Goal: Task Accomplishment & Management: Manage account settings

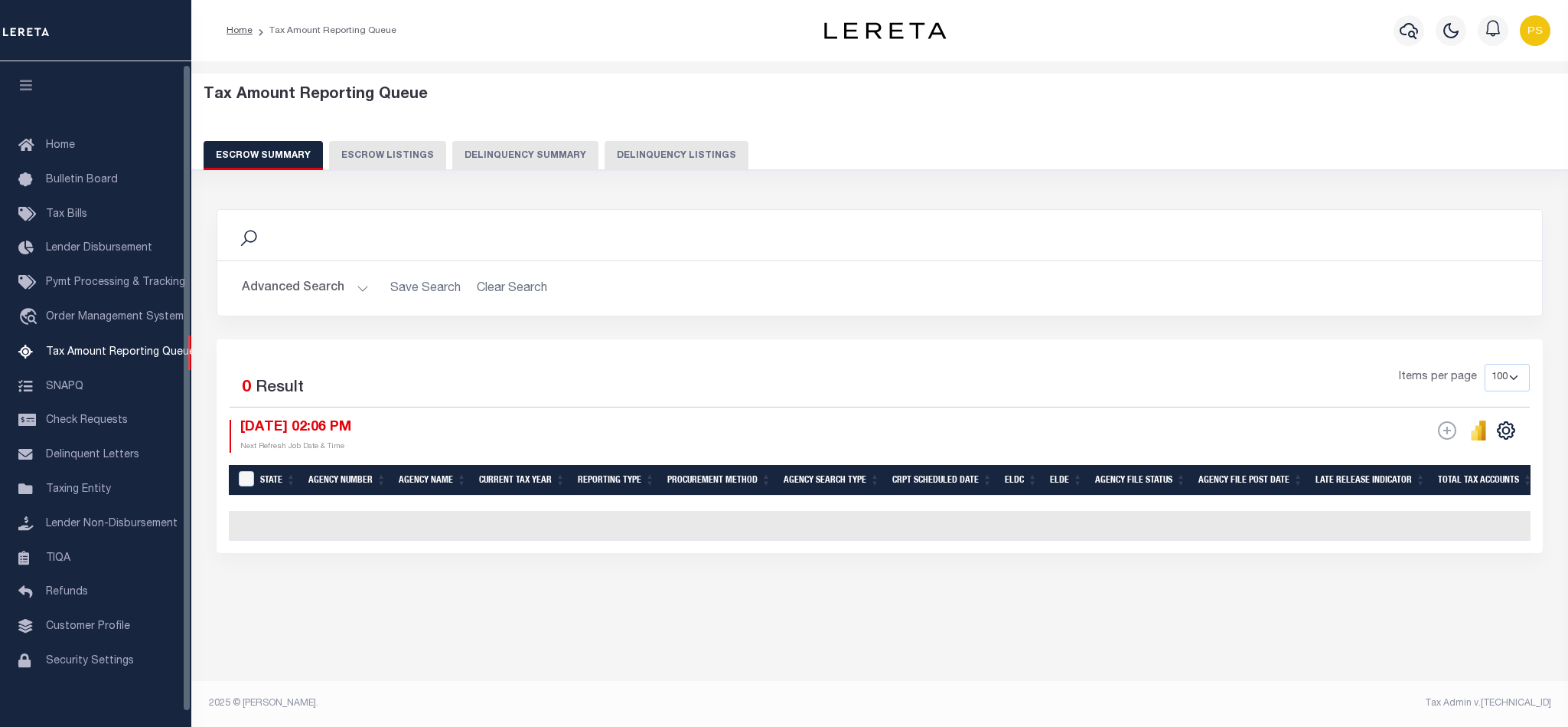
select select "100"
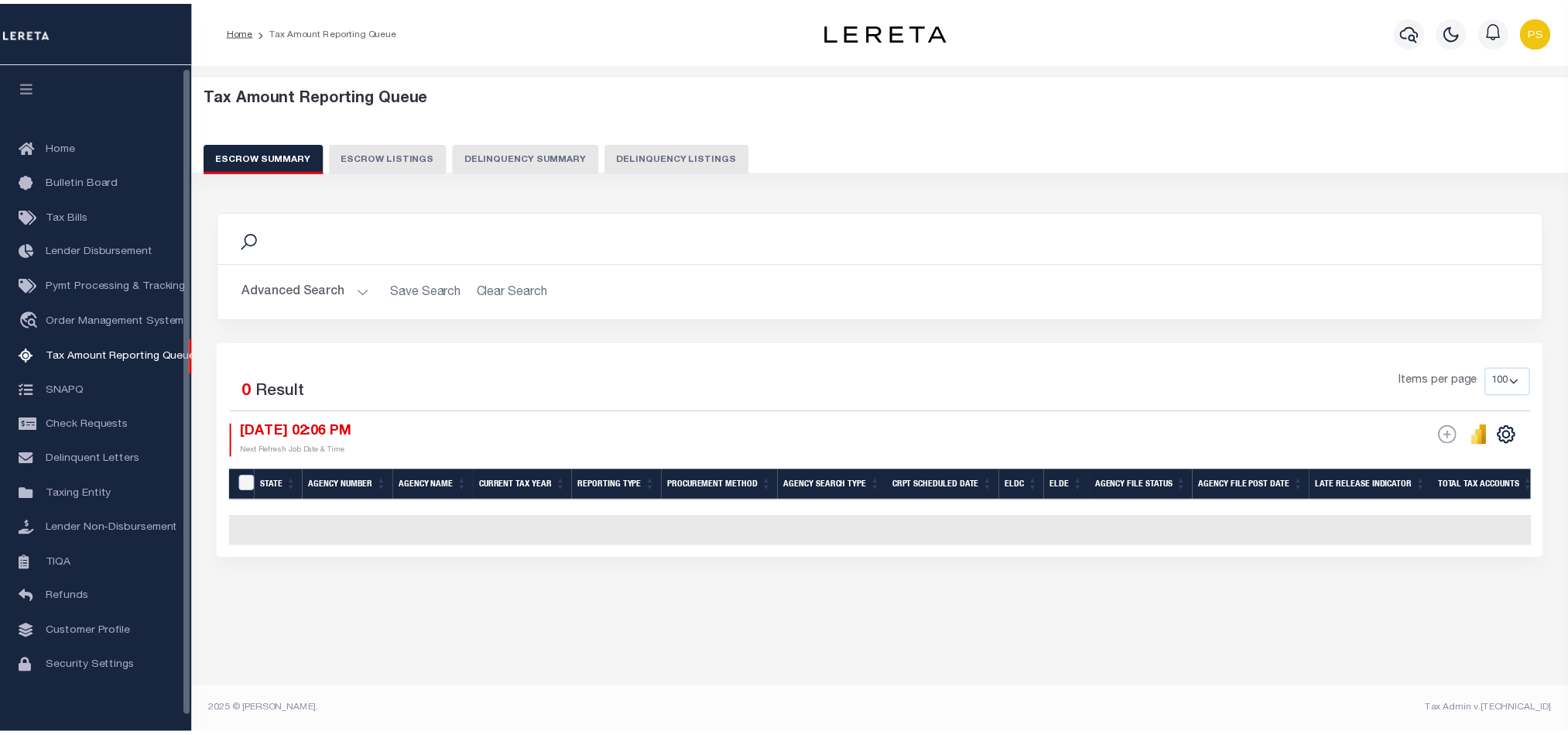
scroll to position [3, 0]
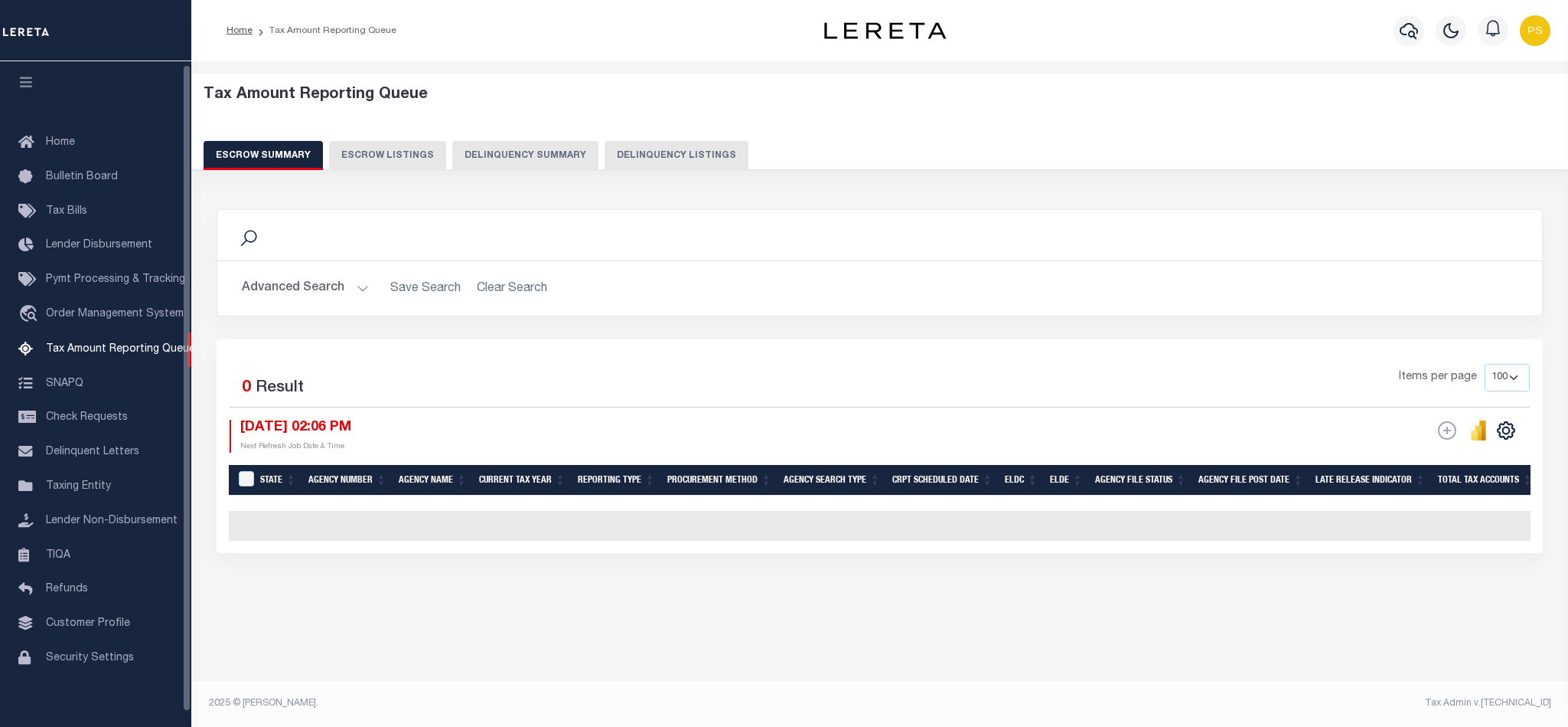
click at [673, 157] on button "Delinquency Listings" at bounding box center [676, 155] width 144 height 29
select select "100"
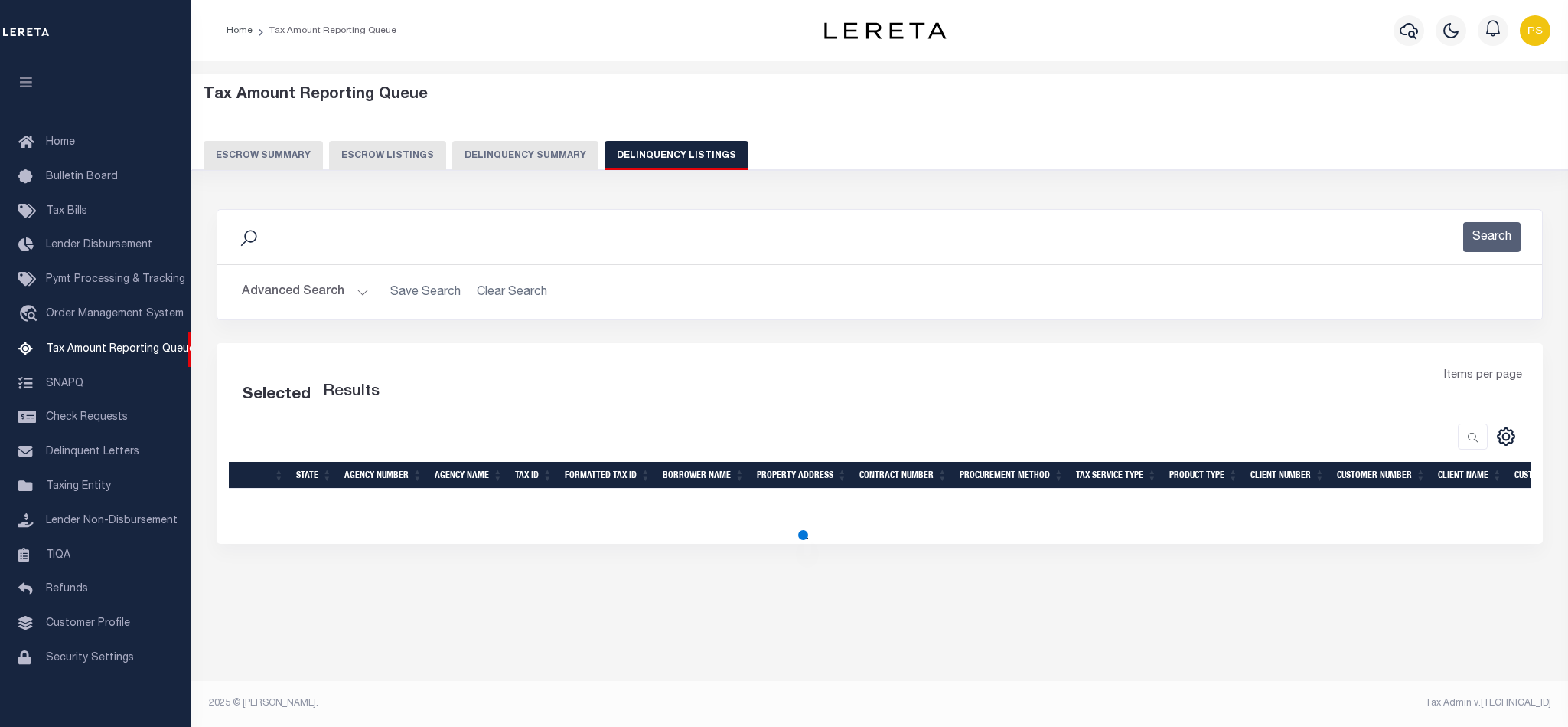
select select "100"
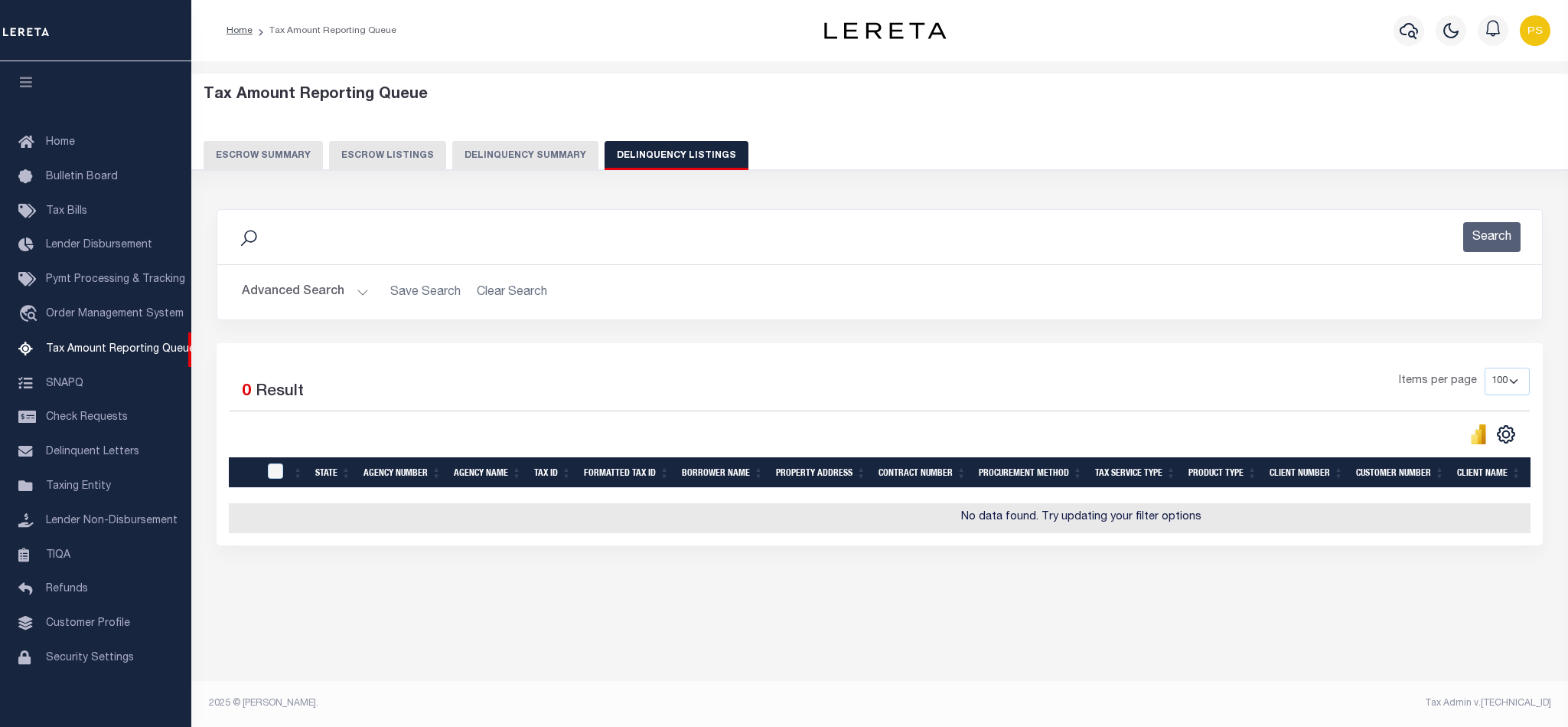
click at [299, 288] on button "Advanced Search" at bounding box center [305, 292] width 127 height 30
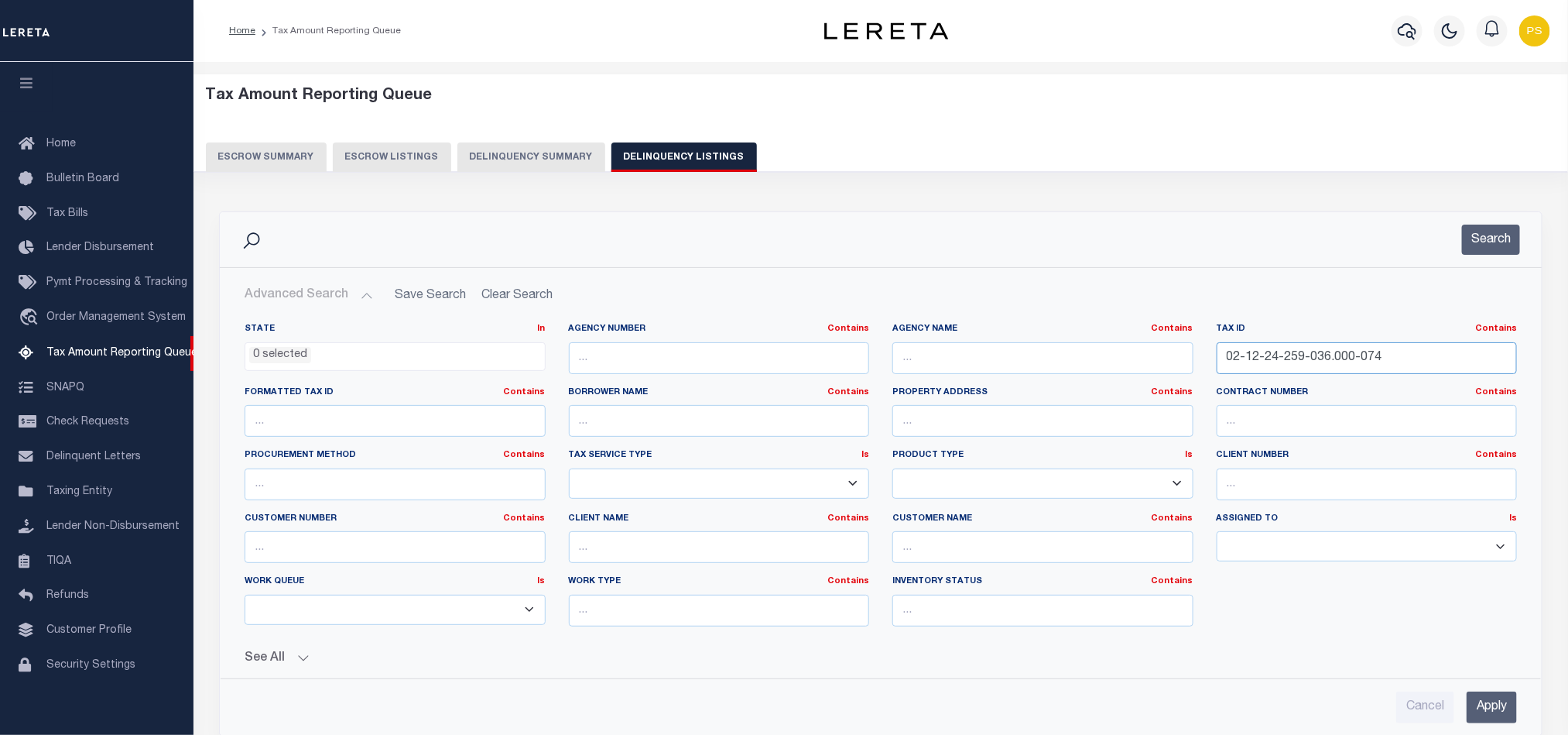
click at [1264, 358] on input "02-12-24-259-036.000-074" at bounding box center [1367, 358] width 301 height 32
paste input "08-34-352-021.000-072"
click at [1488, 713] on input "Apply" at bounding box center [1492, 707] width 50 height 32
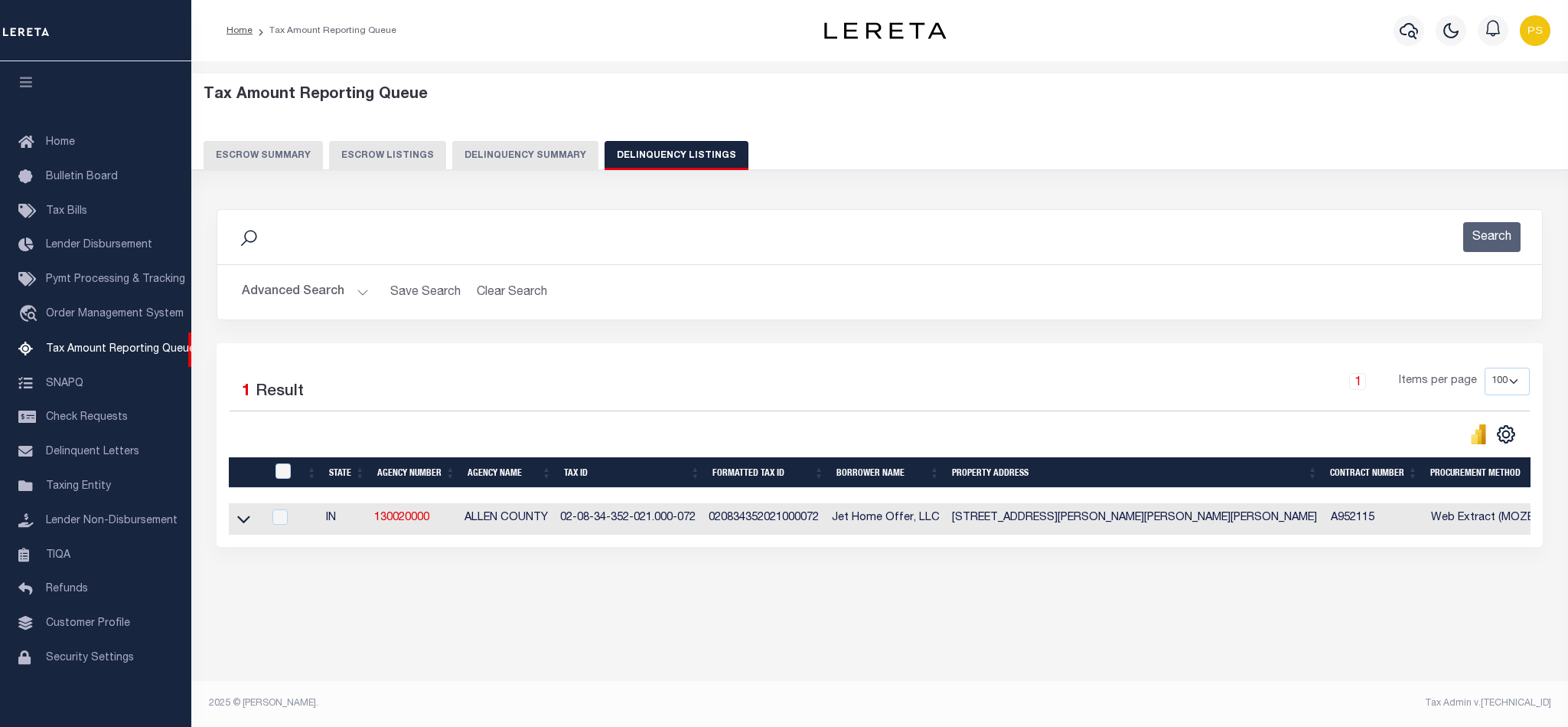
click at [246, 517] on link at bounding box center [244, 517] width 18 height 10
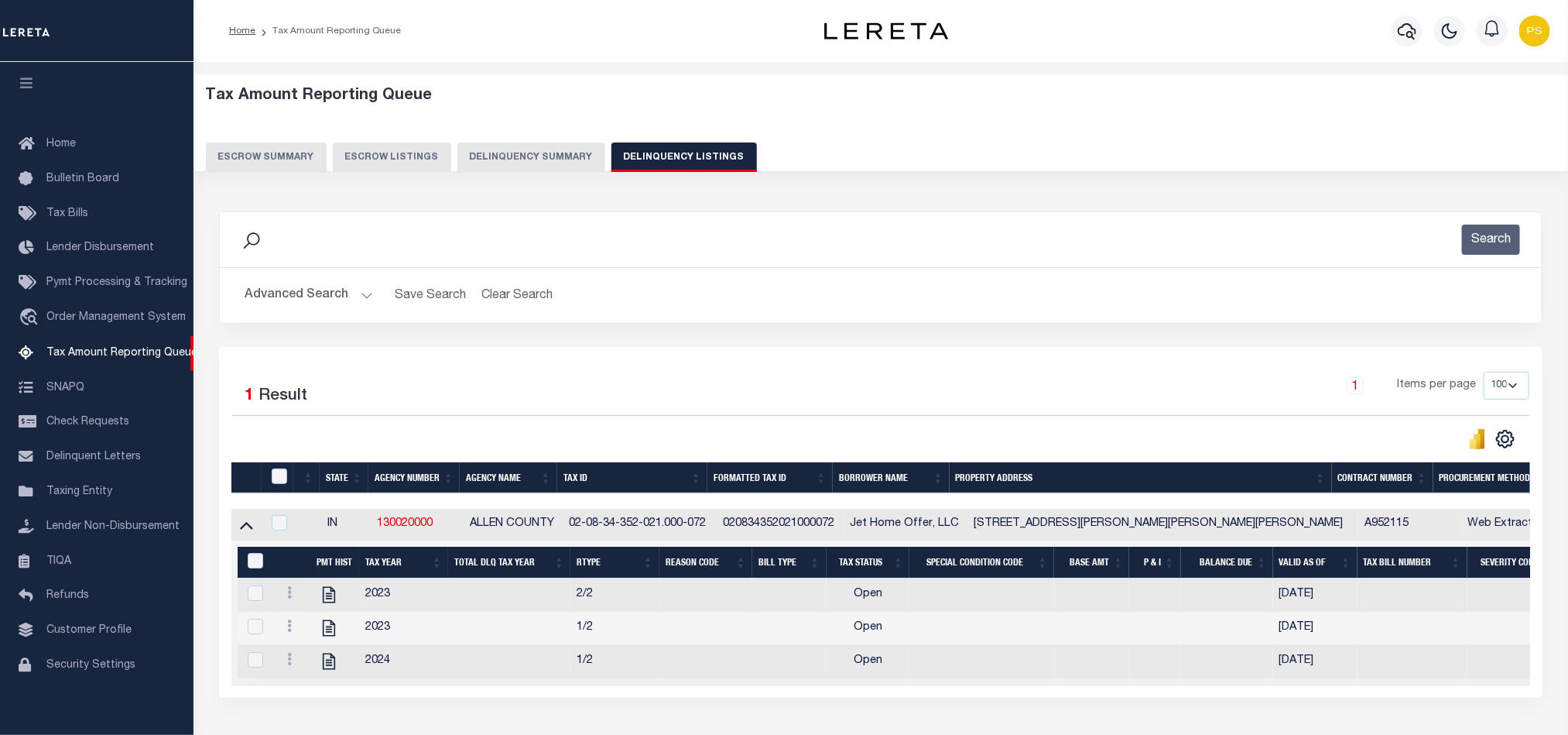
click at [326, 295] on button "Advanced Search" at bounding box center [309, 295] width 128 height 30
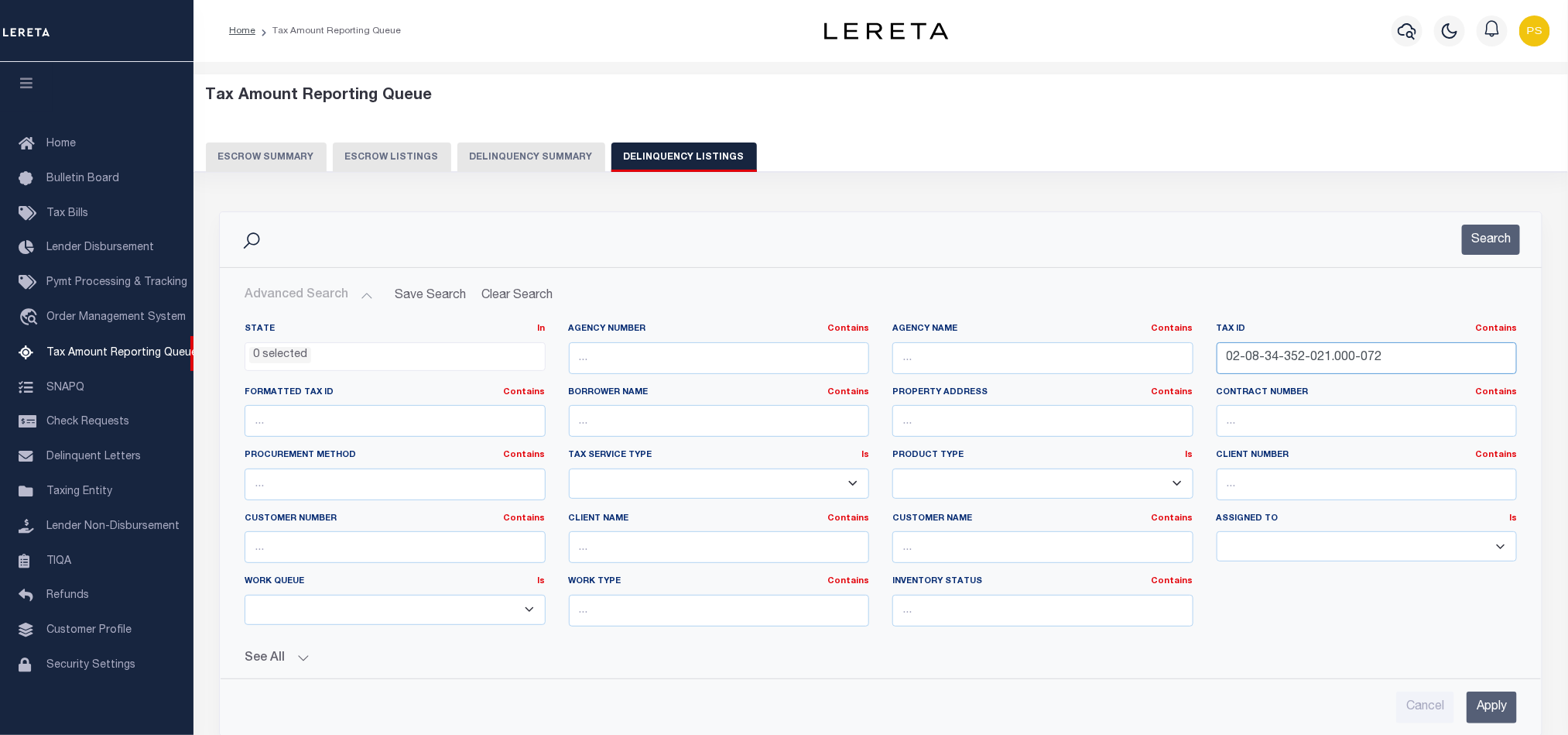
click at [1272, 359] on input "02-08-34-352-021.000-072" at bounding box center [1367, 358] width 301 height 32
paste input "49-6610"
type input "049-6610"
click at [1496, 713] on input "Apply" at bounding box center [1492, 707] width 50 height 32
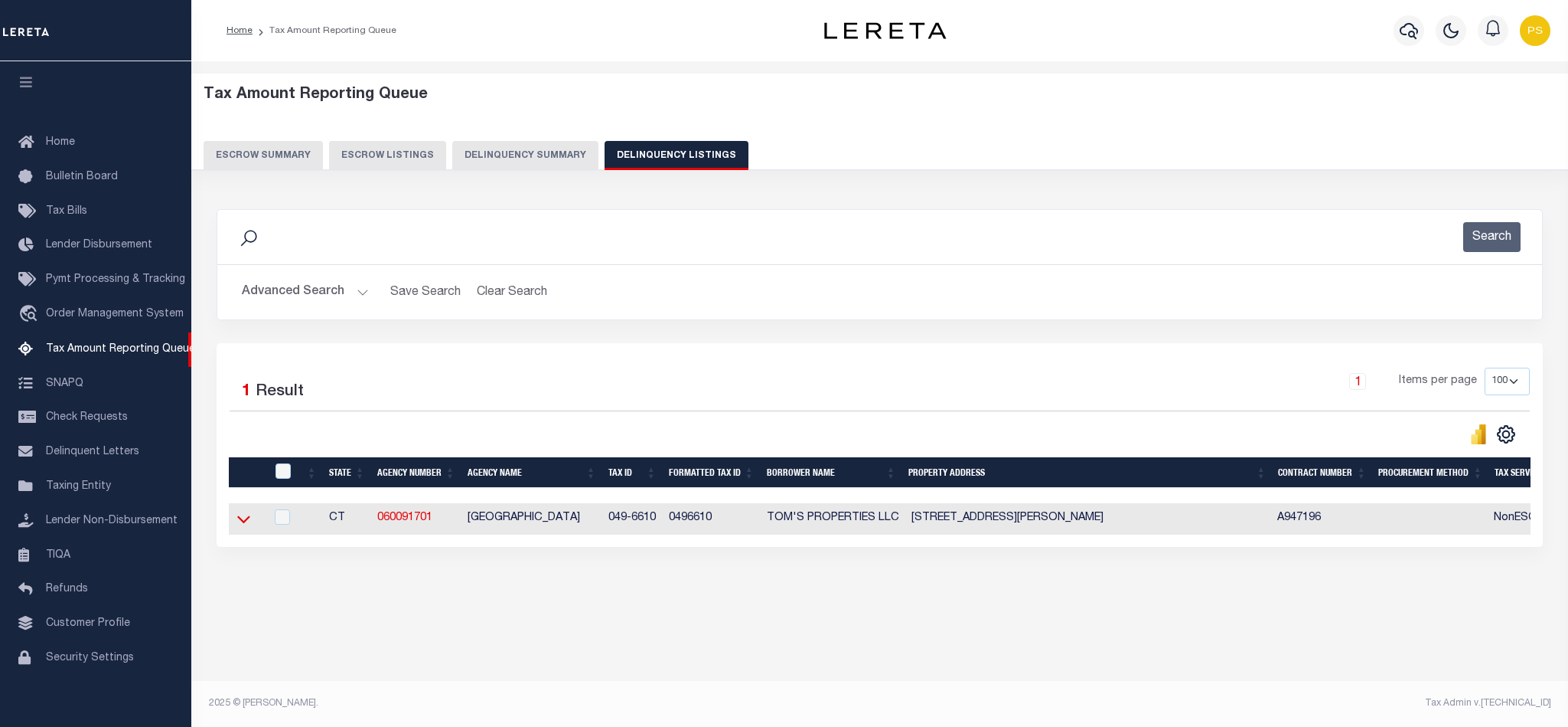
click at [246, 522] on icon at bounding box center [244, 519] width 13 height 16
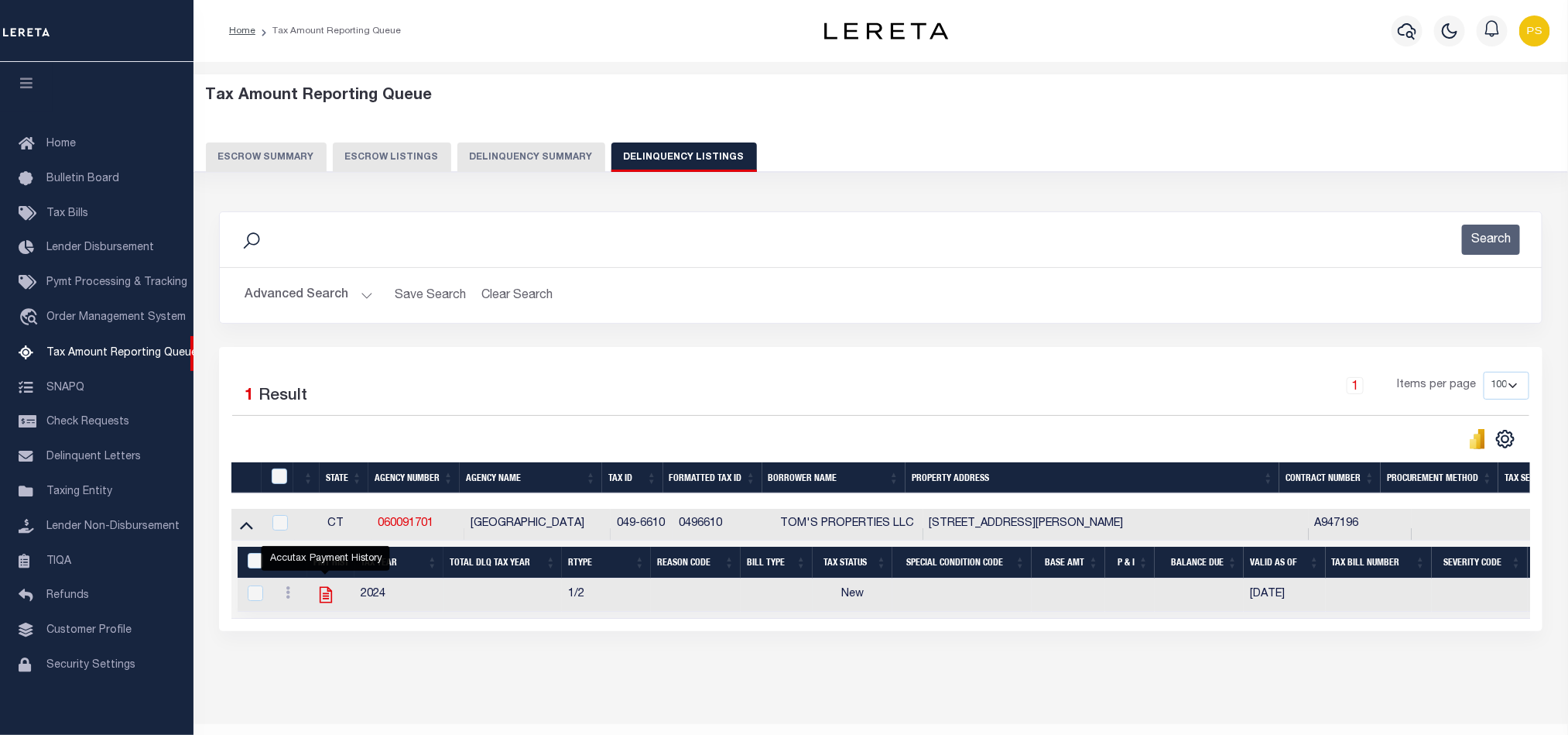
click at [325, 605] on icon "" at bounding box center [326, 594] width 20 height 20
checkbox input "true"
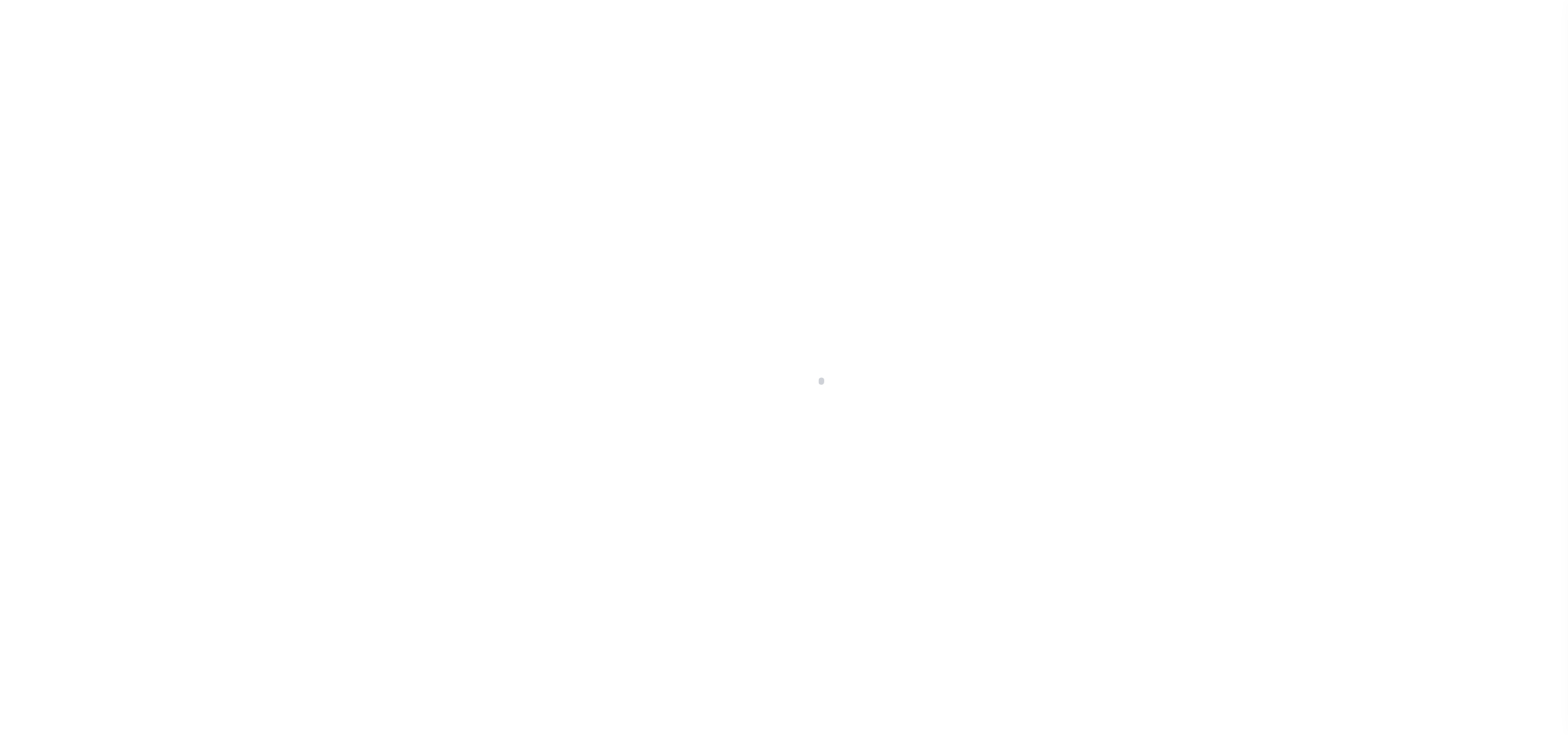
scroll to position [86, 0]
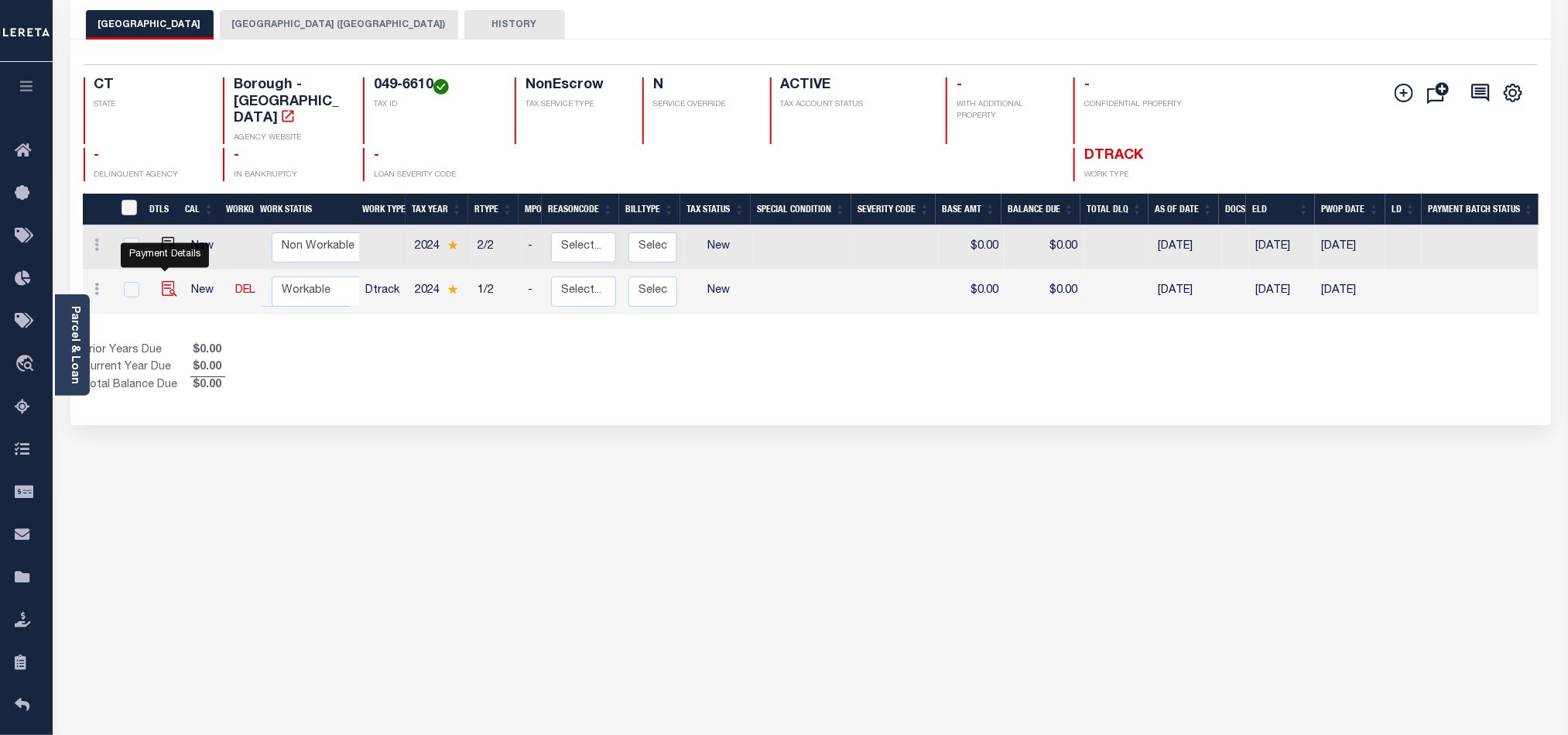
click at [163, 281] on img "" at bounding box center [169, 289] width 15 height 15
checkbox input "true"
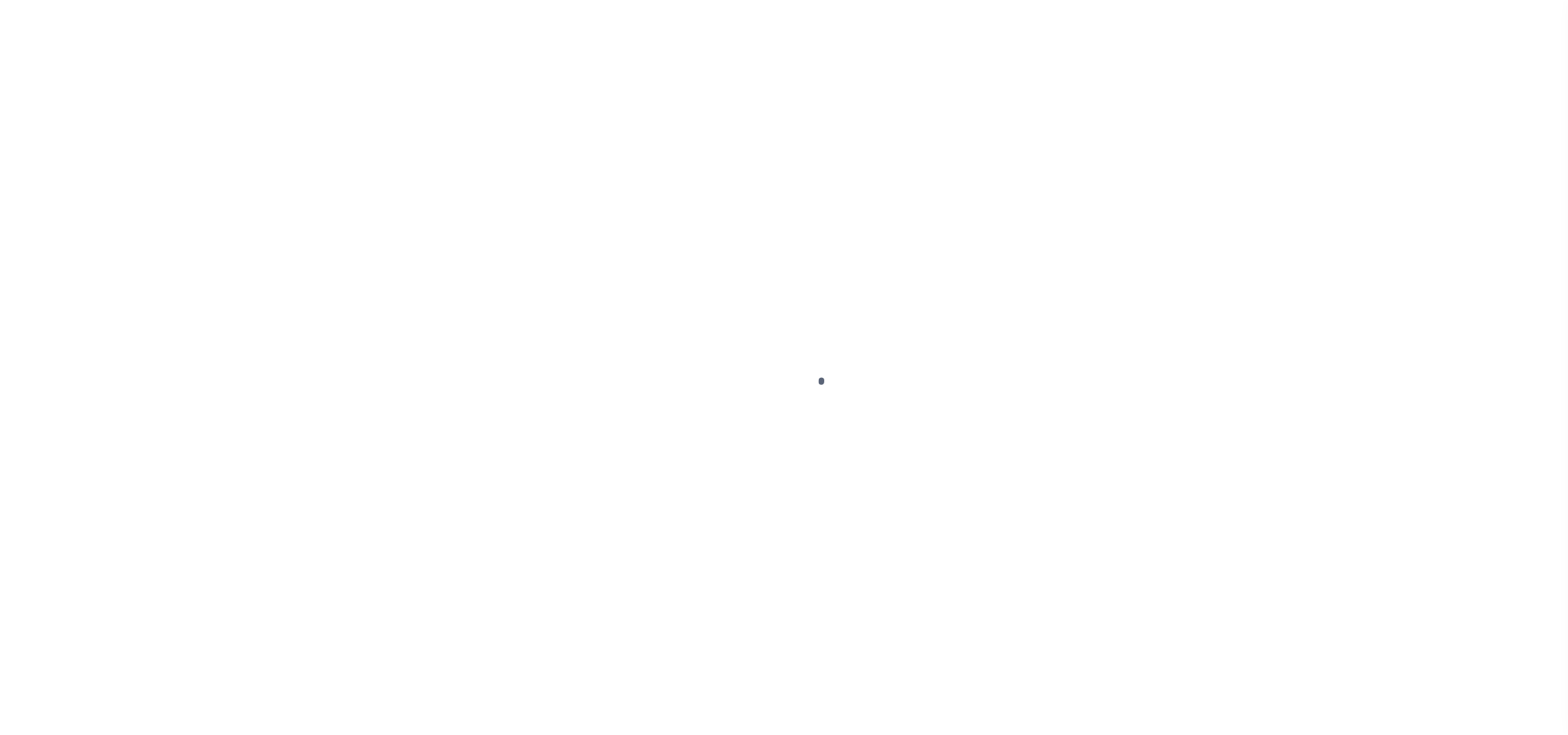
select select "NW2"
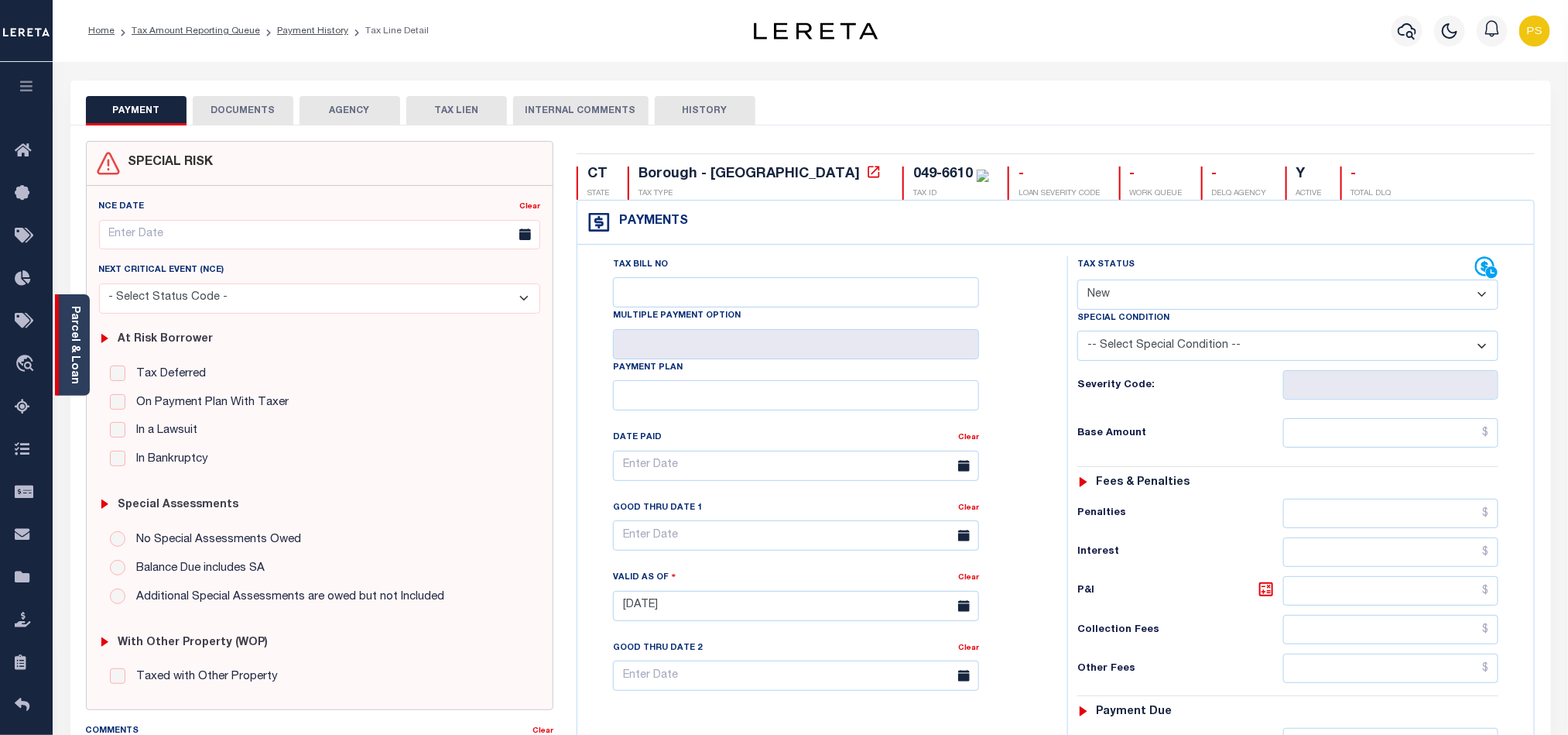
click at [71, 344] on link "Parcel & Loan" at bounding box center [74, 345] width 11 height 78
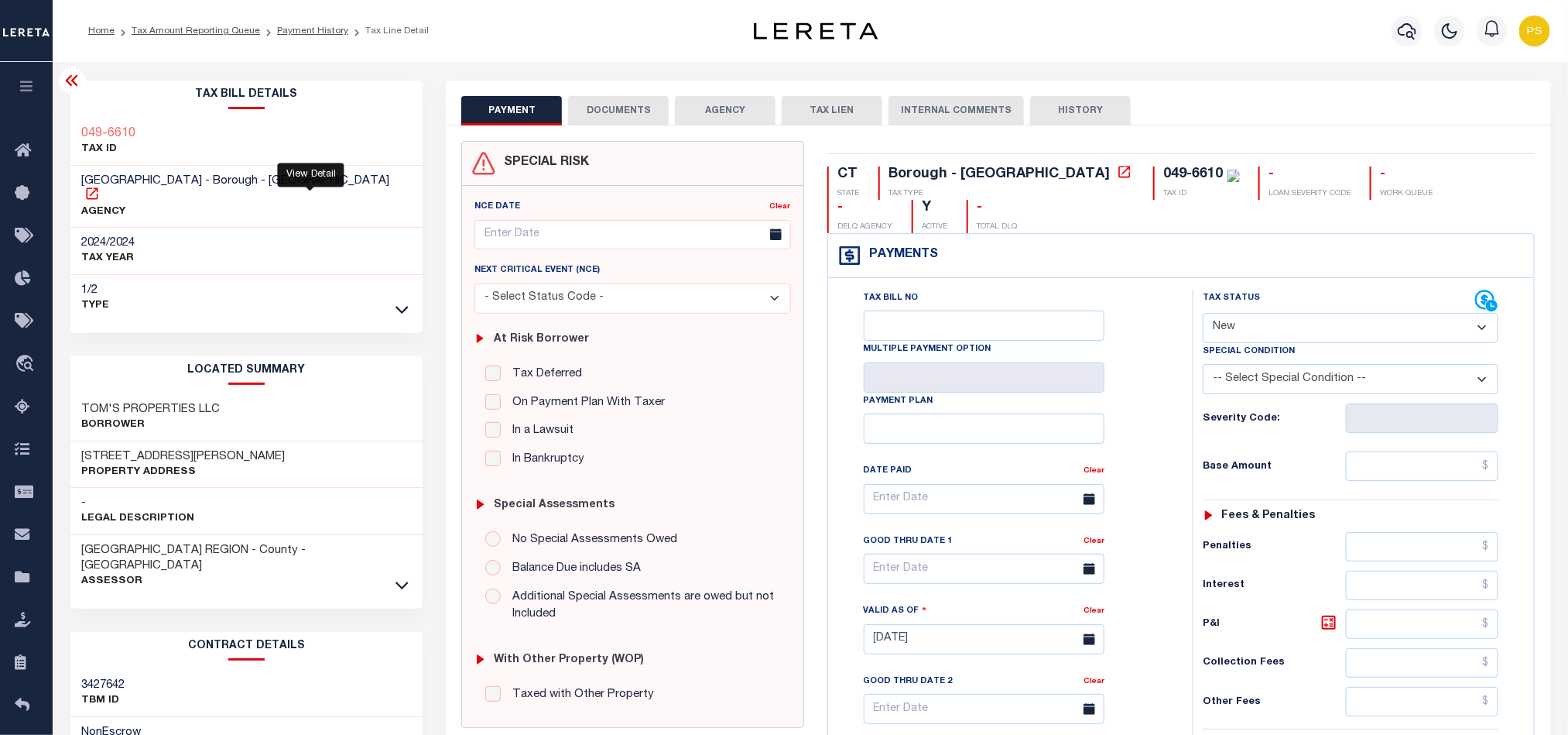
click at [100, 186] on icon at bounding box center [92, 194] width 15 height 15
click at [228, 30] on link "Tax Amount Reporting Queue" at bounding box center [196, 30] width 128 height 9
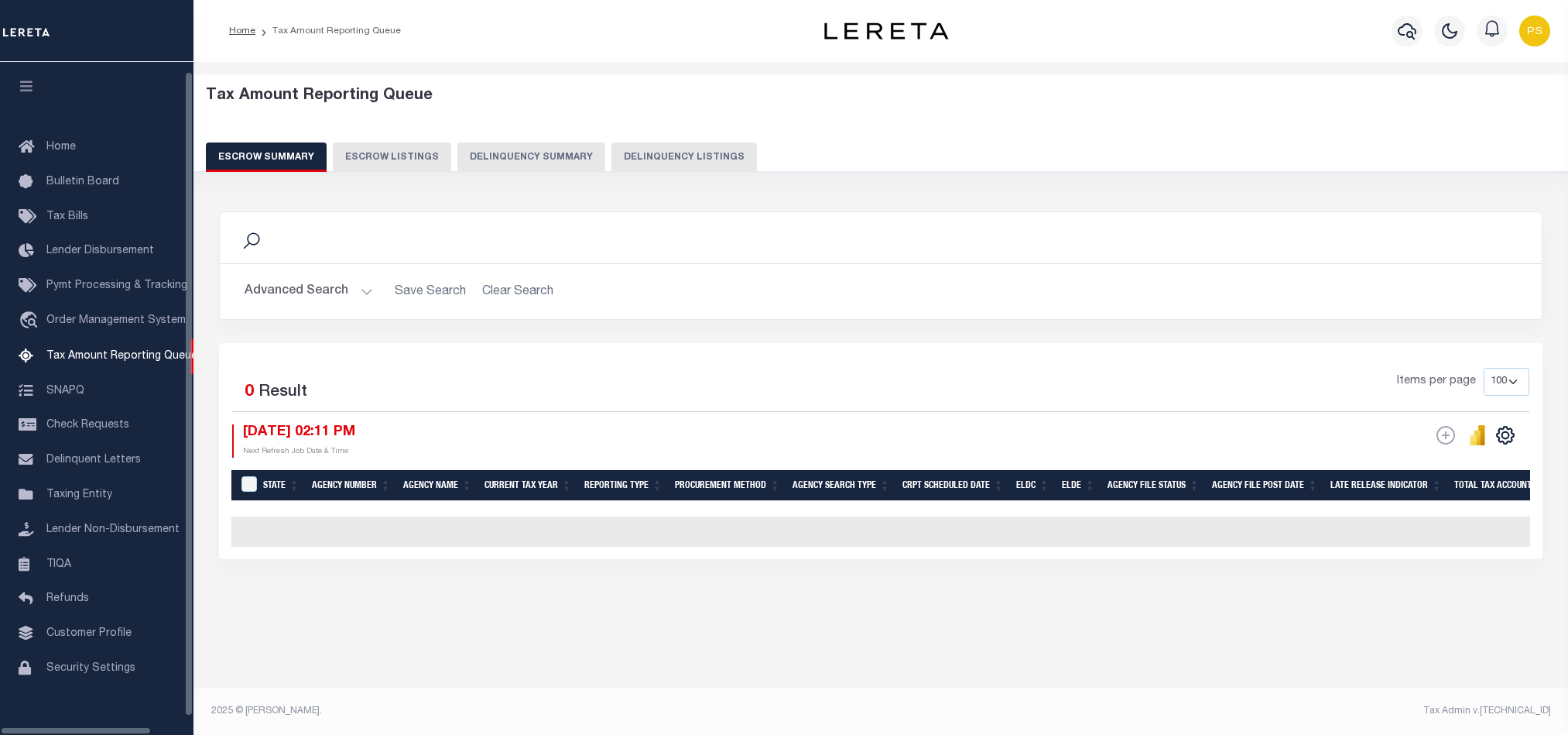
select select "100"
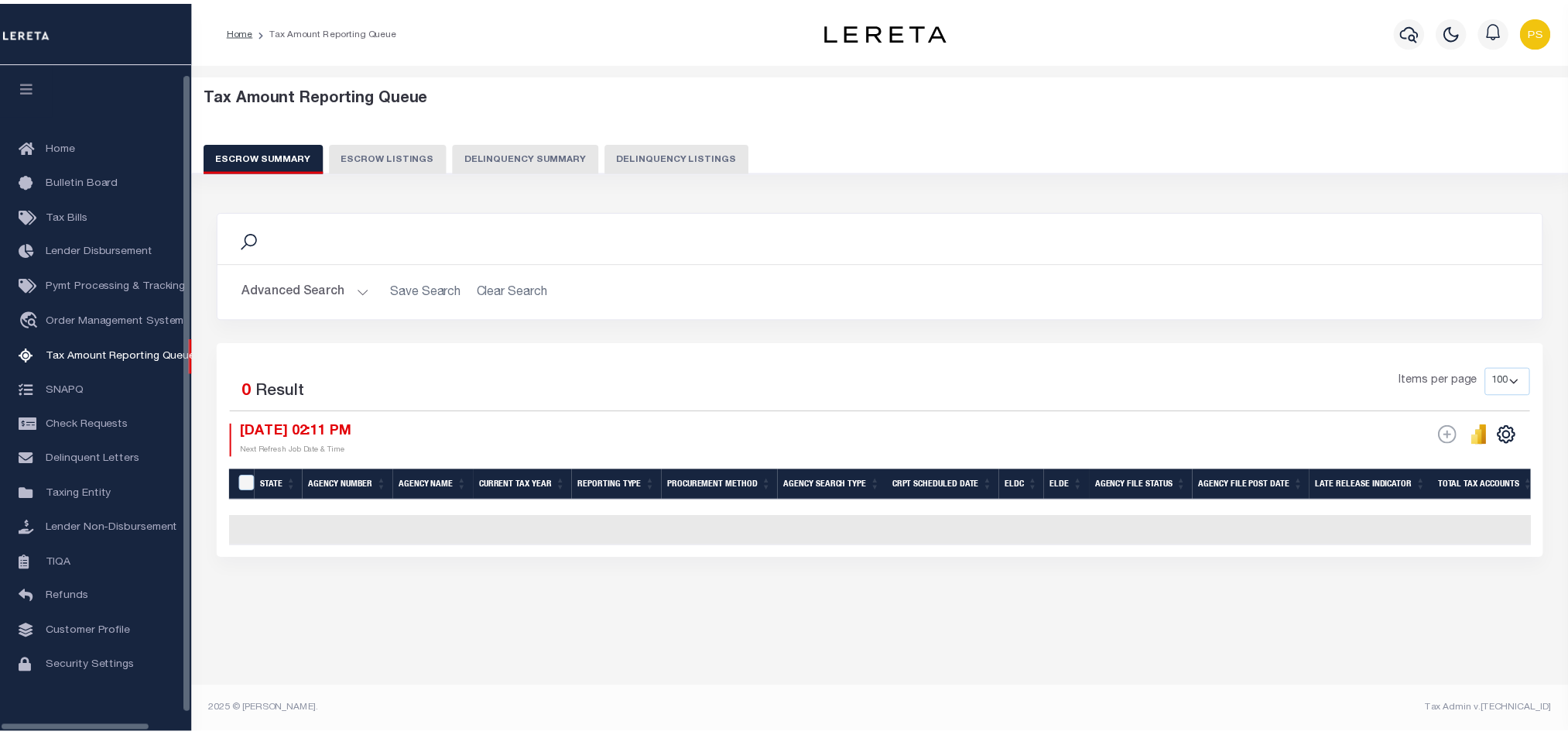
scroll to position [3, 0]
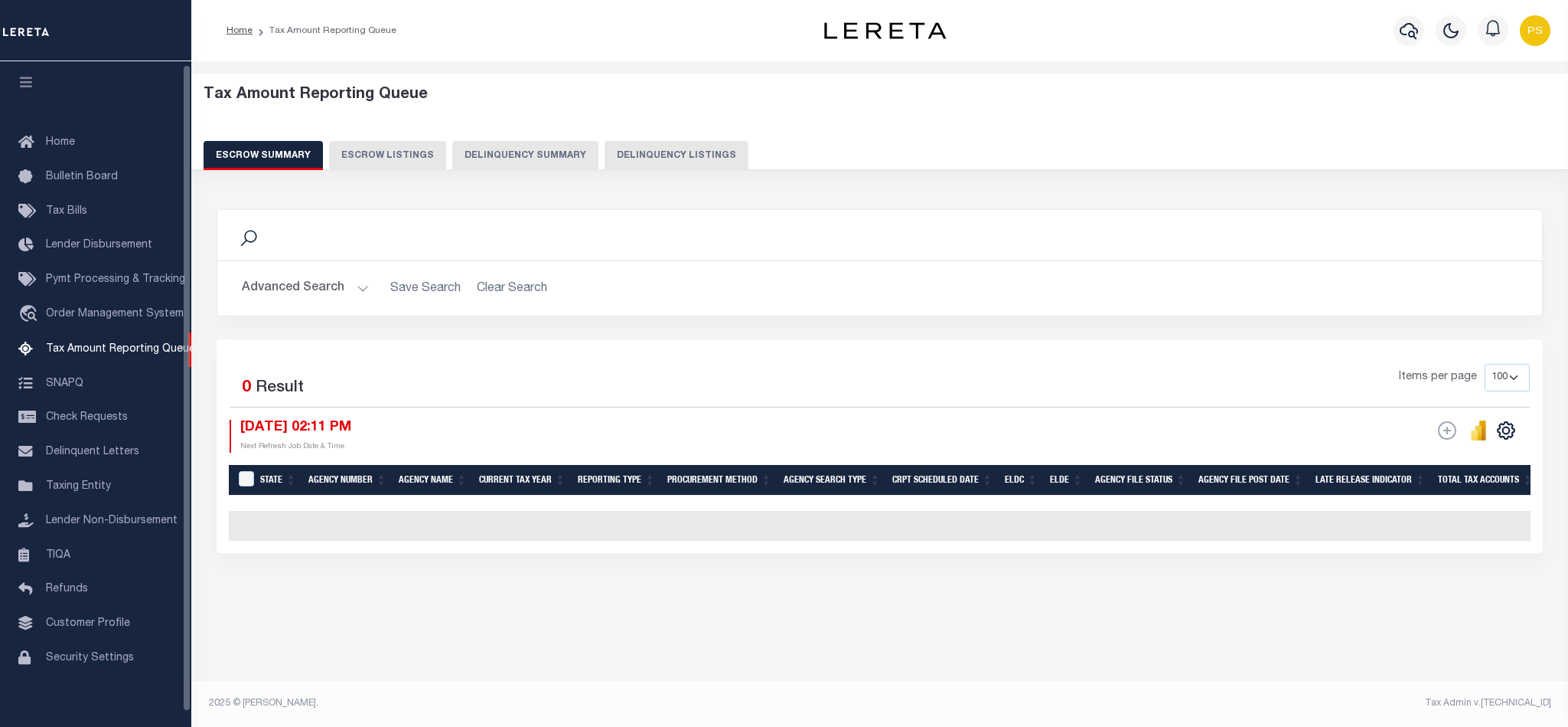
click at [675, 152] on button "Delinquency Listings" at bounding box center [676, 155] width 144 height 29
select select "100"
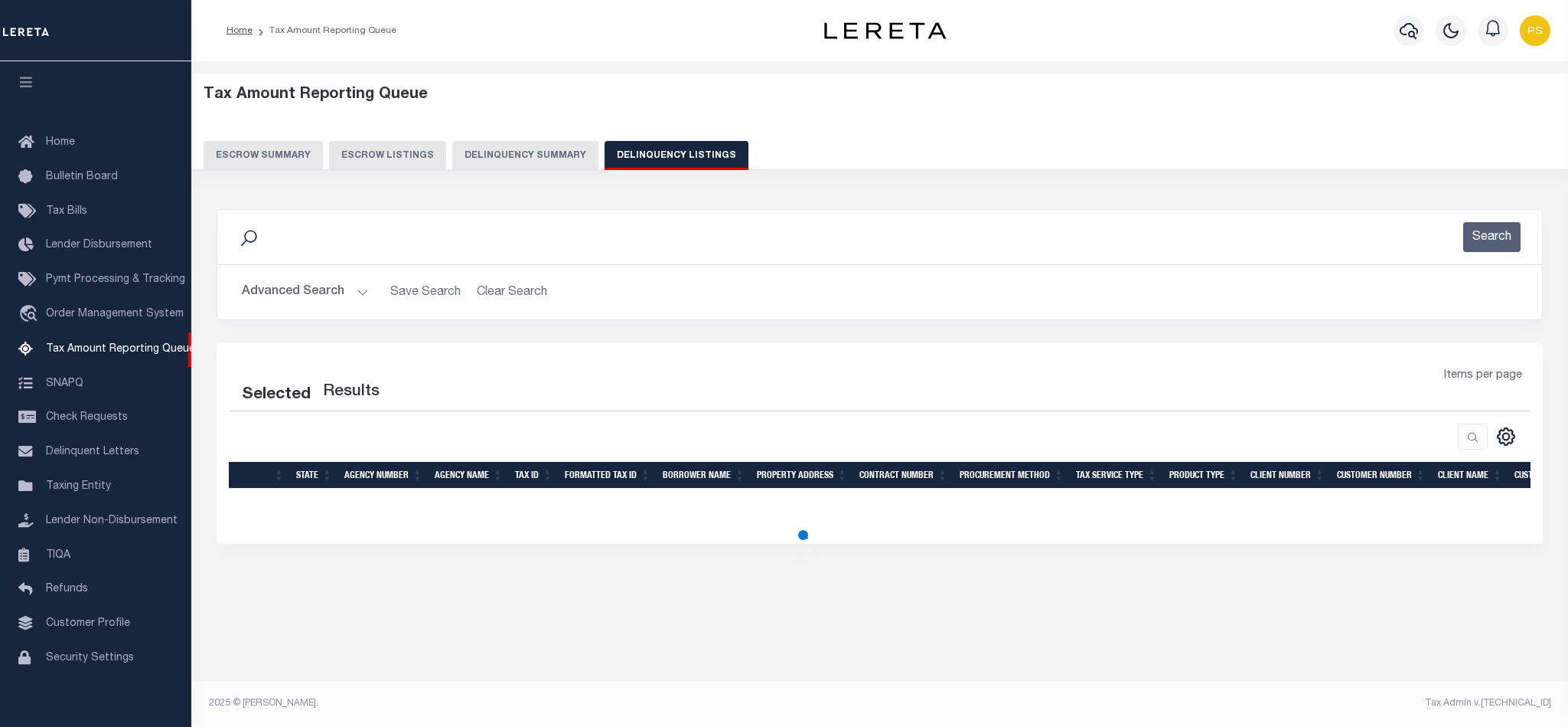
select select "100"
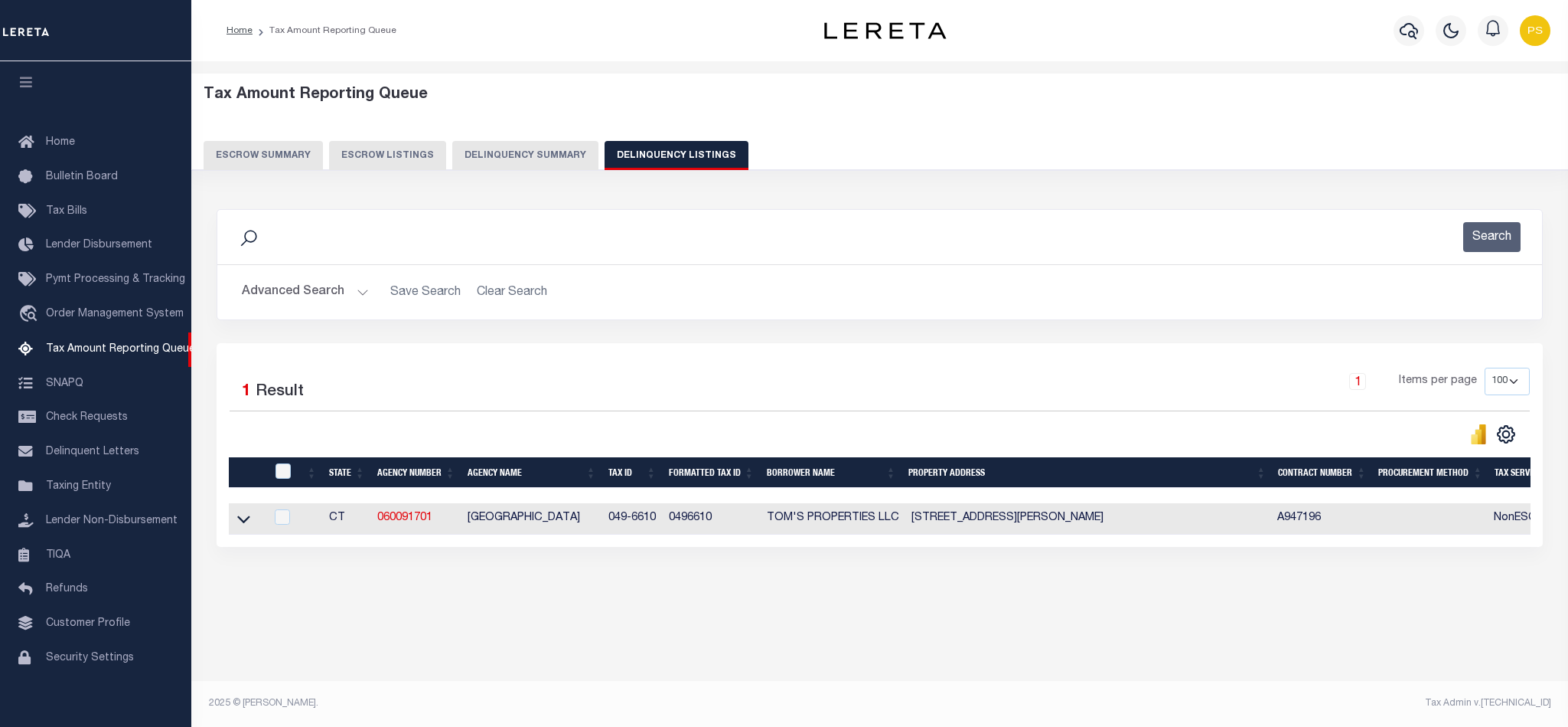
click at [266, 301] on button "Advanced Search" at bounding box center [305, 292] width 127 height 30
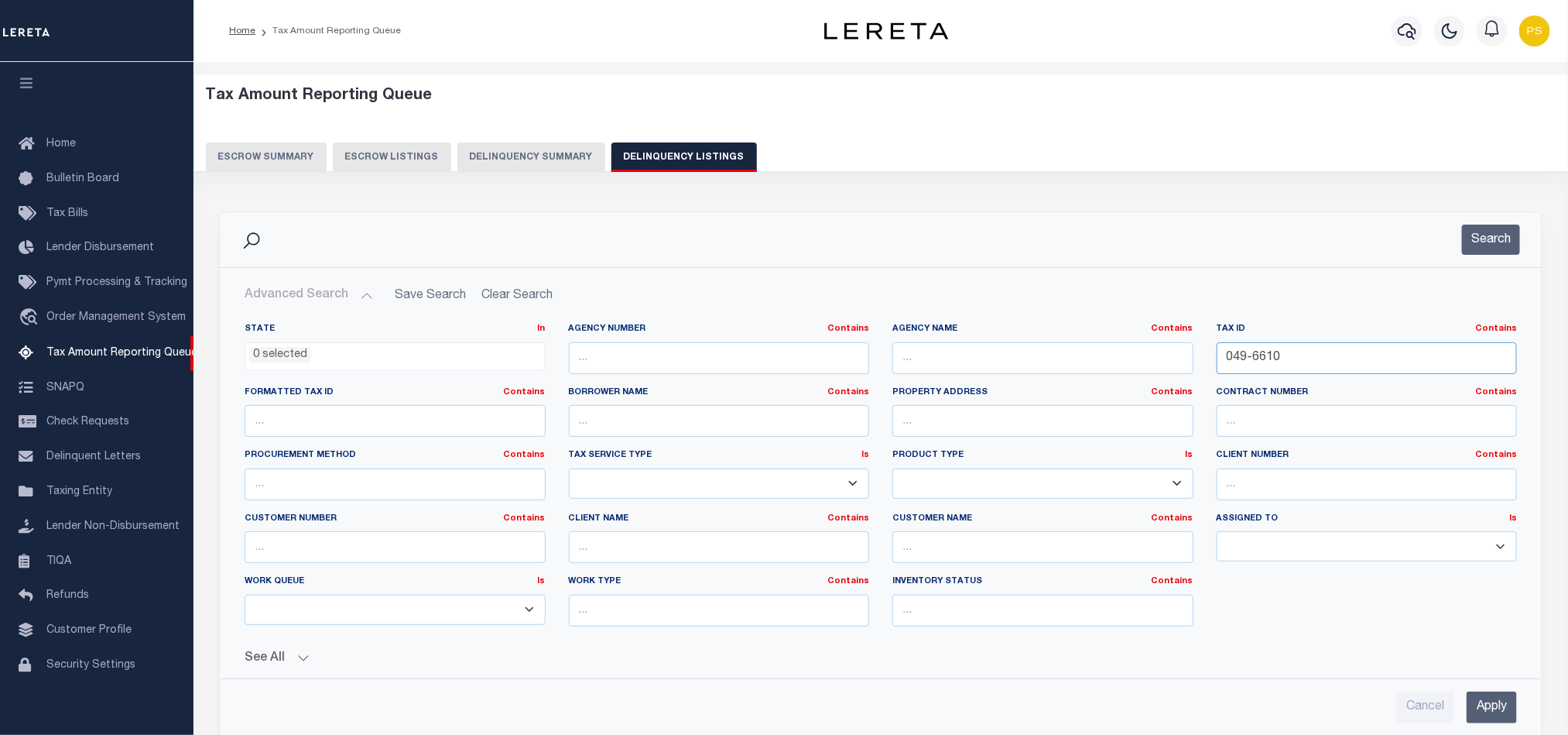
click at [1236, 363] on input "049-6610" at bounding box center [1367, 358] width 301 height 32
paste input "2-08-34-352-021.000-072"
type input "02-08-34-352-021.000-072"
click at [1492, 714] on input "Apply" at bounding box center [1492, 707] width 50 height 32
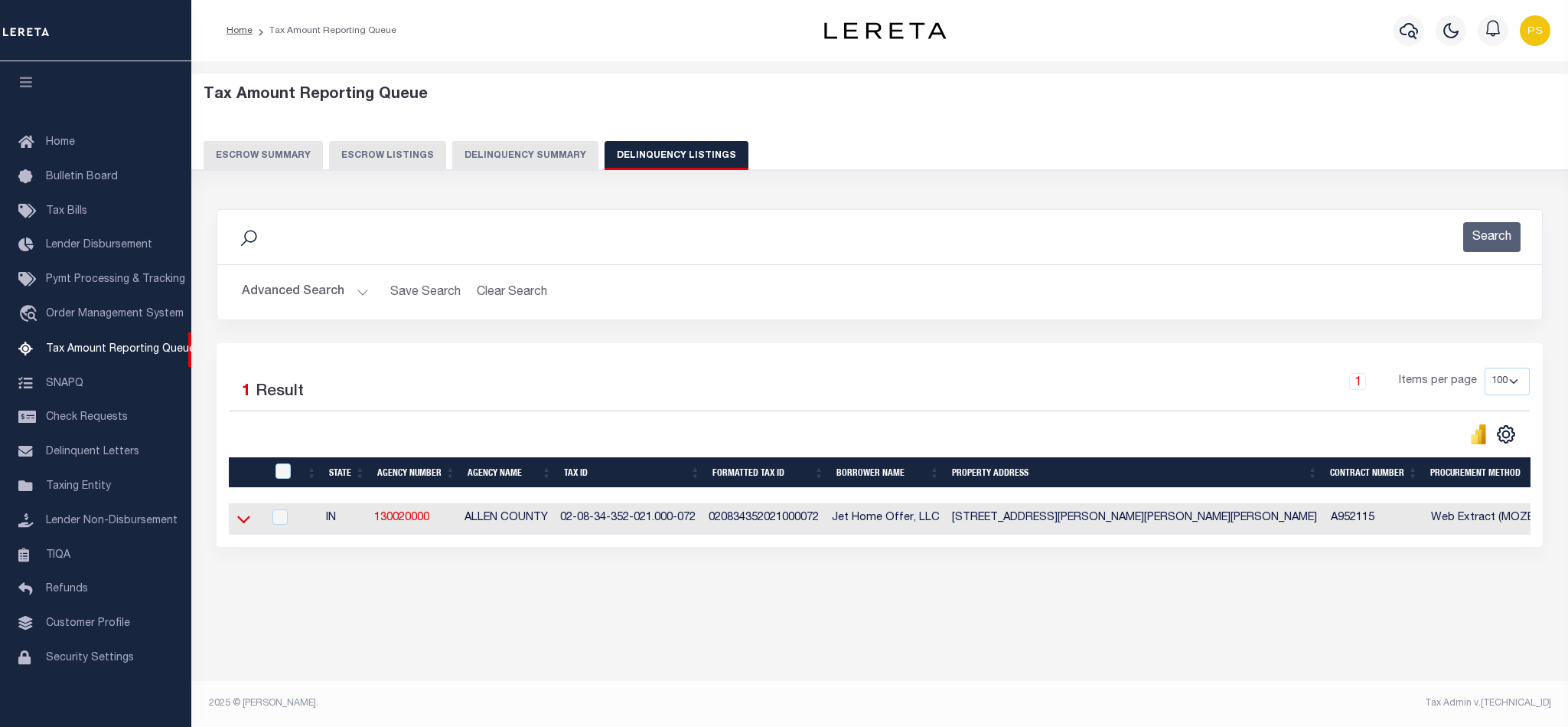
click at [246, 524] on icon at bounding box center [244, 520] width 13 height 8
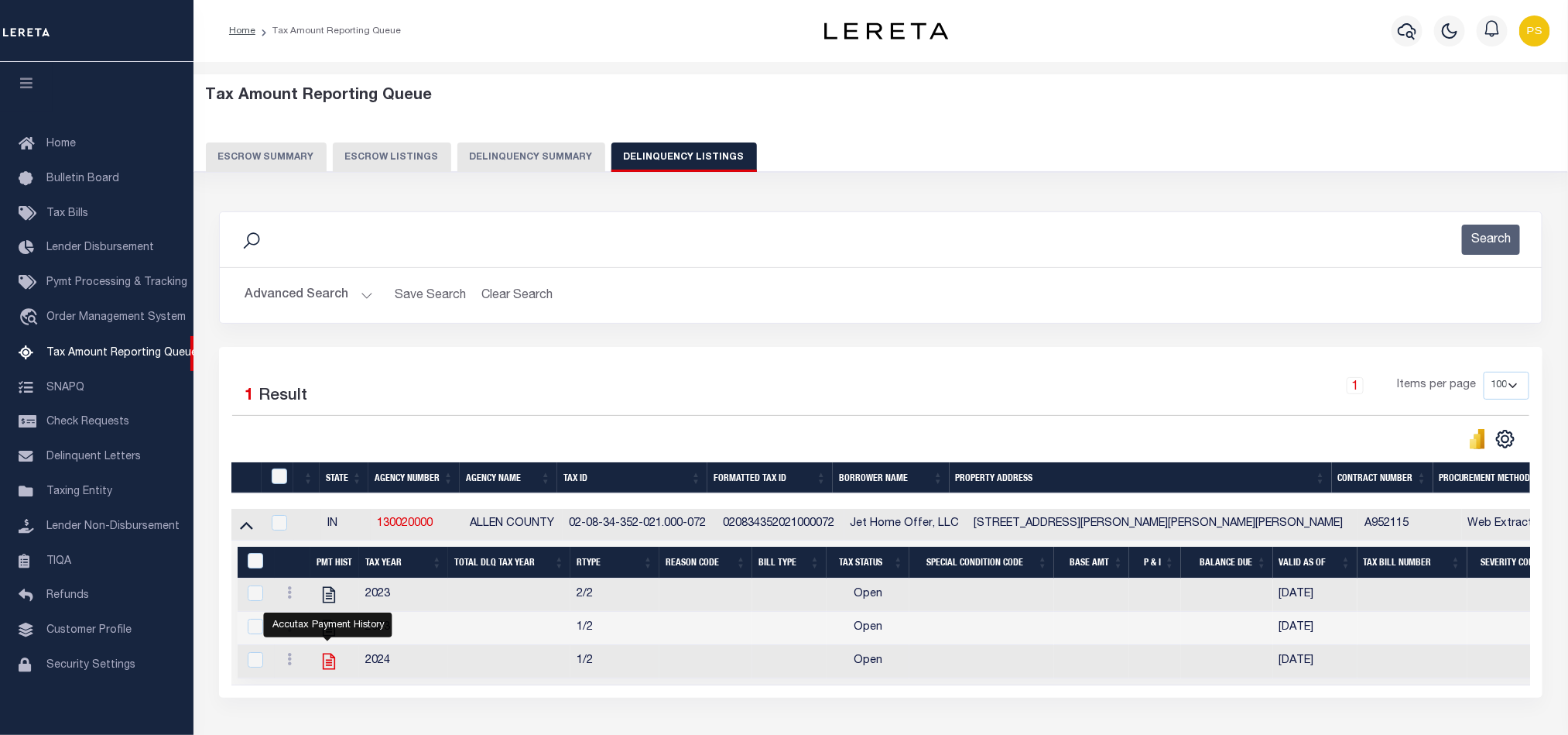
click at [324, 672] on icon "" at bounding box center [328, 661] width 20 height 20
checkbox input "true"
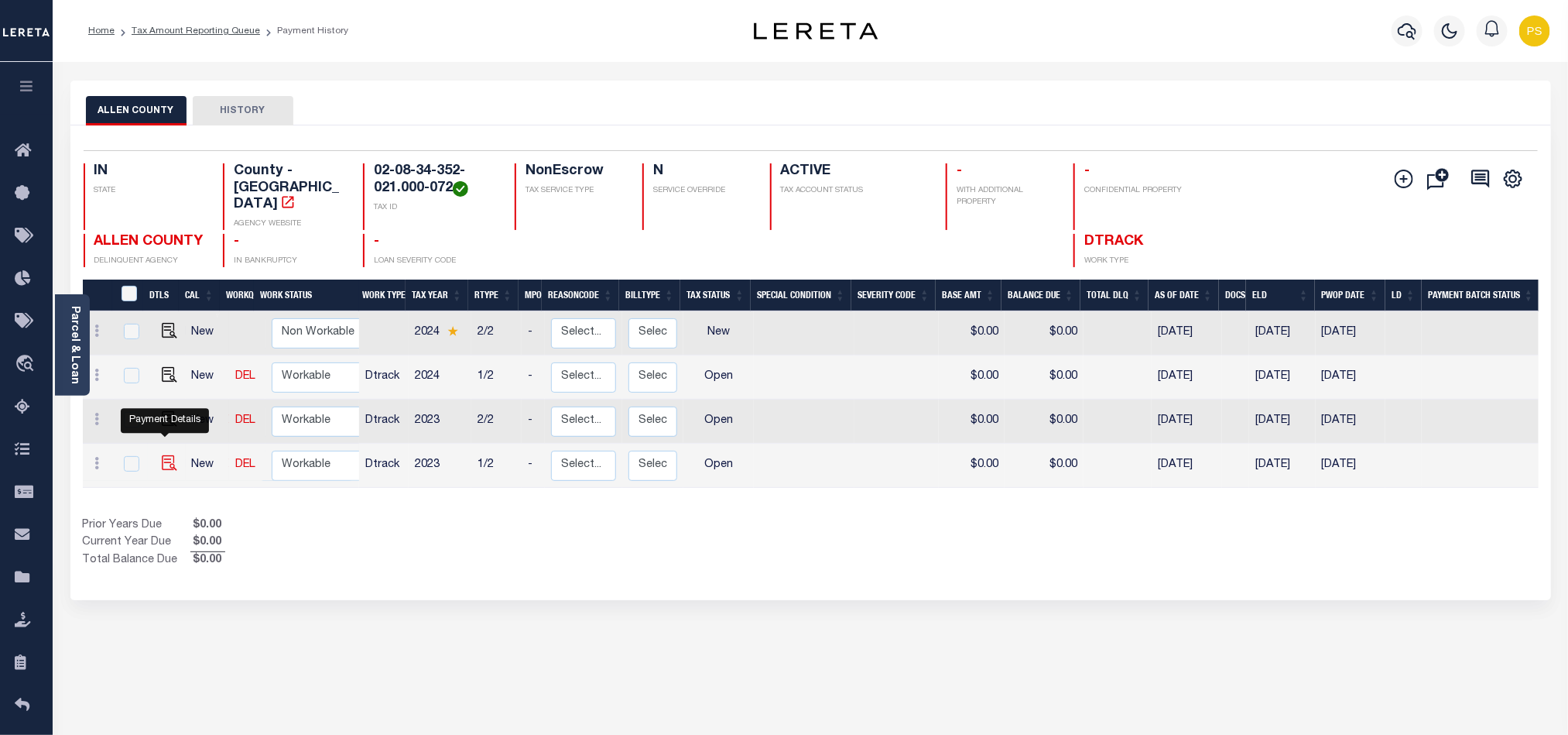
click at [166, 455] on img "" at bounding box center [169, 463] width 15 height 15
checkbox input "true"
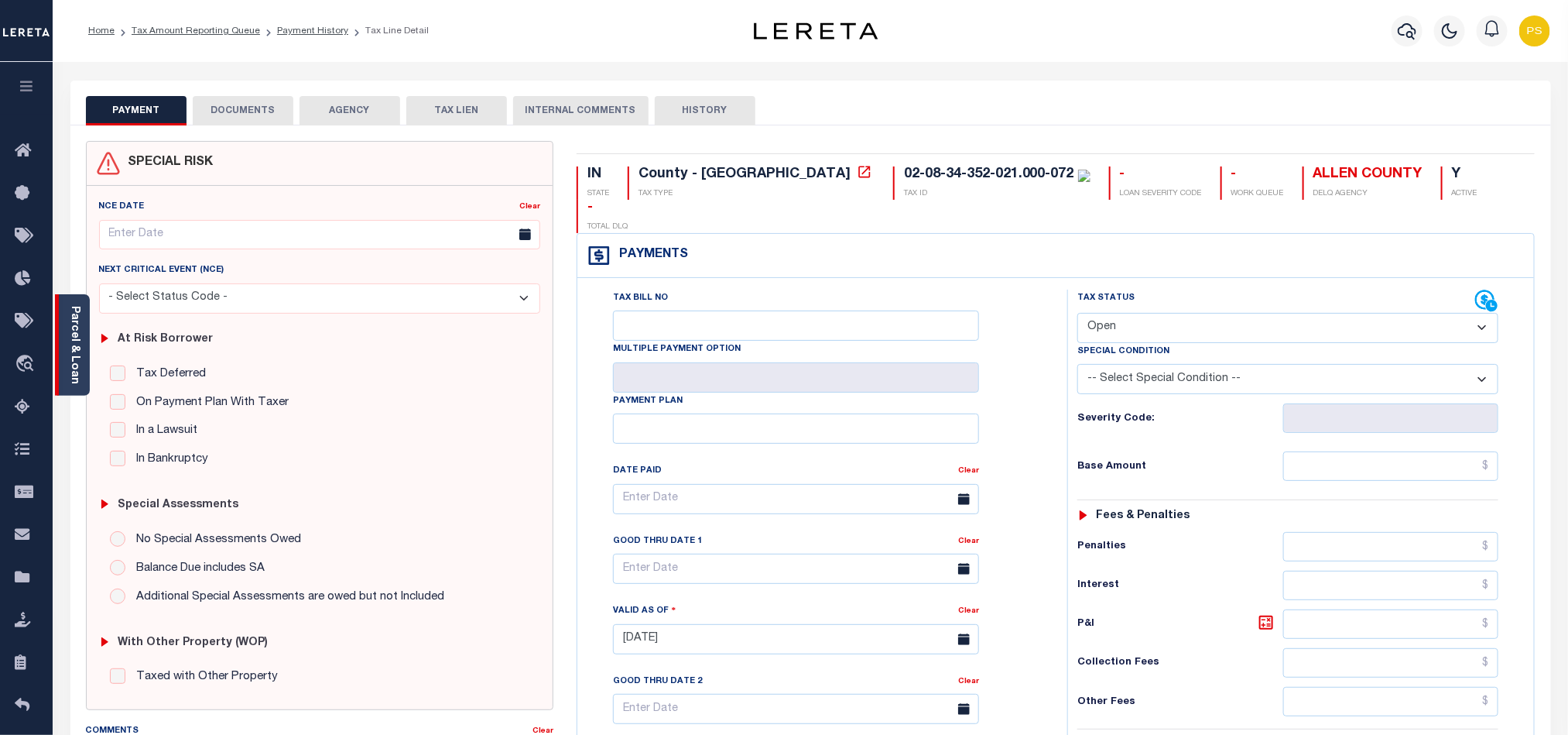
click at [76, 353] on link "Parcel & Loan" at bounding box center [74, 345] width 11 height 78
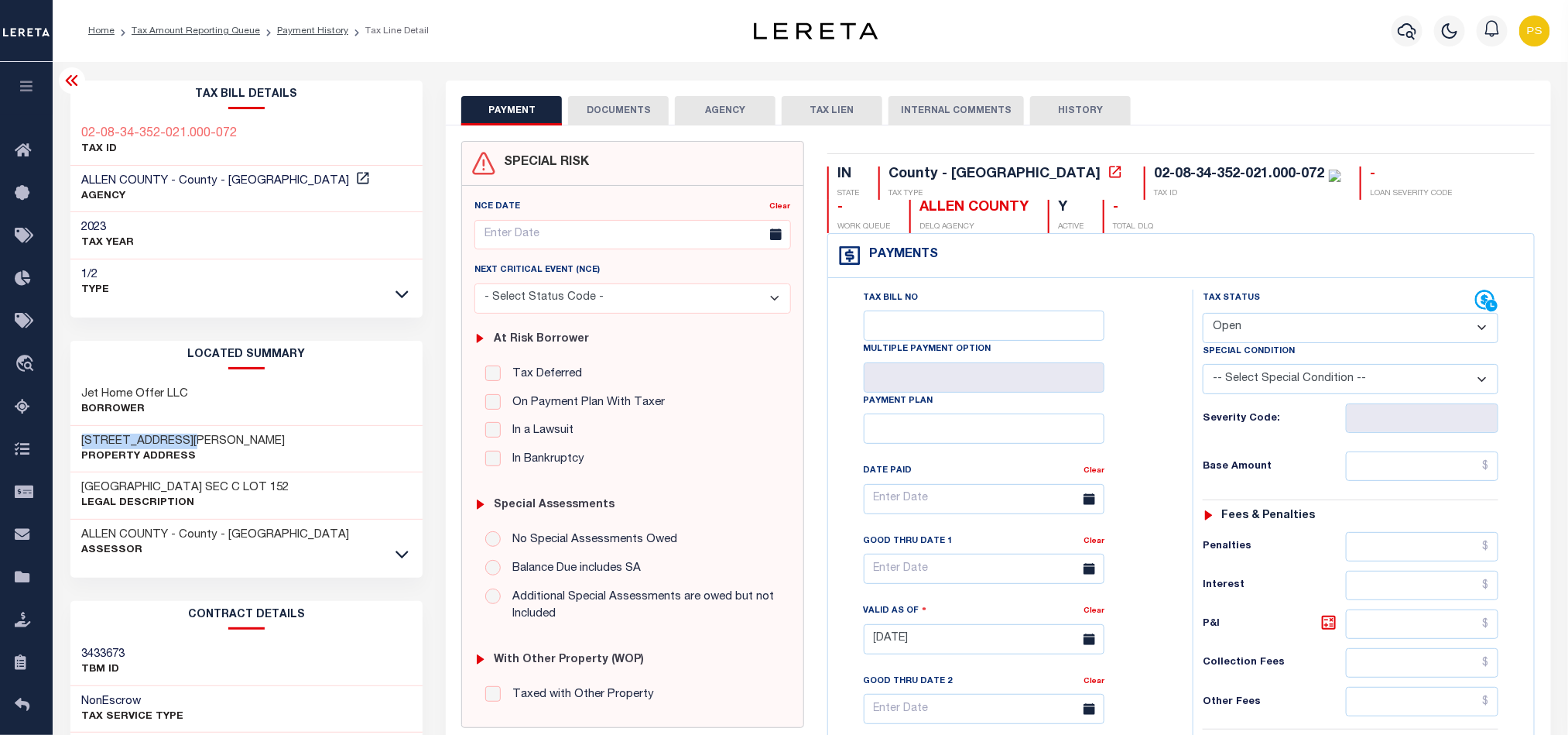
drag, startPoint x: 80, startPoint y: 439, endPoint x: 231, endPoint y: 432, distance: 151.2
click at [231, 432] on div "[STREET_ADDRESS][PERSON_NAME] Property Address" at bounding box center [247, 450] width 353 height 47
copy h3 "[STREET_ADDRESS][PERSON_NAME]"
click at [355, 182] on icon at bounding box center [363, 177] width 15 height 15
click at [1254, 330] on select "- Select Status Code - Open Due/Unpaid Paid Incomplete No Tax Due Internal Refu…" at bounding box center [1351, 328] width 296 height 30
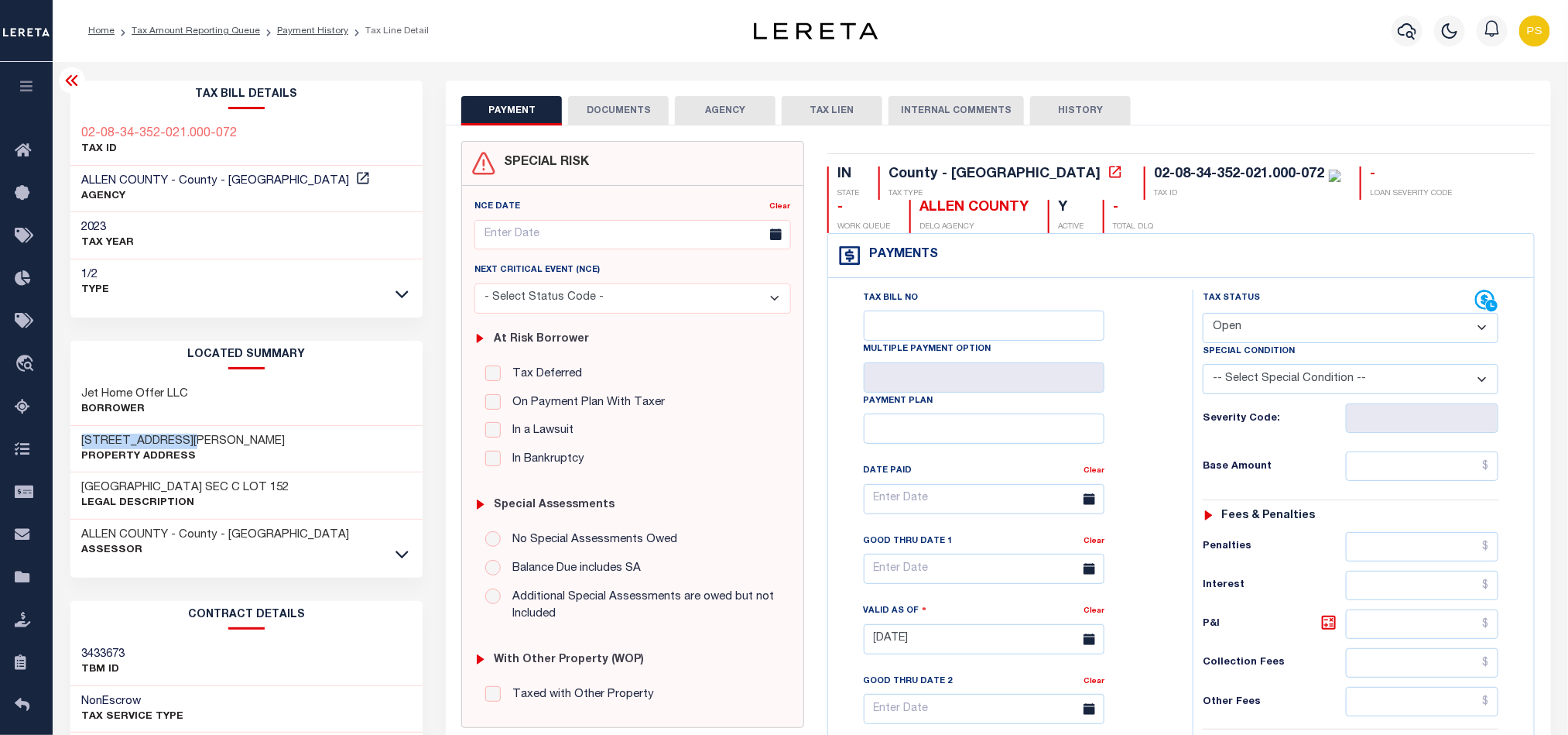
select select "NTX"
click at [1203, 315] on select "- Select Status Code - Open Due/Unpaid Paid Incomplete No Tax Due Internal Refu…" at bounding box center [1351, 328] width 296 height 30
type input "[DATE]"
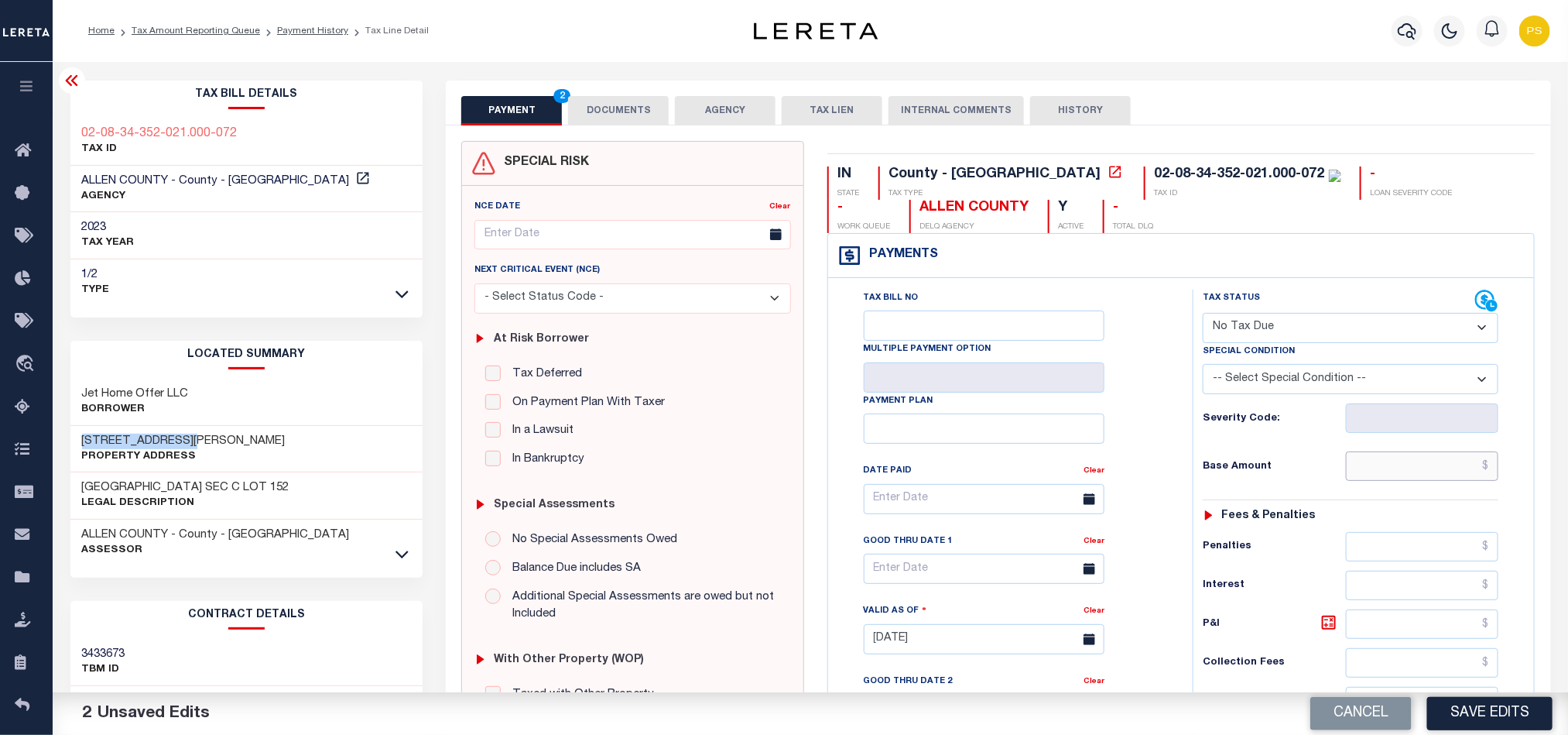
click at [1461, 475] on input "text" at bounding box center [1422, 466] width 154 height 29
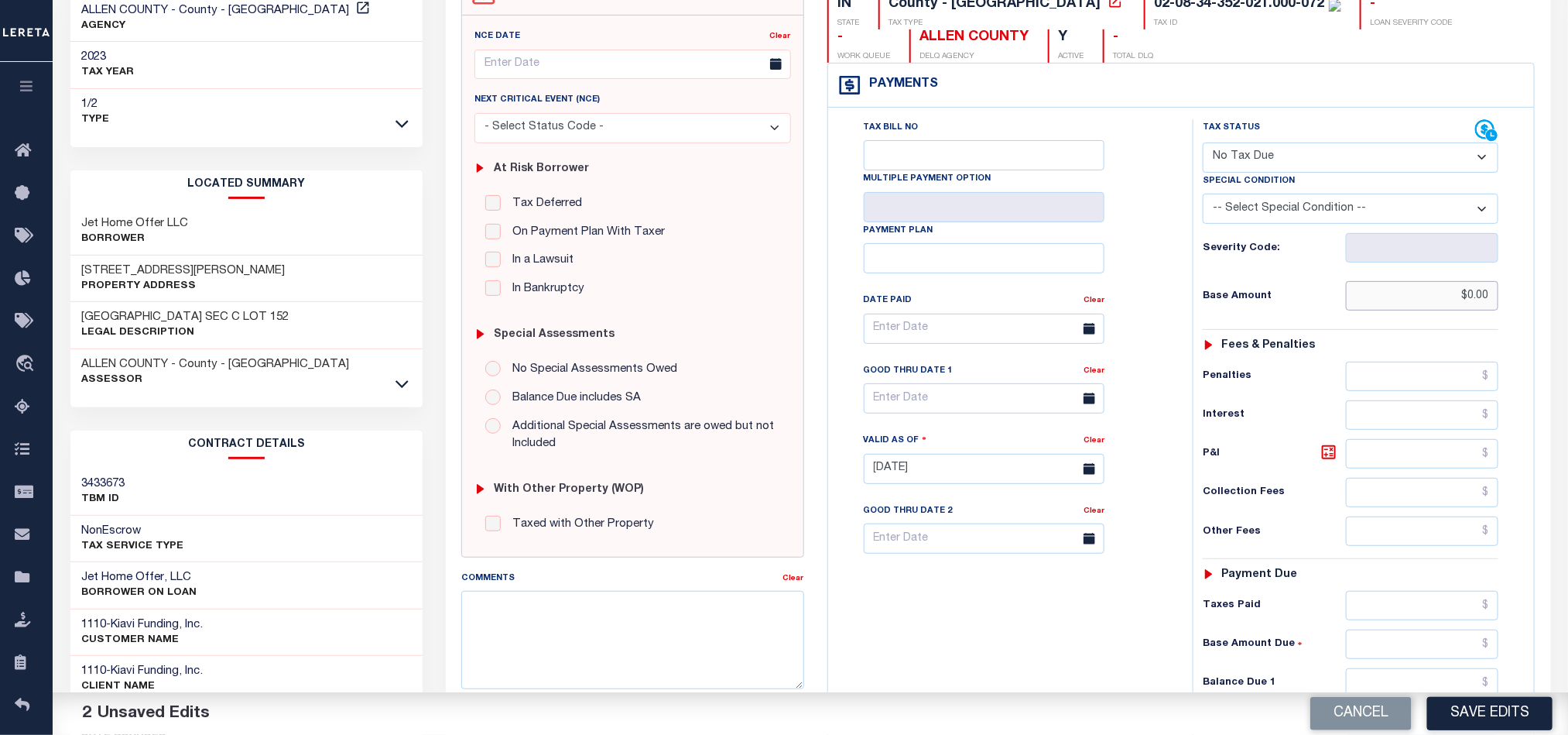
scroll to position [233, 0]
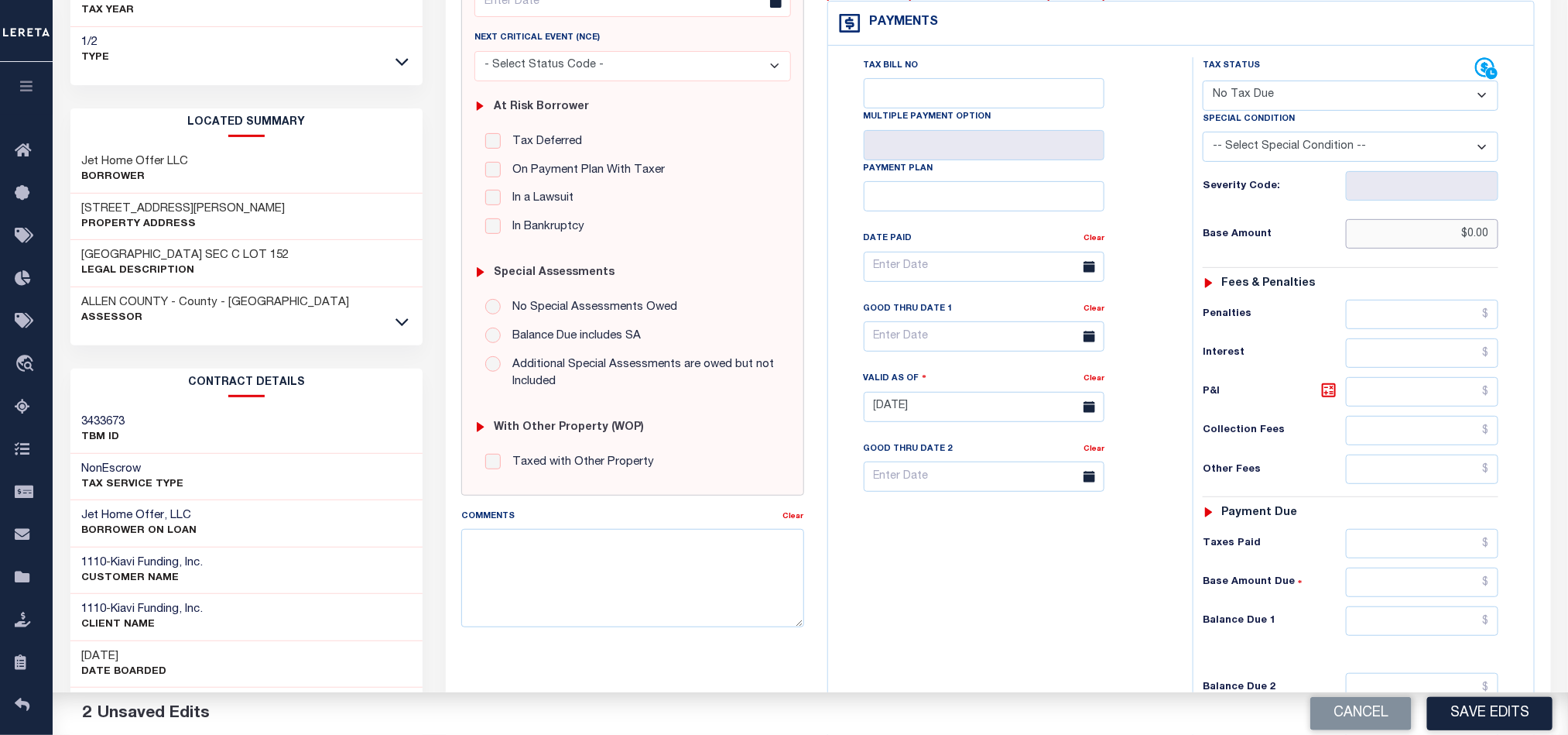
type input "$0.00"
drag, startPoint x: 1468, startPoint y: 628, endPoint x: 1366, endPoint y: 646, distance: 103.6
click at [1468, 628] on input "text" at bounding box center [1422, 621] width 154 height 29
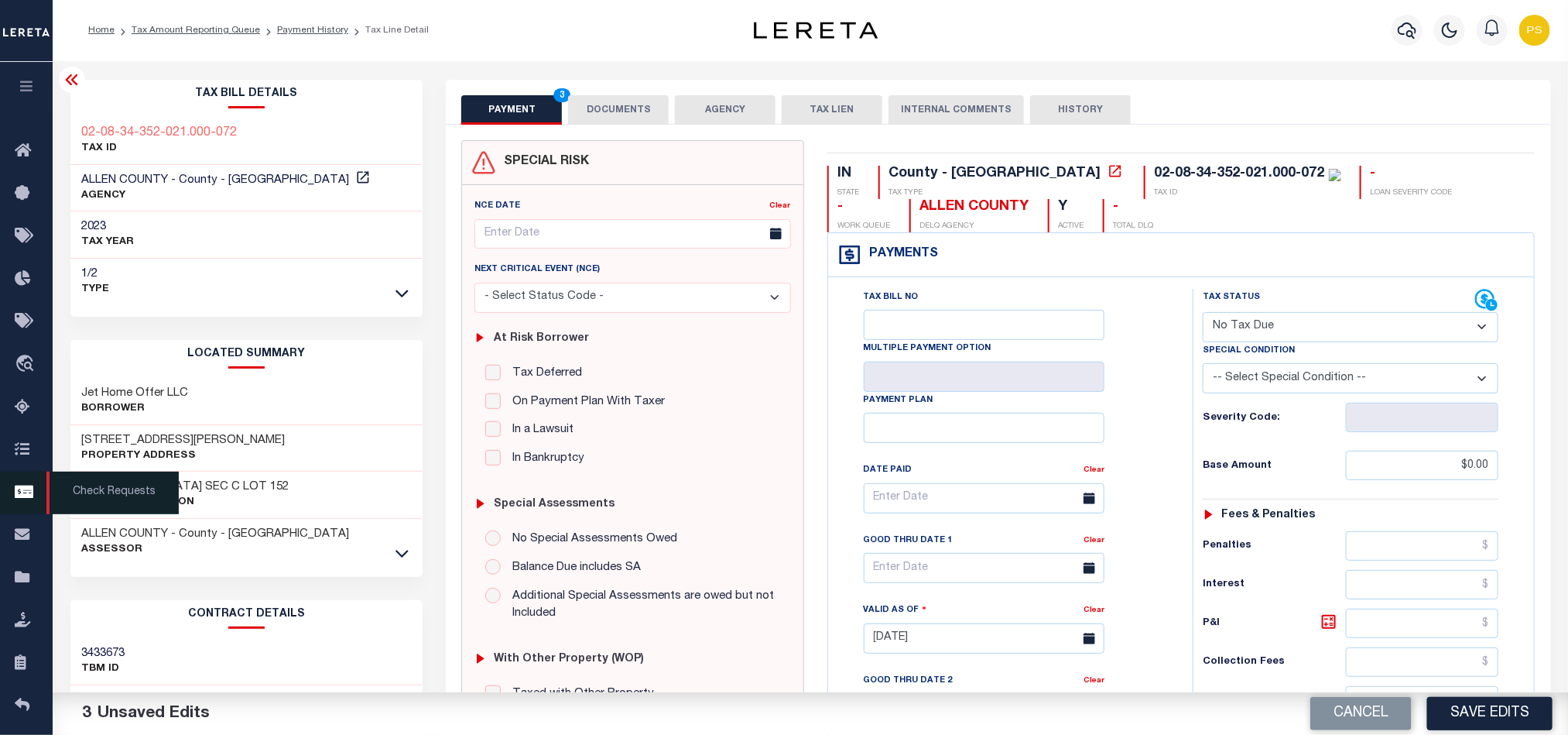
scroll to position [0, 0]
type input "$0.00"
click at [623, 121] on button "DOCUMENTS" at bounding box center [619, 111] width 101 height 29
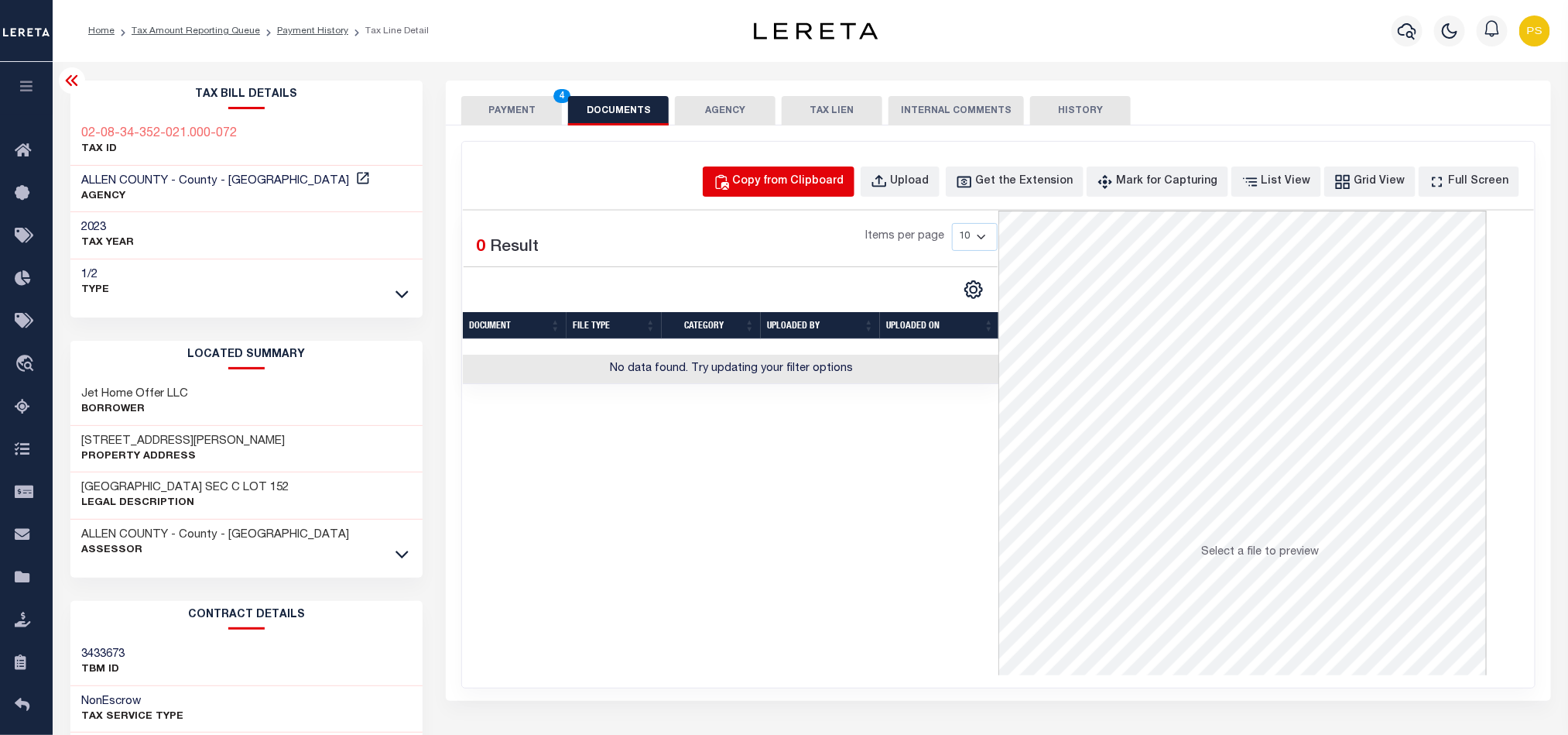
click at [834, 179] on div "Copy from Clipboard" at bounding box center [788, 181] width 111 height 17
select select "POP"
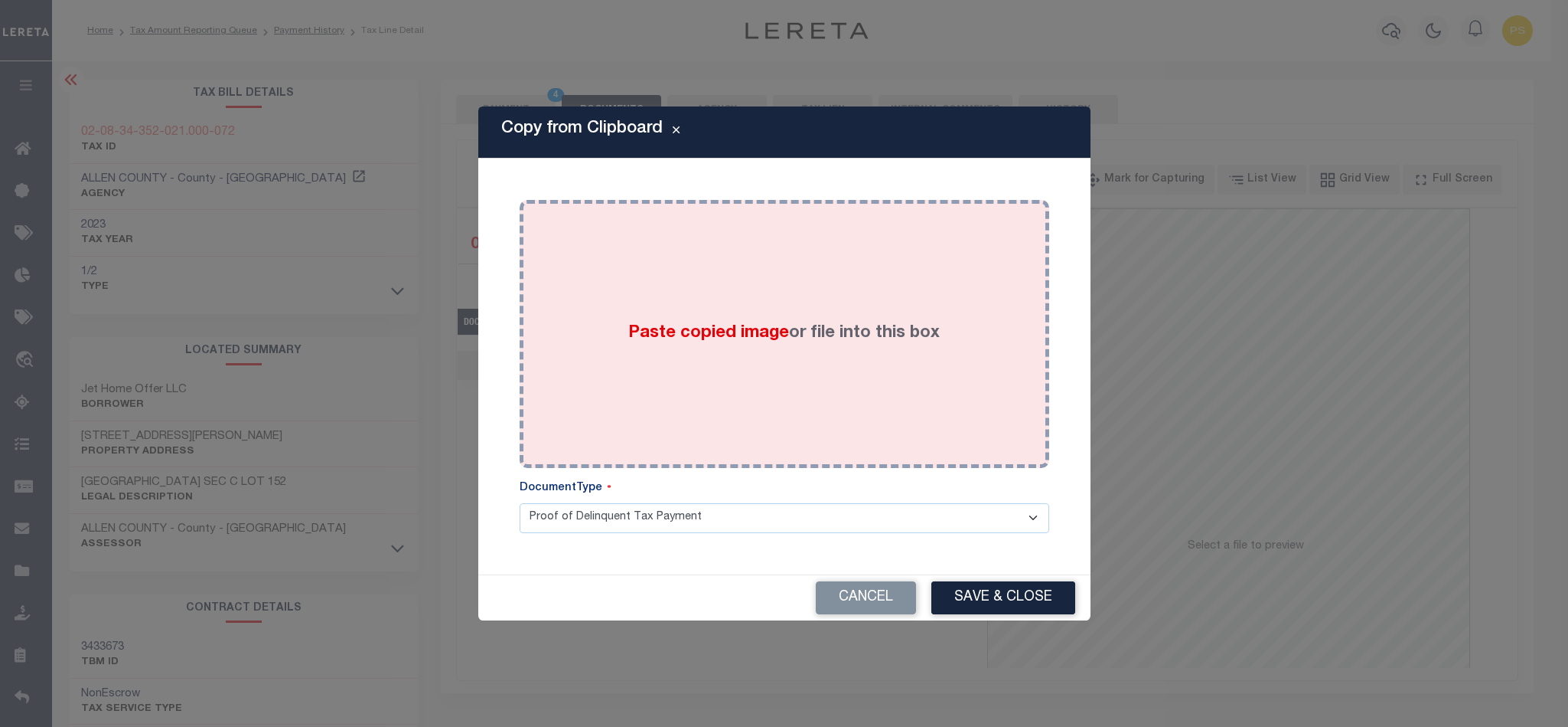
click at [839, 340] on label "Paste copied image or file into this box" at bounding box center [784, 333] width 312 height 25
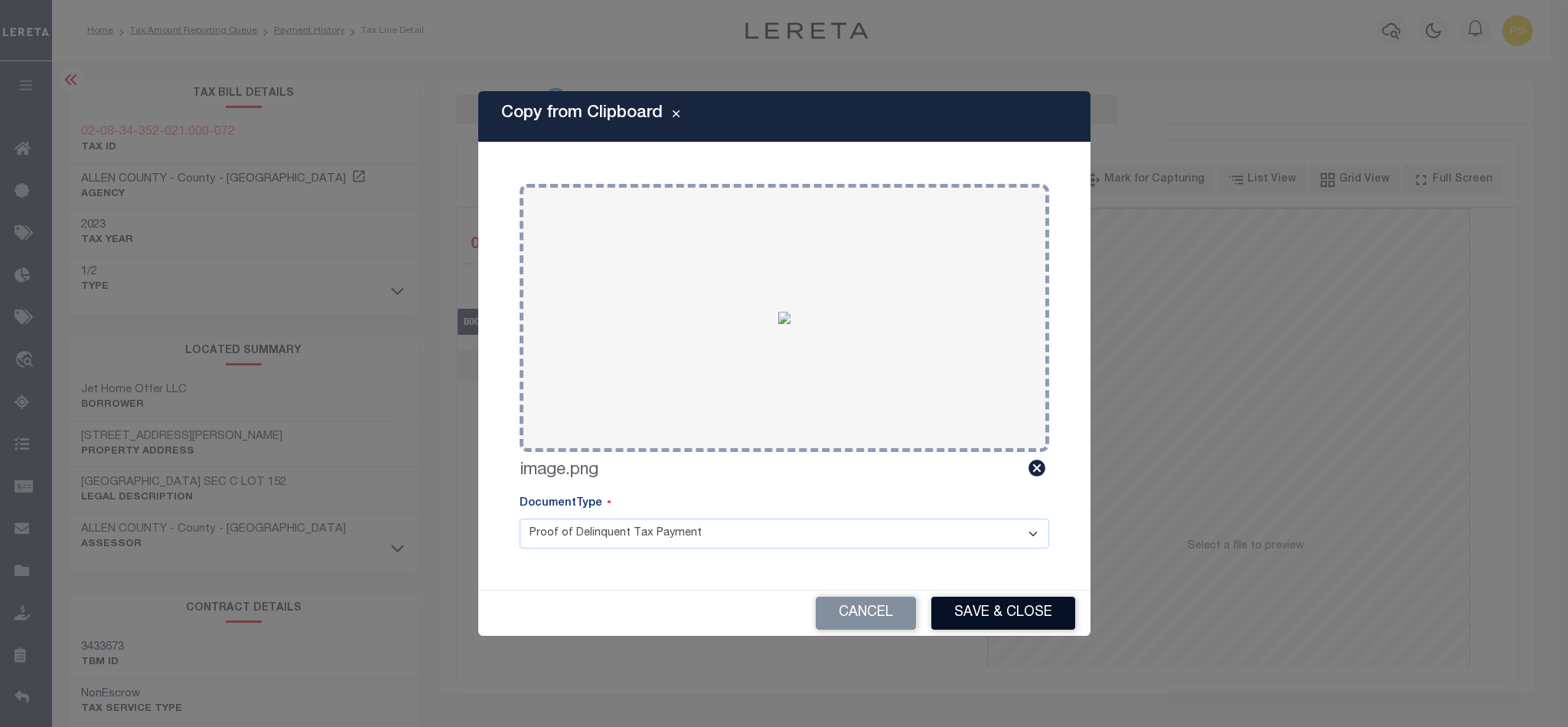
click at [1001, 612] on button "Save & Close" at bounding box center [1003, 613] width 144 height 33
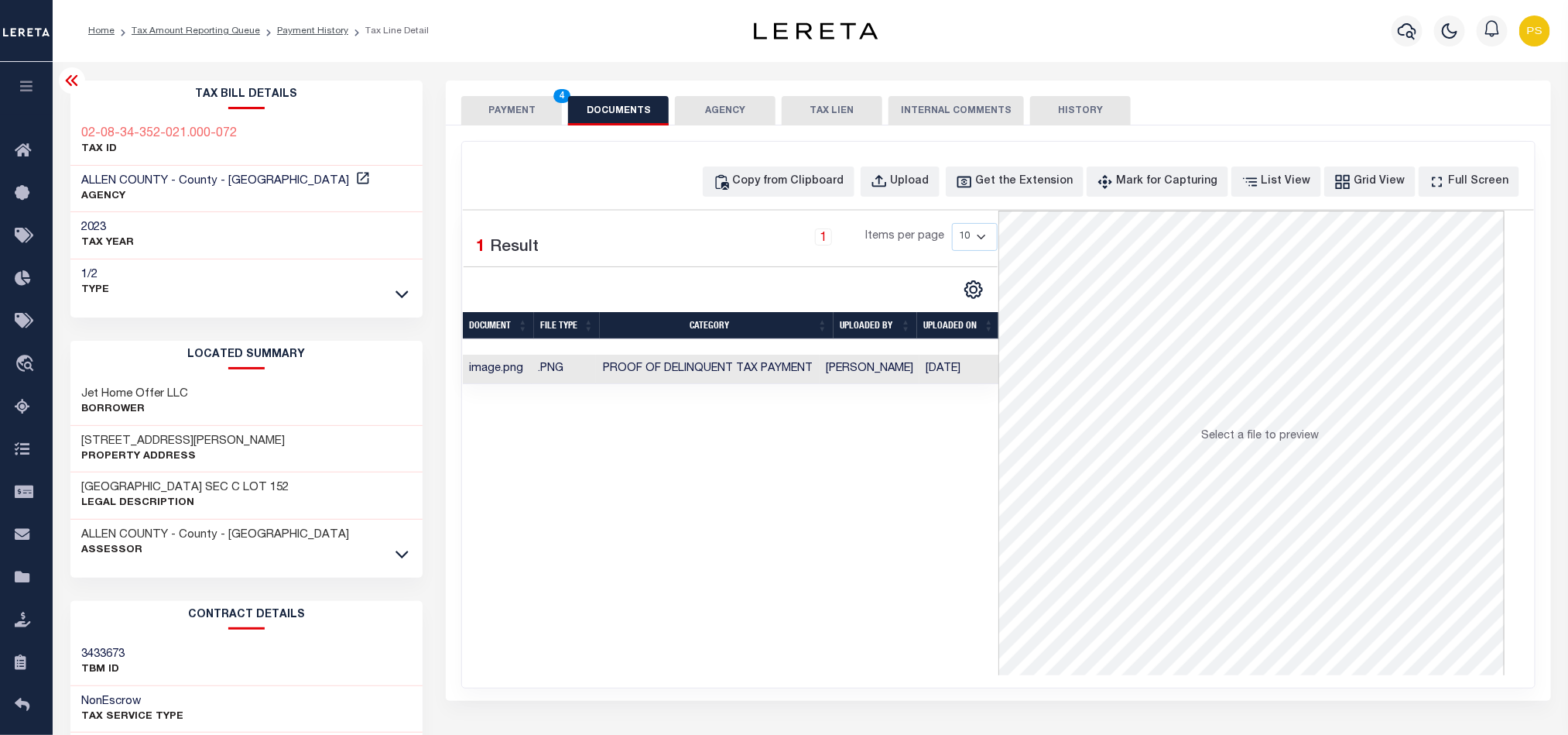
click at [489, 114] on button "PAYMENT 4" at bounding box center [512, 111] width 101 height 29
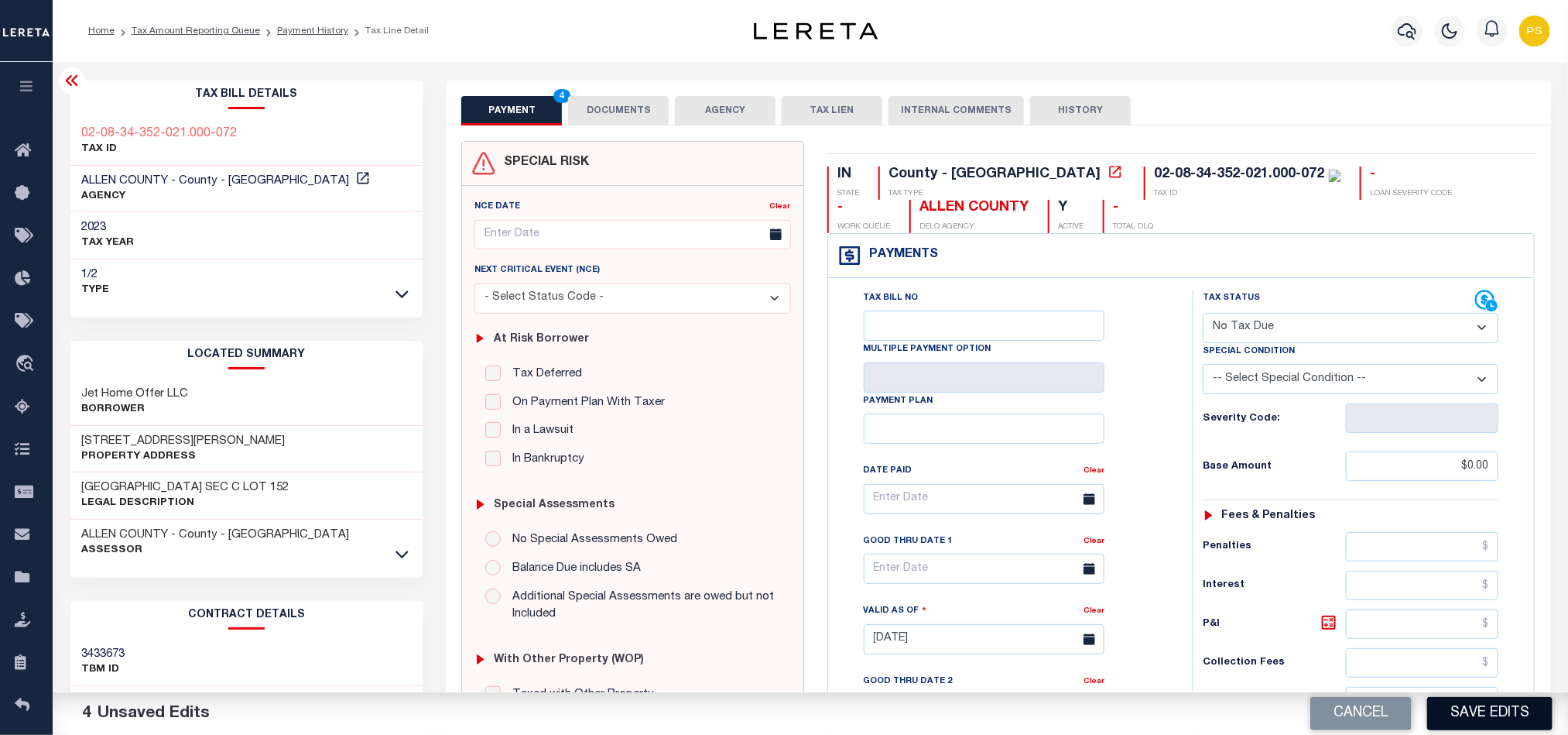
click at [1483, 719] on button "Save Edits" at bounding box center [1490, 713] width 125 height 33
checkbox input "false"
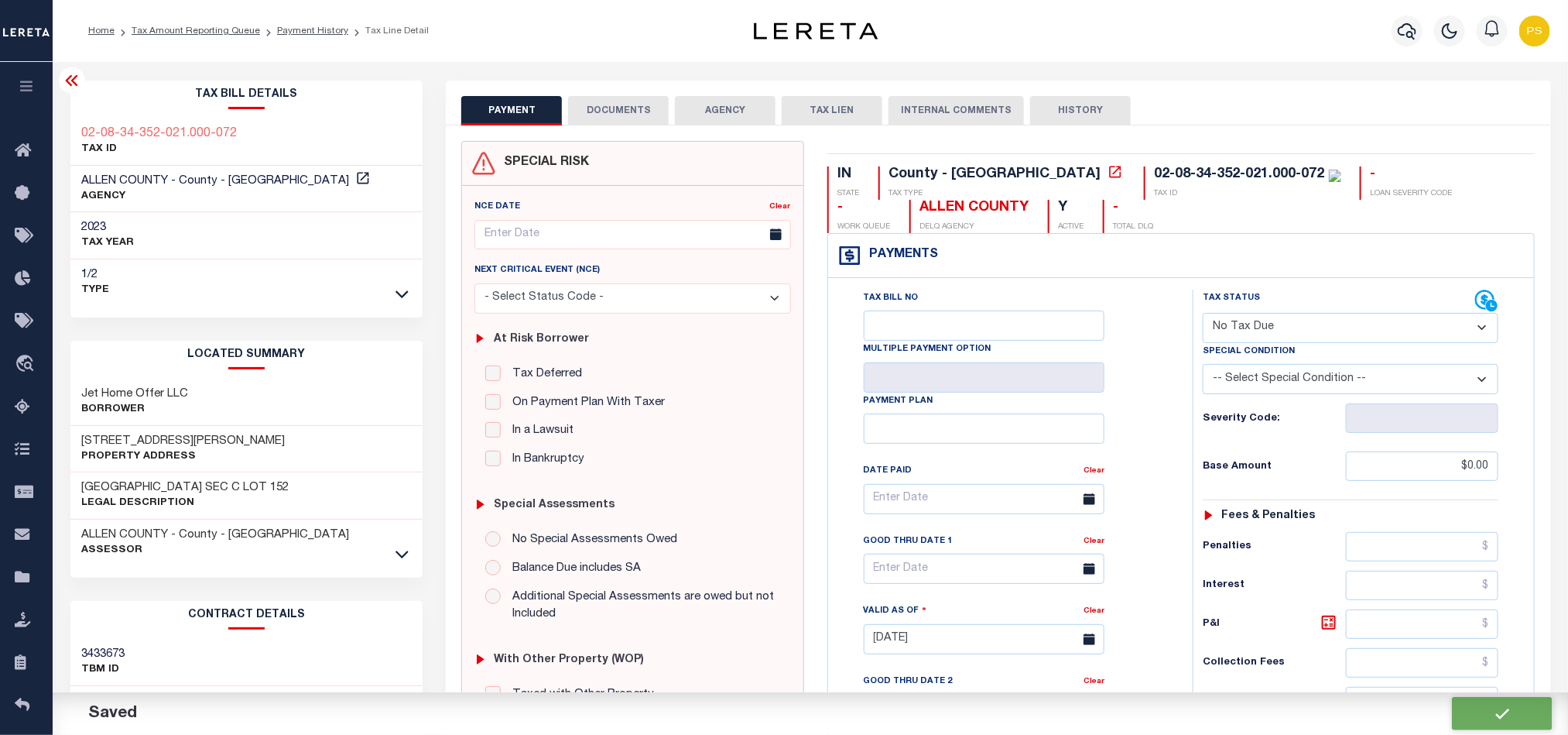
type input "$0"
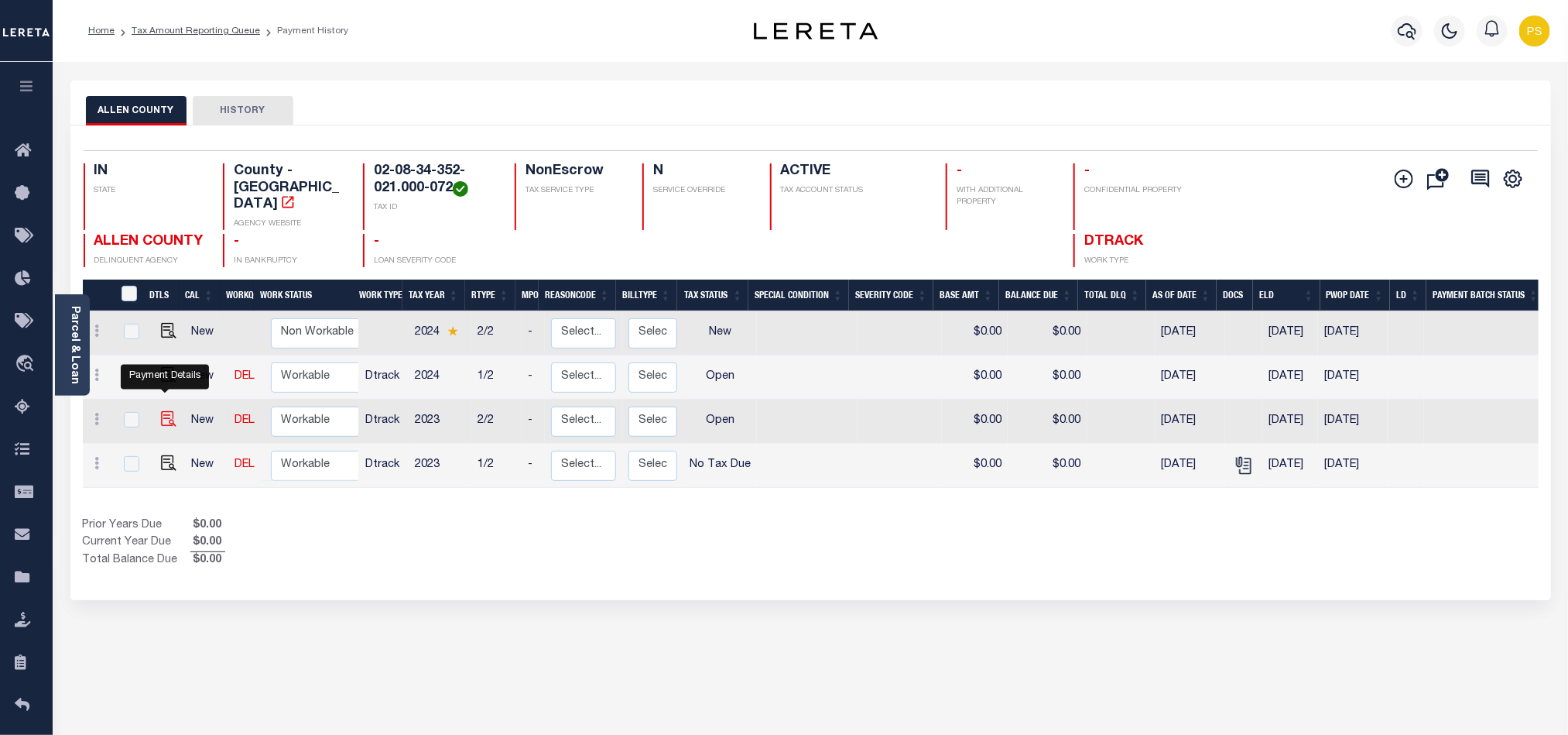
click at [161, 411] on img "" at bounding box center [168, 419] width 15 height 15
checkbox input "true"
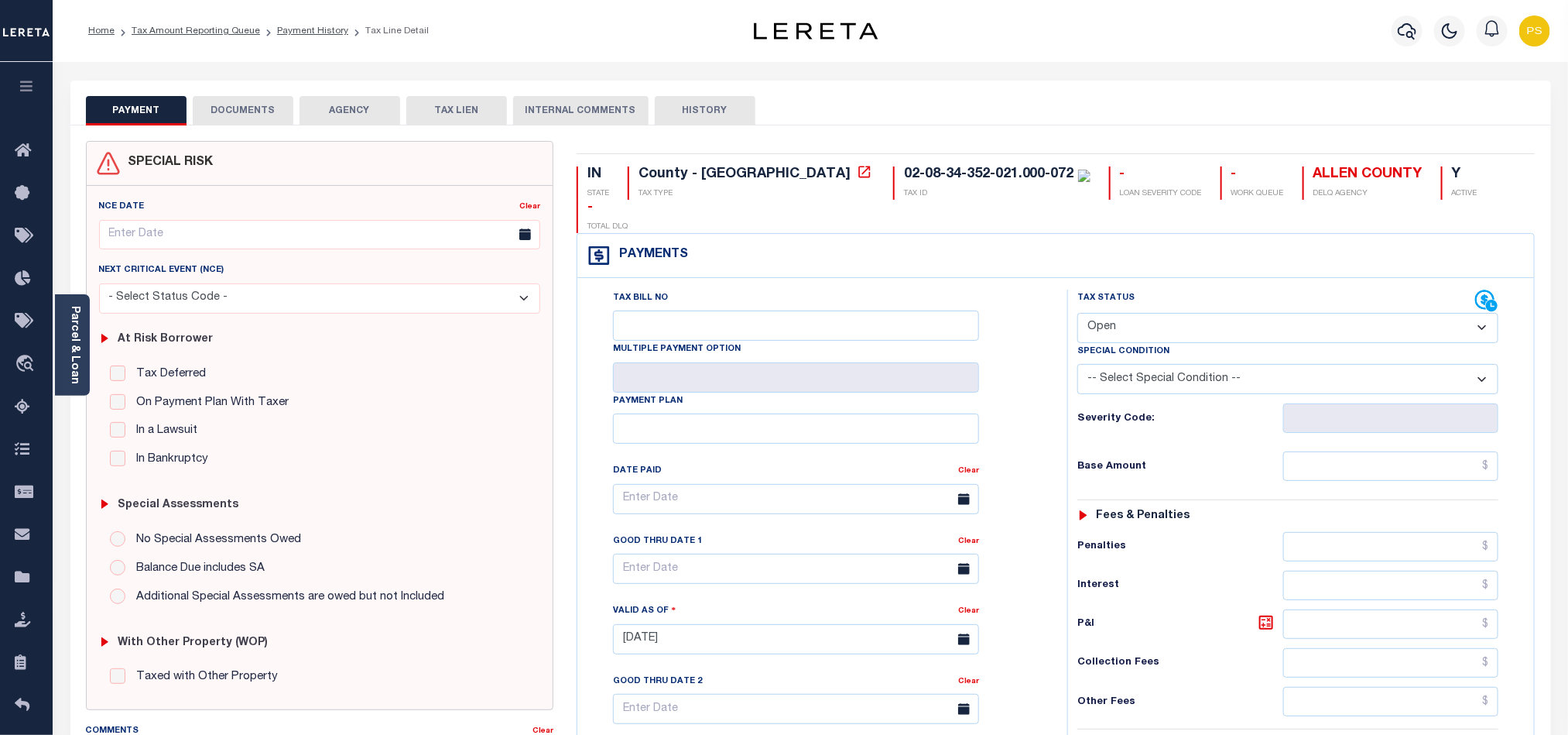
click at [1133, 313] on select "- Select Status Code - Open Due/Unpaid Paid Incomplete No Tax Due Internal Refu…" at bounding box center [1288, 328] width 421 height 30
select select "NTX"
click at [1077, 313] on select "- Select Status Code - Open Due/Unpaid Paid Incomplete No Tax Due Internal Refu…" at bounding box center [1288, 328] width 421 height 30
type input "[DATE]"
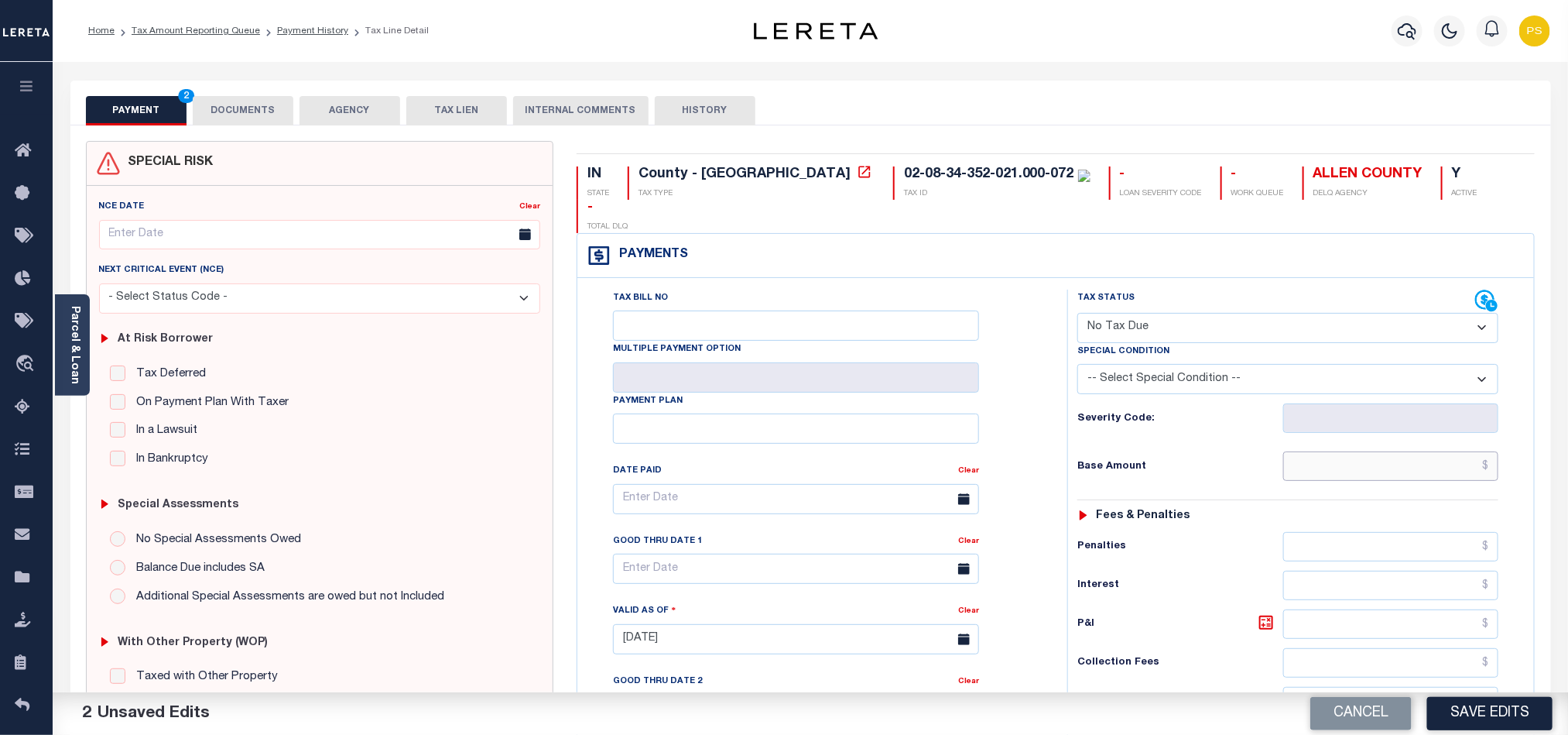
click at [1484, 451] on input "text" at bounding box center [1392, 466] width 216 height 29
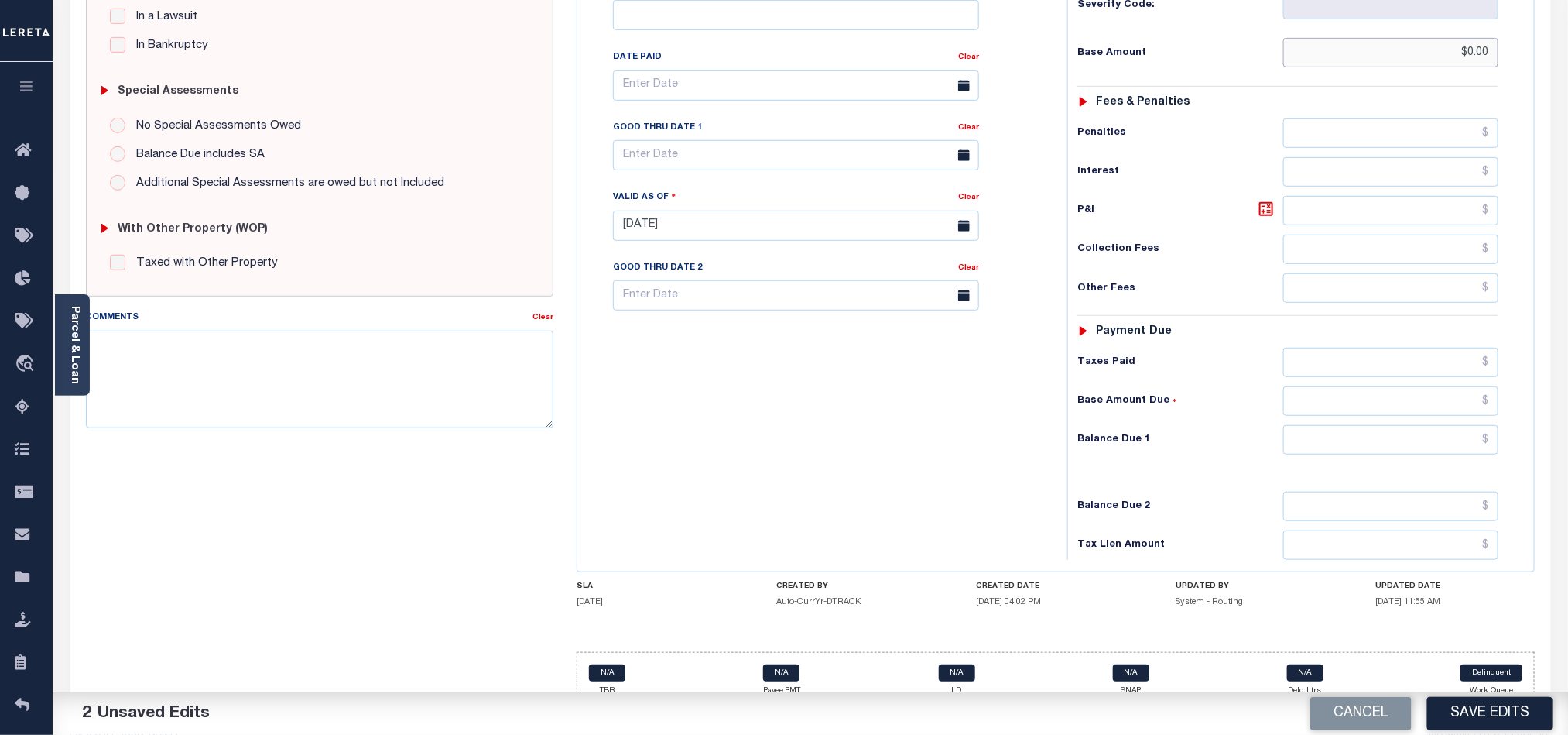
scroll to position [416, 0]
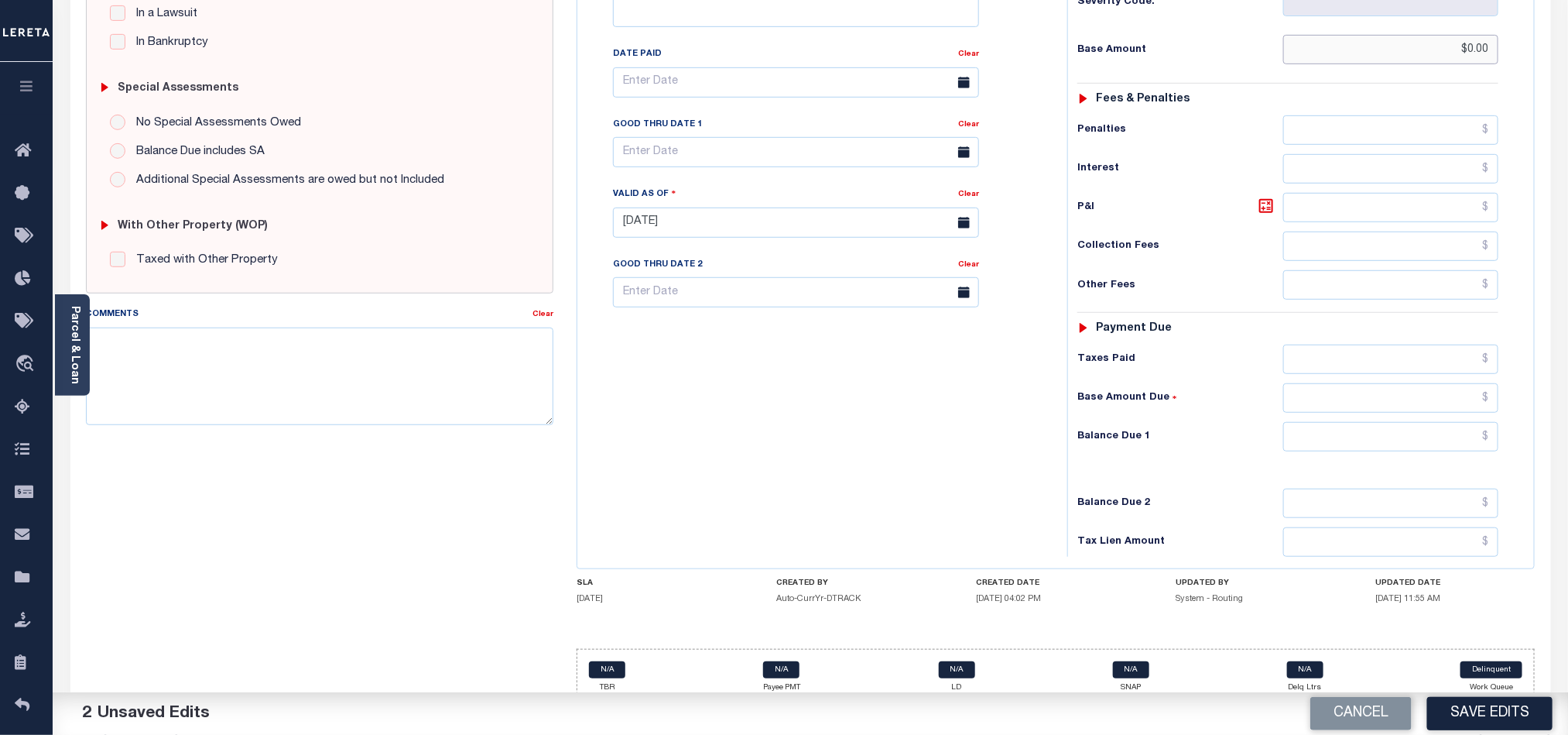
type input "$0.00"
drag, startPoint x: 1413, startPoint y: 412, endPoint x: 1333, endPoint y: 410, distance: 80.0
click at [1413, 422] on input "text" at bounding box center [1392, 437] width 216 height 29
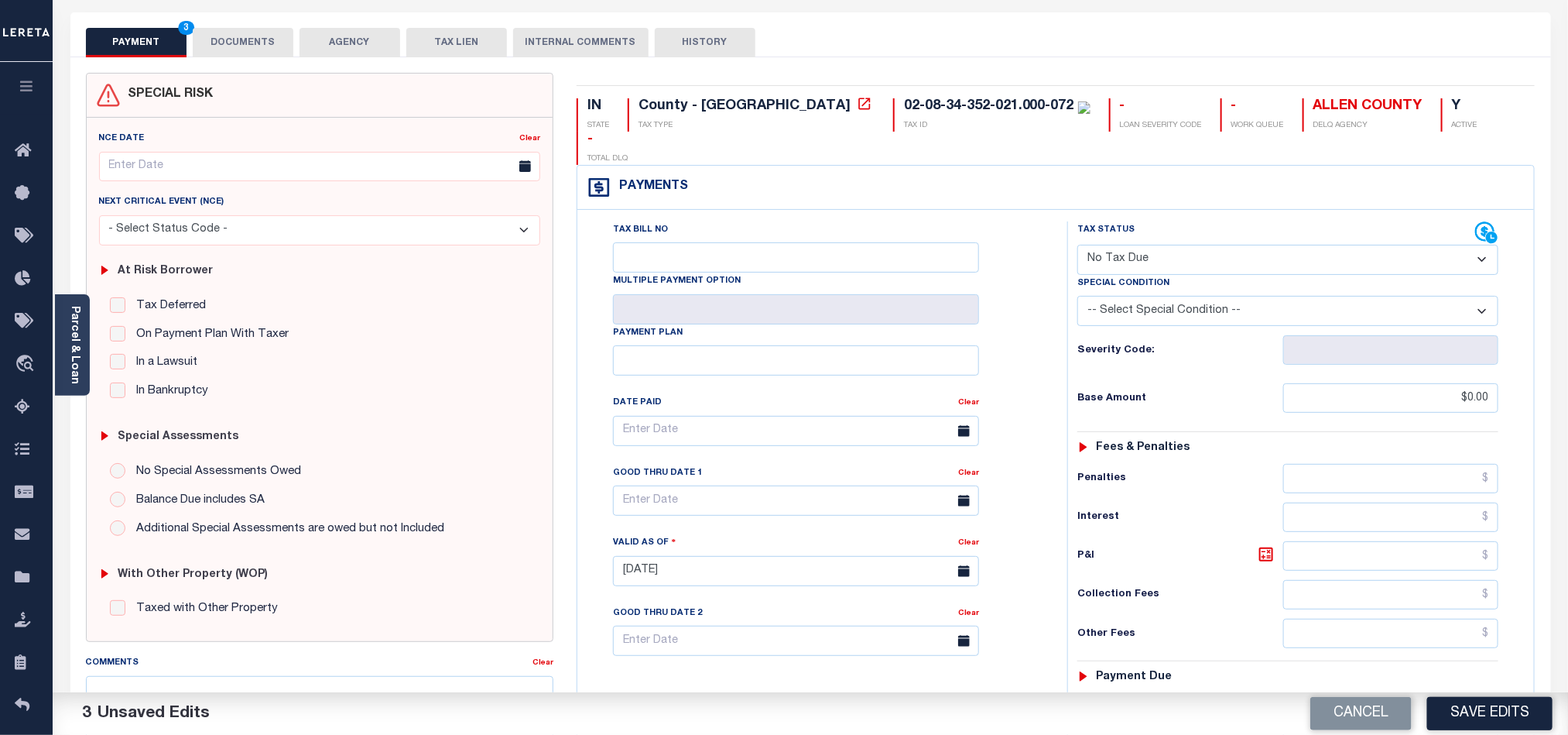
scroll to position [0, 0]
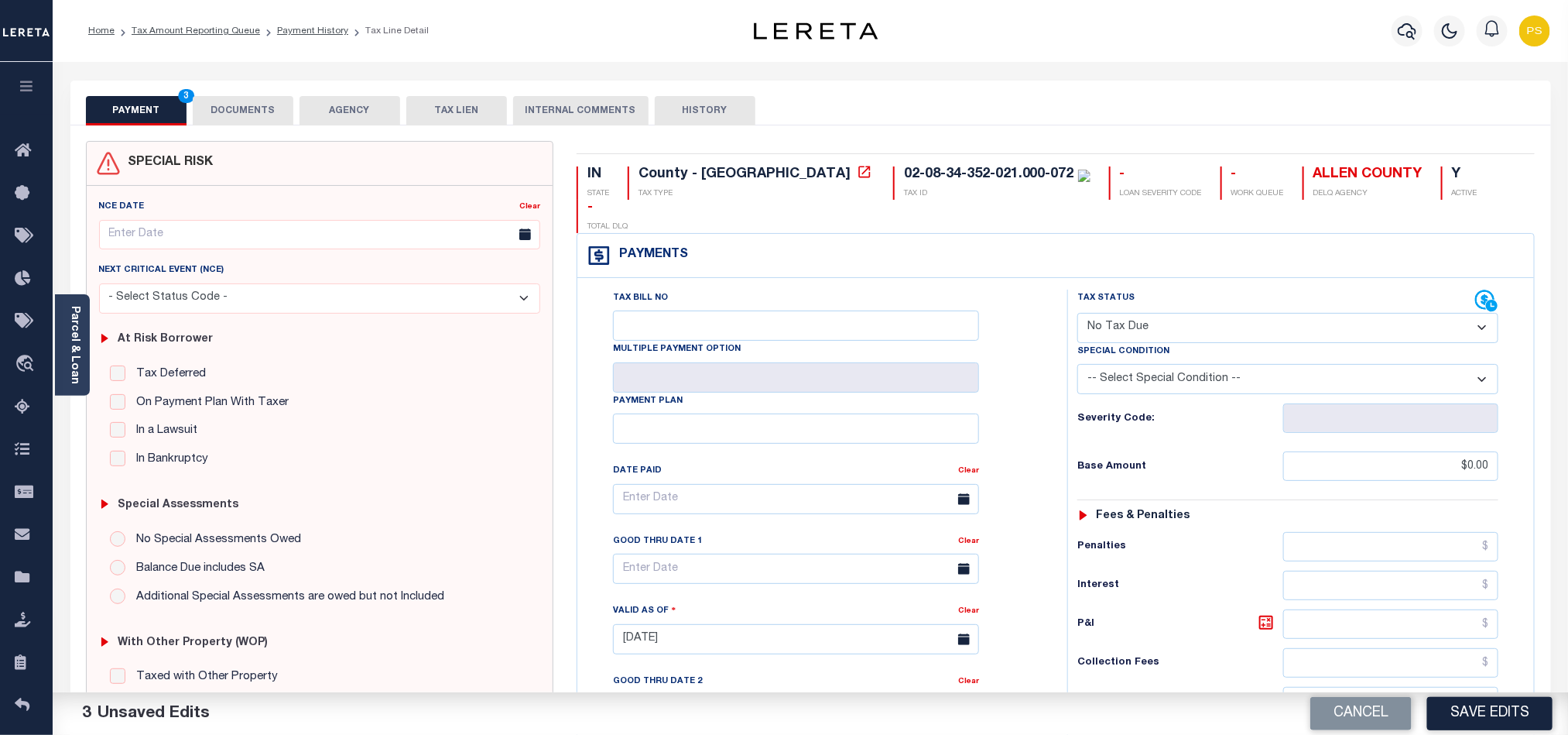
type input "$0.00"
click at [254, 105] on button "DOCUMENTS" at bounding box center [243, 111] width 101 height 29
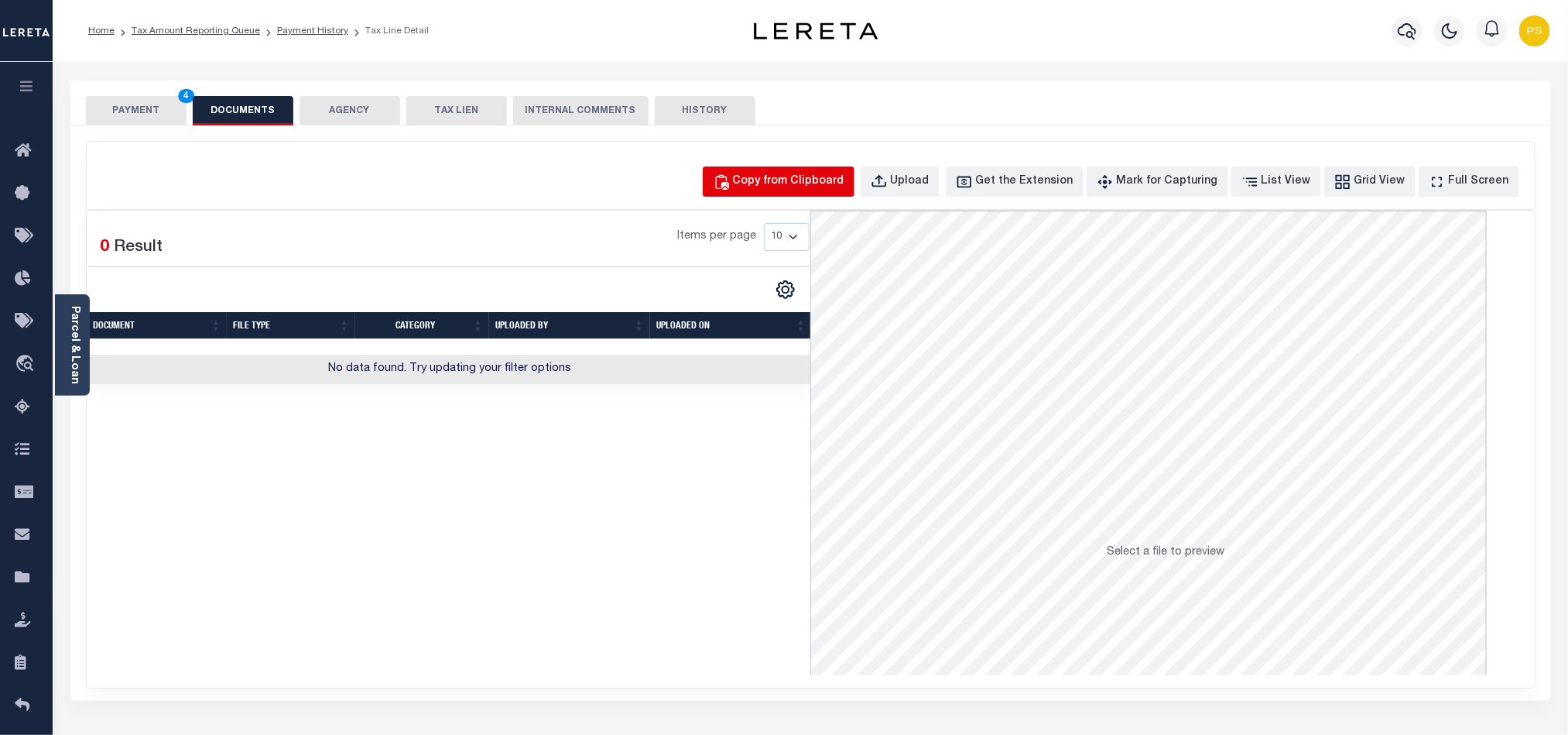
click at [829, 180] on div "Copy from Clipboard" at bounding box center [788, 181] width 111 height 17
select select "POP"
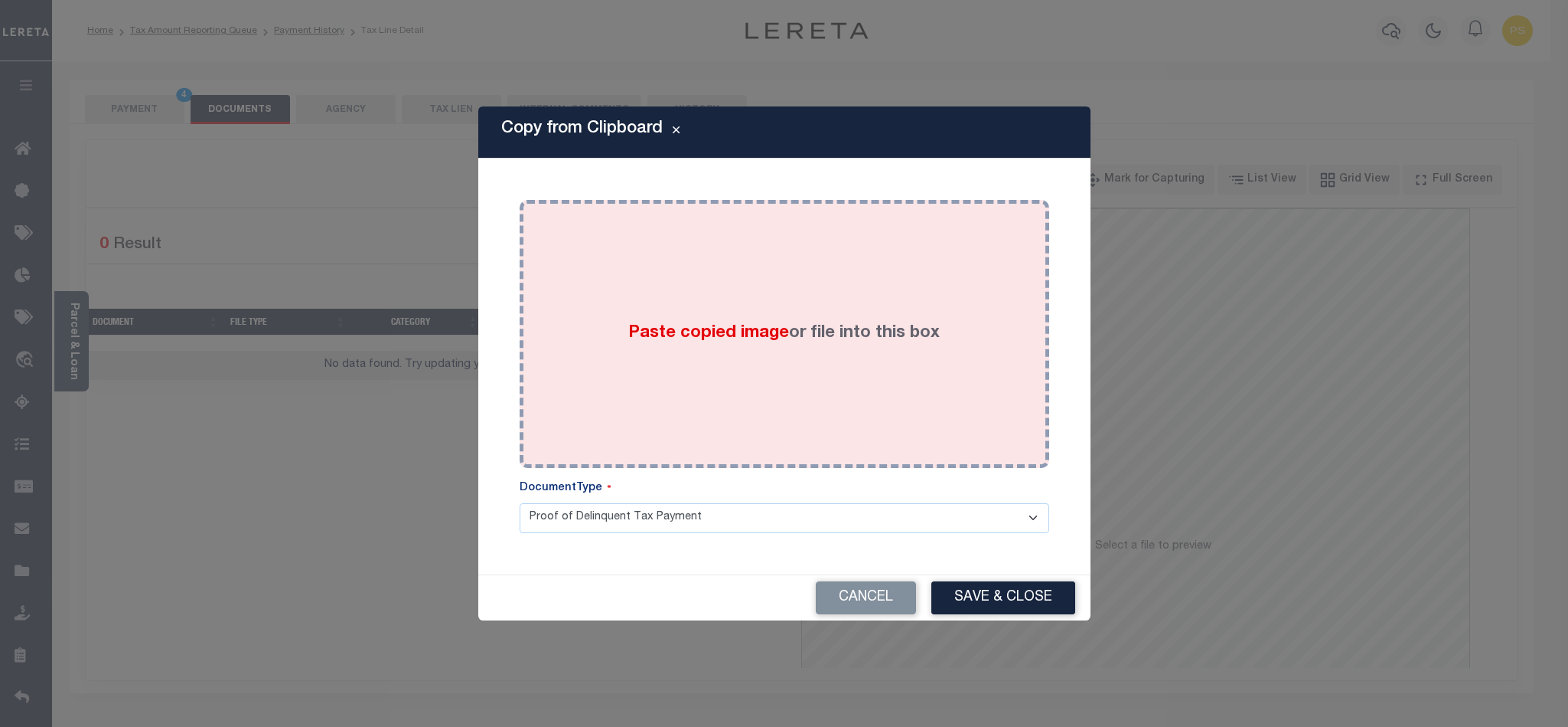
click at [659, 333] on span "Paste copied image" at bounding box center [709, 333] width 161 height 17
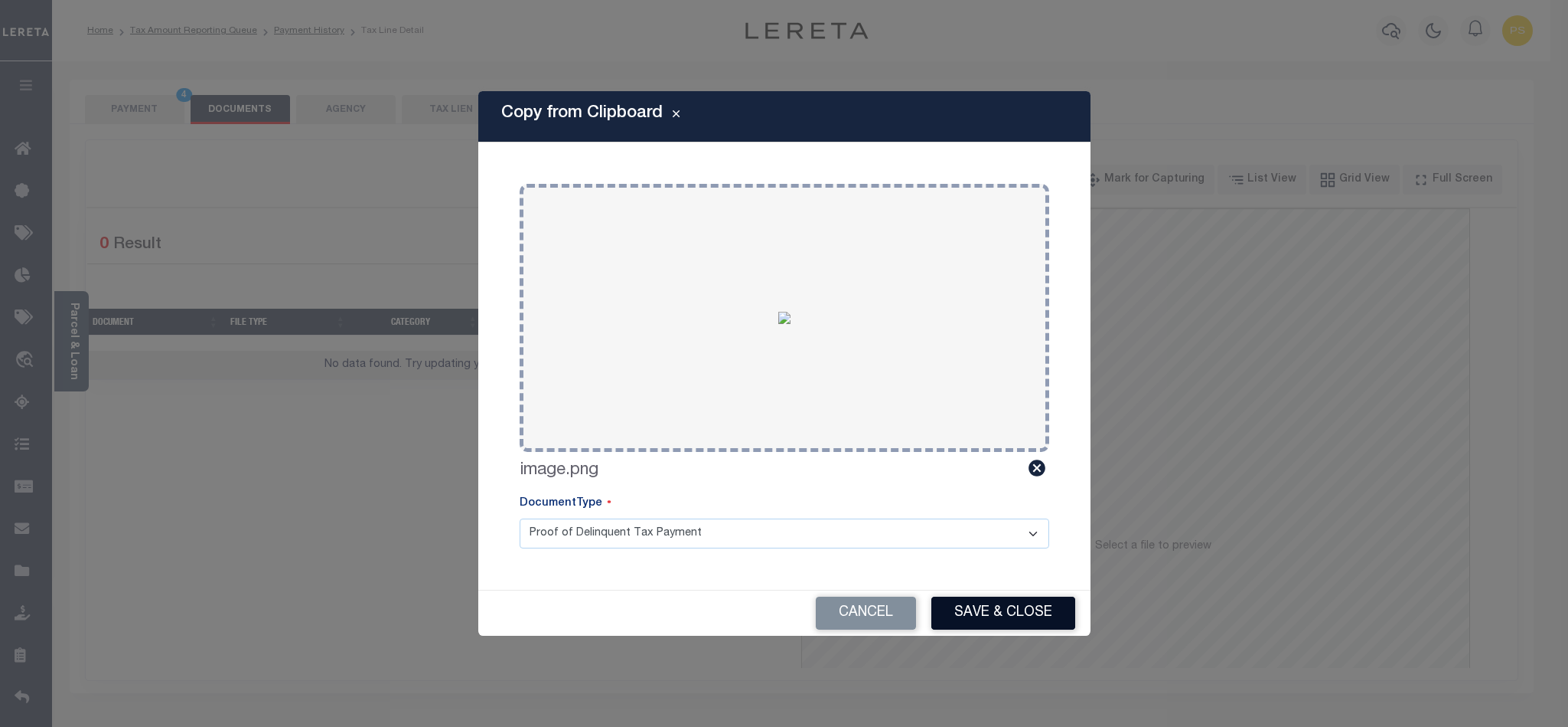
click at [999, 607] on button "Save & Close" at bounding box center [1003, 613] width 144 height 33
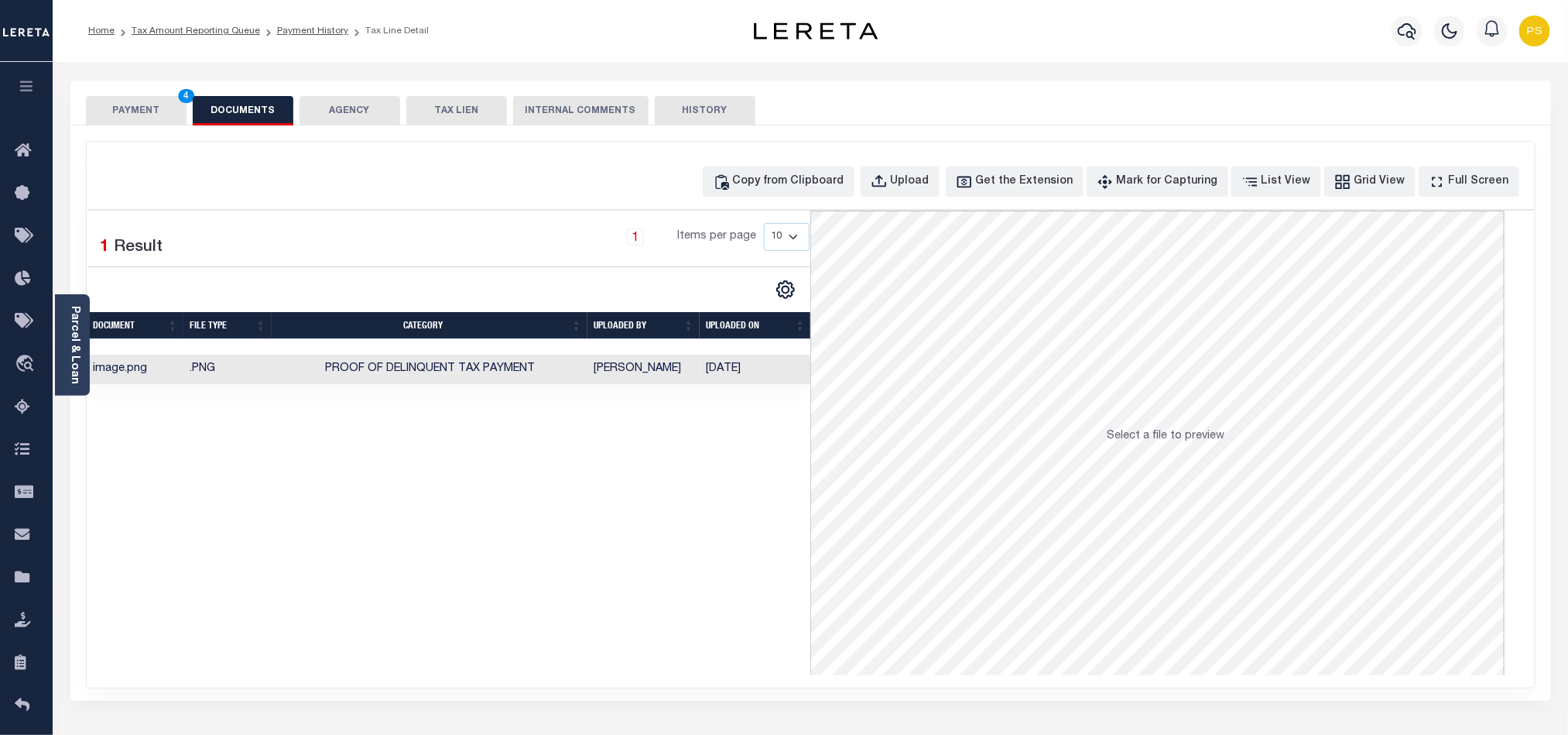
click at [132, 115] on button "PAYMENT 4" at bounding box center [137, 111] width 101 height 29
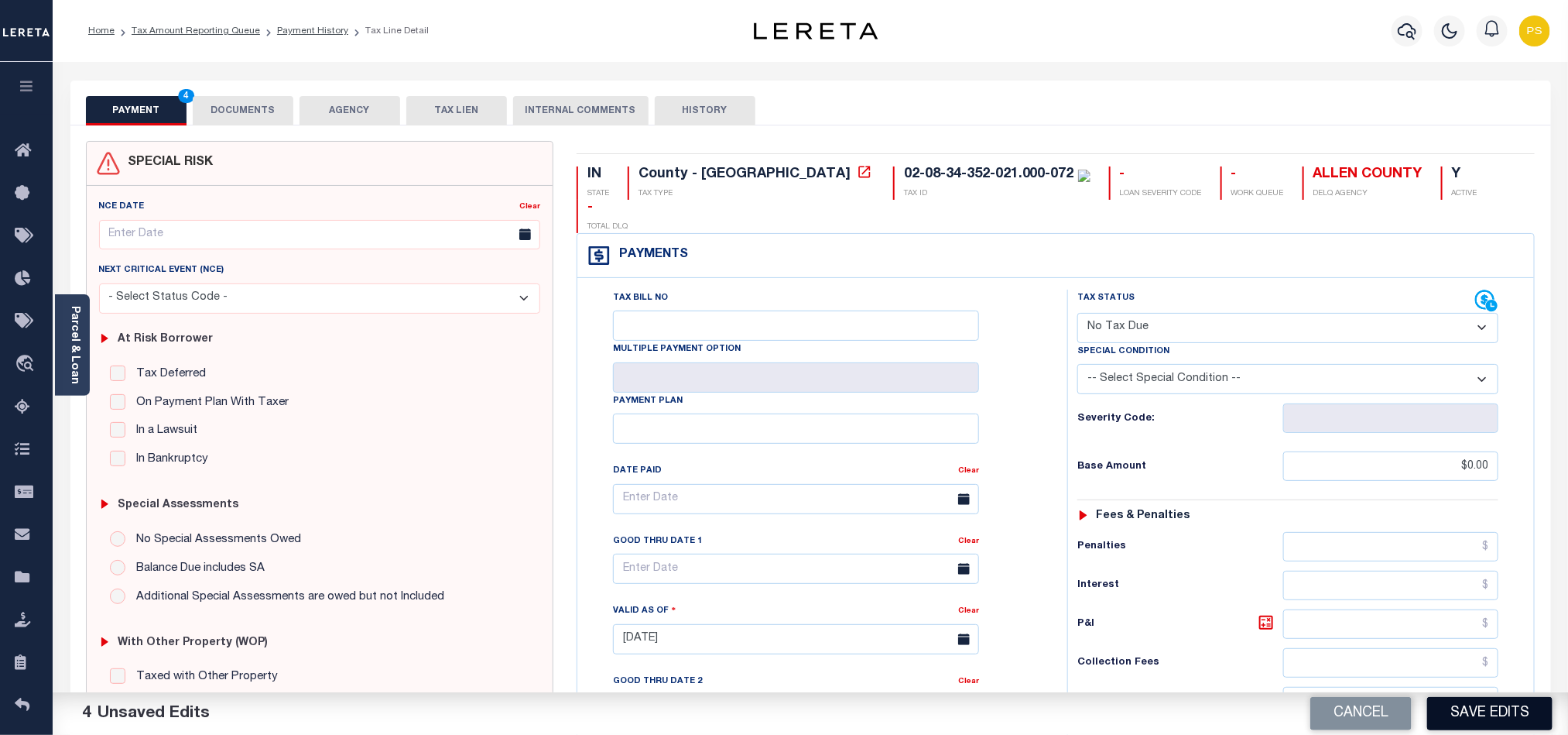
click at [1502, 720] on button "Save Edits" at bounding box center [1490, 713] width 125 height 33
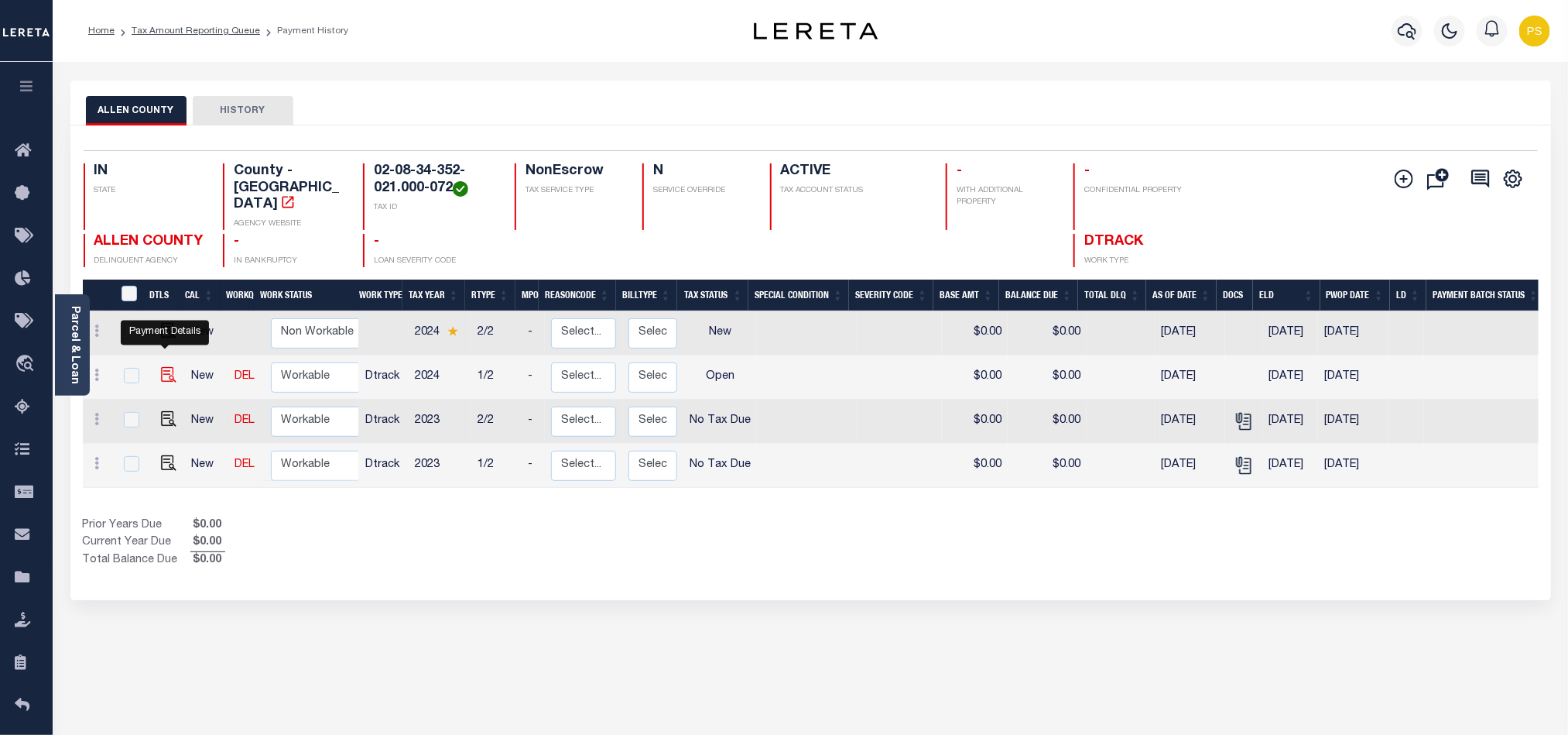
click at [161, 367] on img "" at bounding box center [168, 374] width 15 height 15
checkbox input "true"
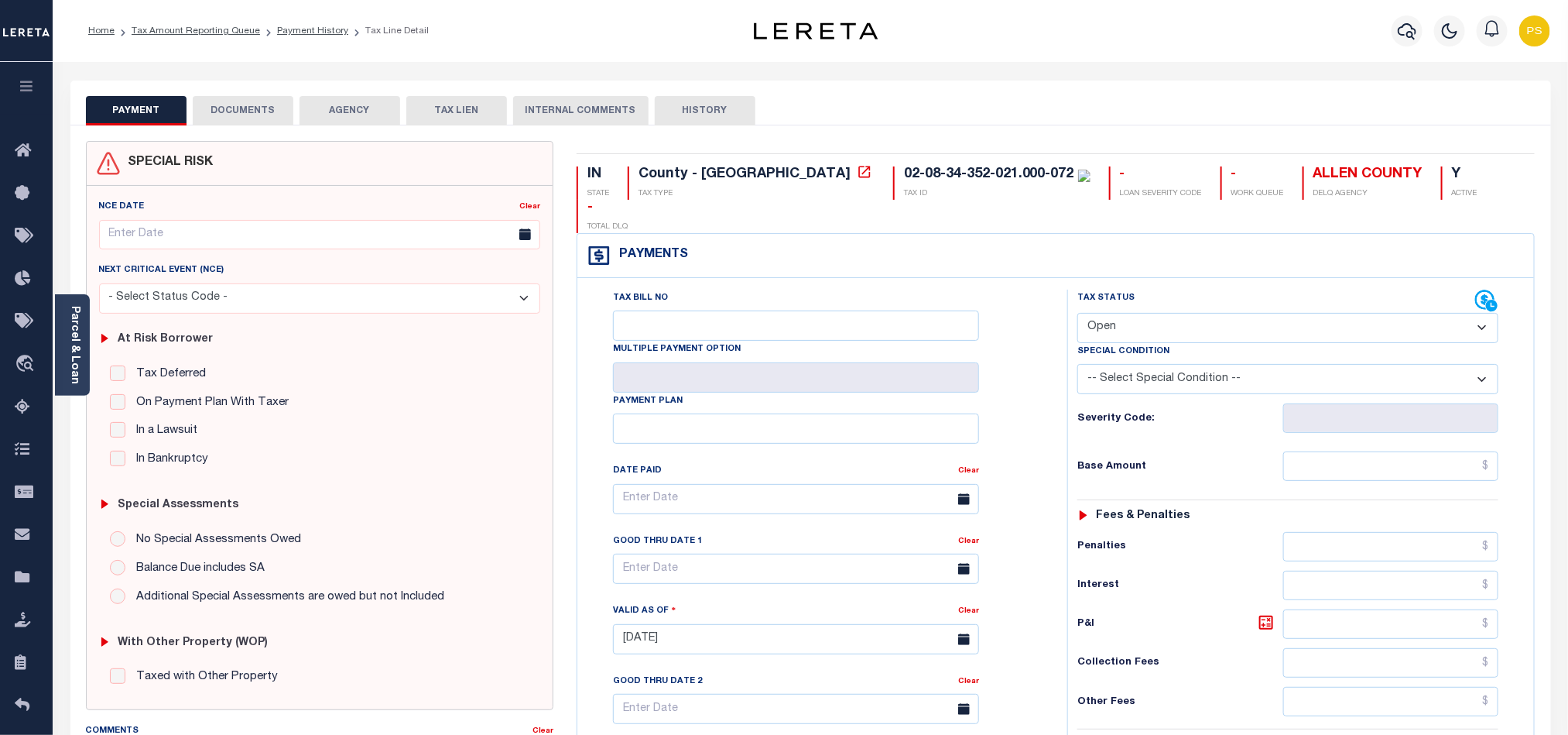
click at [1153, 313] on select "- Select Status Code - Open Due/Unpaid Paid Incomplete No Tax Due Internal Refu…" at bounding box center [1288, 328] width 421 height 30
select select "NTX"
click at [1077, 313] on select "- Select Status Code - Open Due/Unpaid Paid Incomplete No Tax Due Internal Refu…" at bounding box center [1288, 328] width 421 height 30
type input "[DATE]"
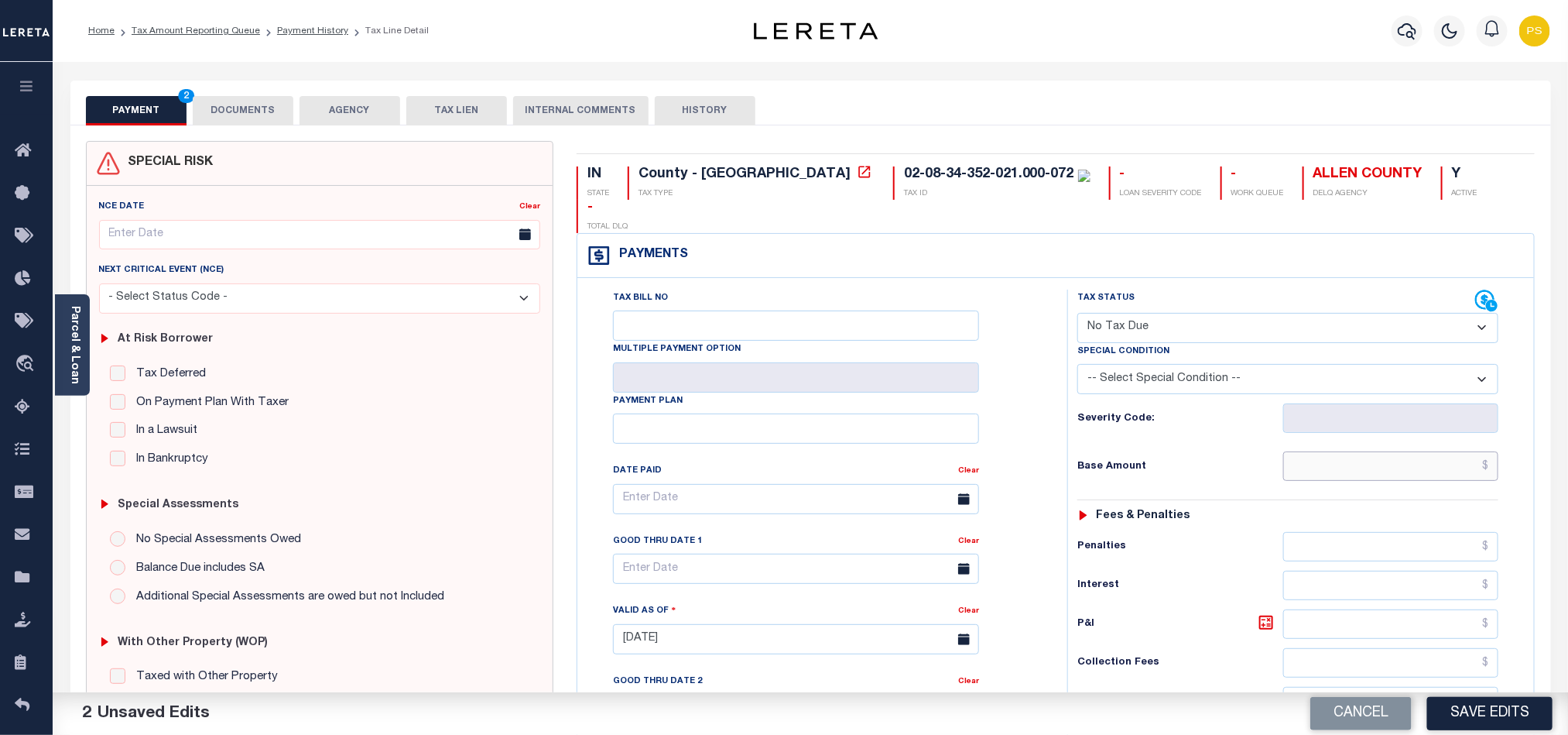
click at [1466, 451] on input "text" at bounding box center [1392, 466] width 216 height 29
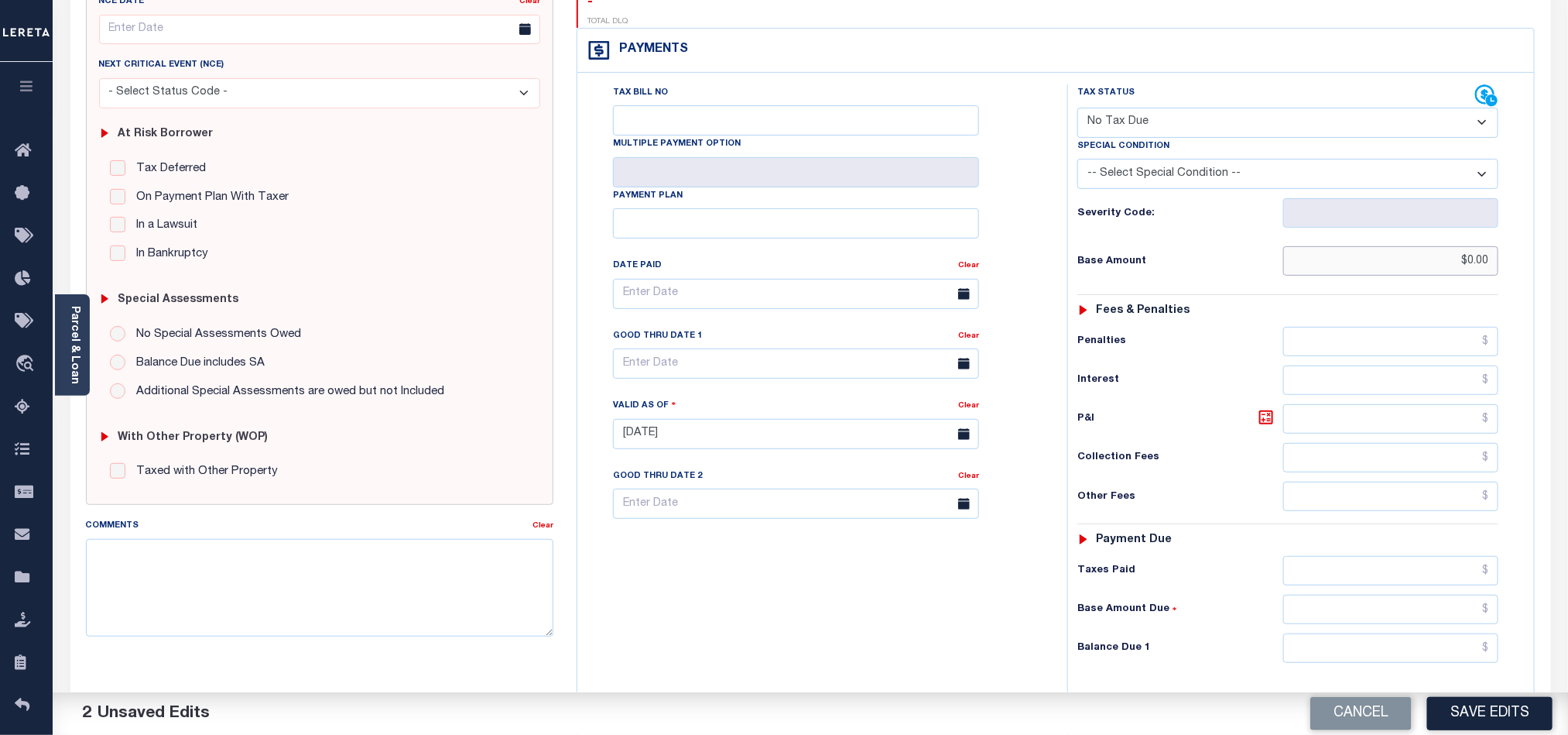
scroll to position [233, 0]
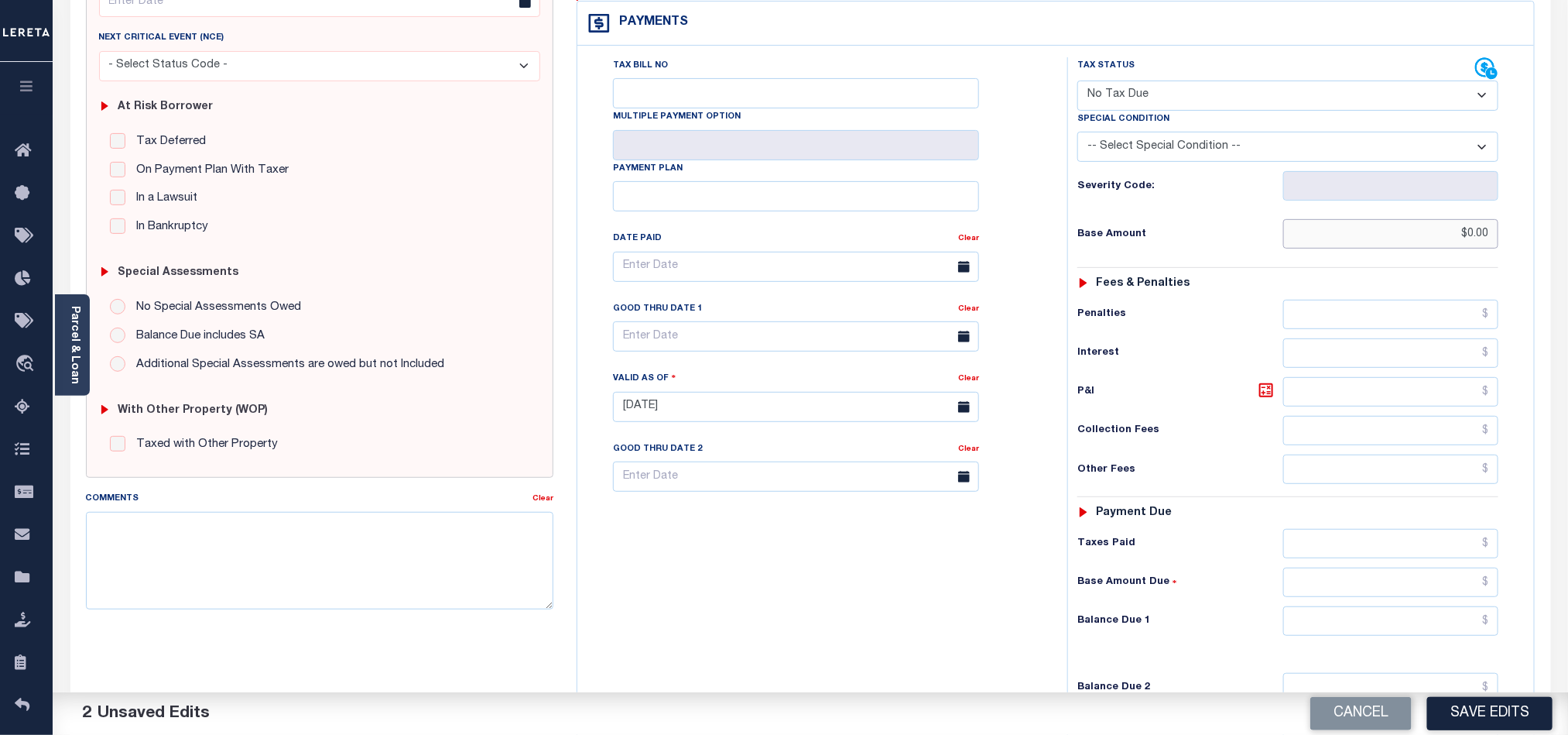
type input "$0.00"
click at [1340, 607] on input "text" at bounding box center [1392, 621] width 216 height 29
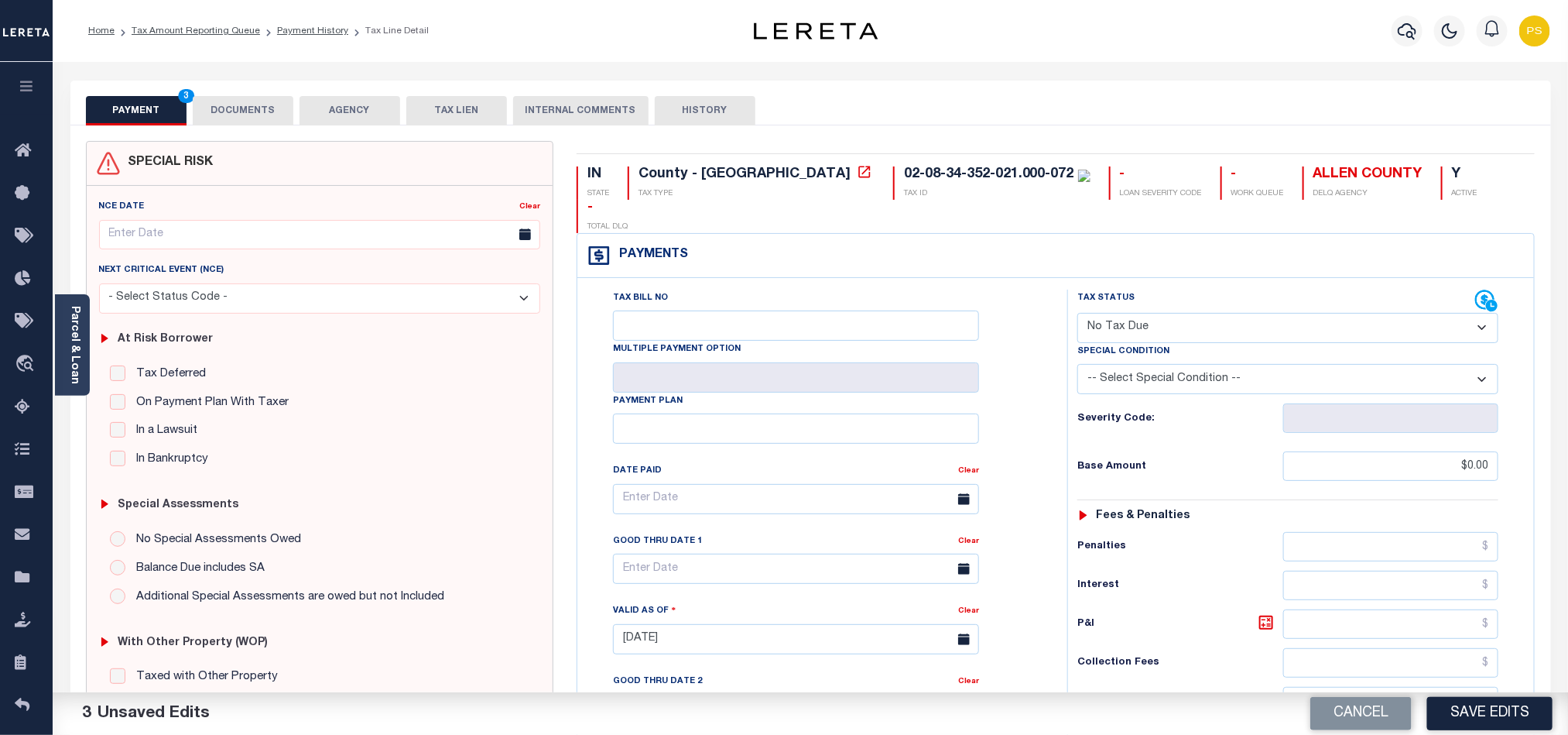
type input "$0.00"
click at [263, 111] on button "DOCUMENTS" at bounding box center [243, 111] width 101 height 29
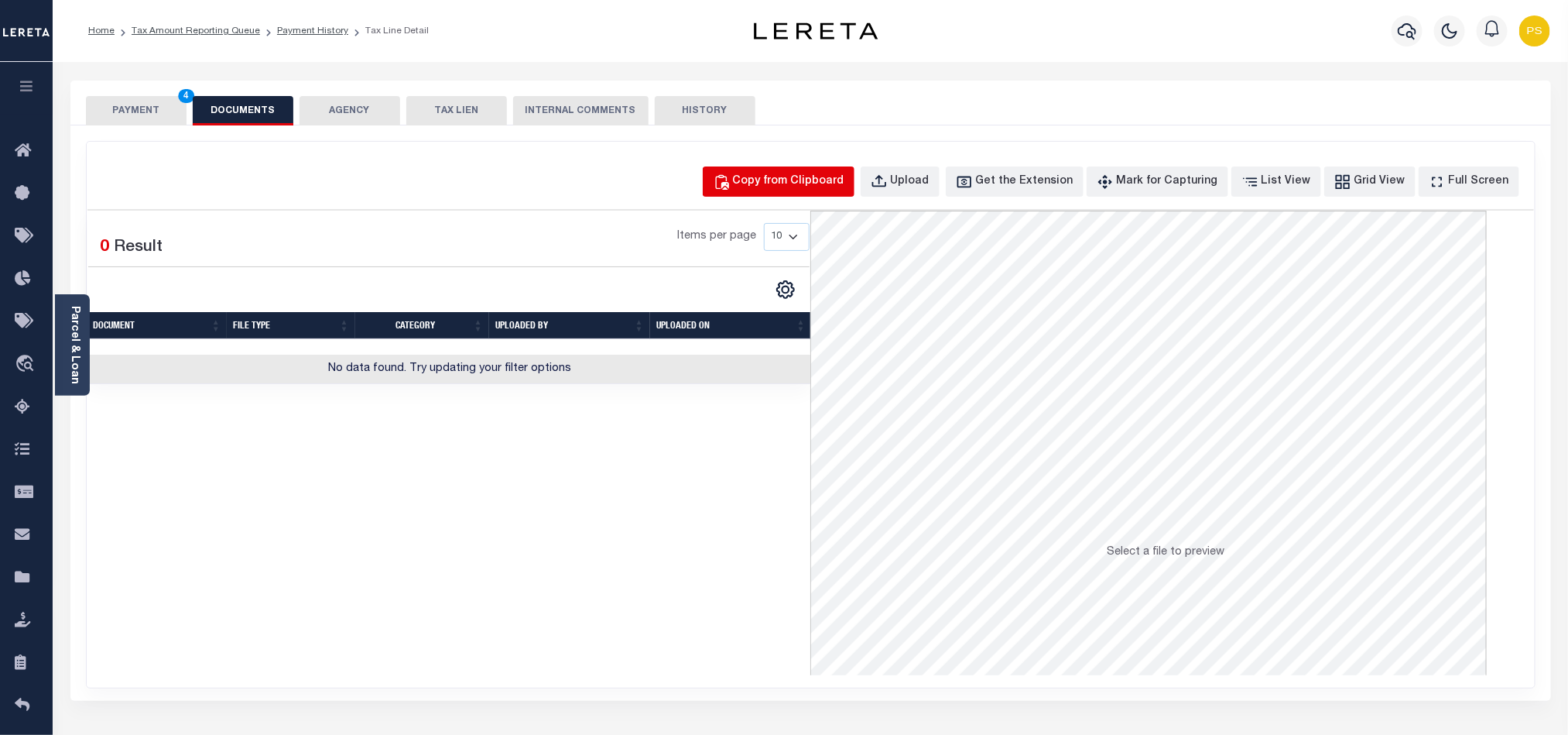
click at [830, 181] on div "Copy from Clipboard" at bounding box center [788, 181] width 111 height 17
select select "POP"
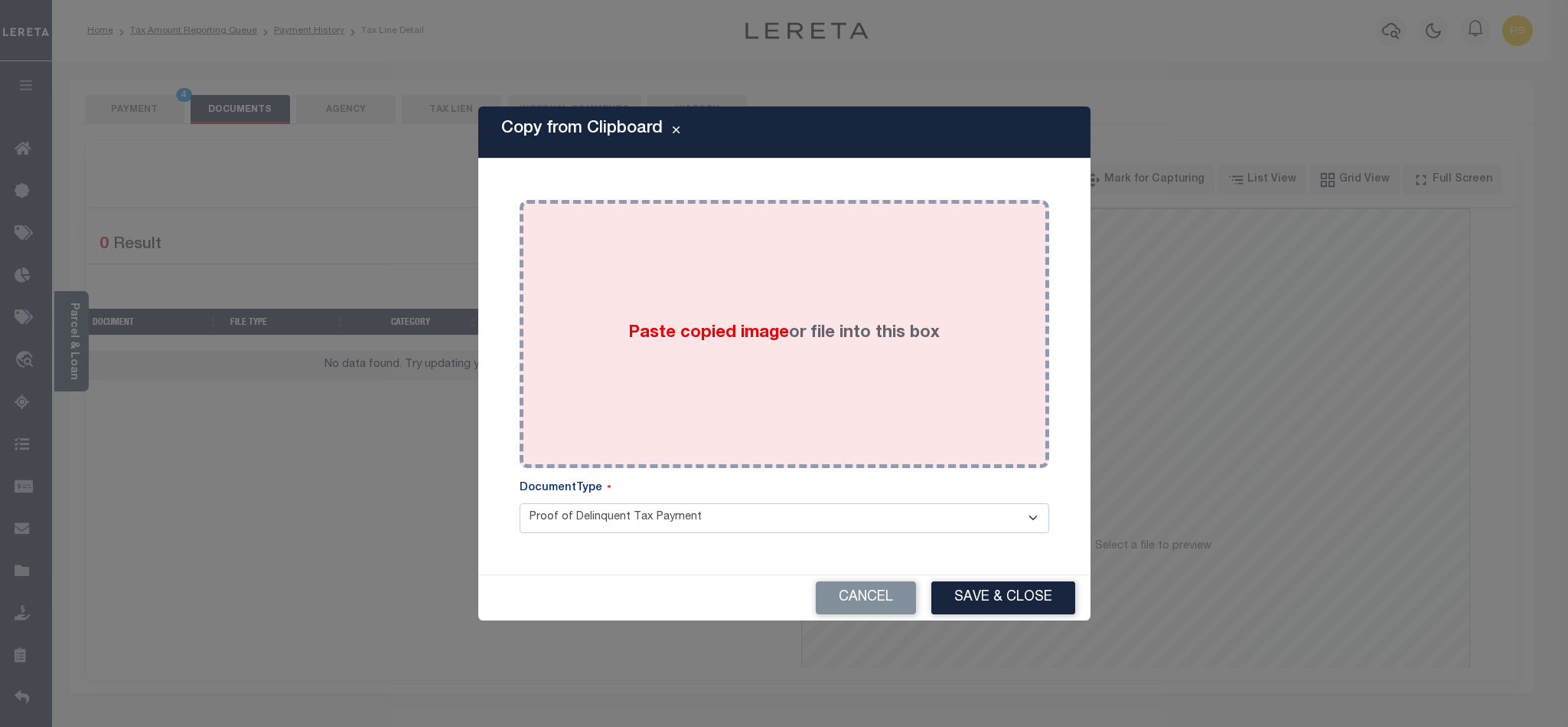
click at [727, 343] on label "Paste copied image or file into this box" at bounding box center [784, 333] width 312 height 25
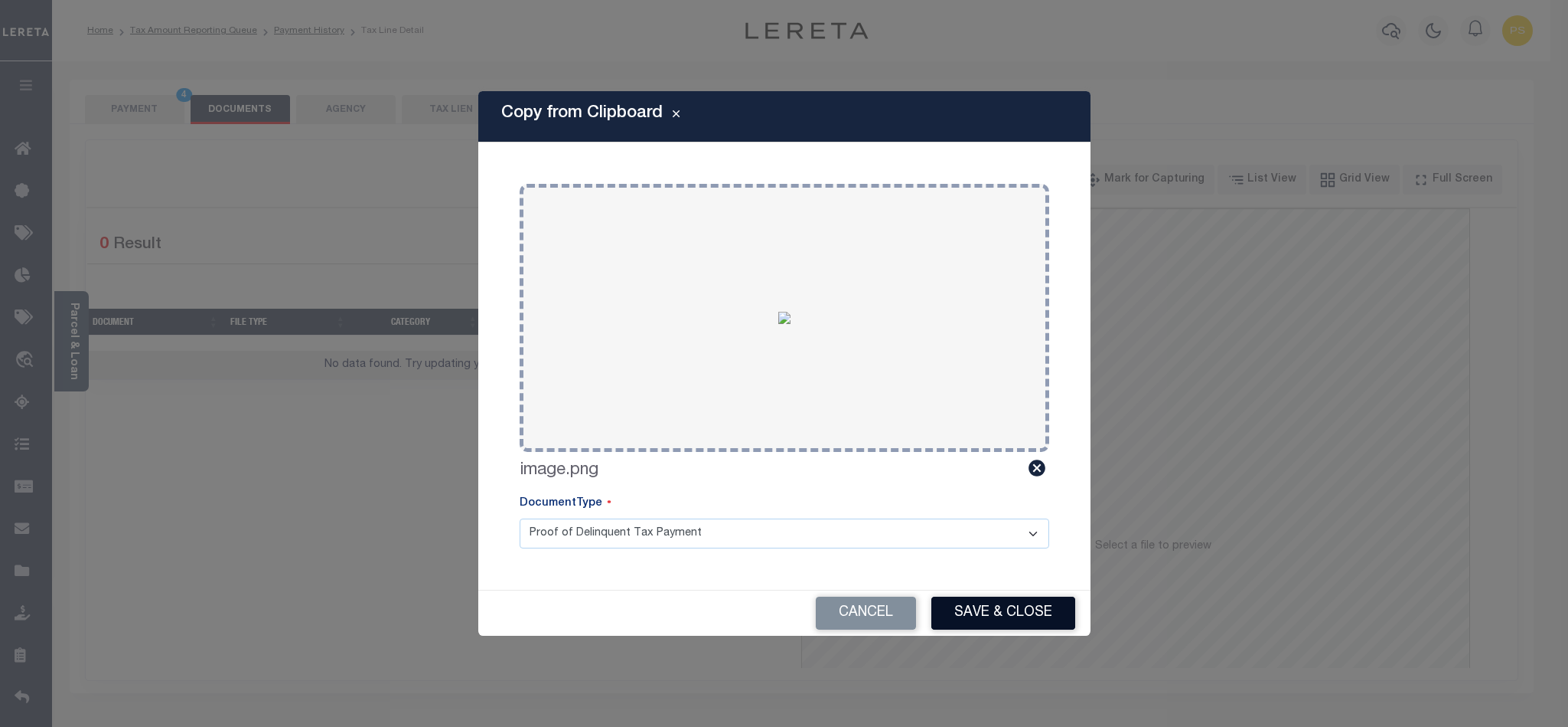
click at [997, 602] on button "Save & Close" at bounding box center [1003, 613] width 144 height 33
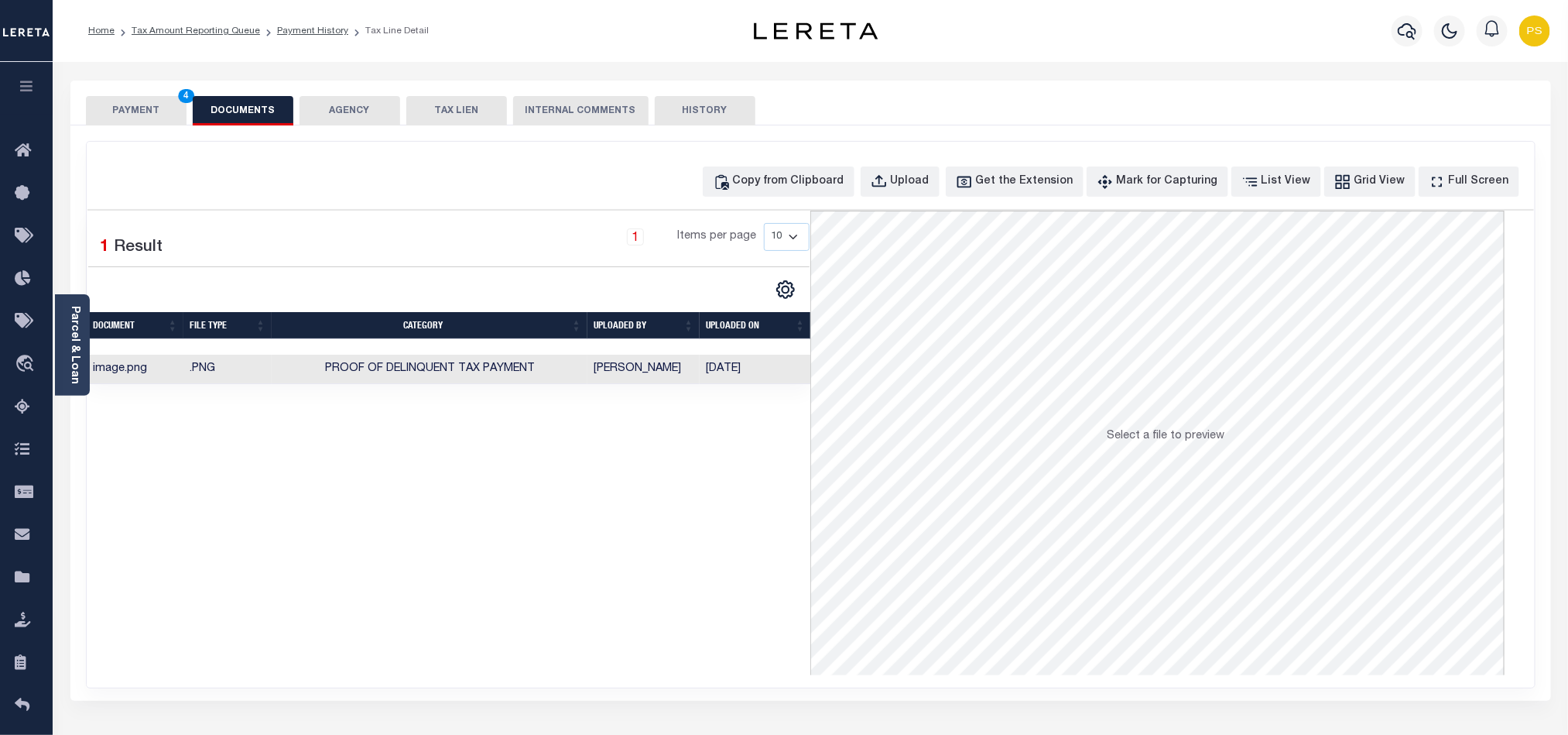
click at [137, 111] on button "PAYMENT 4" at bounding box center [137, 111] width 101 height 29
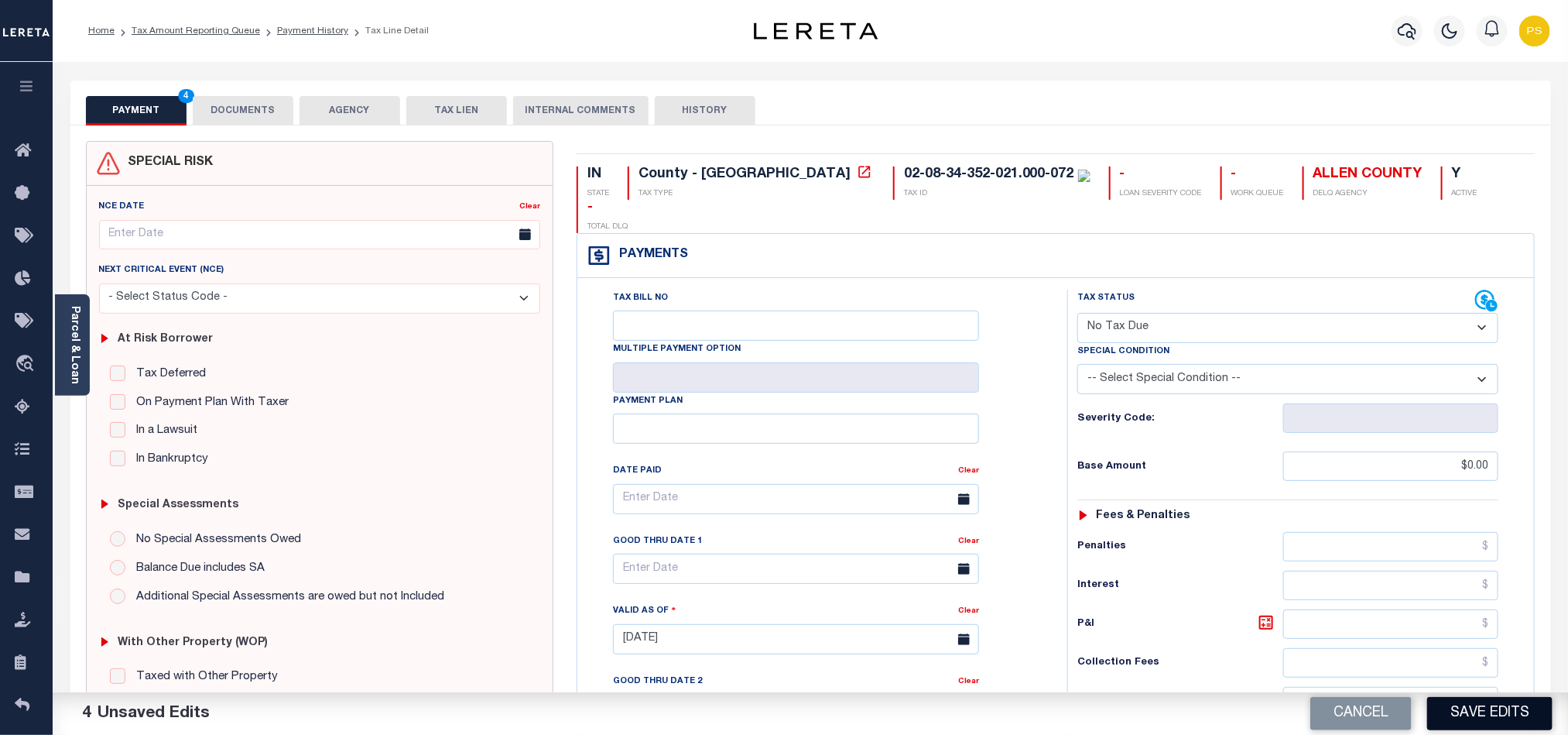
click at [1505, 713] on button "Save Edits" at bounding box center [1490, 713] width 125 height 33
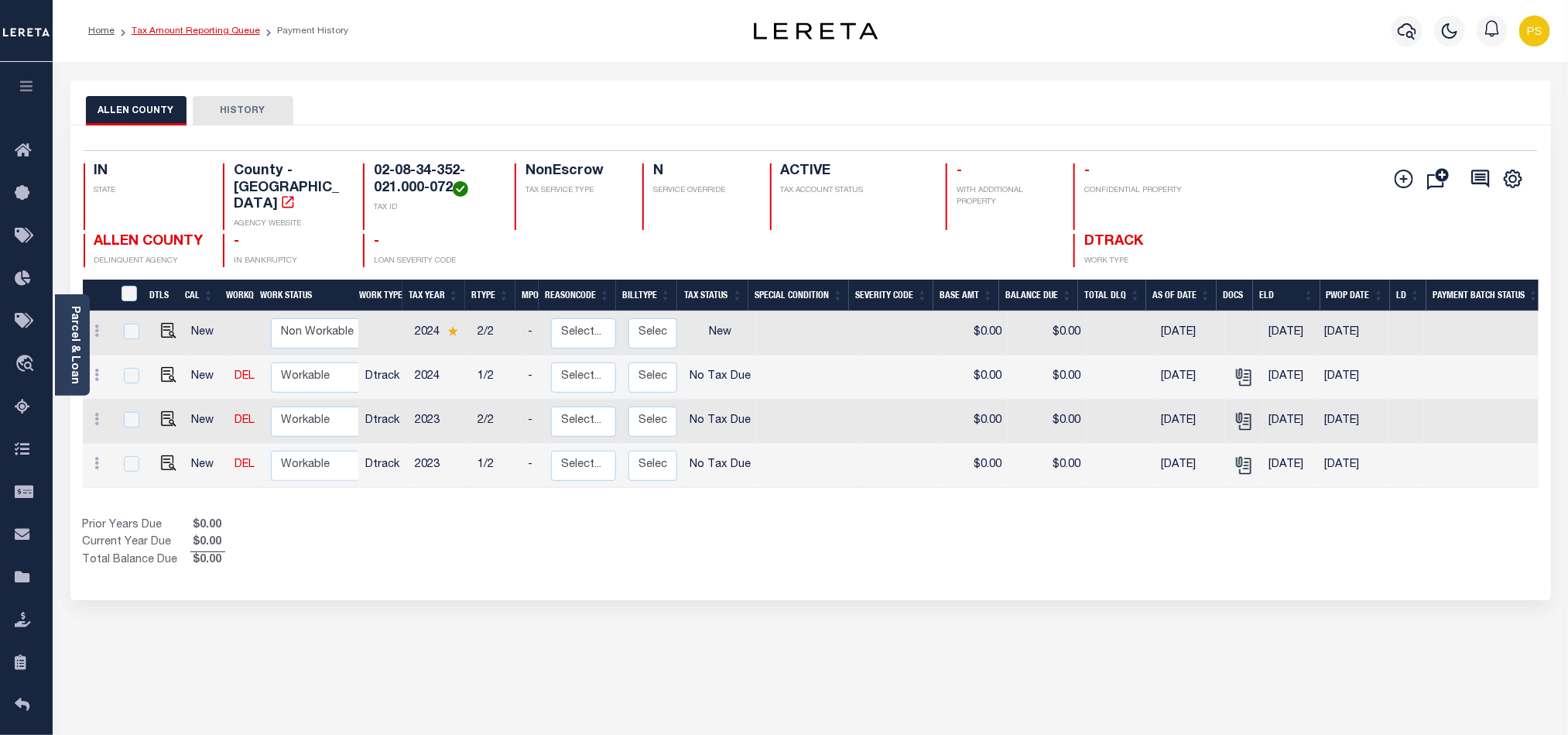
click at [235, 31] on link "Tax Amount Reporting Queue" at bounding box center [196, 30] width 128 height 9
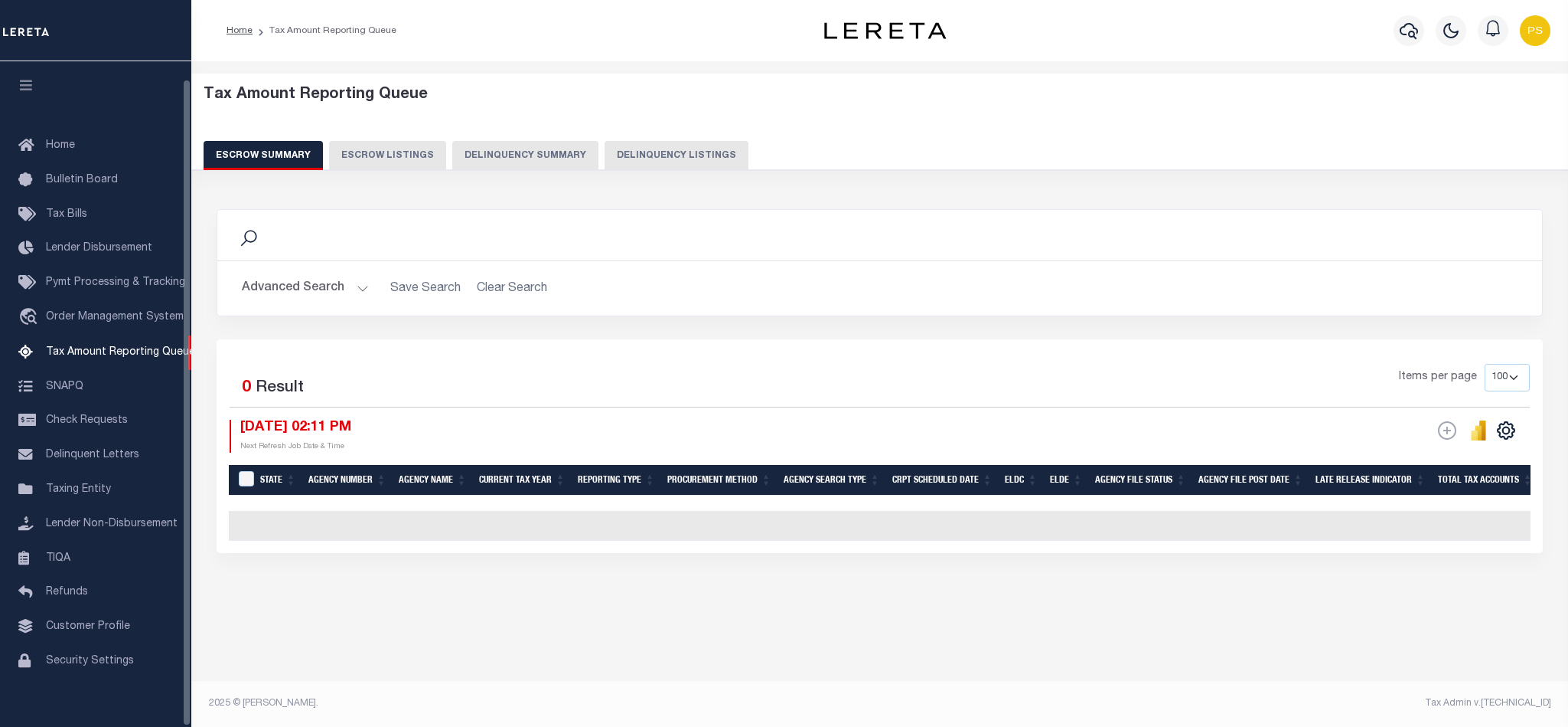
select select "100"
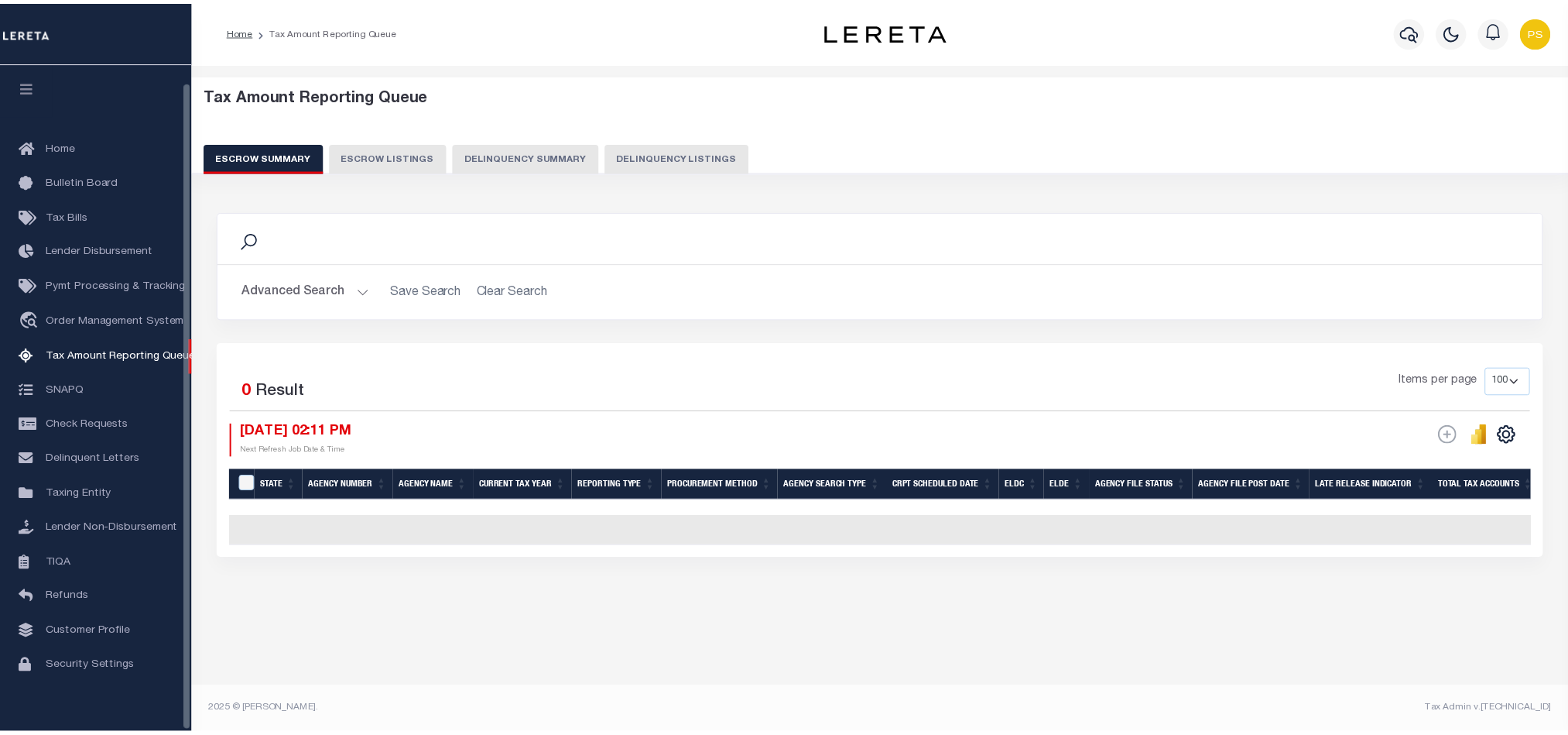
scroll to position [19, 0]
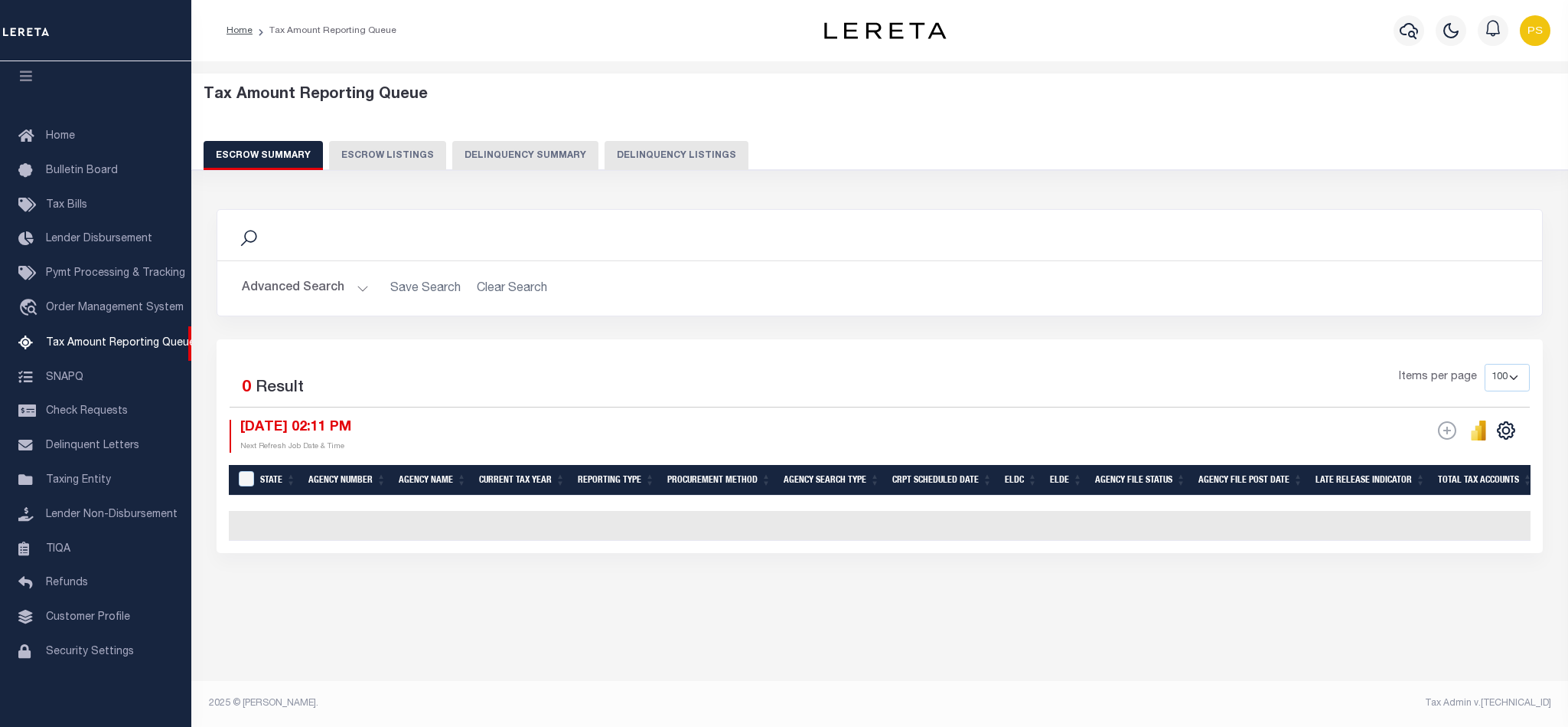
click at [707, 163] on button "Delinquency Listings" at bounding box center [676, 155] width 144 height 29
select select "100"
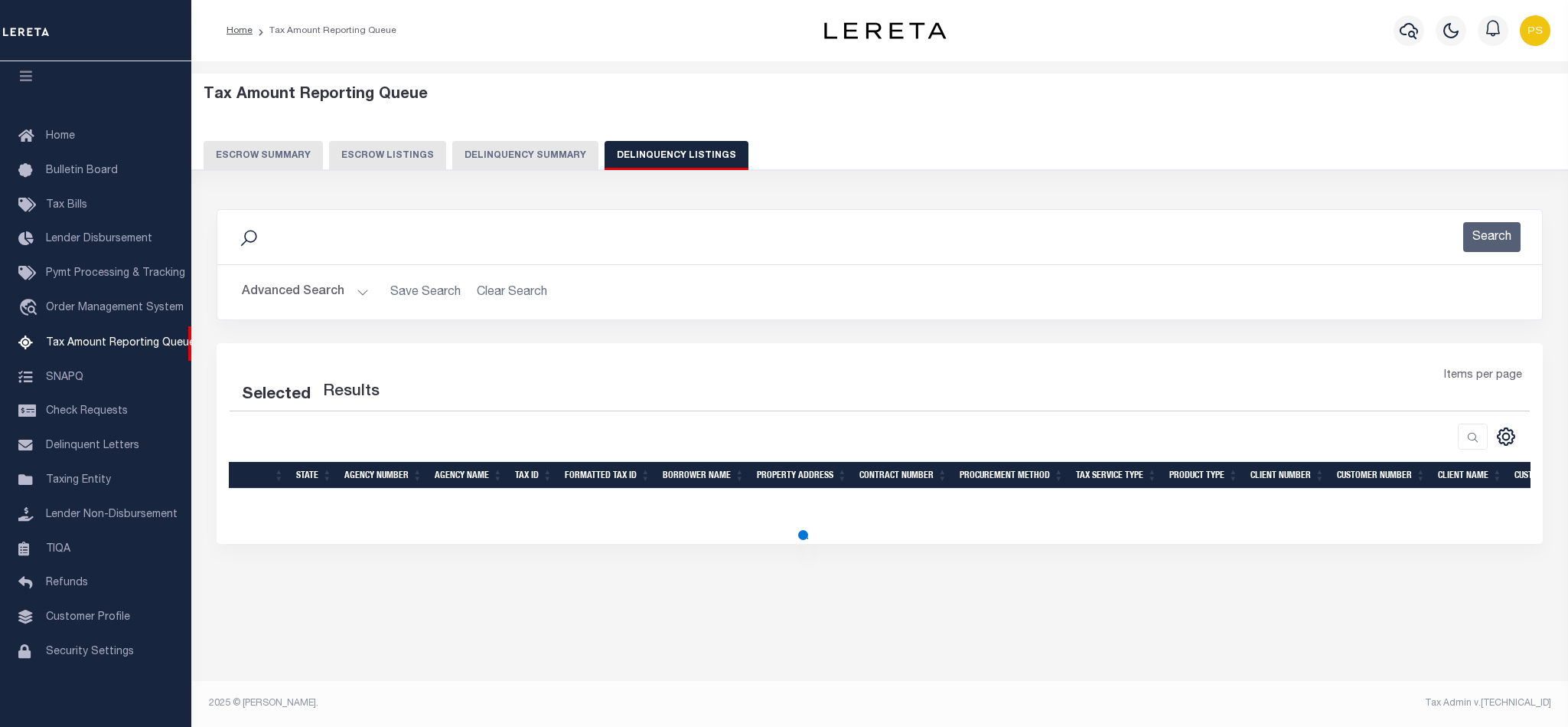
select select "100"
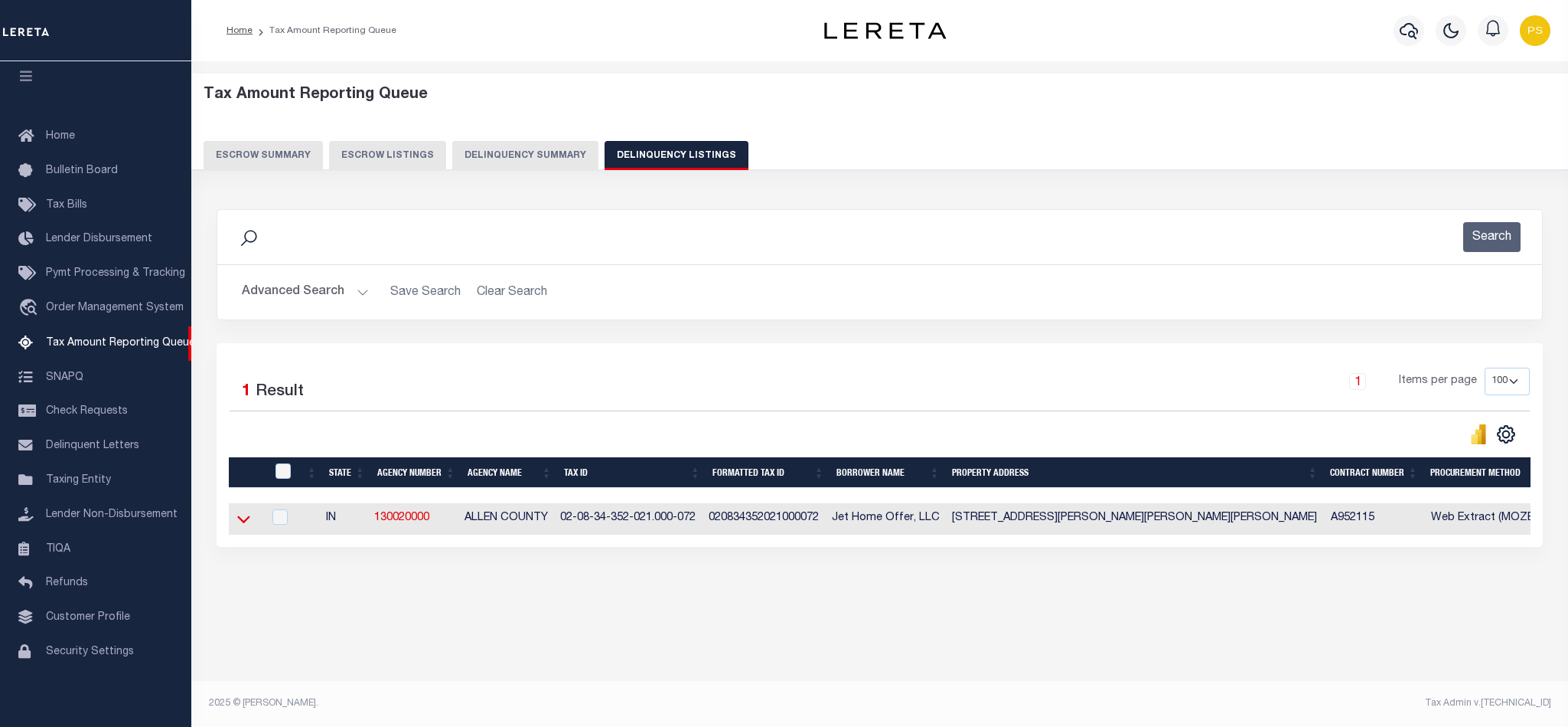
click at [247, 524] on icon at bounding box center [244, 520] width 13 height 8
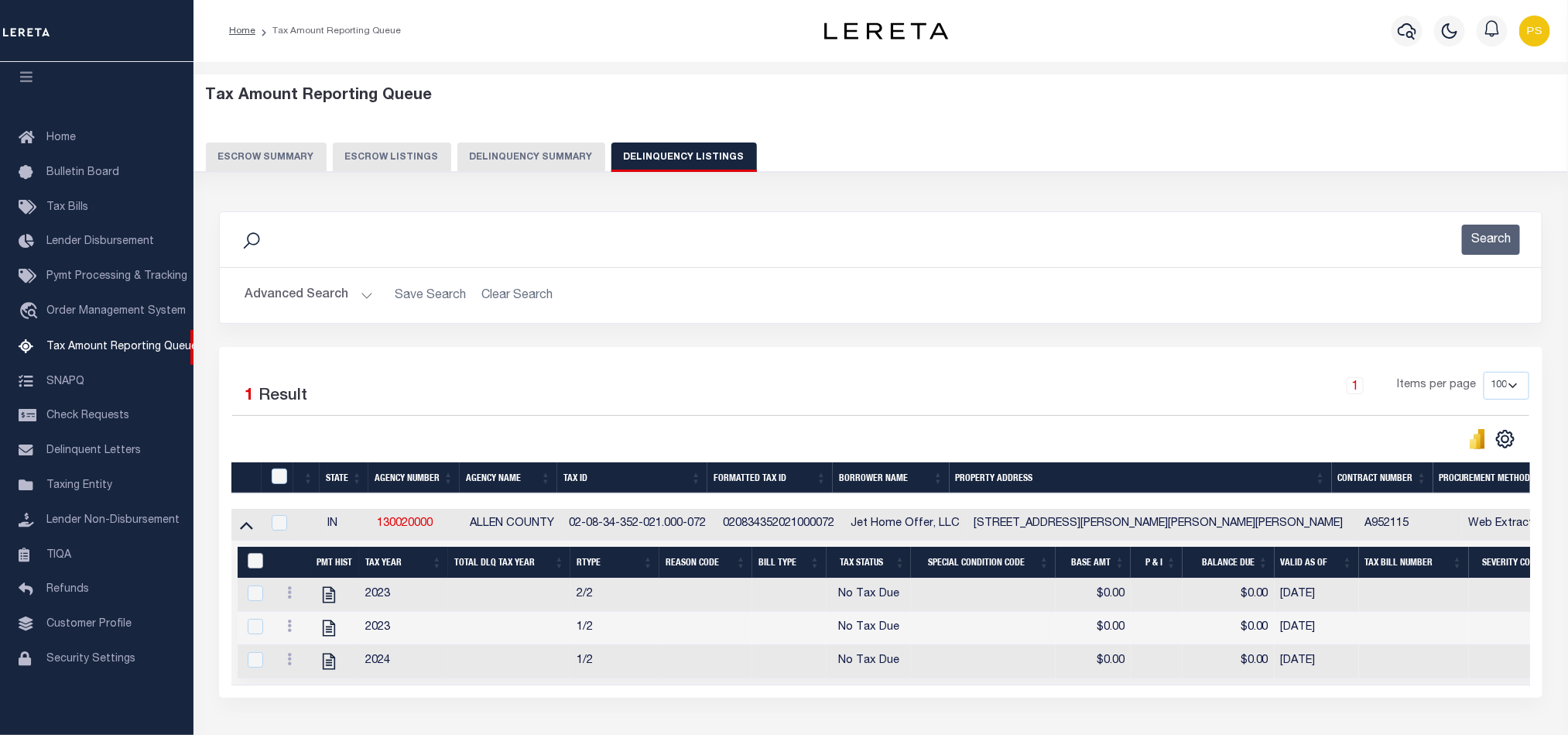
click at [250, 568] on input "&nbsp;" at bounding box center [255, 560] width 15 height 15
checkbox input "true"
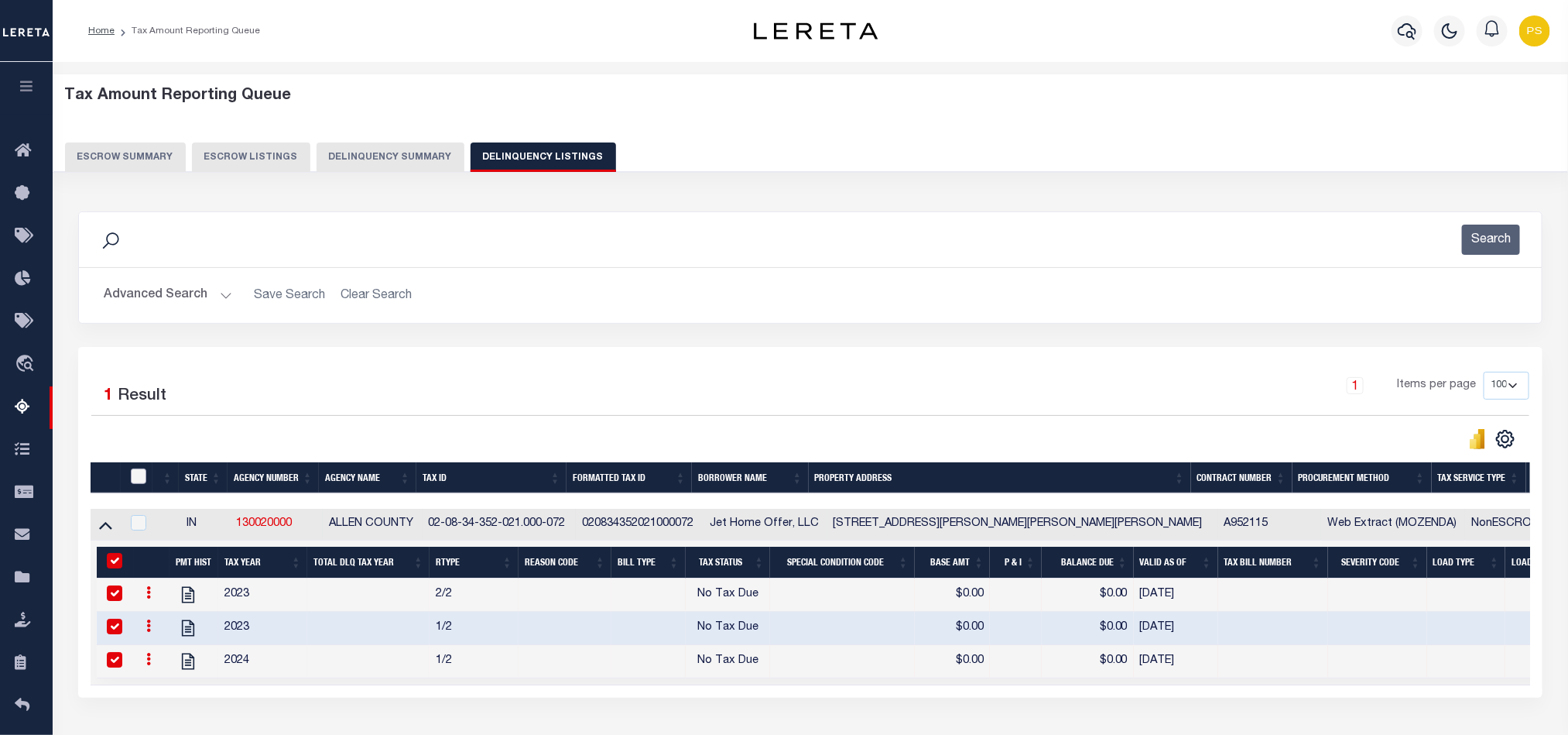
click at [136, 481] on input "checkbox" at bounding box center [138, 476] width 15 height 15
checkbox input "true"
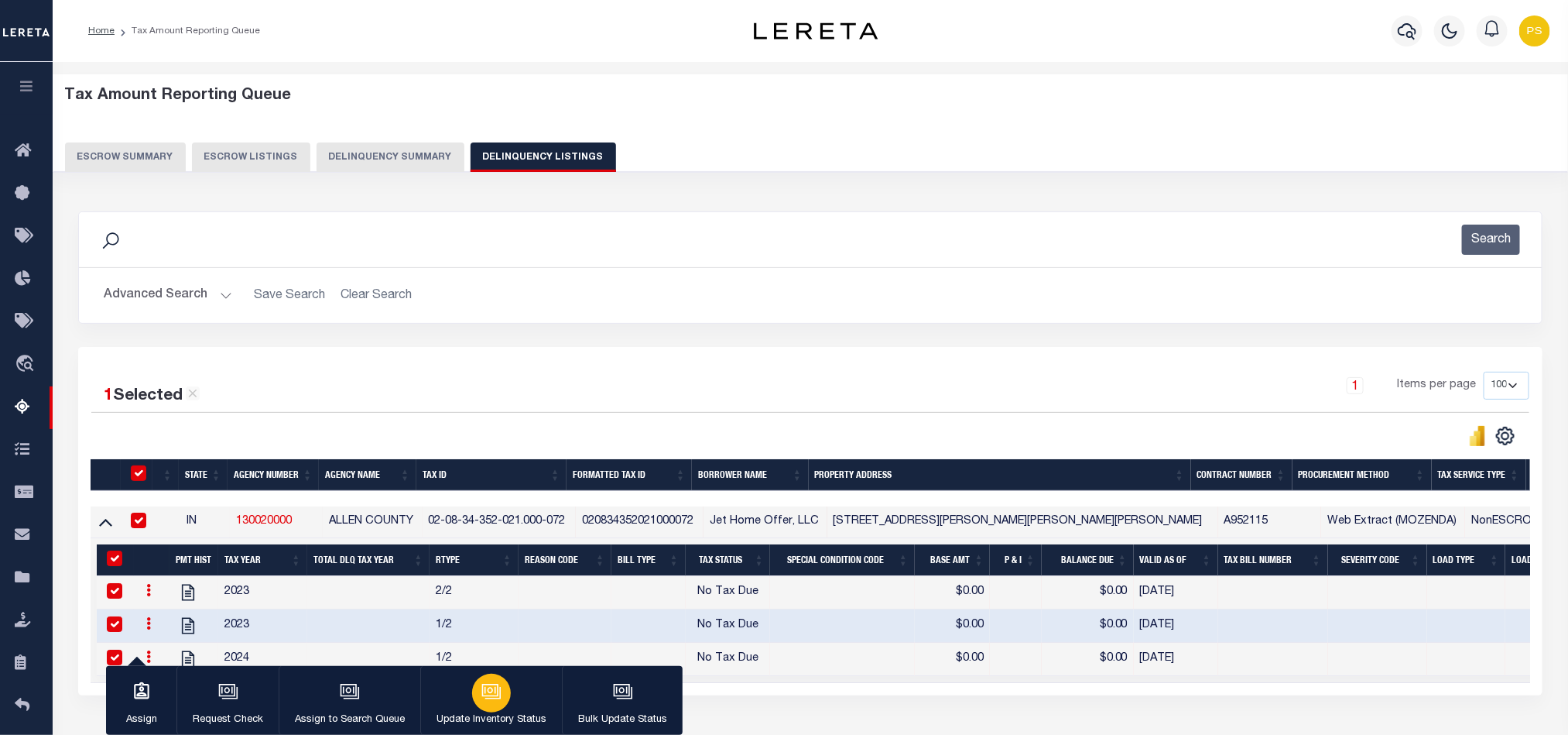
click at [489, 707] on div "button" at bounding box center [492, 693] width 39 height 39
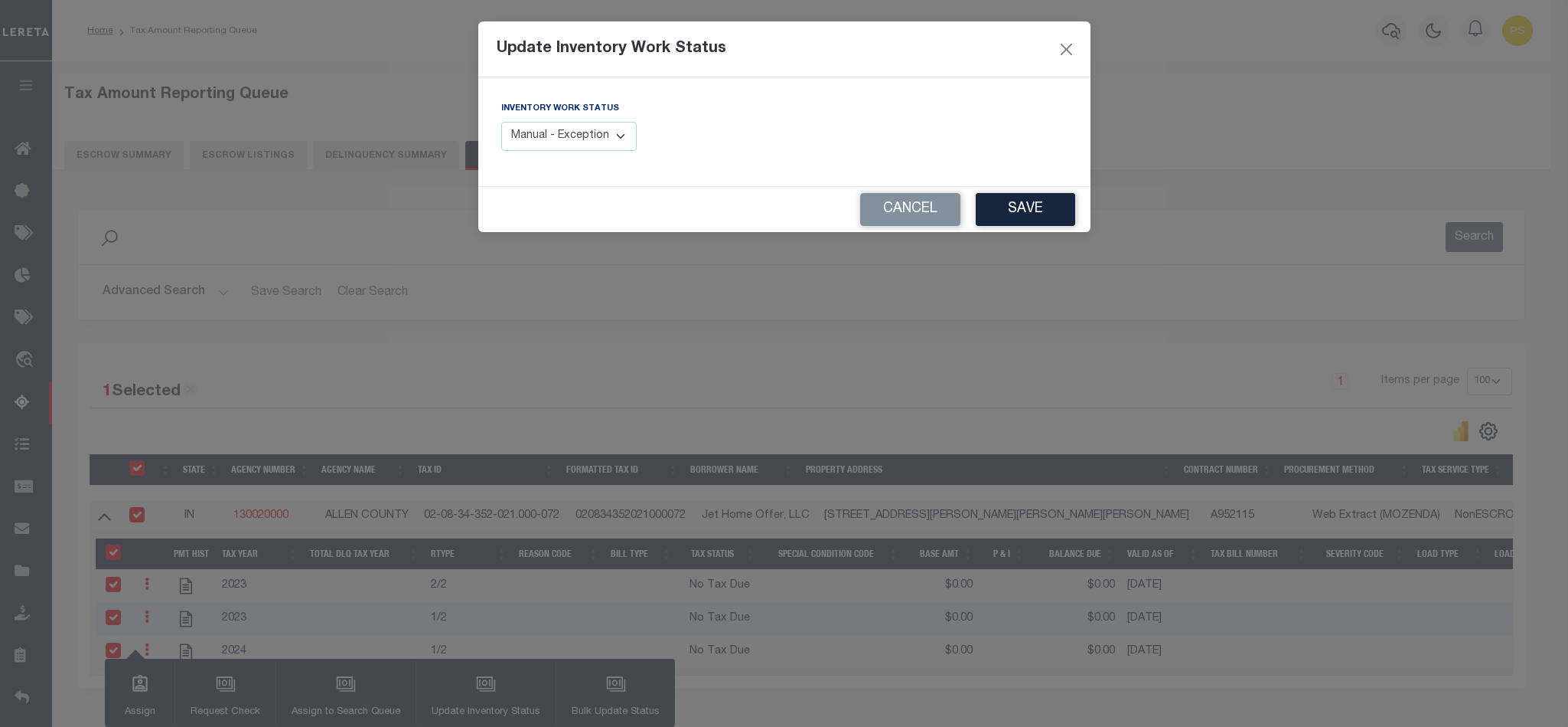
click at [590, 133] on select "Manual - Exception Pended - Awaiting Search Late Add Exception Completed" at bounding box center [569, 136] width 136 height 30
select select "4"
click at [502, 122] on select "Manual - Exception Pended - Awaiting Search Late Add Exception Completed" at bounding box center [569, 136] width 136 height 30
click at [1035, 210] on button "Save" at bounding box center [1026, 209] width 100 height 33
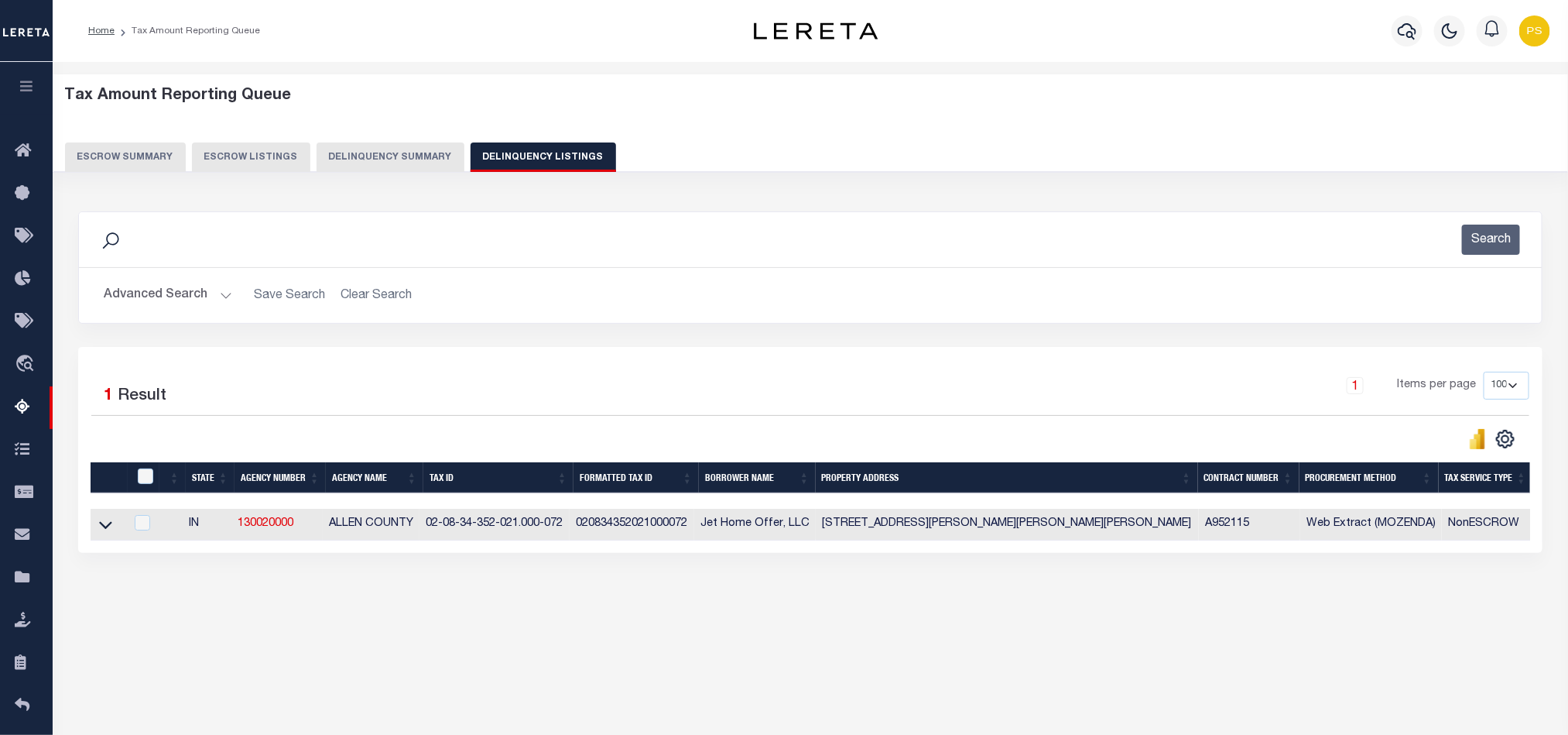
click at [184, 294] on button "Advanced Search" at bounding box center [168, 295] width 128 height 30
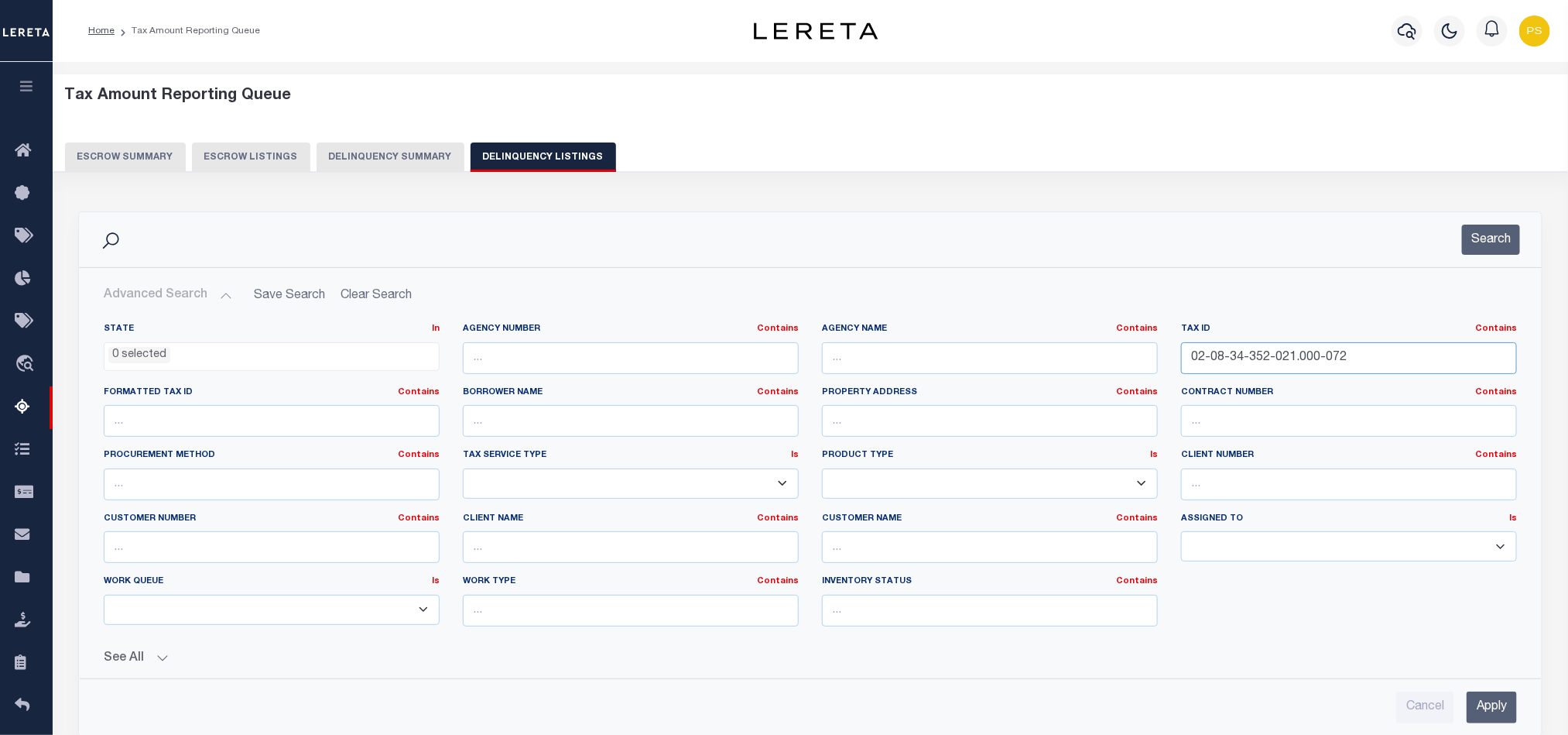
click at [1263, 367] on input "02-08-34-352-021.000-072" at bounding box center [1349, 358] width 336 height 32
paste input "9-16-200-001.002-054"
type input "02-09-16-200-001.002-054"
click at [1496, 718] on input "Apply" at bounding box center [1492, 707] width 50 height 32
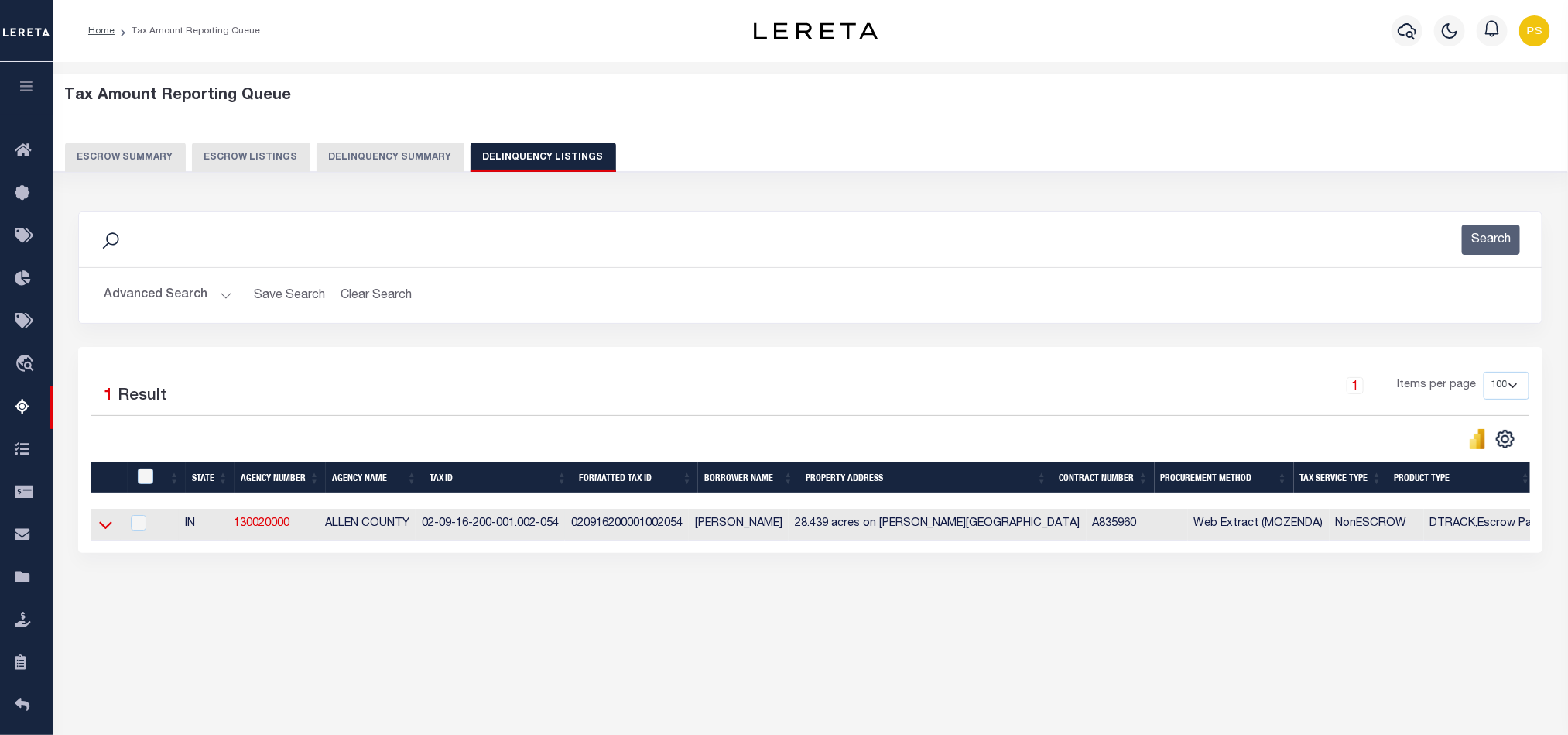
click at [105, 533] on icon at bounding box center [106, 524] width 13 height 16
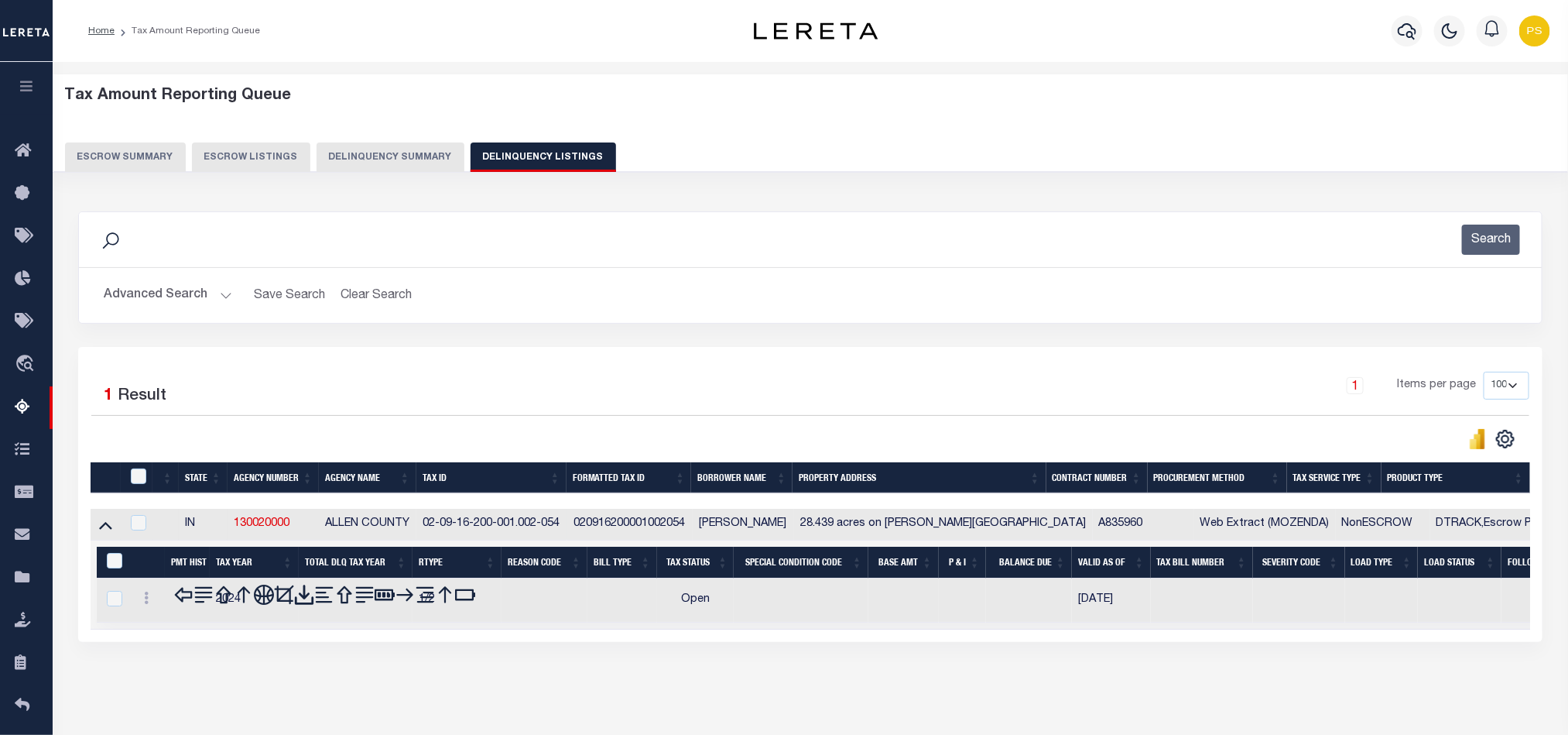
scroll to position [86, 0]
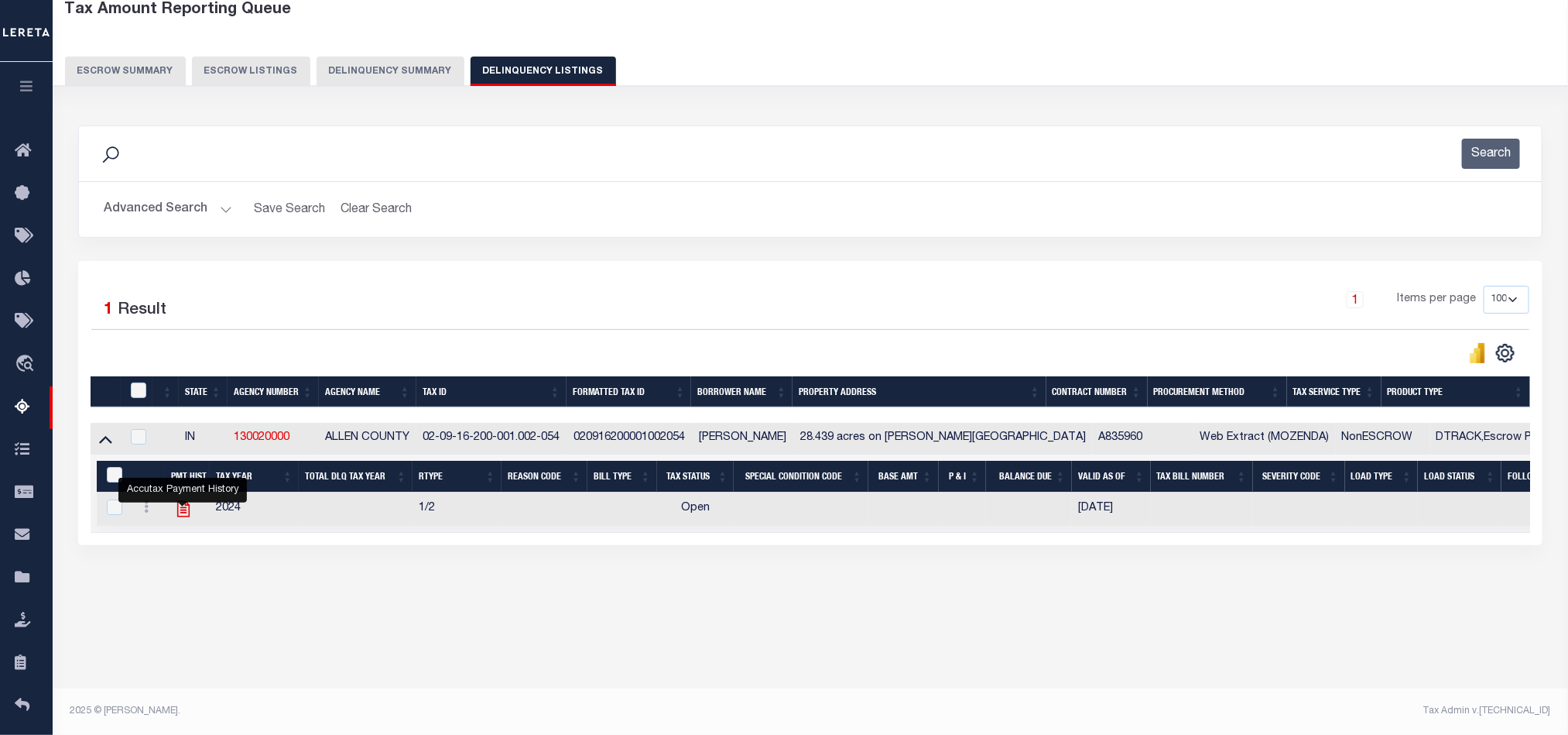
click at [179, 516] on icon "" at bounding box center [183, 508] width 20 height 20
checkbox input "true"
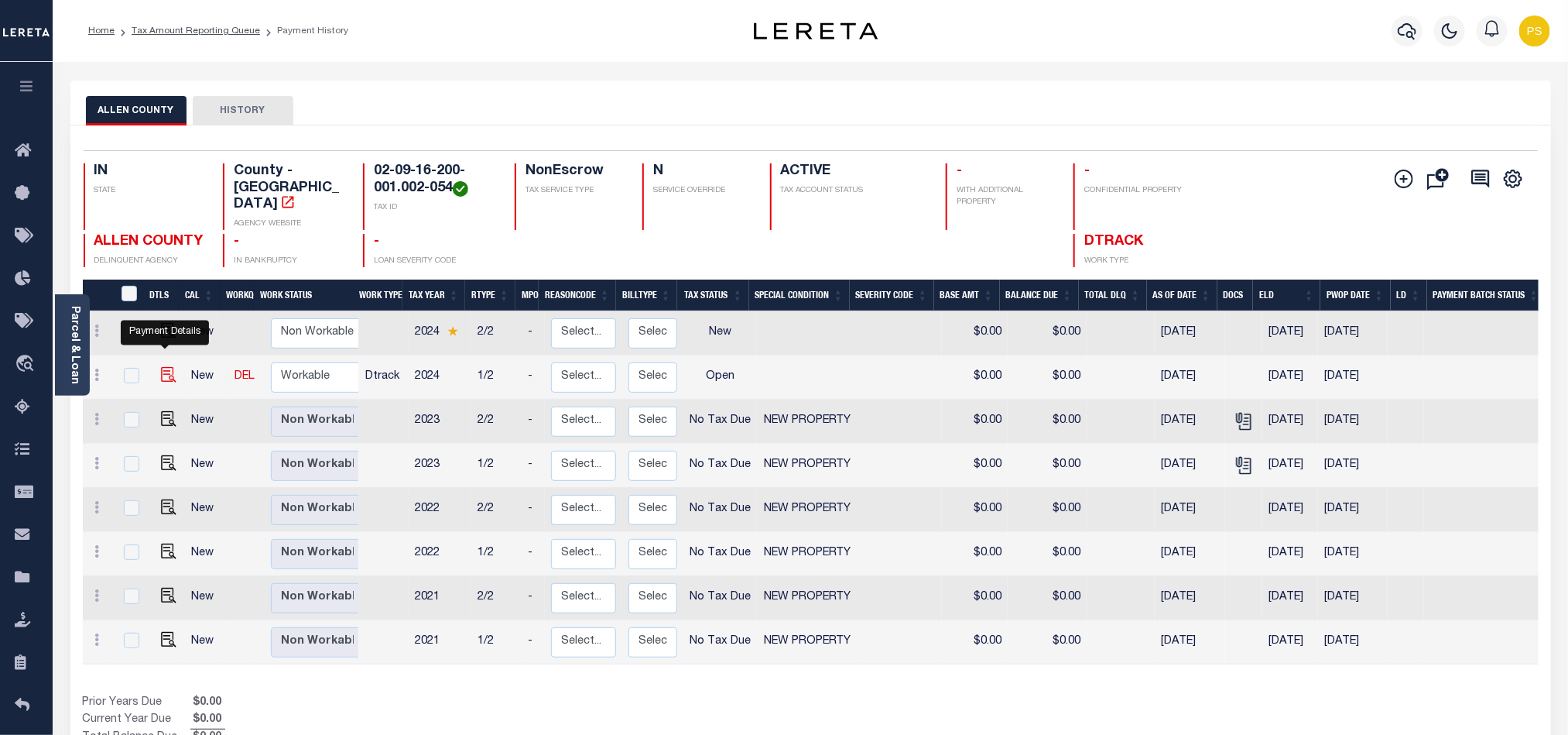
click at [163, 368] on img "" at bounding box center [168, 374] width 15 height 15
checkbox input "true"
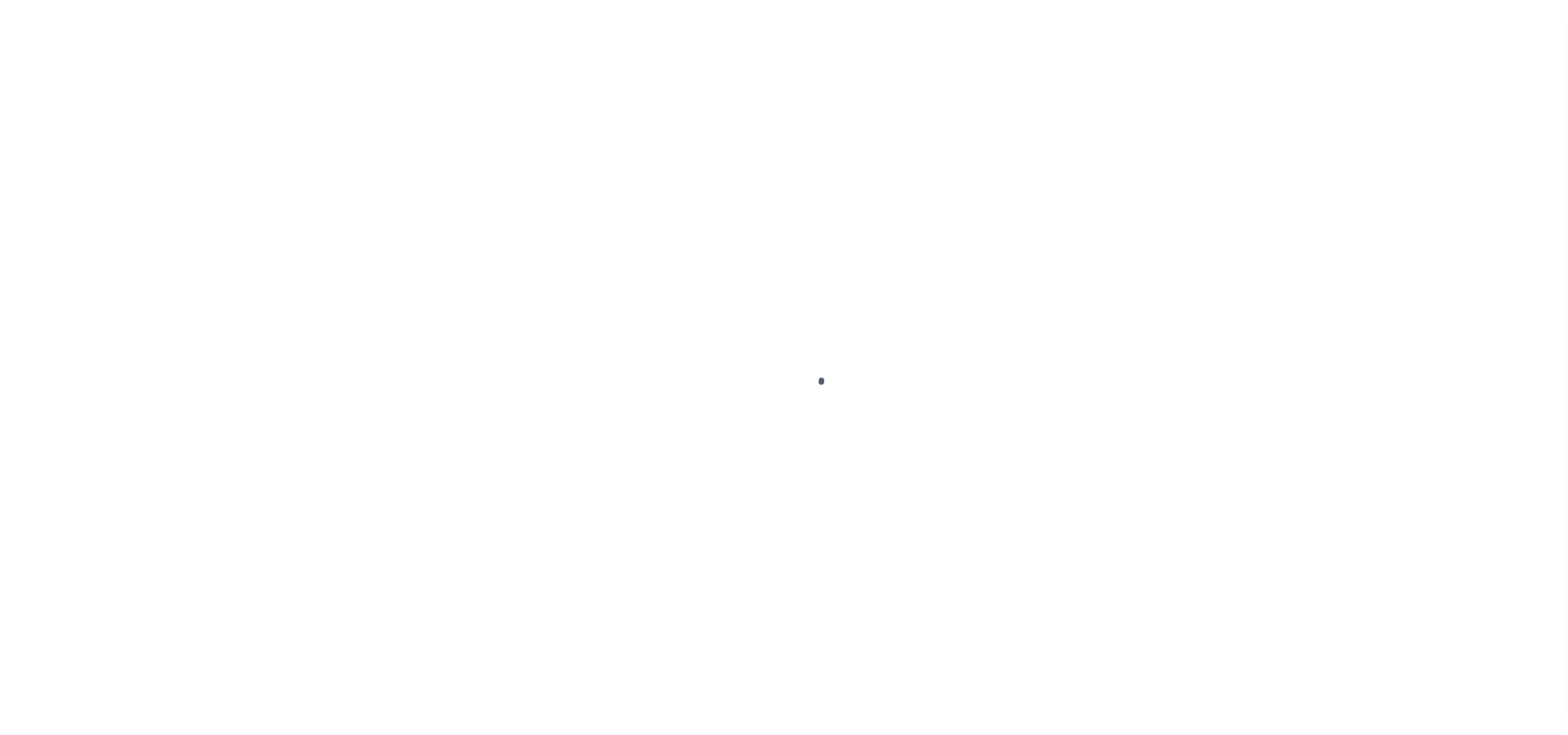
select select "OP2"
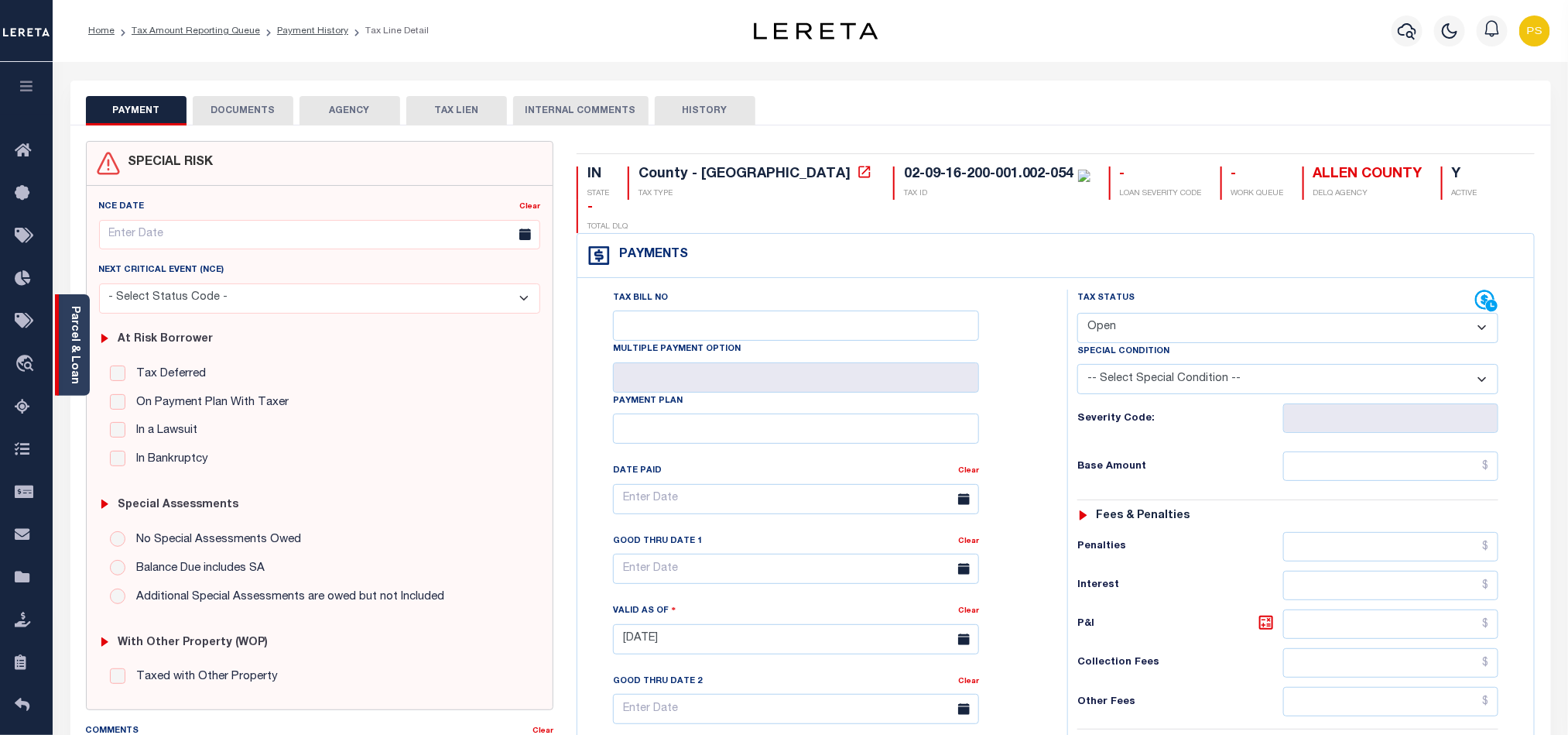
click at [75, 346] on link "Parcel & Loan" at bounding box center [74, 345] width 11 height 78
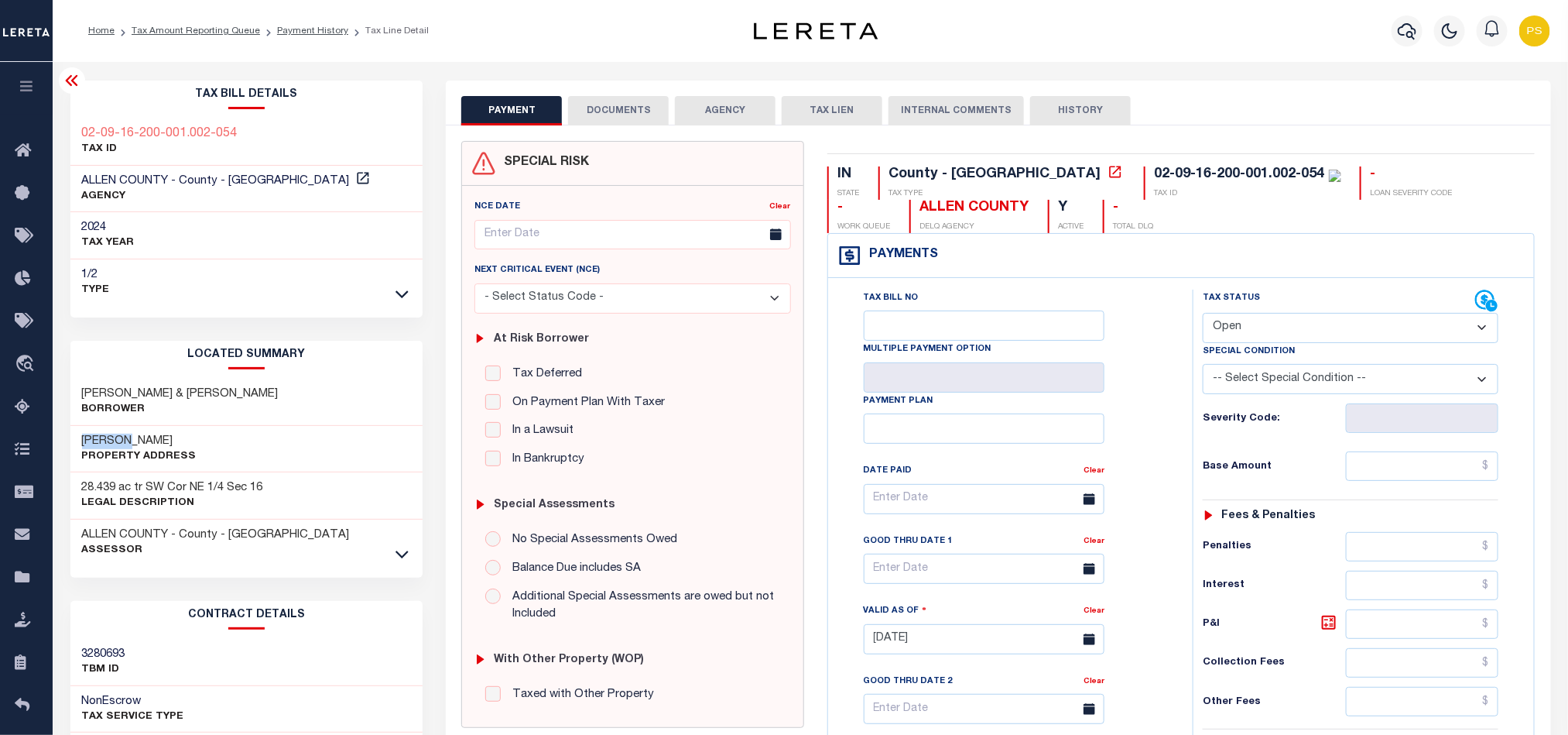
drag, startPoint x: 76, startPoint y: 440, endPoint x: 152, endPoint y: 440, distance: 76.0
click at [152, 440] on div "[PERSON_NAME] Property Address" at bounding box center [247, 450] width 353 height 47
copy h3 "[PERSON_NAME]"
drag, startPoint x: 74, startPoint y: 386, endPoint x: 334, endPoint y: 389, distance: 260.0
click at [334, 389] on div "[PERSON_NAME] & [PERSON_NAME]" at bounding box center [247, 402] width 353 height 47
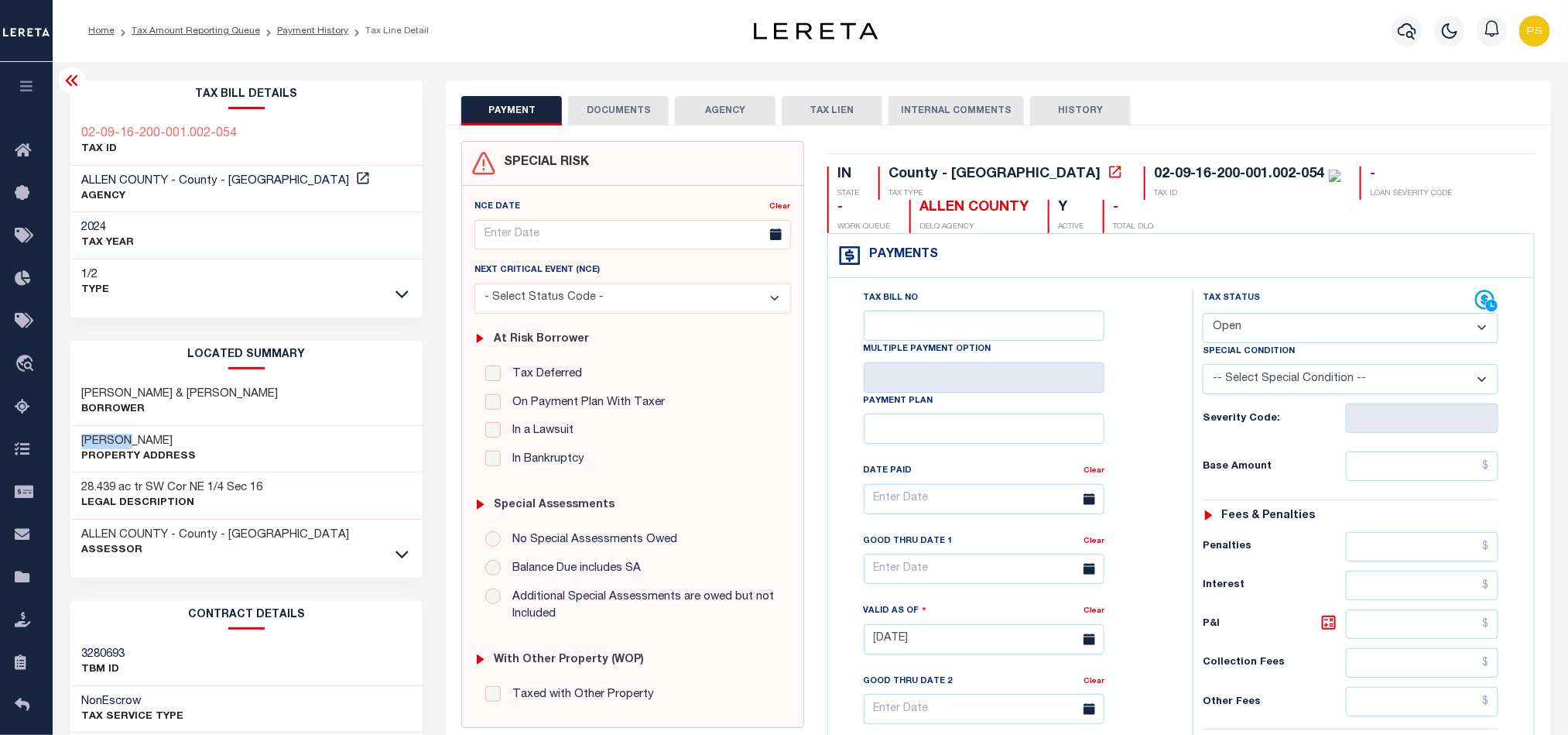
copy h3 "[PERSON_NAME] & [PERSON_NAME]"
click at [233, 33] on link "Tax Amount Reporting Queue" at bounding box center [196, 30] width 128 height 9
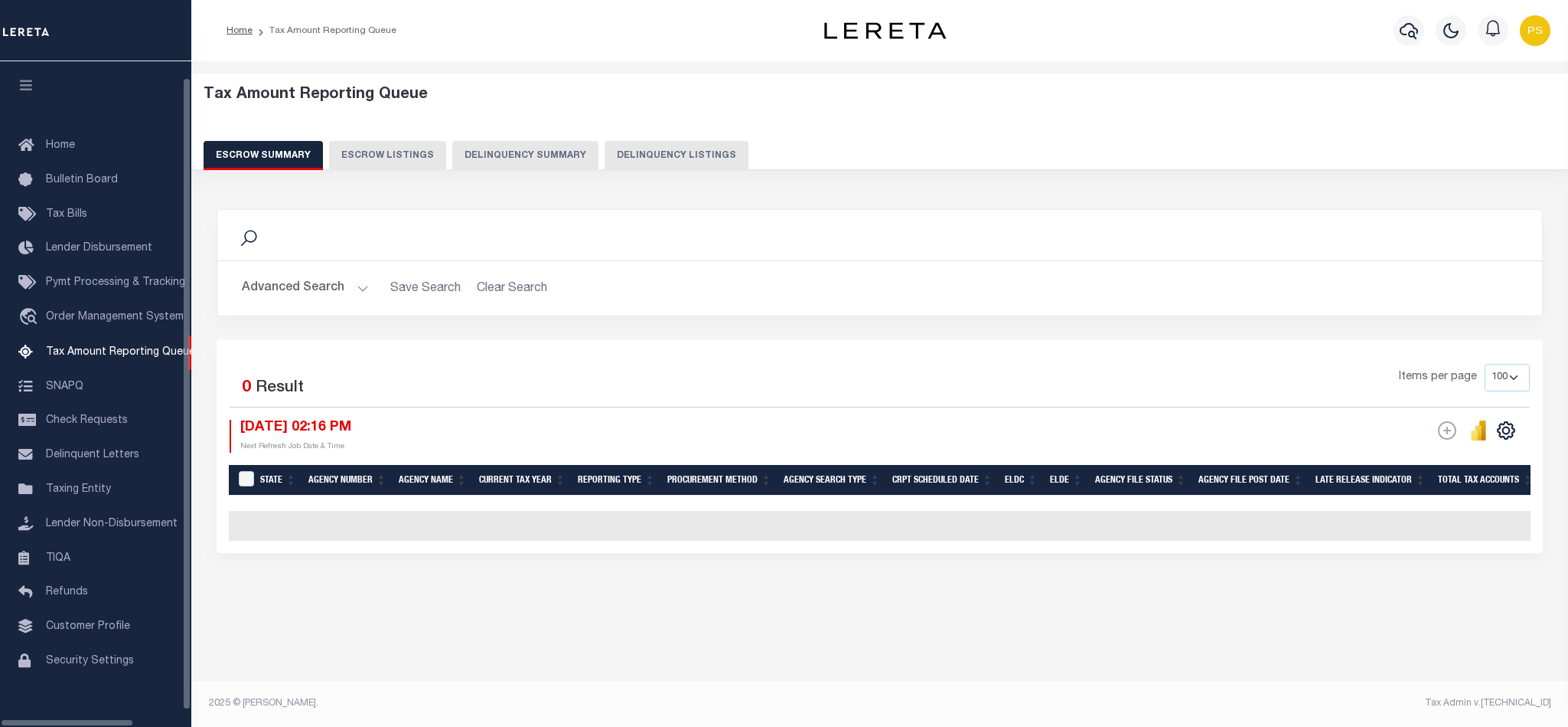
select select "100"
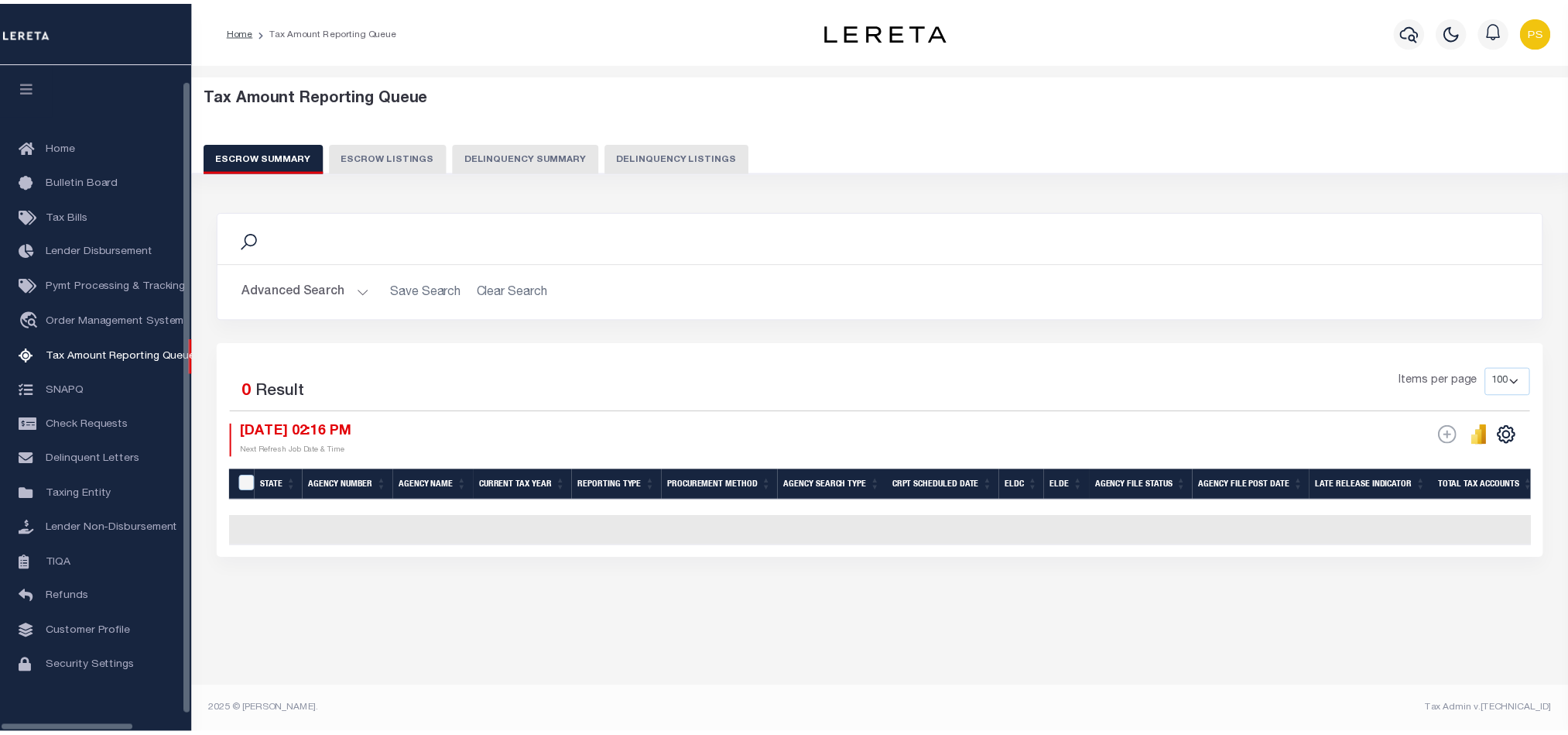
scroll to position [17, 0]
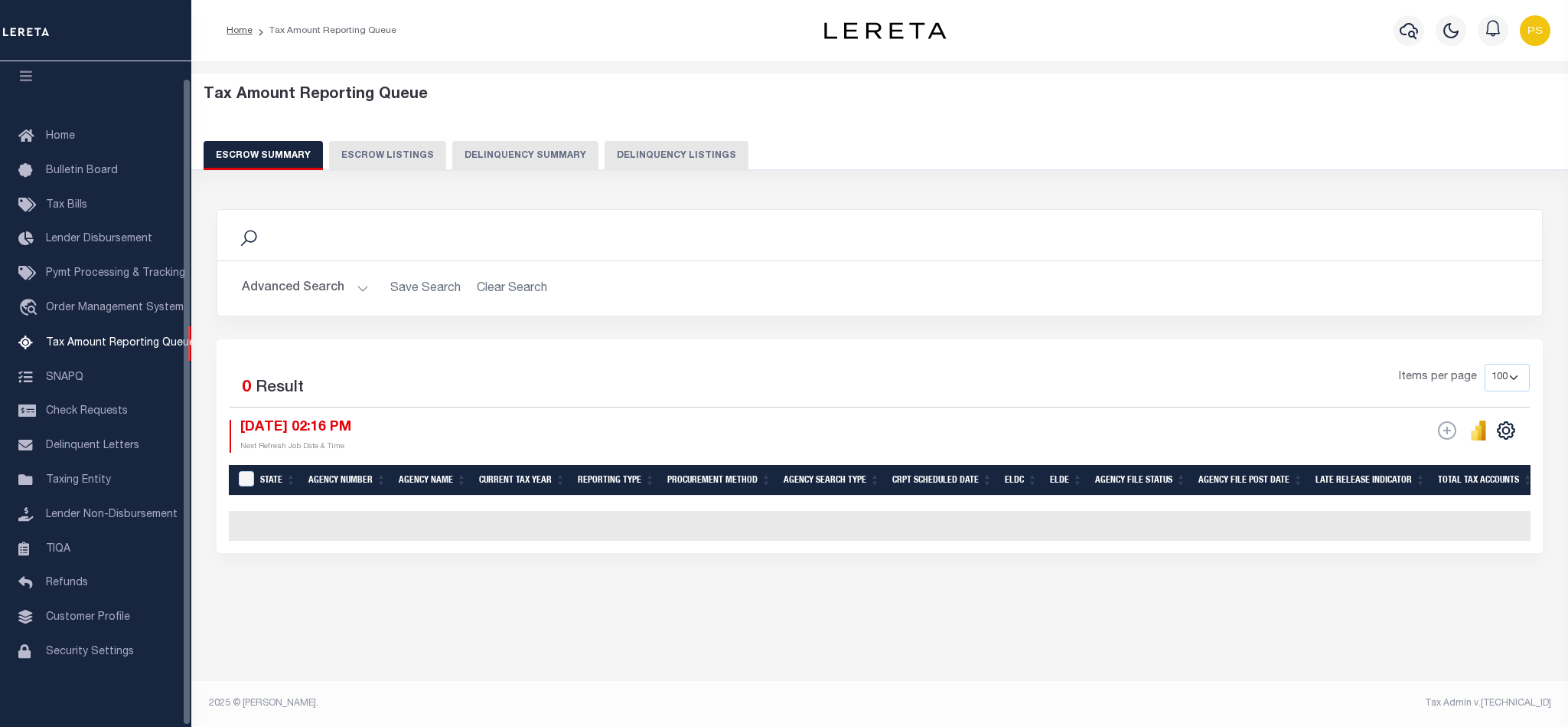
click at [657, 163] on button "Delinquency Listings" at bounding box center [676, 155] width 144 height 29
select select "100"
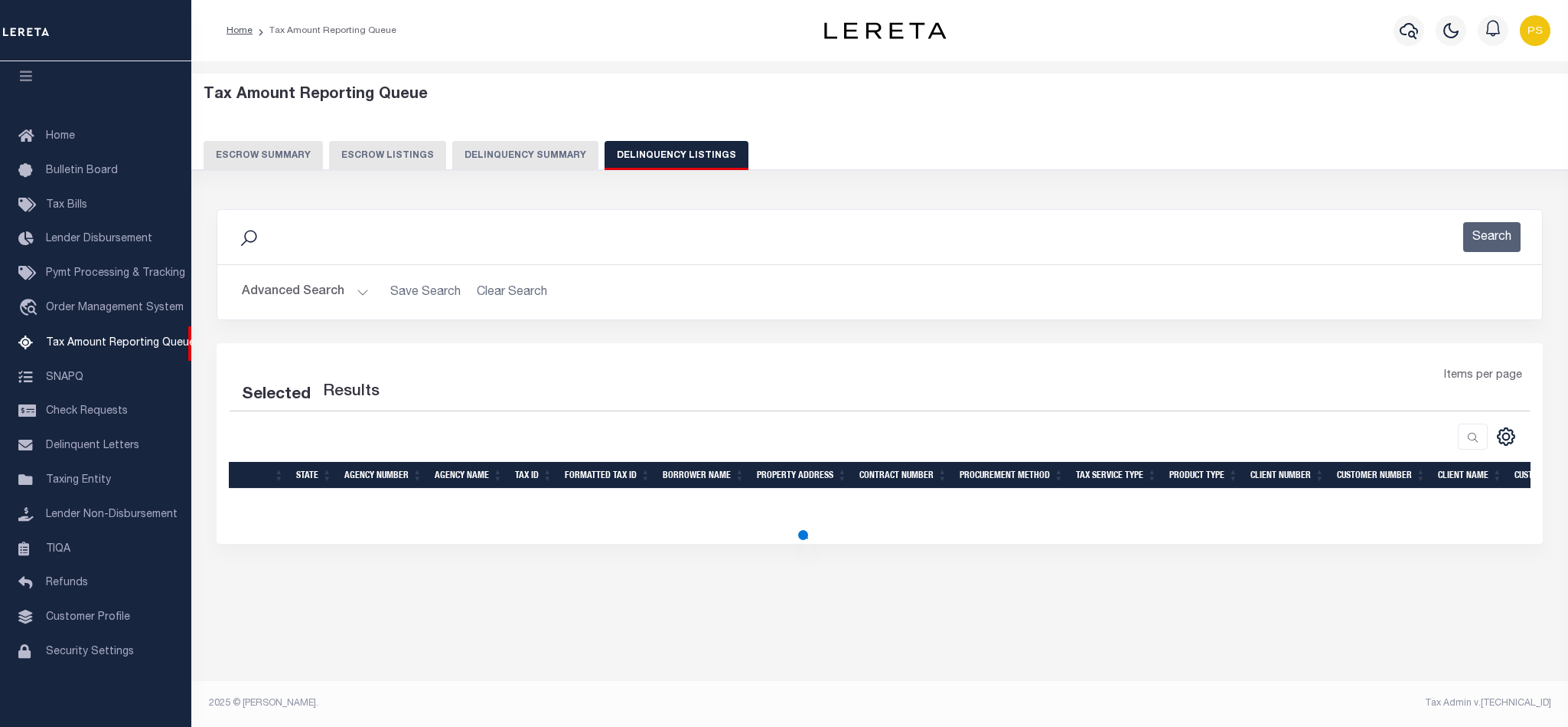
select select "100"
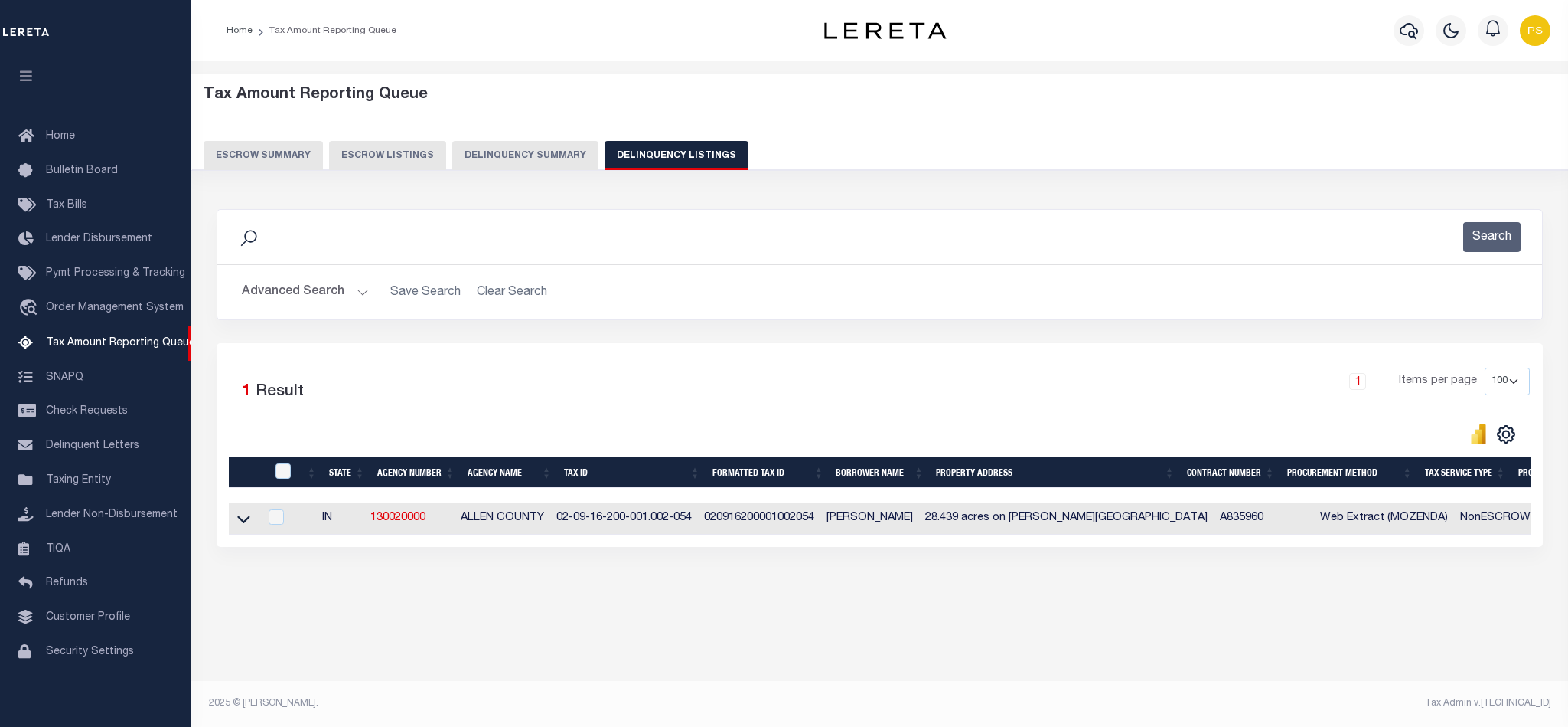
click at [276, 292] on button "Advanced Search" at bounding box center [305, 292] width 127 height 30
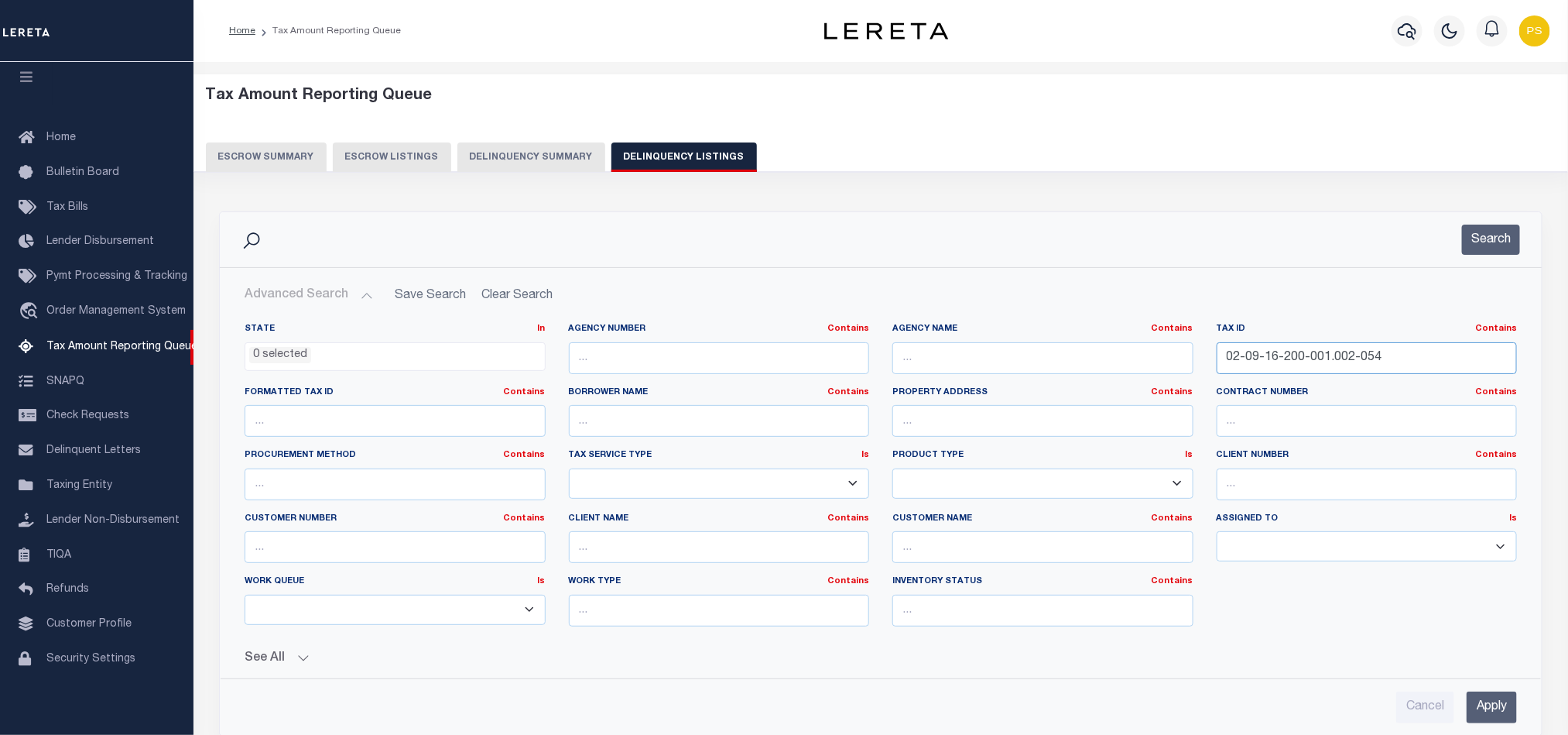
click at [1266, 369] on input "02-09-16-200-001.002-054" at bounding box center [1367, 358] width 301 height 32
paste input "400-006.000"
type input "02-09-16-400-006.000-054"
click at [1494, 719] on input "Apply" at bounding box center [1492, 707] width 50 height 32
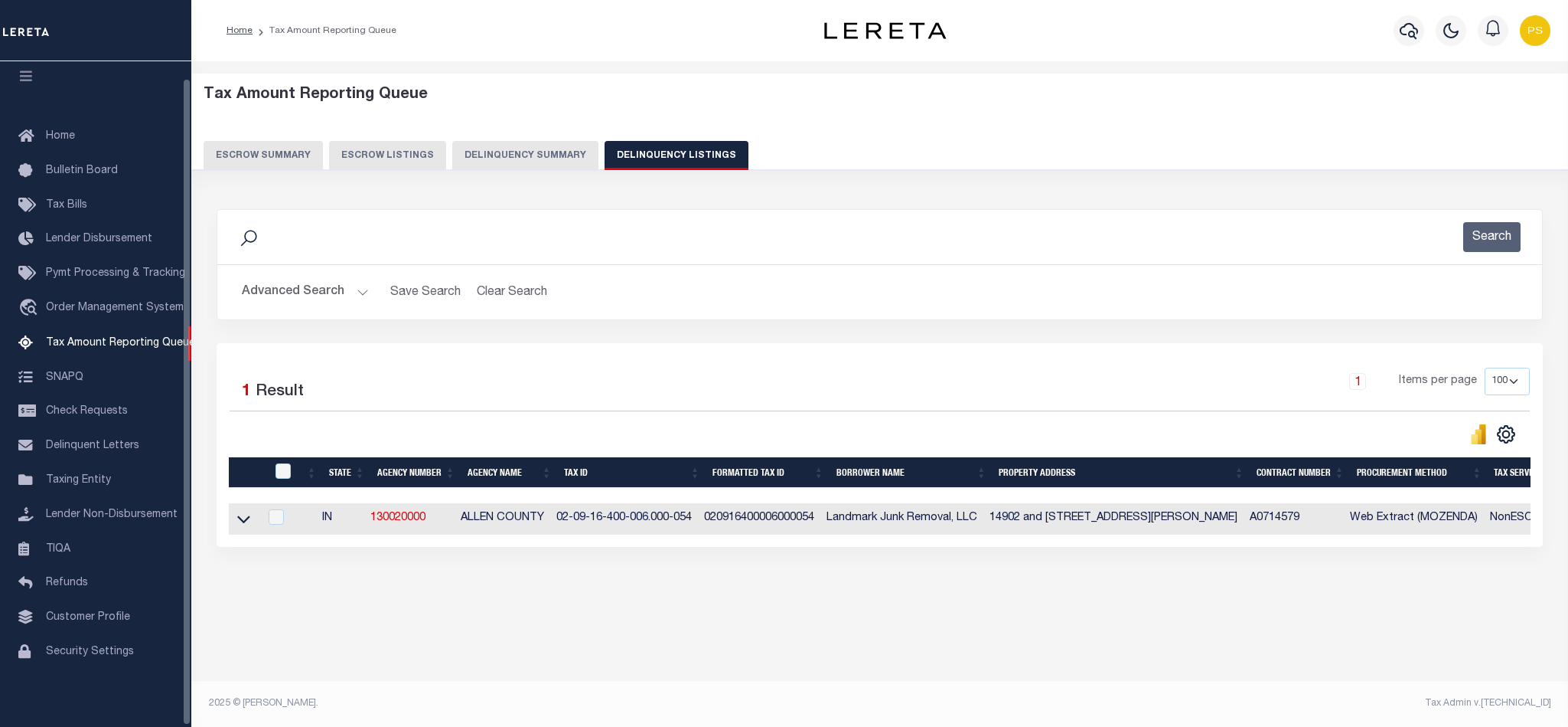
click at [242, 527] on icon at bounding box center [244, 519] width 13 height 16
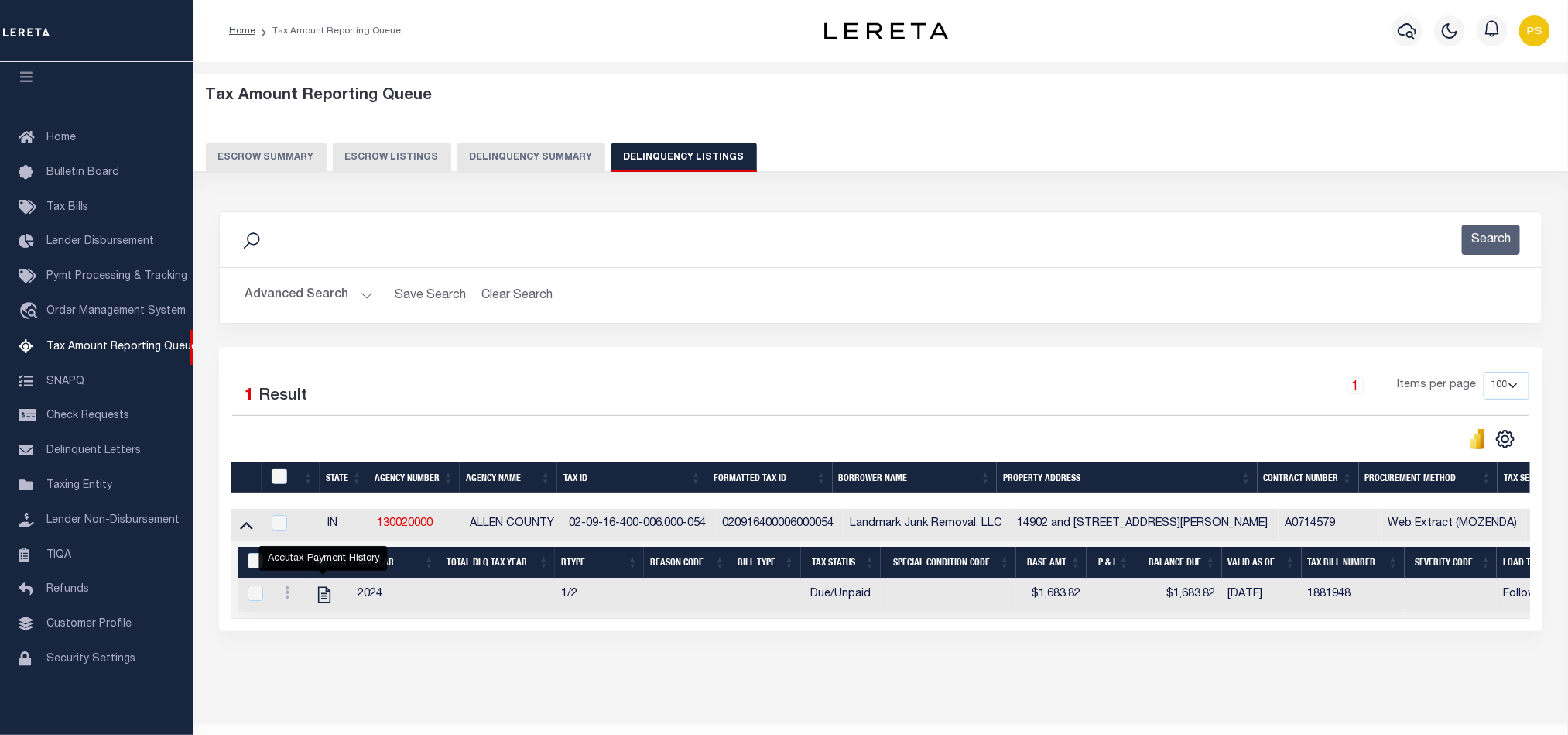
scroll to position [54, 0]
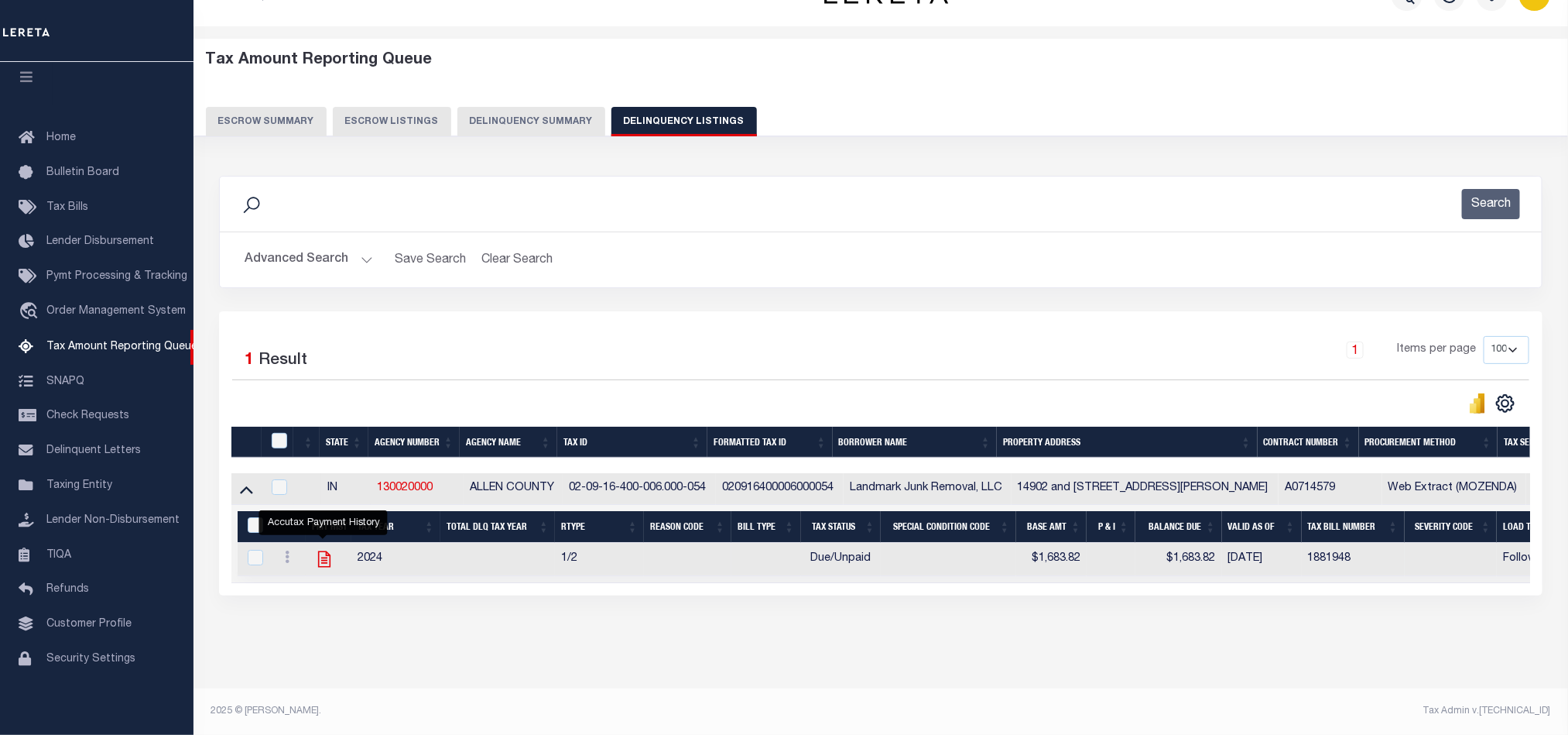
click at [328, 551] on icon "" at bounding box center [324, 559] width 20 height 20
checkbox input "true"
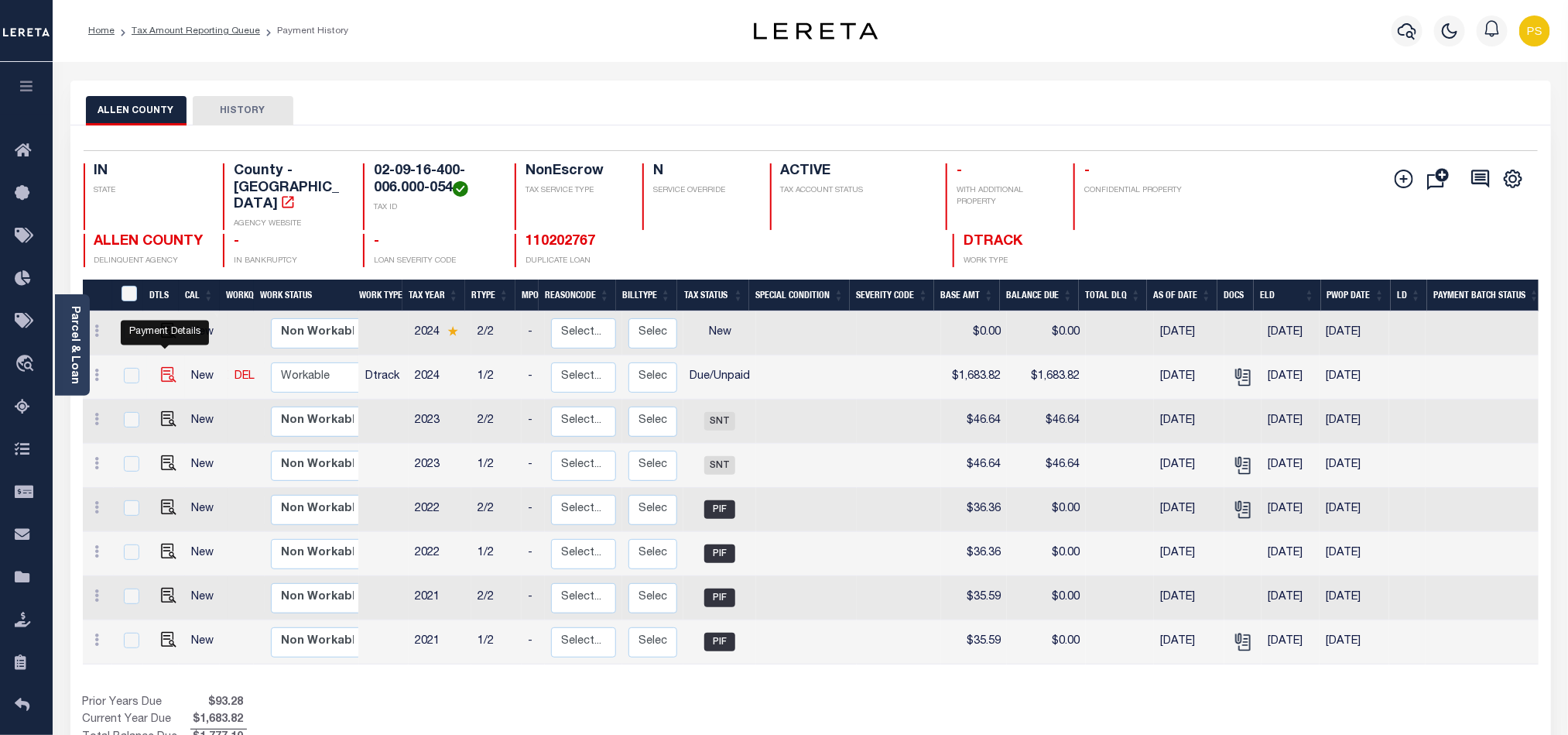
click at [161, 367] on img "" at bounding box center [168, 374] width 15 height 15
checkbox input "true"
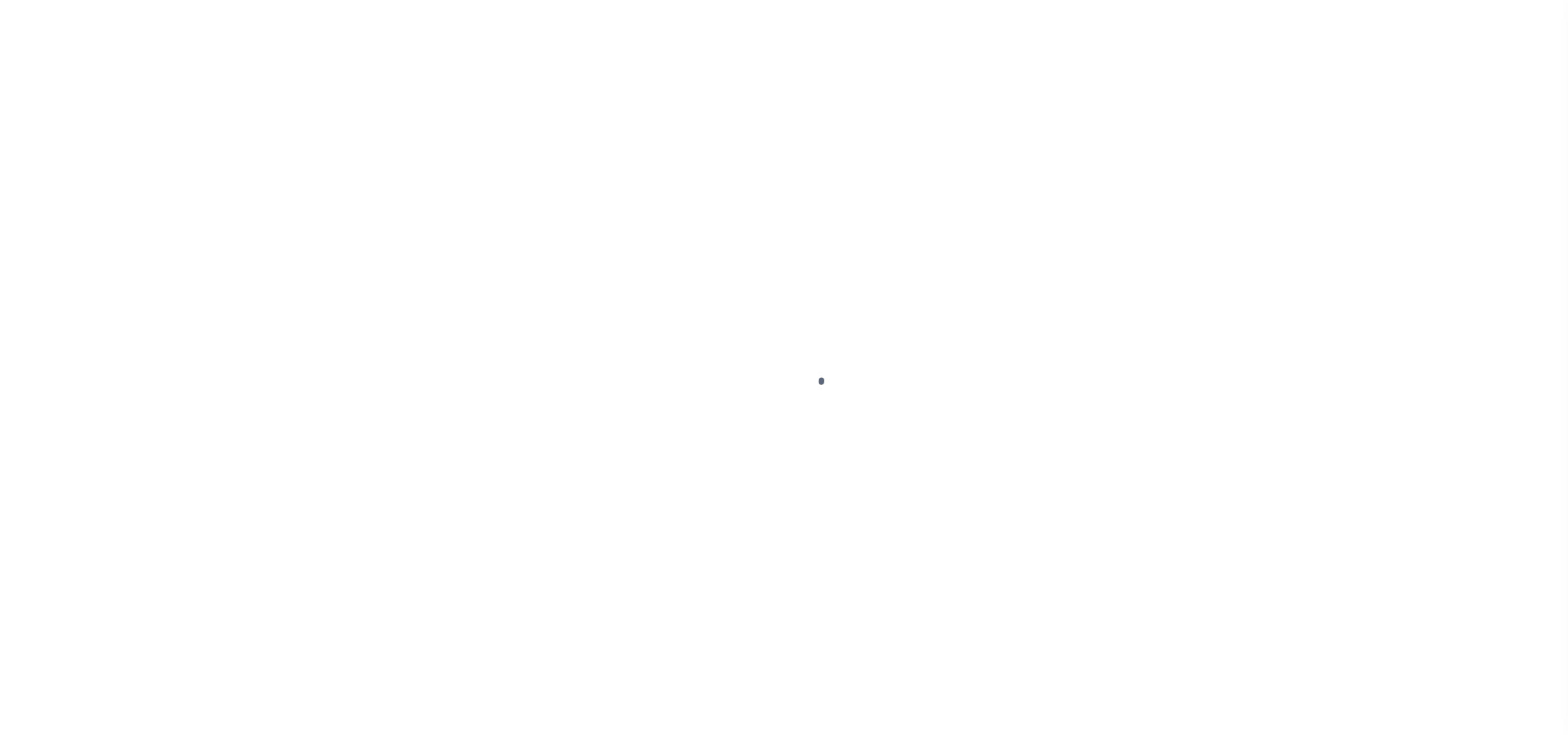
select select "DUE"
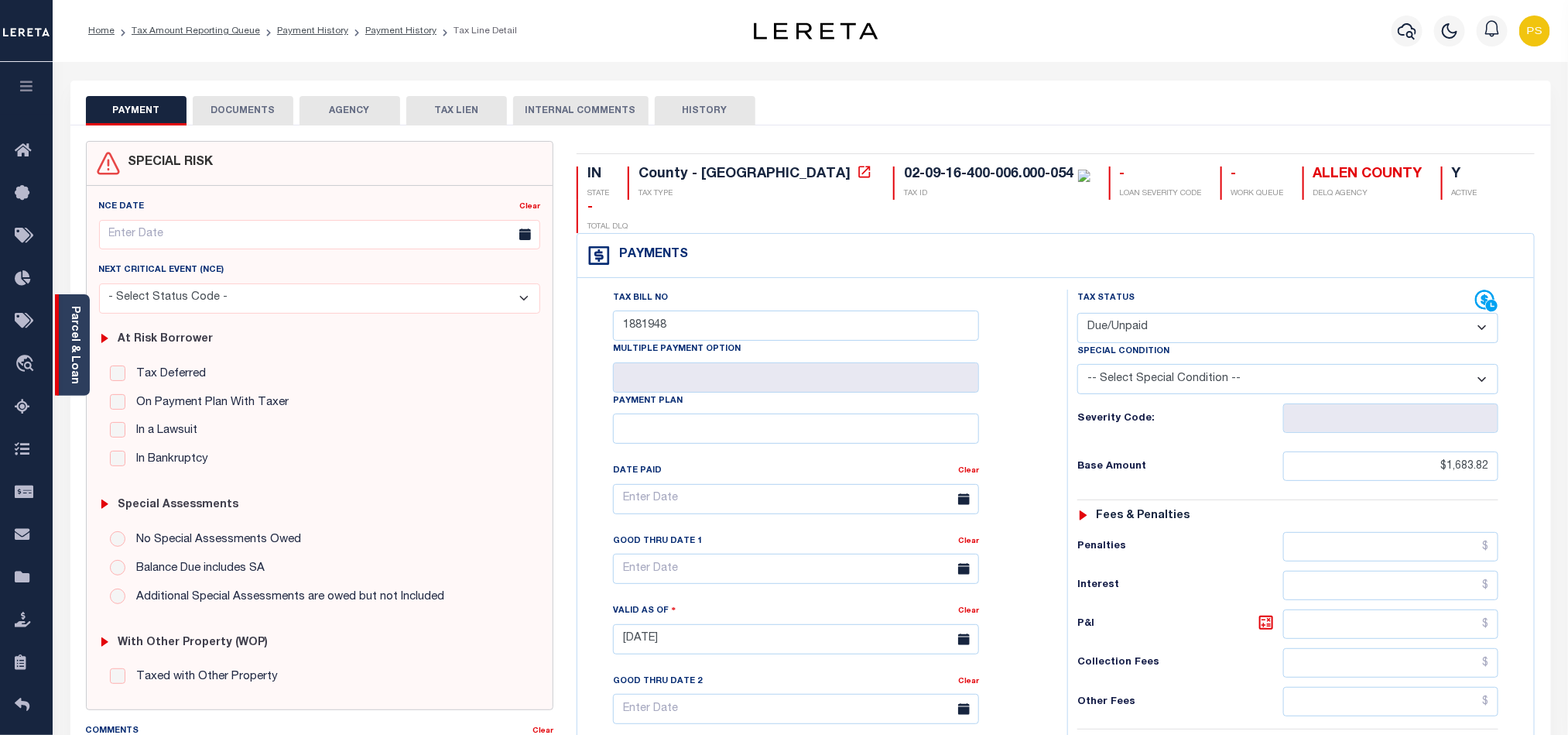
click at [74, 356] on link "Parcel & Loan" at bounding box center [74, 345] width 11 height 78
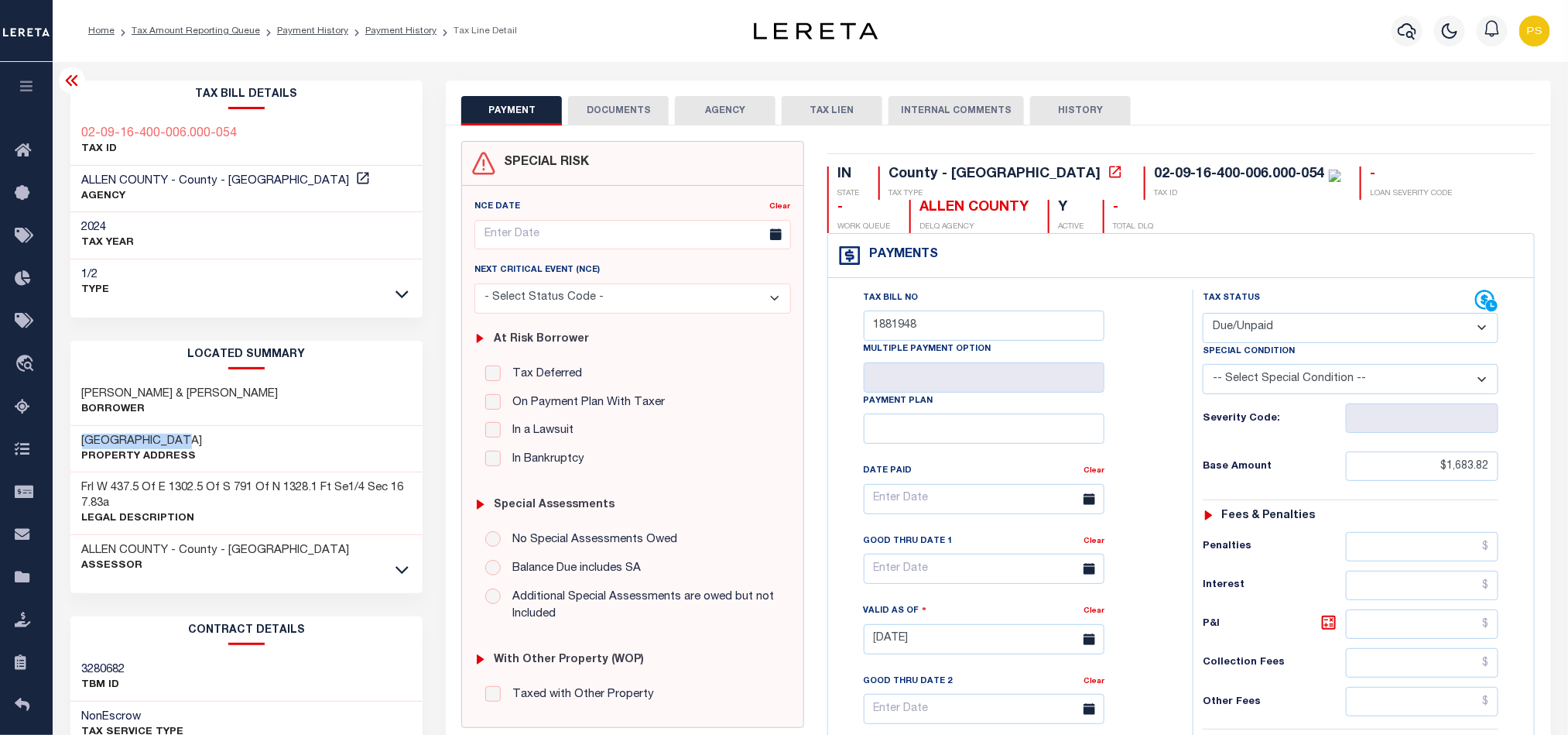
drag, startPoint x: 75, startPoint y: 437, endPoint x: 202, endPoint y: 441, distance: 127.1
click at [202, 441] on div "[GEOGRAPHIC_DATA] Property Address" at bounding box center [247, 450] width 353 height 47
copy h3 "[GEOGRAPHIC_DATA]"
drag, startPoint x: 80, startPoint y: 388, endPoint x: 339, endPoint y: 399, distance: 259.2
click at [339, 399] on div "[PERSON_NAME] & [PERSON_NAME]" at bounding box center [247, 402] width 353 height 47
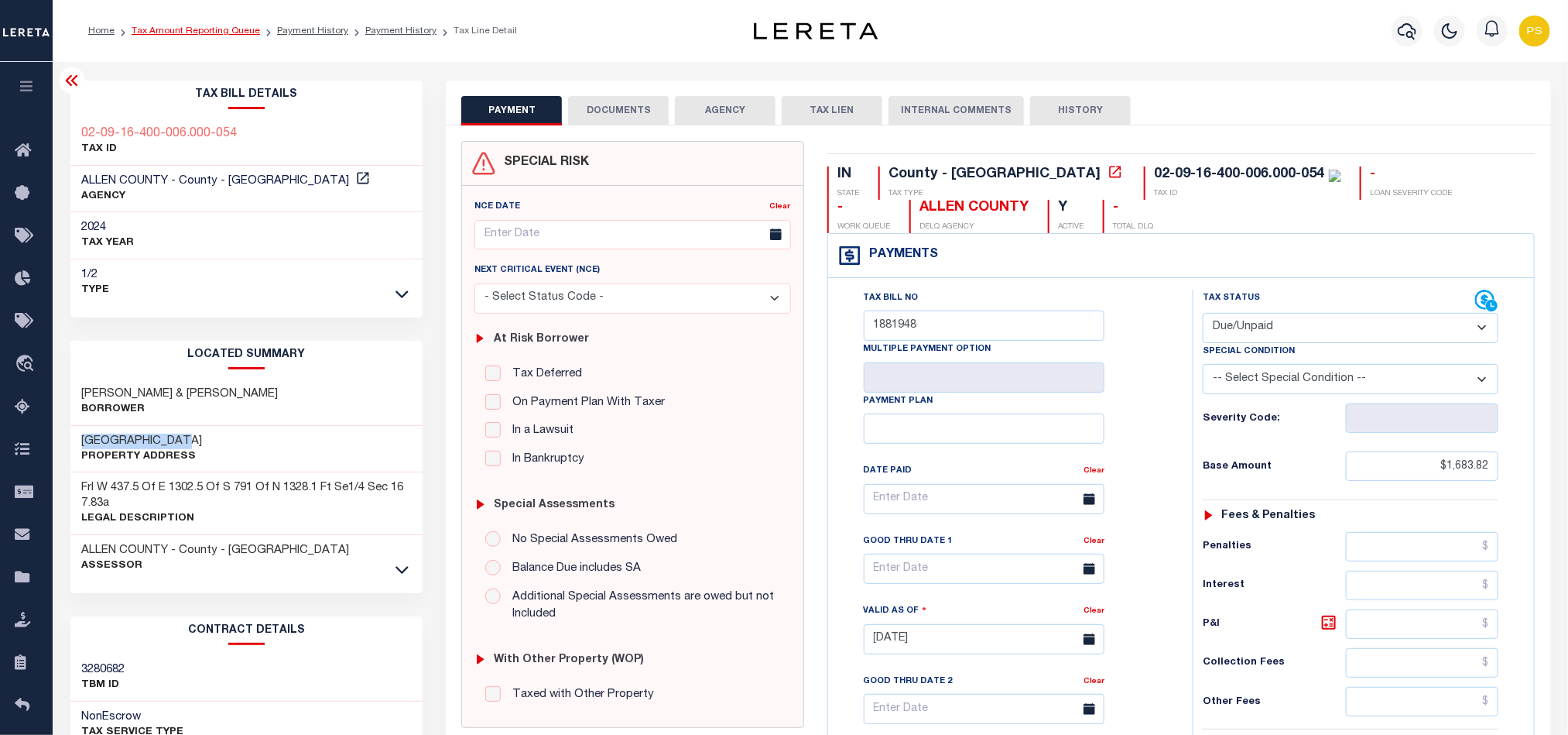
click at [205, 30] on link "Tax Amount Reporting Queue" at bounding box center [196, 30] width 128 height 9
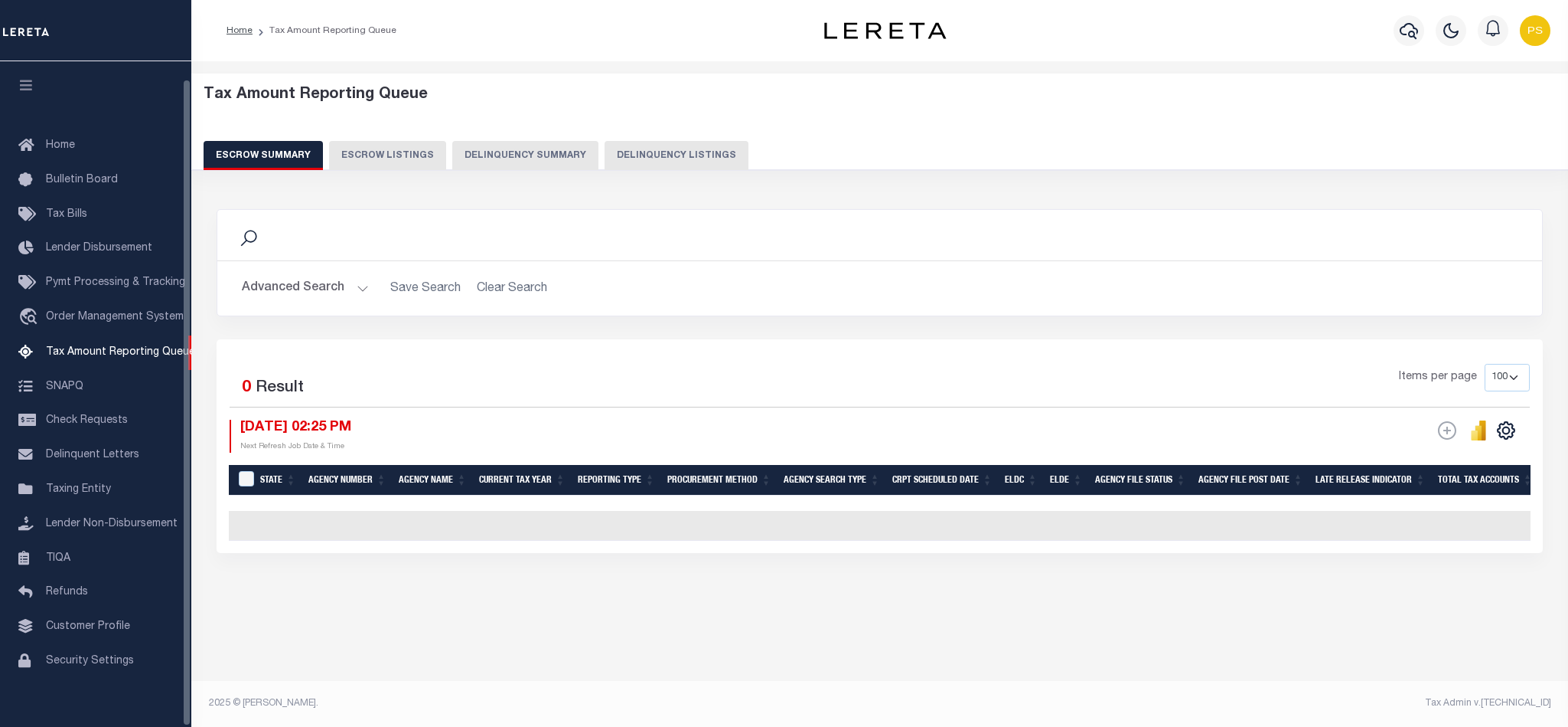
select select "100"
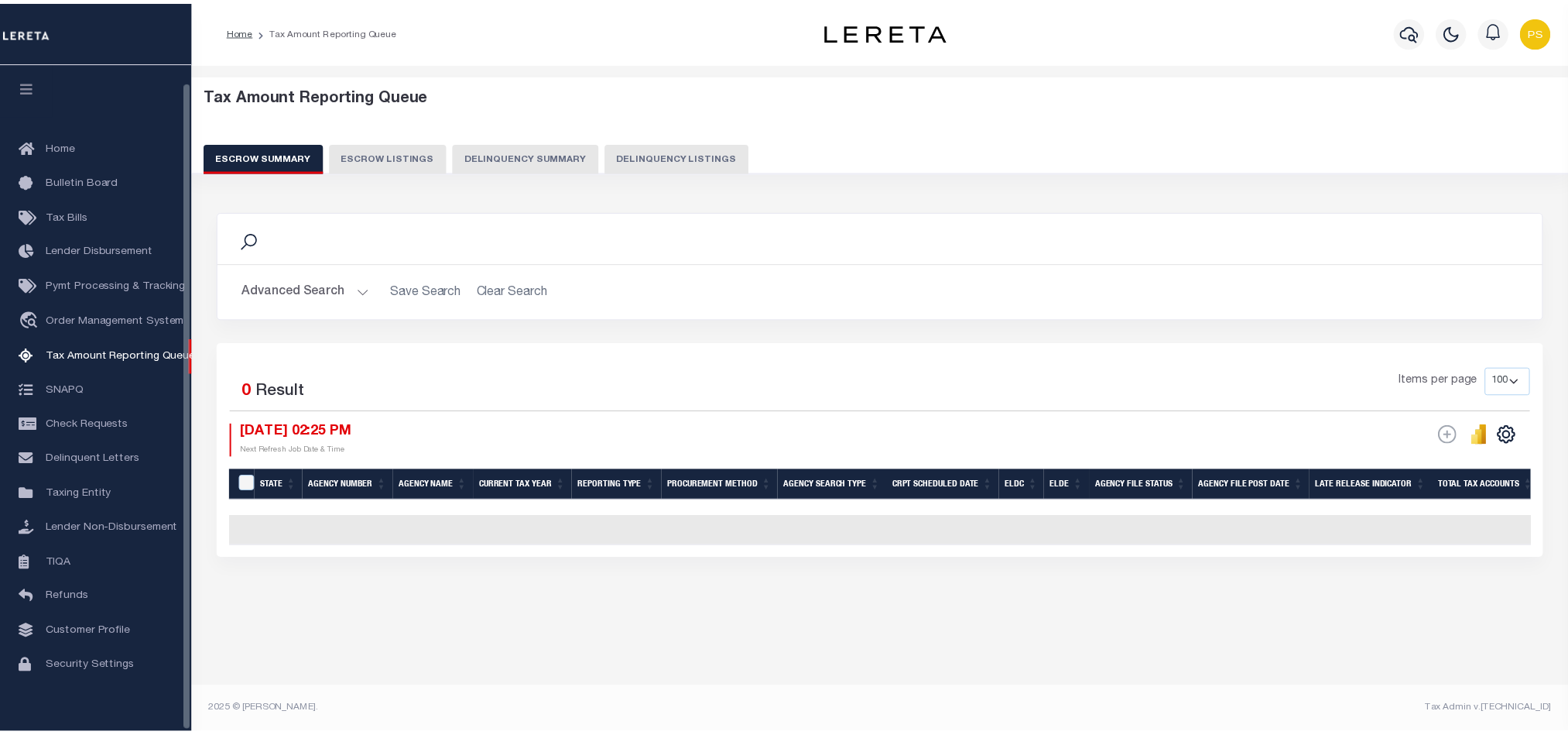
scroll to position [19, 0]
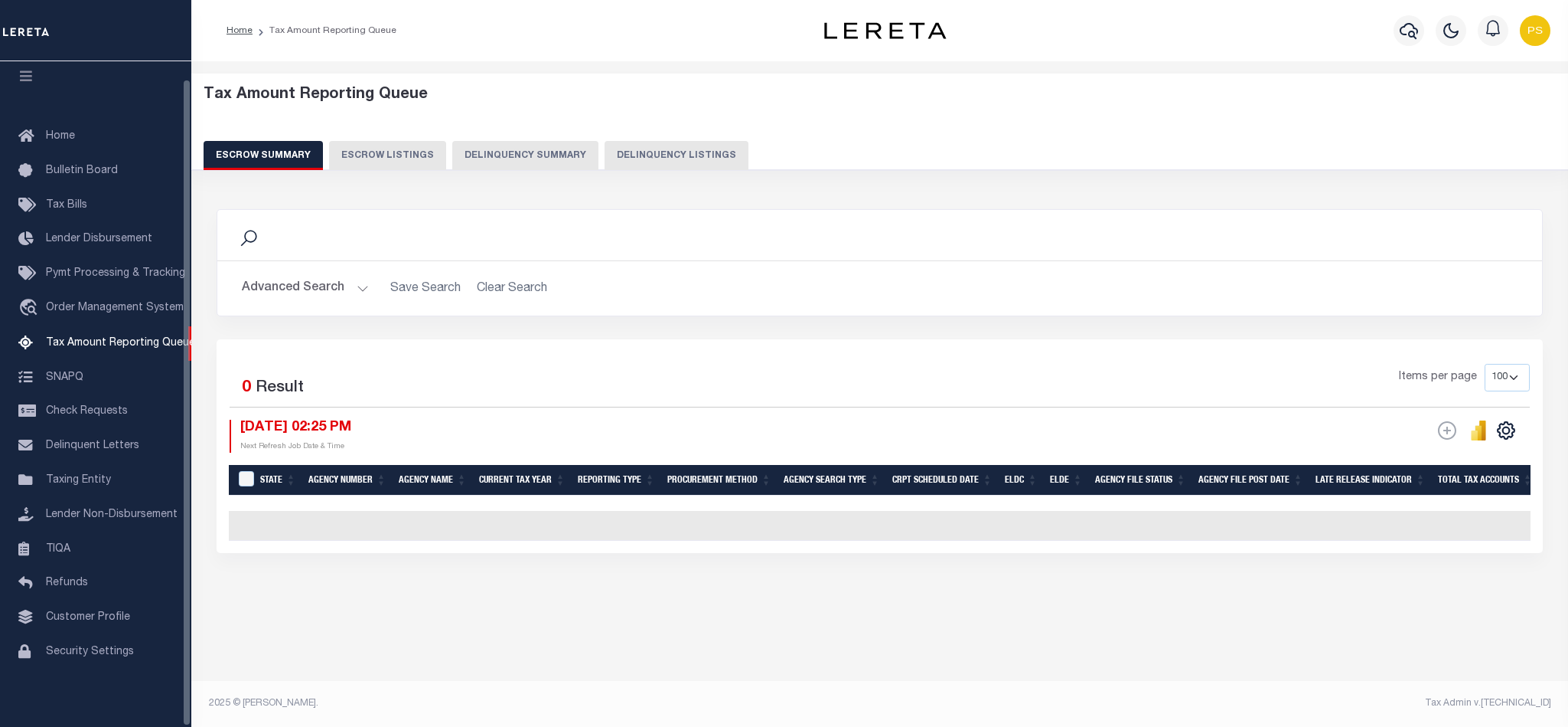
click at [685, 152] on button "Delinquency Listings" at bounding box center [676, 155] width 144 height 29
select select "100"
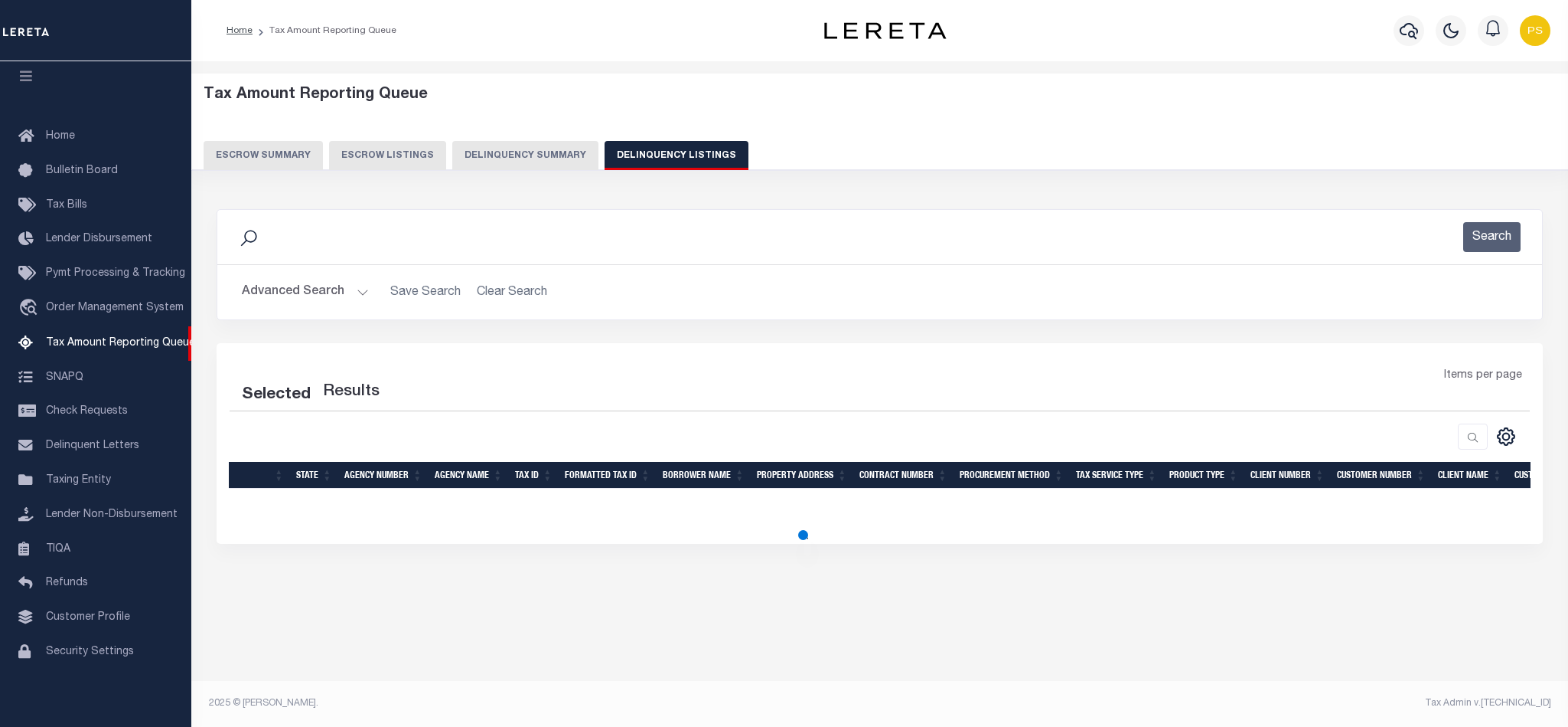
select select "100"
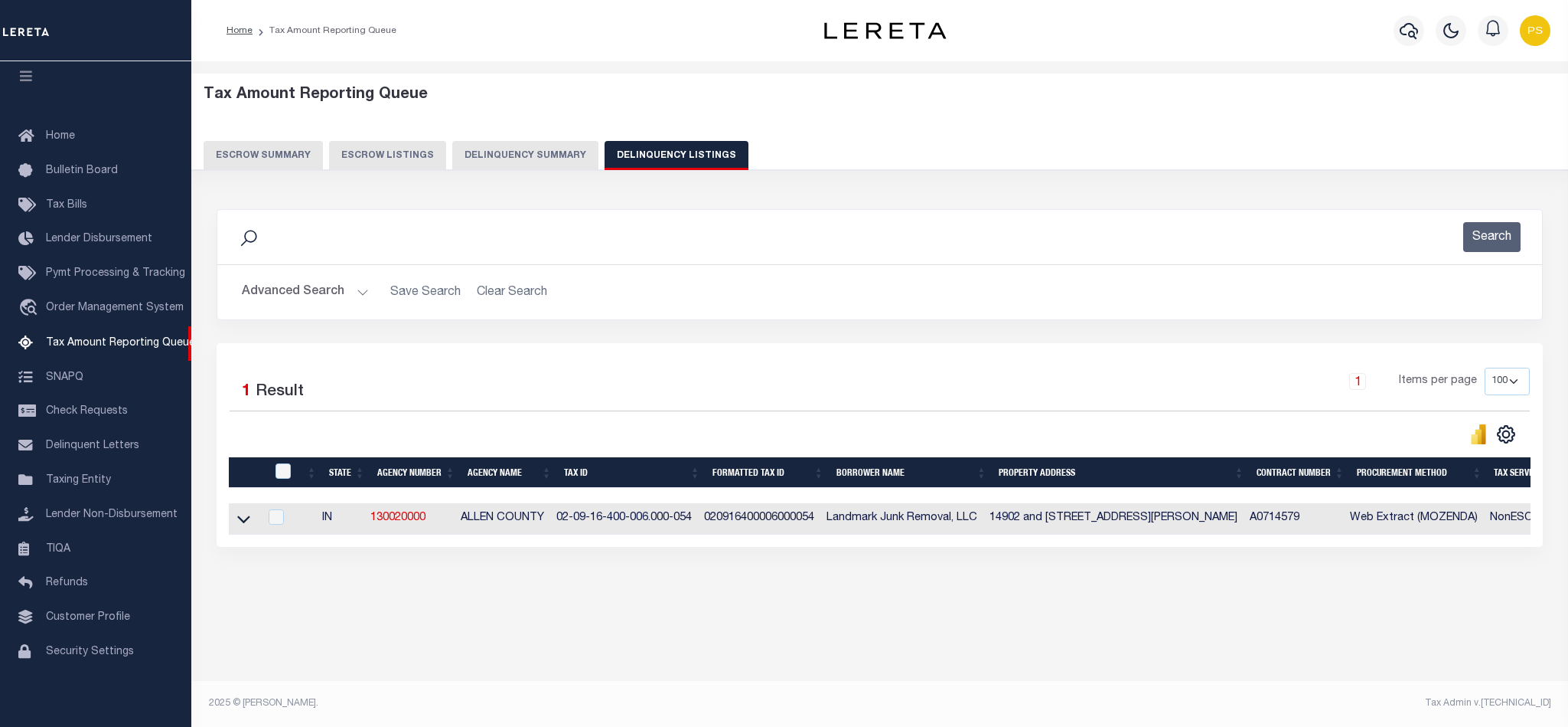
click at [290, 297] on button "Advanced Search" at bounding box center [305, 292] width 127 height 30
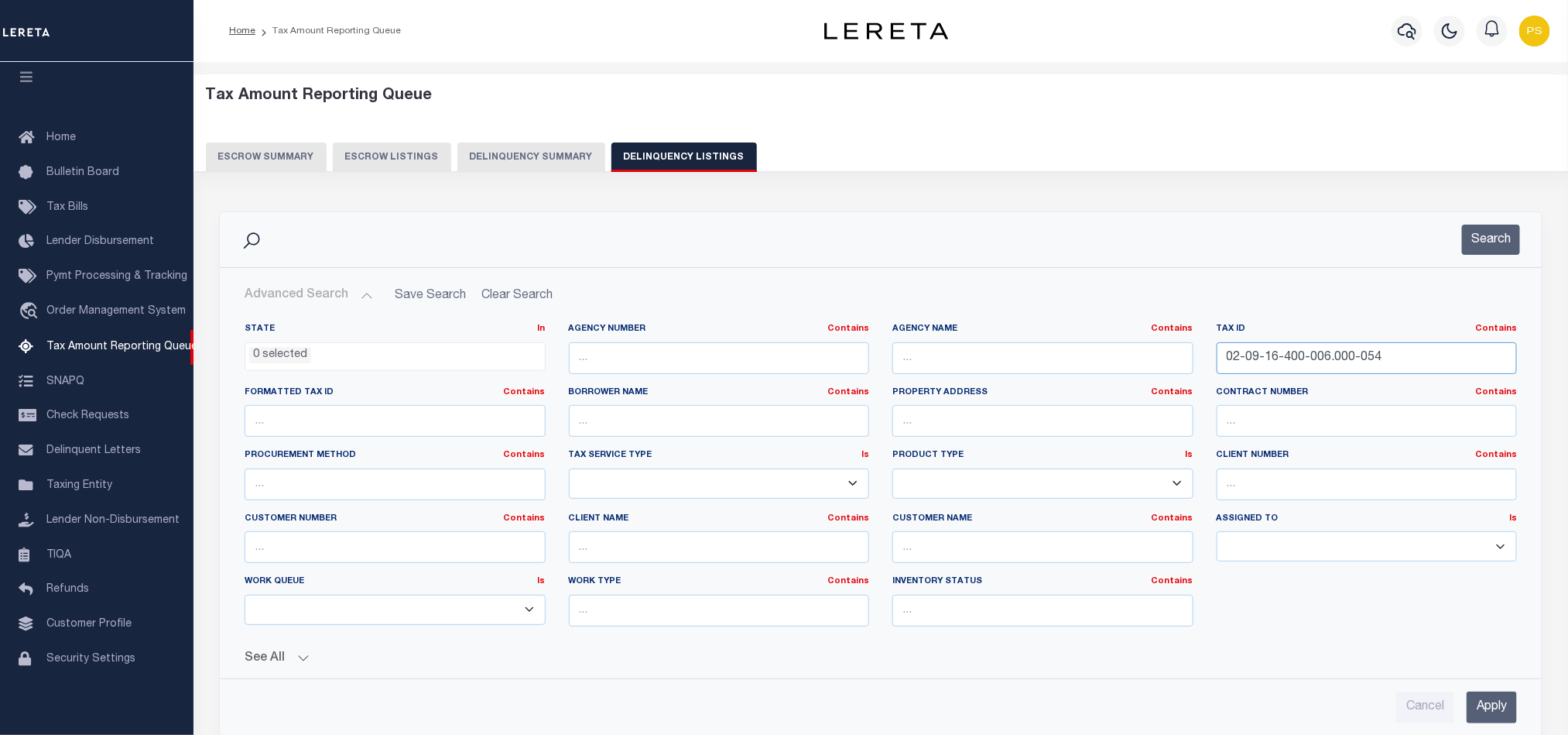
click at [1287, 358] on input "02-09-16-400-006.000-054" at bounding box center [1367, 358] width 301 height 32
paste input "10-08-126-002.001-052"
type input "02-10-08-126-002.001-052"
click at [1498, 713] on input "Apply" at bounding box center [1492, 707] width 50 height 32
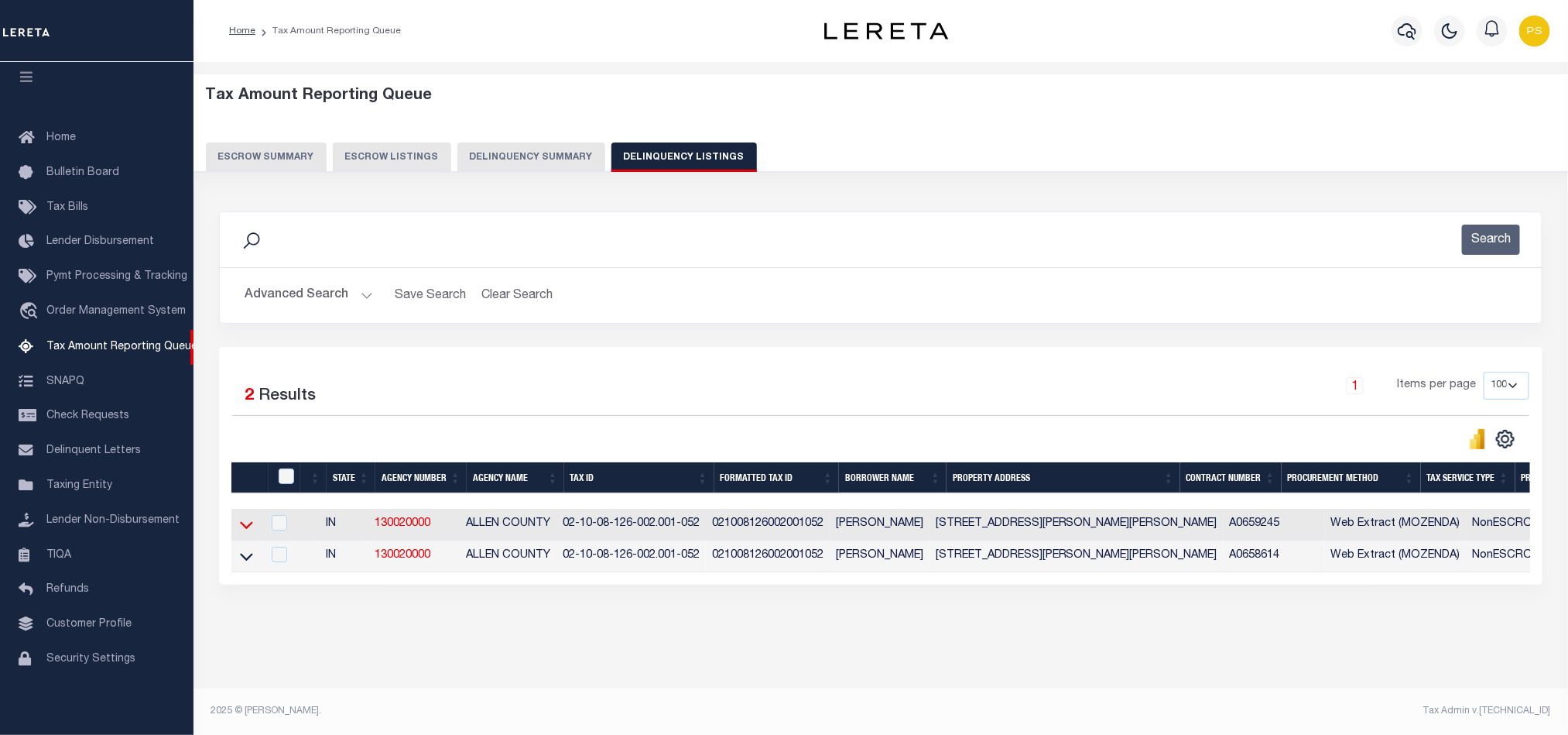
click at [245, 529] on icon at bounding box center [246, 526] width 13 height 8
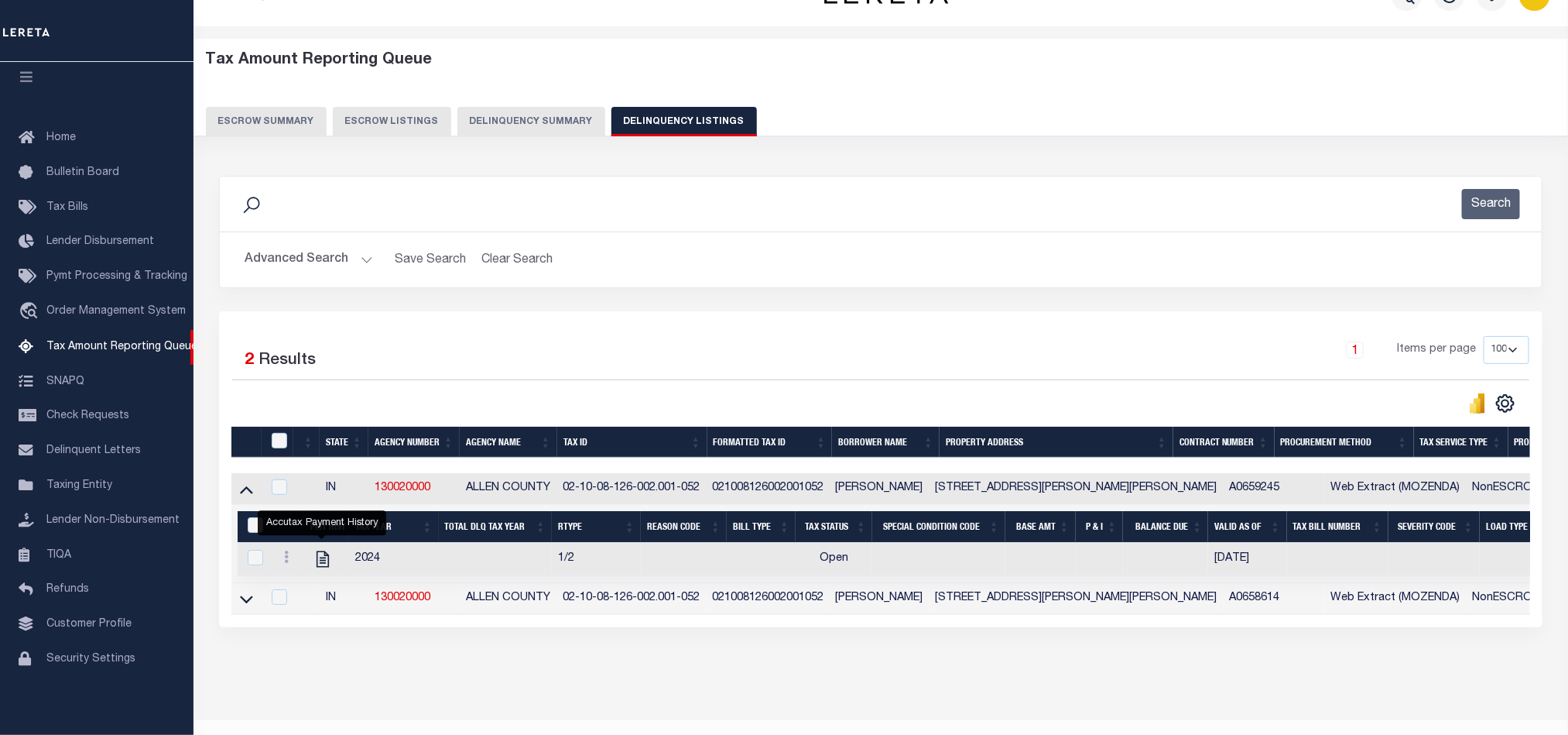
scroll to position [85, 0]
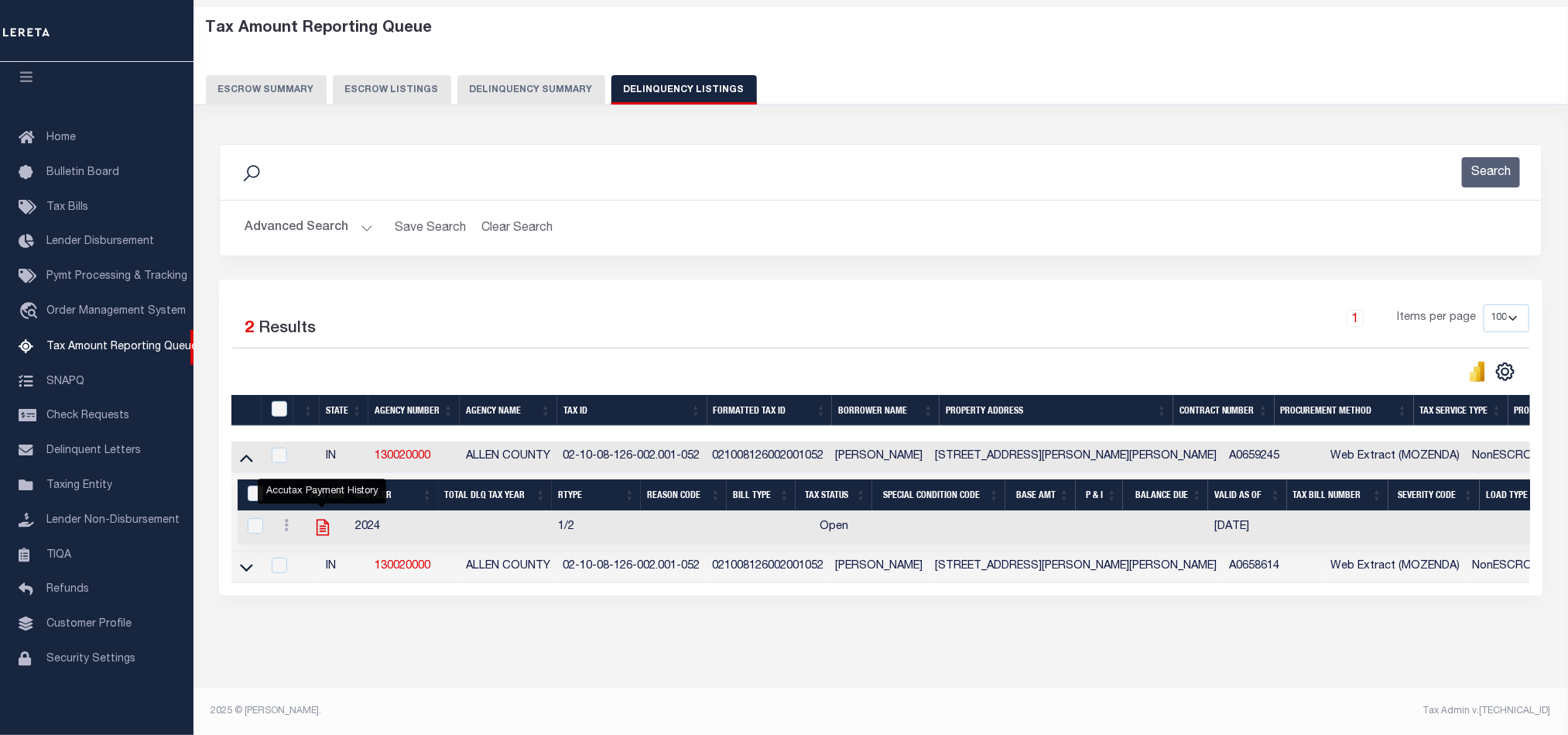
click at [321, 520] on icon "" at bounding box center [322, 528] width 12 height 16
checkbox input "true"
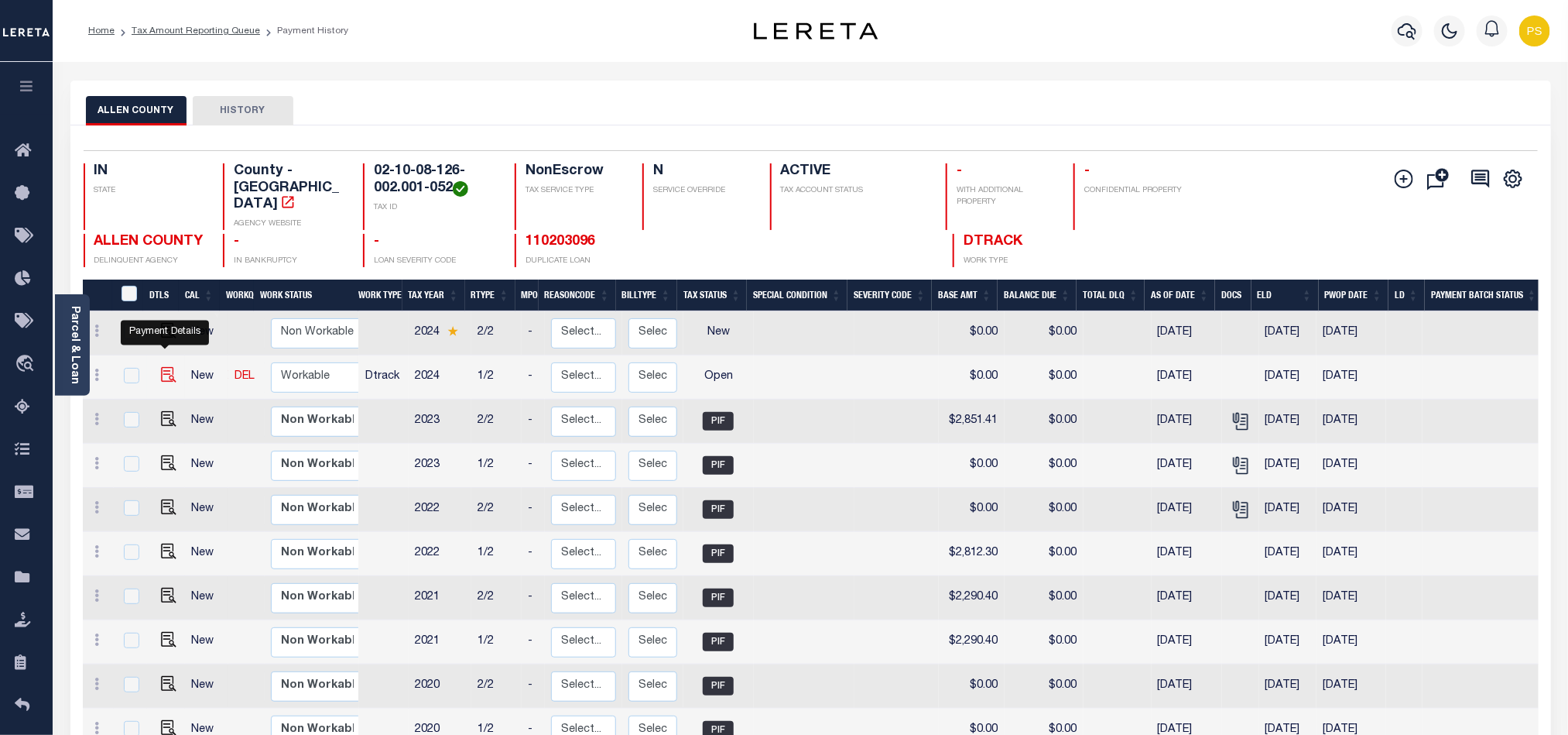
click at [163, 367] on img "" at bounding box center [168, 374] width 15 height 15
checkbox input "true"
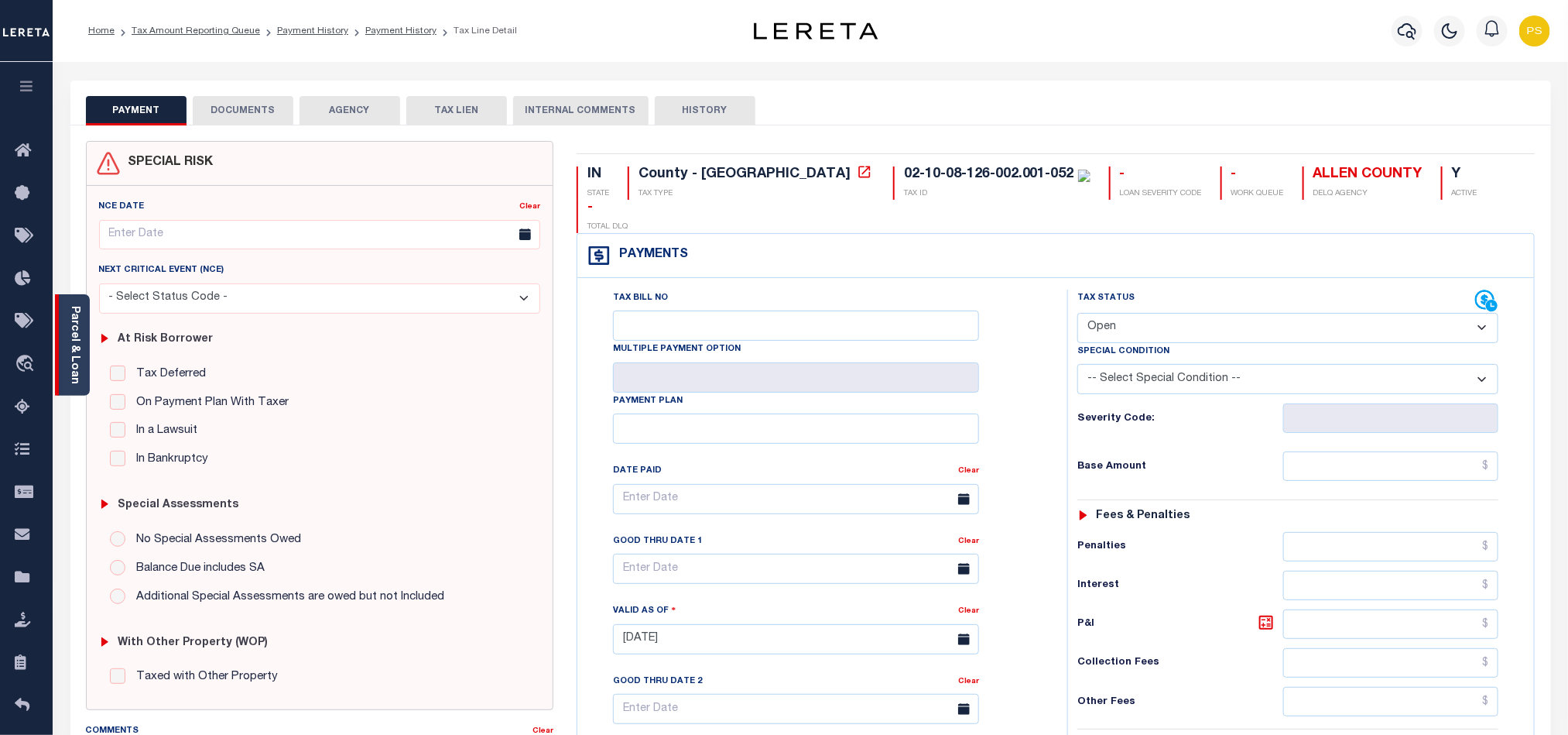
click at [76, 345] on link "Parcel & Loan" at bounding box center [74, 345] width 11 height 78
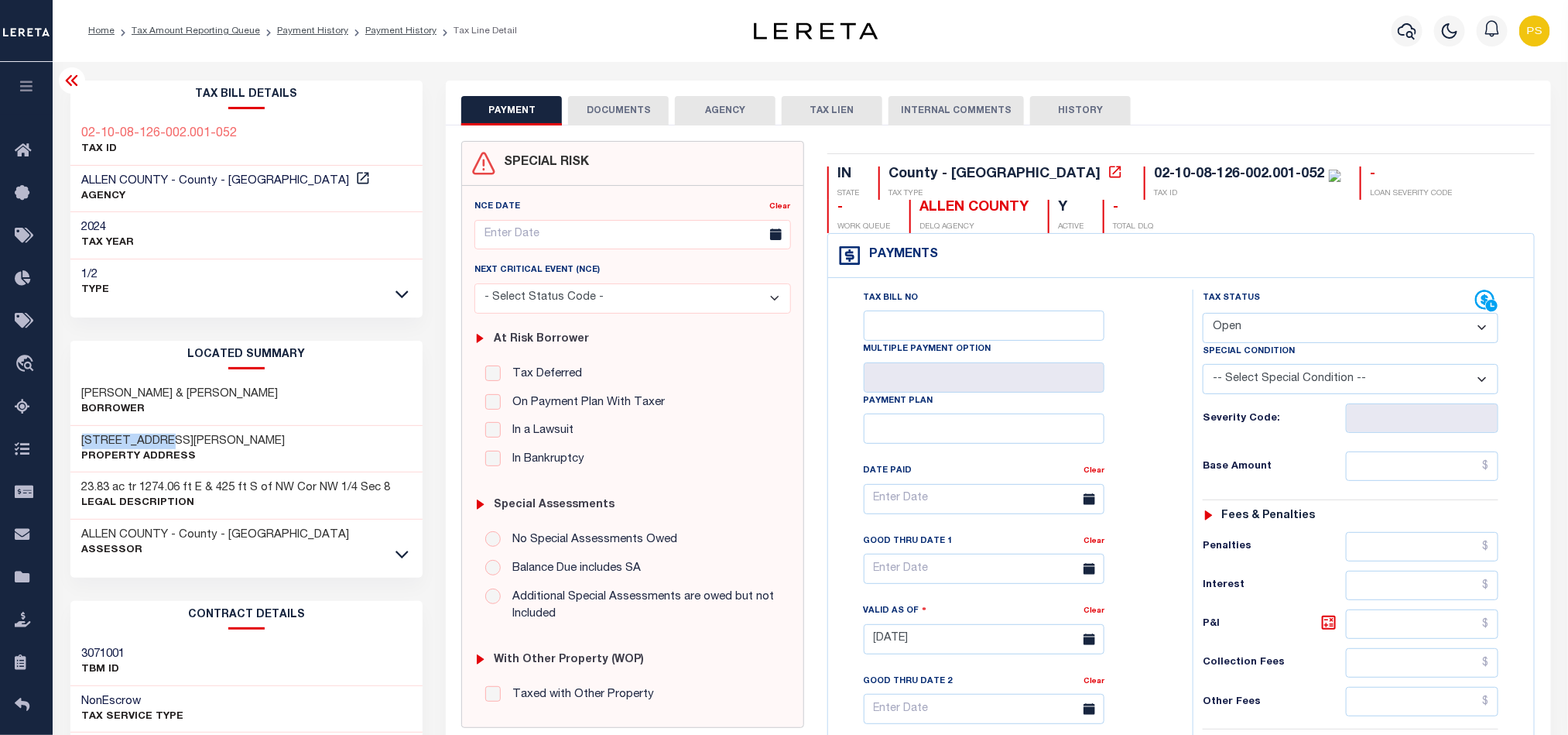
drag, startPoint x: 74, startPoint y: 442, endPoint x: 207, endPoint y: 428, distance: 133.7
click at [207, 428] on div "[STREET_ADDRESS][PERSON_NAME] Property Address" at bounding box center [247, 450] width 353 height 47
copy h3 "[STREET_ADDRESS][PERSON_NAME]"
click at [1239, 340] on select "- Select Status Code - Open Due/Unpaid Paid Incomplete No Tax Due Internal Refu…" at bounding box center [1351, 328] width 296 height 30
select select "NTX"
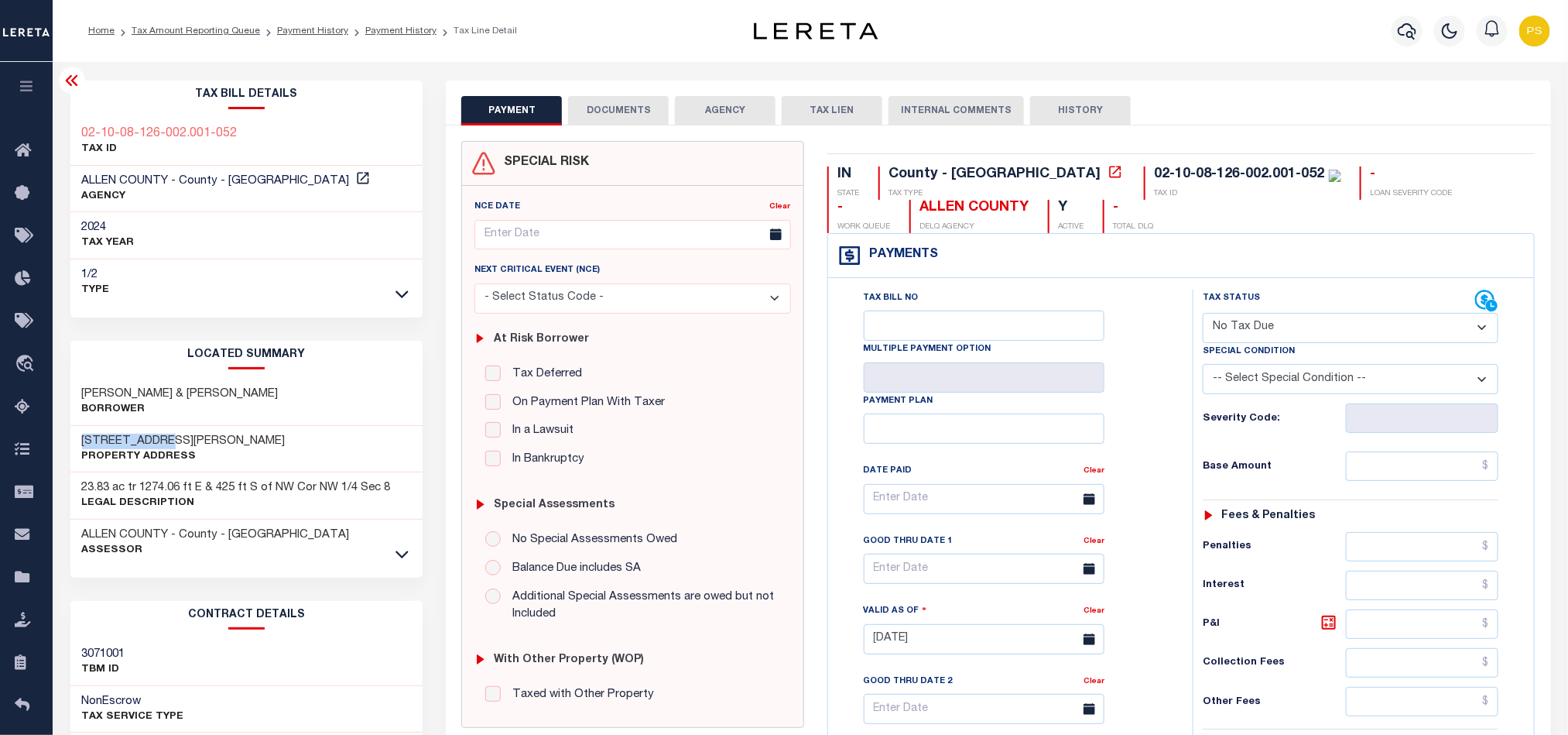
click at [1203, 315] on select "- Select Status Code - Open Due/Unpaid Paid Incomplete No Tax Due Internal Refu…" at bounding box center [1351, 328] width 296 height 30
type input "[DATE]"
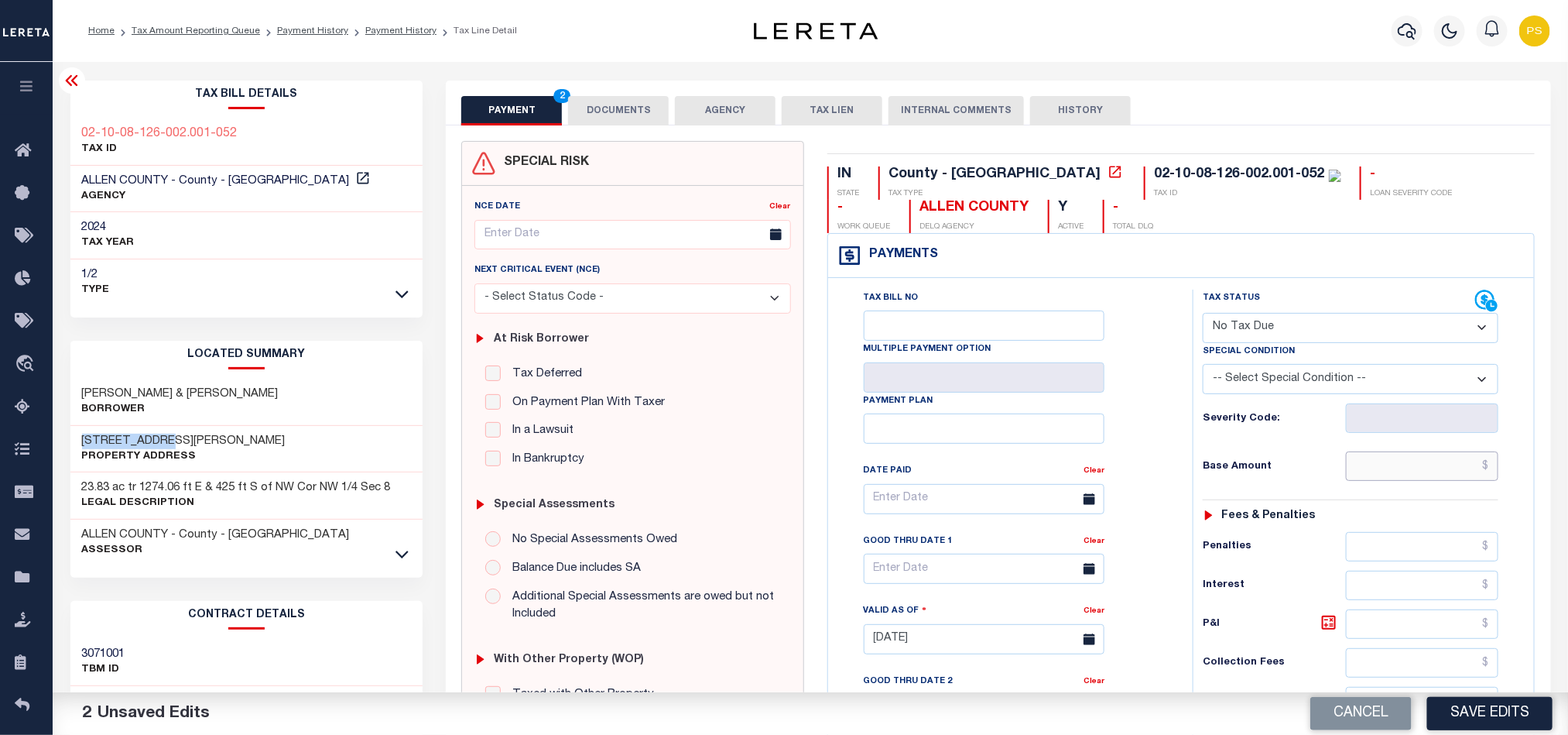
click at [1466, 479] on input "text" at bounding box center [1422, 466] width 154 height 29
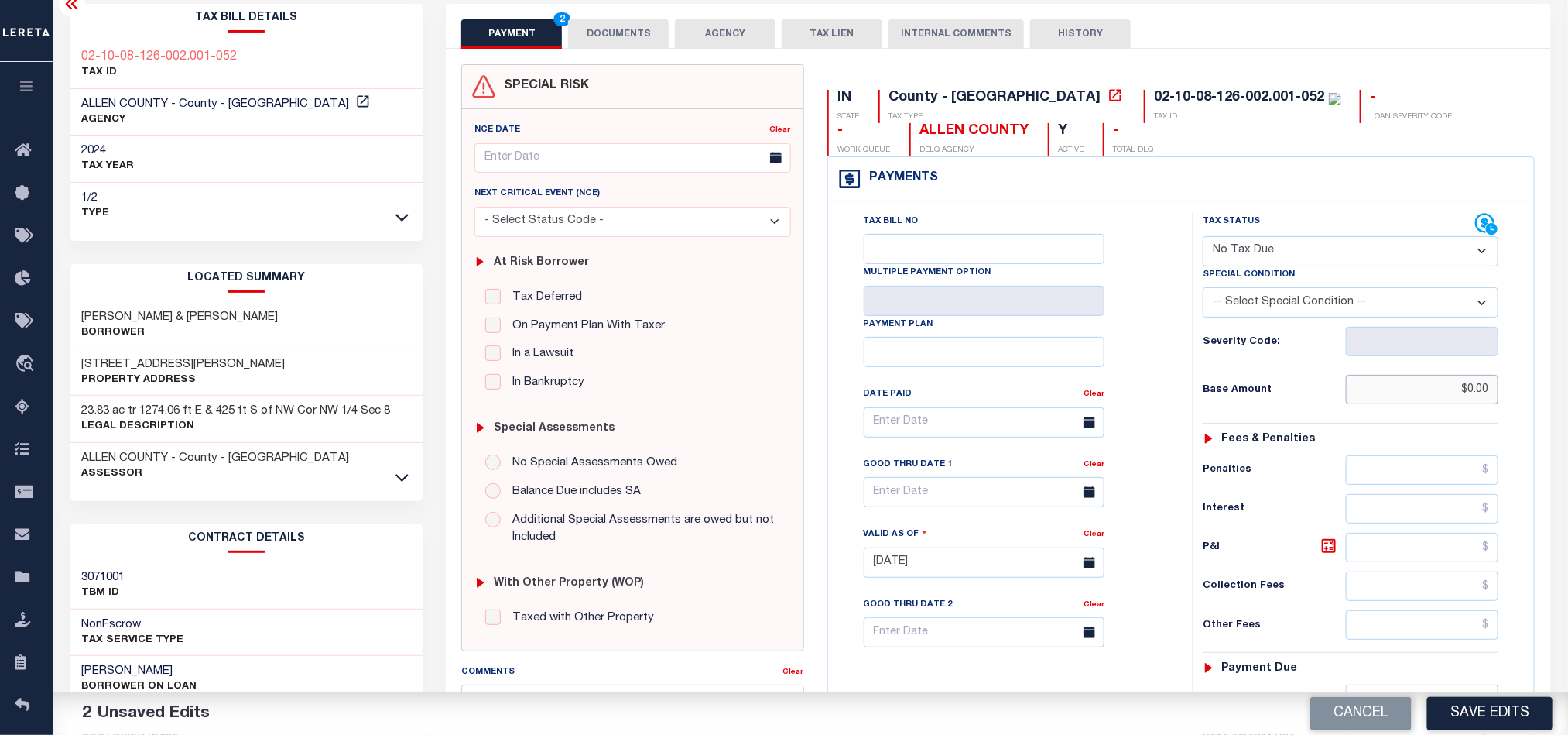
scroll to position [233, 0]
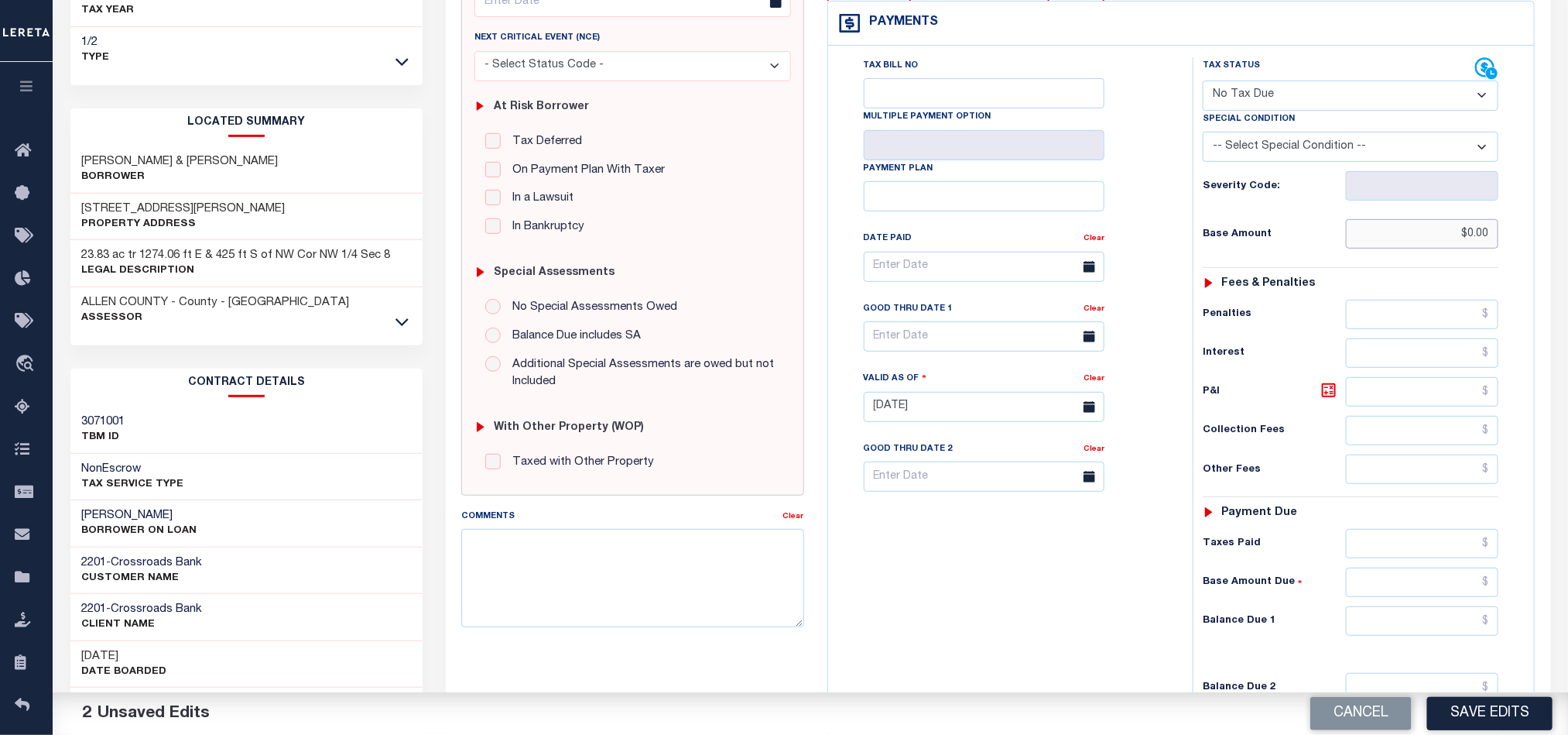
type input "$0.00"
drag, startPoint x: 1431, startPoint y: 625, endPoint x: 1540, endPoint y: 720, distance: 144.6
click at [1431, 625] on input "text" at bounding box center [1422, 621] width 154 height 29
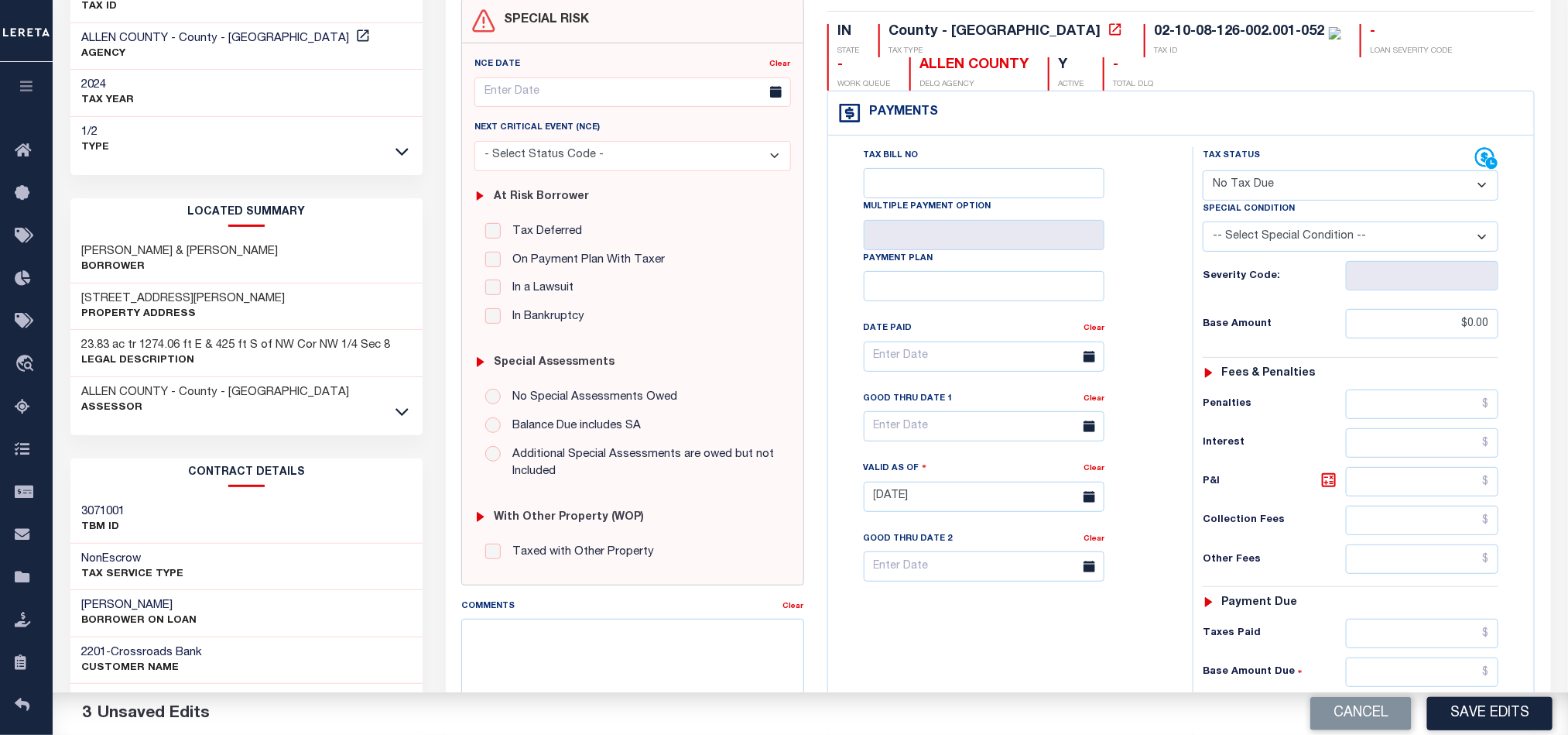
scroll to position [0, 0]
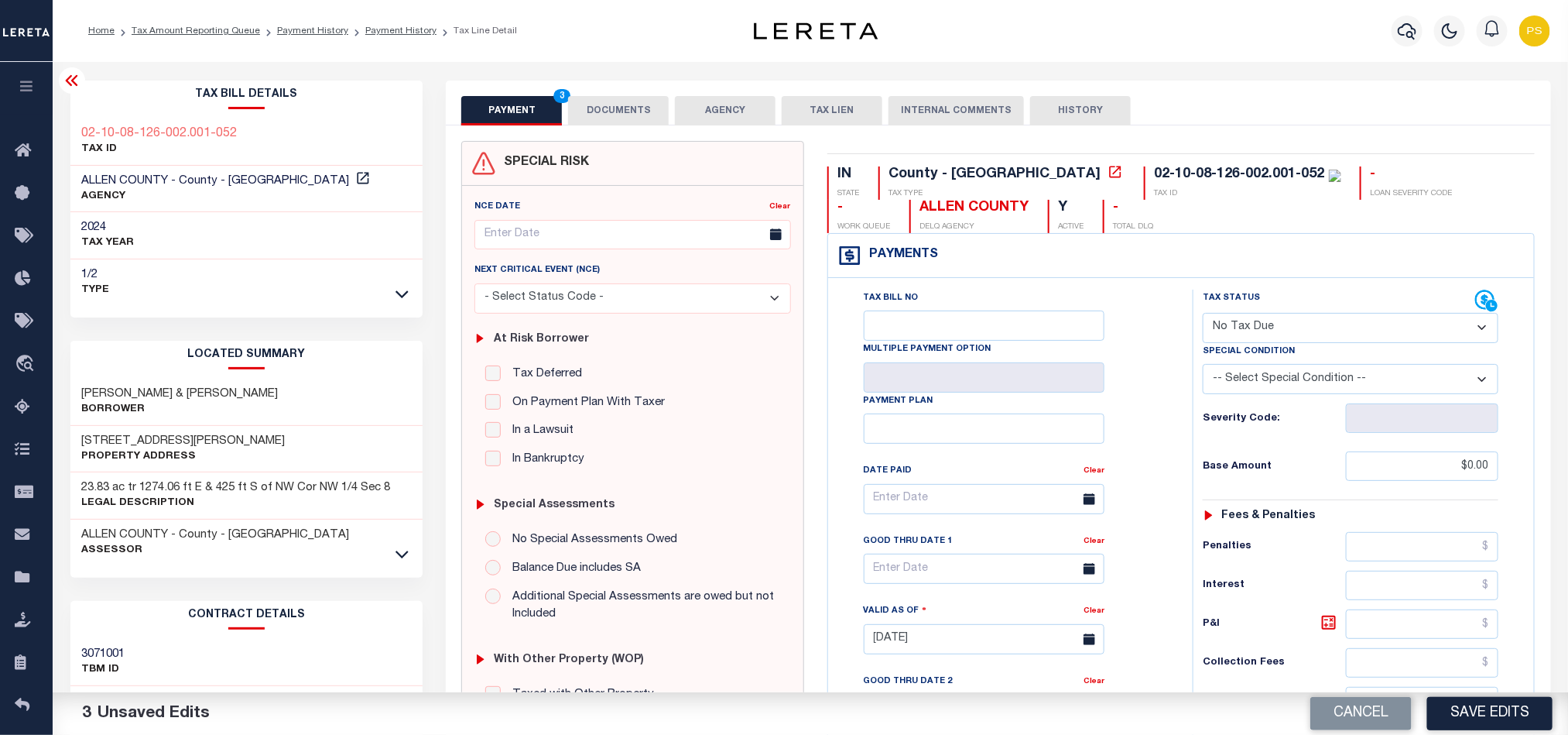
type input "$0.00"
click at [607, 121] on button "DOCUMENTS" at bounding box center [619, 111] width 101 height 29
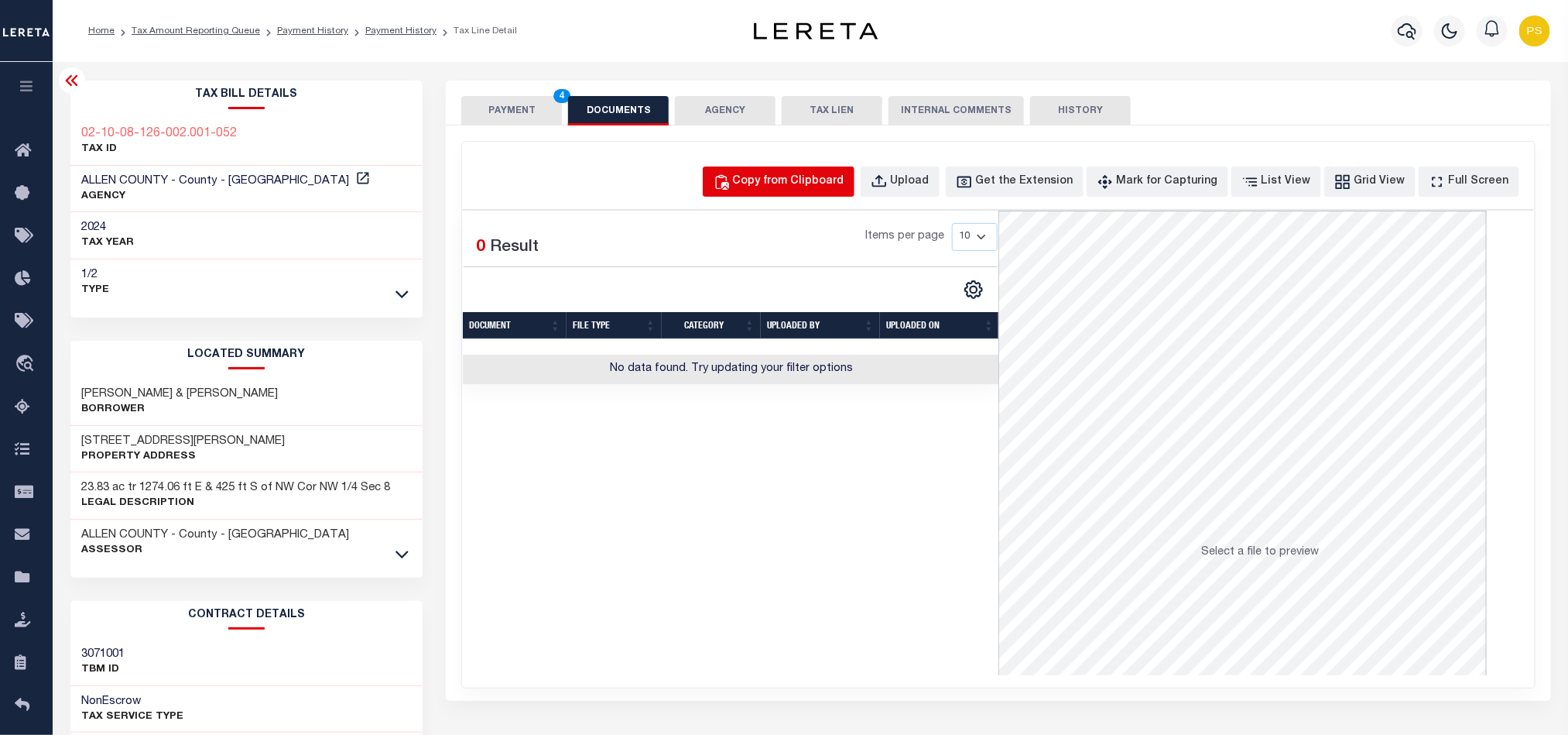
click at [830, 193] on button "Copy from Clipboard" at bounding box center [779, 181] width 152 height 30
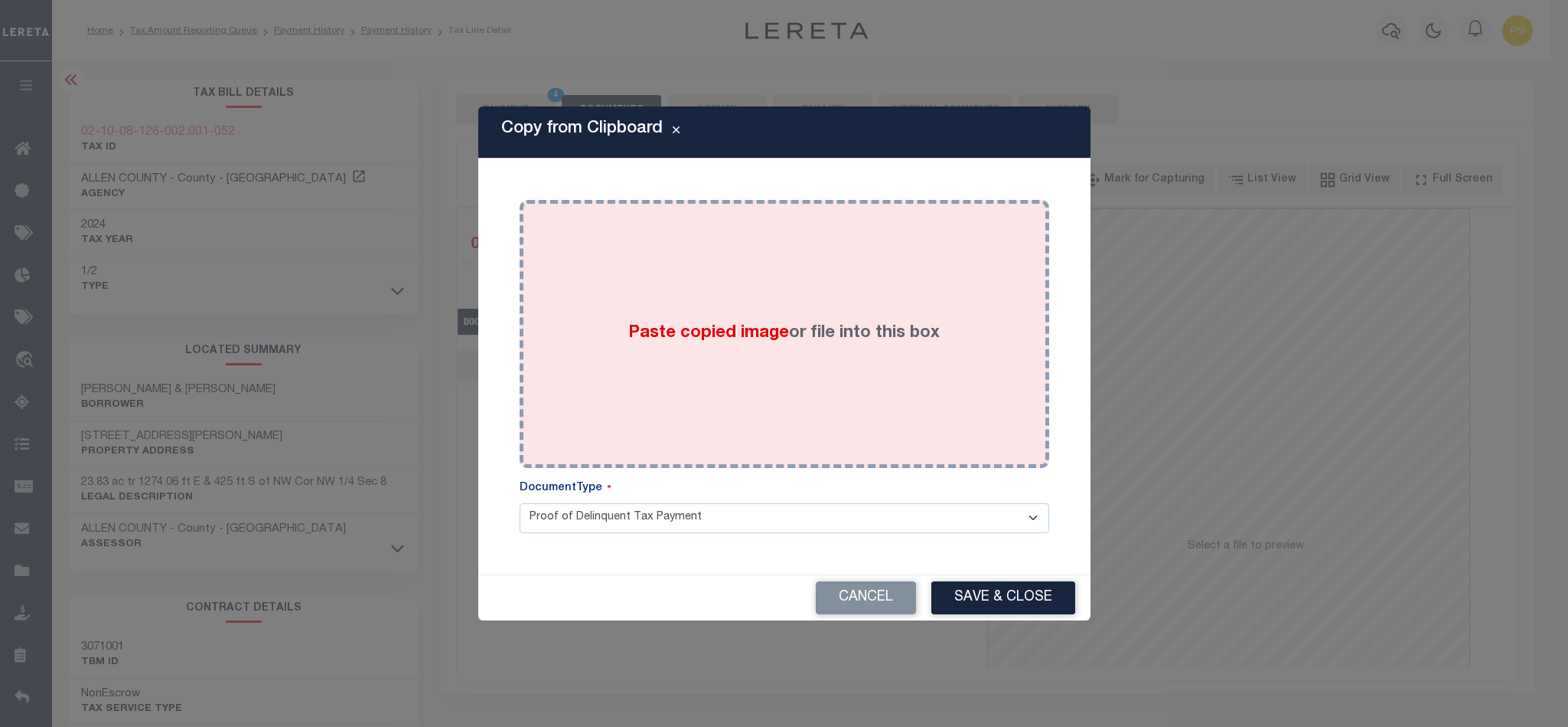
click at [825, 336] on label "Paste copied image or file into this box" at bounding box center [784, 333] width 312 height 25
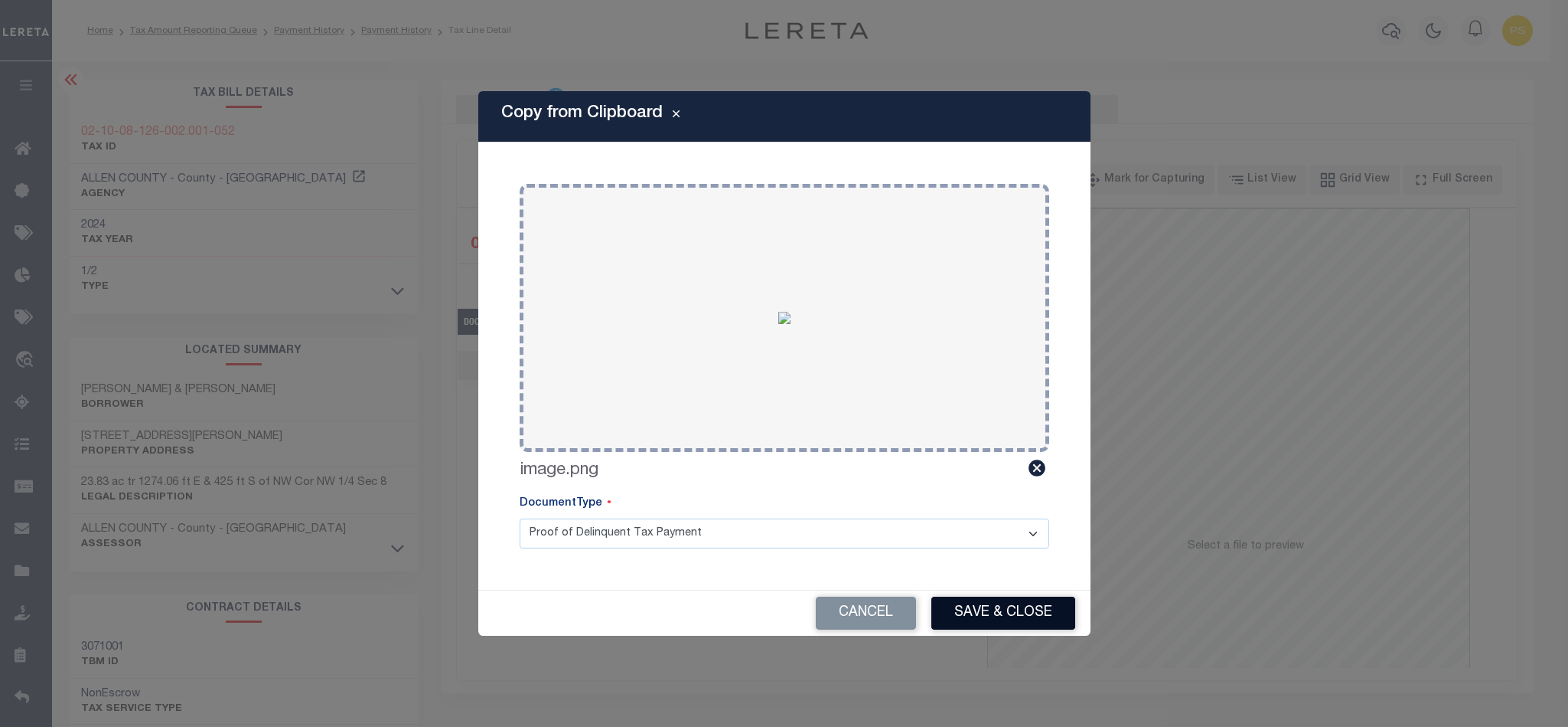
click at [1025, 614] on button "Save & Close" at bounding box center [1003, 613] width 144 height 33
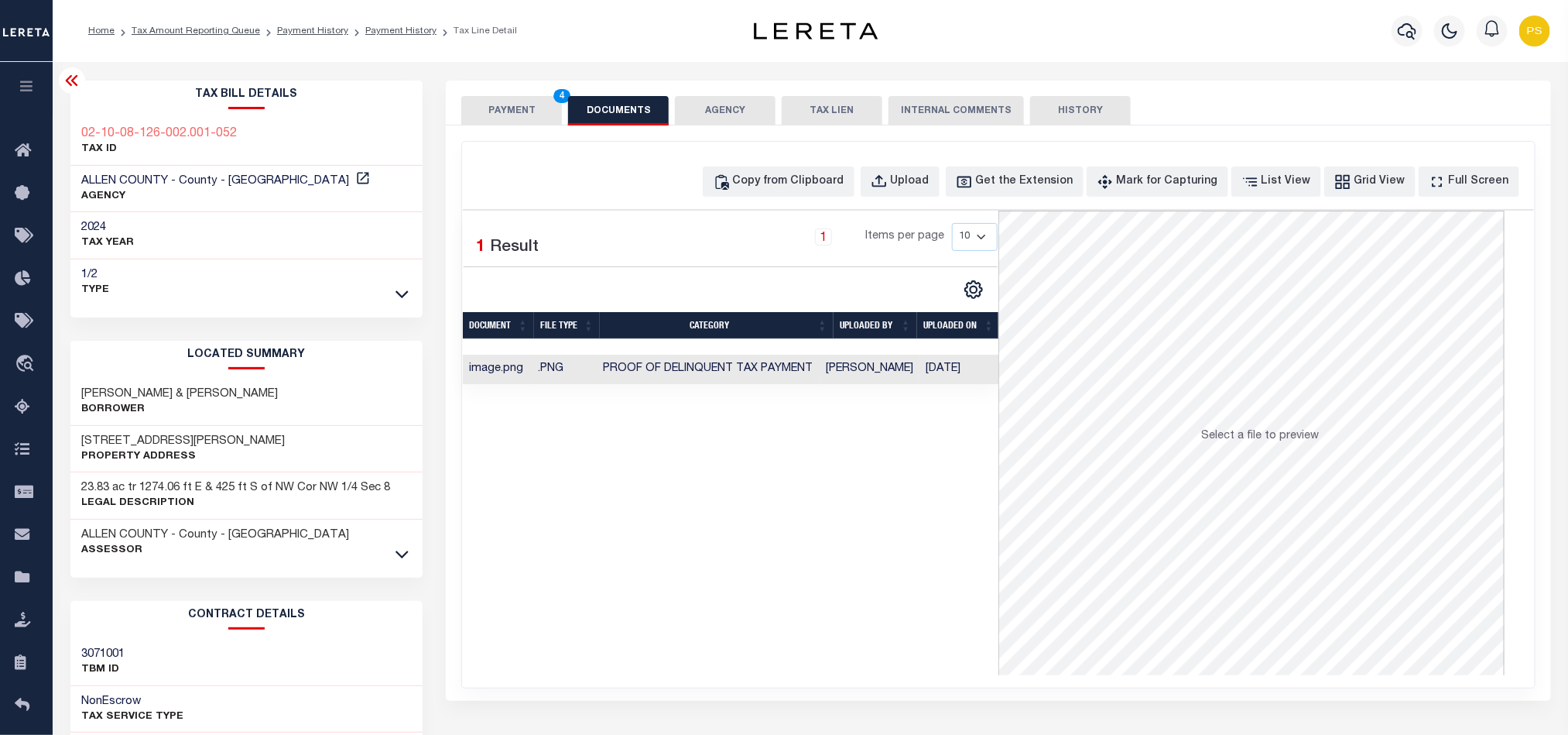
click at [504, 111] on button "PAYMENT 4" at bounding box center [512, 111] width 101 height 29
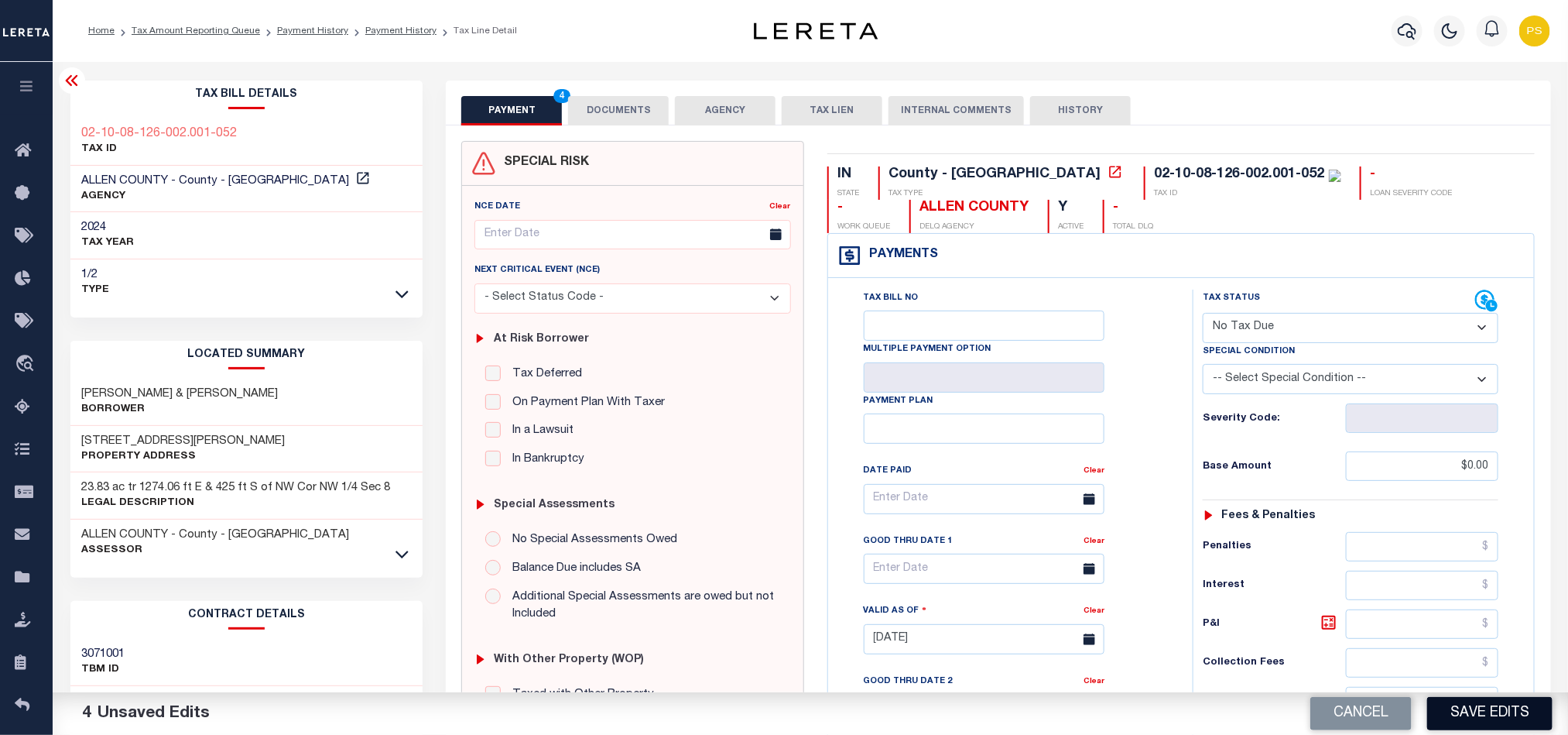
click at [1501, 708] on button "Save Edits" at bounding box center [1490, 713] width 125 height 33
checkbox input "false"
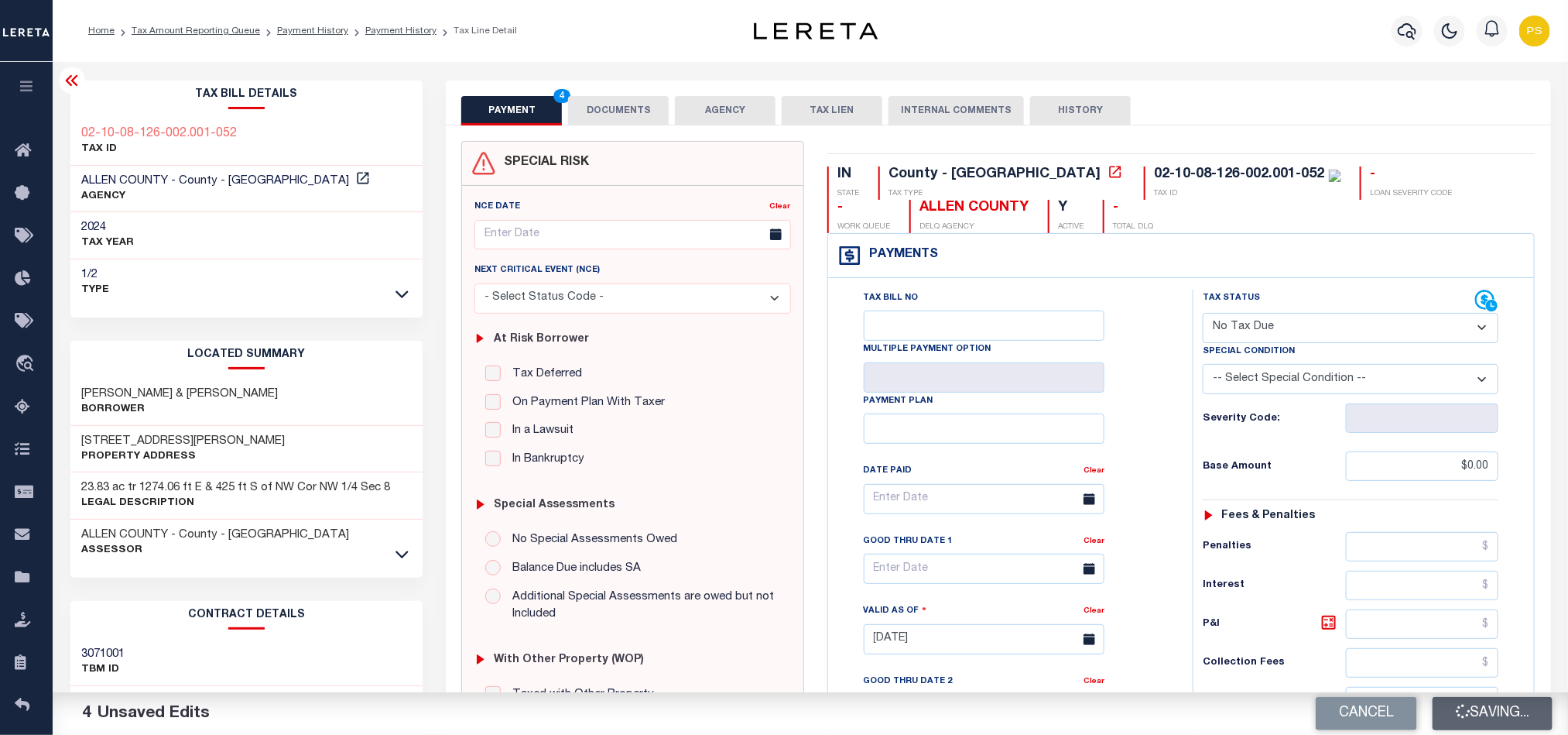
type input "$0"
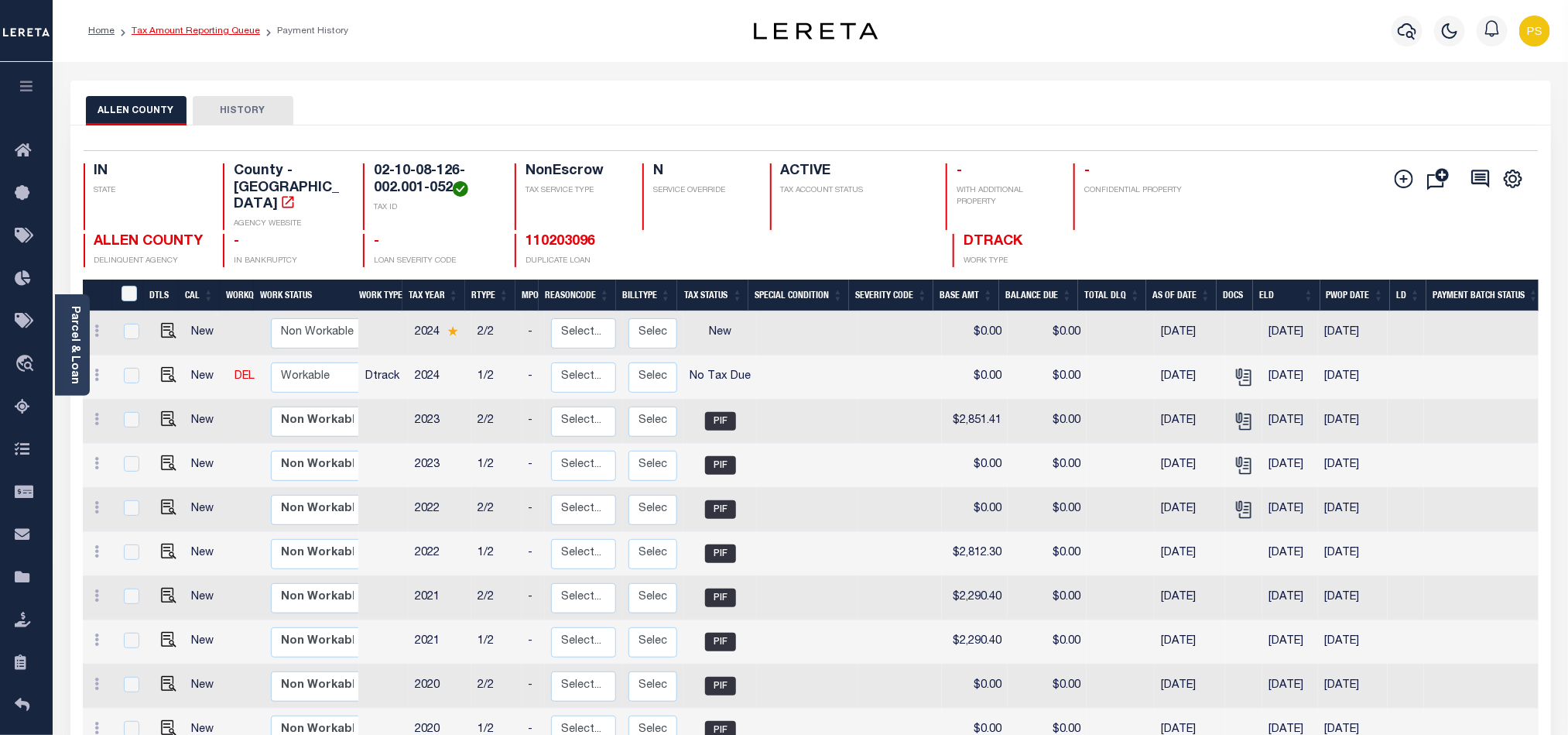
click at [175, 26] on link "Tax Amount Reporting Queue" at bounding box center [196, 30] width 128 height 9
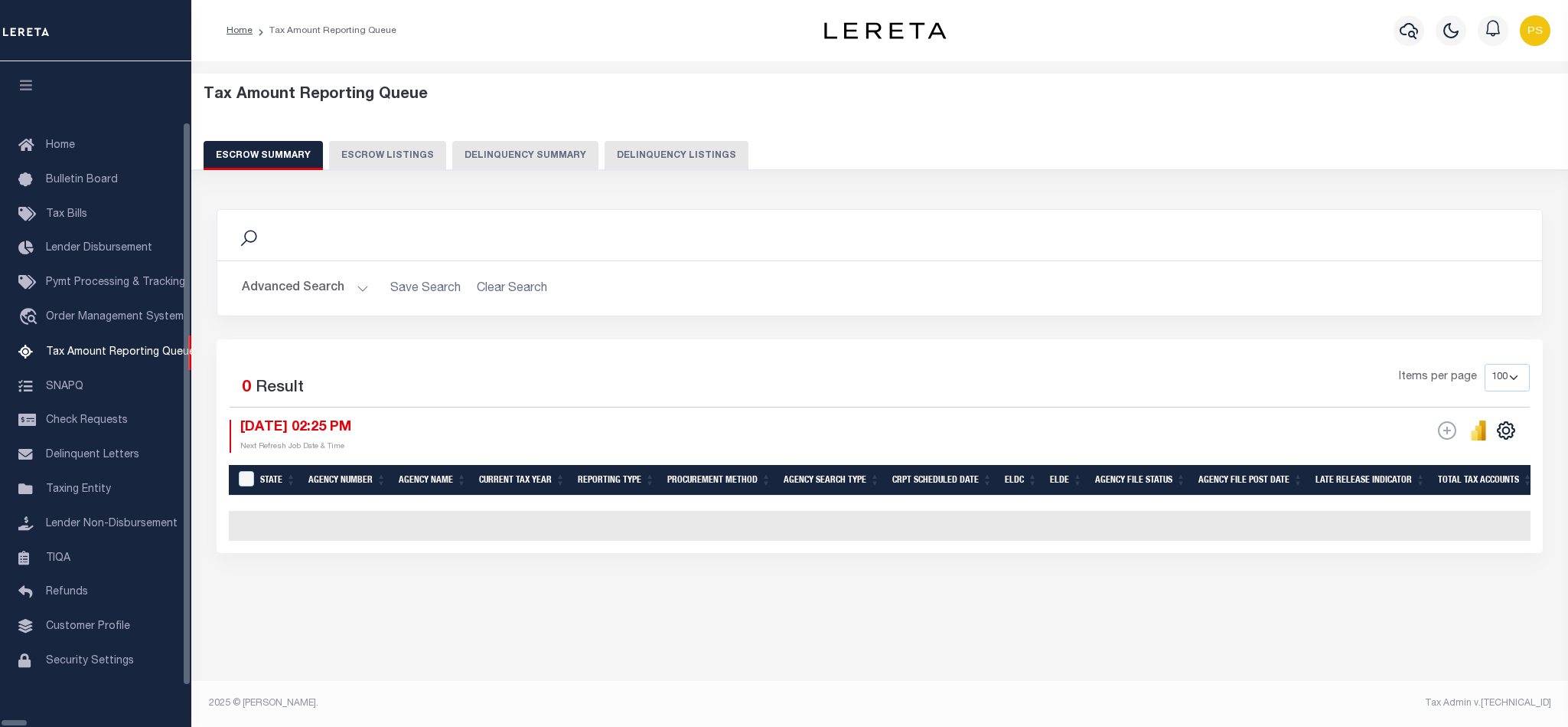
select select "100"
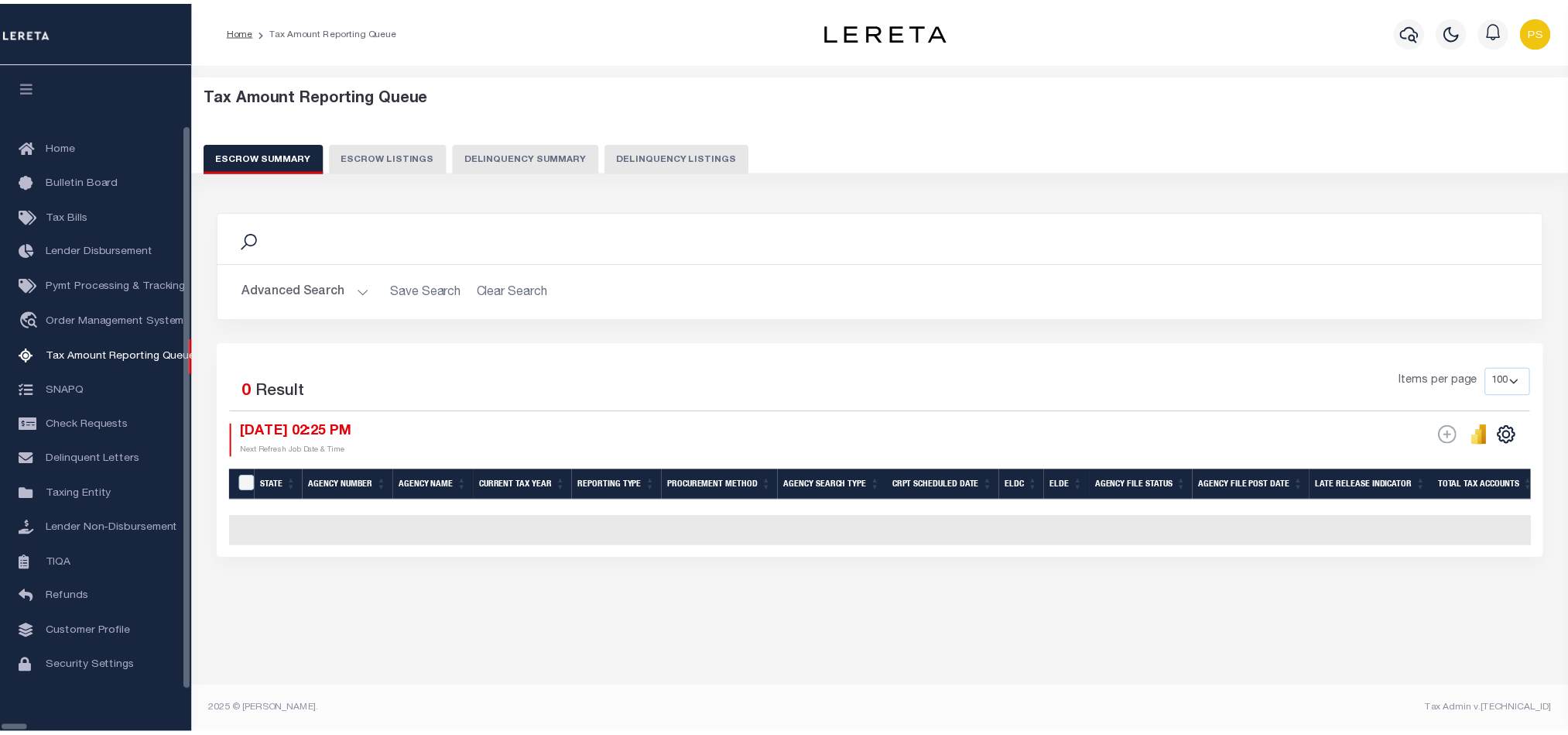
scroll to position [19, 0]
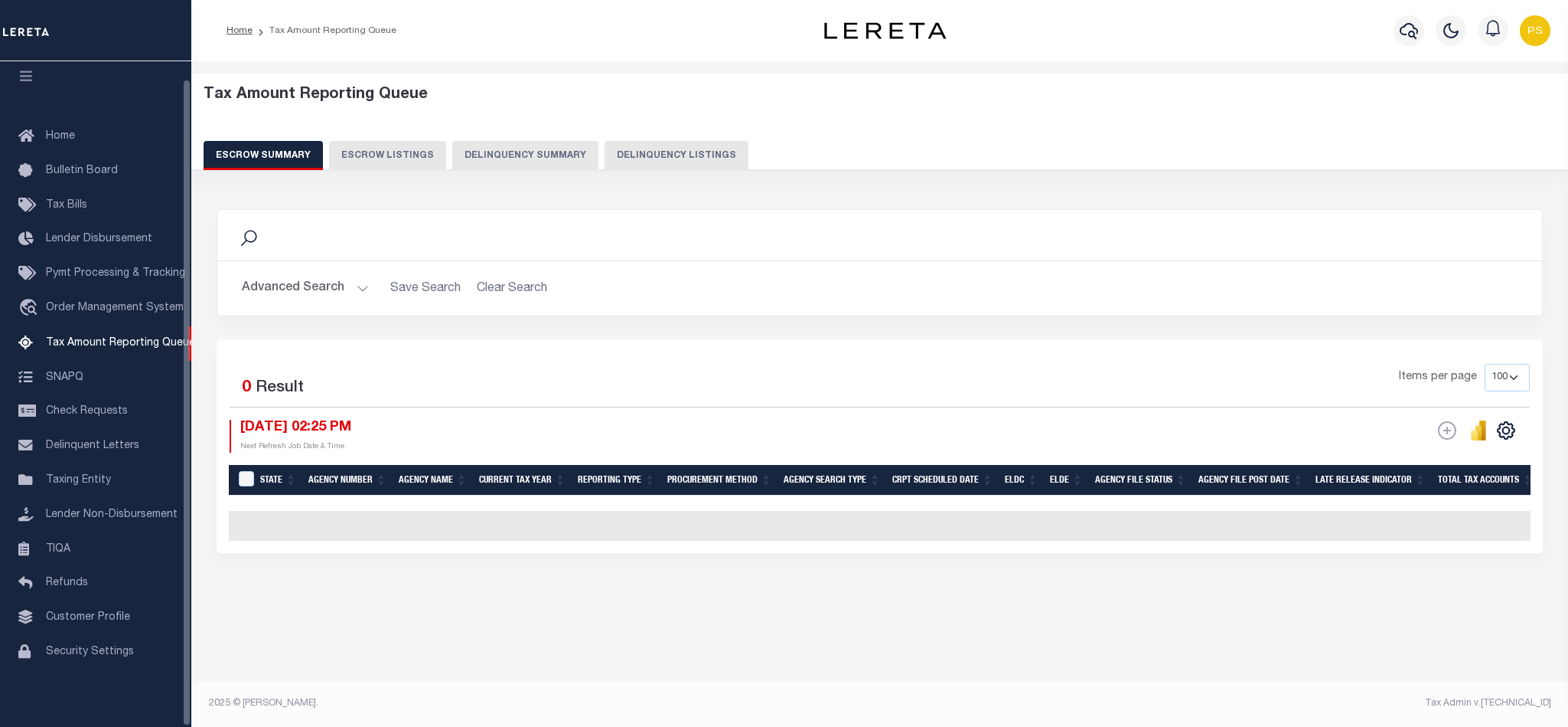
click at [668, 156] on button "Delinquency Listings" at bounding box center [676, 155] width 144 height 29
select select "100"
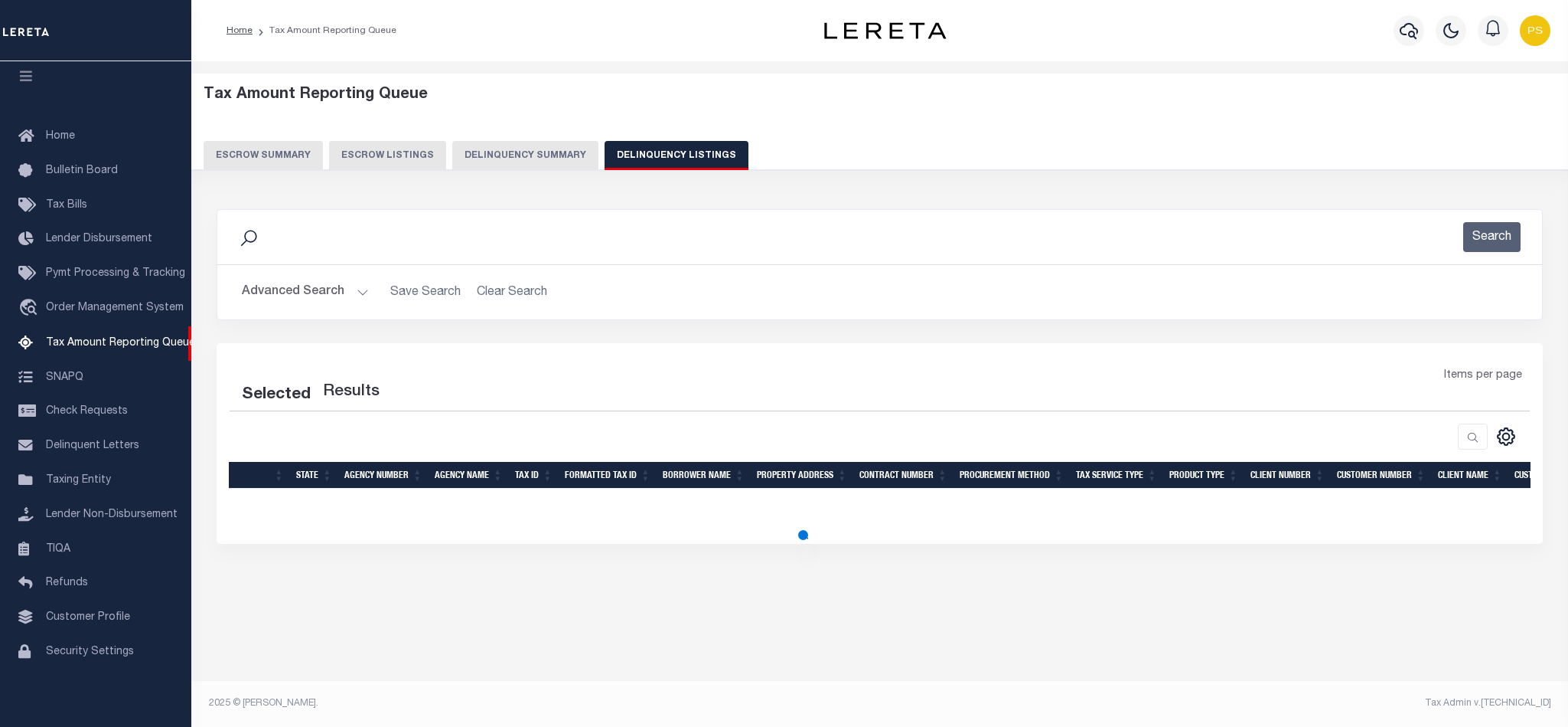
select select "100"
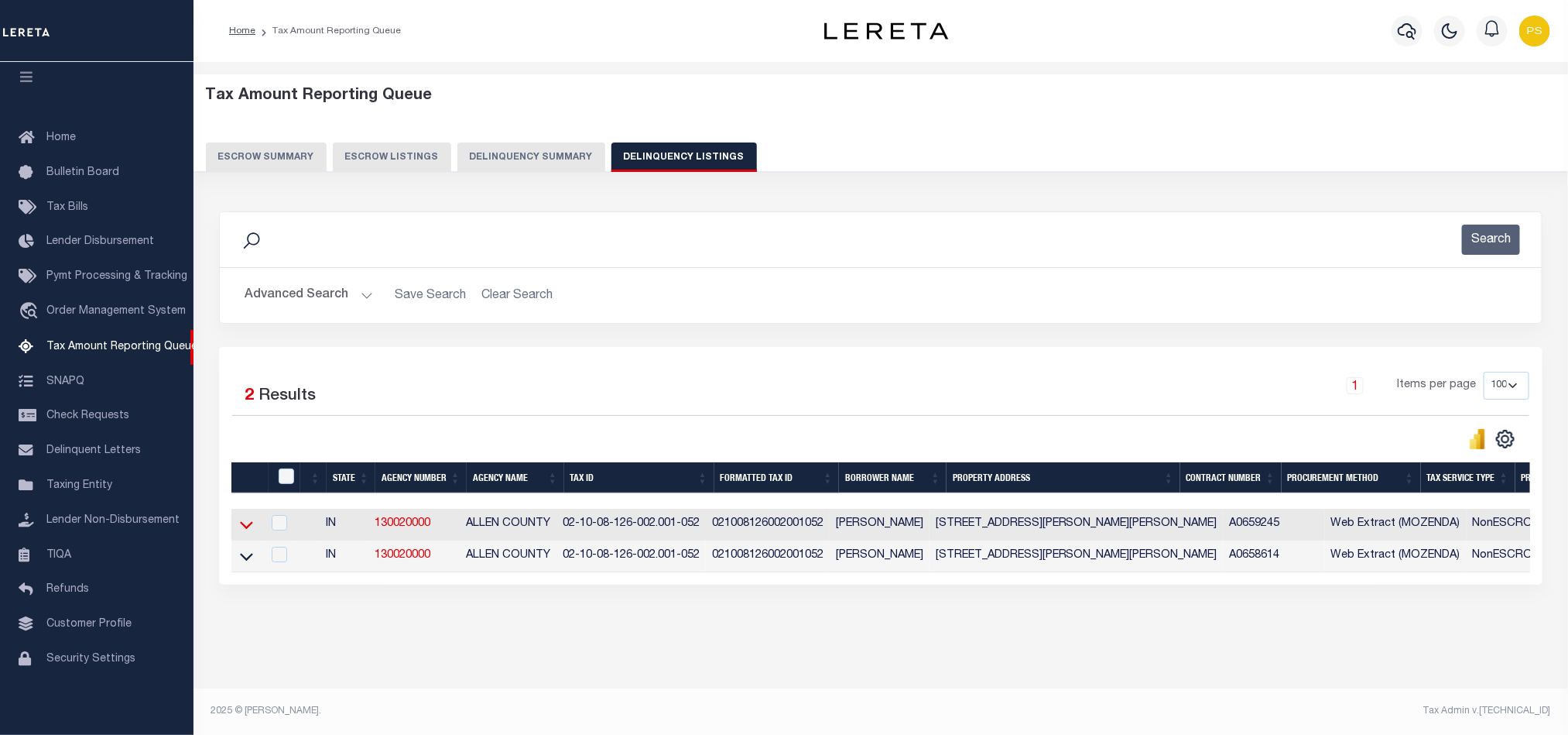
click at [250, 529] on icon at bounding box center [246, 526] width 13 height 8
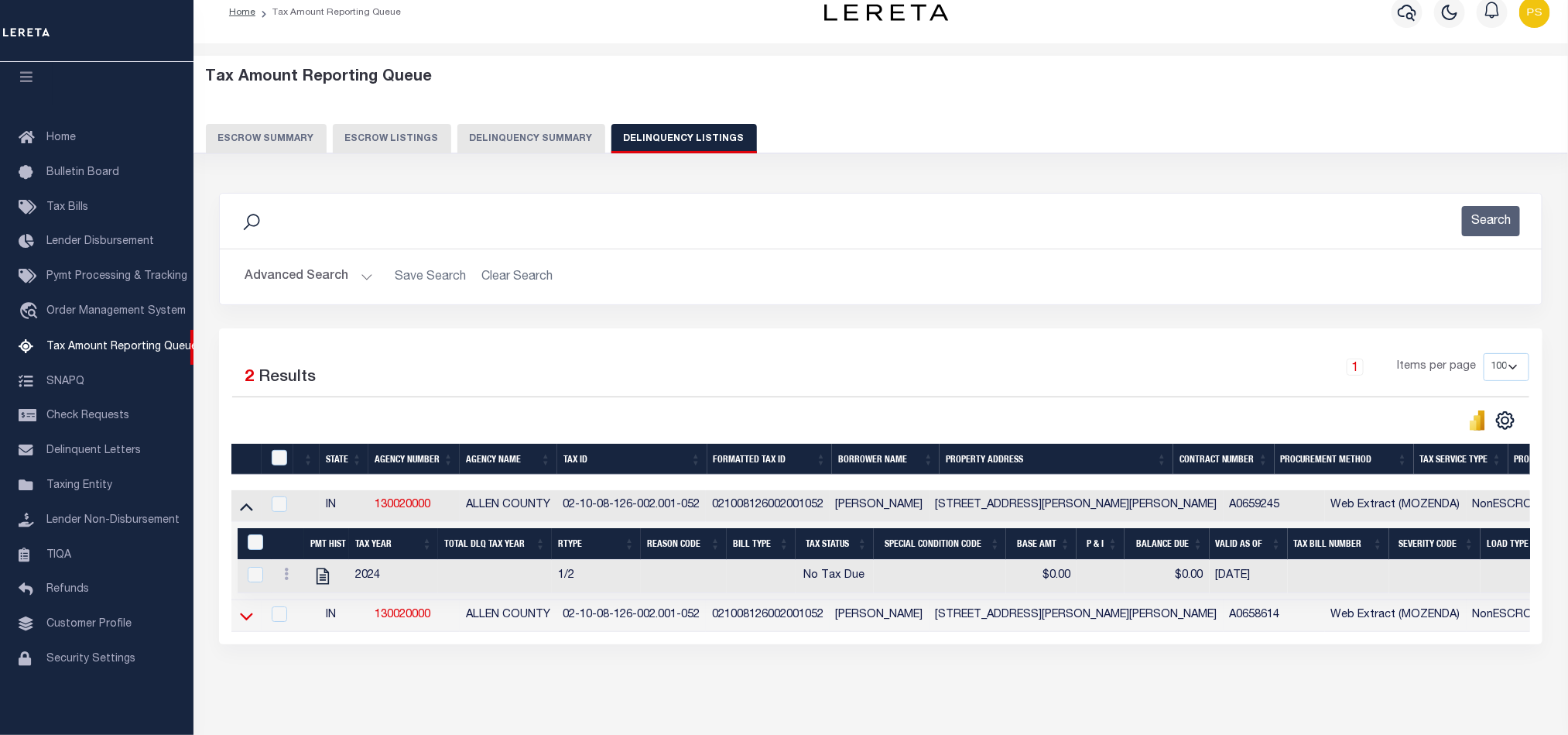
click at [249, 620] on icon at bounding box center [246, 616] width 13 height 8
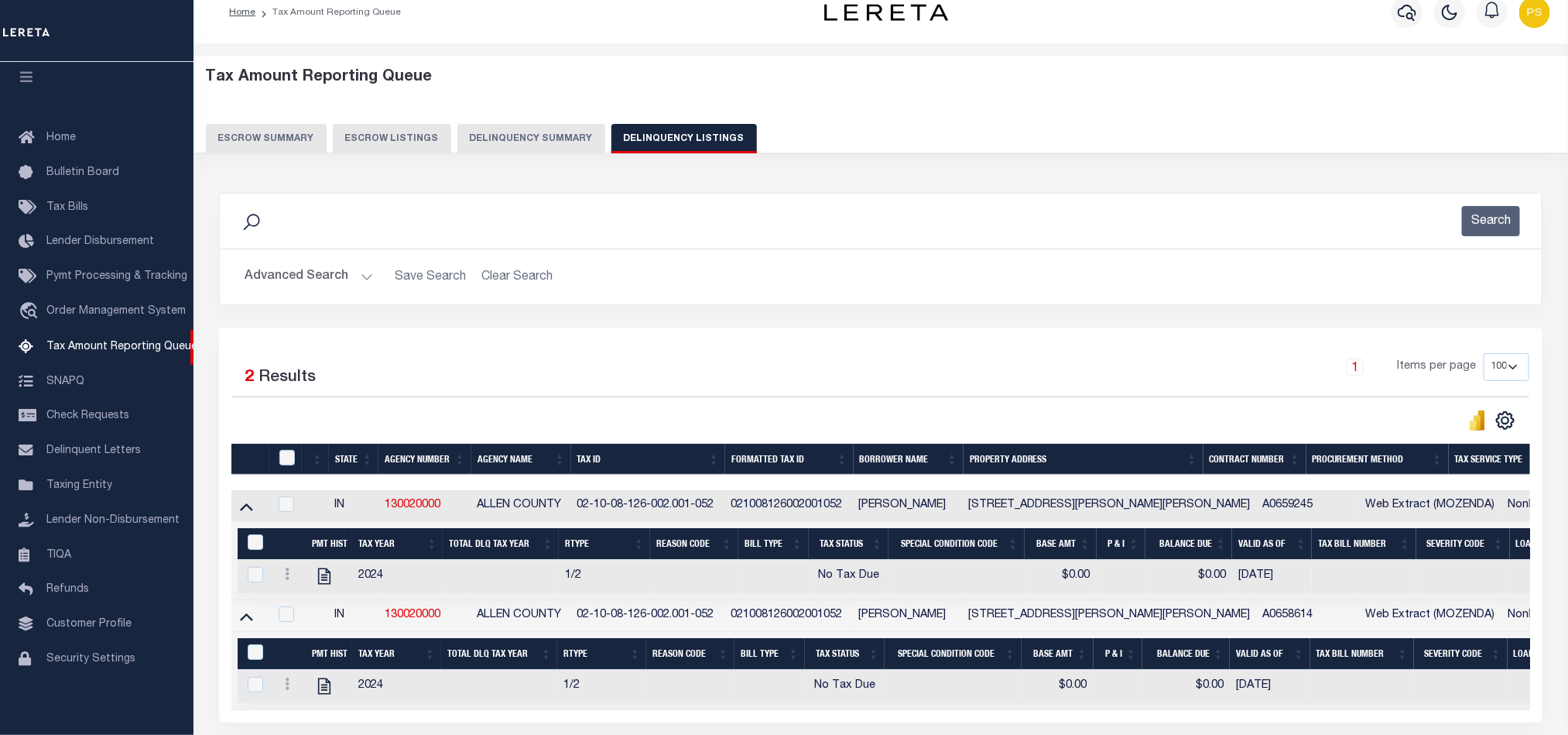
scroll to position [85, 0]
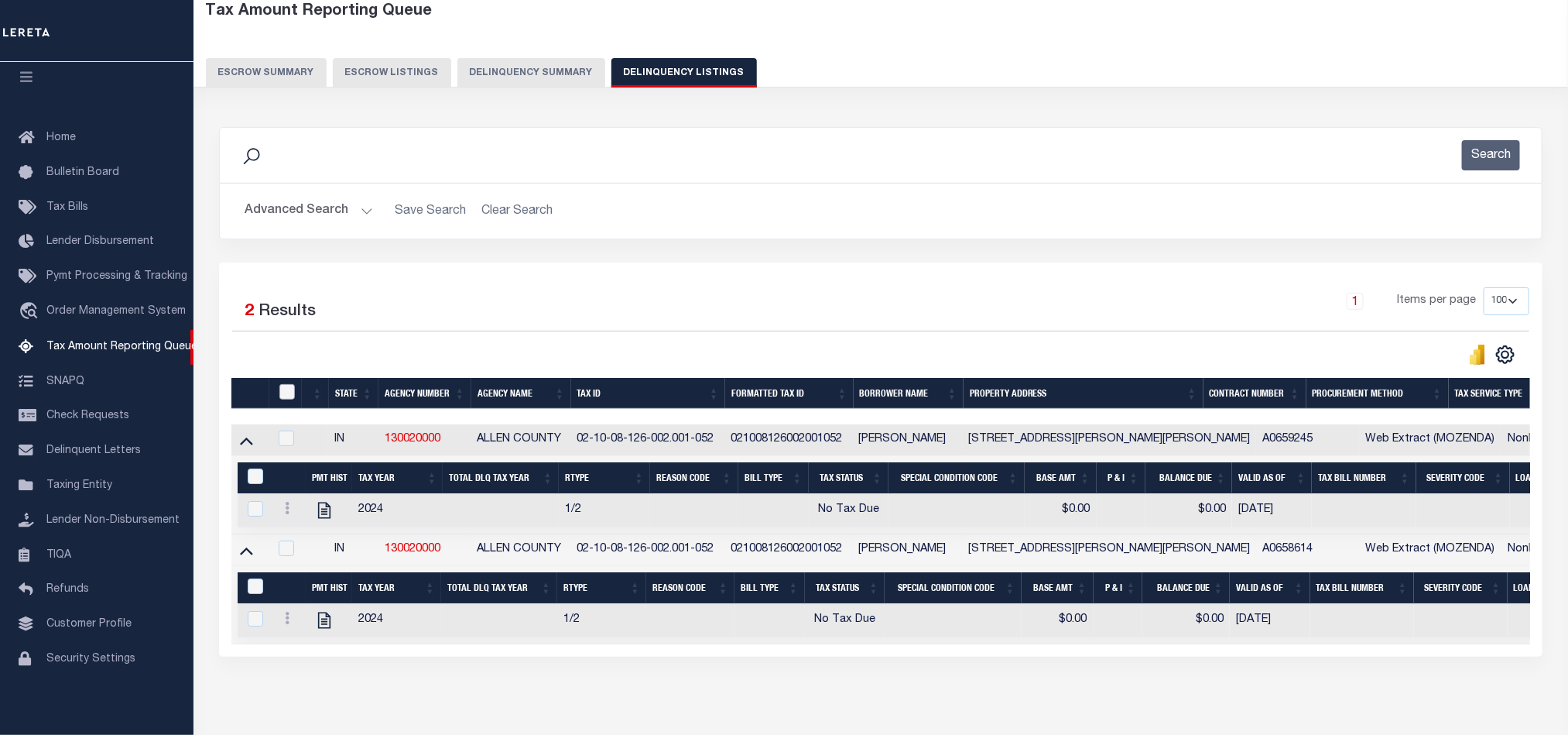
click at [290, 396] on input "checkbox" at bounding box center [287, 391] width 15 height 15
checkbox input "true"
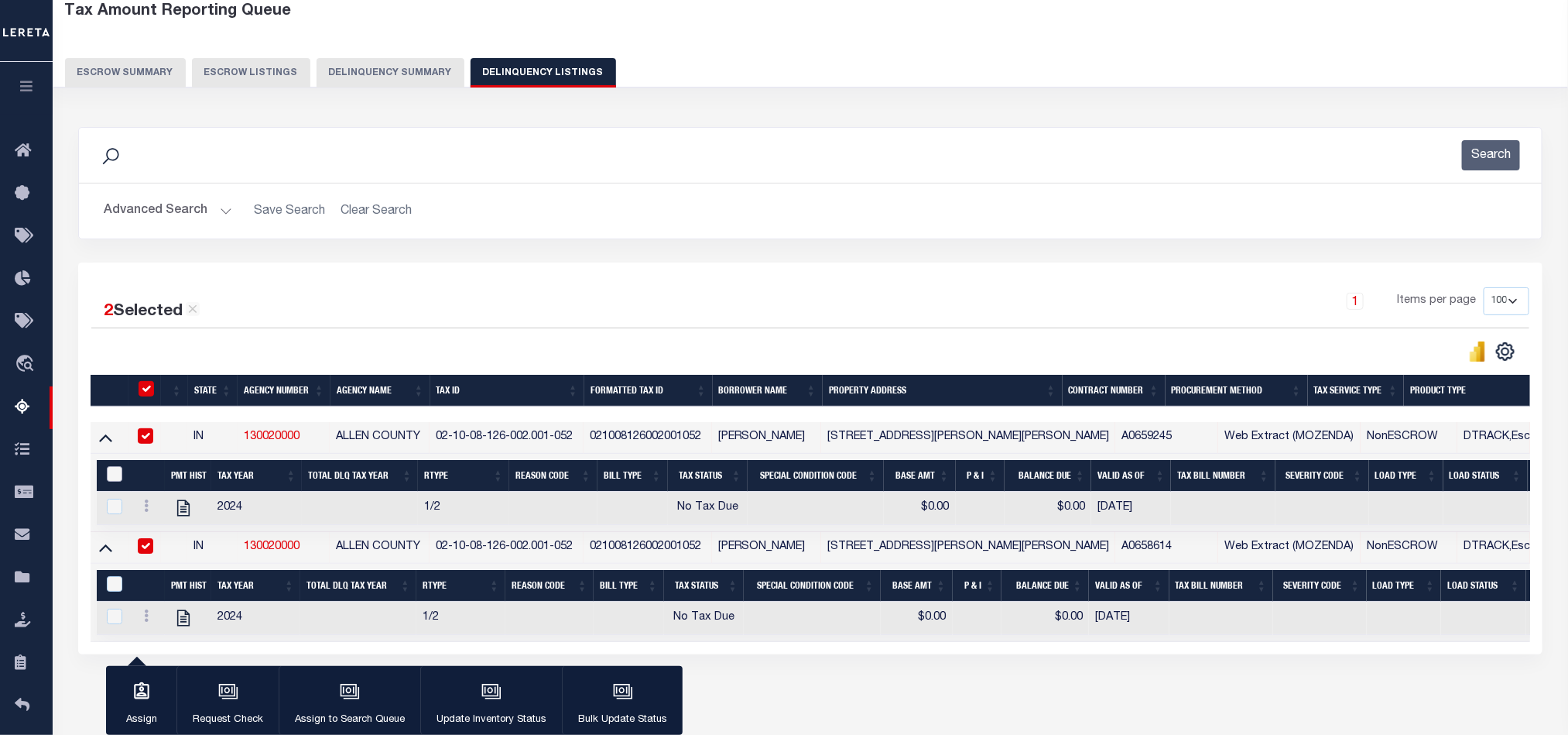
click at [111, 478] on input "&nbsp;" at bounding box center [114, 473] width 15 height 15
checkbox input "true"
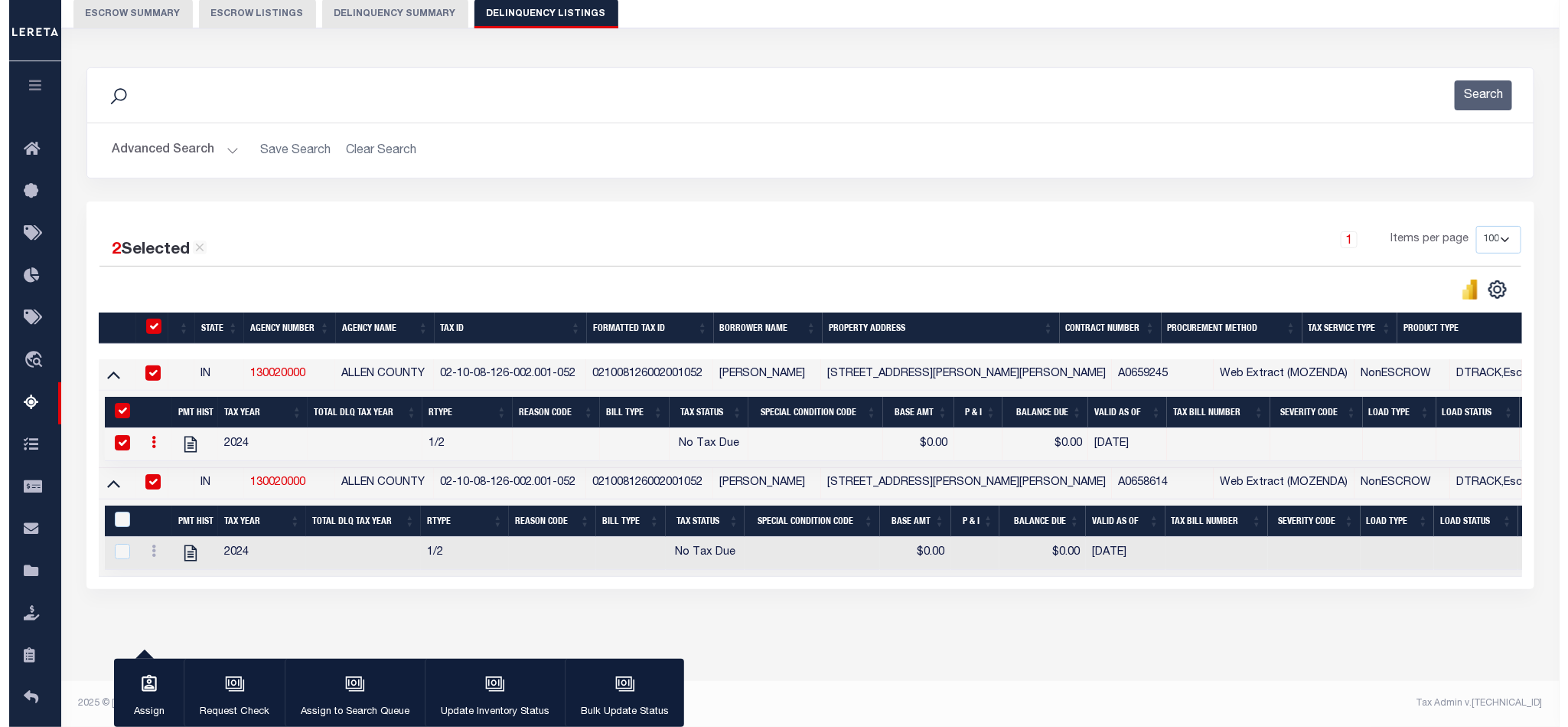
scroll to position [158, 0]
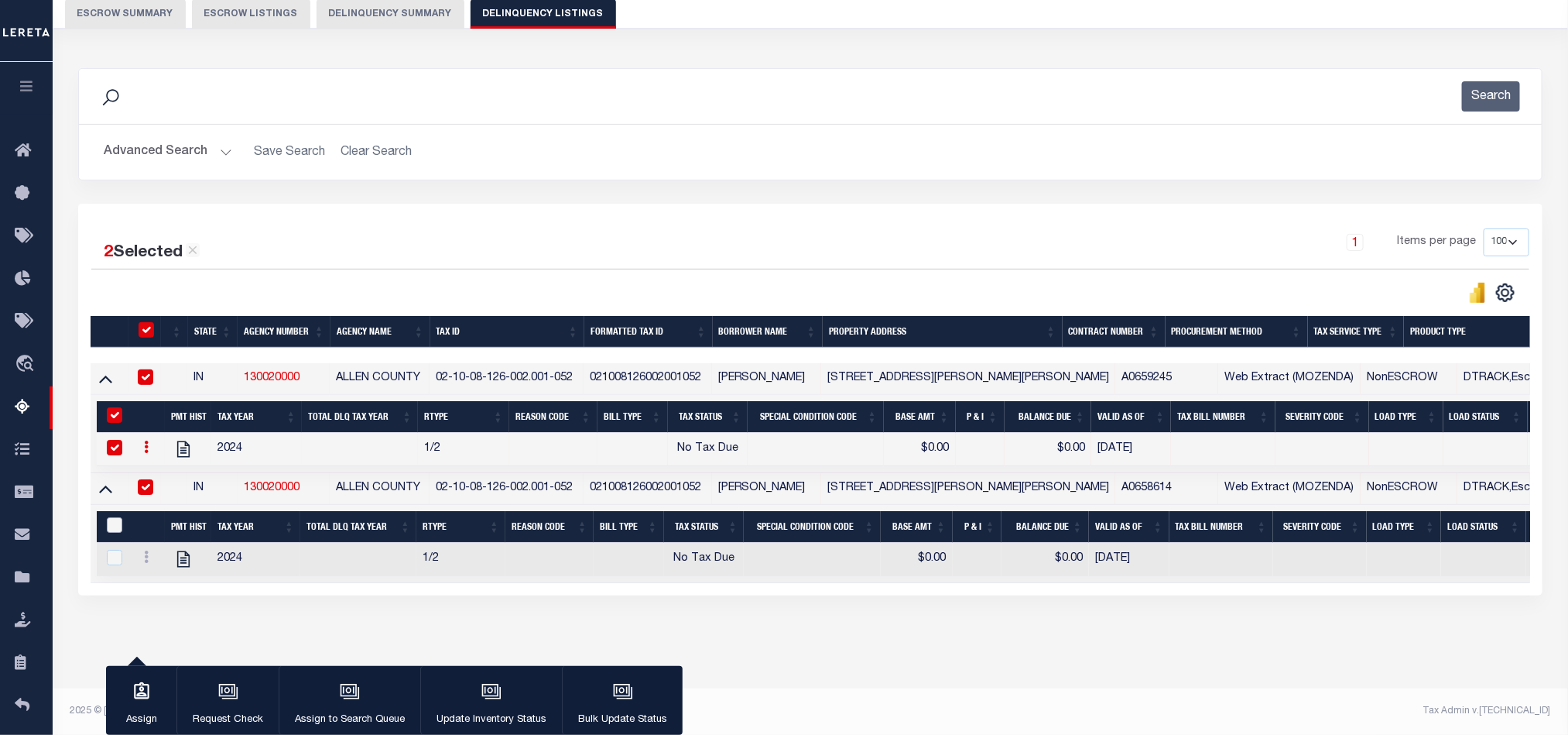
click at [114, 517] on input "&nbsp;" at bounding box center [114, 524] width 15 height 15
checkbox input "true"
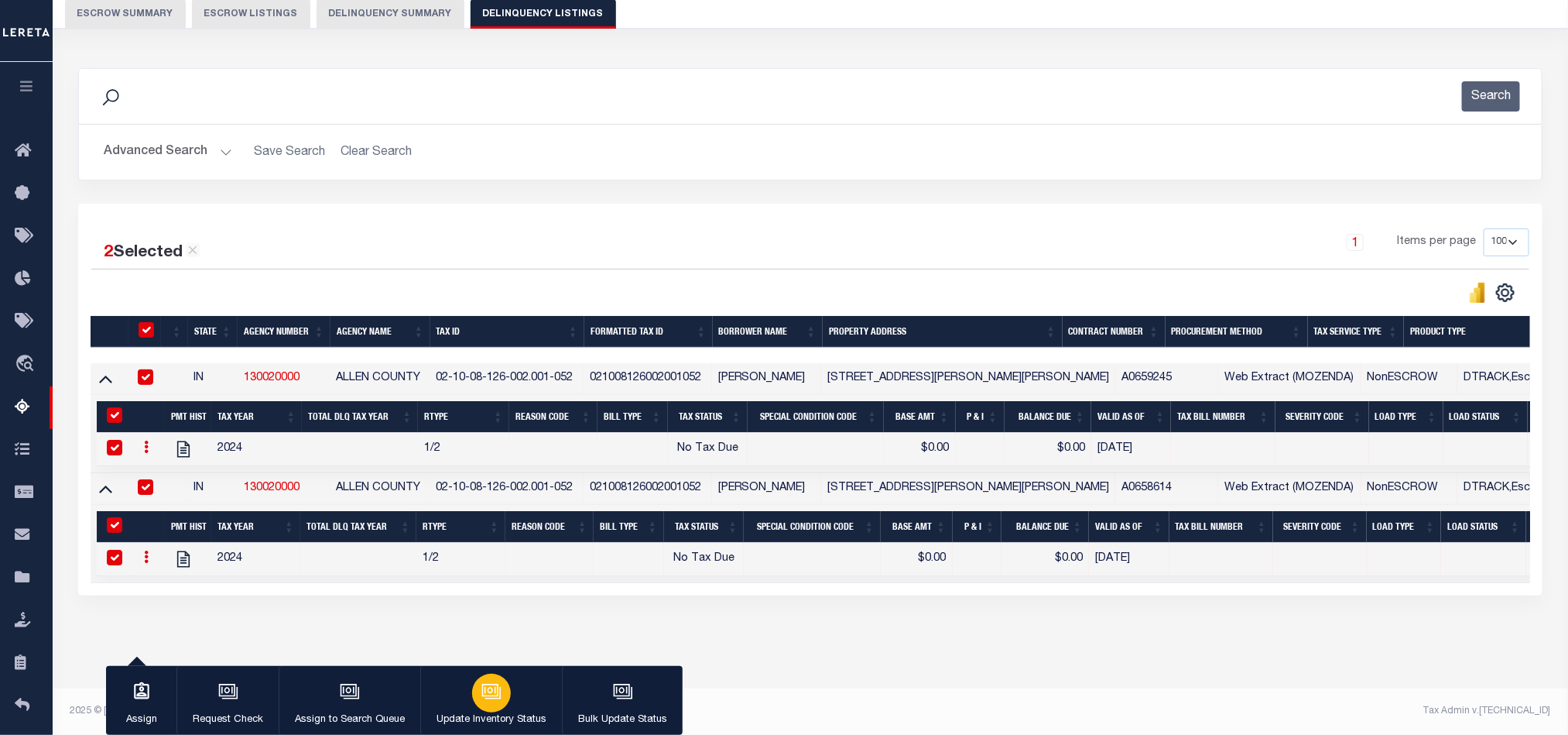
click at [480, 704] on div "button" at bounding box center [492, 693] width 39 height 39
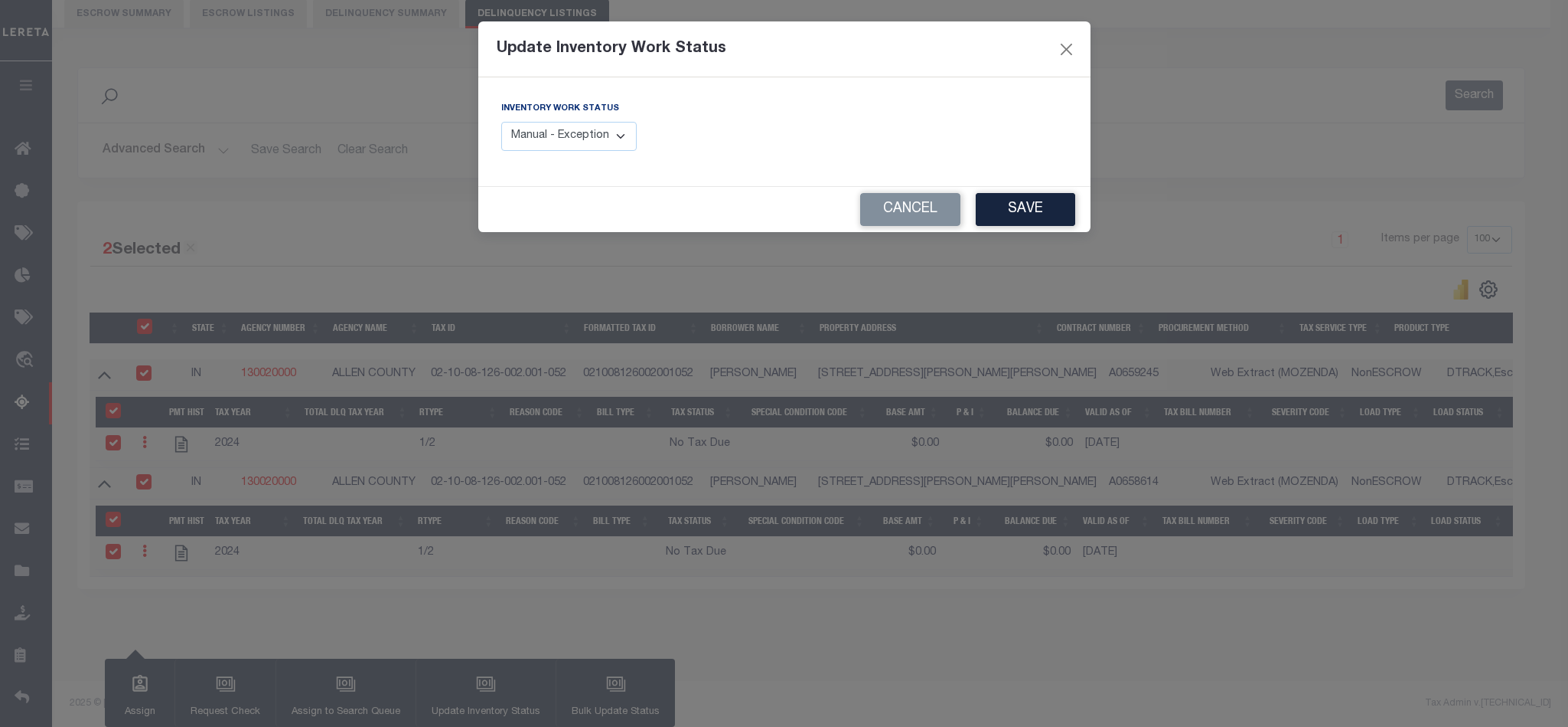
click at [595, 138] on select "Manual - Exception Pended - Awaiting Search Late Add Exception Completed" at bounding box center [569, 136] width 136 height 30
select select "4"
click at [502, 122] on select "Manual - Exception Pended - Awaiting Search Late Add Exception Completed" at bounding box center [569, 136] width 136 height 30
click at [1009, 214] on button "Save" at bounding box center [1026, 209] width 100 height 33
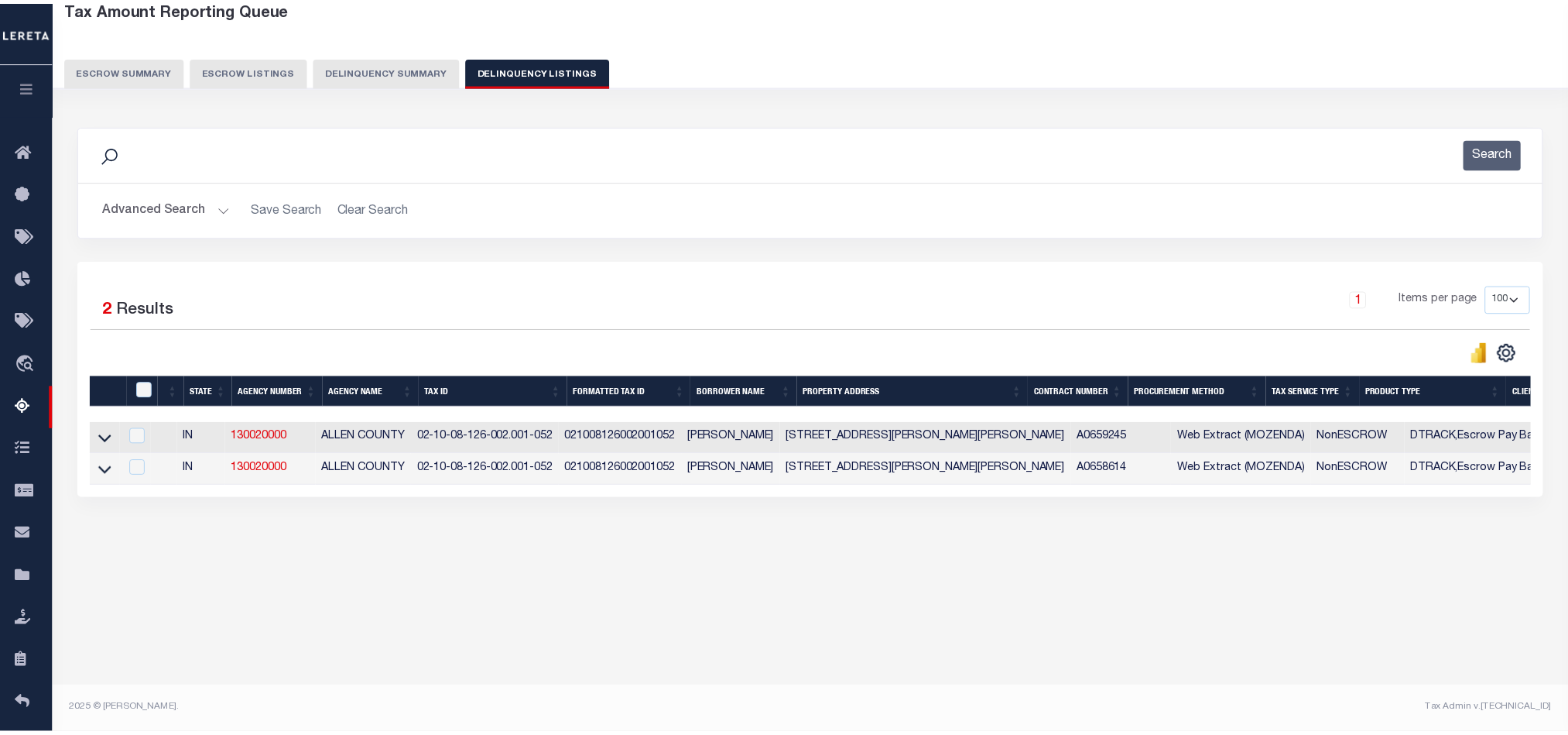
scroll to position [86, 0]
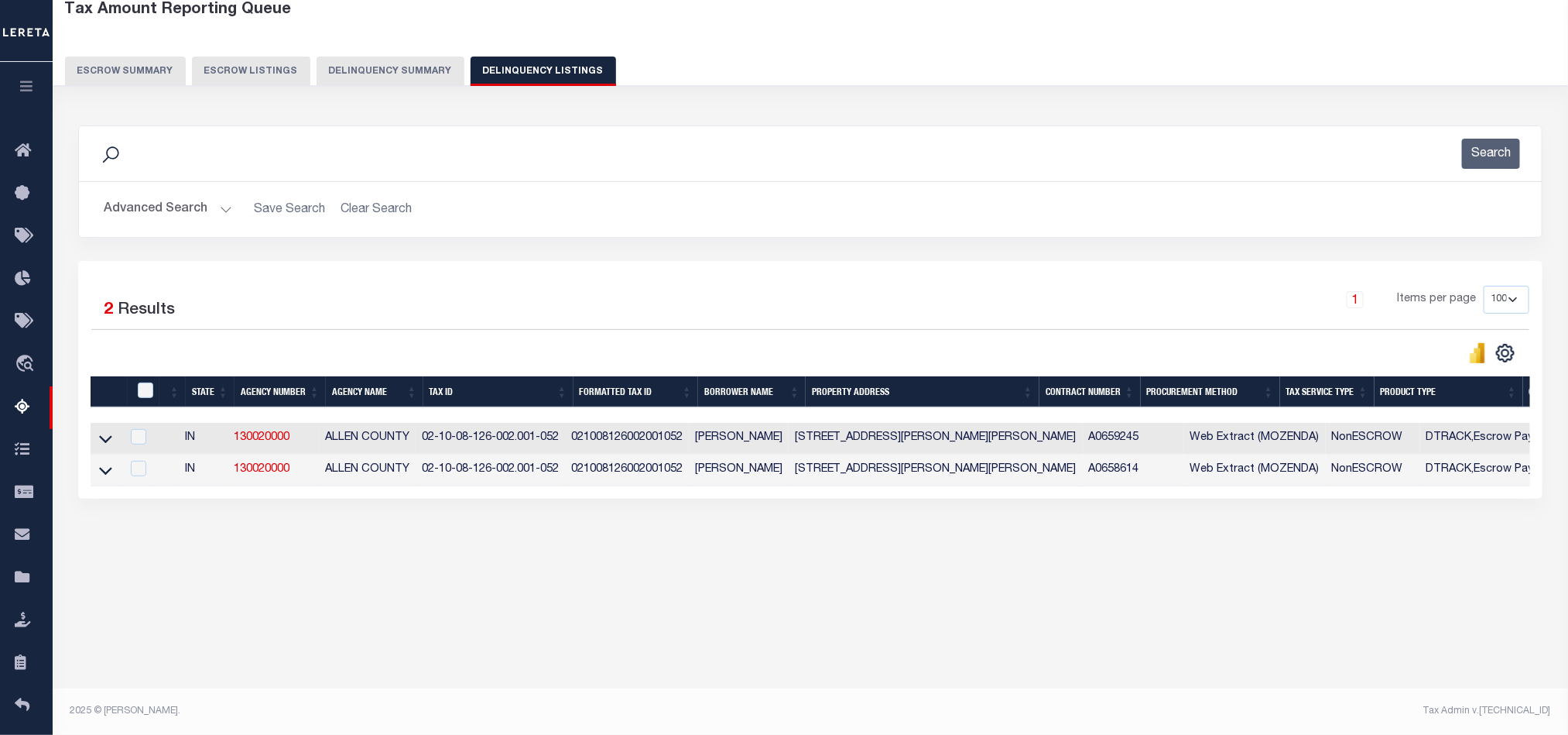
click at [163, 212] on button "Advanced Search" at bounding box center [168, 209] width 128 height 30
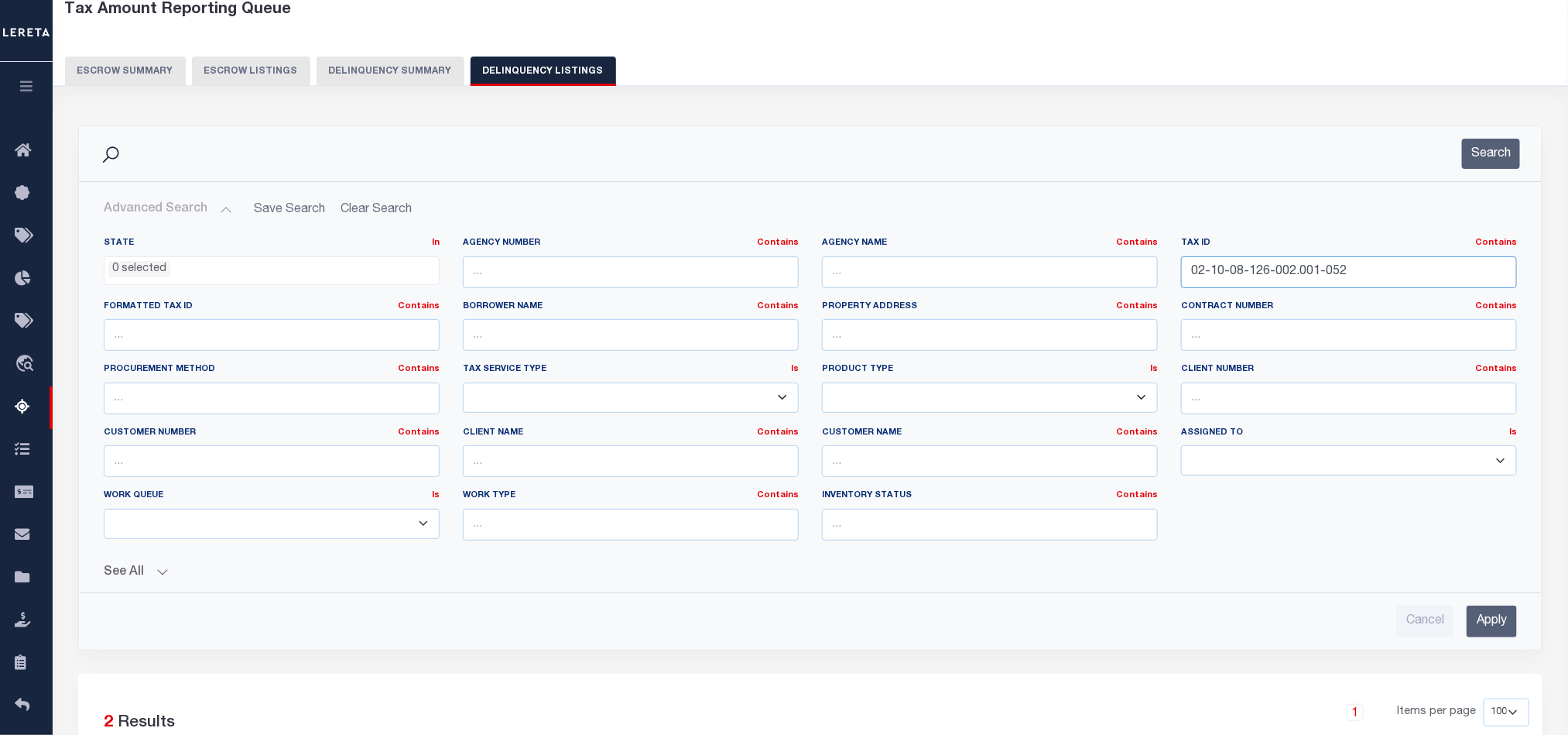
click at [1219, 276] on input "02-10-08-126-002.001-052" at bounding box center [1349, 272] width 336 height 32
paste input "9-400-001"
type input "02-10-09-400-001.001-052"
click at [1505, 628] on input "Apply" at bounding box center [1492, 621] width 50 height 32
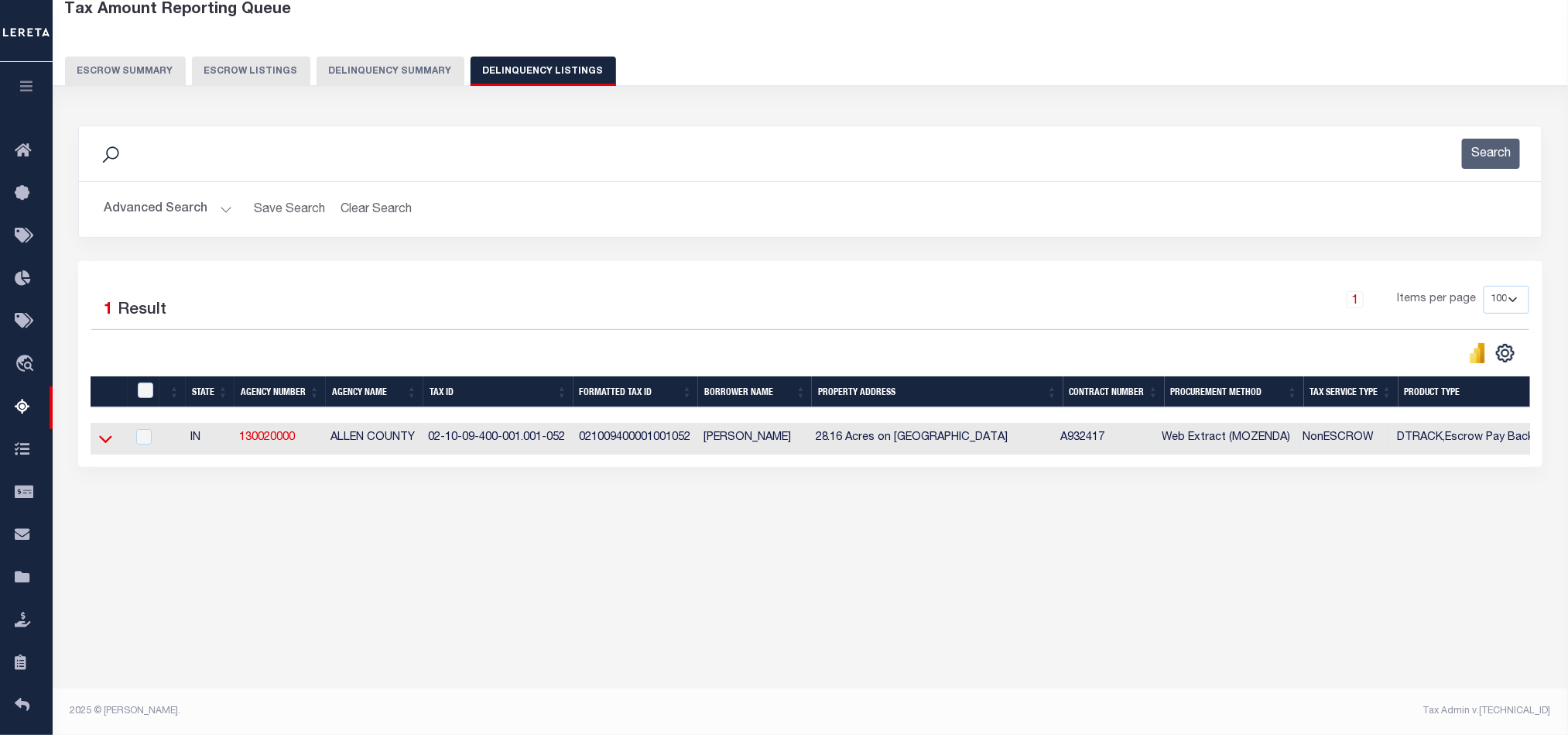
click at [101, 446] on icon at bounding box center [106, 438] width 13 height 16
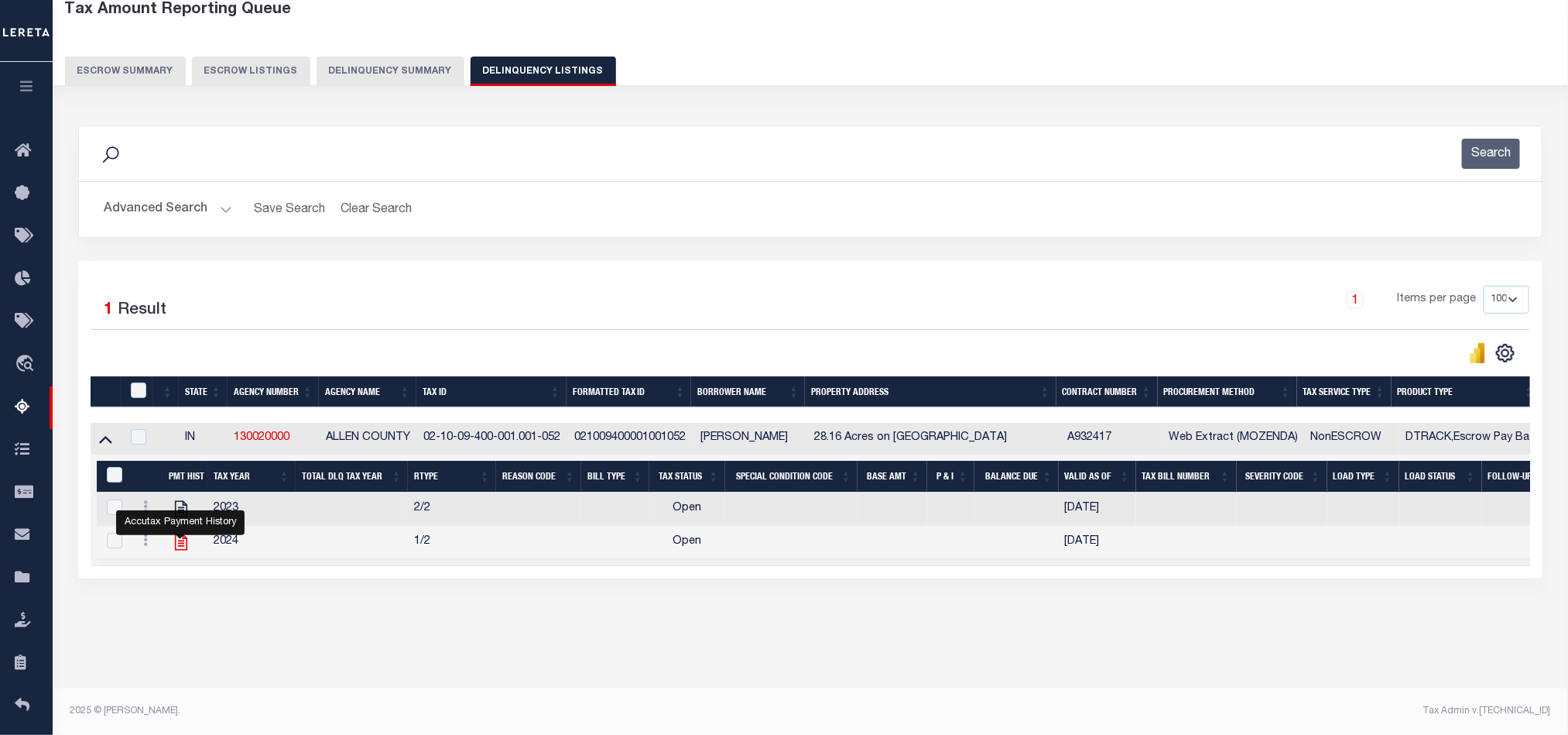
click at [181, 552] on icon "" at bounding box center [180, 541] width 20 height 20
checkbox input "false"
checkbox input "true"
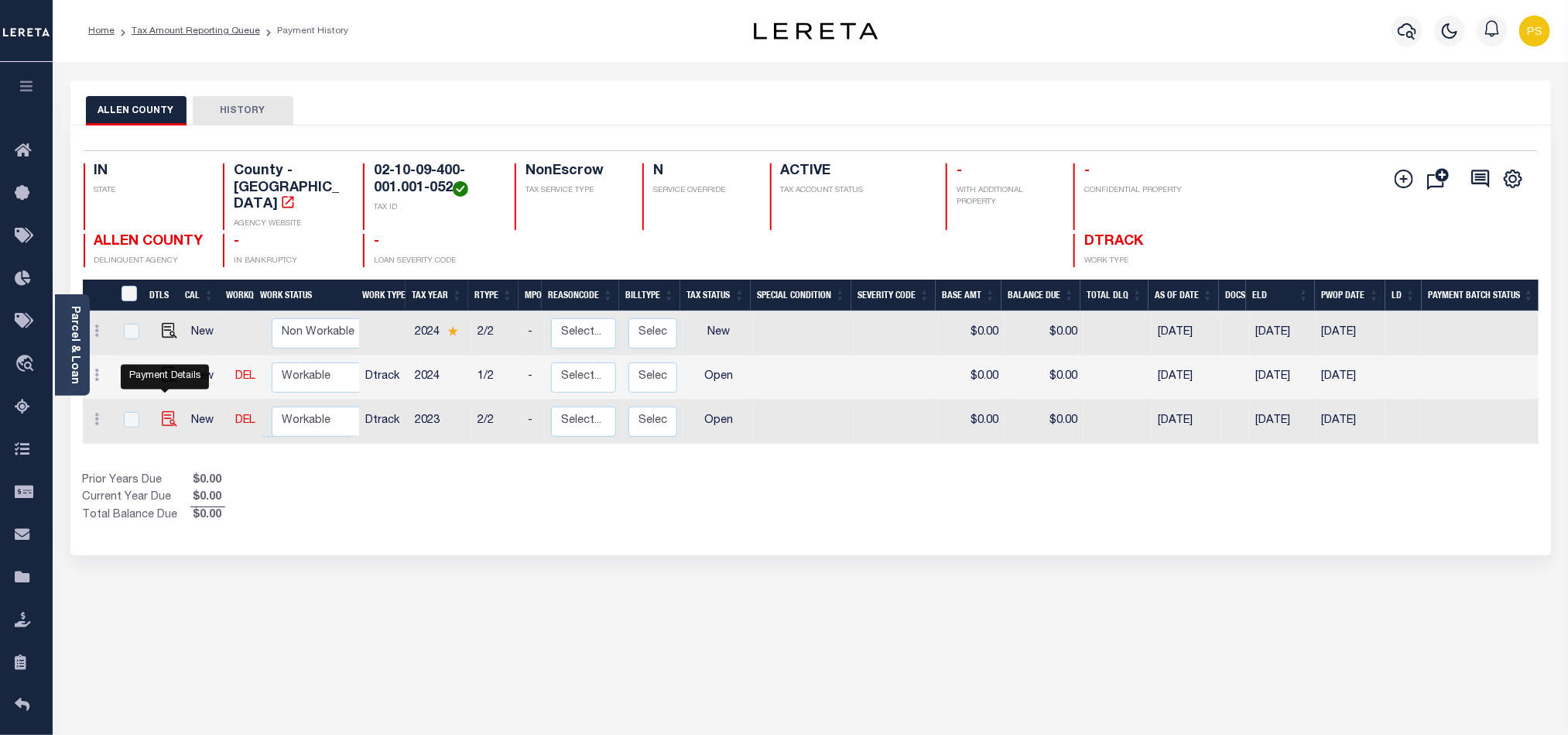
click at [162, 411] on img "" at bounding box center [169, 419] width 15 height 15
checkbox input "true"
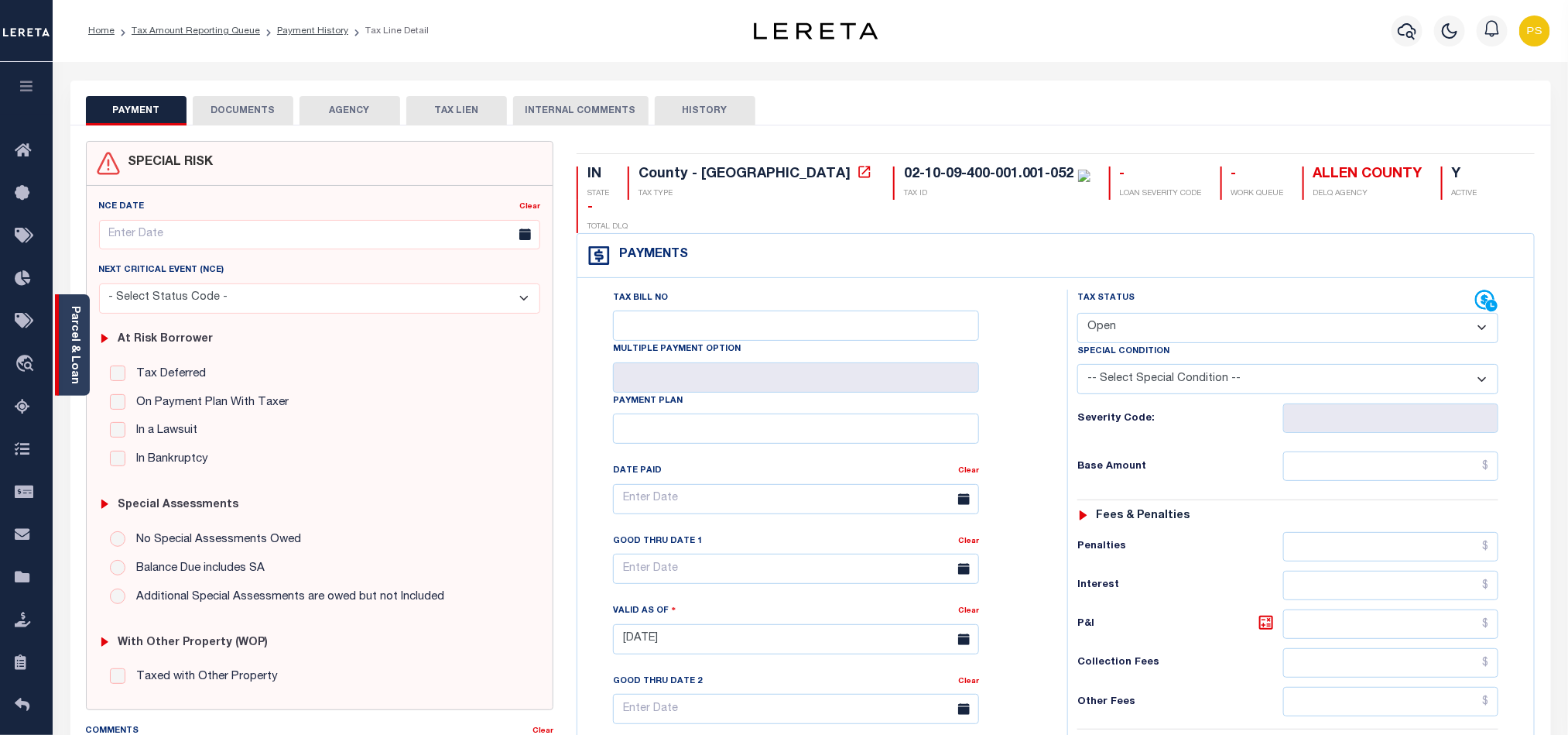
click at [75, 345] on link "Parcel & Loan" at bounding box center [74, 345] width 11 height 78
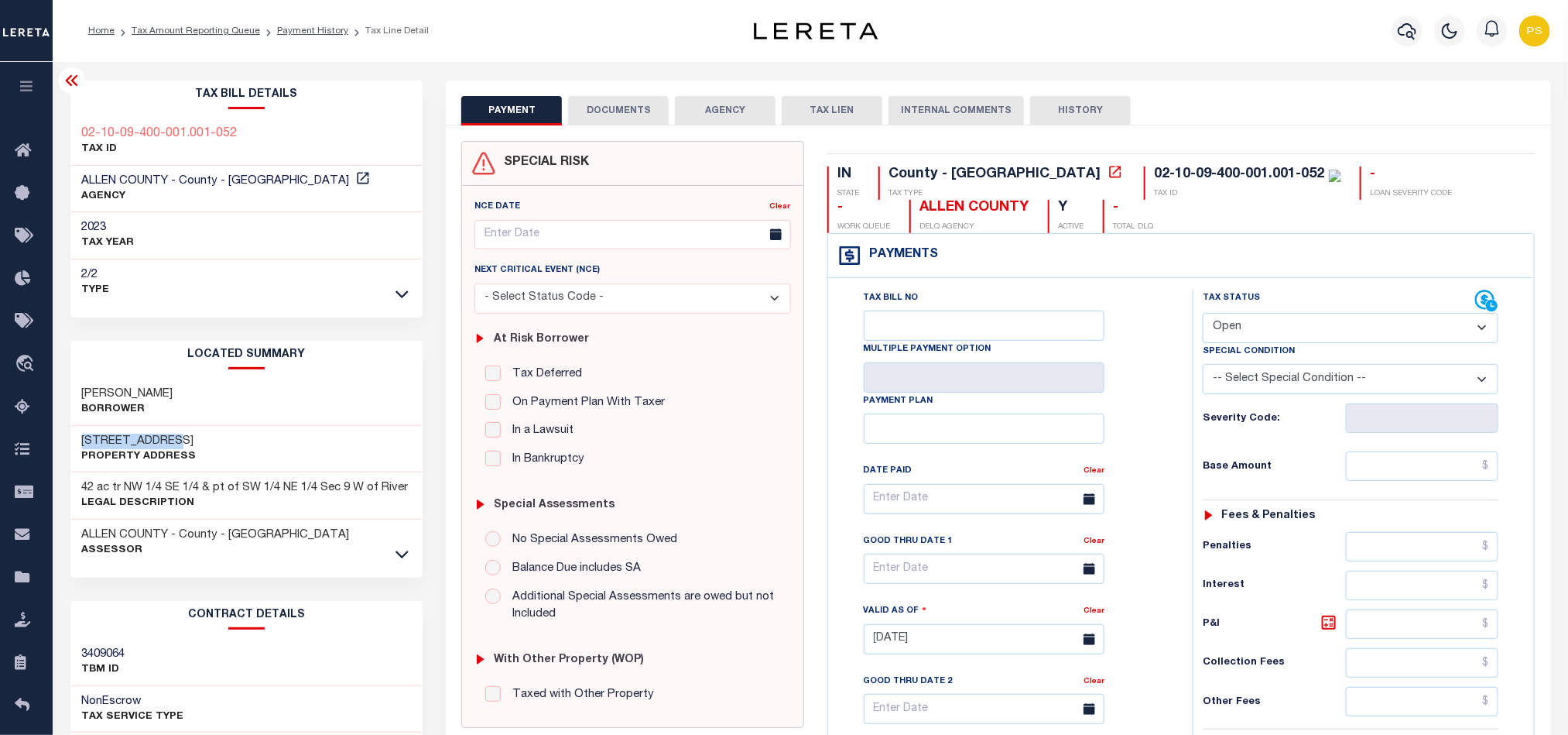
drag, startPoint x: 79, startPoint y: 439, endPoint x: 230, endPoint y: 435, distance: 151.1
click at [230, 435] on div "7818 Butt Rd E Property Address" at bounding box center [247, 450] width 353 height 47
copy h3 "7818 Butt Rd E"
click at [1238, 328] on select "- Select Status Code - Open Due/Unpaid Paid Incomplete No Tax Due Internal Refu…" at bounding box center [1351, 328] width 296 height 30
select select "NTX"
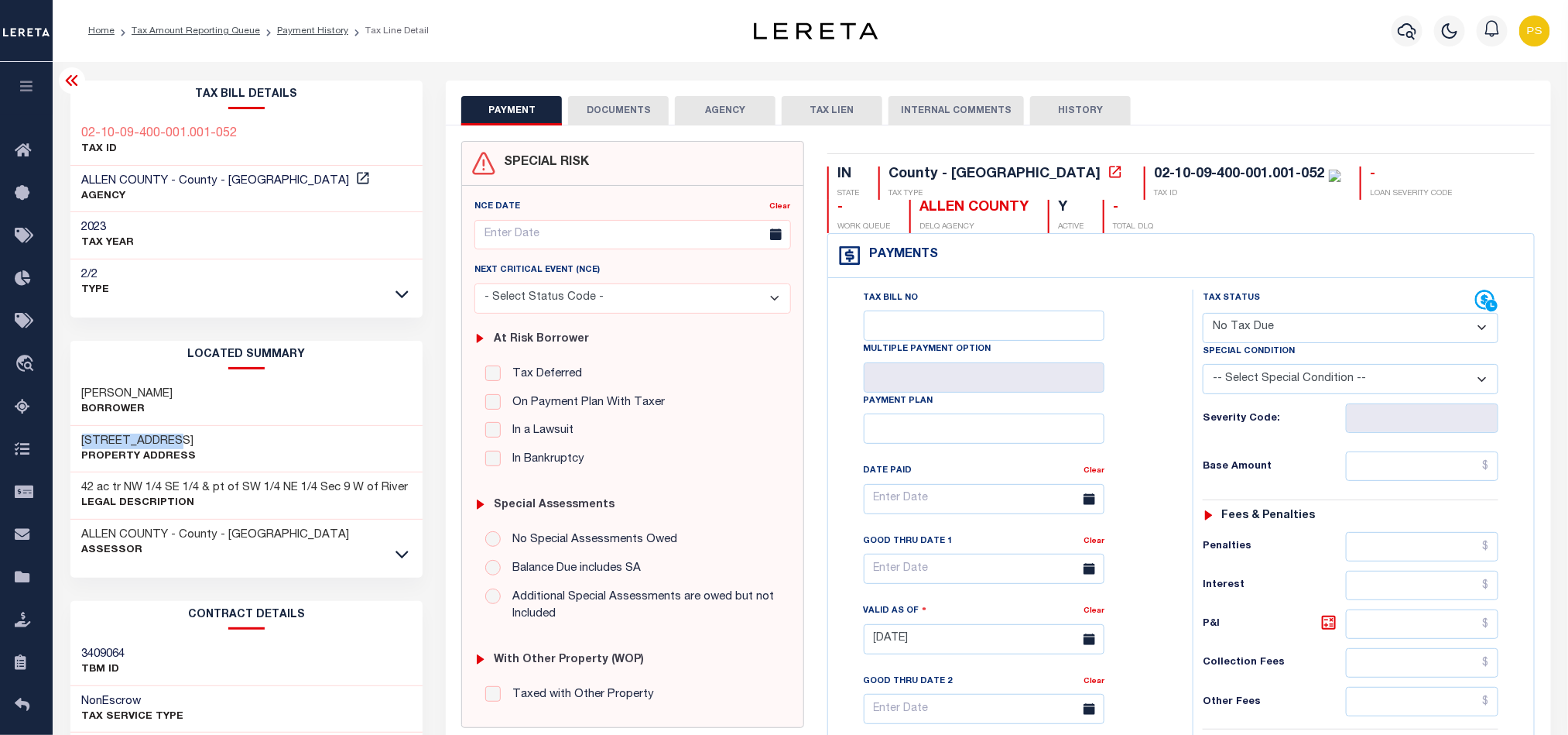
click at [1203, 315] on select "- Select Status Code - Open Due/Unpaid Paid Incomplete No Tax Due Internal Refu…" at bounding box center [1351, 328] width 296 height 30
type input "[DATE]"
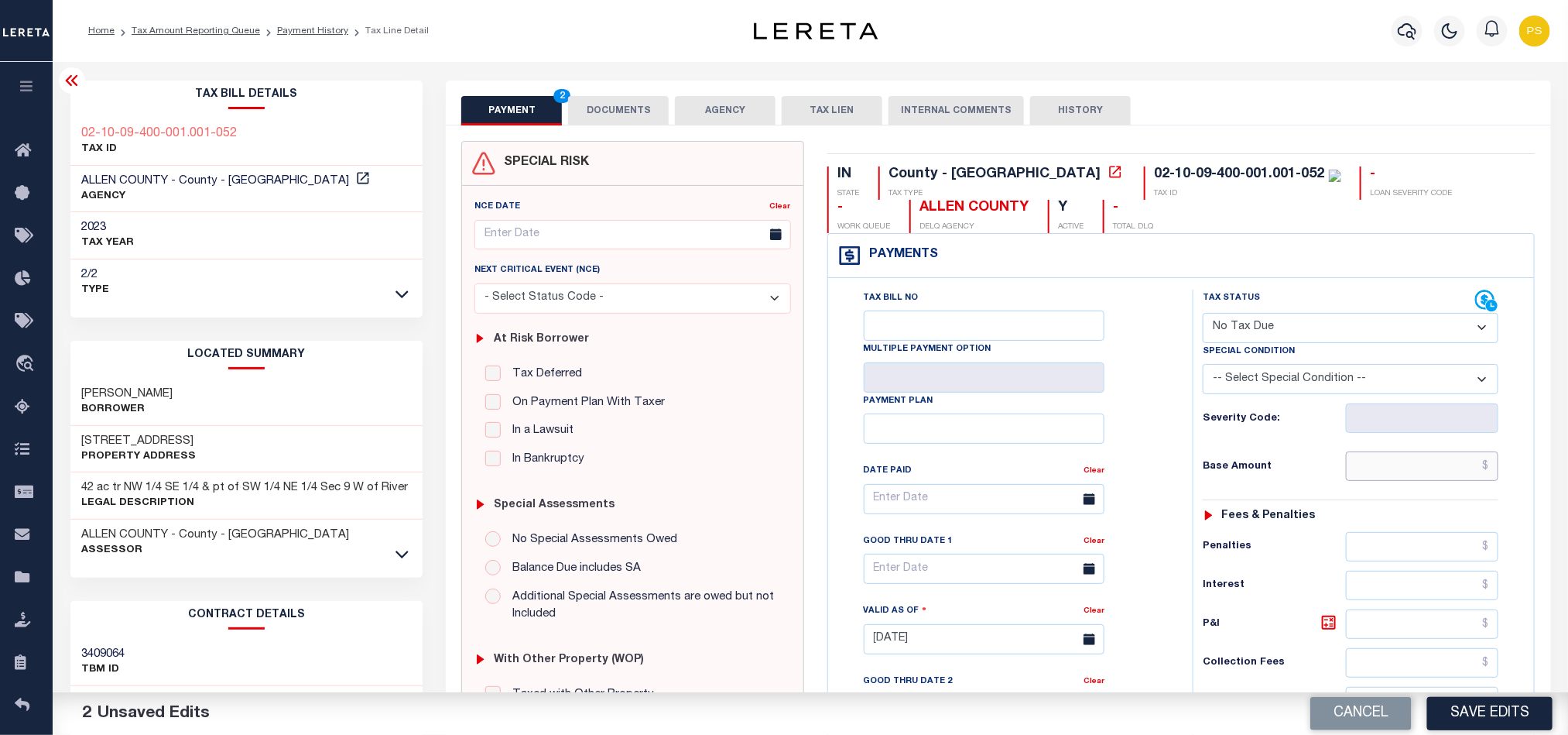
click at [1458, 481] on input "text" at bounding box center [1422, 466] width 154 height 29
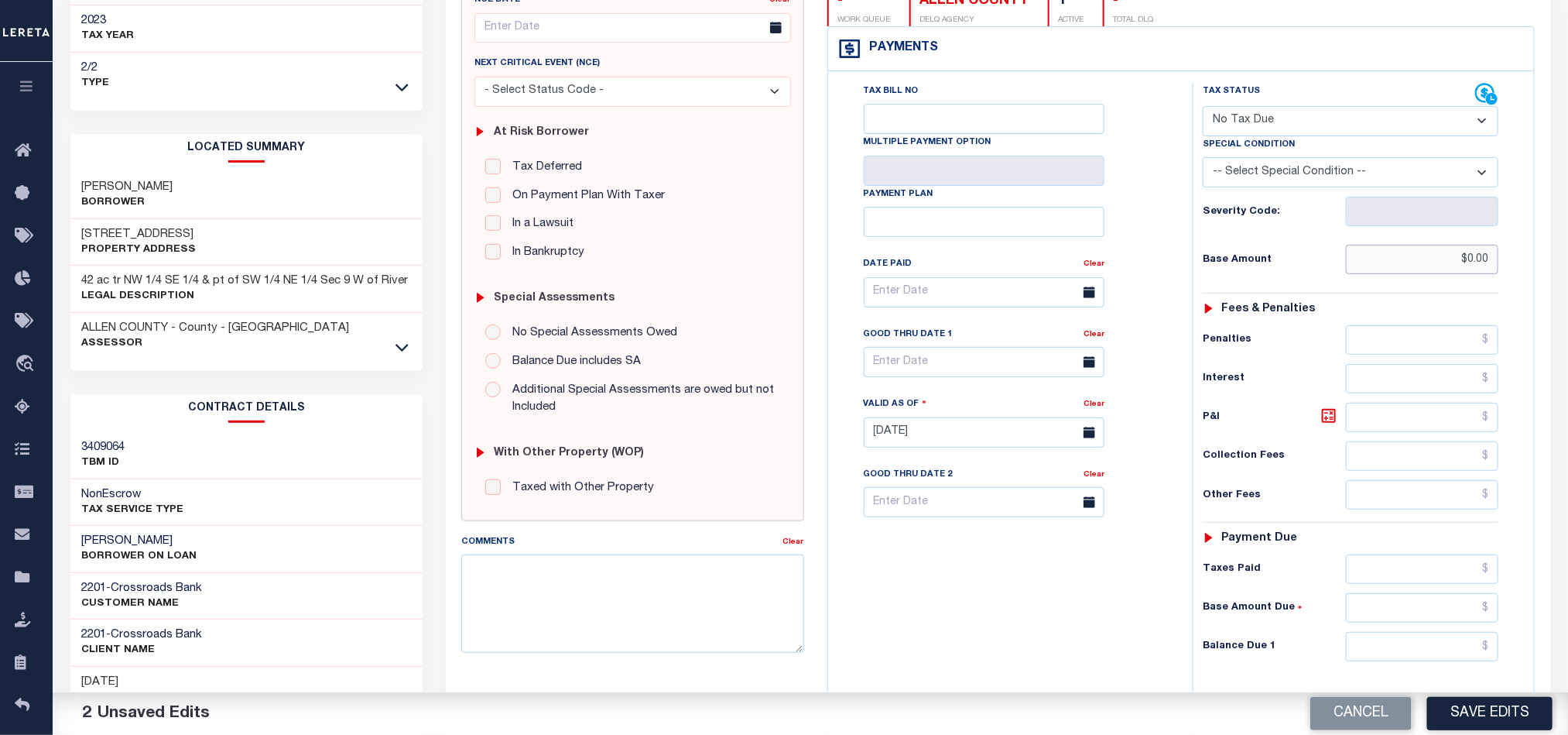
scroll to position [348, 0]
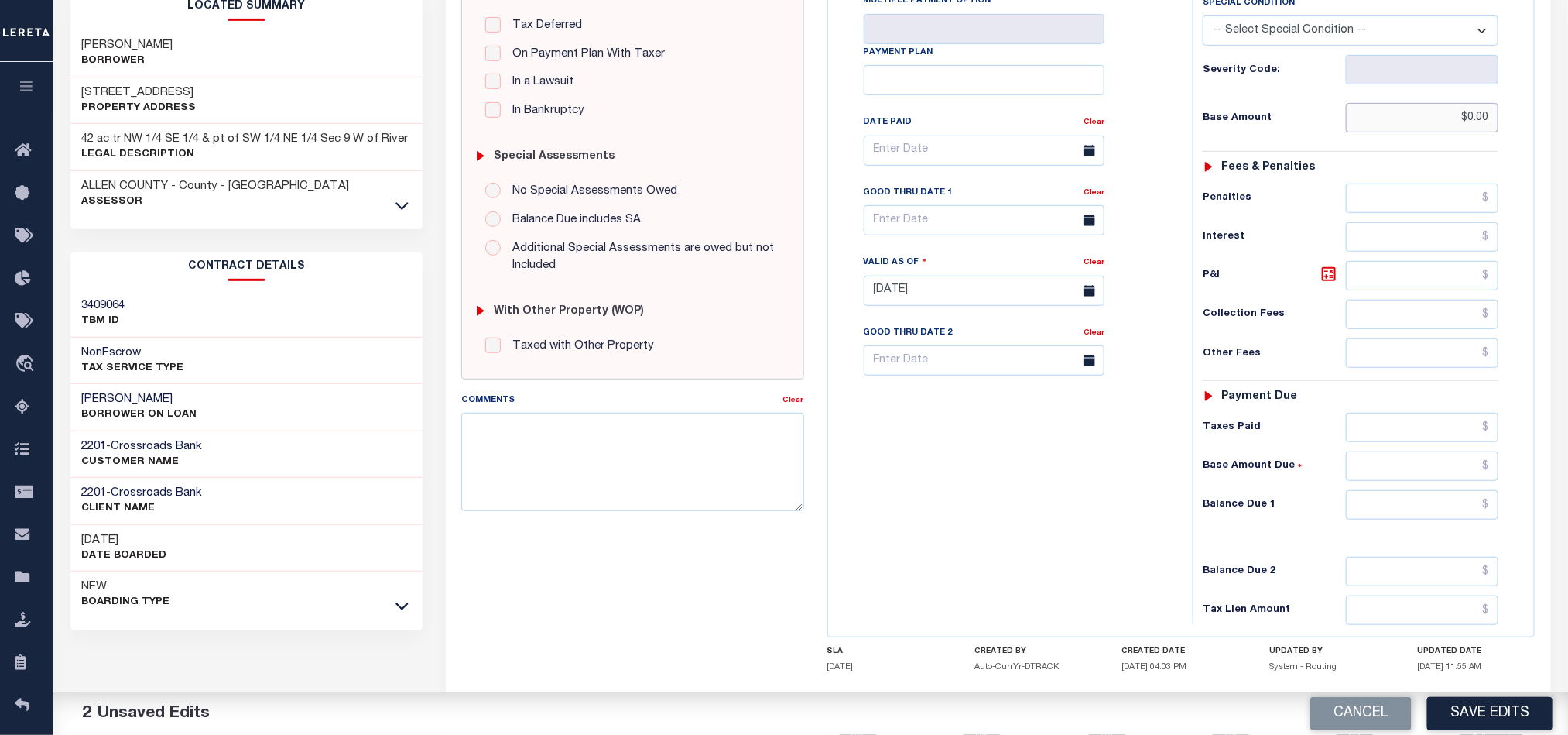
type input "$0.00"
click at [1466, 520] on input "text" at bounding box center [1422, 505] width 154 height 29
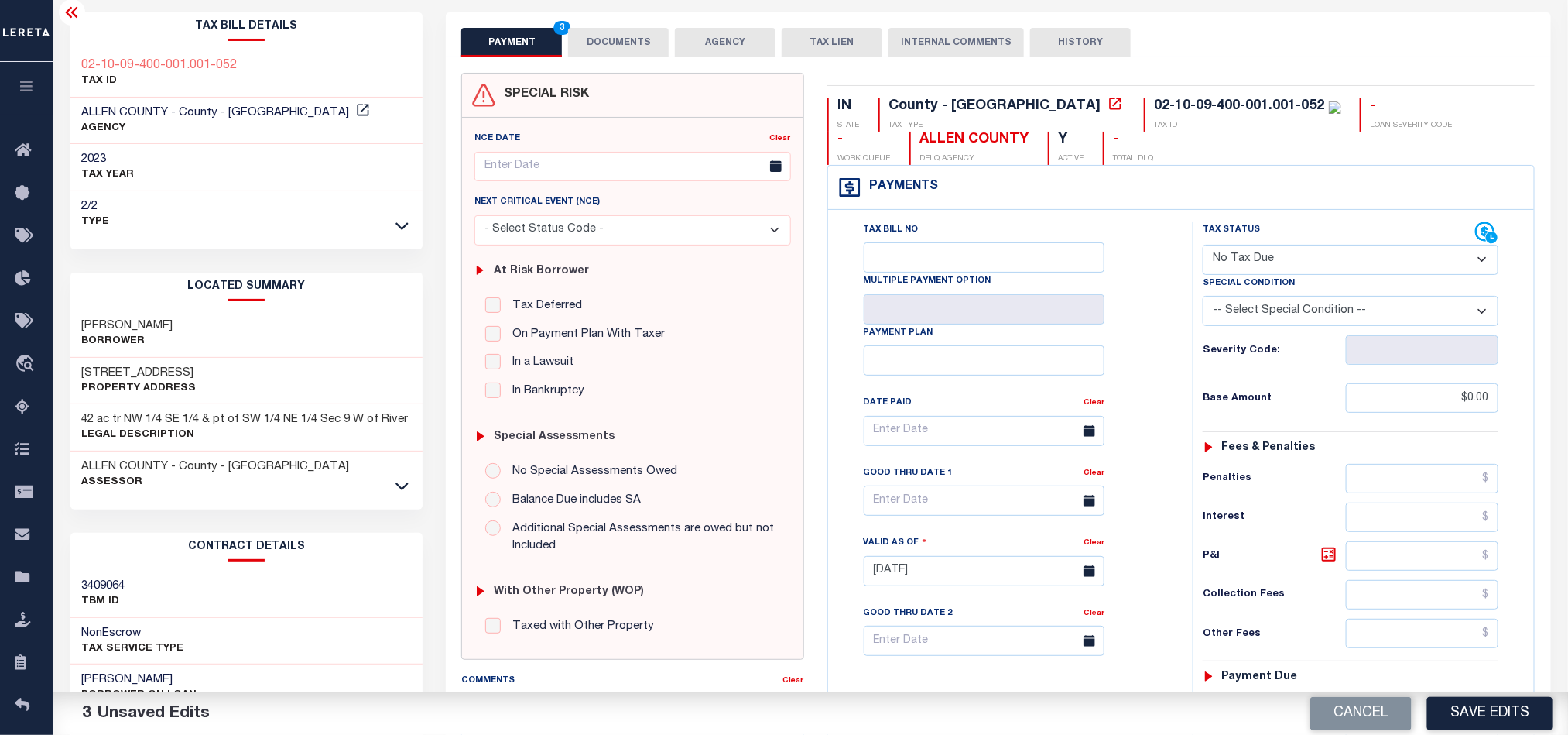
scroll to position [0, 0]
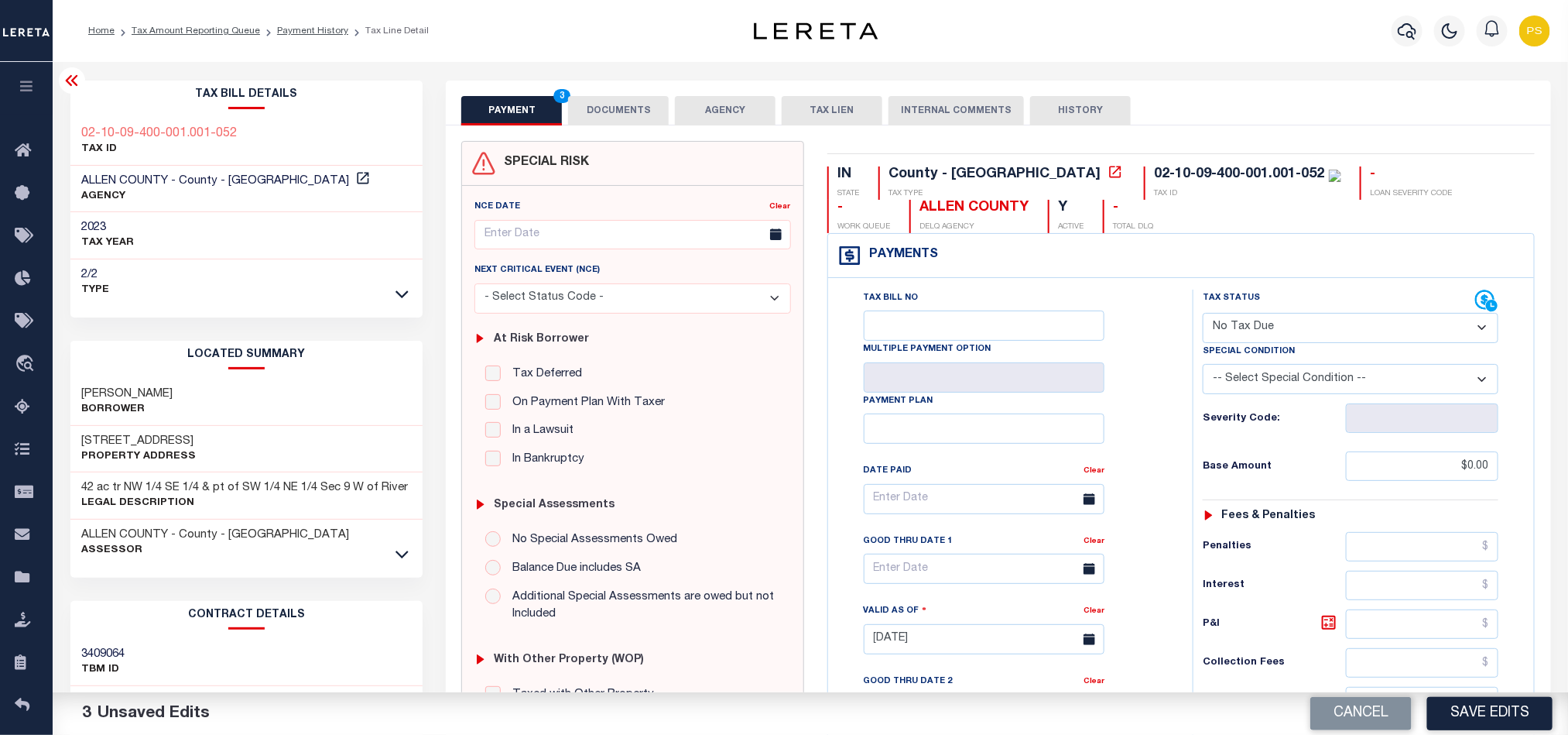
type input "$0.00"
click at [632, 109] on button "DOCUMENTS" at bounding box center [619, 111] width 101 height 29
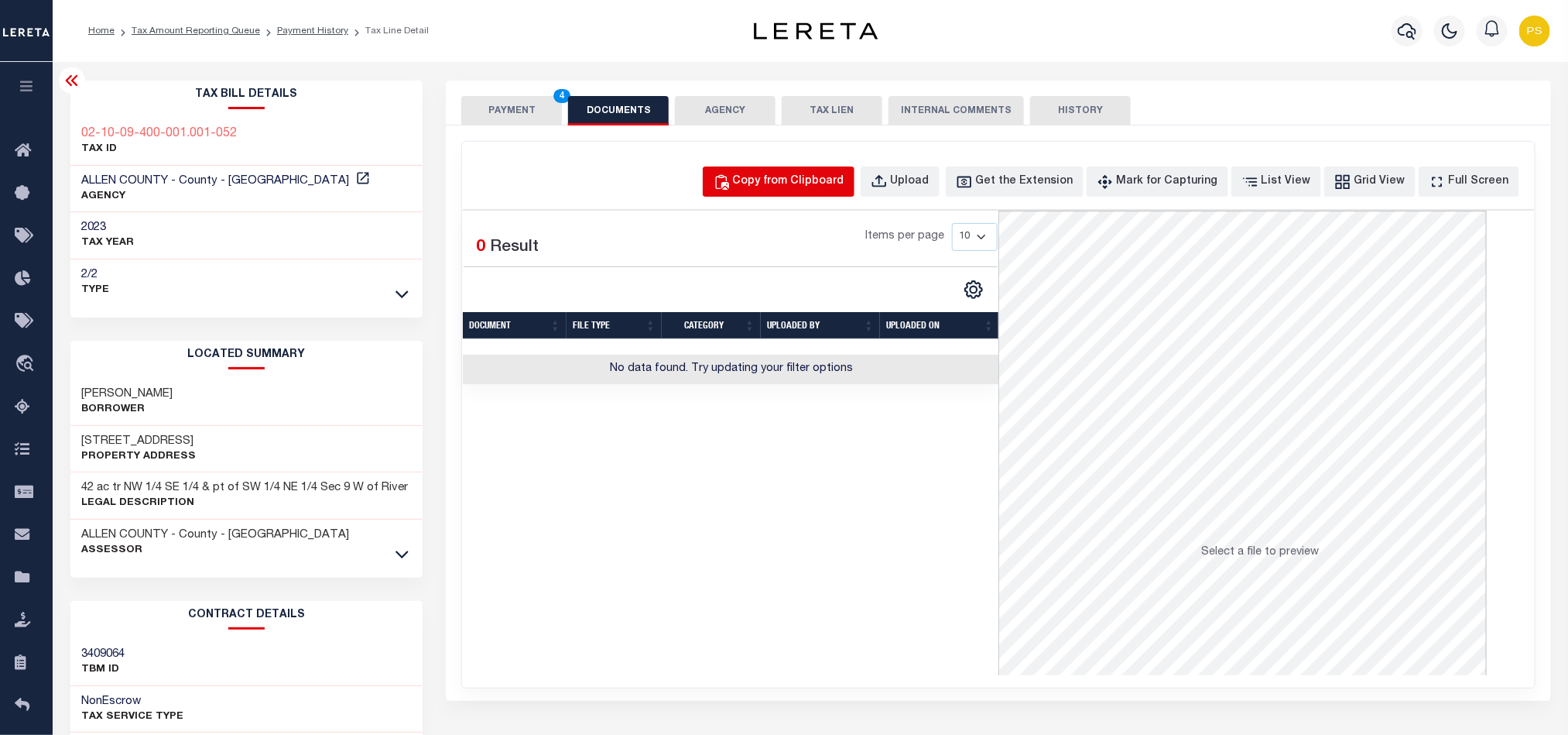
click at [811, 185] on div "Copy from Clipboard" at bounding box center [788, 181] width 111 height 17
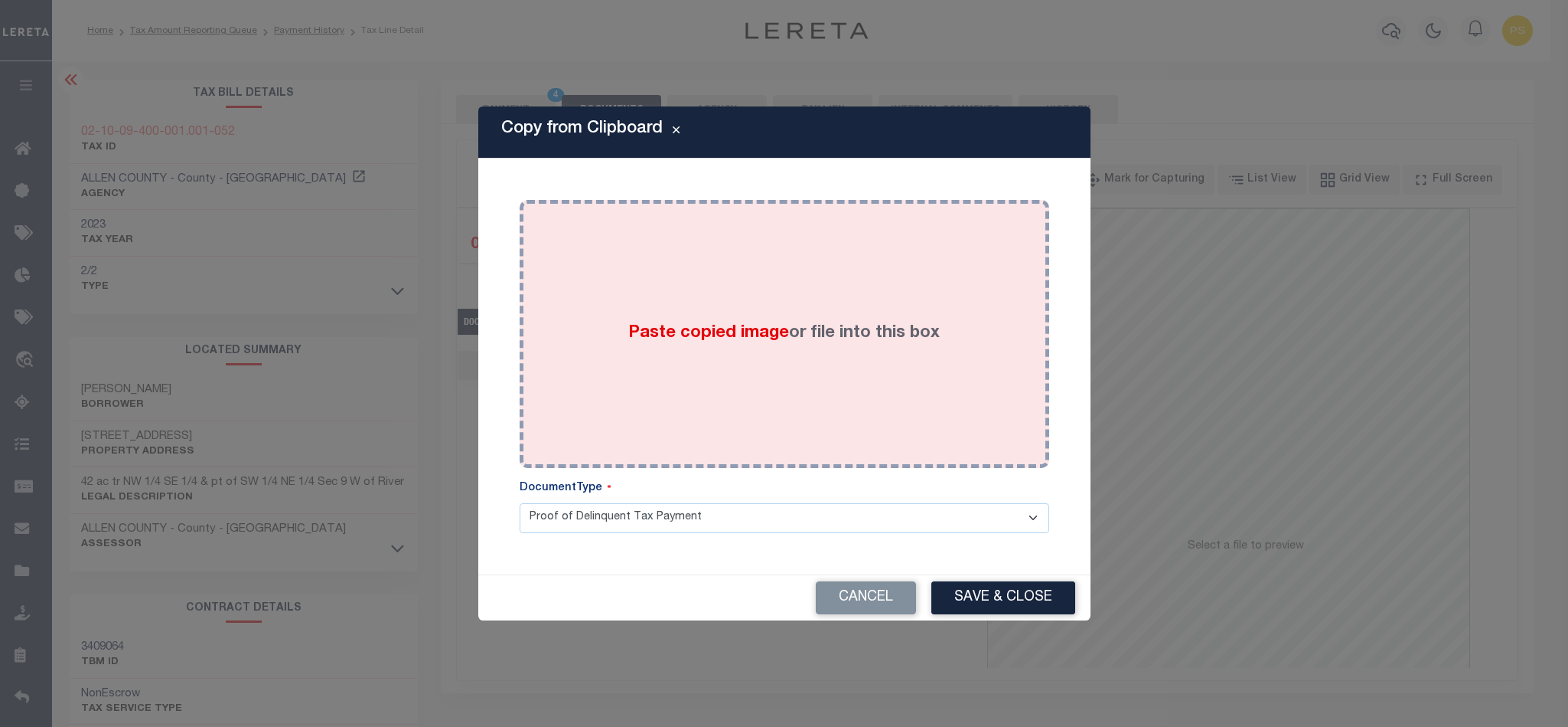
click at [744, 331] on span "Paste copied image" at bounding box center [709, 333] width 161 height 17
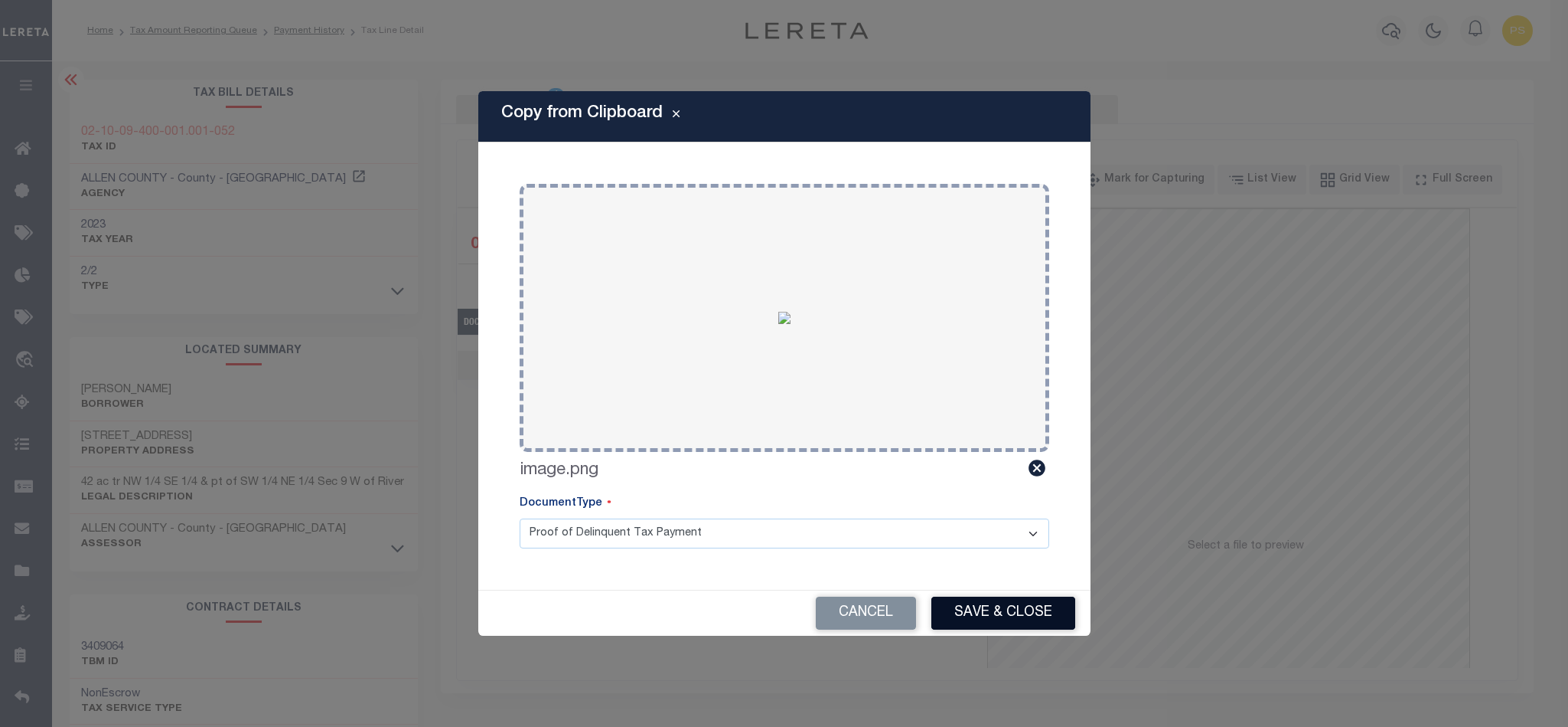
click at [1020, 620] on button "Save & Close" at bounding box center [1003, 613] width 144 height 33
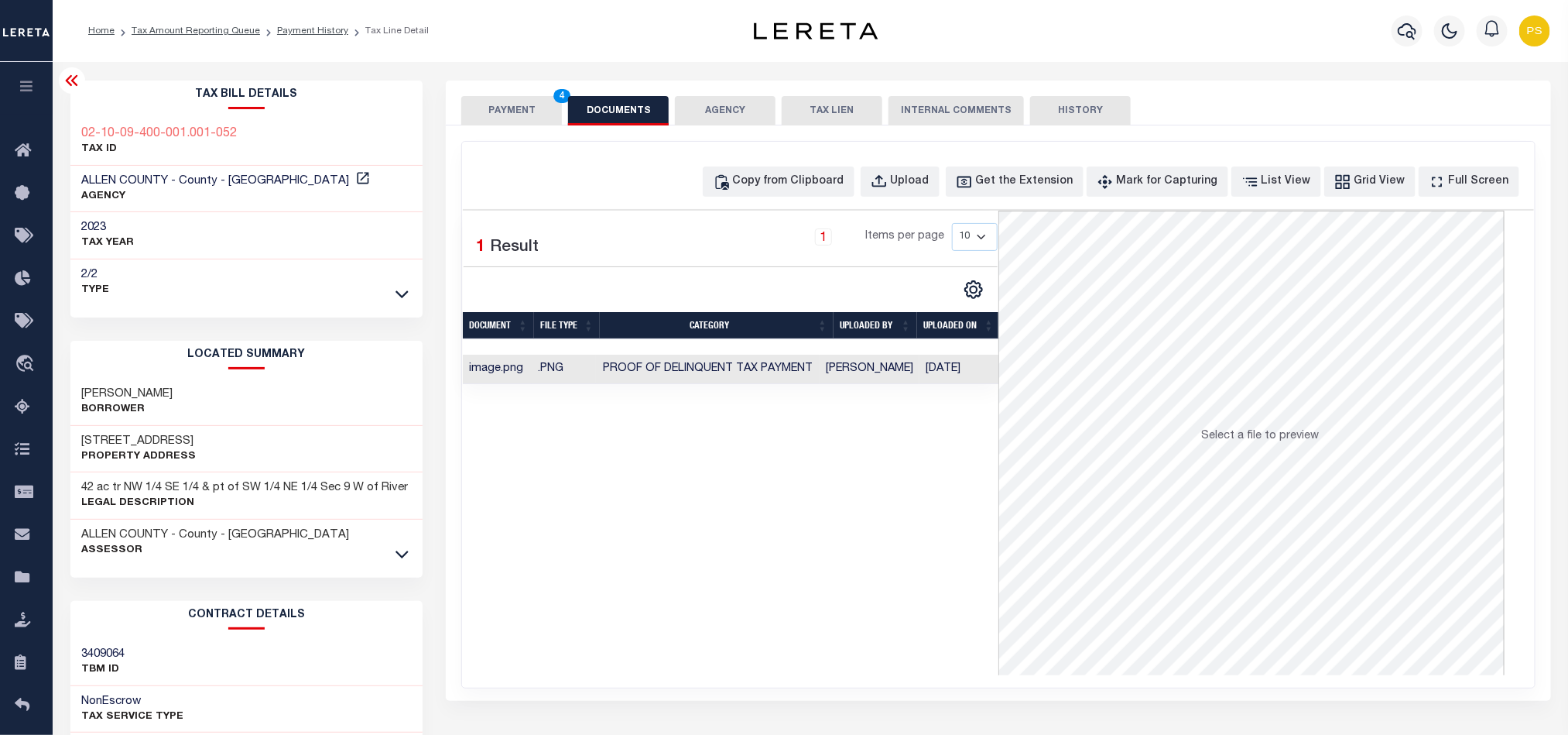
click at [519, 121] on button "PAYMENT 4" at bounding box center [512, 111] width 101 height 29
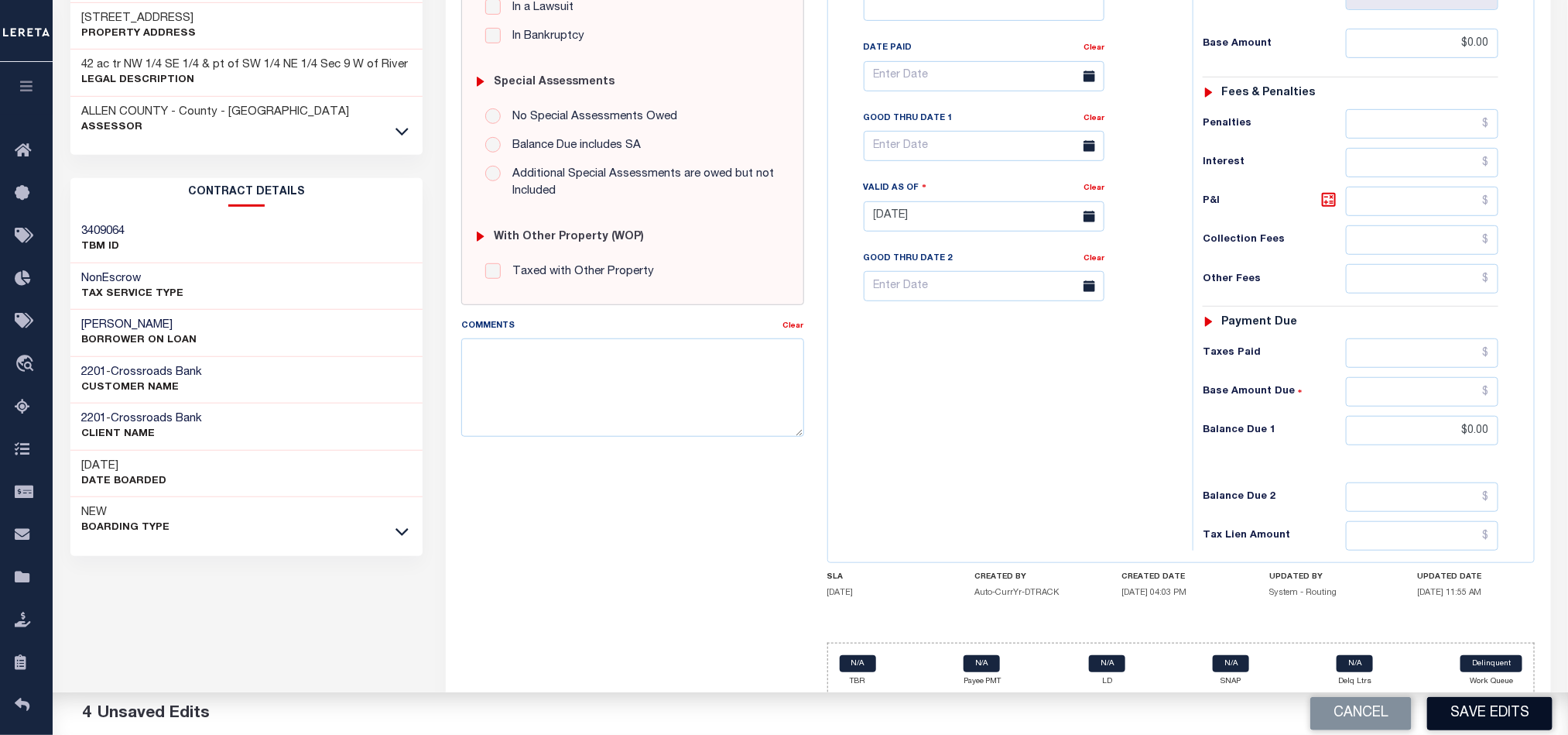
scroll to position [446, 0]
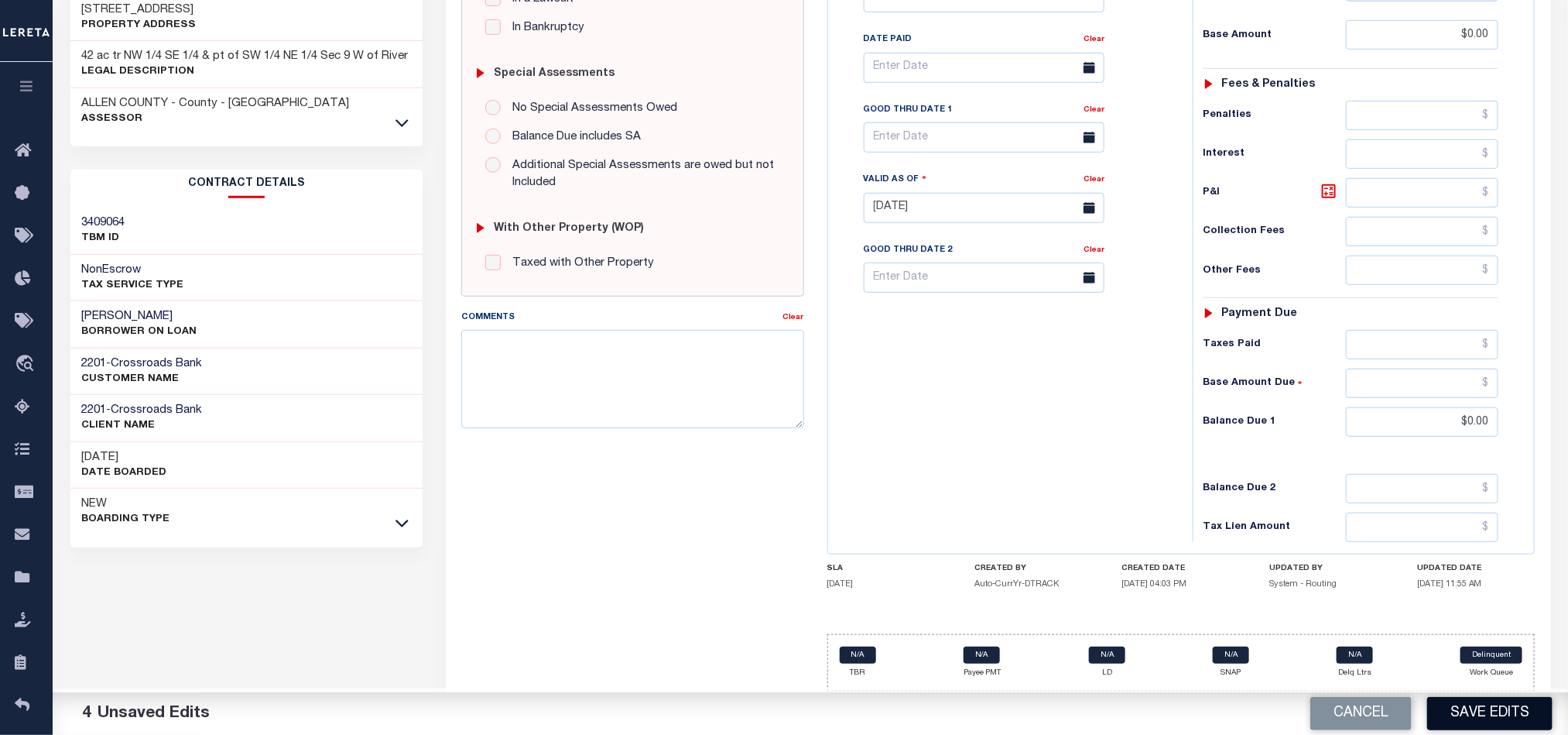
click at [1484, 715] on button "Save Edits" at bounding box center [1490, 713] width 125 height 33
checkbox input "false"
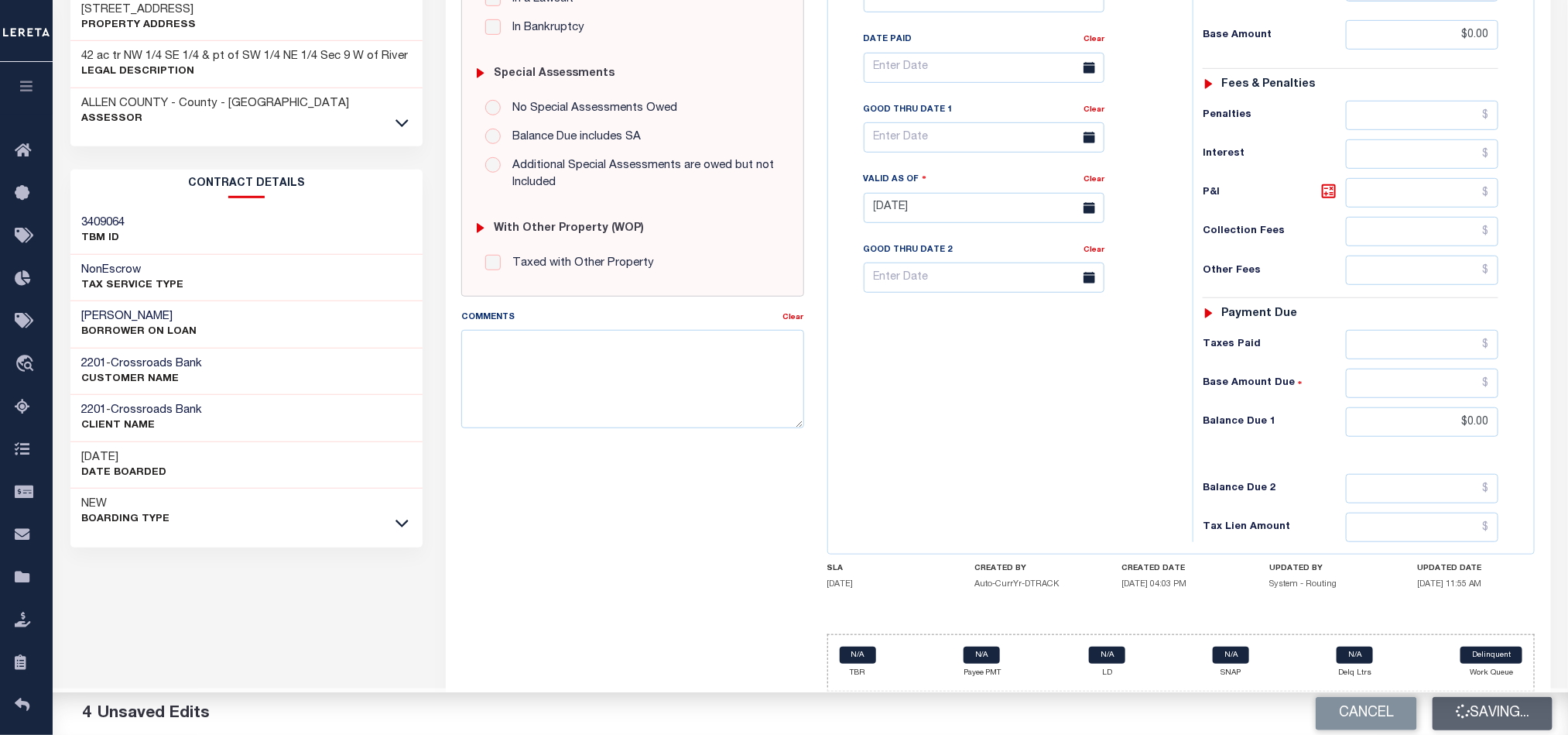
type input "$0"
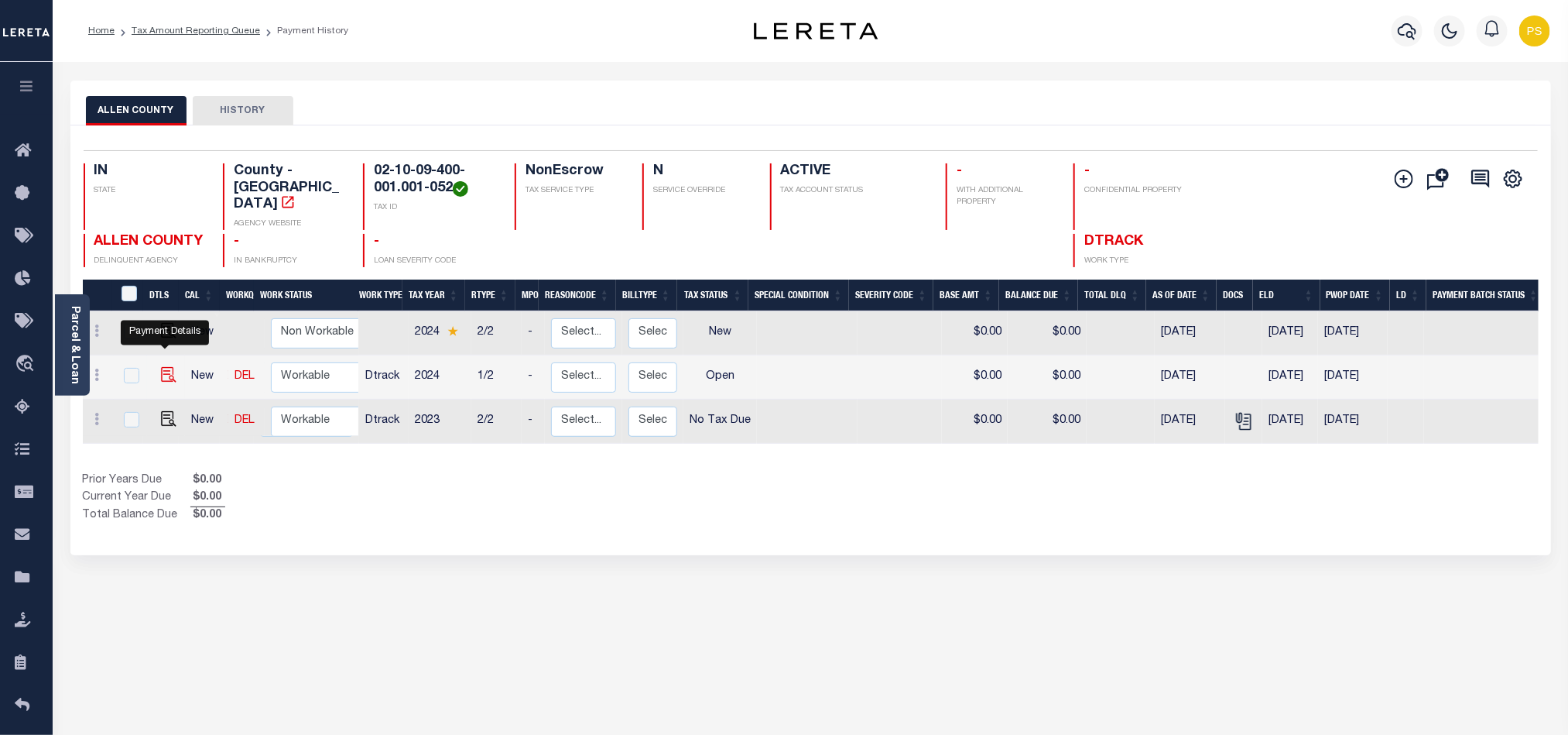
click at [166, 367] on img "" at bounding box center [168, 374] width 15 height 15
checkbox input "true"
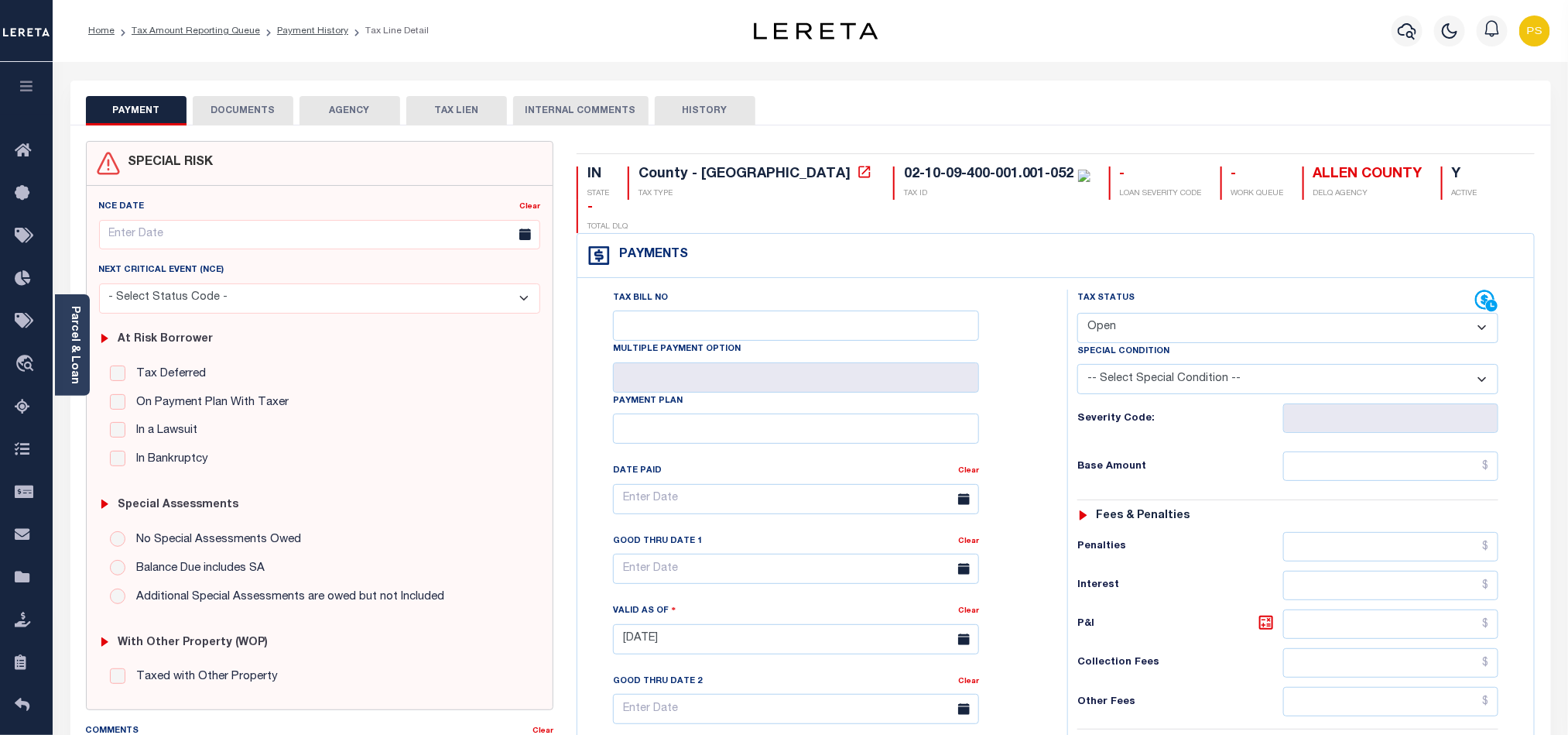
click at [1118, 313] on select "- Select Status Code - Open Due/Unpaid Paid Incomplete No Tax Due Internal Refu…" at bounding box center [1288, 328] width 421 height 30
select select "PYD"
click at [1077, 313] on select "- Select Status Code - Open Due/Unpaid Paid Incomplete No Tax Due Internal Refu…" at bounding box center [1288, 328] width 421 height 30
type input "[DATE]"
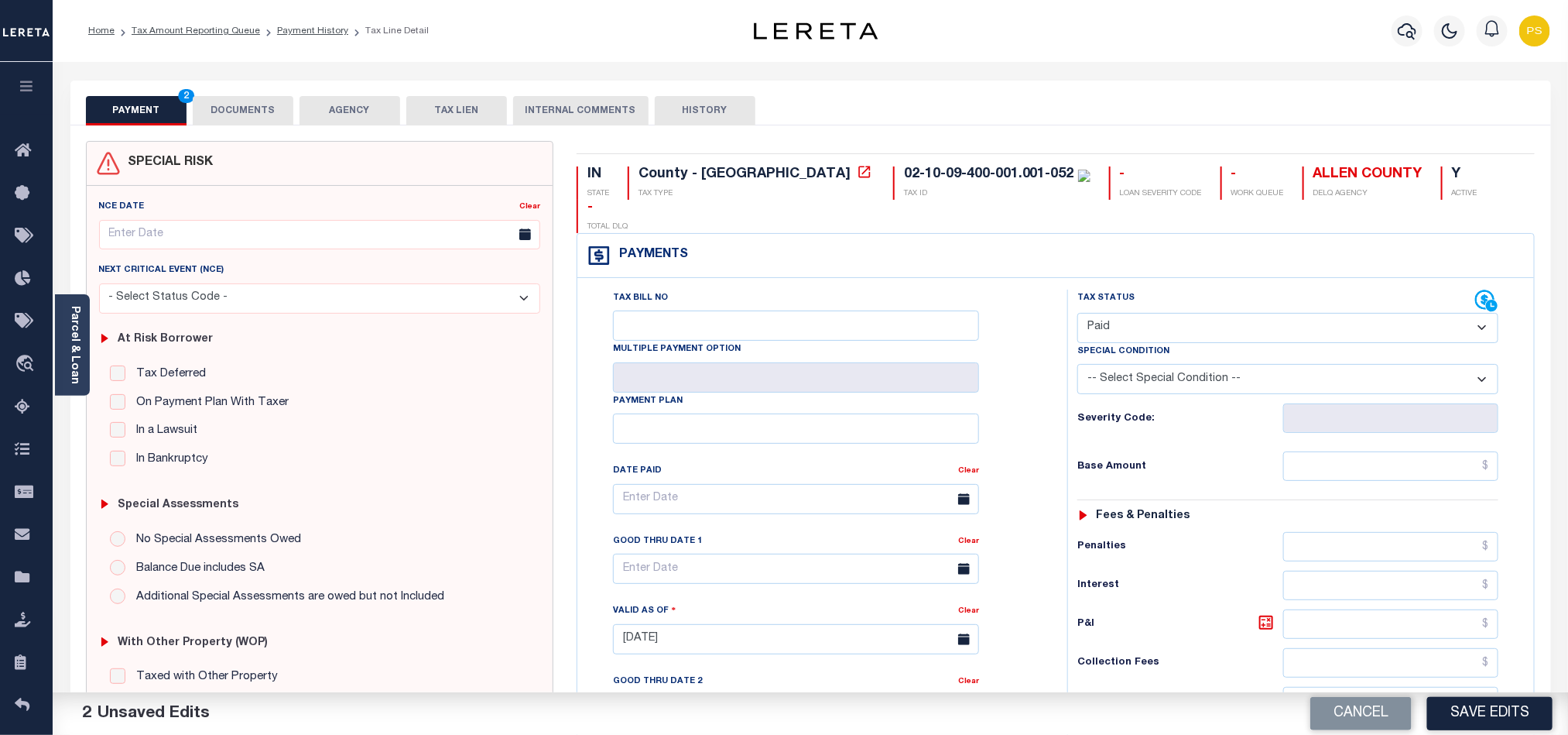
click at [1217, 313] on select "- Select Status Code - Open Due/Unpaid Paid Incomplete No Tax Due Internal Refu…" at bounding box center [1288, 328] width 421 height 30
select select "NTX"
click at [1077, 313] on select "- Select Status Code - Open Due/Unpaid Paid Incomplete No Tax Due Internal Refu…" at bounding box center [1288, 328] width 421 height 30
drag, startPoint x: 1431, startPoint y: 441, endPoint x: 1462, endPoint y: 467, distance: 40.5
click at [1431, 451] on input "text" at bounding box center [1392, 466] width 216 height 29
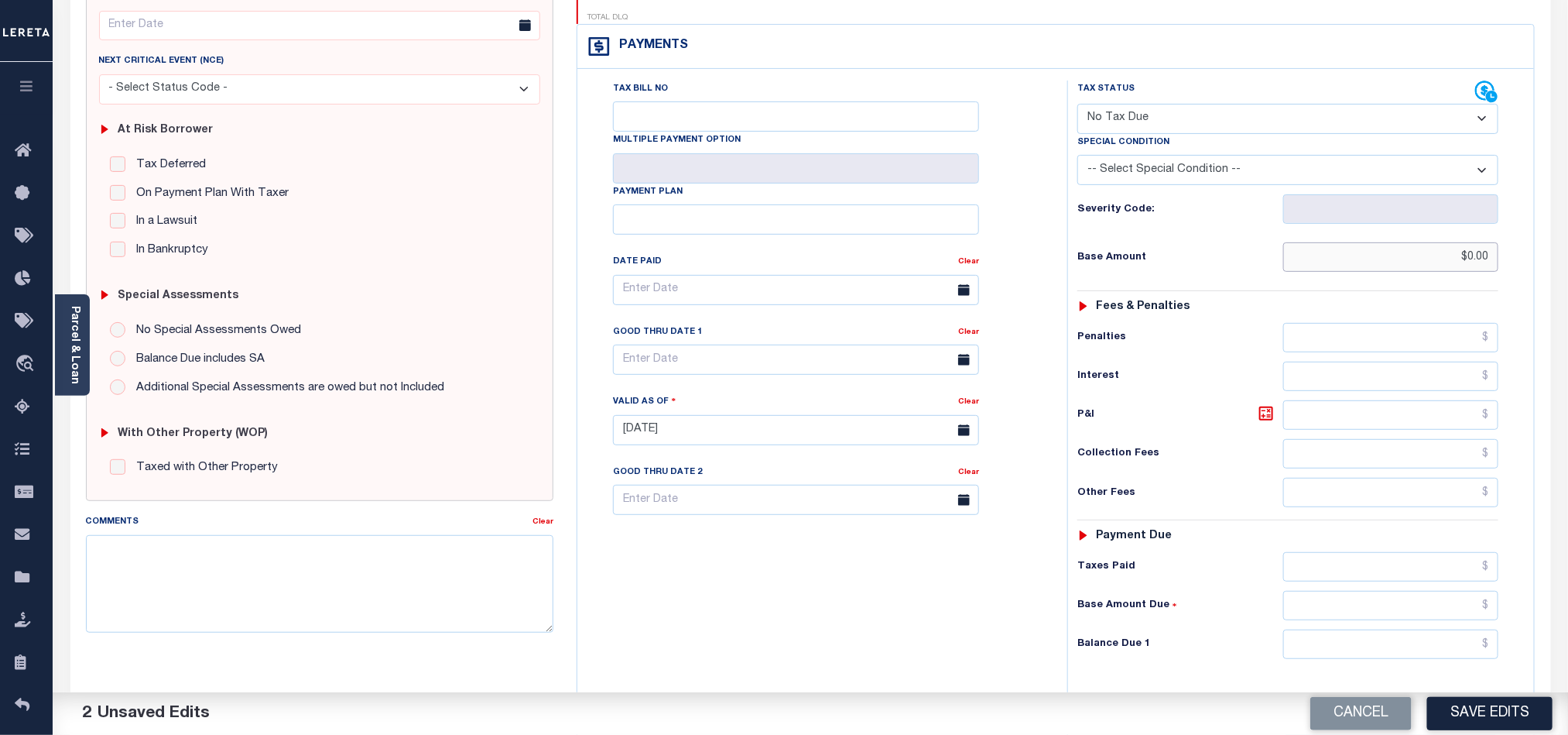
scroll to position [233, 0]
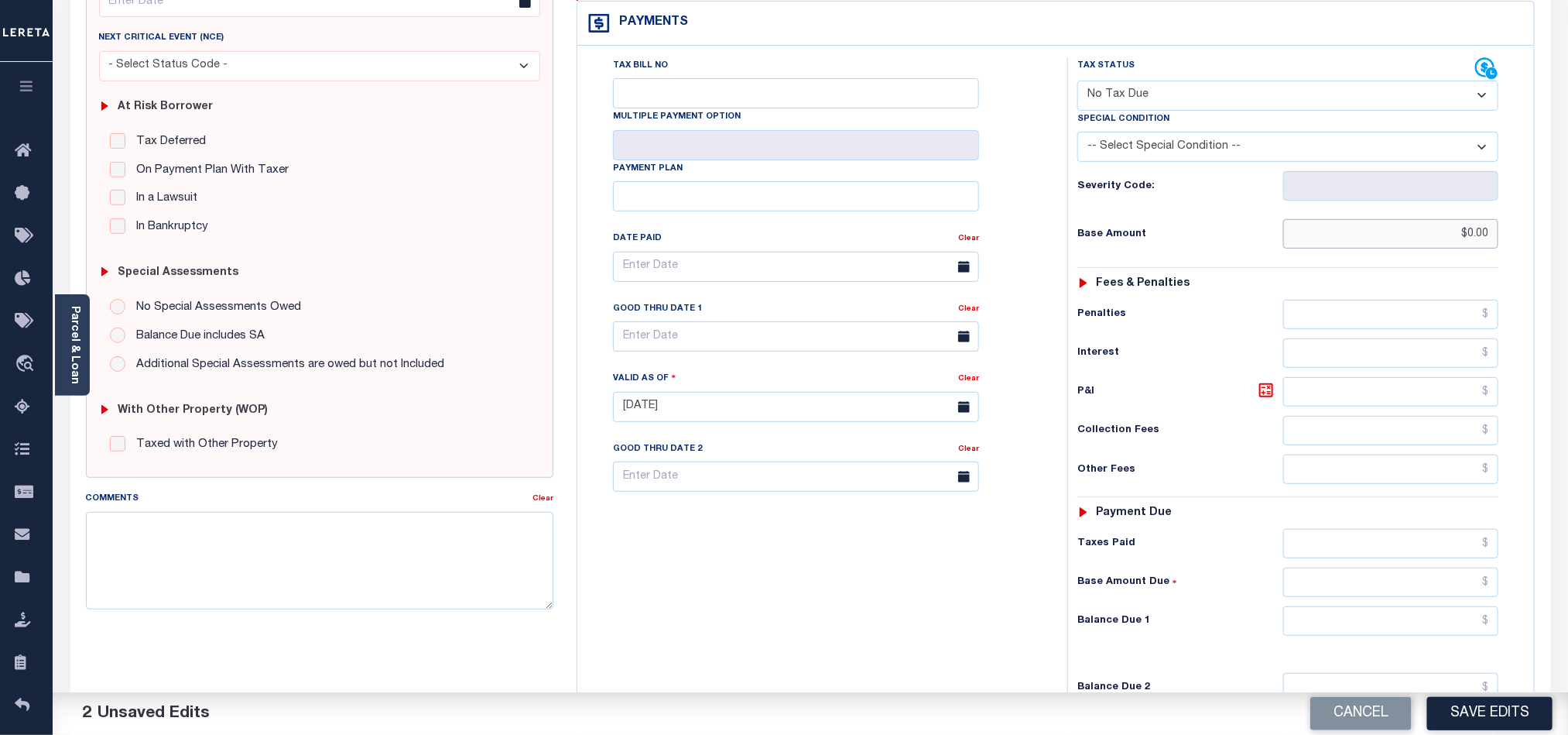
type input "$0.00"
click at [1378, 607] on input "text" at bounding box center [1392, 621] width 216 height 29
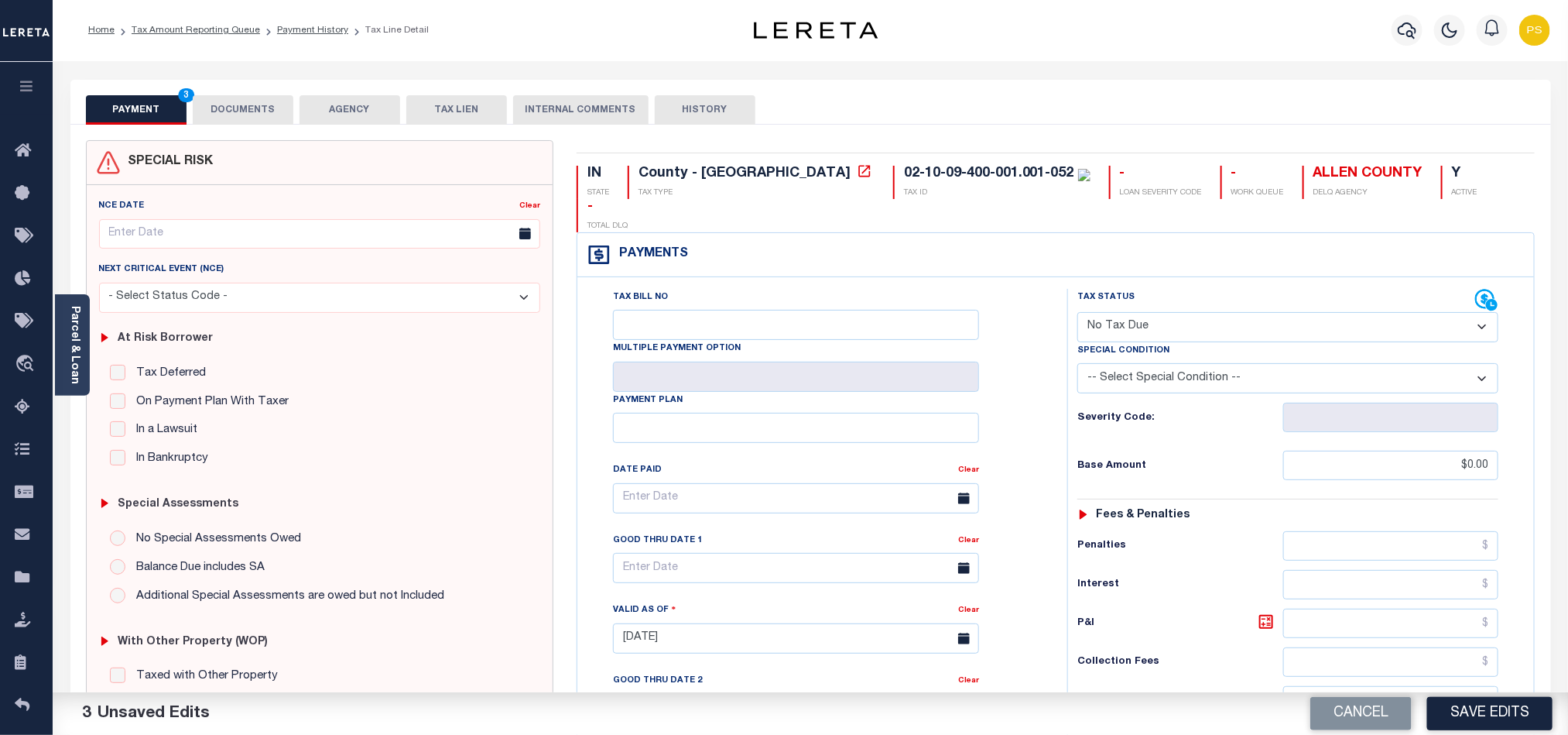
scroll to position [0, 0]
type input "$0.00"
click at [266, 115] on button "DOCUMENTS" at bounding box center [243, 111] width 101 height 29
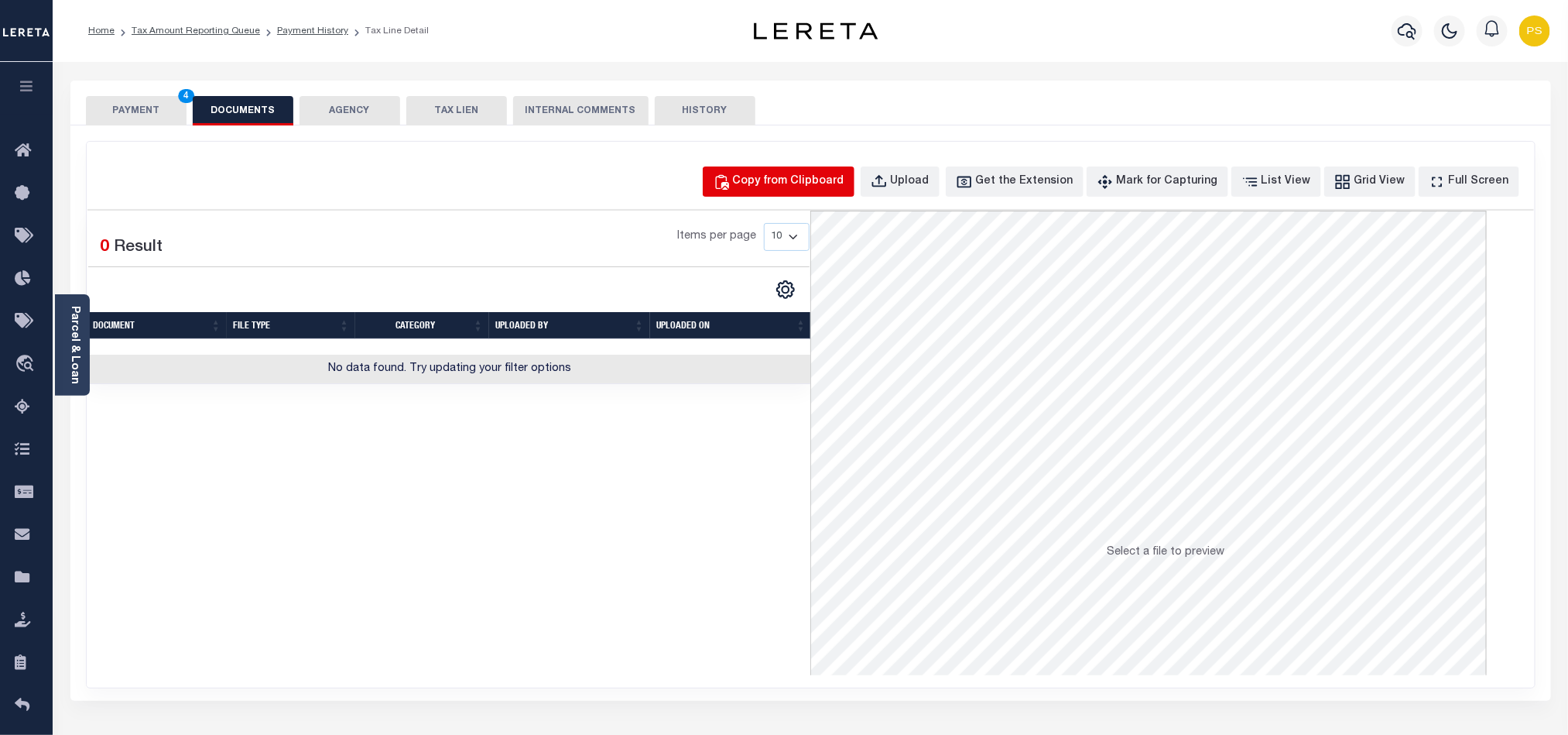
click at [809, 181] on div "Copy from Clipboard" at bounding box center [788, 181] width 111 height 17
select select "POP"
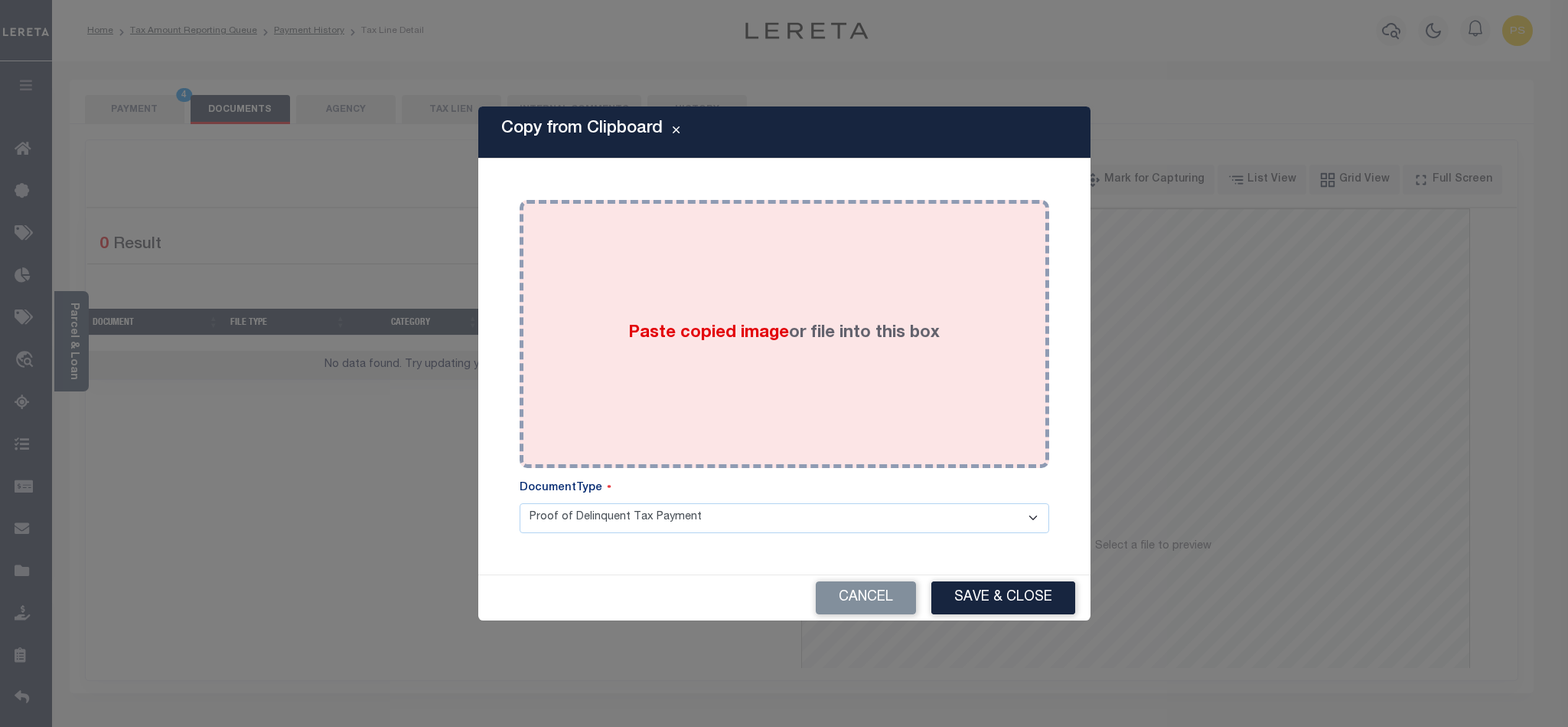
click at [718, 347] on div "Paste copied image or file into this box" at bounding box center [784, 334] width 506 height 245
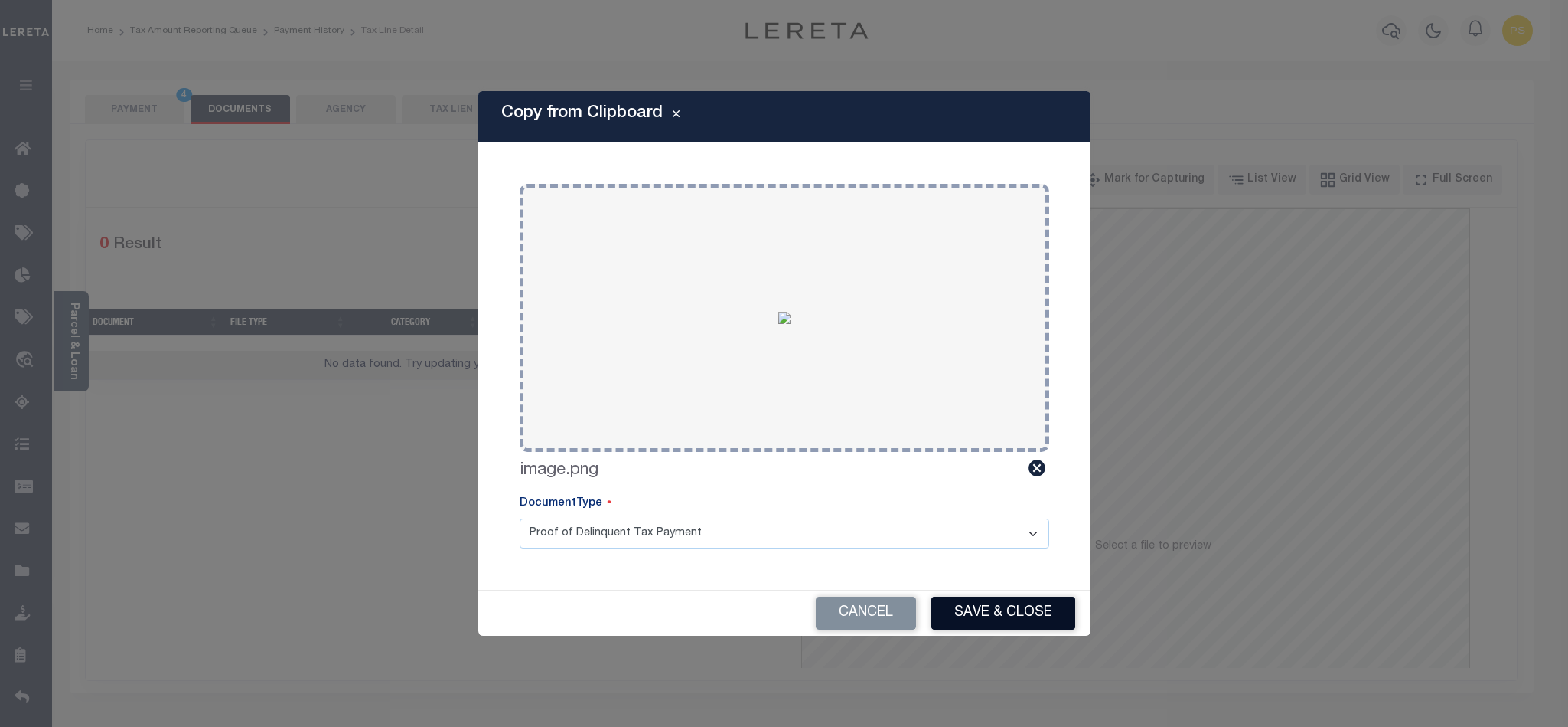
click at [988, 605] on button "Save & Close" at bounding box center [1003, 613] width 144 height 33
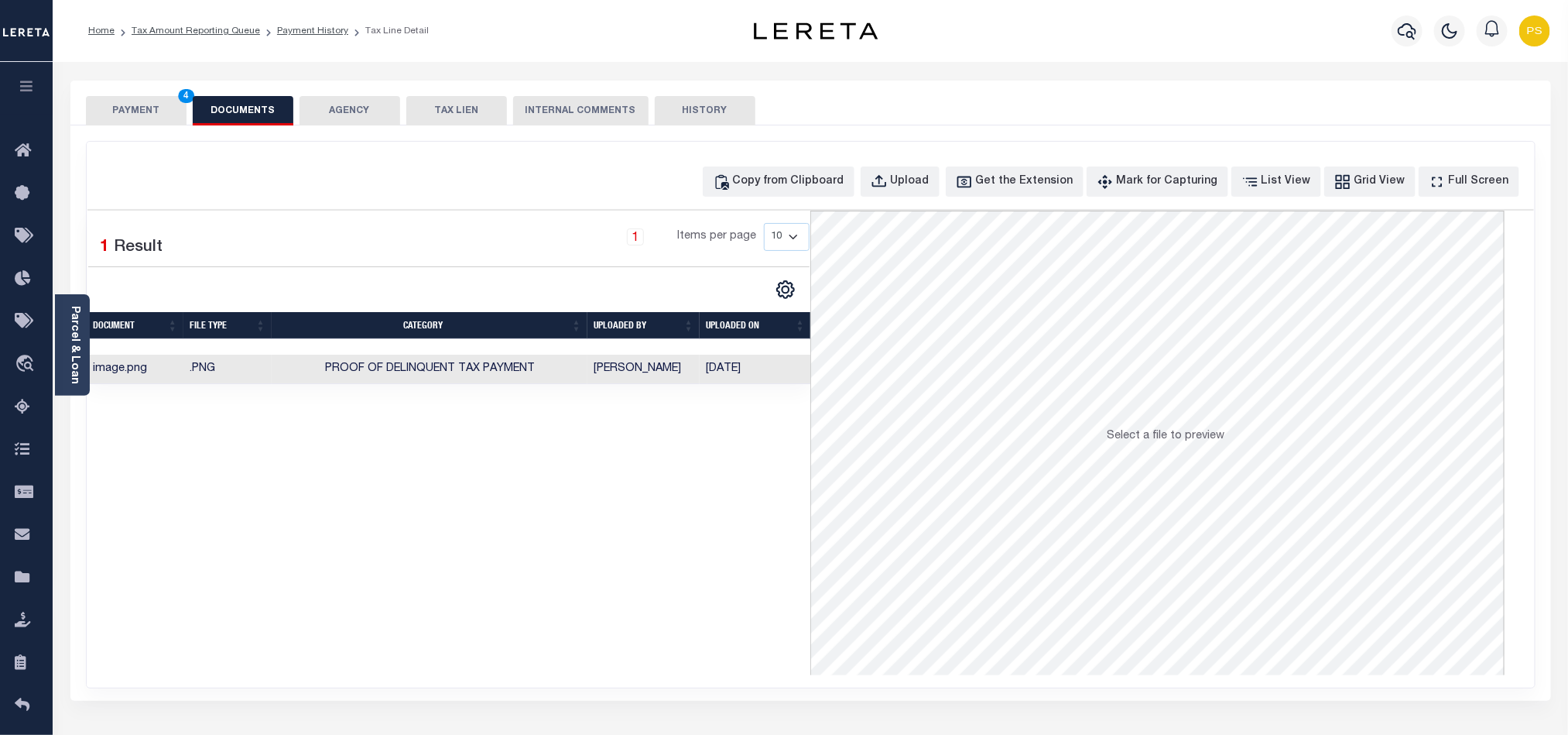
click at [119, 114] on button "PAYMENT 4" at bounding box center [137, 111] width 101 height 29
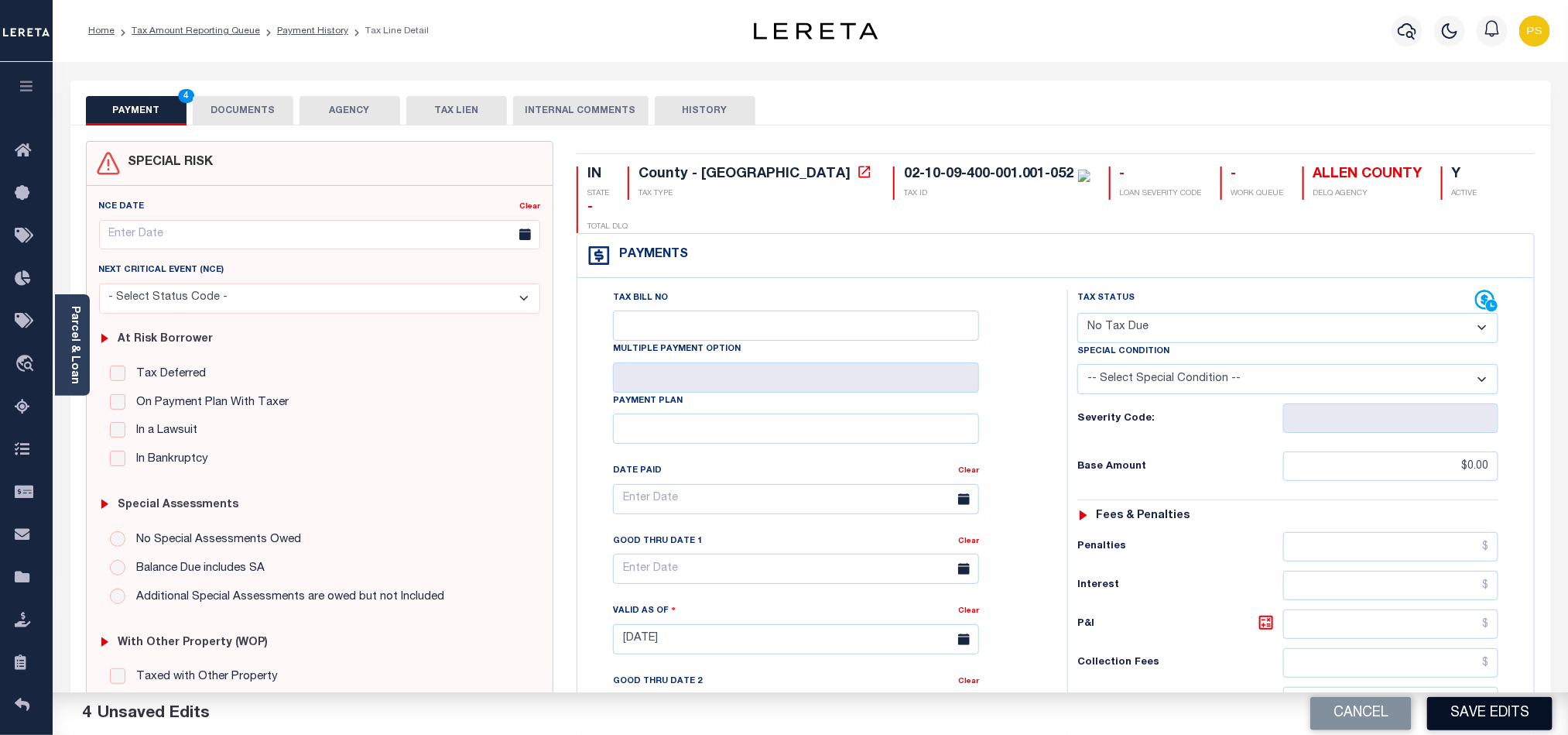
click at [1516, 716] on button "Save Edits" at bounding box center [1490, 713] width 125 height 33
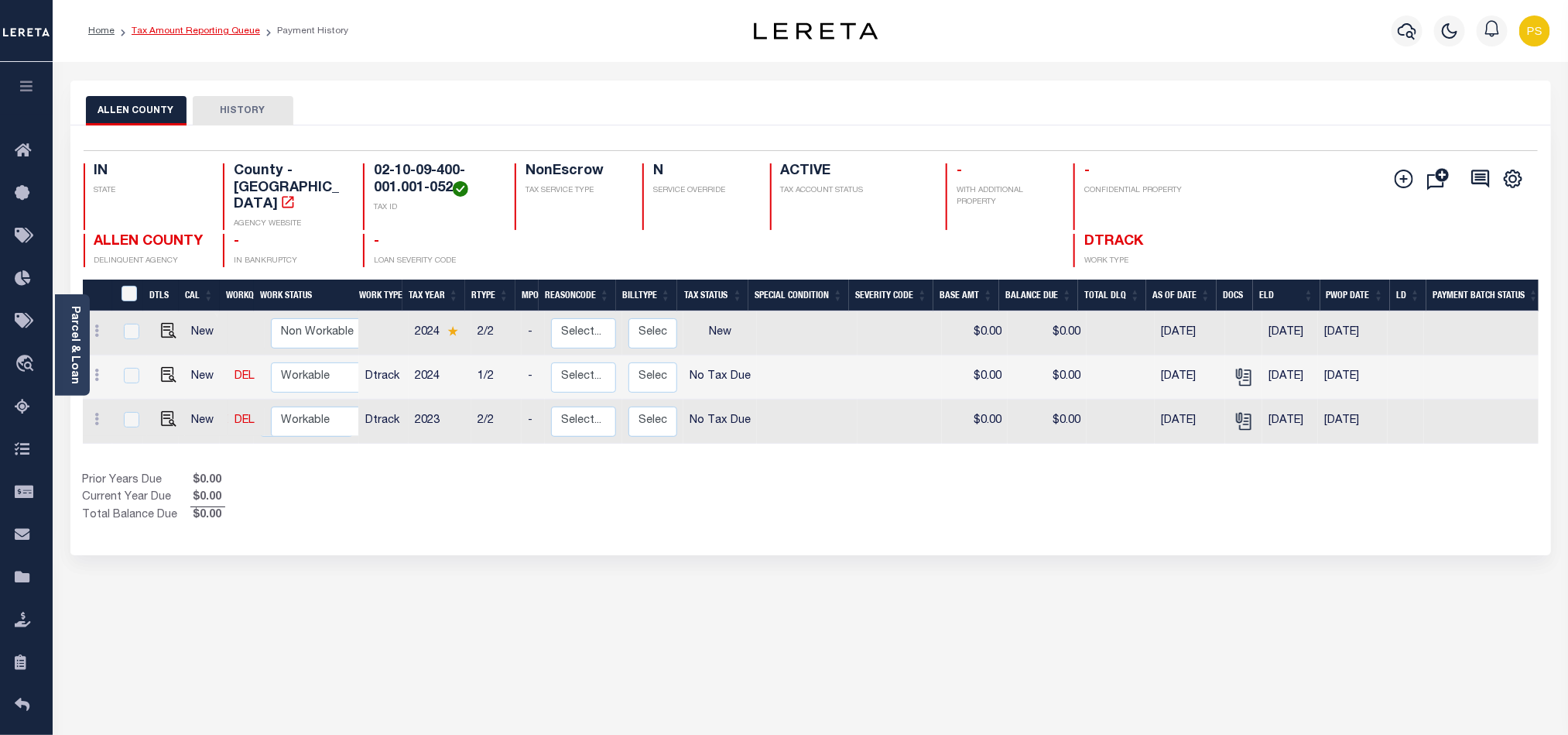
click at [184, 33] on link "Tax Amount Reporting Queue" at bounding box center [196, 30] width 128 height 9
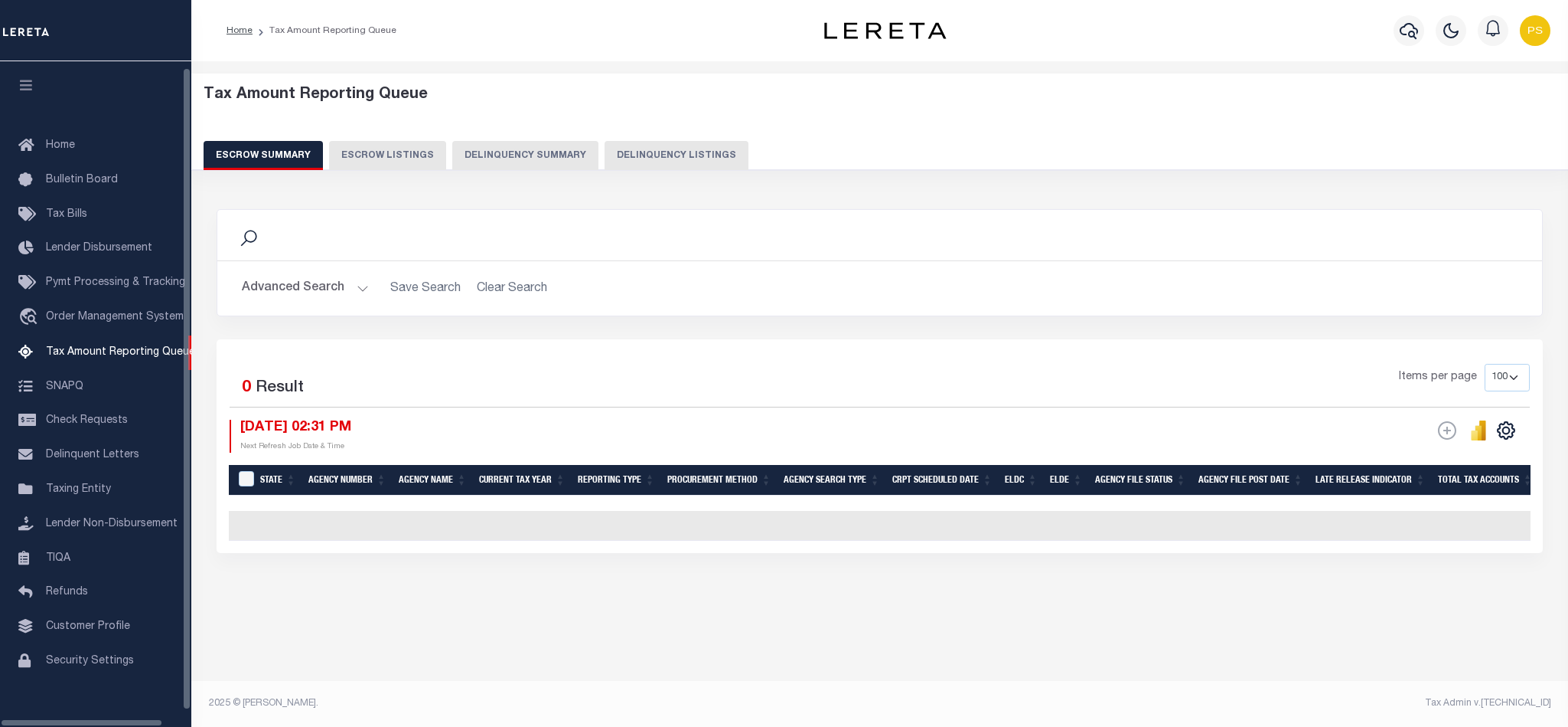
select select "100"
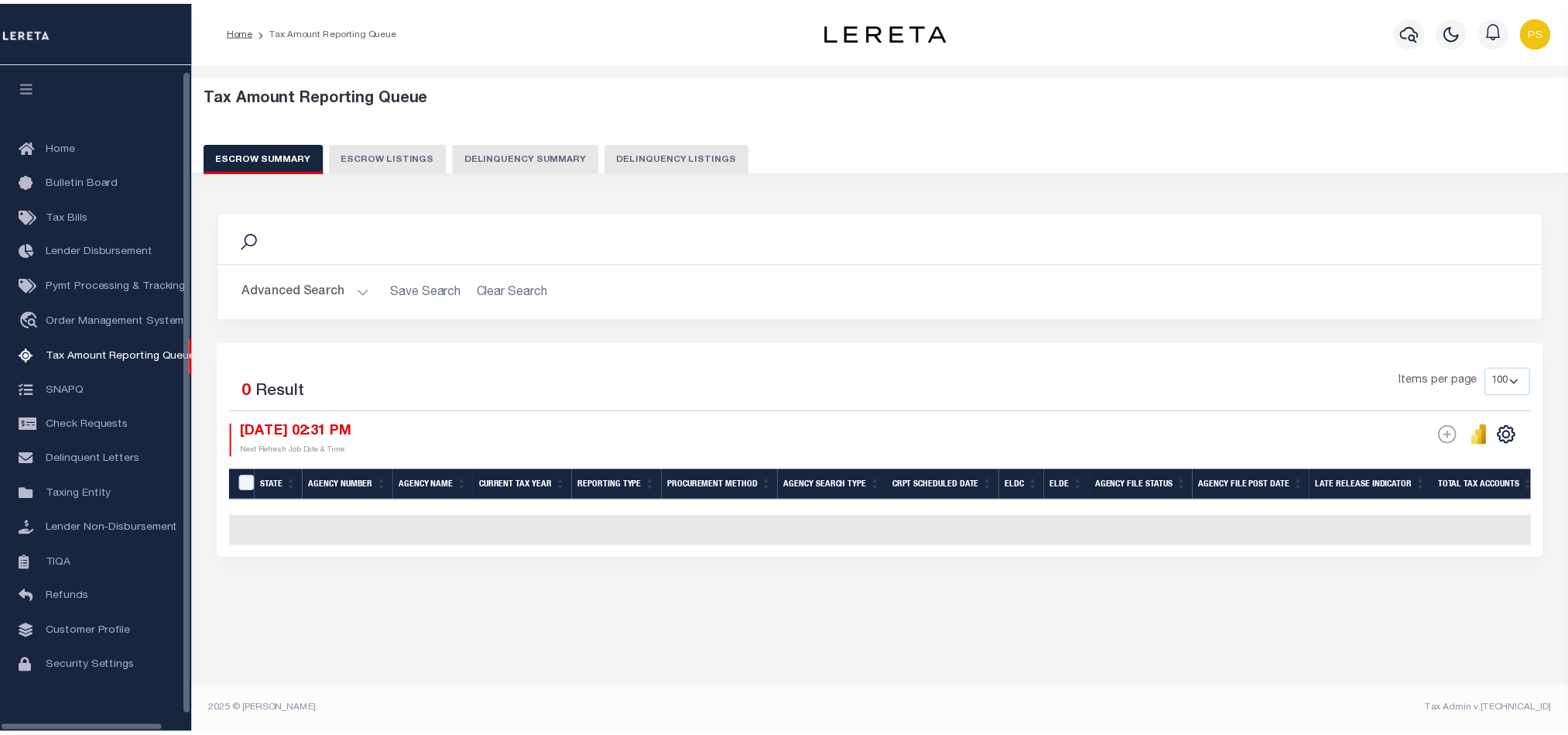
scroll to position [7, 0]
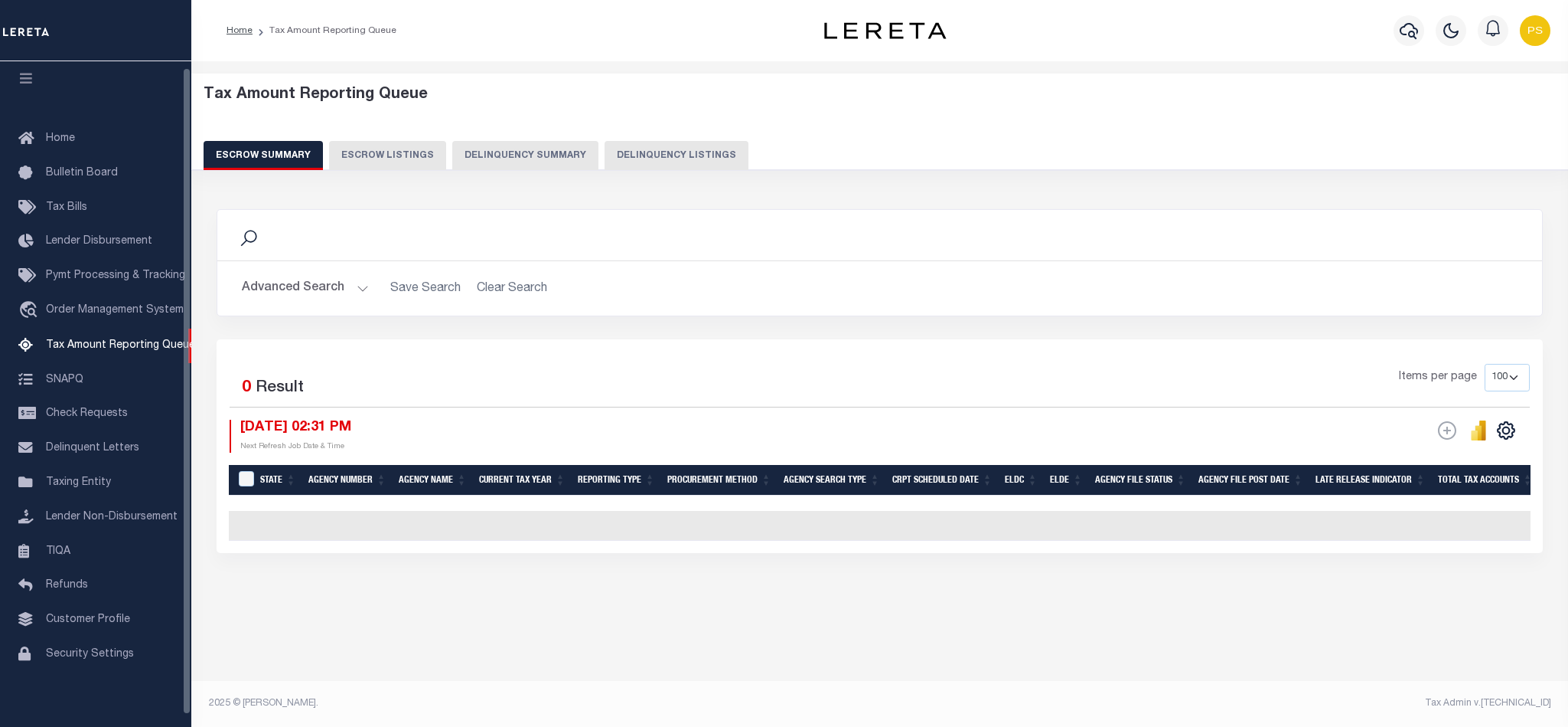
click at [661, 154] on button "Delinquency Listings" at bounding box center [676, 155] width 144 height 29
select select "100"
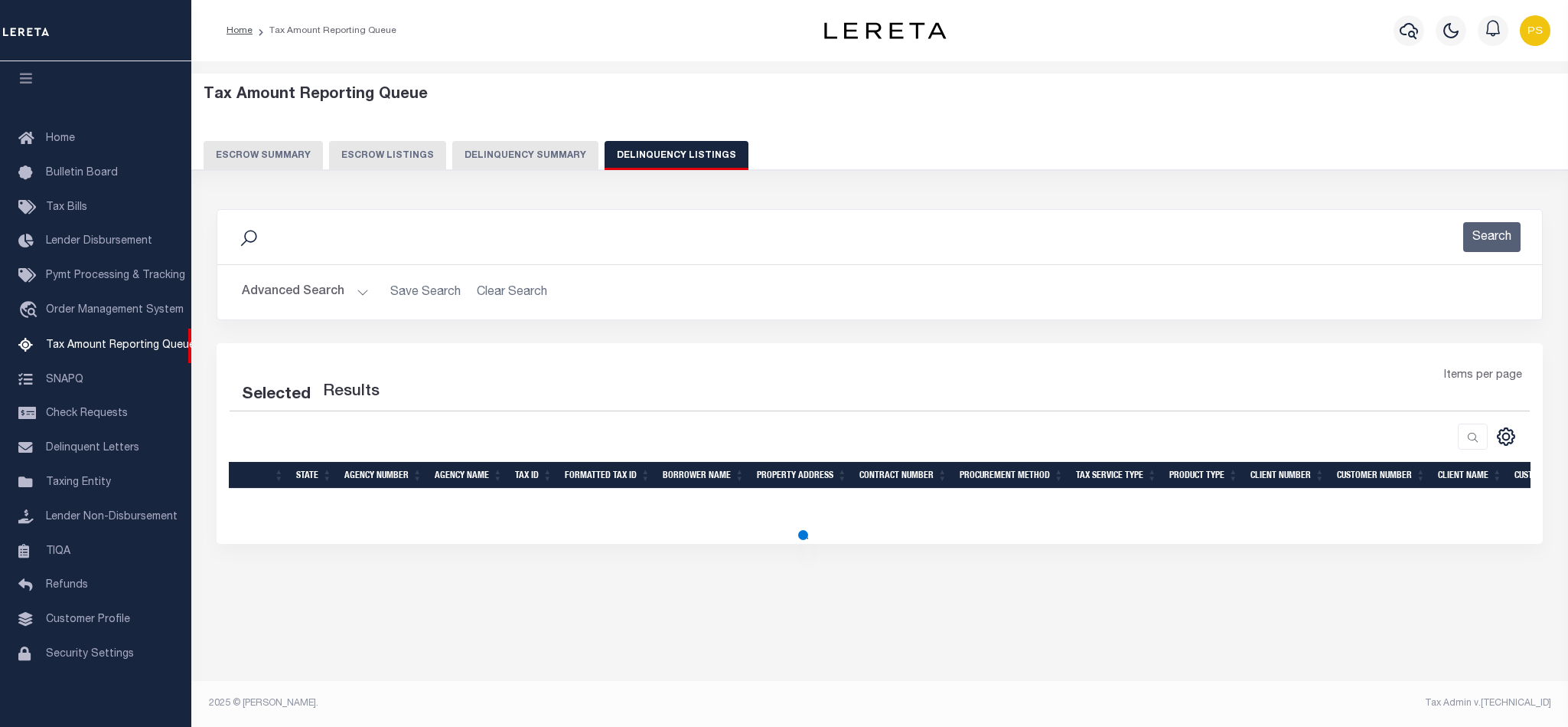
select select "100"
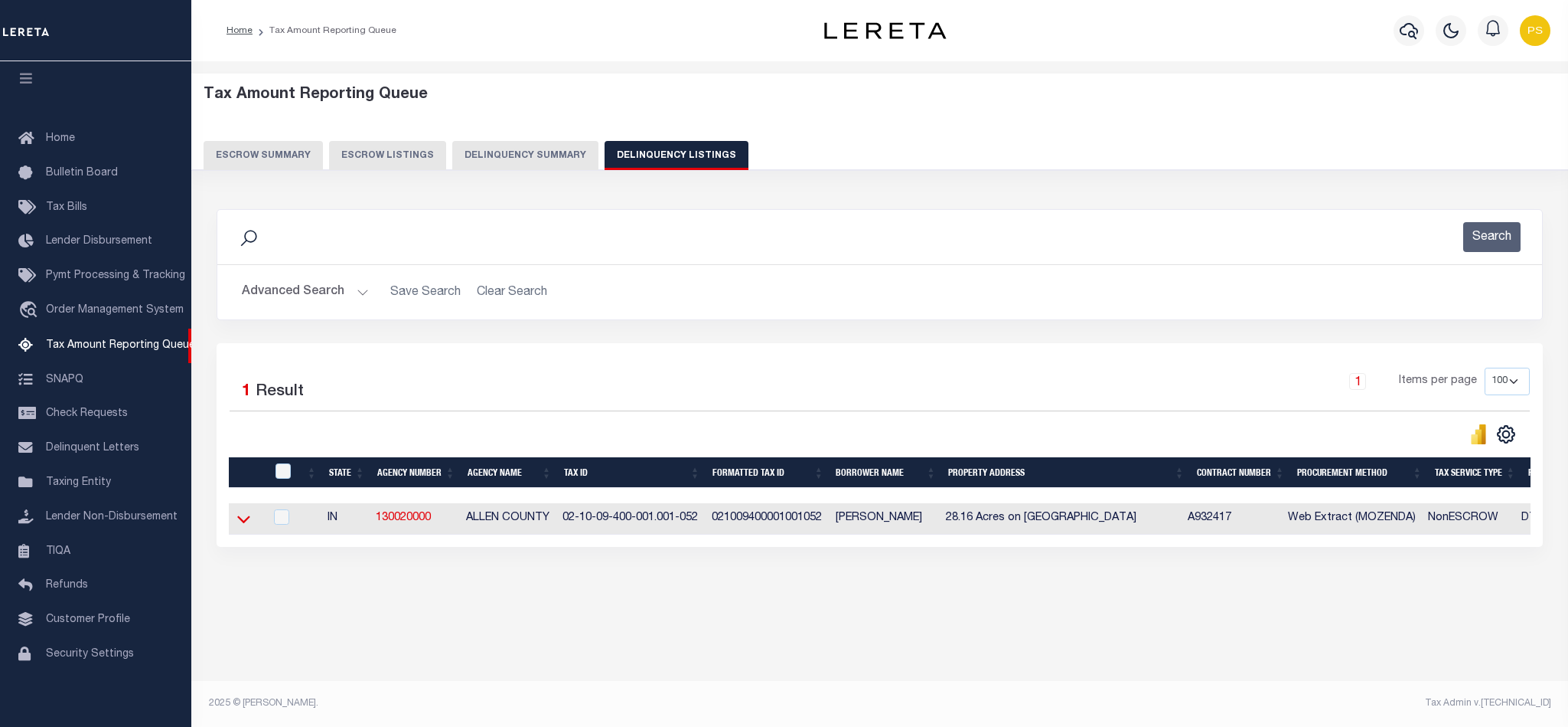
click at [244, 524] on icon at bounding box center [244, 520] width 13 height 8
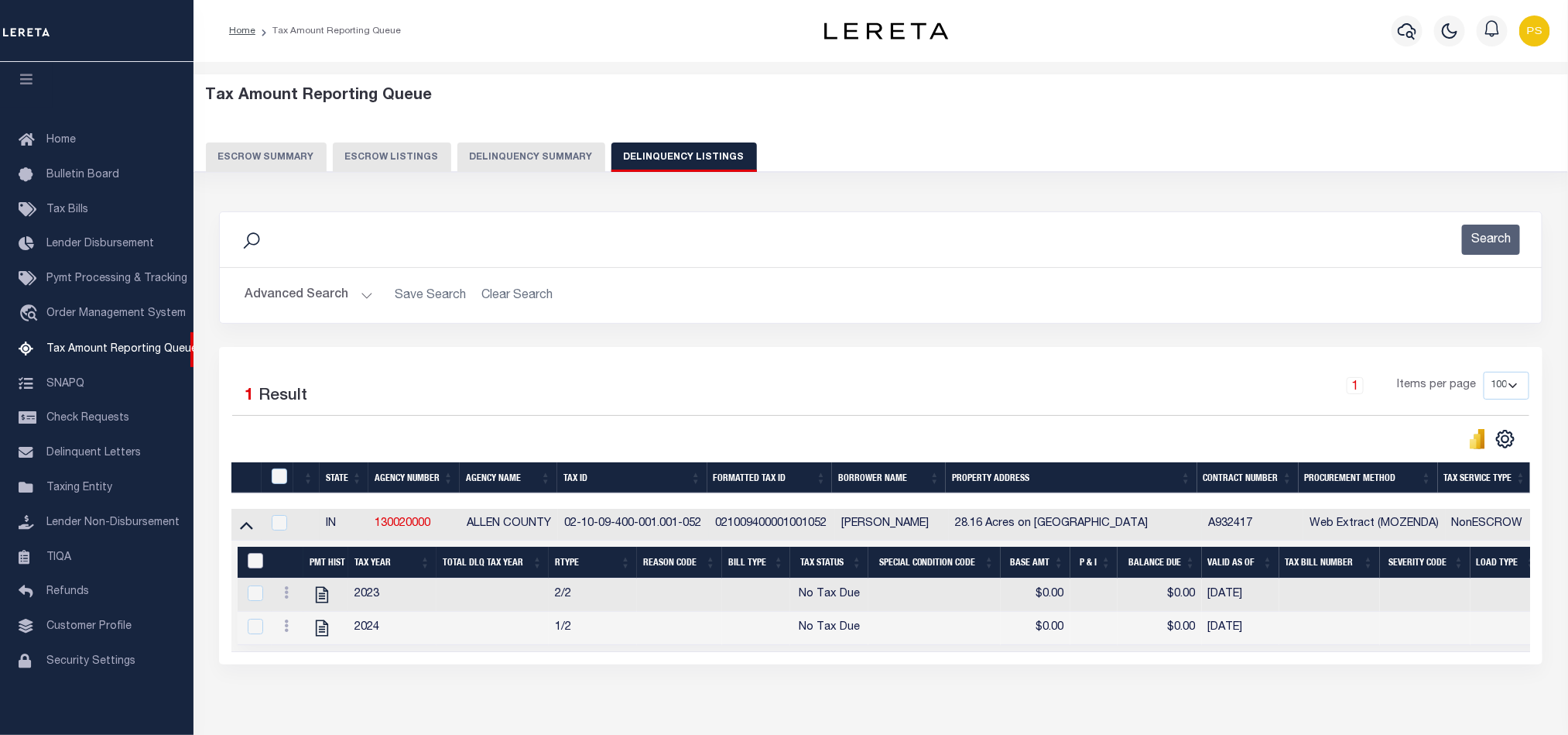
click at [253, 568] on input "&nbsp;" at bounding box center [255, 560] width 15 height 15
checkbox input "true"
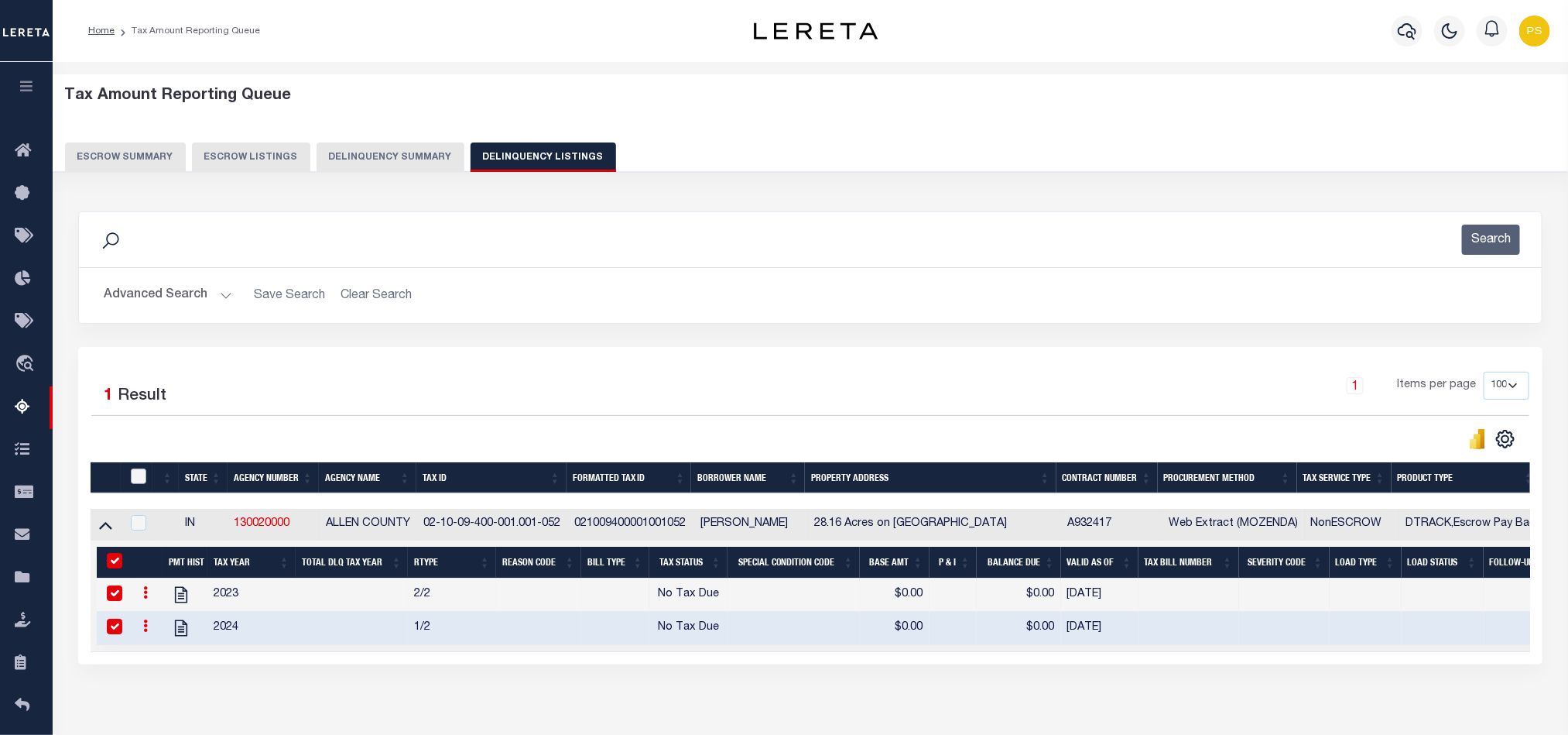
click at [140, 481] on input "checkbox" at bounding box center [138, 476] width 15 height 15
checkbox input "true"
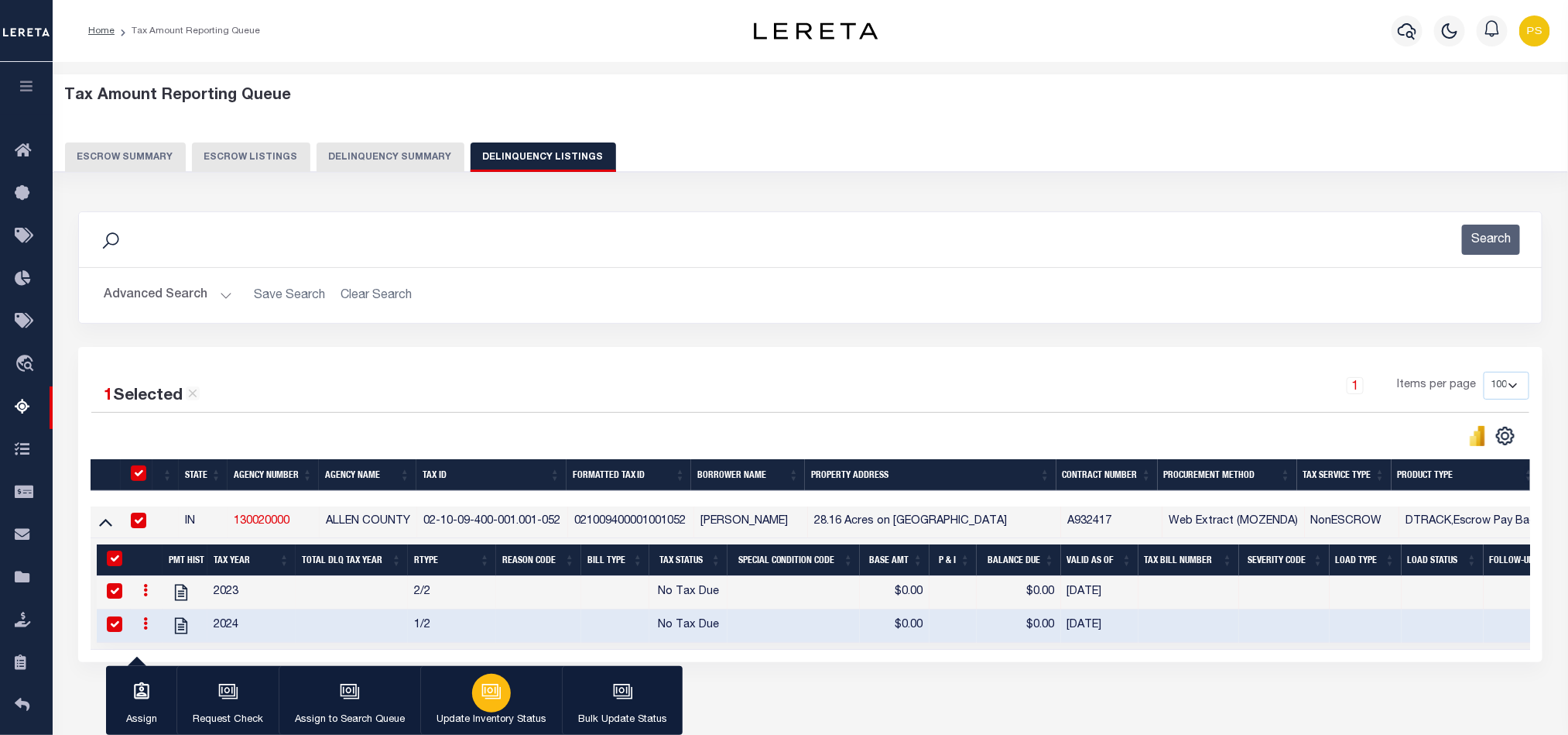
click at [491, 688] on icon "button" at bounding box center [491, 691] width 20 height 20
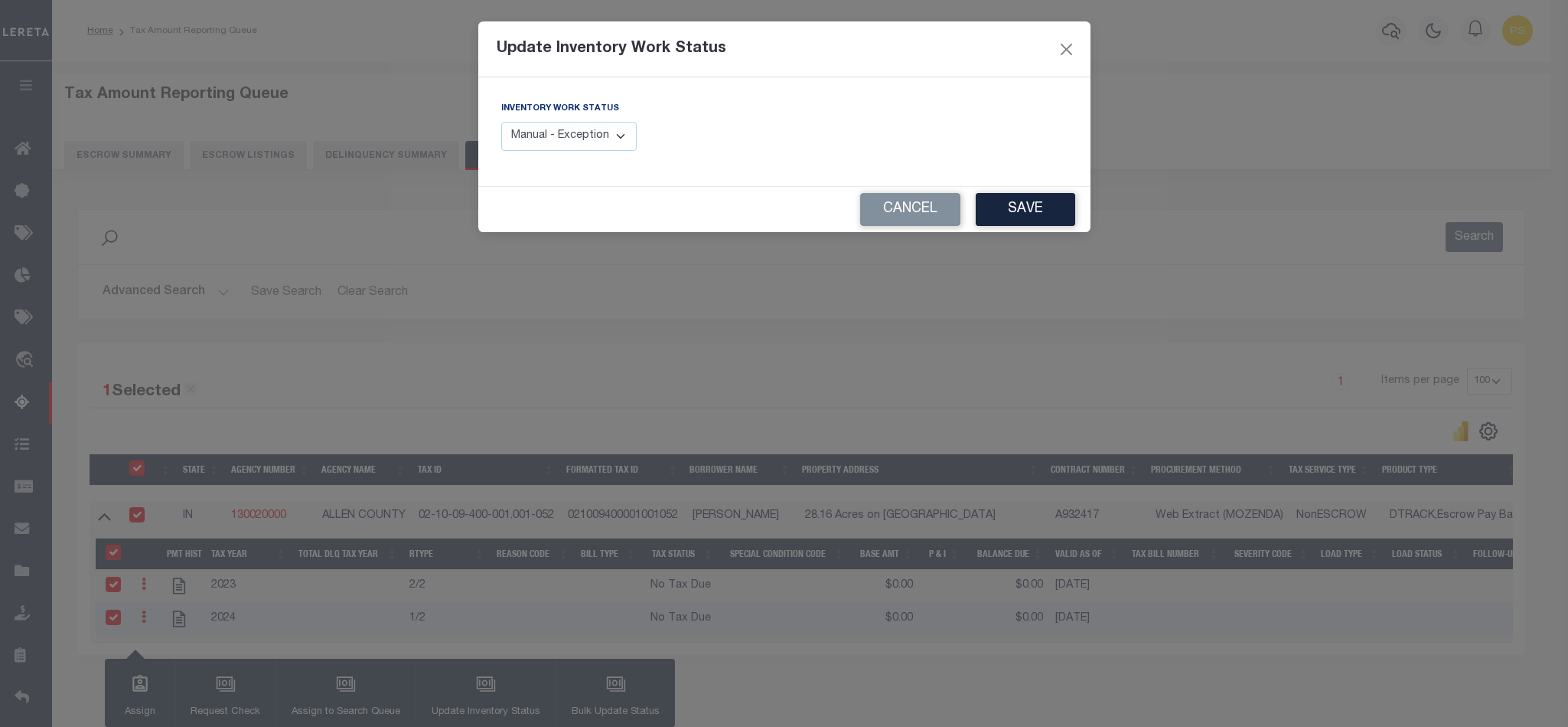
click at [569, 148] on select "Manual - Exception Pended - Awaiting Search Late Add Exception Completed" at bounding box center [569, 136] width 136 height 30
select select "4"
click at [502, 122] on select "Manual - Exception Pended - Awaiting Search Late Add Exception Completed" at bounding box center [569, 136] width 136 height 30
click at [1010, 207] on button "Save" at bounding box center [1026, 209] width 100 height 33
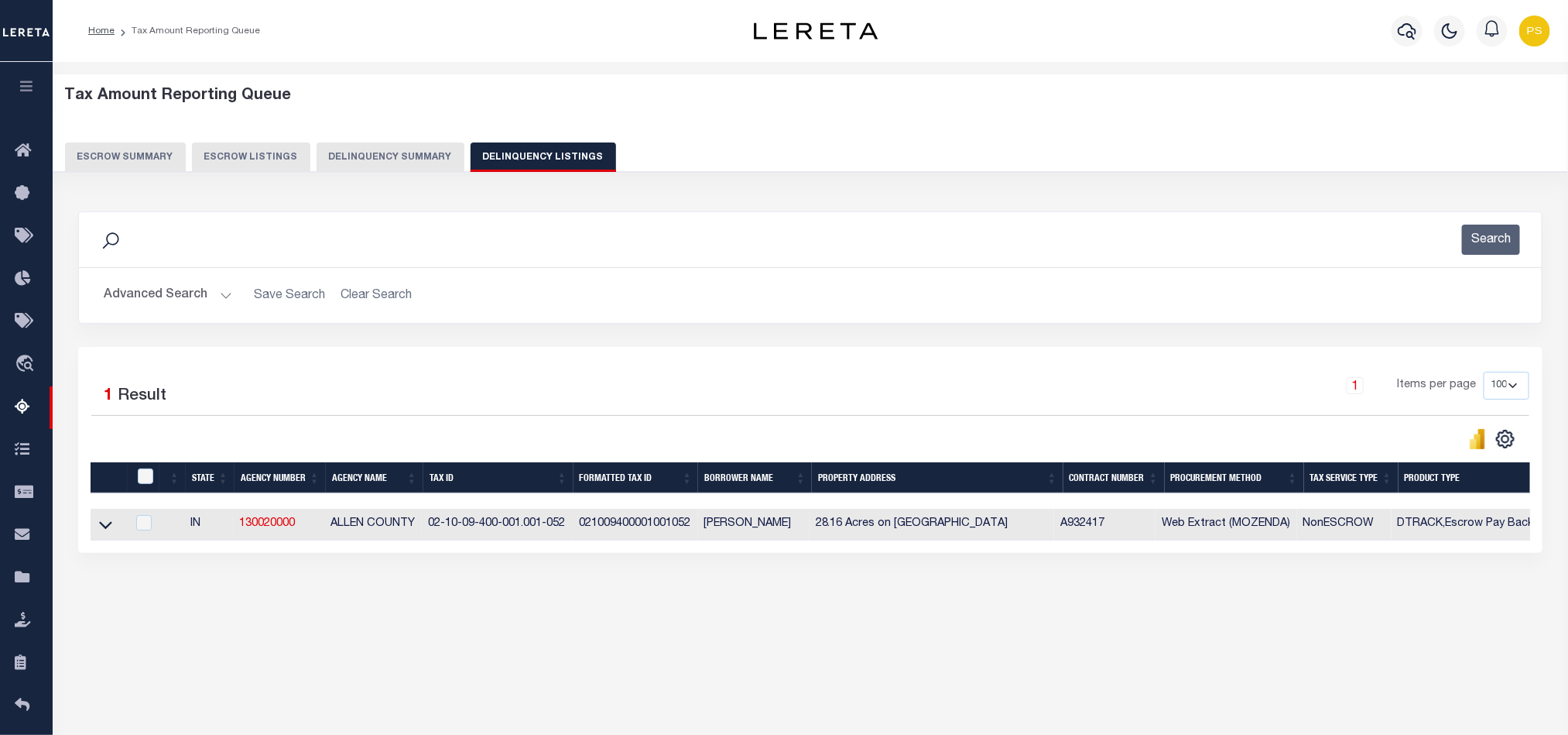
click at [184, 291] on button "Advanced Search" at bounding box center [168, 295] width 128 height 30
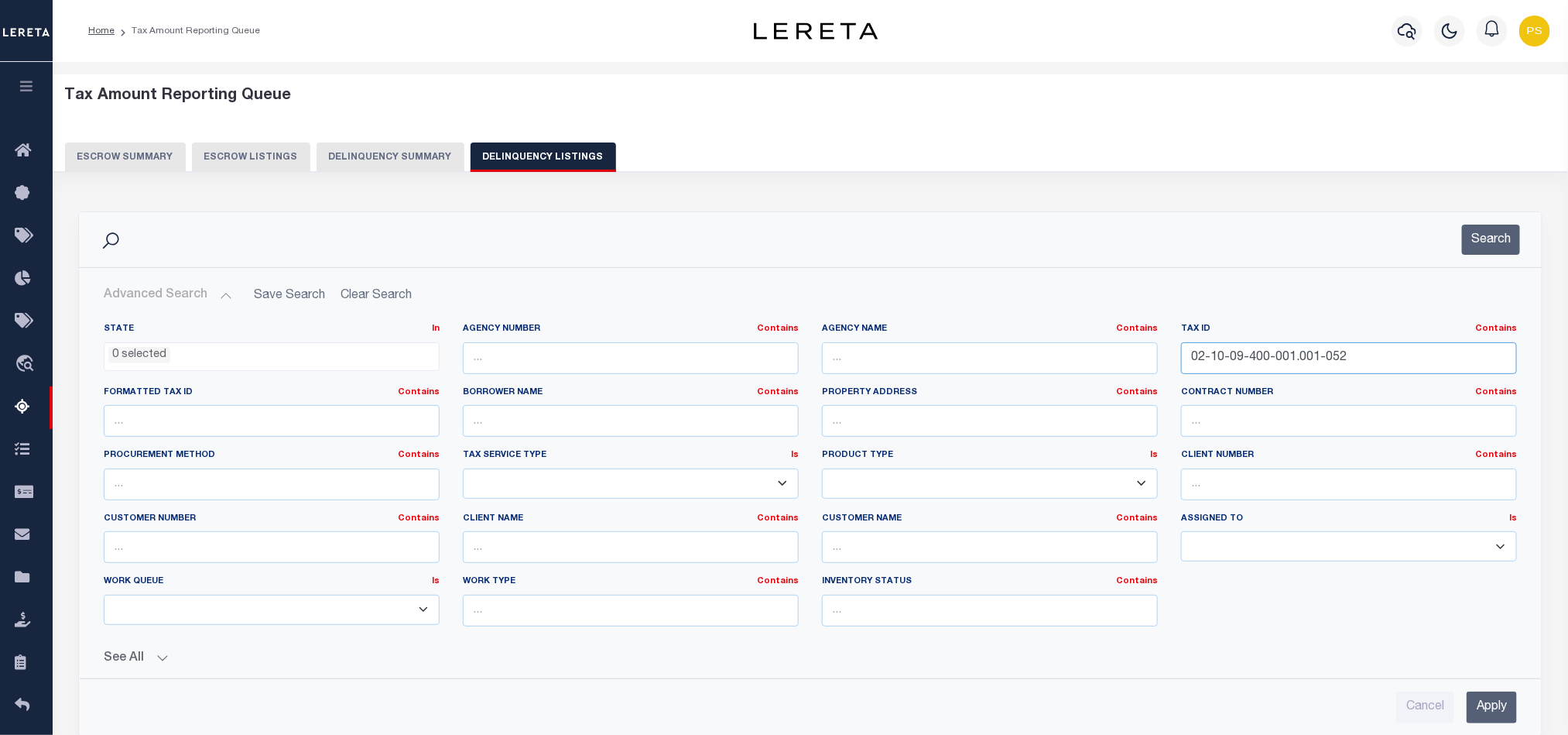
click at [1223, 355] on input "02-10-09-400-001.001-052" at bounding box center [1349, 358] width 336 height 32
paste input "21-126-005.004-053"
type input "02-10-21-126-005.004-053"
click at [1493, 706] on input "Apply" at bounding box center [1492, 707] width 50 height 32
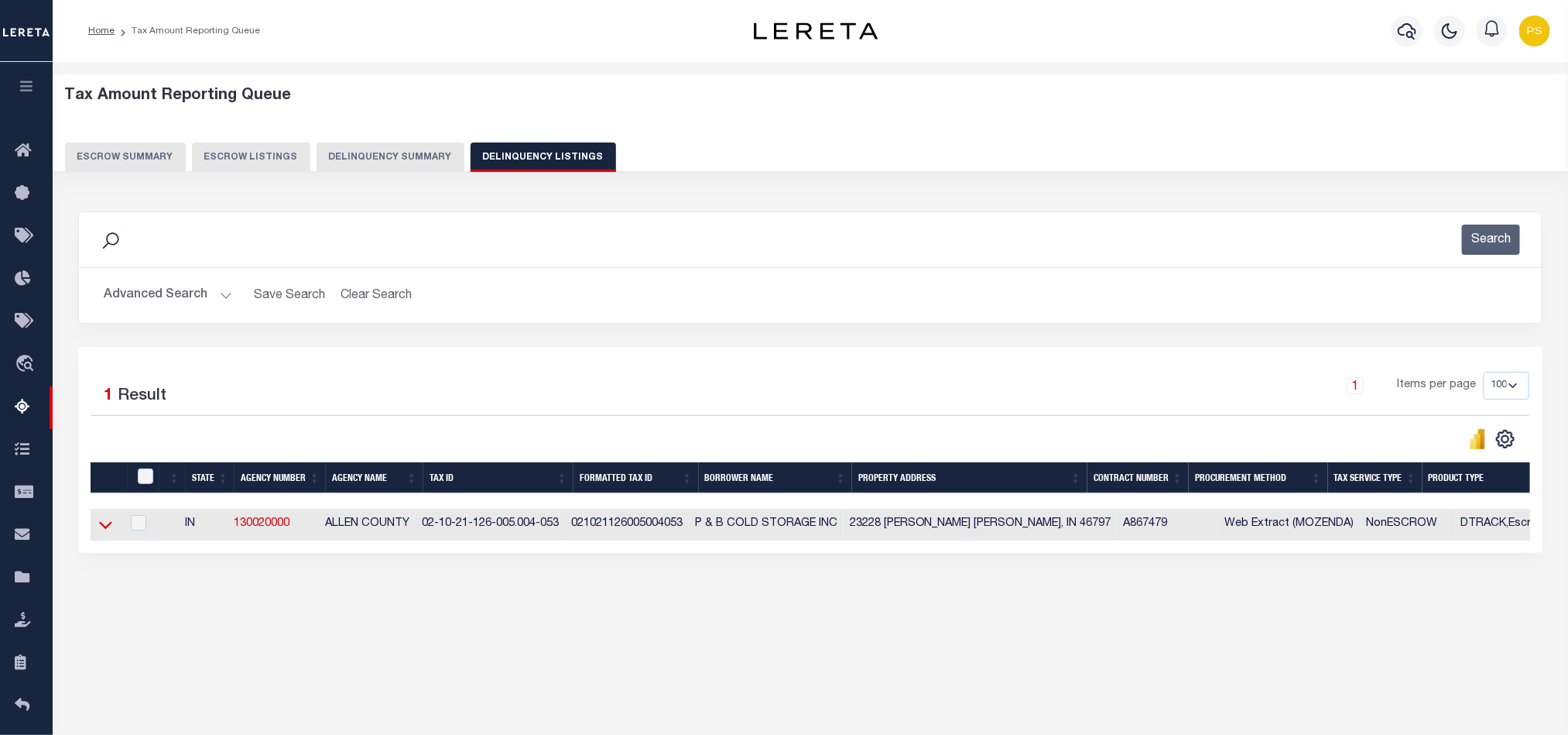
click at [109, 529] on icon at bounding box center [106, 526] width 13 height 8
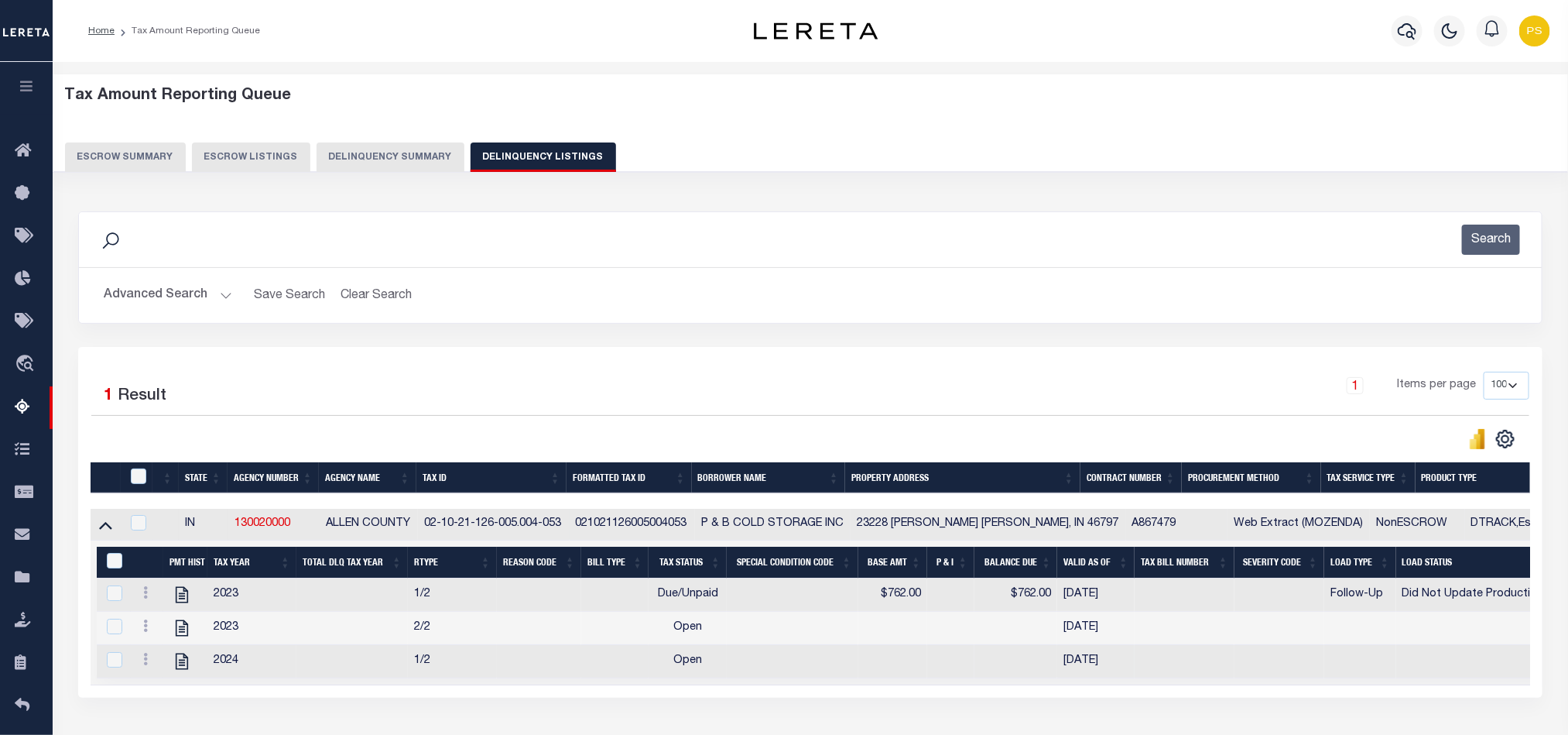
scroll to position [121, 0]
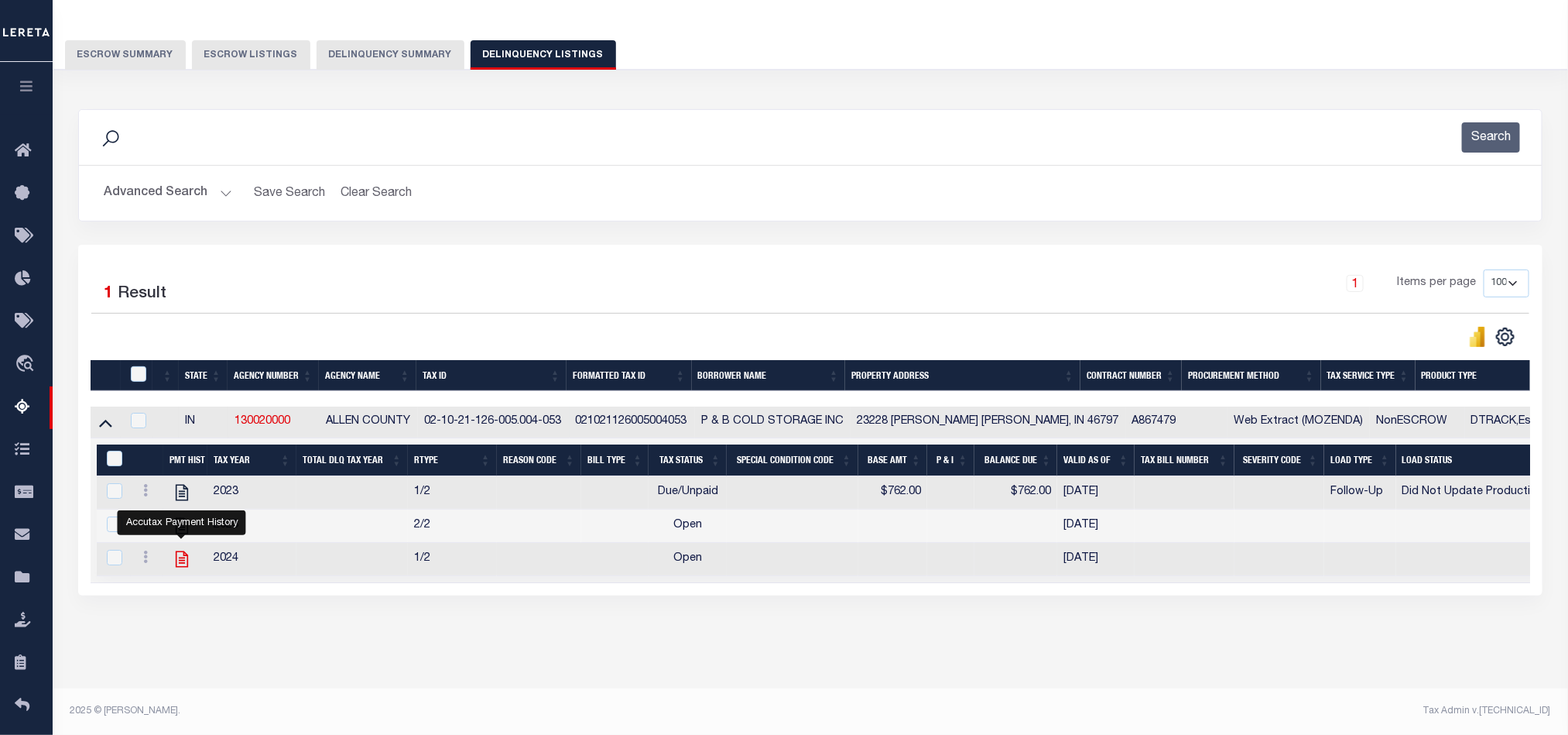
click at [182, 551] on icon "" at bounding box center [181, 559] width 20 height 20
checkbox input "false"
checkbox input "true"
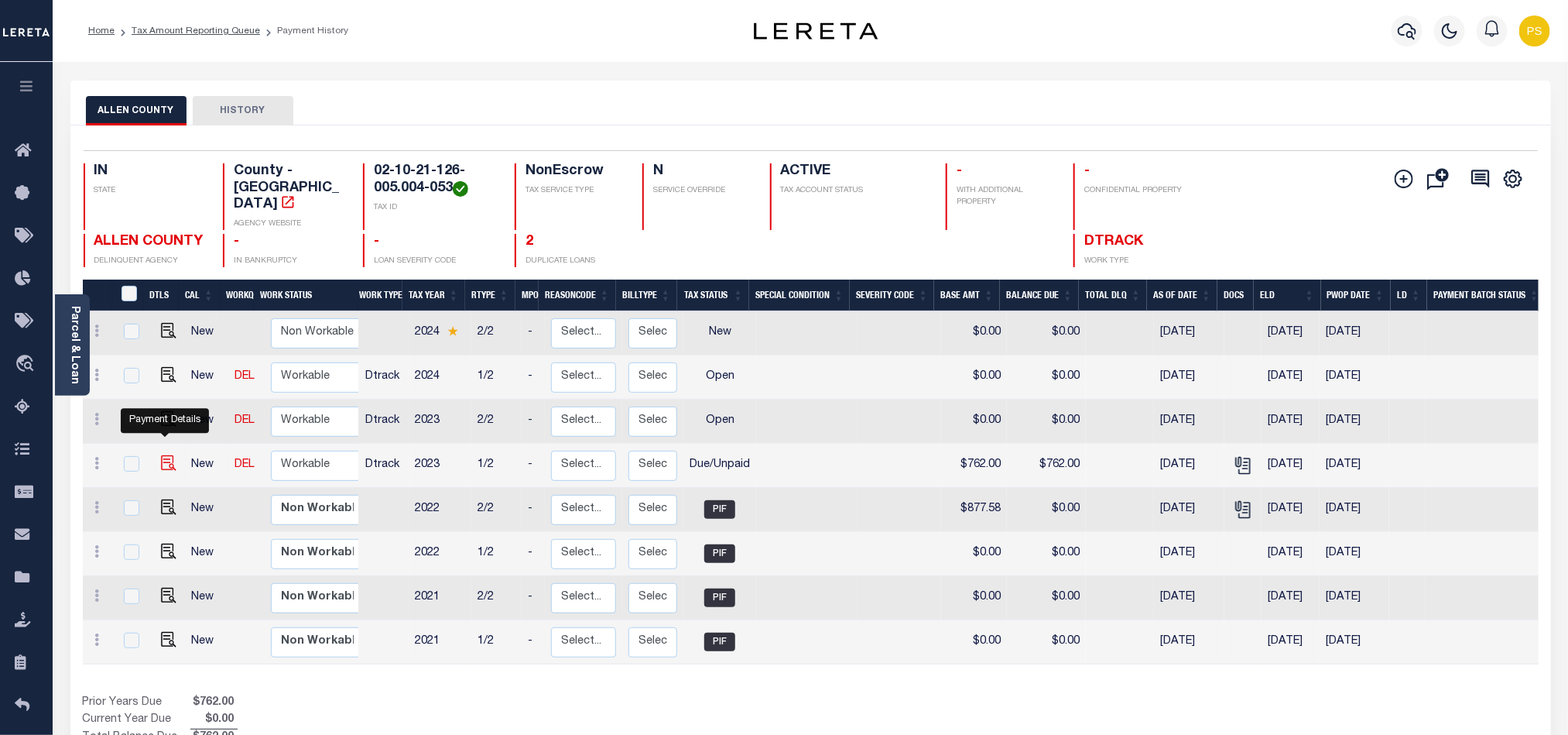
click at [161, 455] on img "" at bounding box center [168, 463] width 15 height 15
checkbox input "true"
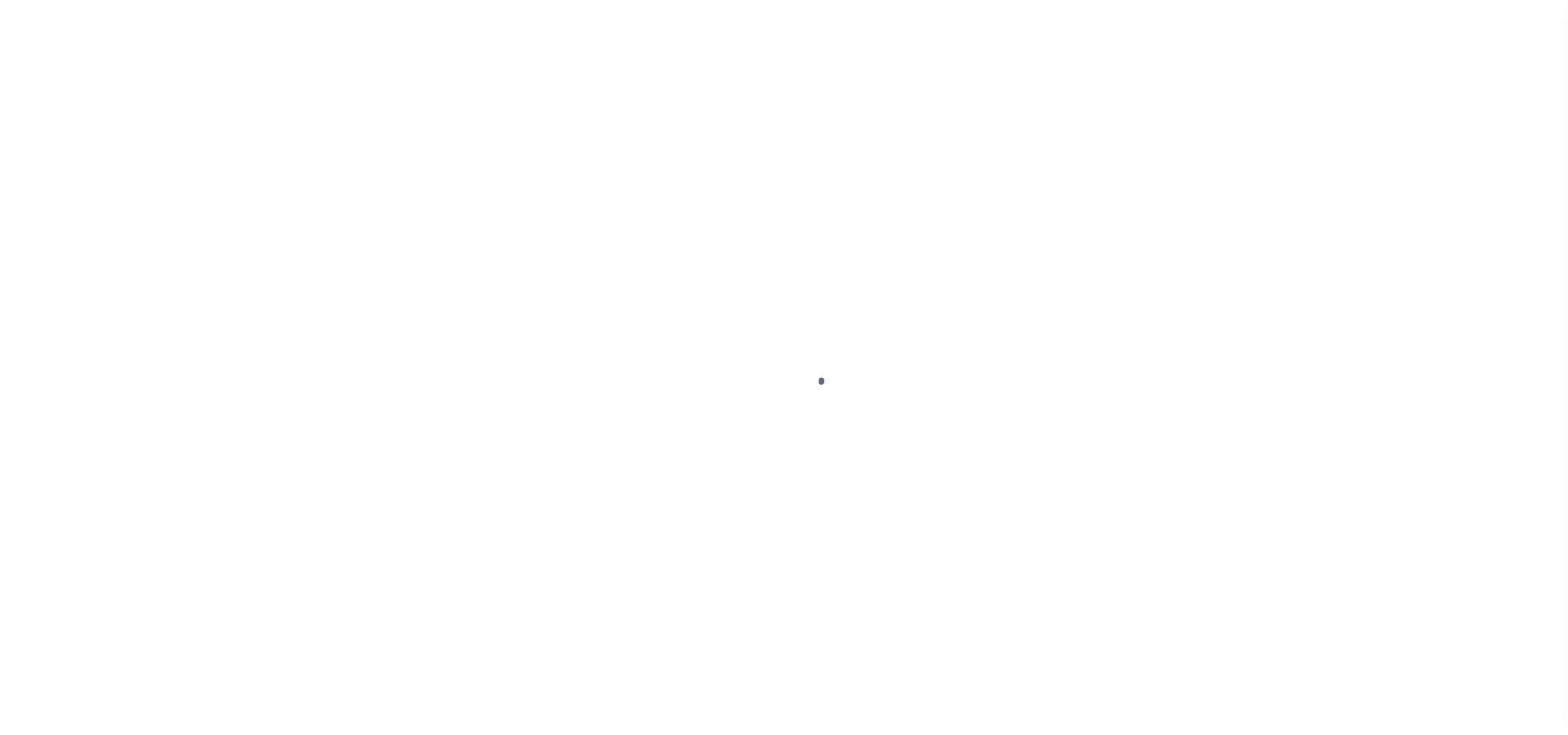
select select "DUE"
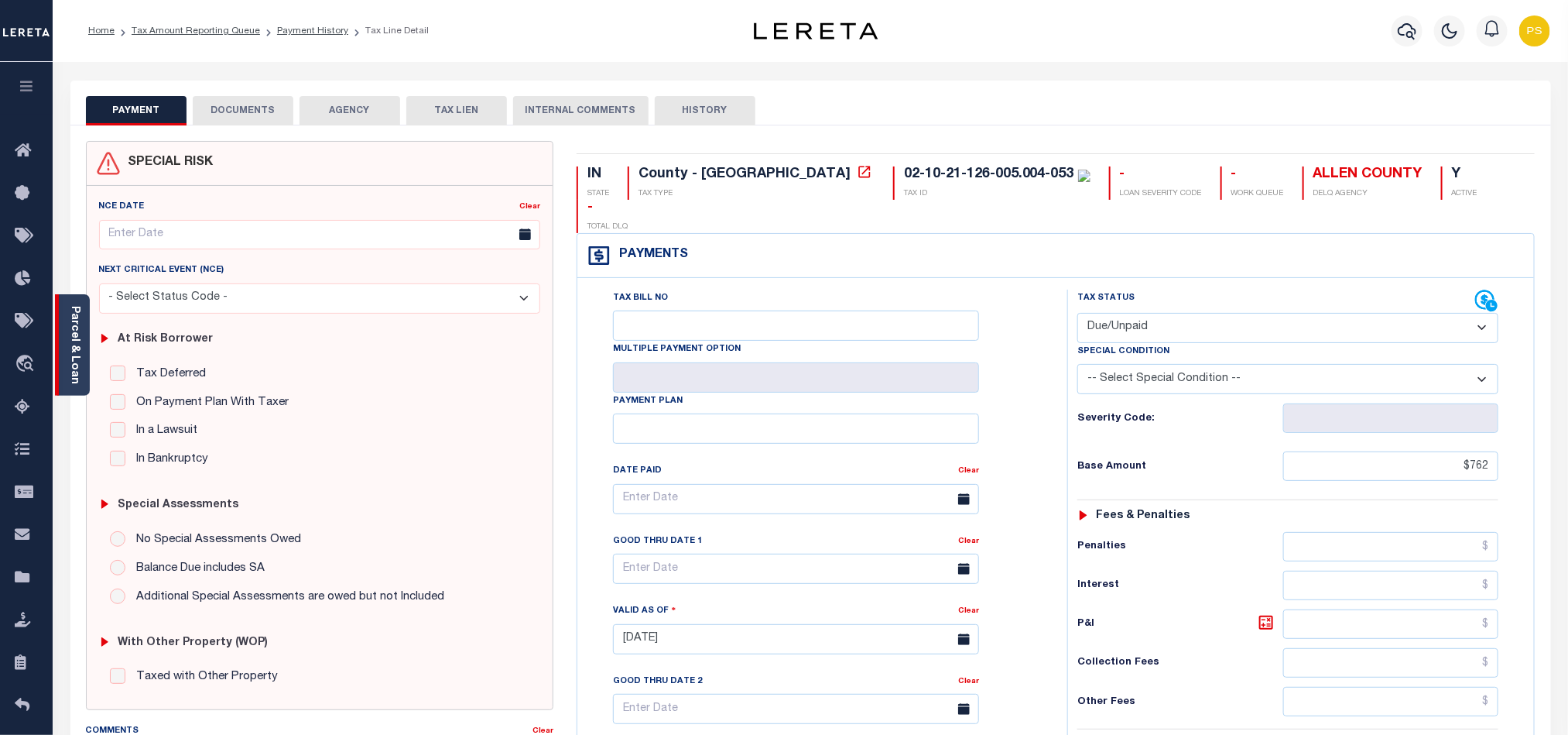
click at [69, 342] on link "Parcel & Loan" at bounding box center [74, 345] width 11 height 78
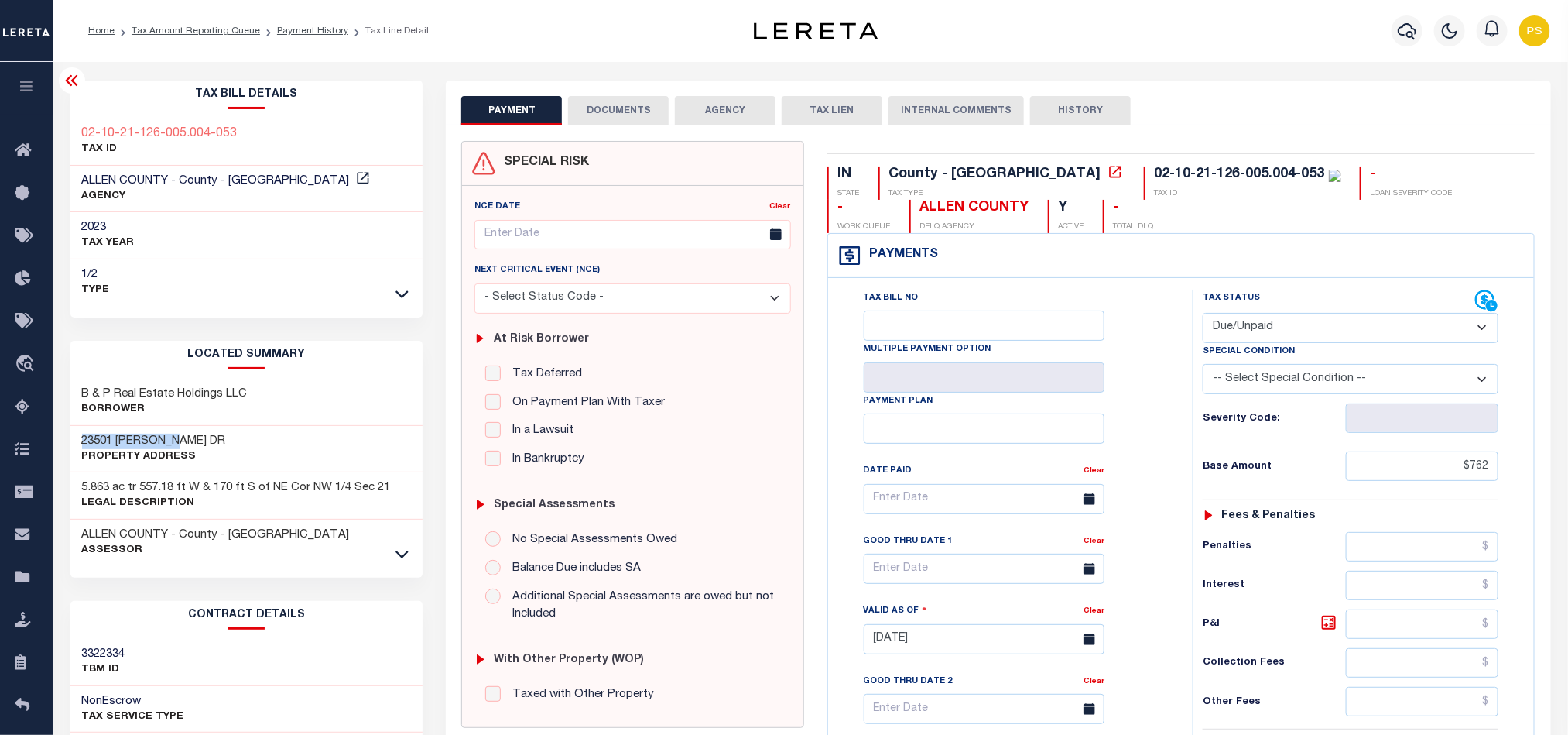
drag, startPoint x: 79, startPoint y: 442, endPoint x: 237, endPoint y: 437, distance: 158.1
click at [237, 437] on div "23501 [PERSON_NAME] DR Property Address" at bounding box center [247, 450] width 353 height 47
drag, startPoint x: 77, startPoint y: 390, endPoint x: 258, endPoint y: 390, distance: 181.0
click at [258, 390] on div "B & P Real Estate Holdings LLC Borrower" at bounding box center [247, 402] width 353 height 47
copy h3 "B & P Real Estate Holdings LLC"
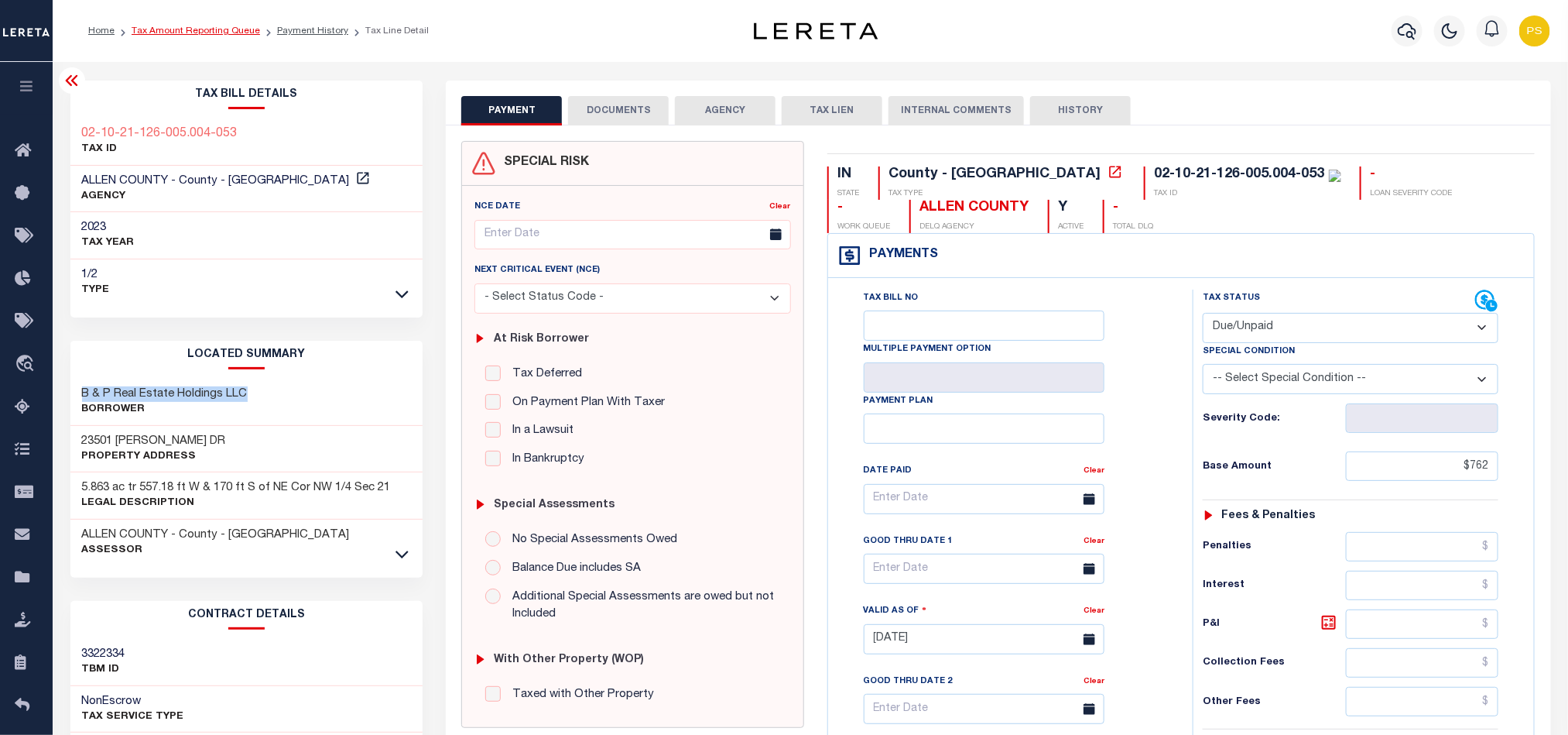
click at [228, 33] on link "Tax Amount Reporting Queue" at bounding box center [196, 30] width 128 height 9
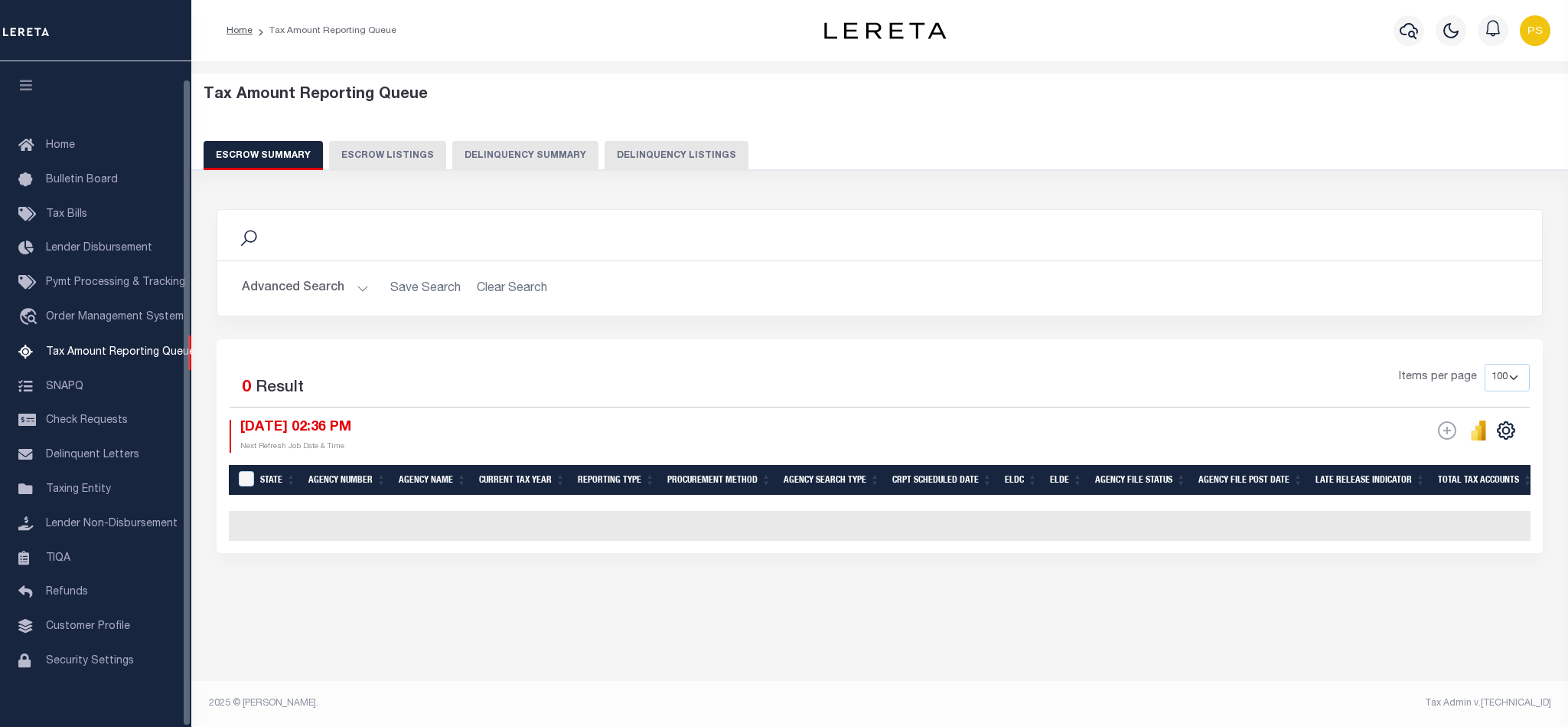
select select "100"
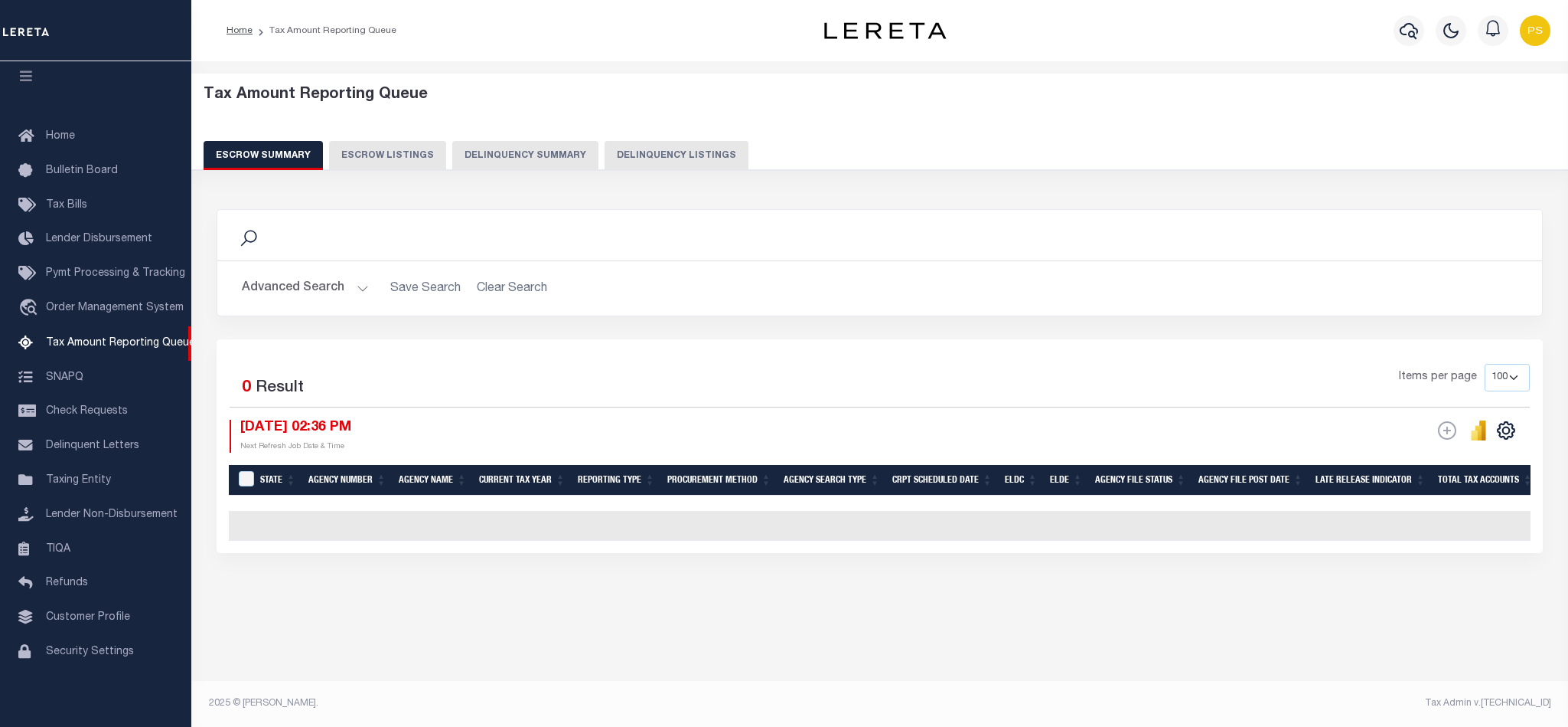
click at [714, 163] on button "Delinquency Listings" at bounding box center [676, 155] width 144 height 29
select select "100"
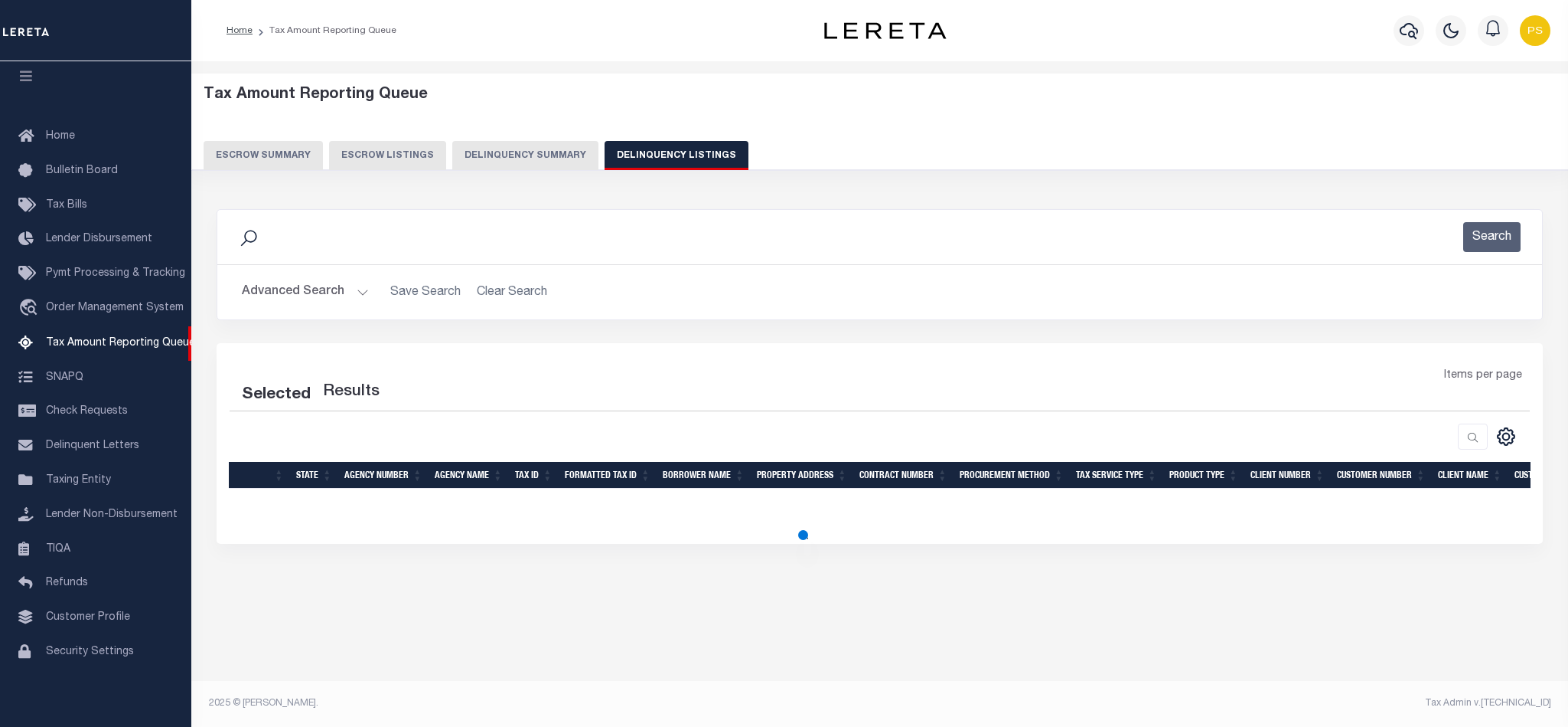
select select "100"
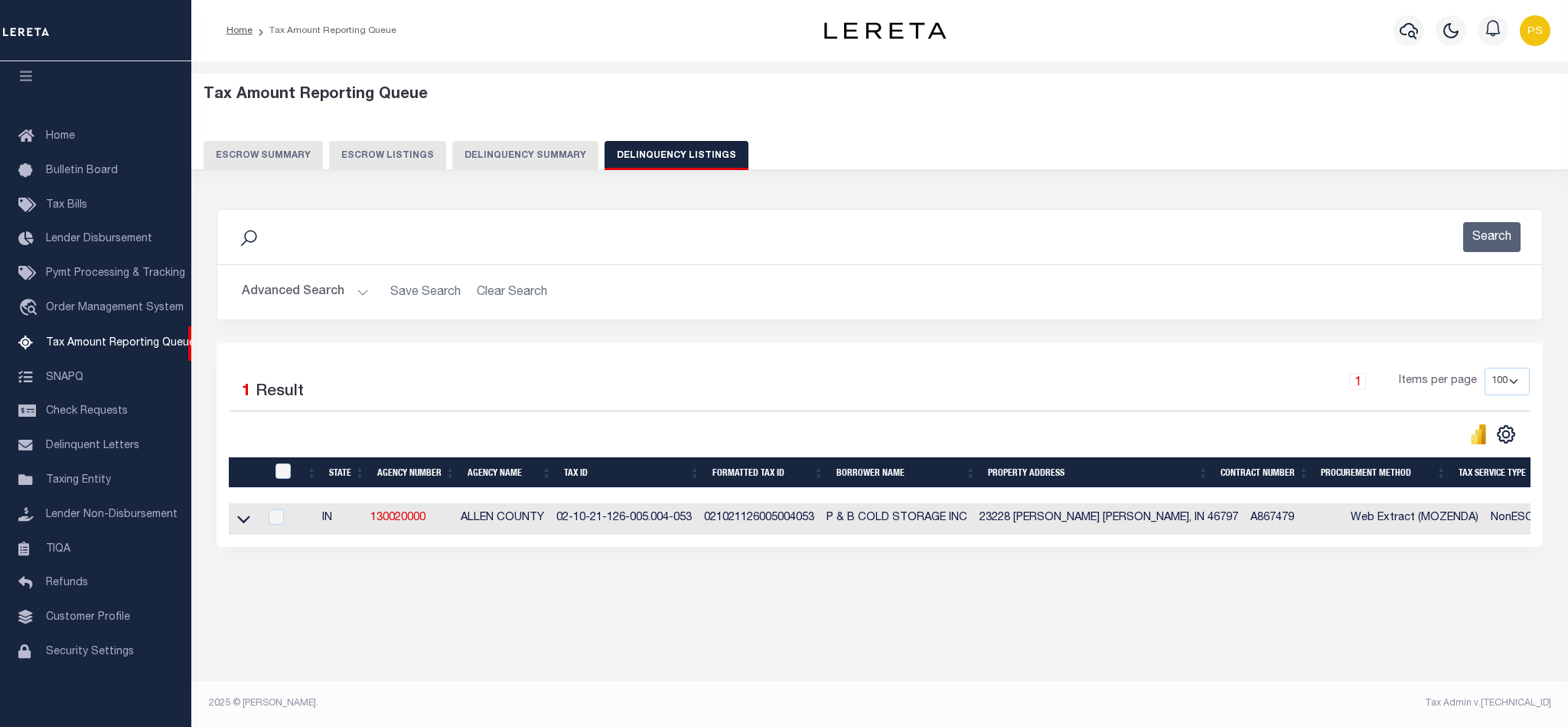
click at [309, 297] on button "Advanced Search" at bounding box center [305, 292] width 127 height 30
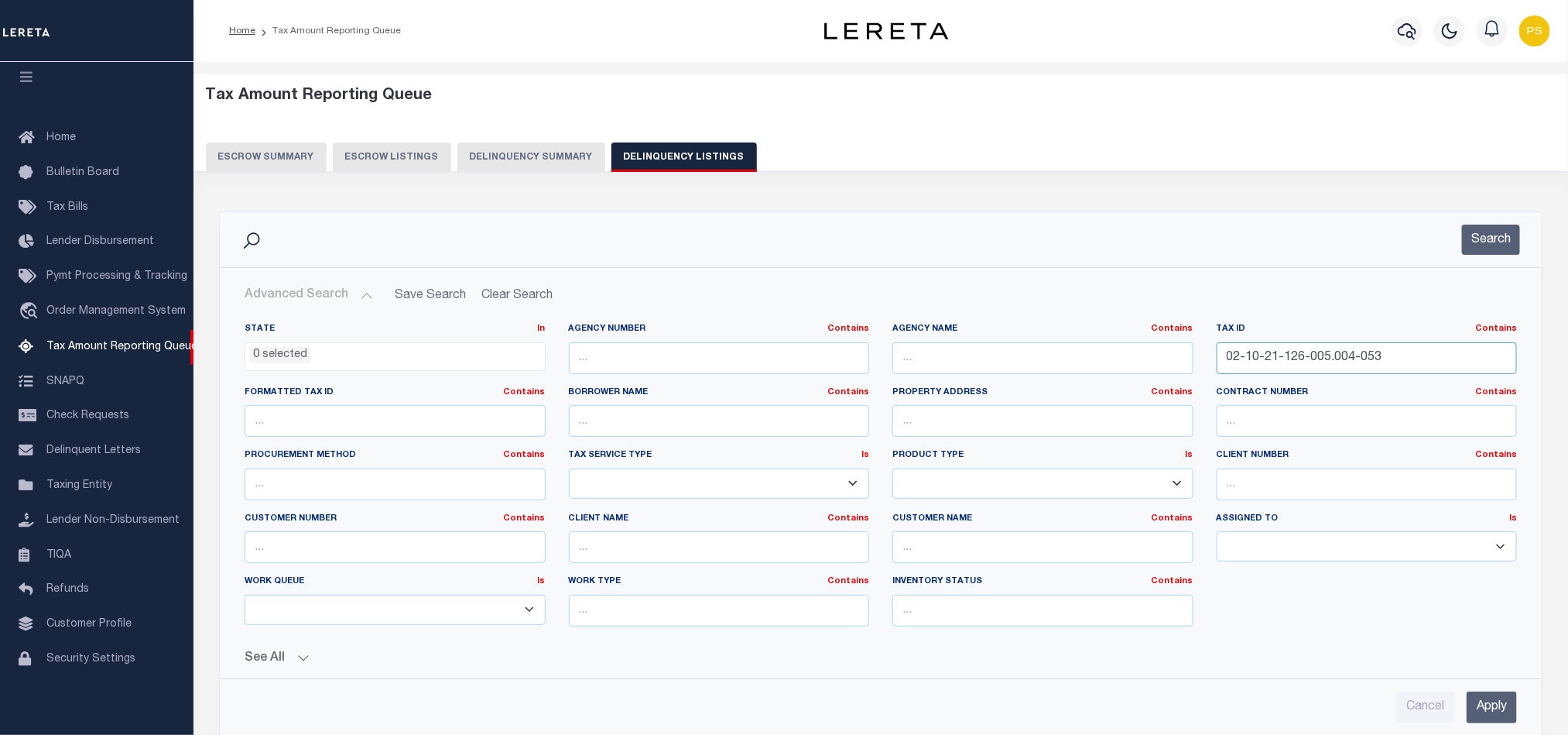
click at [1278, 361] on input "02-10-21-126-005.004-053" at bounding box center [1367, 358] width 301 height 32
paste input "1-05-252-002.000-038"
type input "02-11-05-252-002.000-038"
click at [1486, 705] on input "Apply" at bounding box center [1492, 707] width 50 height 32
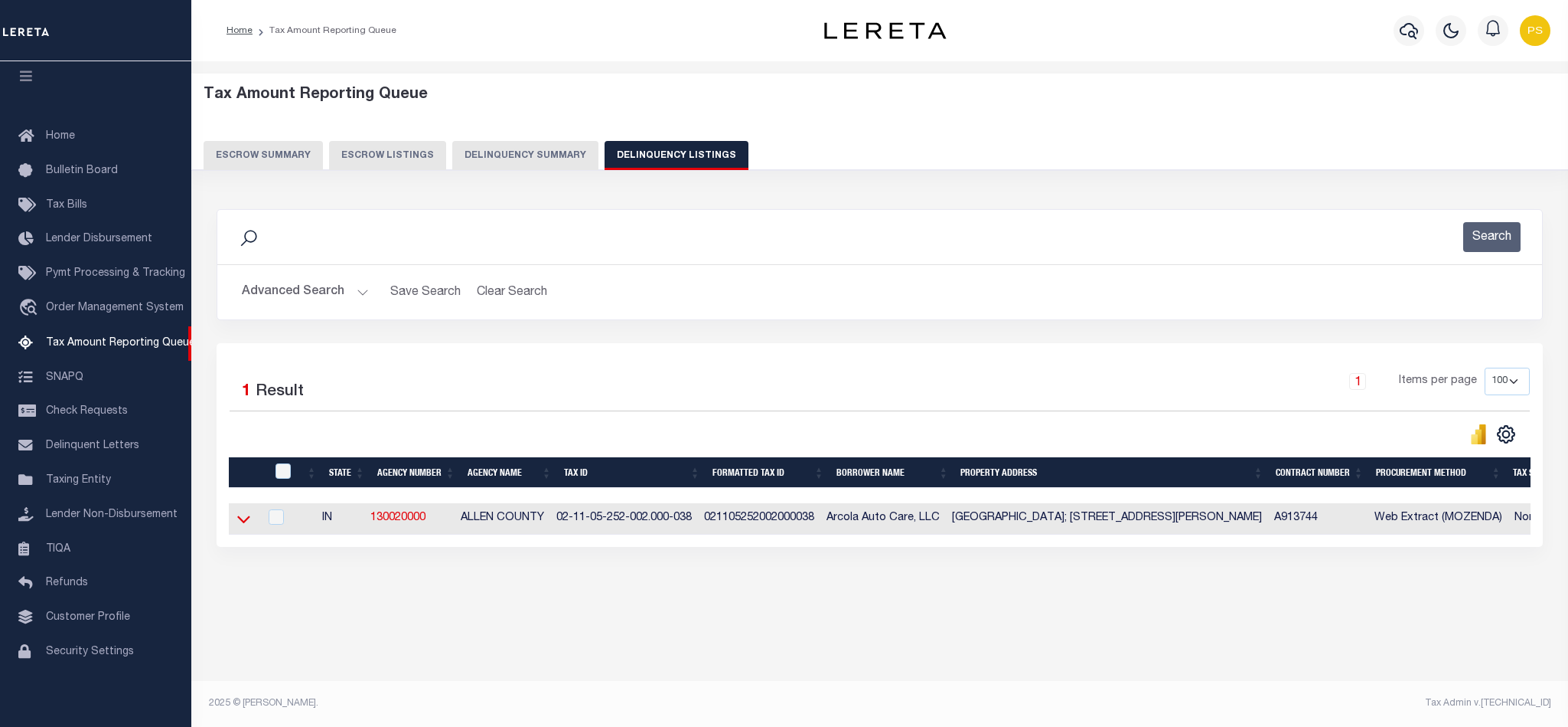
click at [237, 526] on icon at bounding box center [244, 519] width 13 height 16
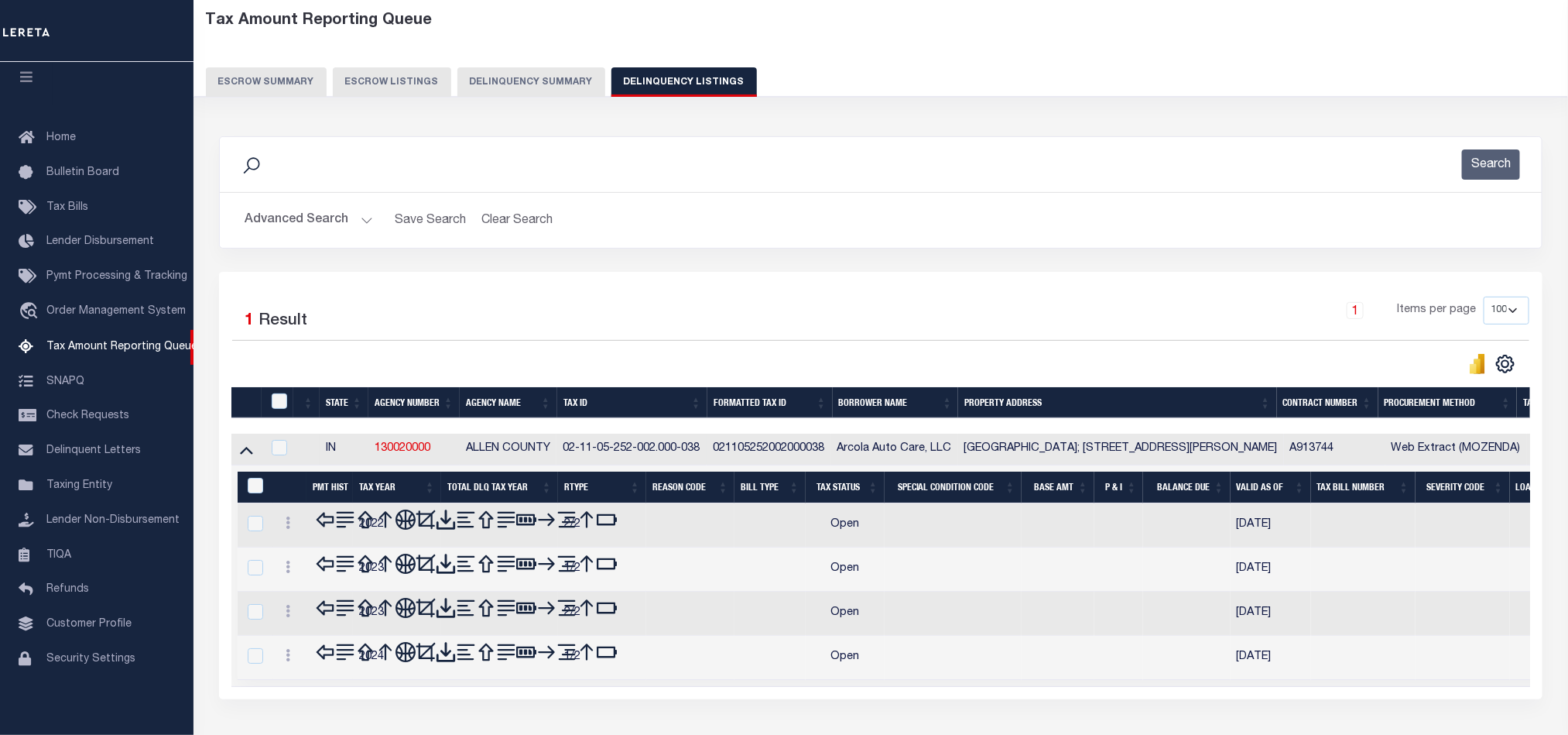
scroll to position [154, 0]
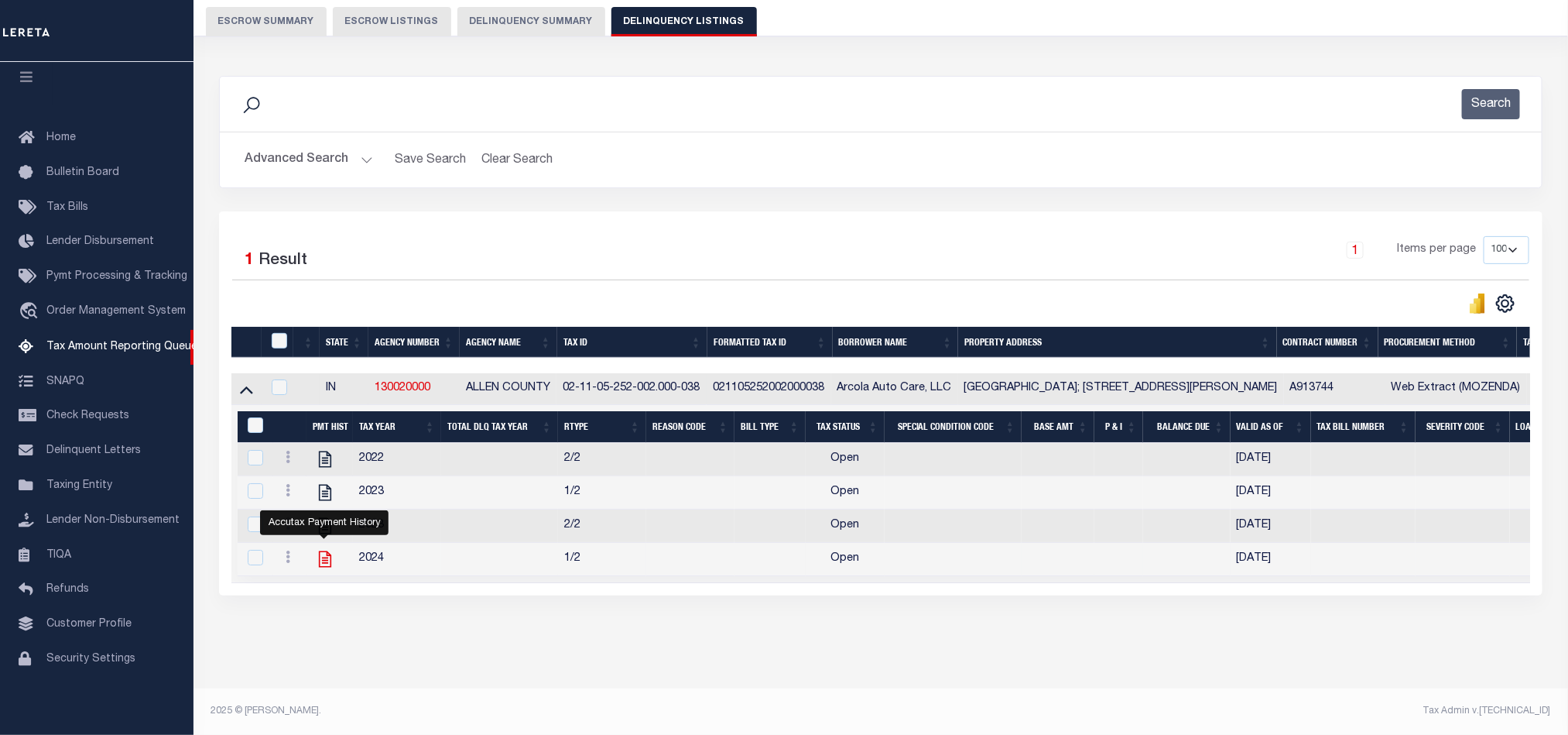
click at [324, 549] on icon "" at bounding box center [325, 559] width 20 height 20
checkbox input "true"
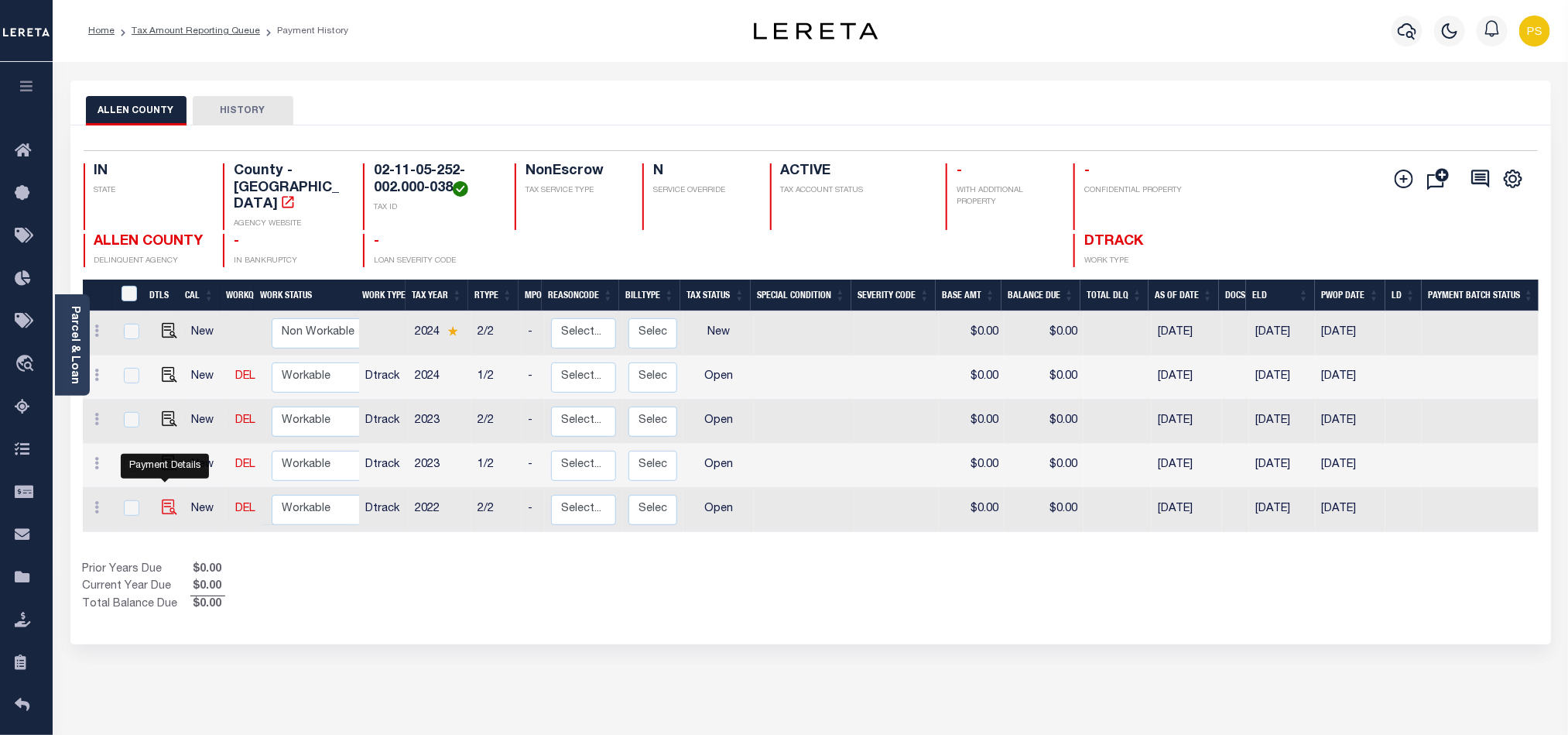
click at [165, 499] on img "" at bounding box center [169, 507] width 15 height 15
checkbox input "true"
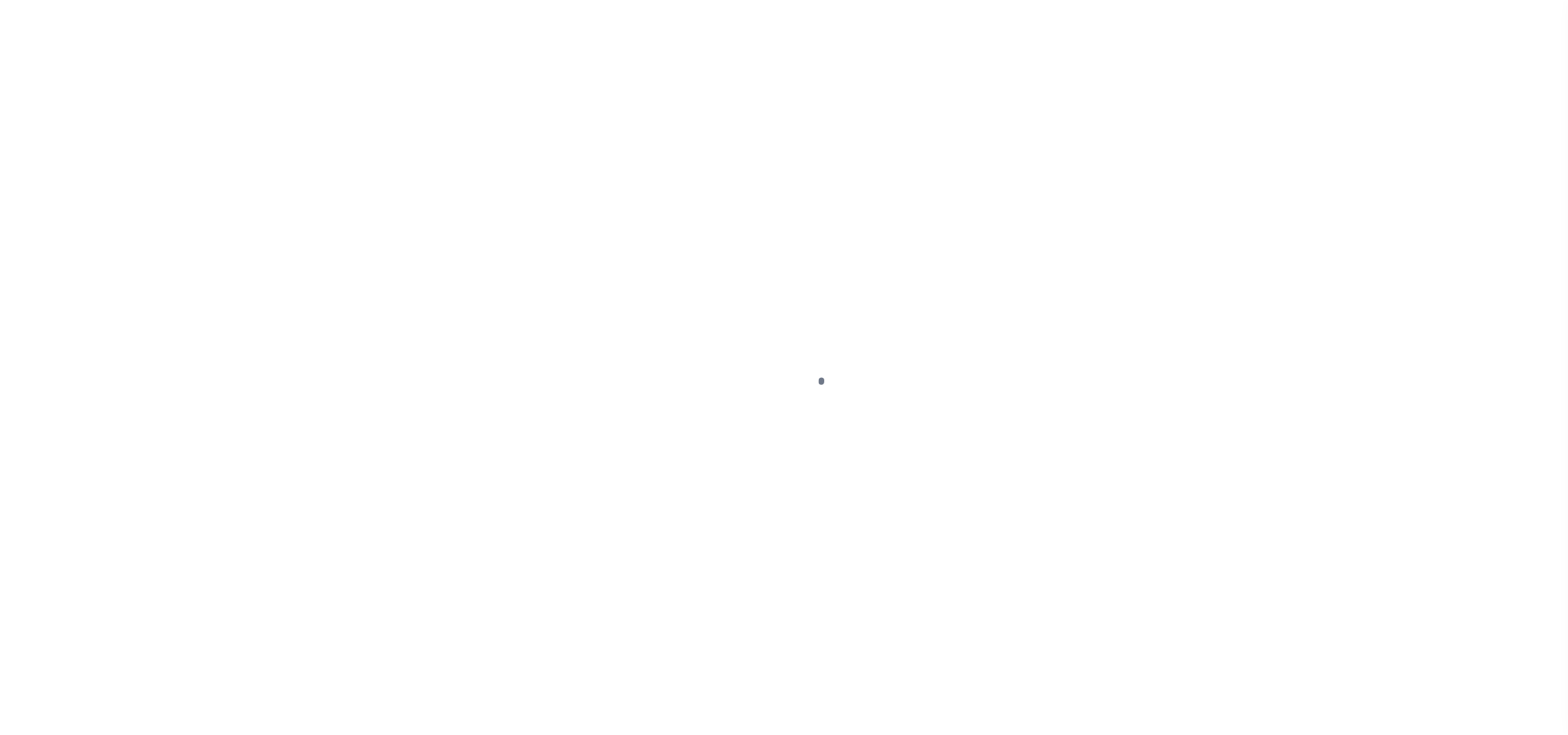
select select "OP2"
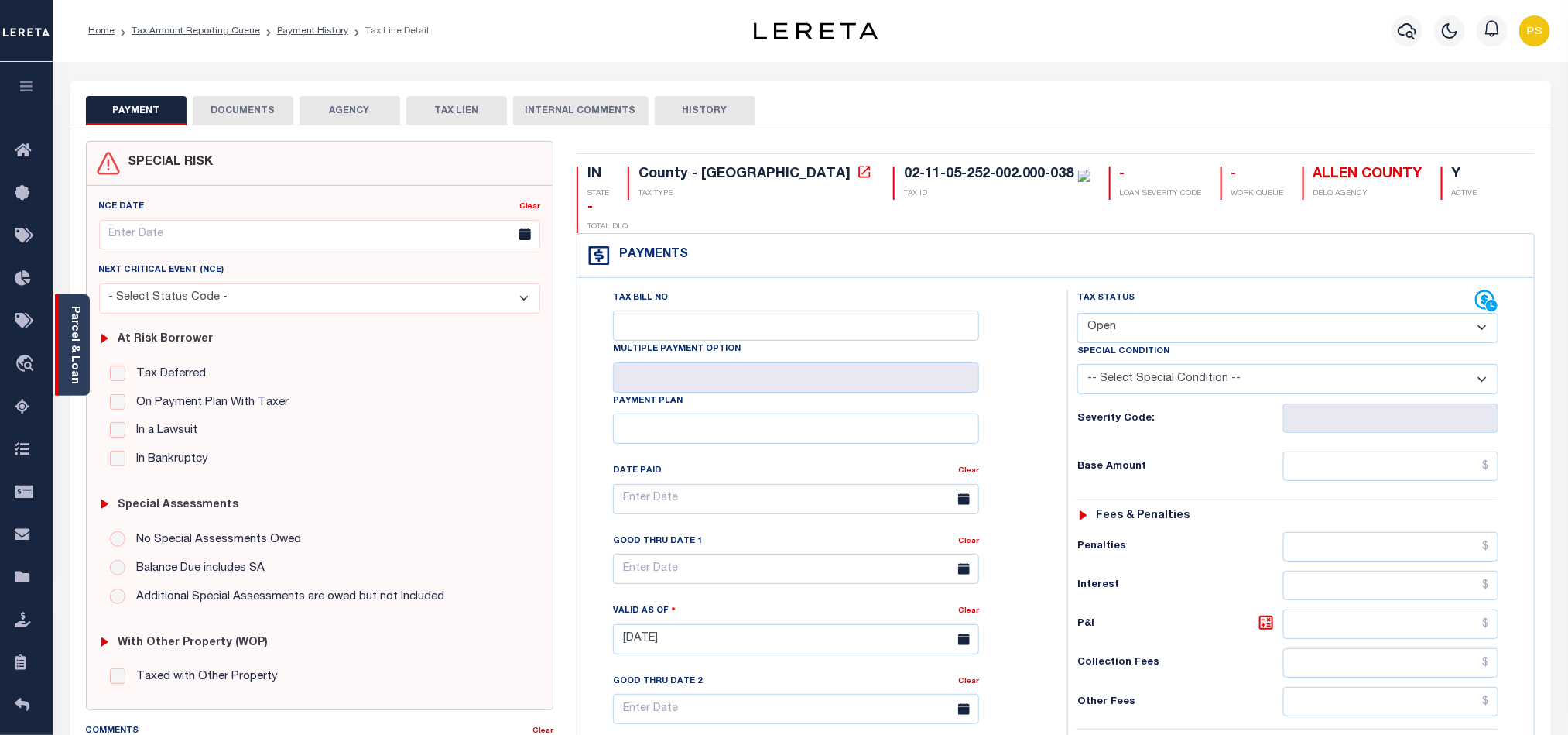
click at [72, 333] on link "Parcel & Loan" at bounding box center [74, 345] width 11 height 78
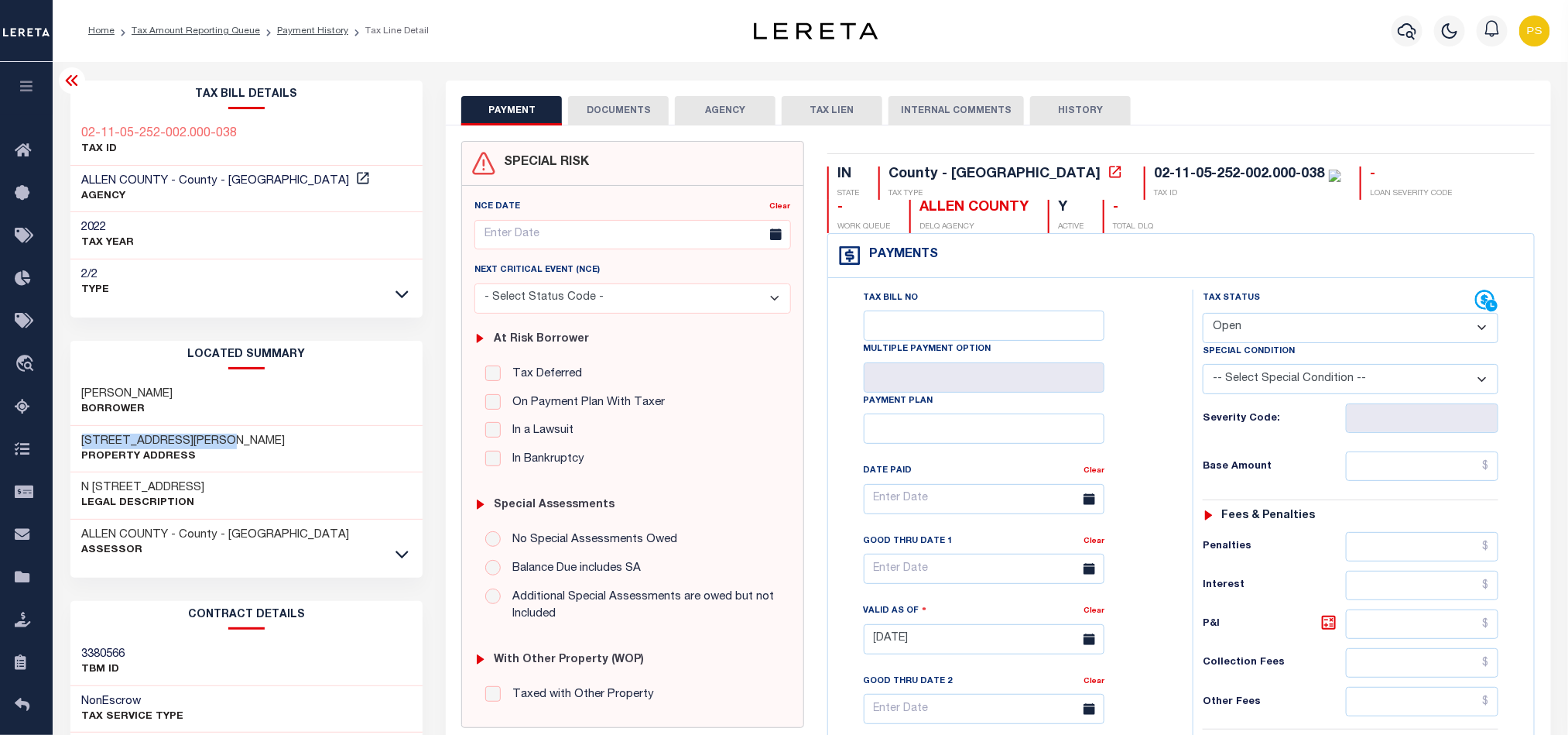
drag, startPoint x: 76, startPoint y: 440, endPoint x: 251, endPoint y: 439, distance: 175.0
click at [251, 439] on div "[STREET_ADDRESS][PERSON_NAME] Property Address" at bounding box center [247, 450] width 353 height 47
copy h3 "[STREET_ADDRESS][PERSON_NAME]"
click at [211, 30] on link "Tax Amount Reporting Queue" at bounding box center [196, 30] width 128 height 9
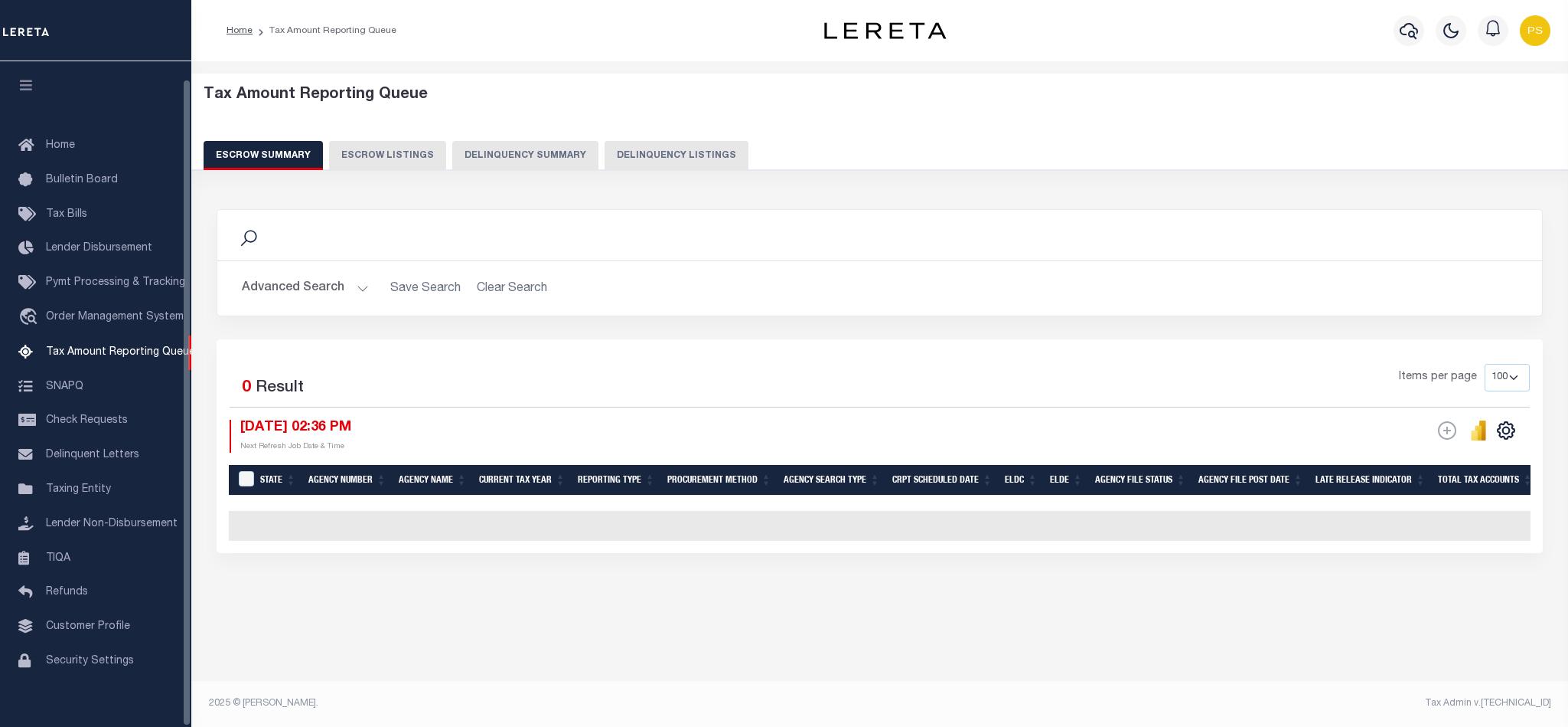
select select "100"
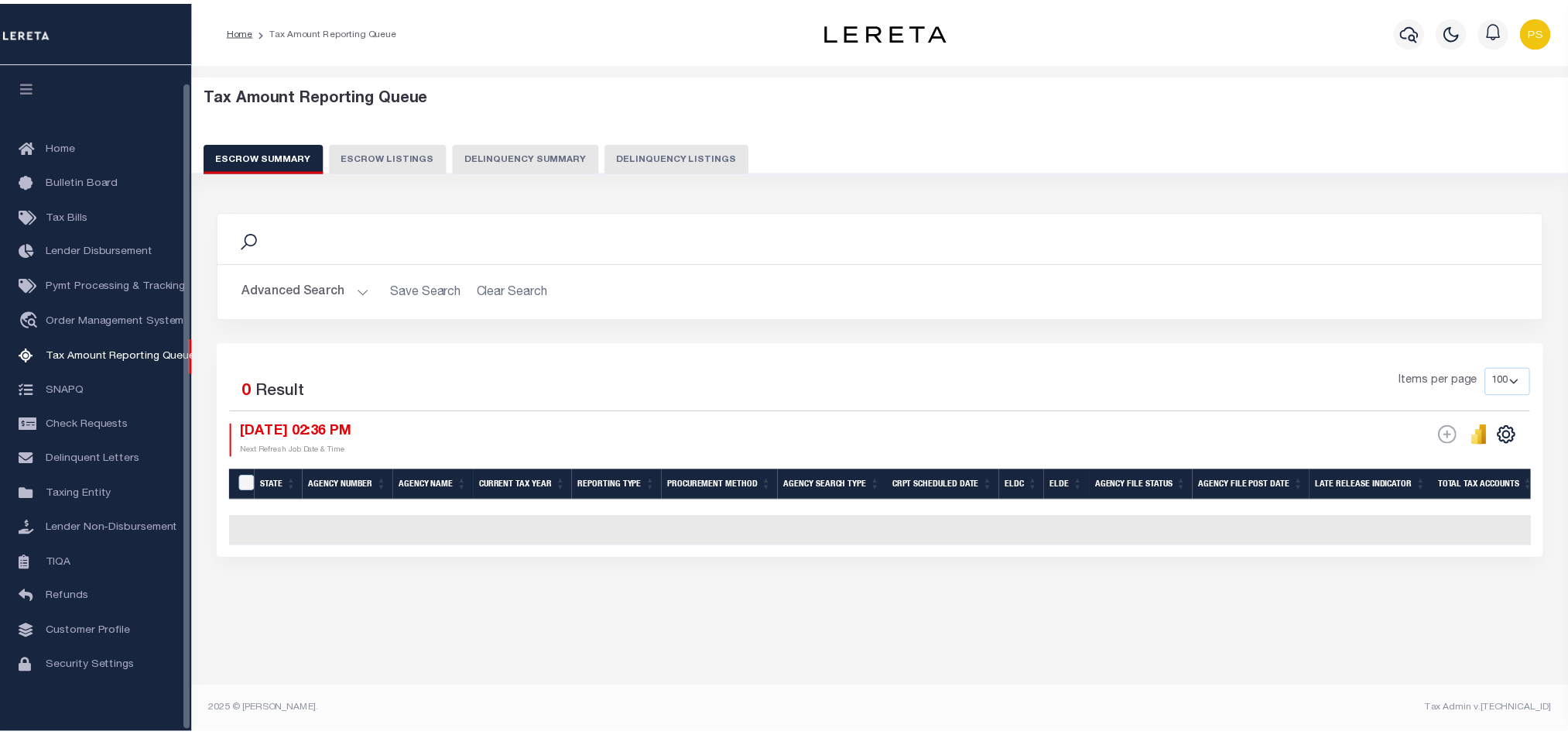
scroll to position [19, 0]
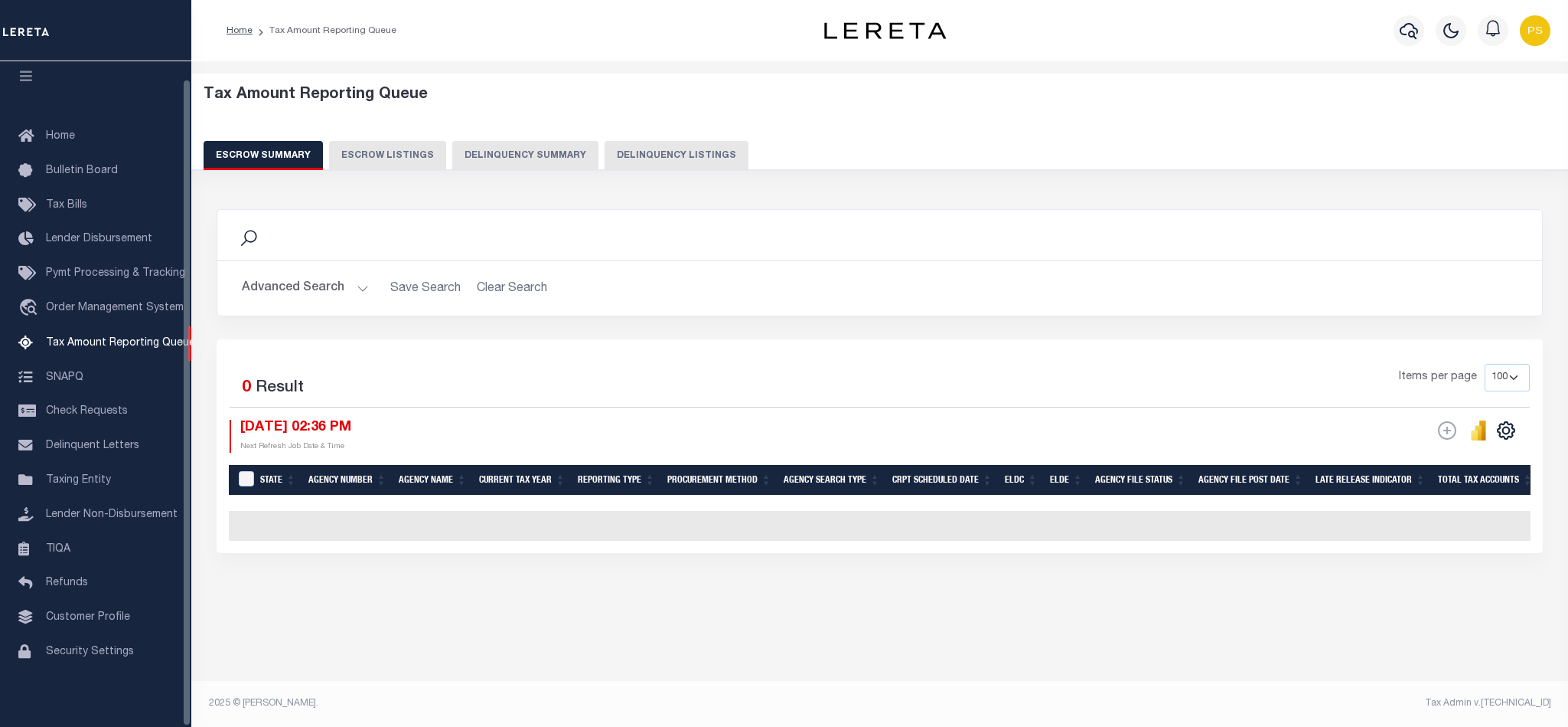
click at [691, 154] on button "Delinquency Listings" at bounding box center [676, 155] width 144 height 29
select select "100"
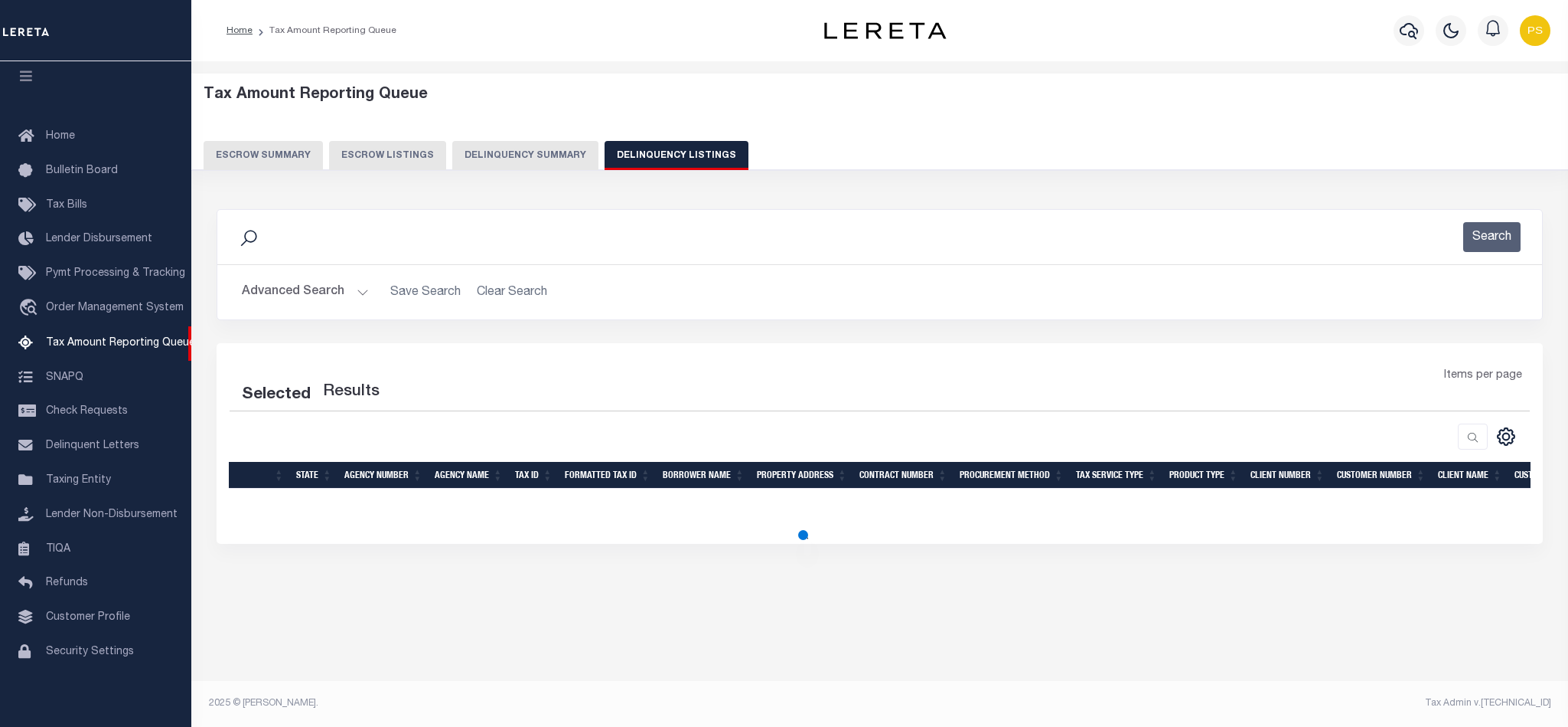
select select "100"
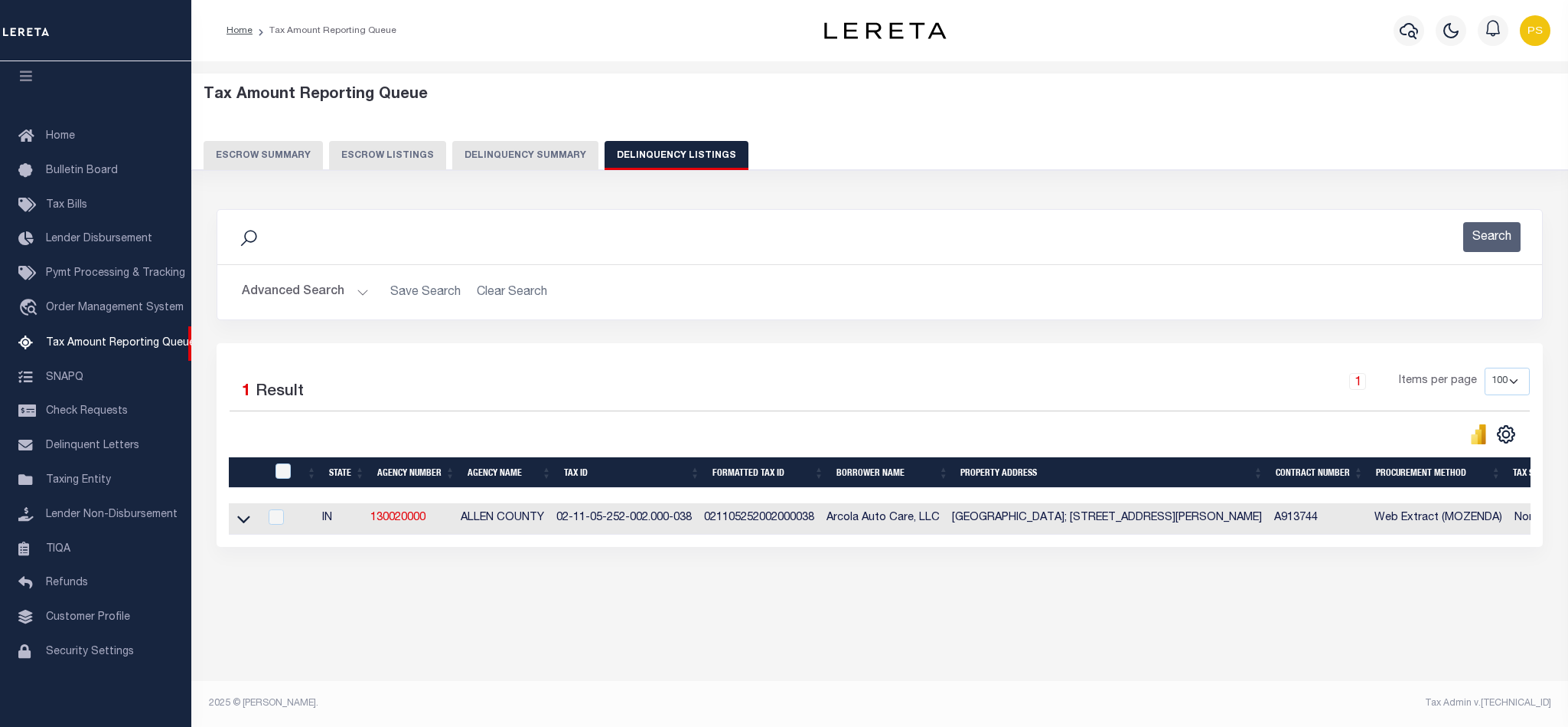
click at [282, 298] on button "Advanced Search" at bounding box center [305, 292] width 127 height 30
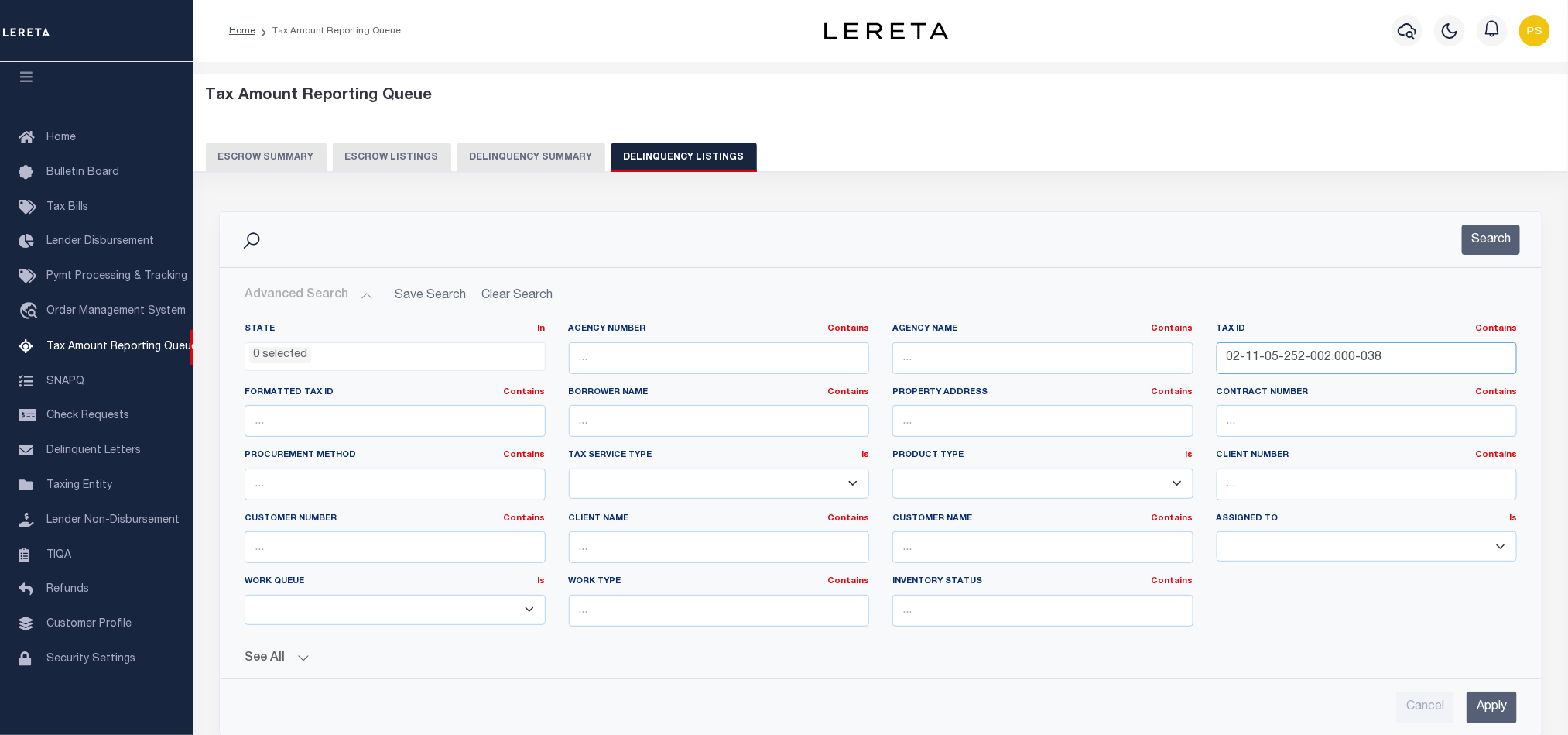
click at [1284, 360] on input "02-11-05-252-002.000-038" at bounding box center [1367, 358] width 301 height 32
paste input "2-23-401-023.000-074"
type input "02-12-23-401-023.000-074"
click at [1493, 707] on input "Apply" at bounding box center [1492, 707] width 50 height 32
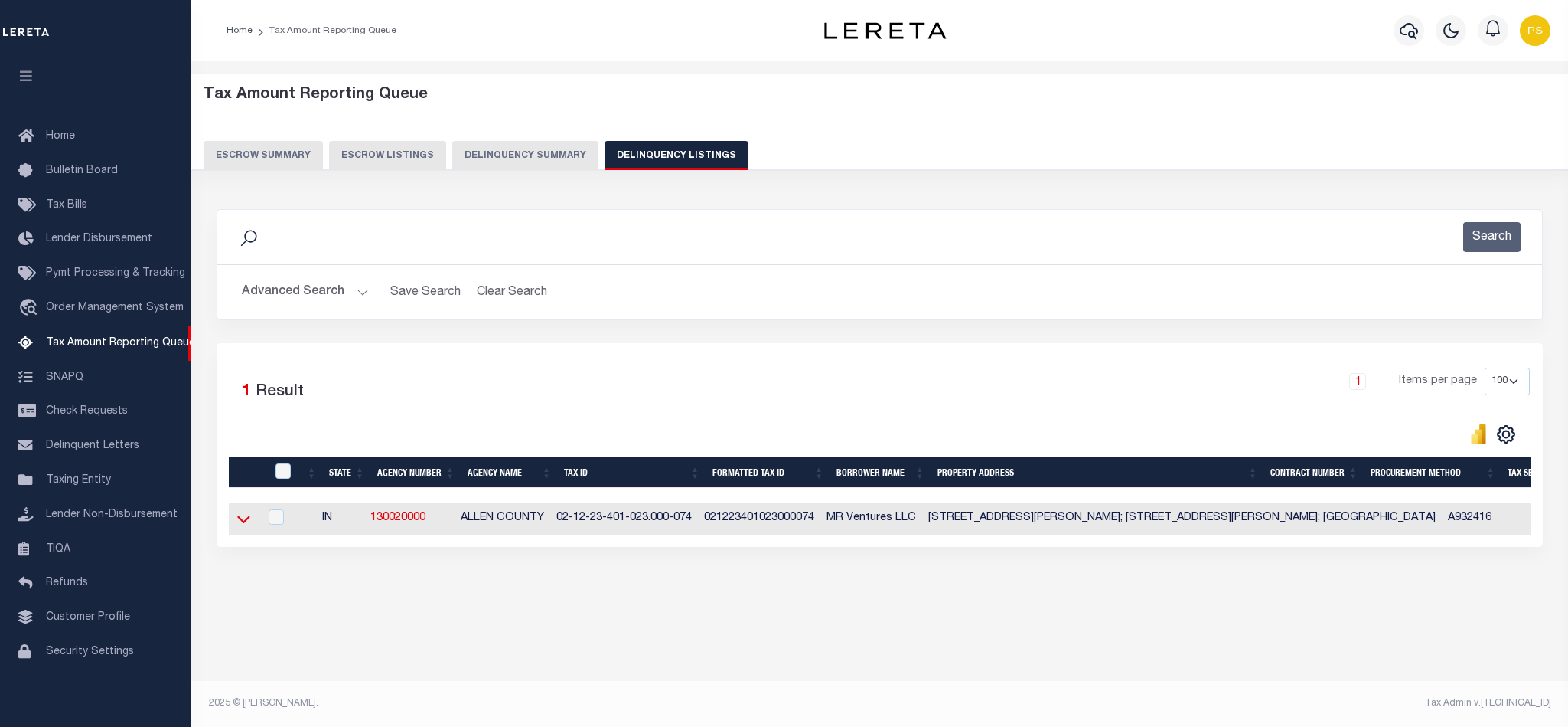
click at [244, 524] on icon at bounding box center [244, 520] width 13 height 8
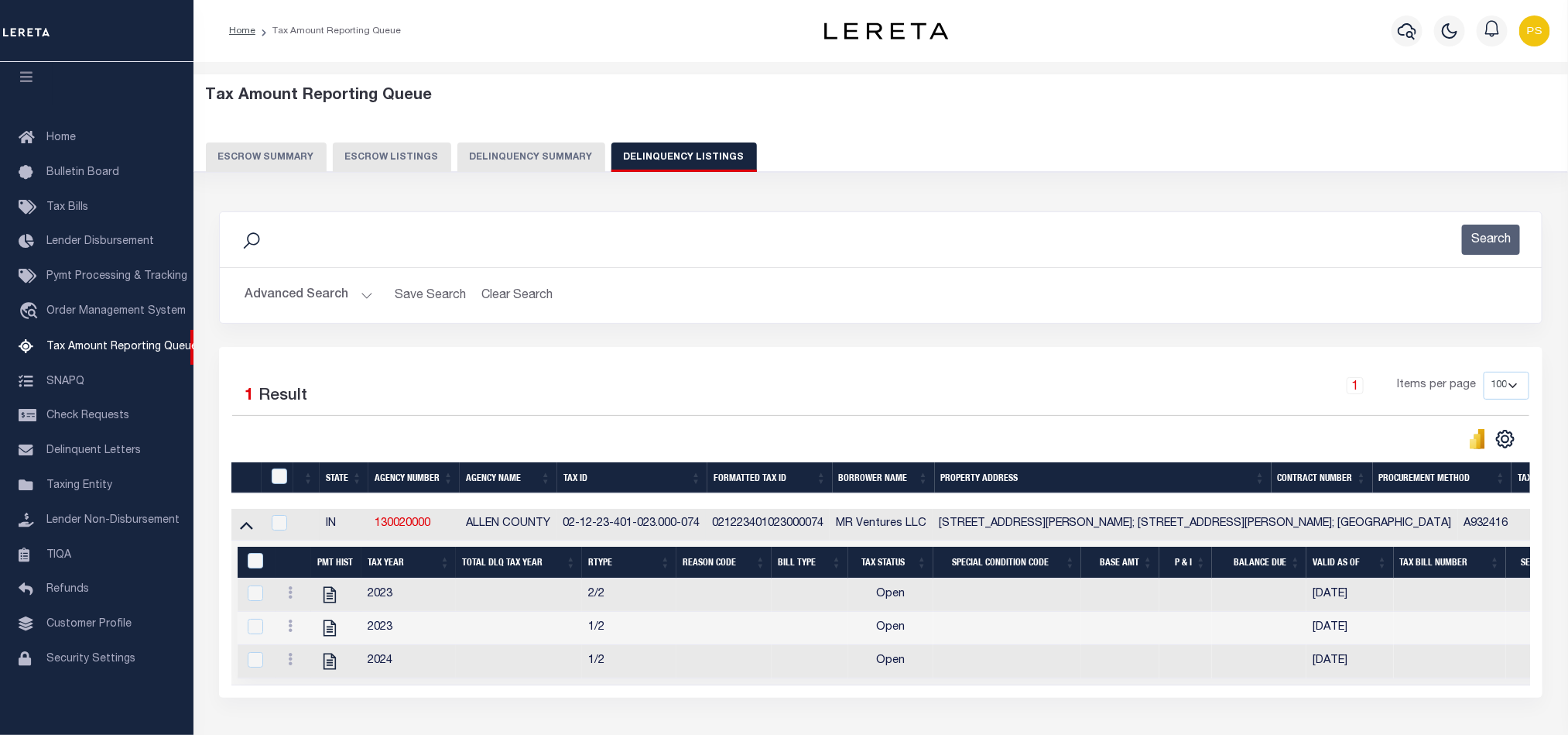
scroll to position [116, 0]
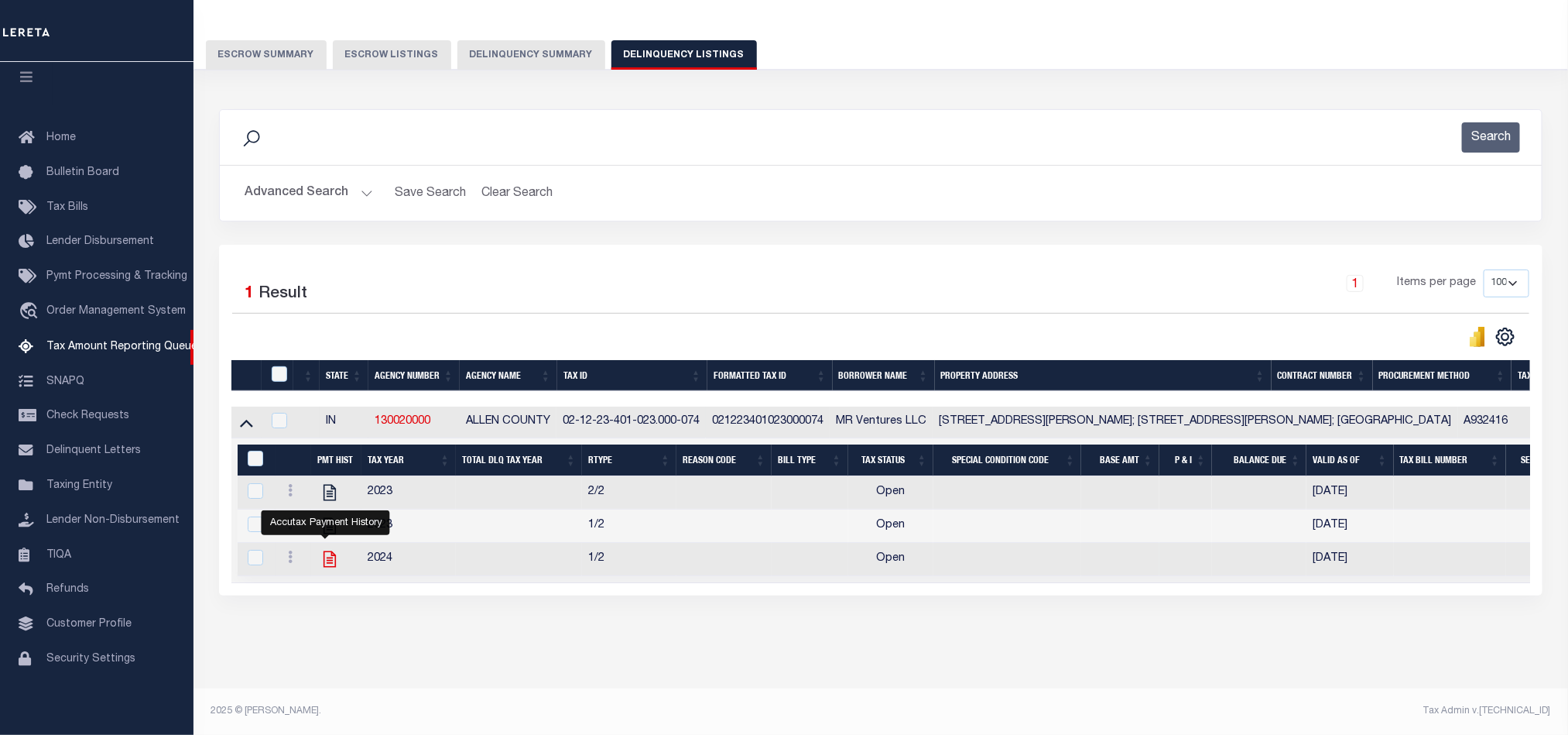
click at [321, 558] on icon "" at bounding box center [329, 559] width 20 height 20
checkbox input "true"
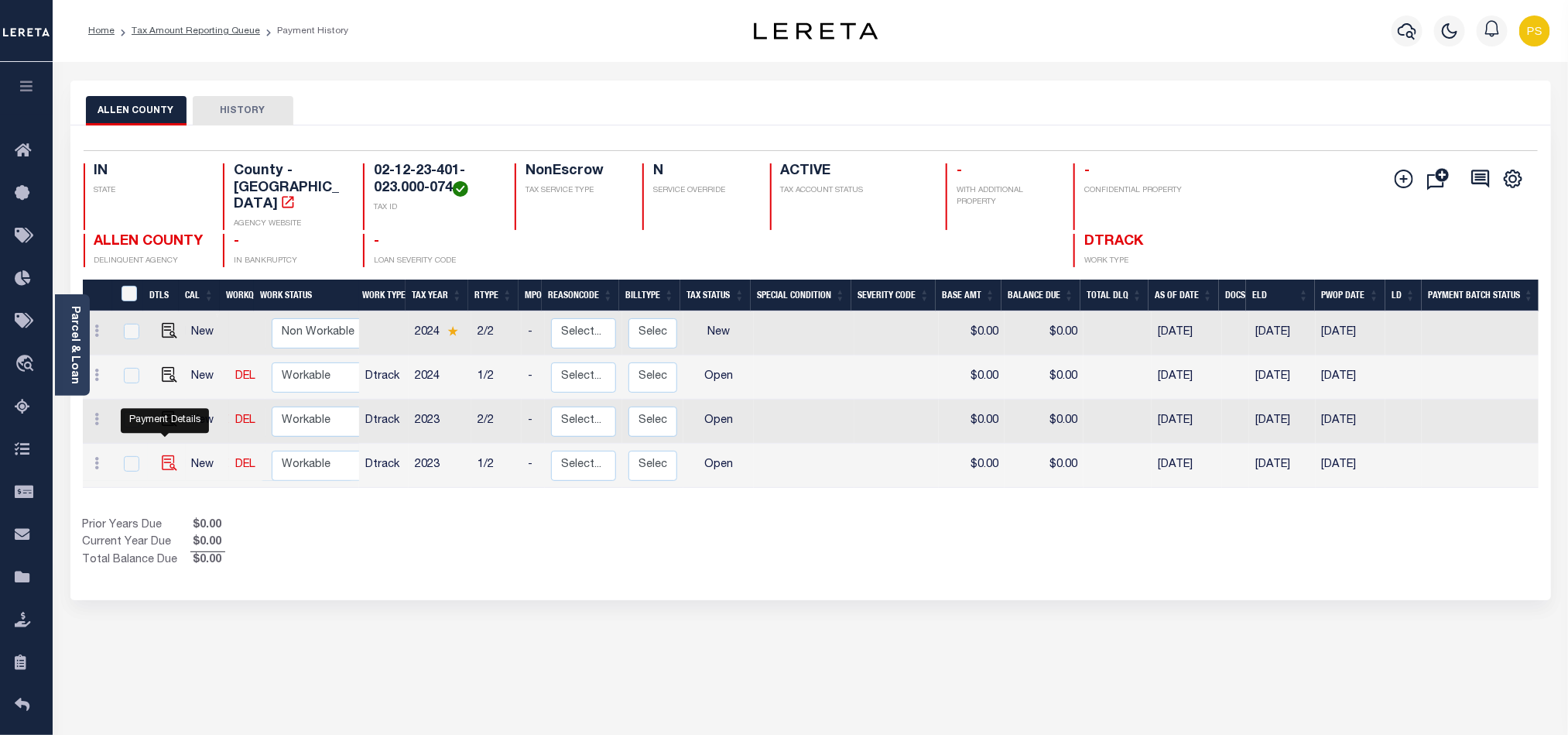
click at [162, 455] on img "" at bounding box center [169, 463] width 15 height 15
checkbox input "true"
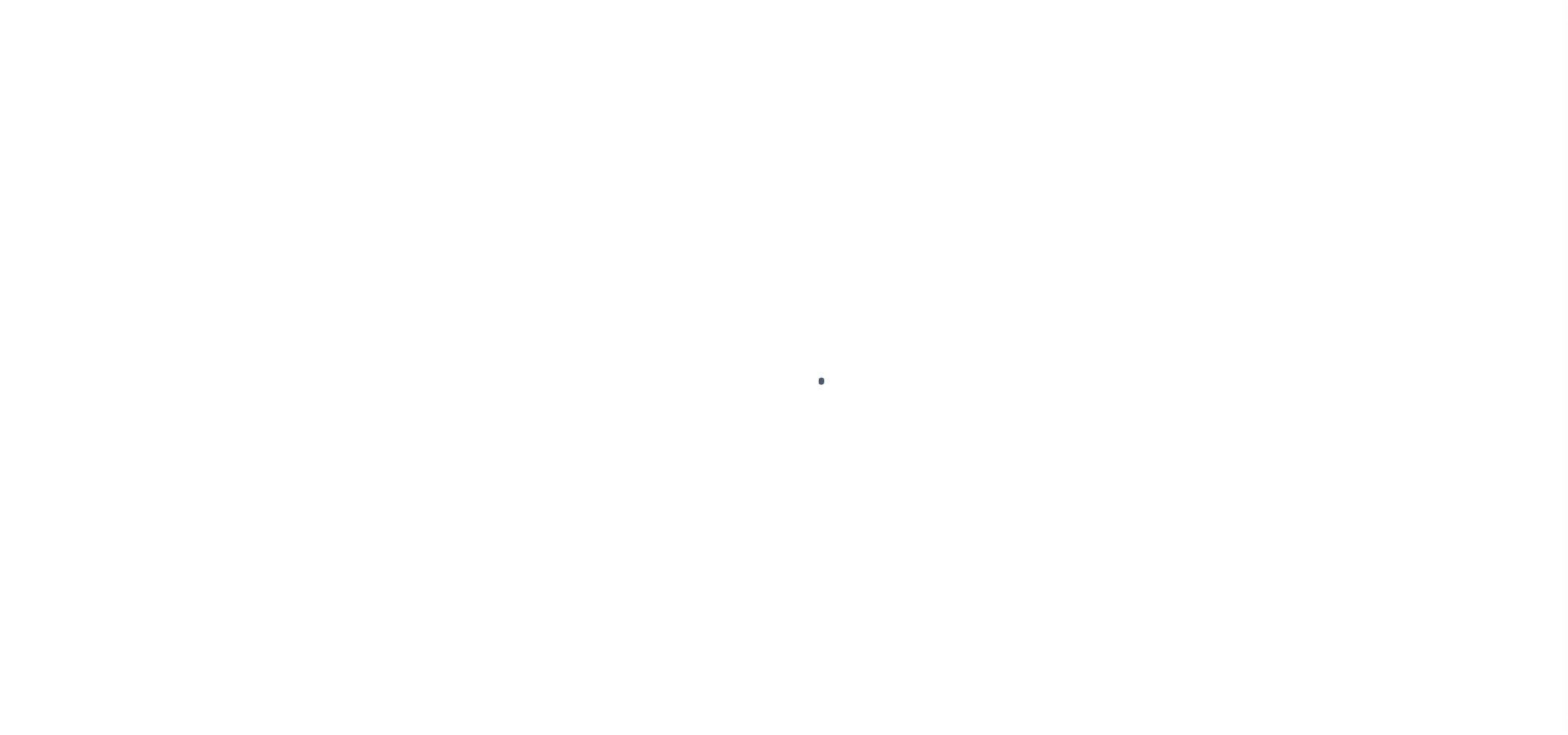
select select "OP2"
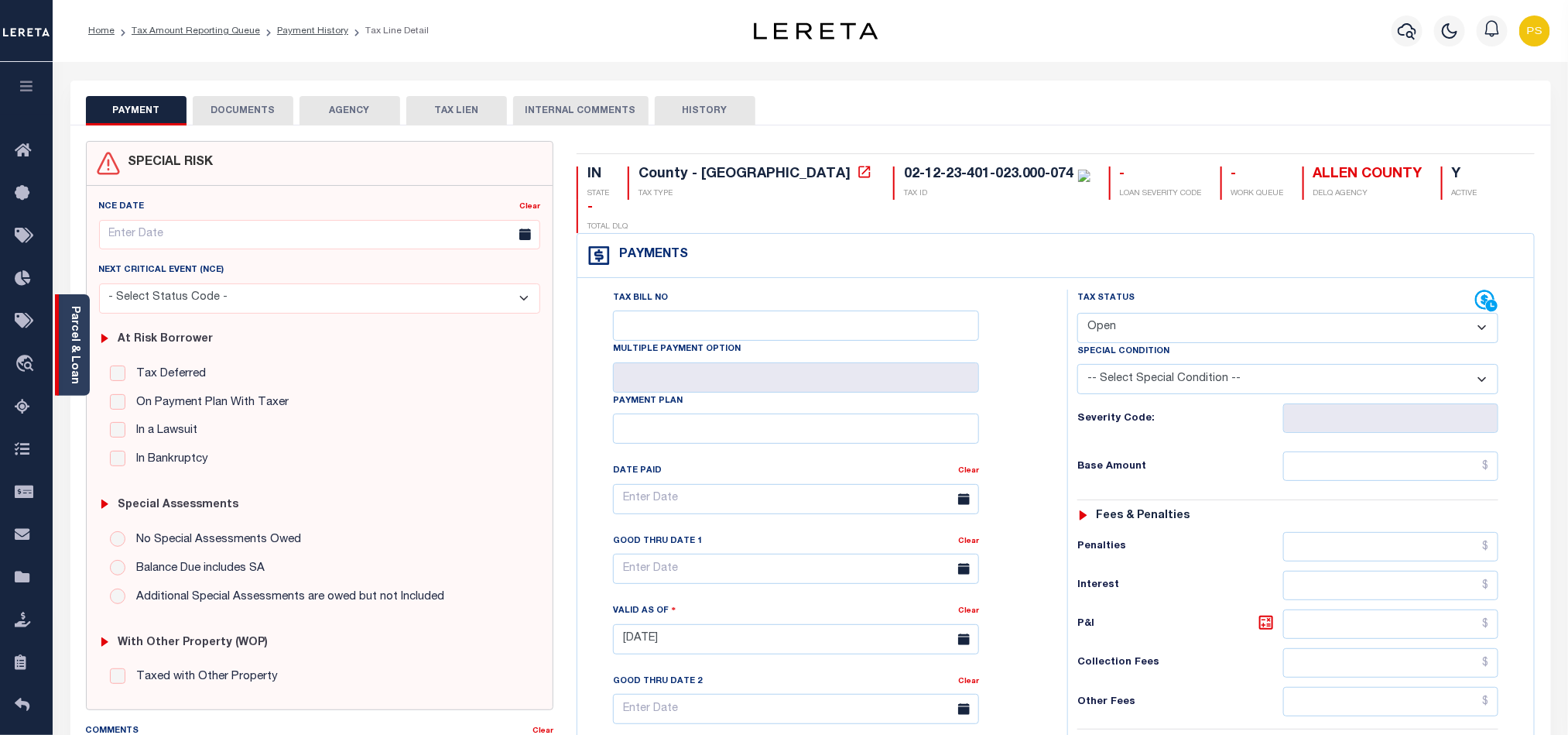
click at [73, 323] on link "Parcel & Loan" at bounding box center [74, 345] width 11 height 78
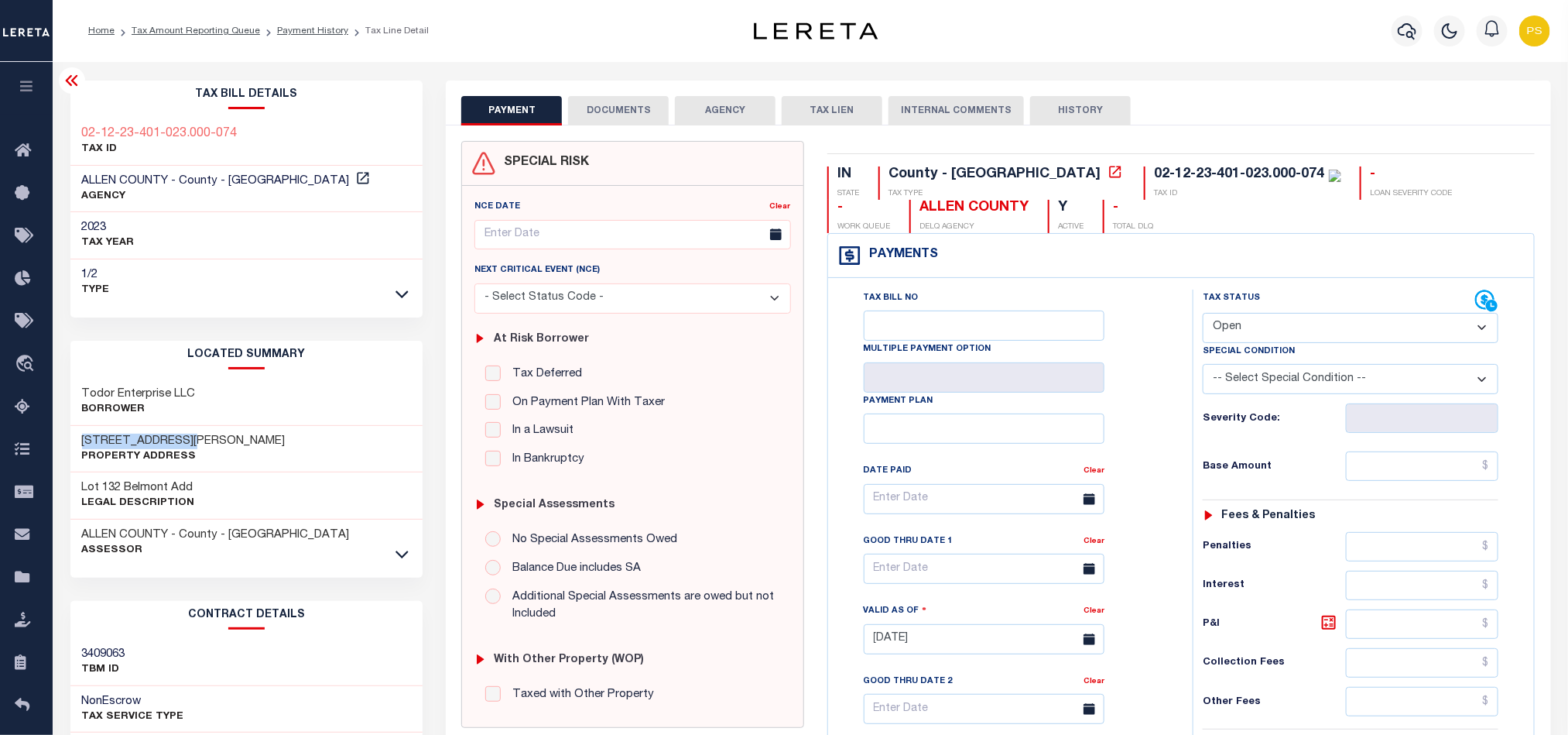
drag, startPoint x: 79, startPoint y: 442, endPoint x: 212, endPoint y: 437, distance: 133.1
click at [212, 437] on div "4932 MCCLELLAN ST Property Address" at bounding box center [247, 450] width 353 height 47
drag, startPoint x: 79, startPoint y: 388, endPoint x: 206, endPoint y: 380, distance: 127.3
click at [206, 380] on div "Todor Enterprise LLC Borrower" at bounding box center [247, 402] width 353 height 47
copy h3 "Todor Enterprise LLC"
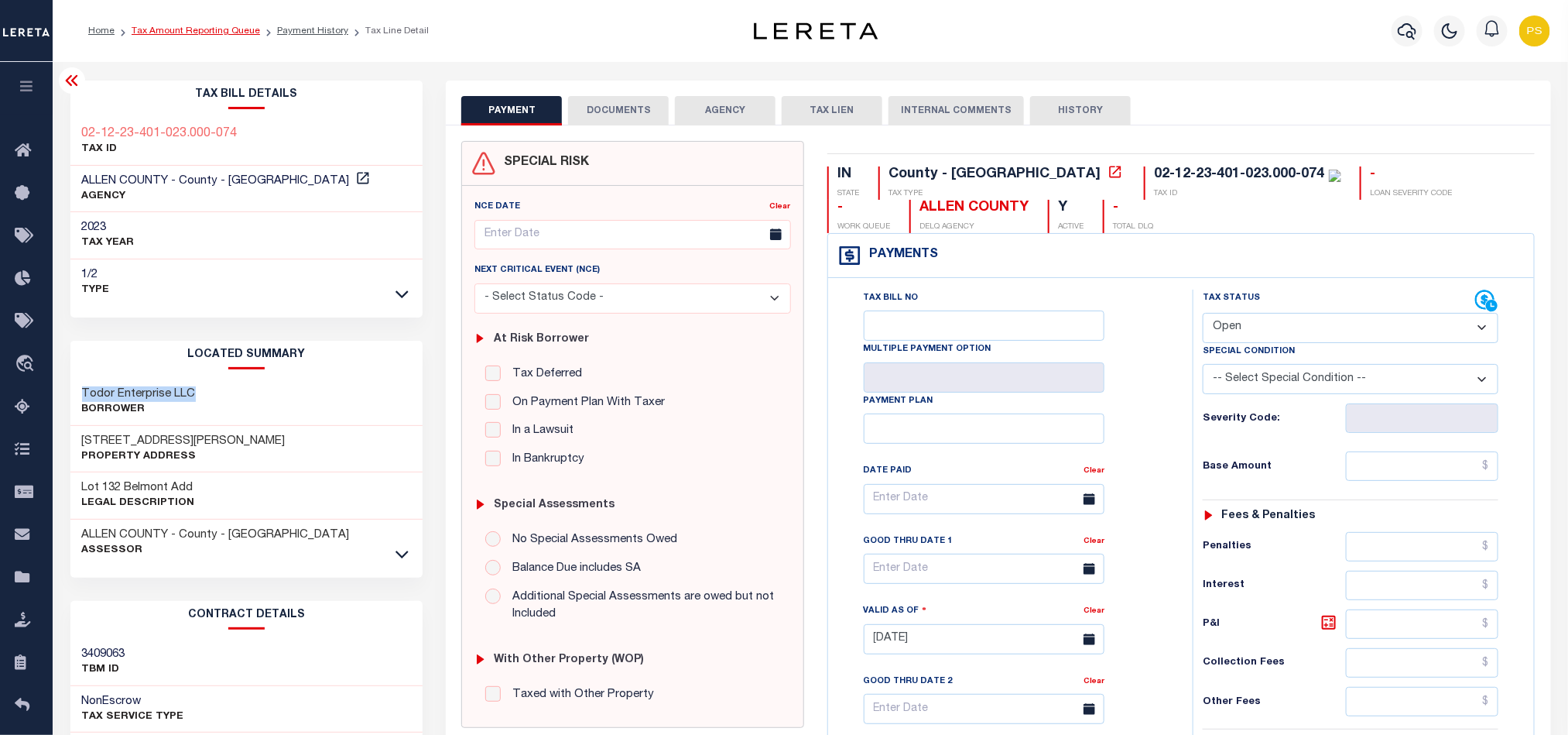
click at [205, 33] on link "Tax Amount Reporting Queue" at bounding box center [196, 30] width 128 height 9
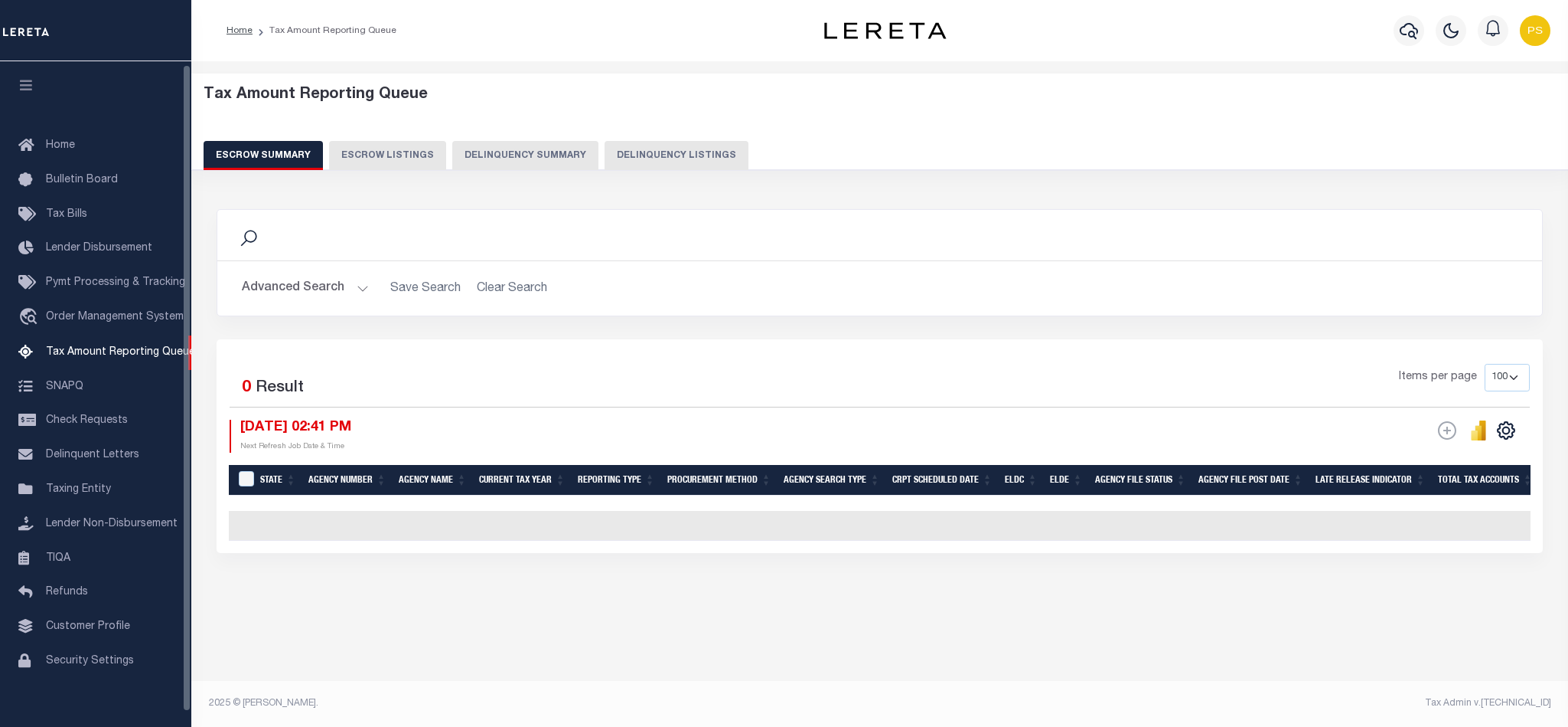
select select "100"
click at [701, 148] on button "Delinquency Listings" at bounding box center [676, 155] width 144 height 29
select select "100"
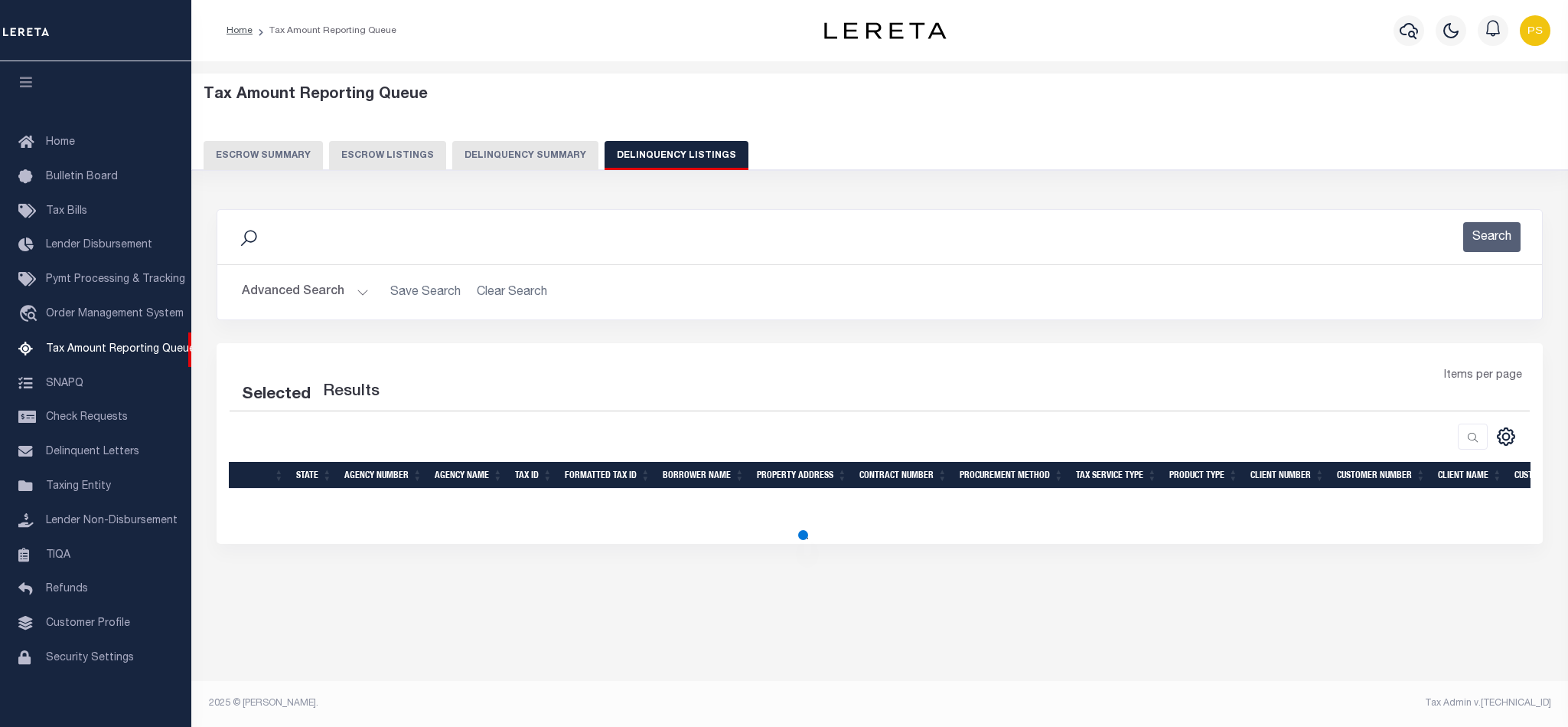
select select "100"
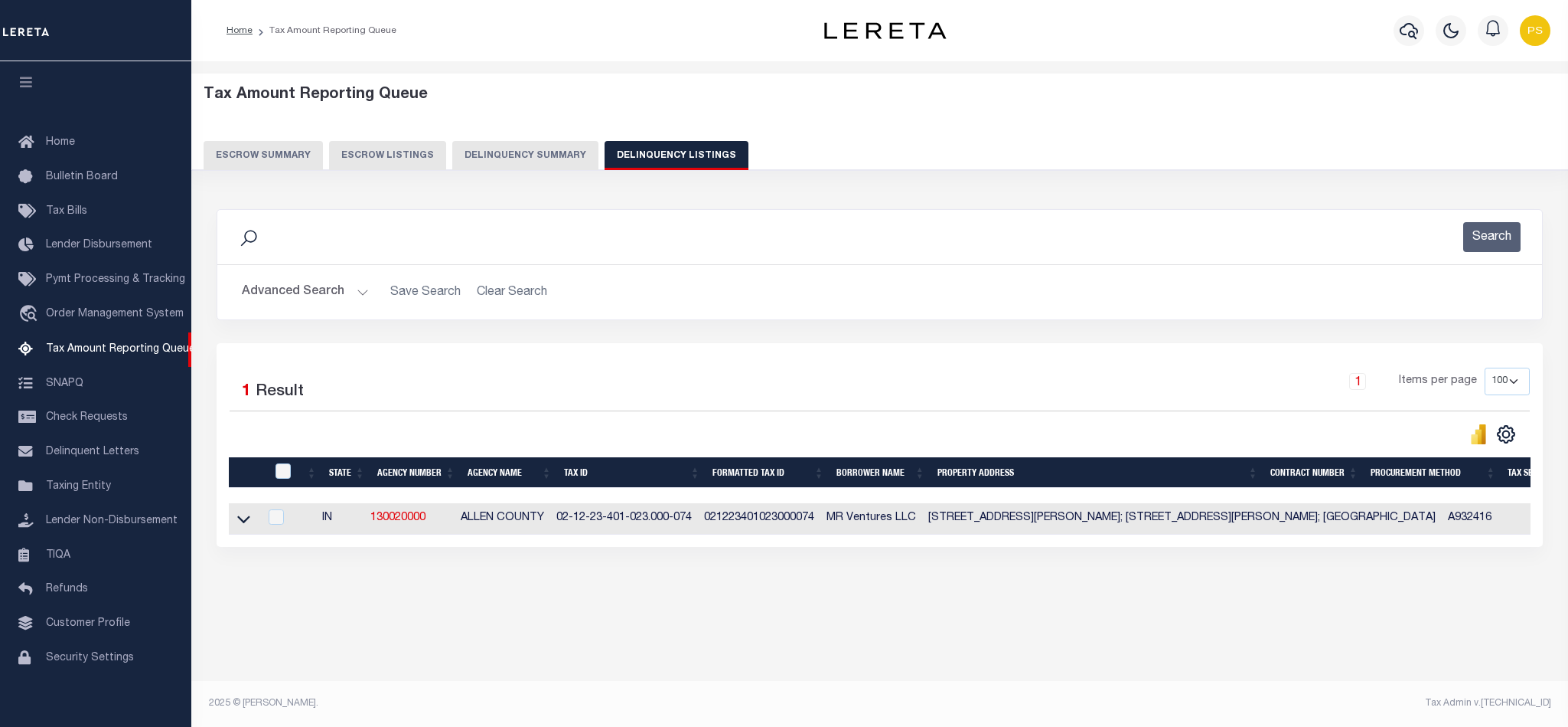
click at [320, 297] on button "Advanced Search" at bounding box center [305, 292] width 127 height 30
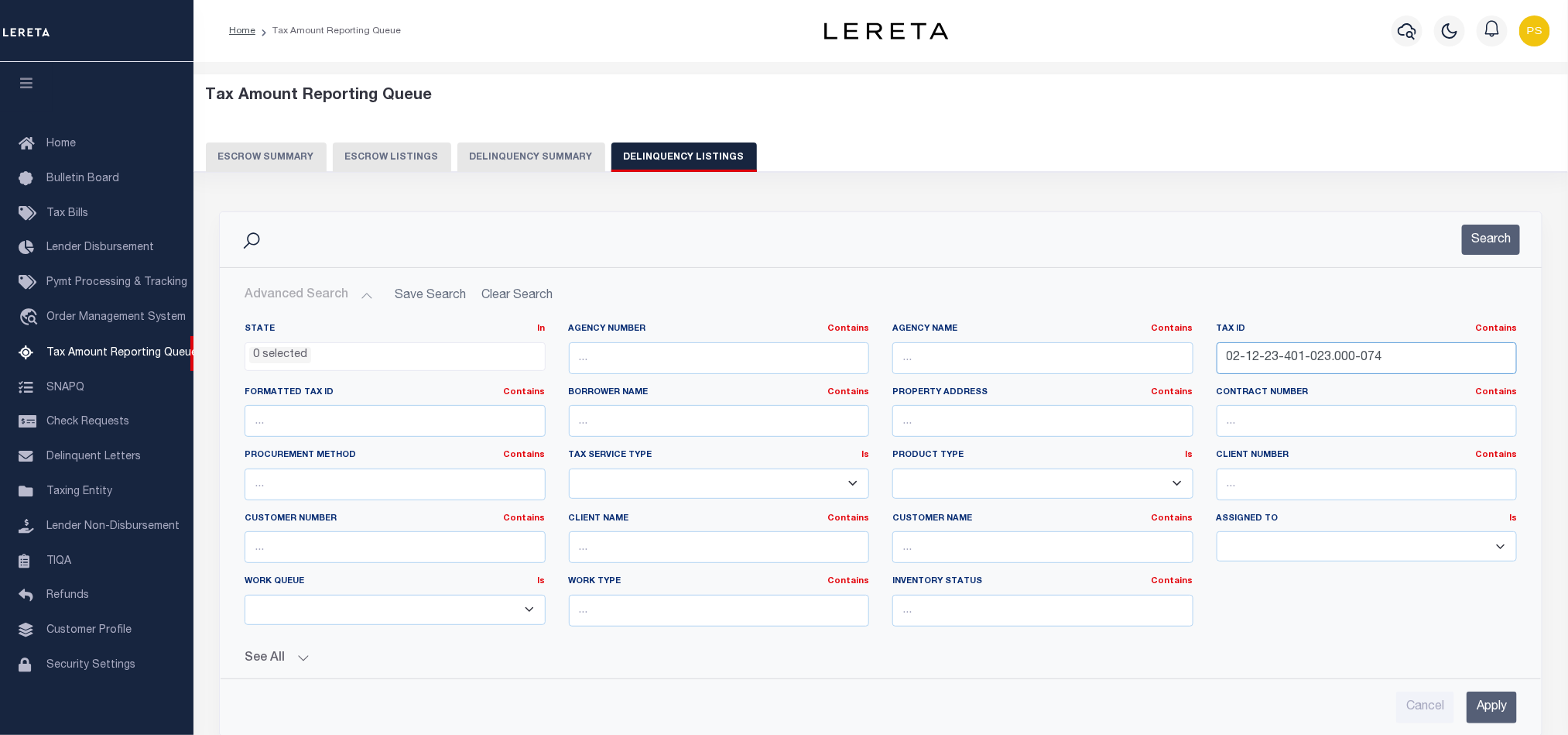
click at [1271, 364] on input "02-12-23-401-023.000-074" at bounding box center [1367, 358] width 301 height 32
paste input "38402440001700011"
type input "038402440001700011"
click at [1480, 711] on input "Apply" at bounding box center [1492, 707] width 50 height 32
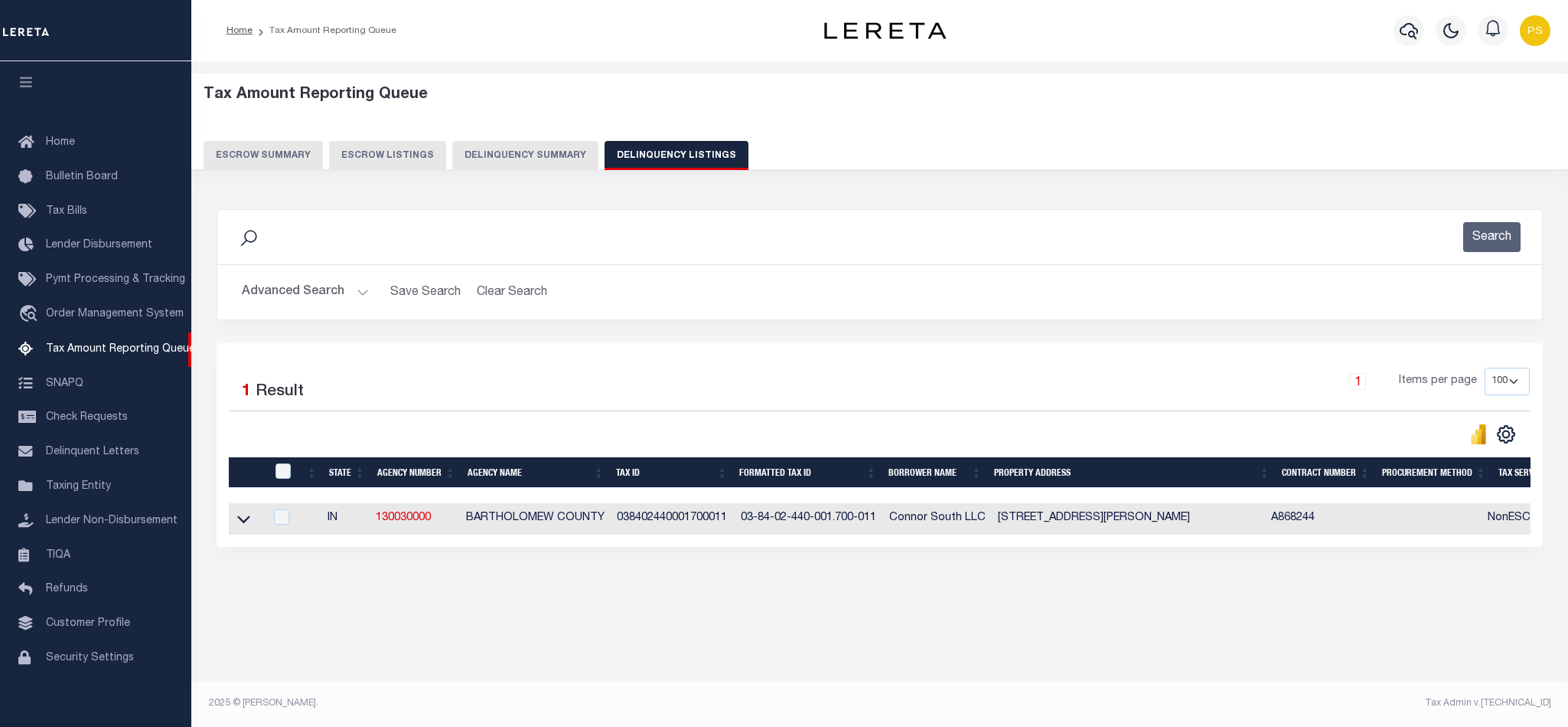
drag, startPoint x: 244, startPoint y: 531, endPoint x: 354, endPoint y: 544, distance: 110.8
click at [244, 527] on icon at bounding box center [244, 519] width 13 height 16
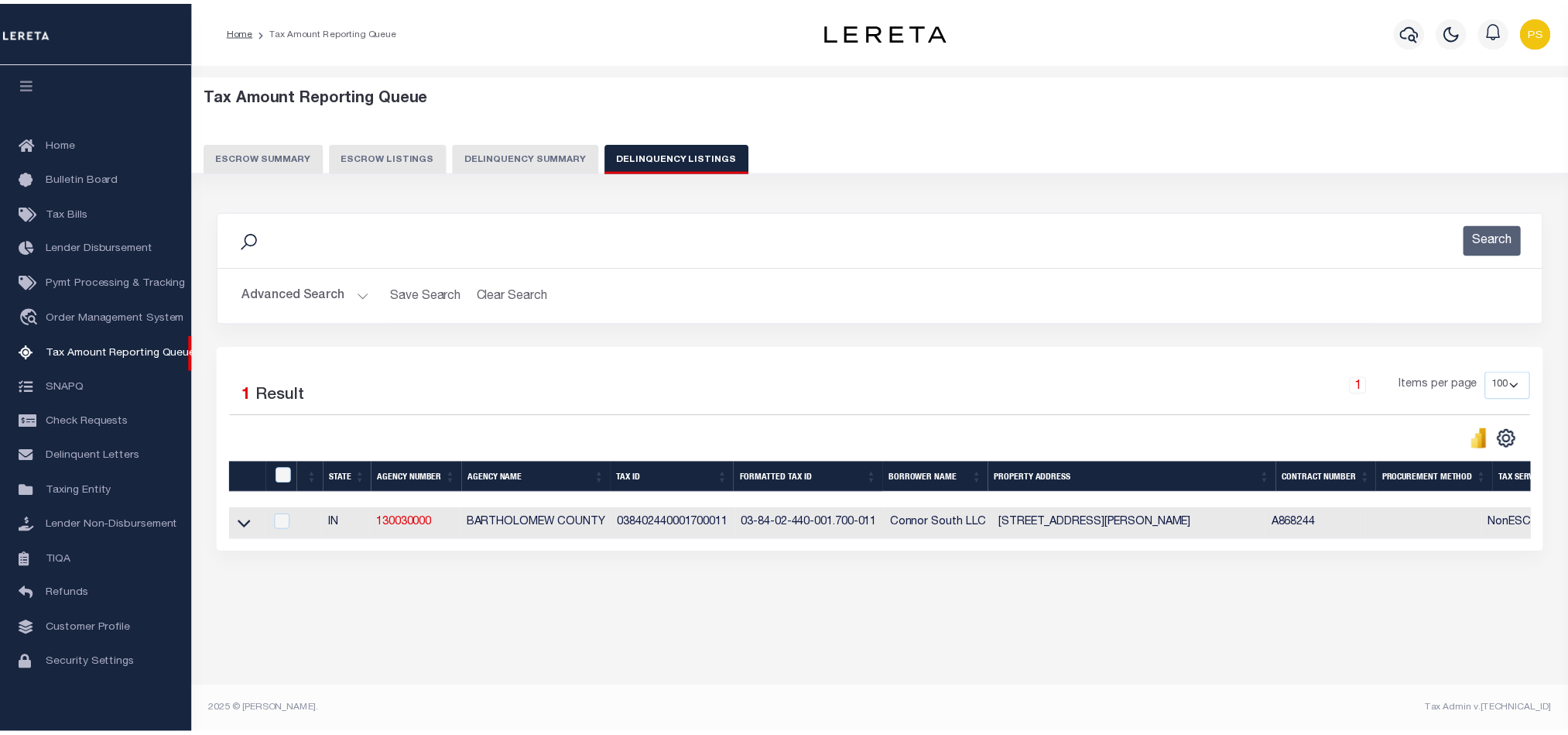
scroll to position [54, 0]
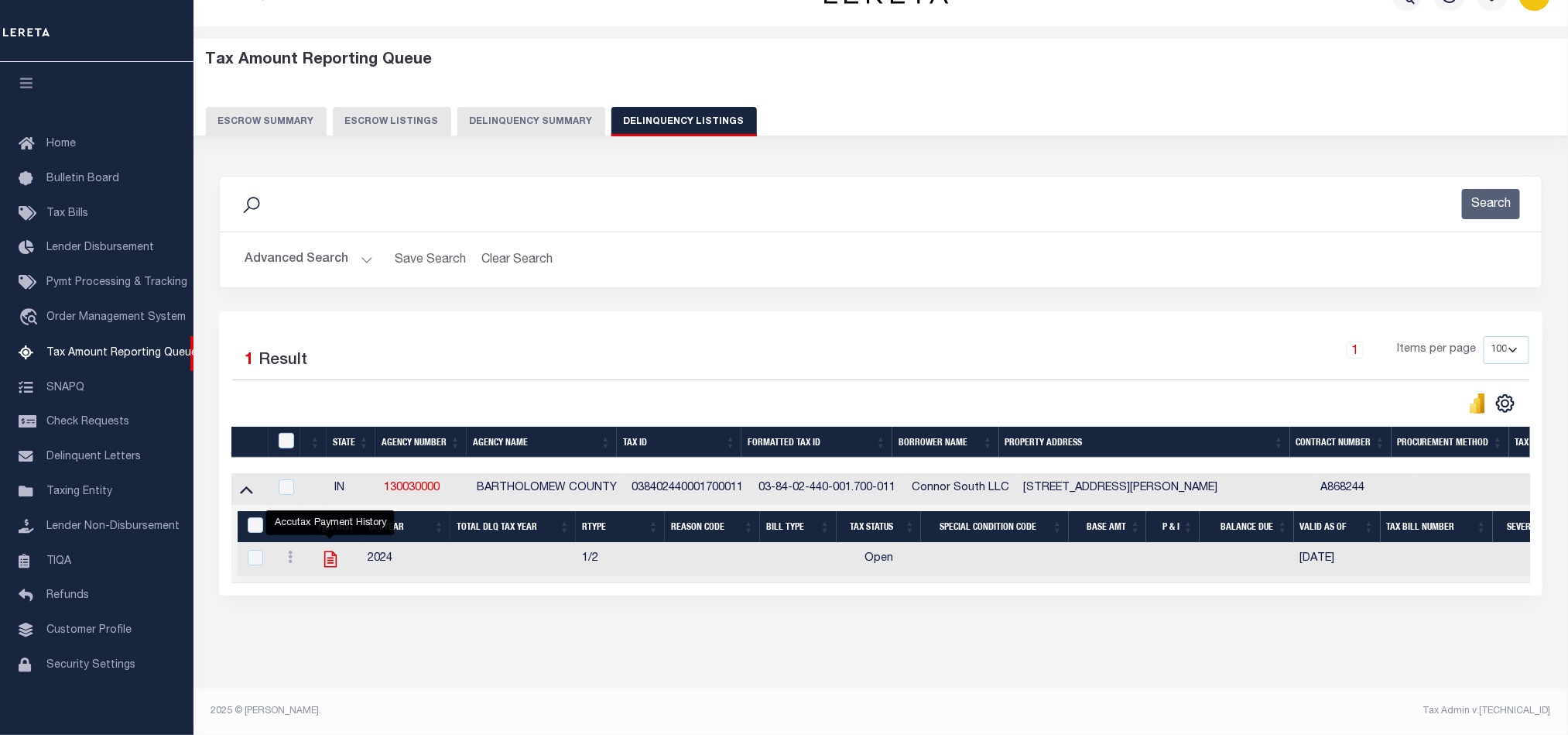
click at [330, 551] on icon "" at bounding box center [330, 559] width 12 height 16
checkbox input "true"
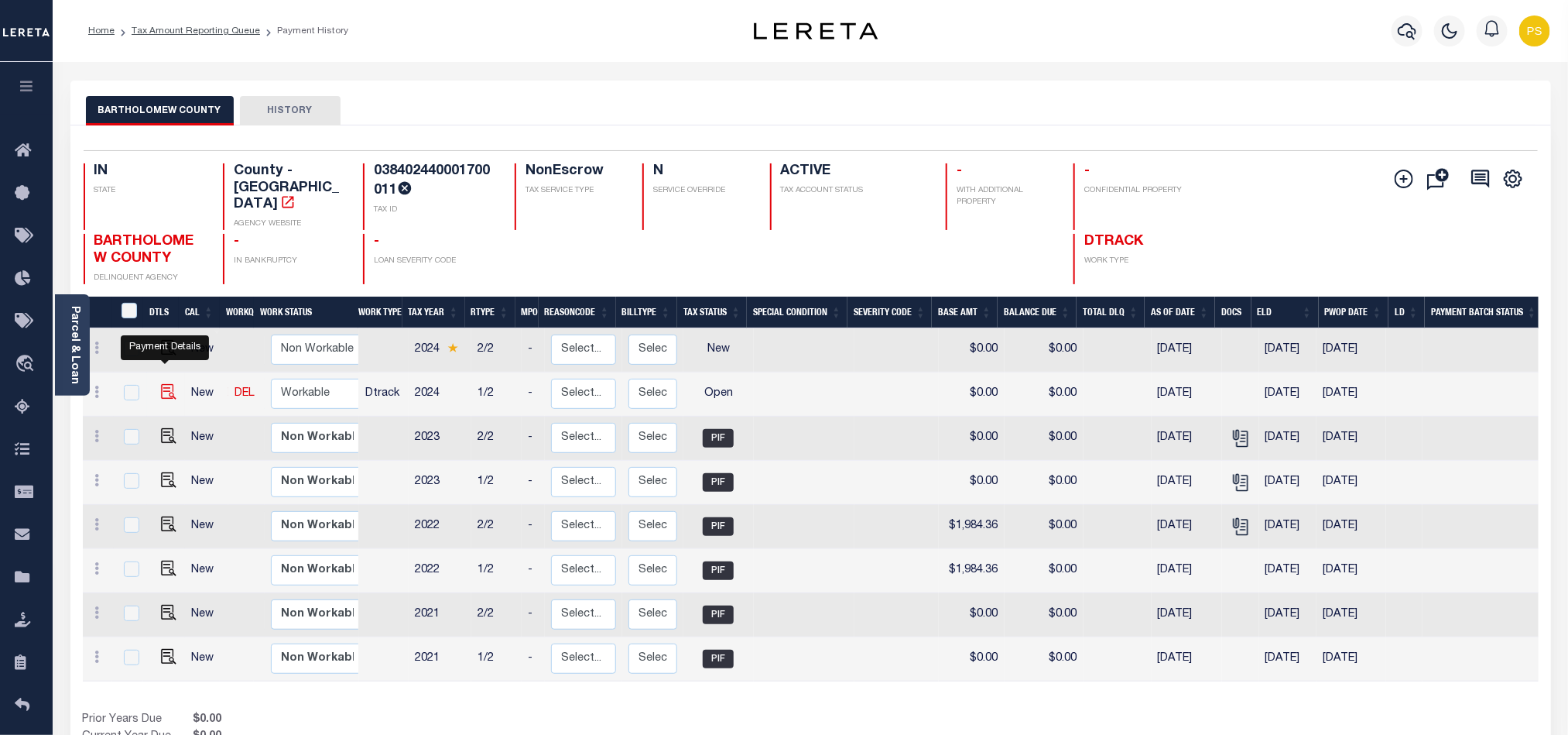
click at [161, 384] on img "" at bounding box center [168, 391] width 15 height 15
checkbox input "true"
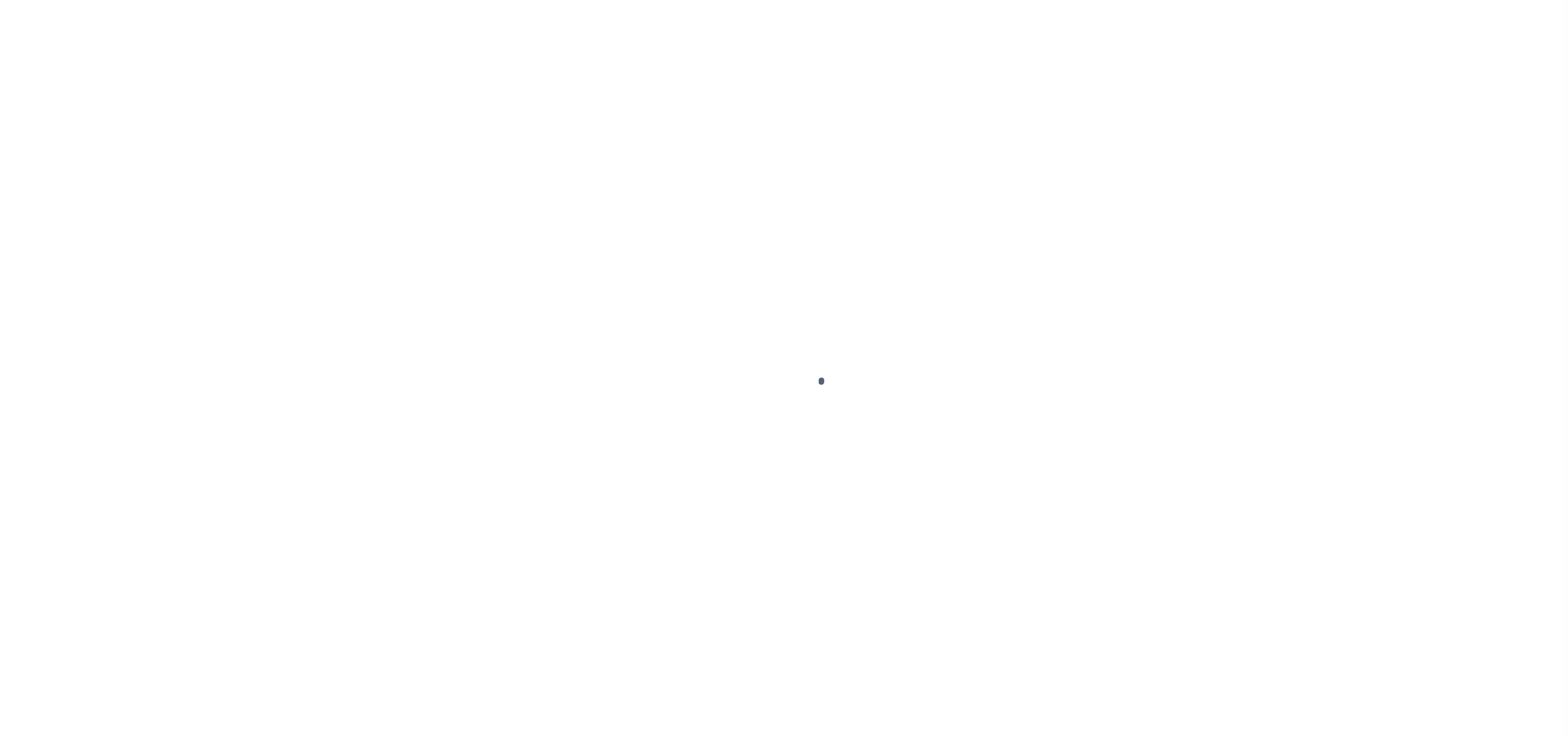
select select "OP2"
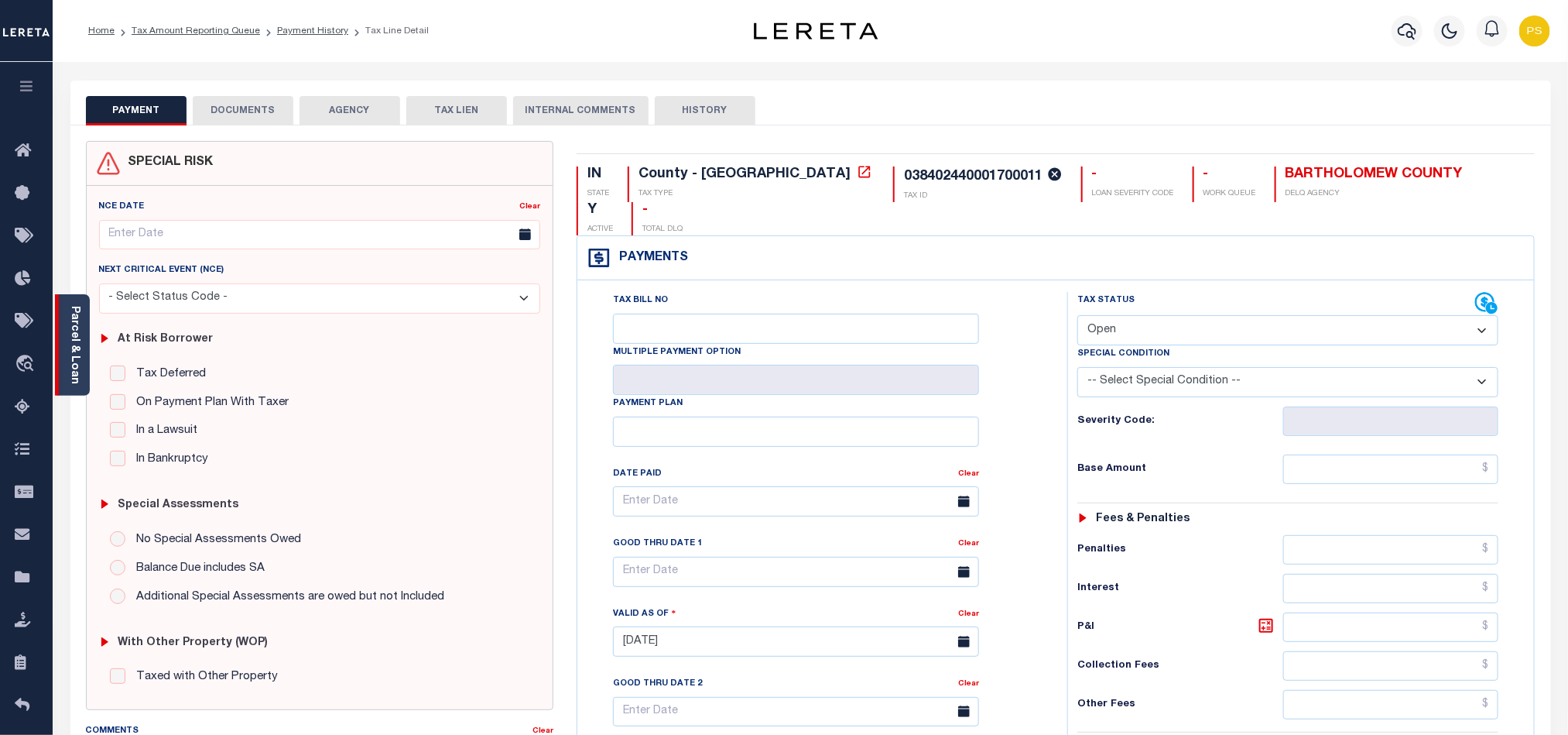
click at [73, 339] on link "Parcel & Loan" at bounding box center [74, 345] width 11 height 78
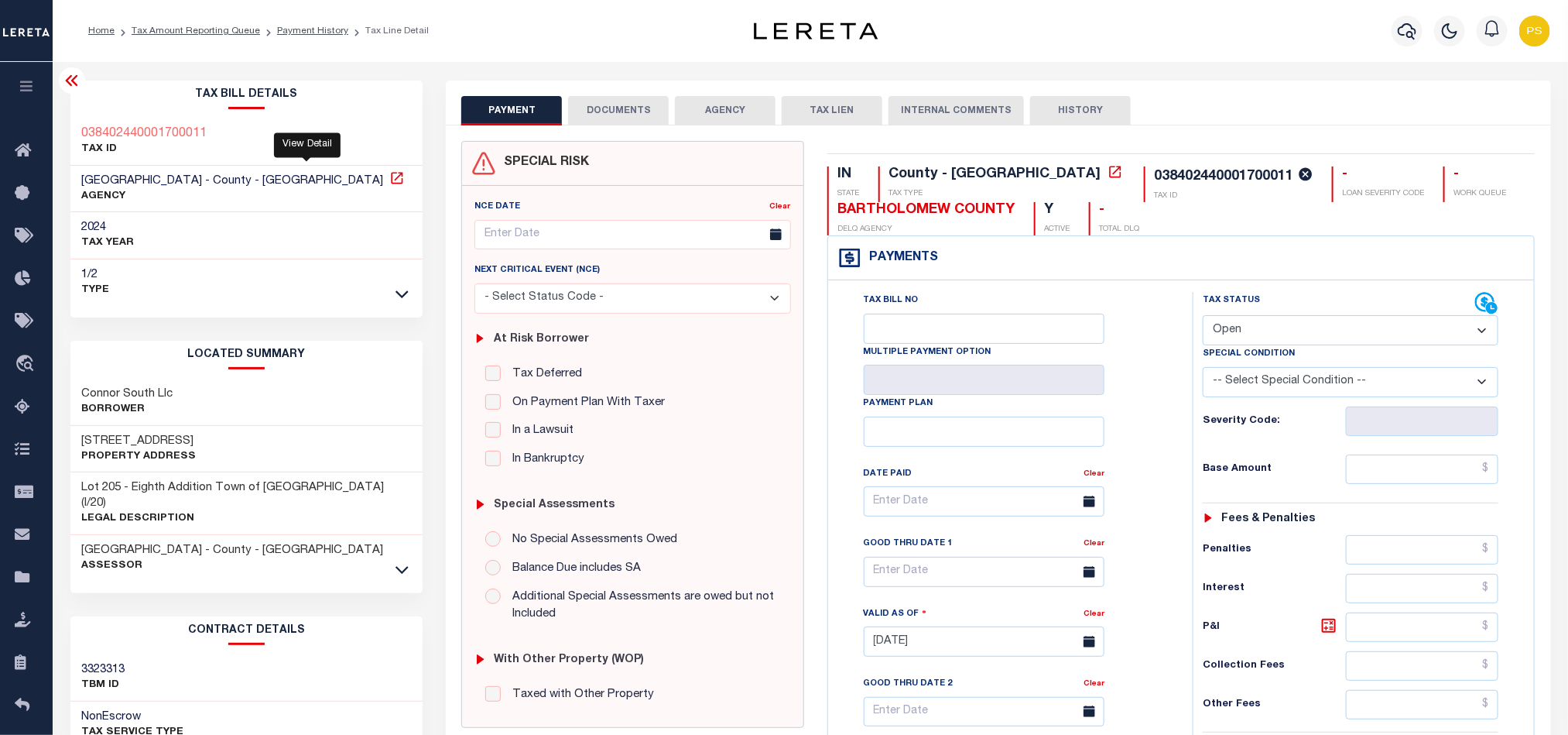
click at [391, 184] on icon at bounding box center [397, 177] width 11 height 11
drag, startPoint x: 81, startPoint y: 185, endPoint x: 221, endPoint y: 180, distance: 140.1
click at [221, 180] on span "BARTHOLOMEW COUNTY - County - IN" at bounding box center [232, 180] width 302 height 11
copy span "BARTHOLOMEW COUNTY"
drag, startPoint x: 81, startPoint y: 437, endPoint x: 198, endPoint y: 435, distance: 117.0
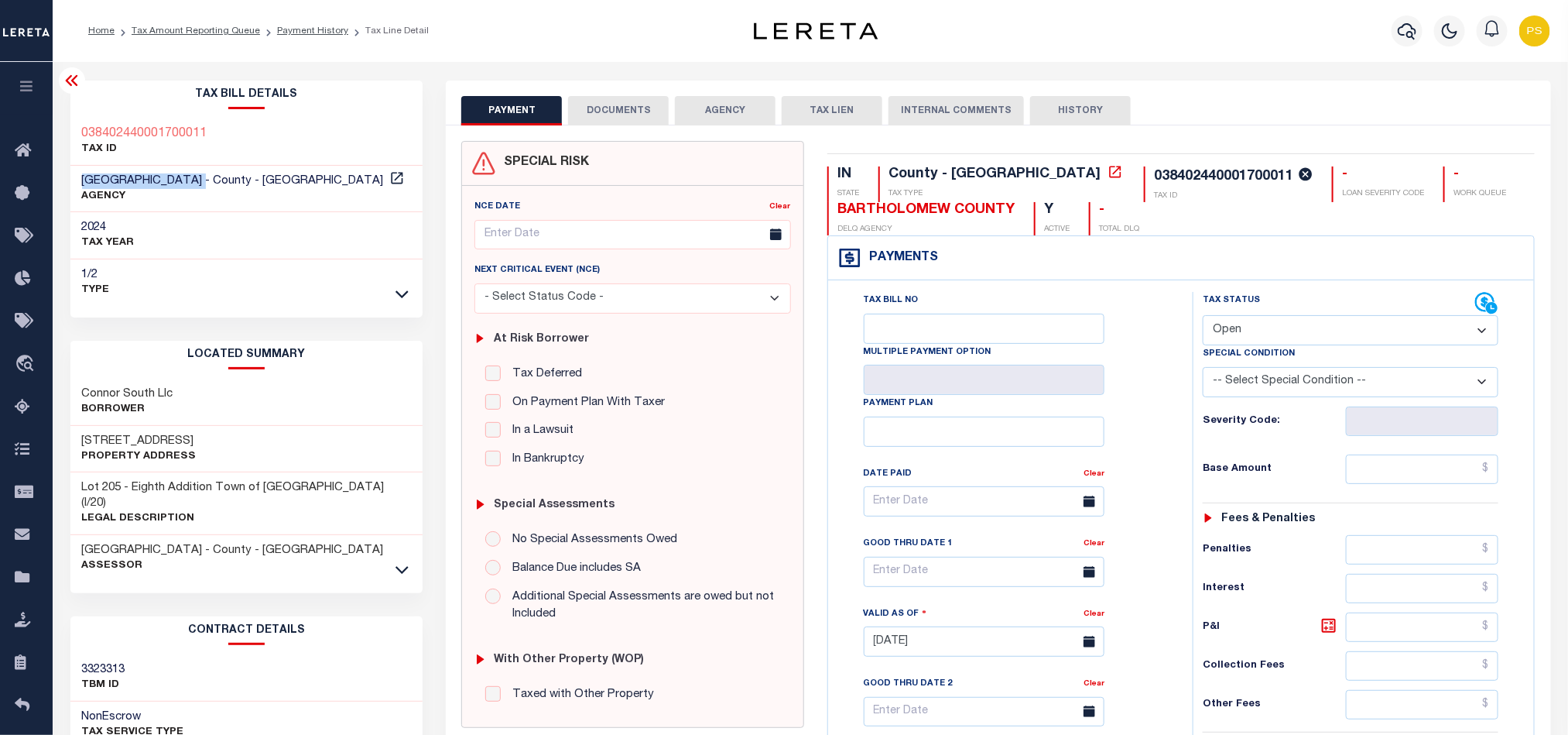
click at [197, 435] on h3 "11191 W Grandview Dr," at bounding box center [139, 441] width 115 height 15
click at [260, 434] on div "11191 W Grandview Dr, Property Address" at bounding box center [247, 450] width 353 height 47
drag, startPoint x: 80, startPoint y: 441, endPoint x: 221, endPoint y: 432, distance: 141.3
click at [221, 432] on div "11191 W Grandview Dr, Property Address" at bounding box center [247, 450] width 353 height 47
copy h3 "11191 W Grandview Dr,"
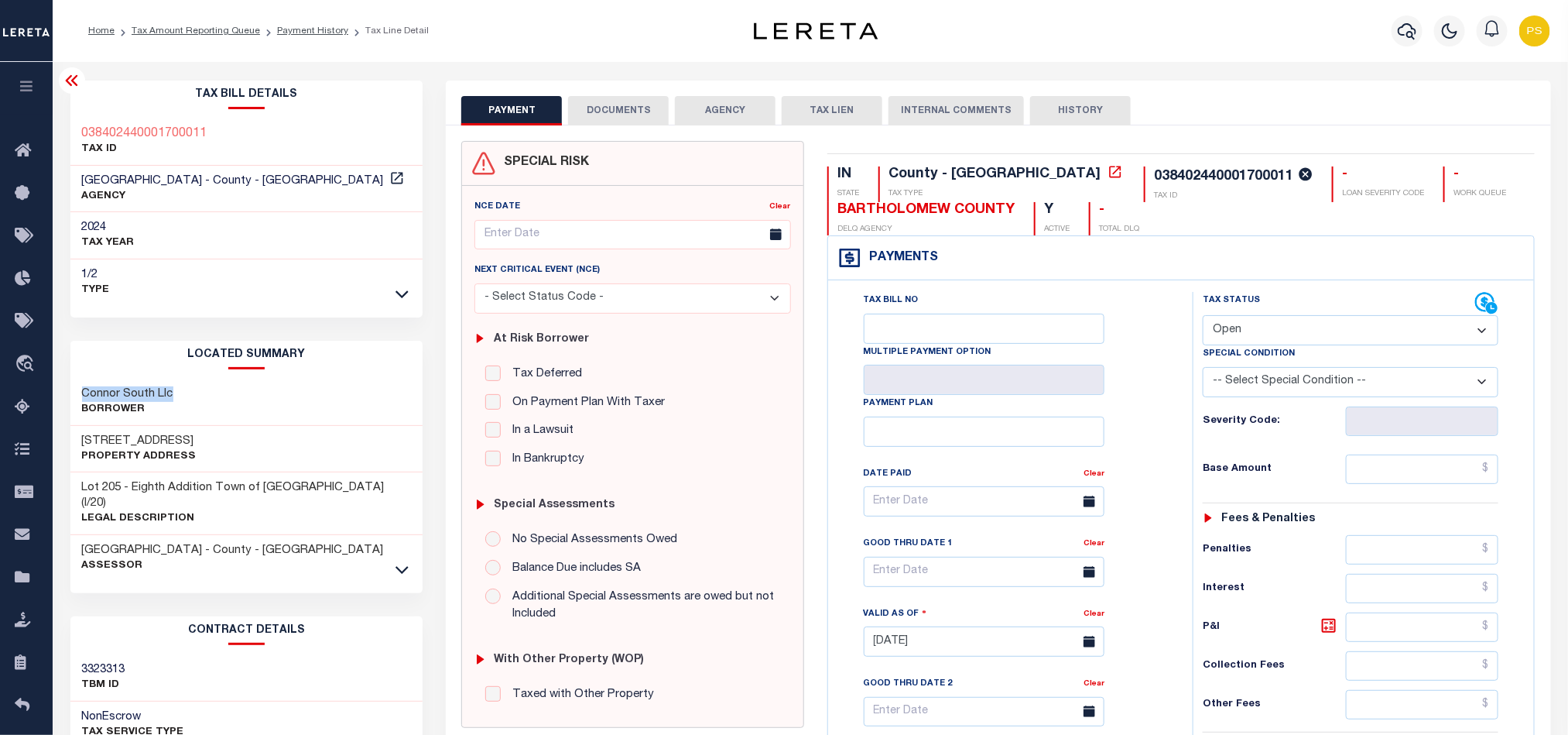
drag, startPoint x: 81, startPoint y: 389, endPoint x: 212, endPoint y: 383, distance: 131.1
click at [212, 383] on div "Connor South Llc Borrower" at bounding box center [247, 402] width 353 height 47
copy h3 "Connor South Llc"
click at [198, 31] on link "Tax Amount Reporting Queue" at bounding box center [196, 30] width 128 height 9
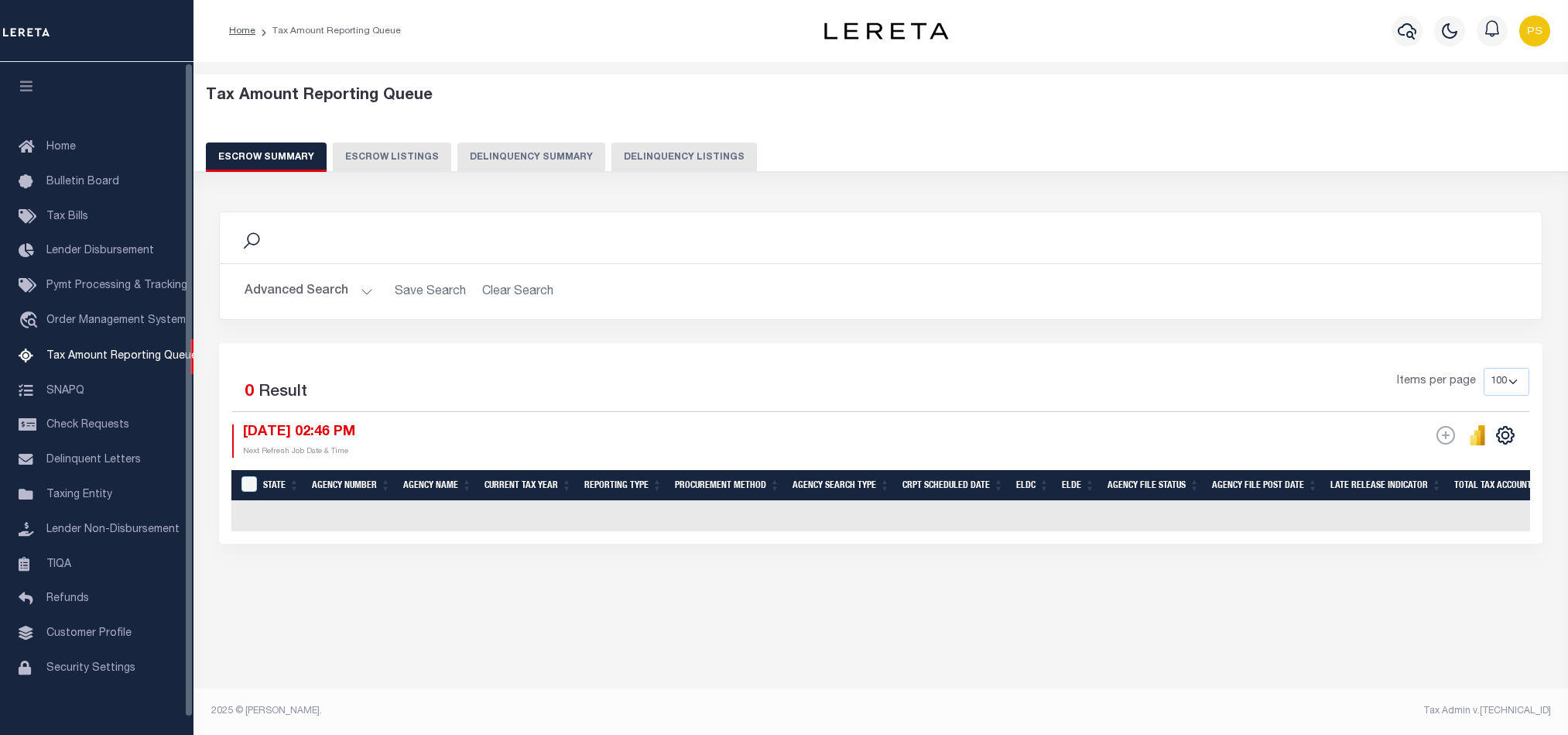
select select "100"
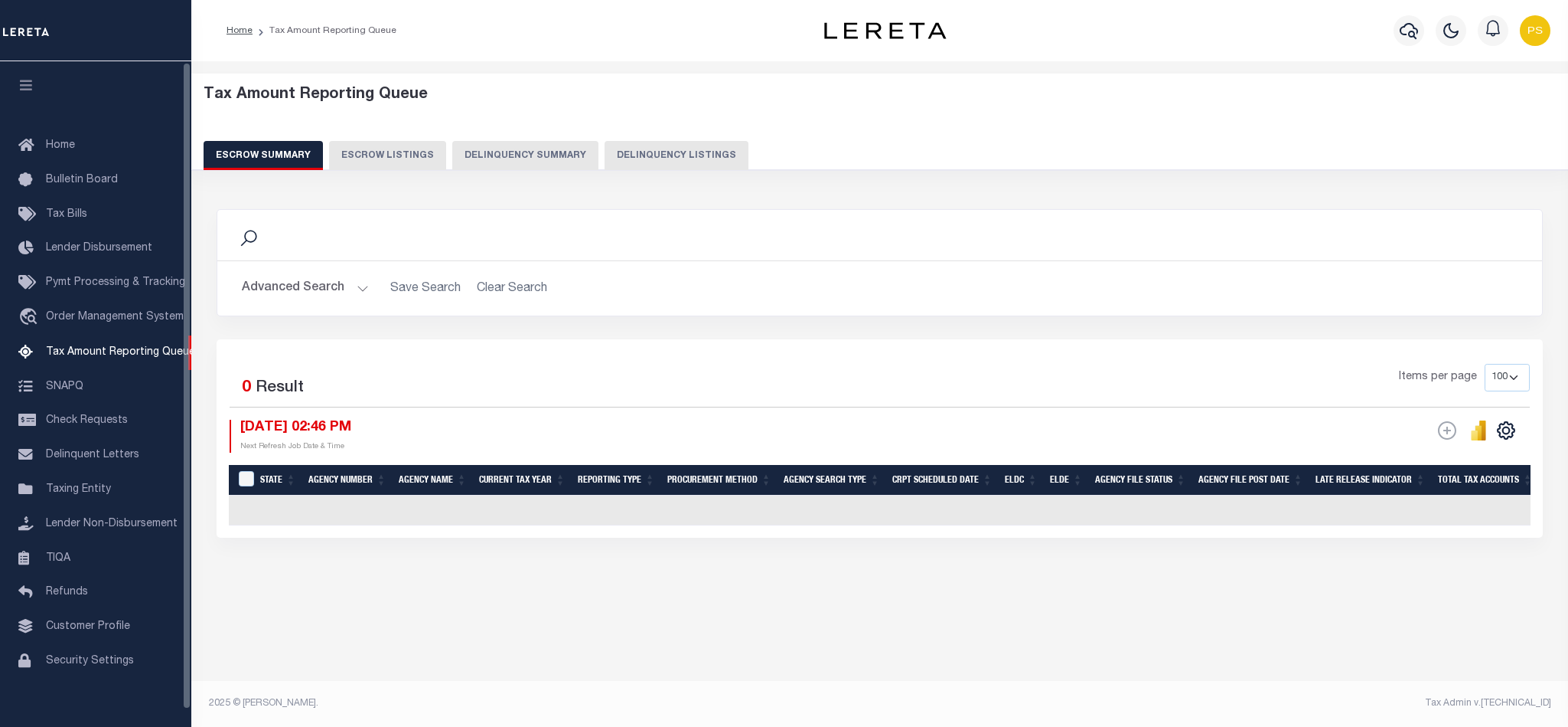
scroll to position [18, 0]
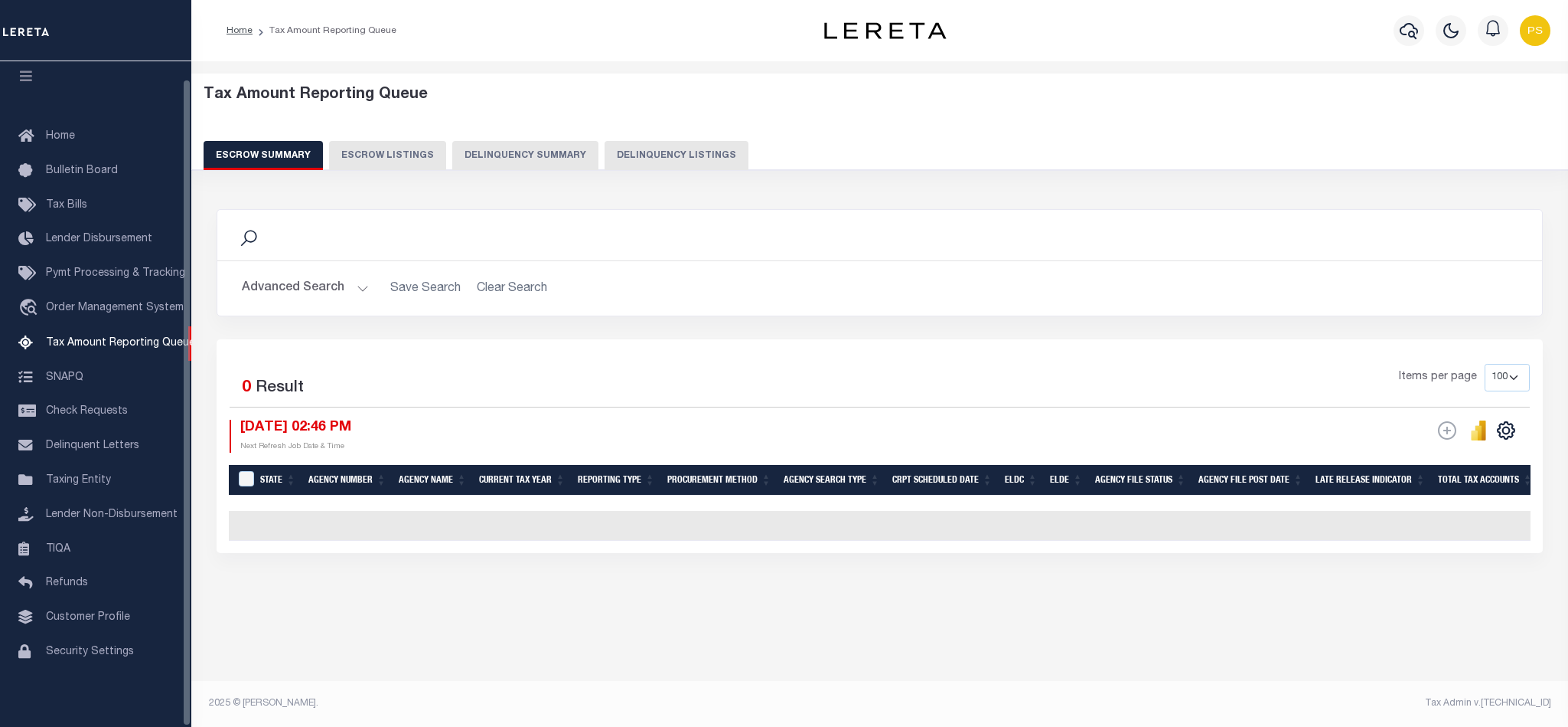
click at [675, 161] on button "Delinquency Listings" at bounding box center [676, 155] width 144 height 29
select select "100"
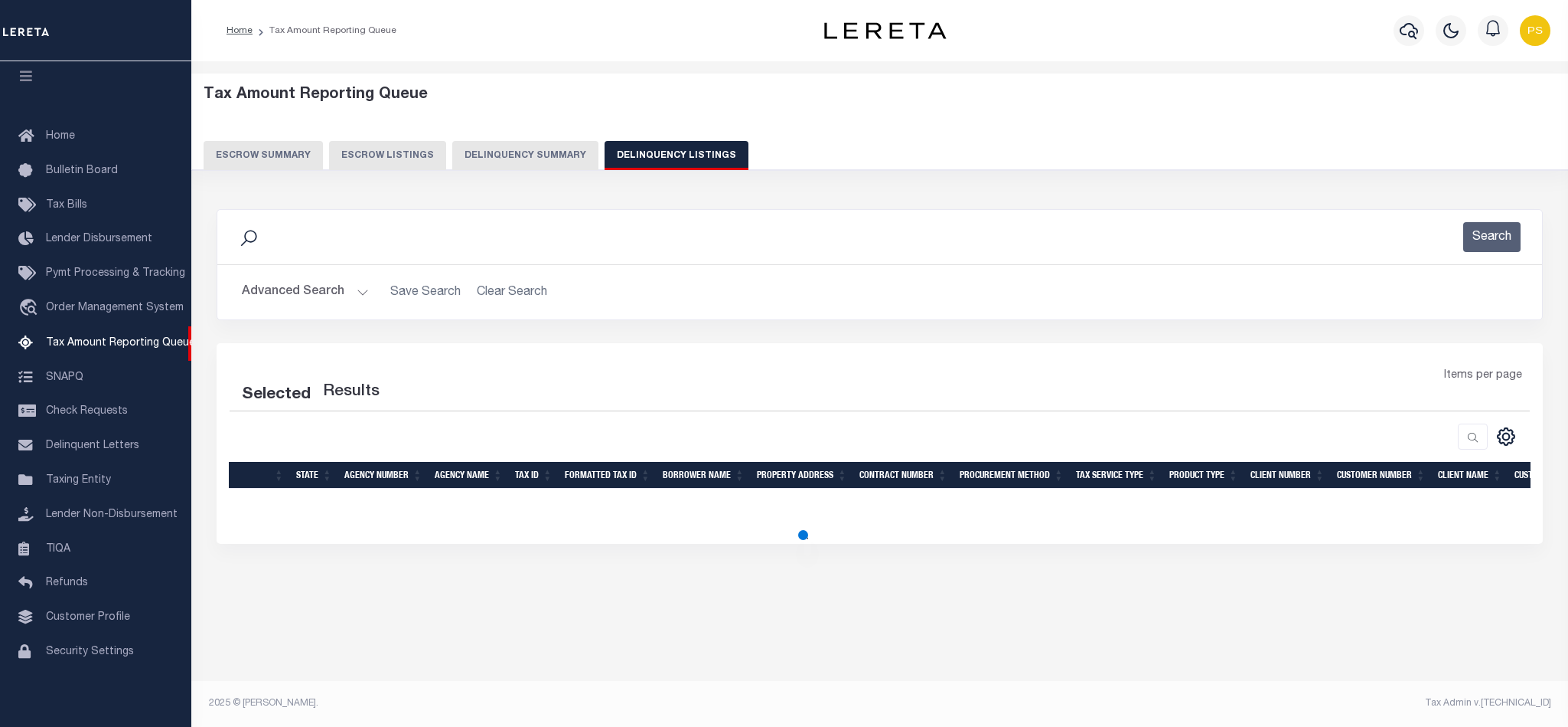
click at [283, 294] on button "Advanced Search" at bounding box center [305, 292] width 127 height 30
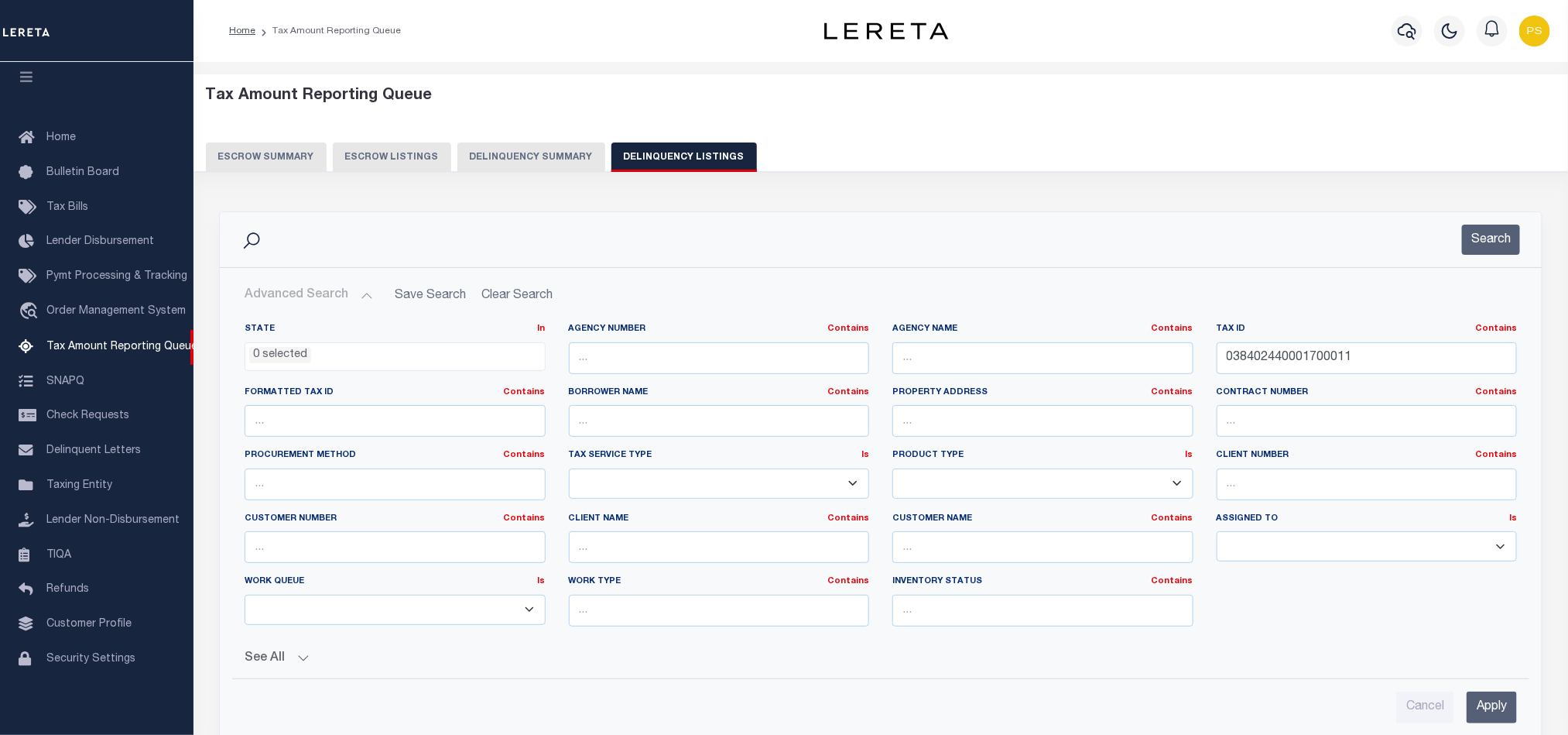
select select "100"
click at [1247, 359] on input "038402440001700011" at bounding box center [1367, 358] width 301 height 32
paste input "031743040"
type input "0031743040"
click at [1489, 722] on input "Apply" at bounding box center [1492, 707] width 50 height 32
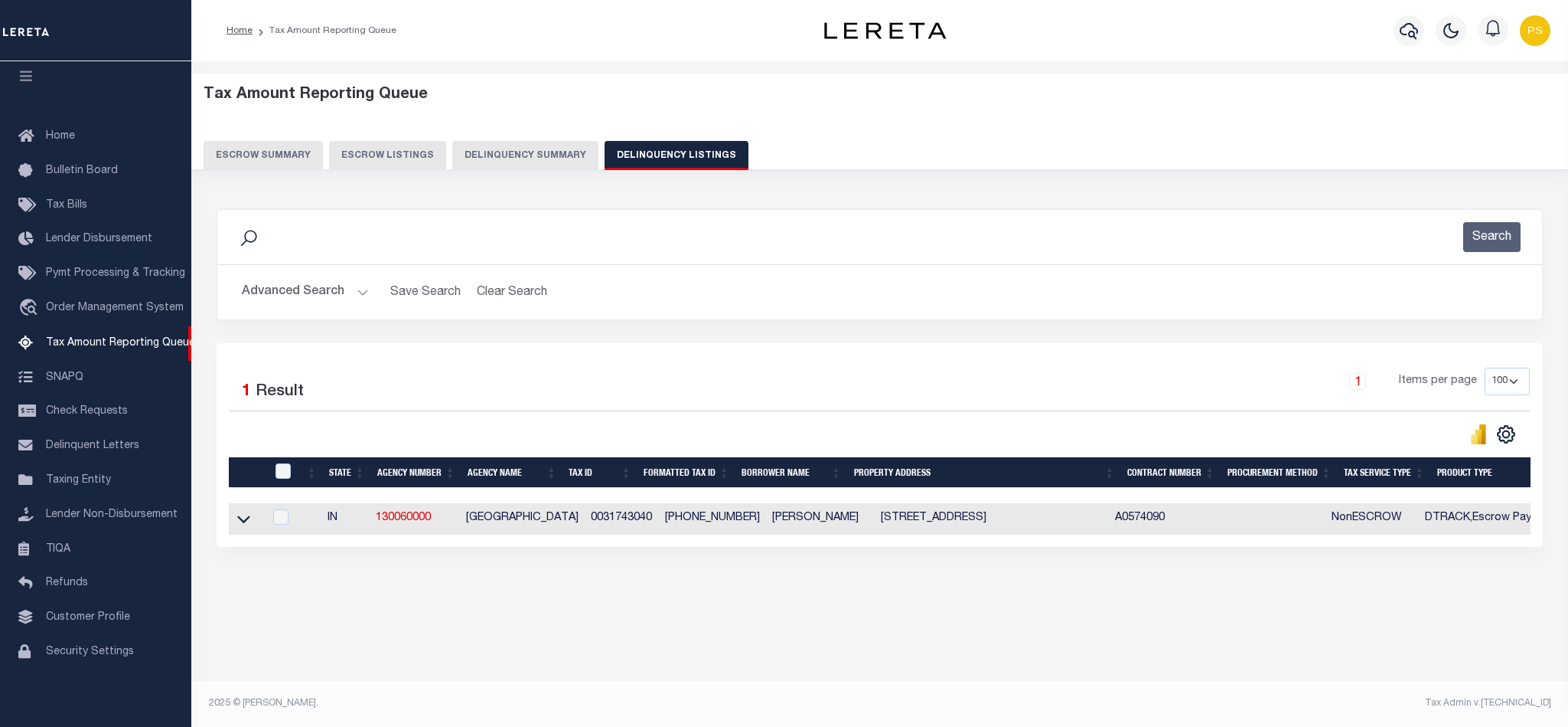
drag, startPoint x: 244, startPoint y: 527, endPoint x: 413, endPoint y: 550, distance: 170.6
click at [244, 527] on icon at bounding box center [244, 519] width 13 height 16
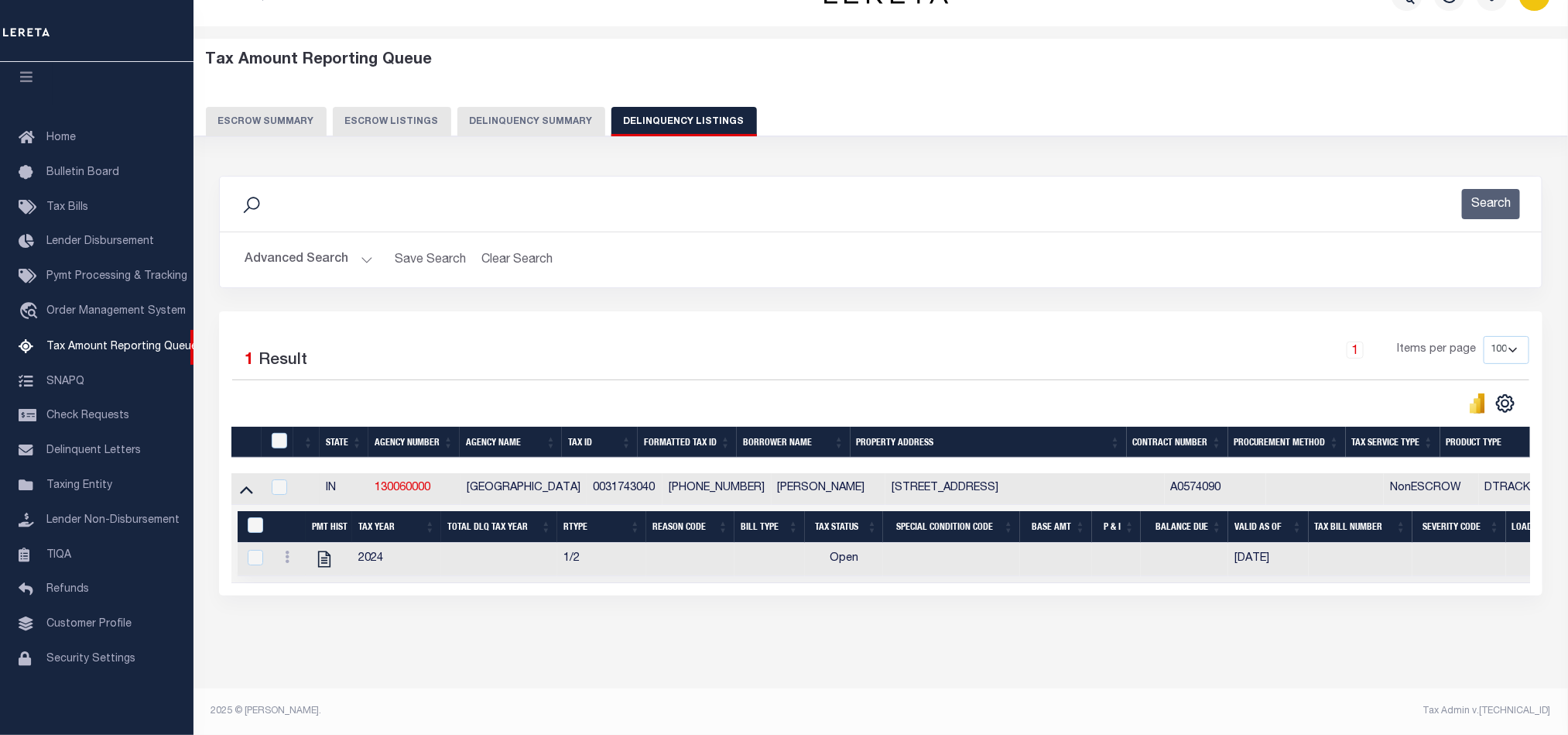
scroll to position [54, 0]
click at [323, 551] on icon "" at bounding box center [324, 559] width 12 height 16
checkbox input "true"
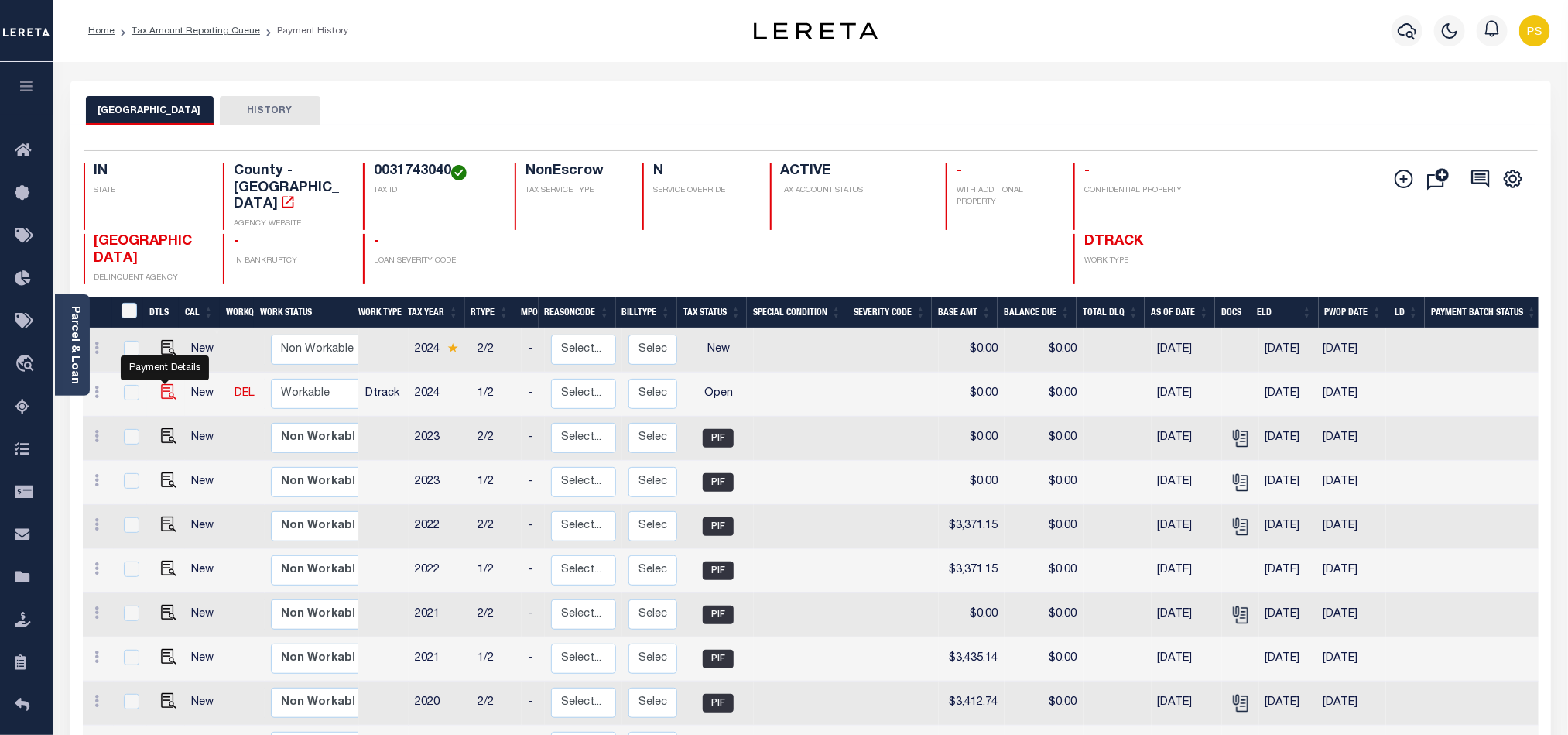
click at [161, 384] on img "" at bounding box center [168, 391] width 15 height 15
checkbox input "true"
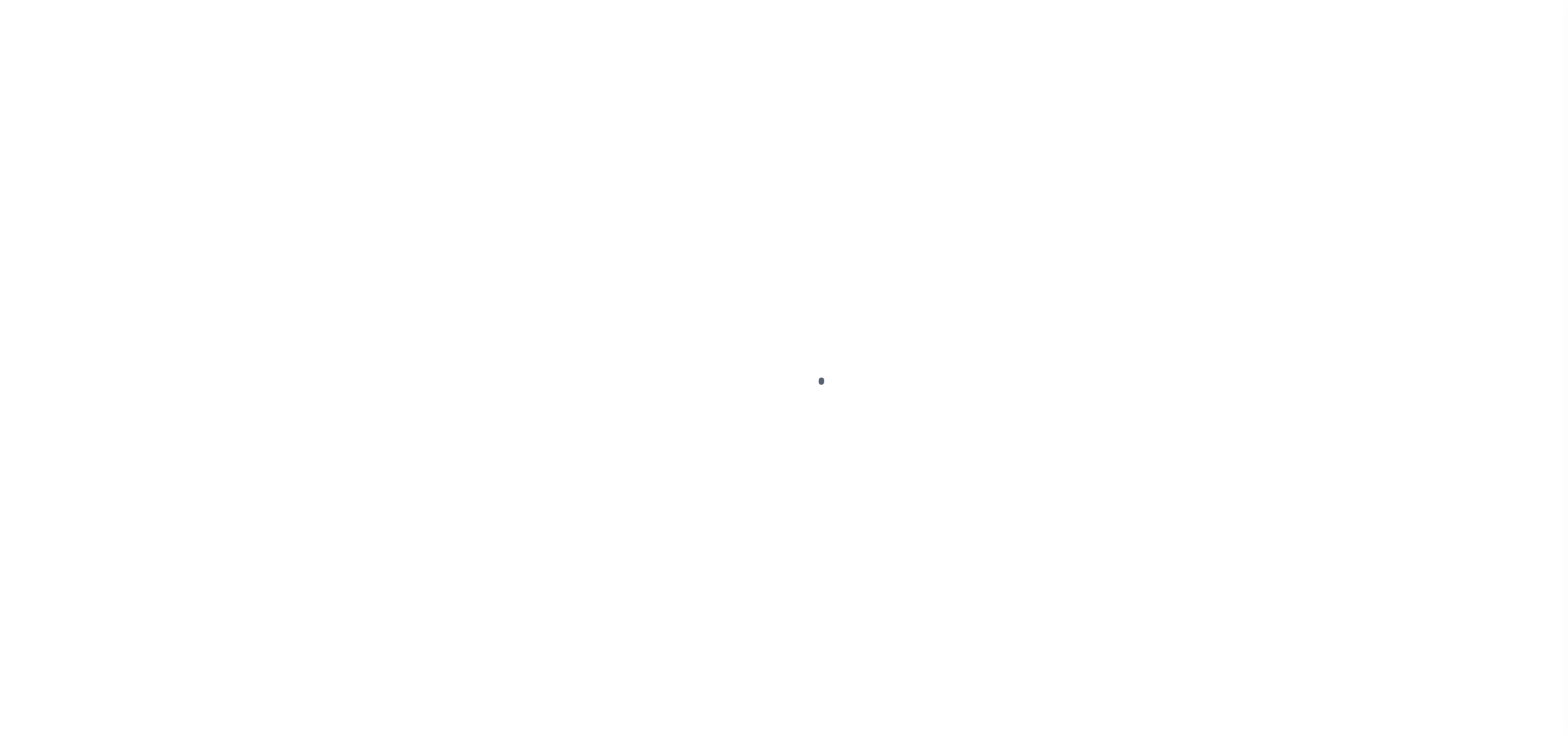
select select "OP2"
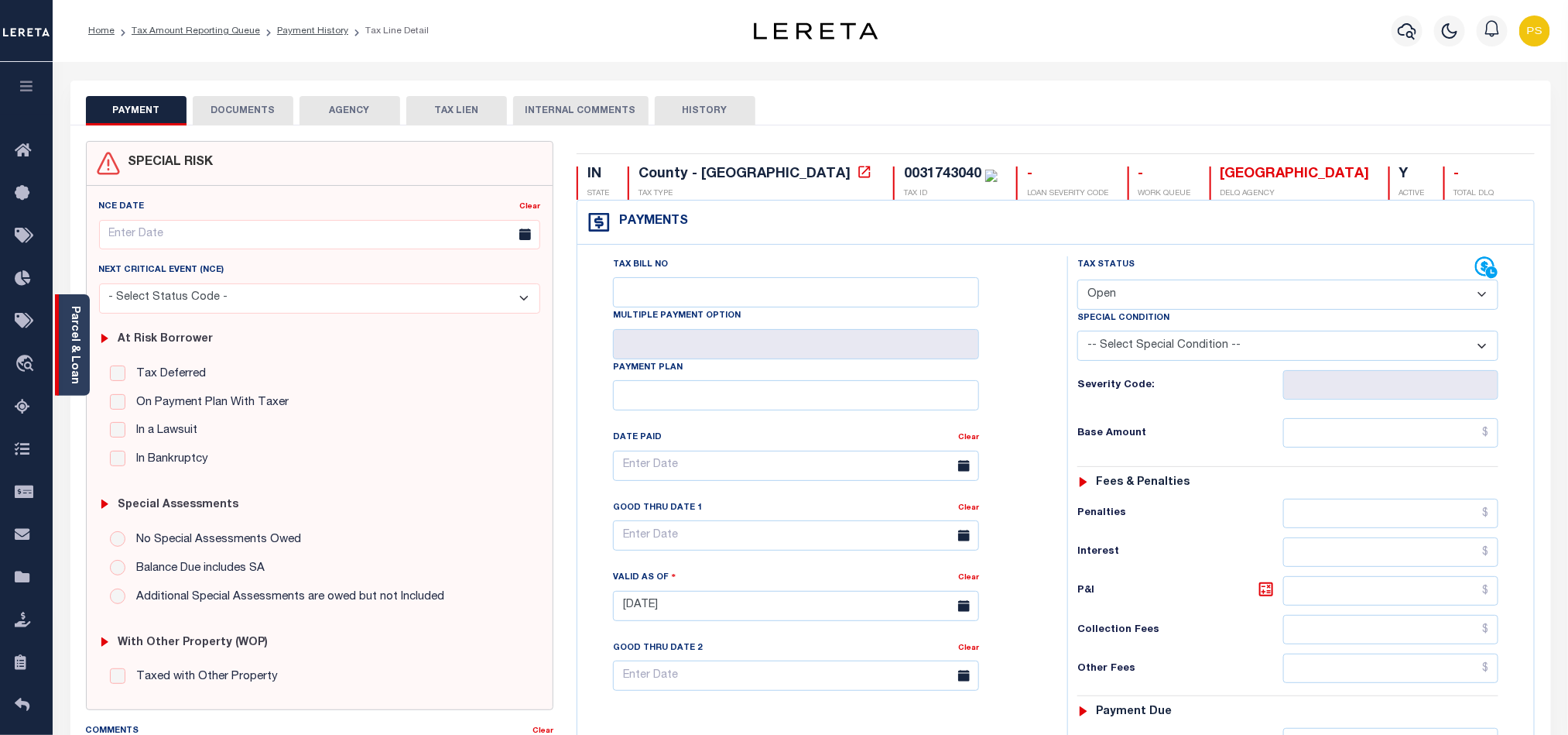
click at [74, 353] on link "Parcel & Loan" at bounding box center [74, 345] width 11 height 78
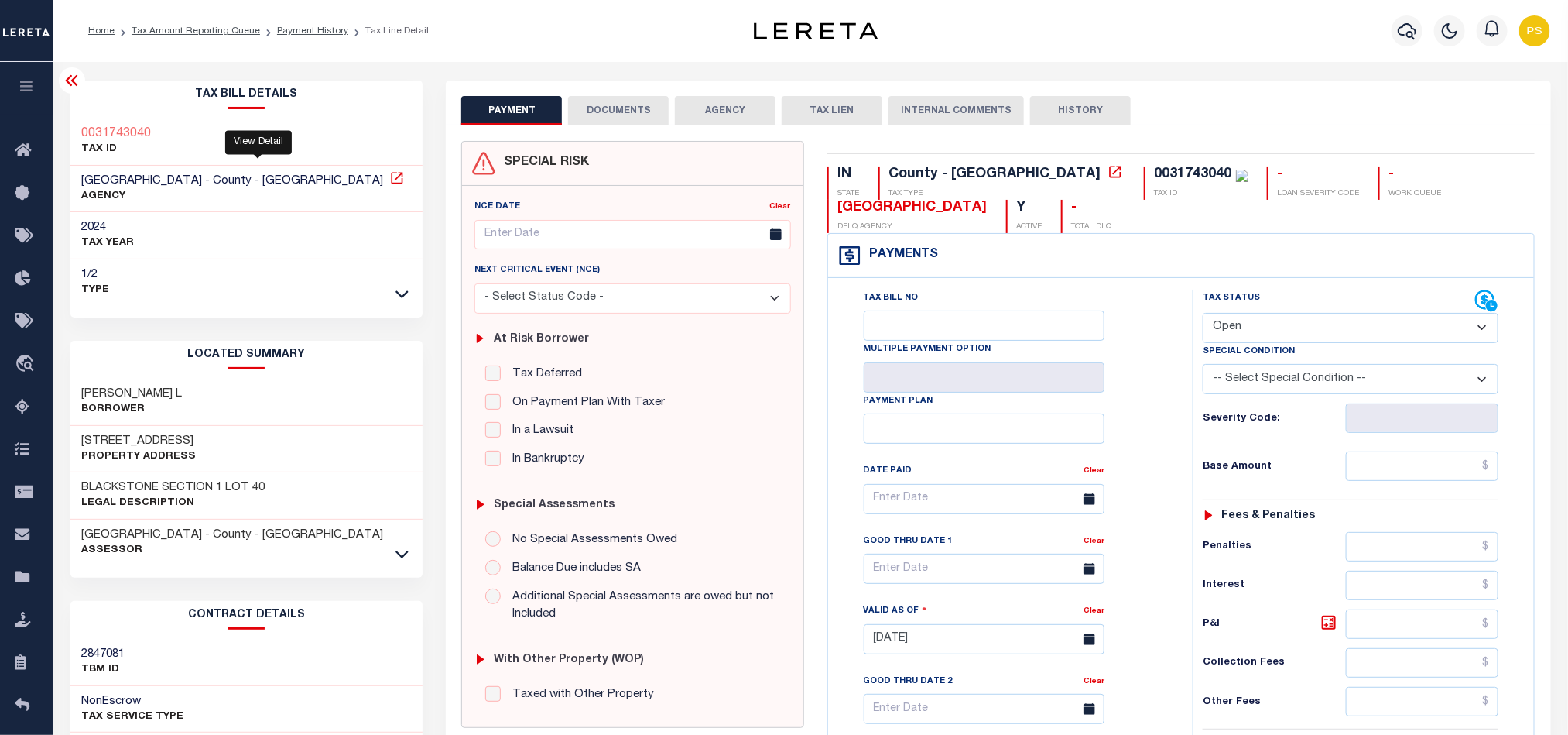
click at [389, 181] on icon at bounding box center [397, 177] width 15 height 15
drag, startPoint x: 80, startPoint y: 395, endPoint x: 210, endPoint y: 400, distance: 130.1
click at [210, 400] on div "[PERSON_NAME] L Borrower" at bounding box center [247, 402] width 353 height 47
copy h3 "[PERSON_NAME] L"
click at [175, 33] on link "Tax Amount Reporting Queue" at bounding box center [196, 30] width 128 height 9
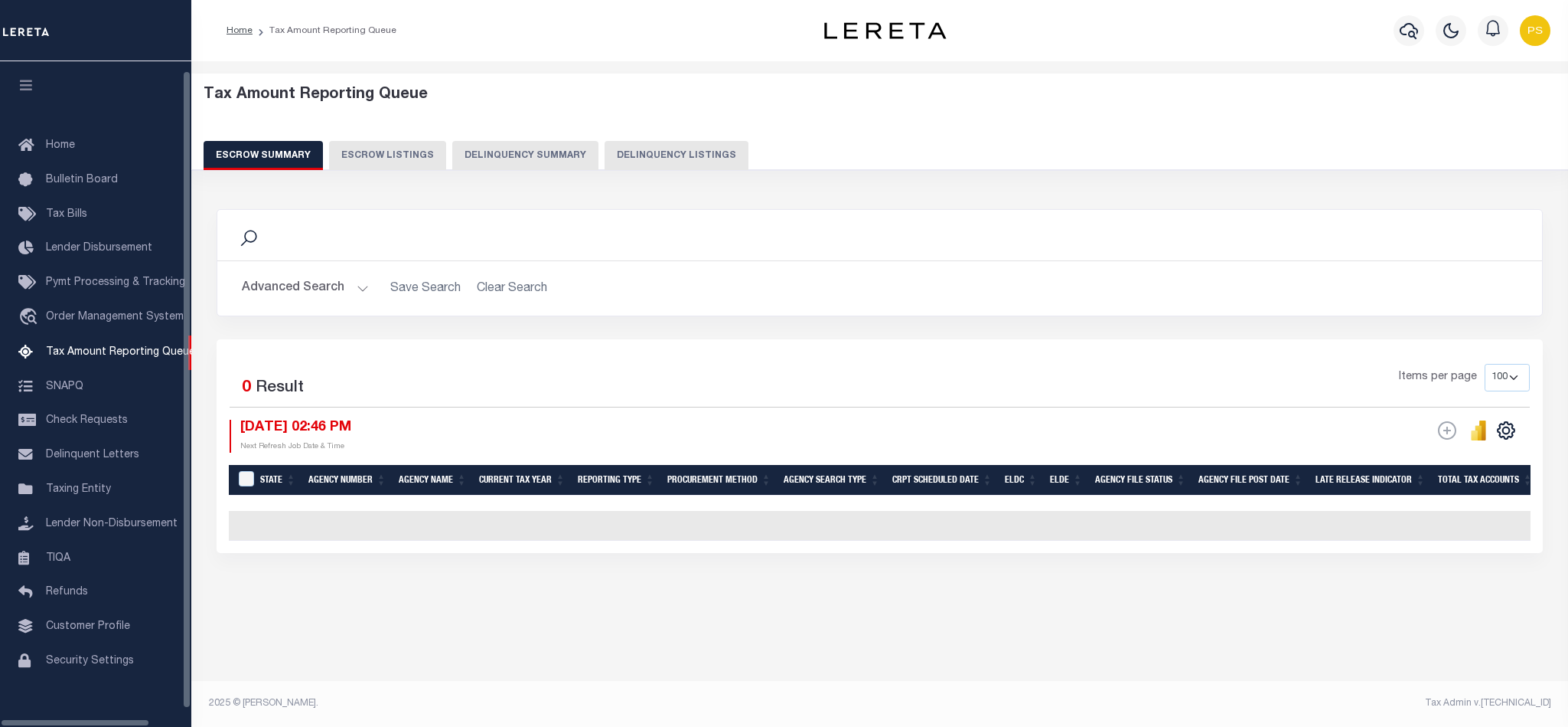
select select "100"
click at [652, 146] on button "Delinquency Listings" at bounding box center [676, 155] width 144 height 29
select select "100"
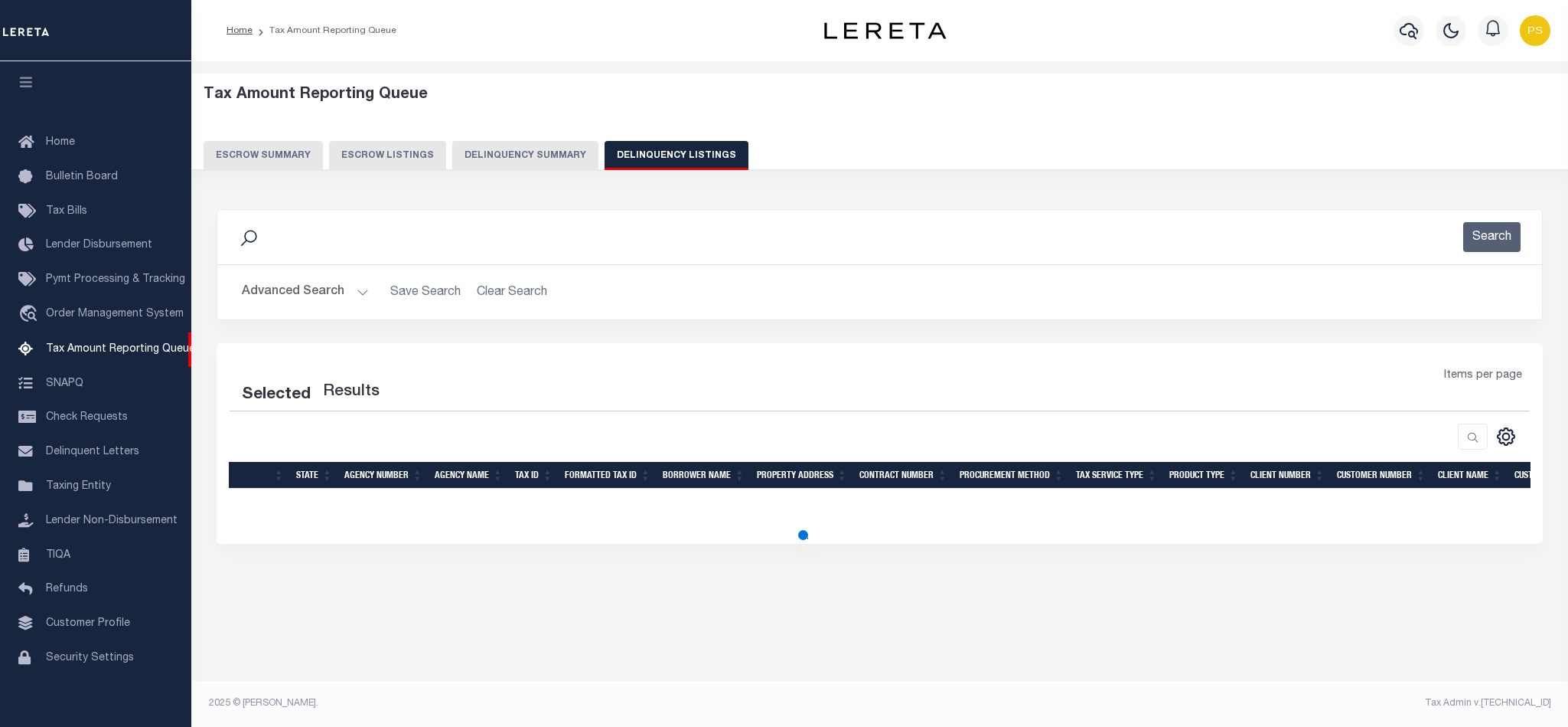
select select "100"
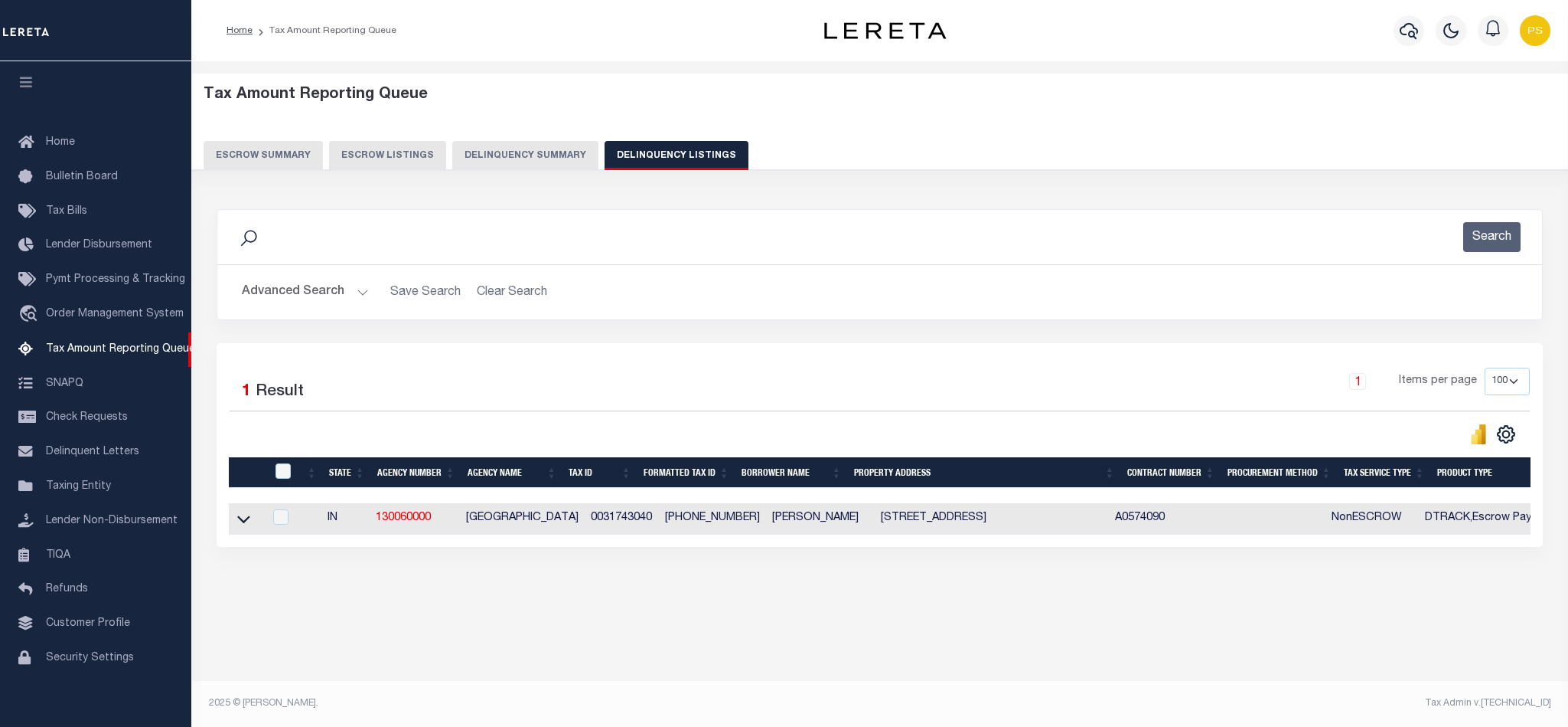
click at [268, 297] on button "Advanced Search" at bounding box center [305, 292] width 127 height 30
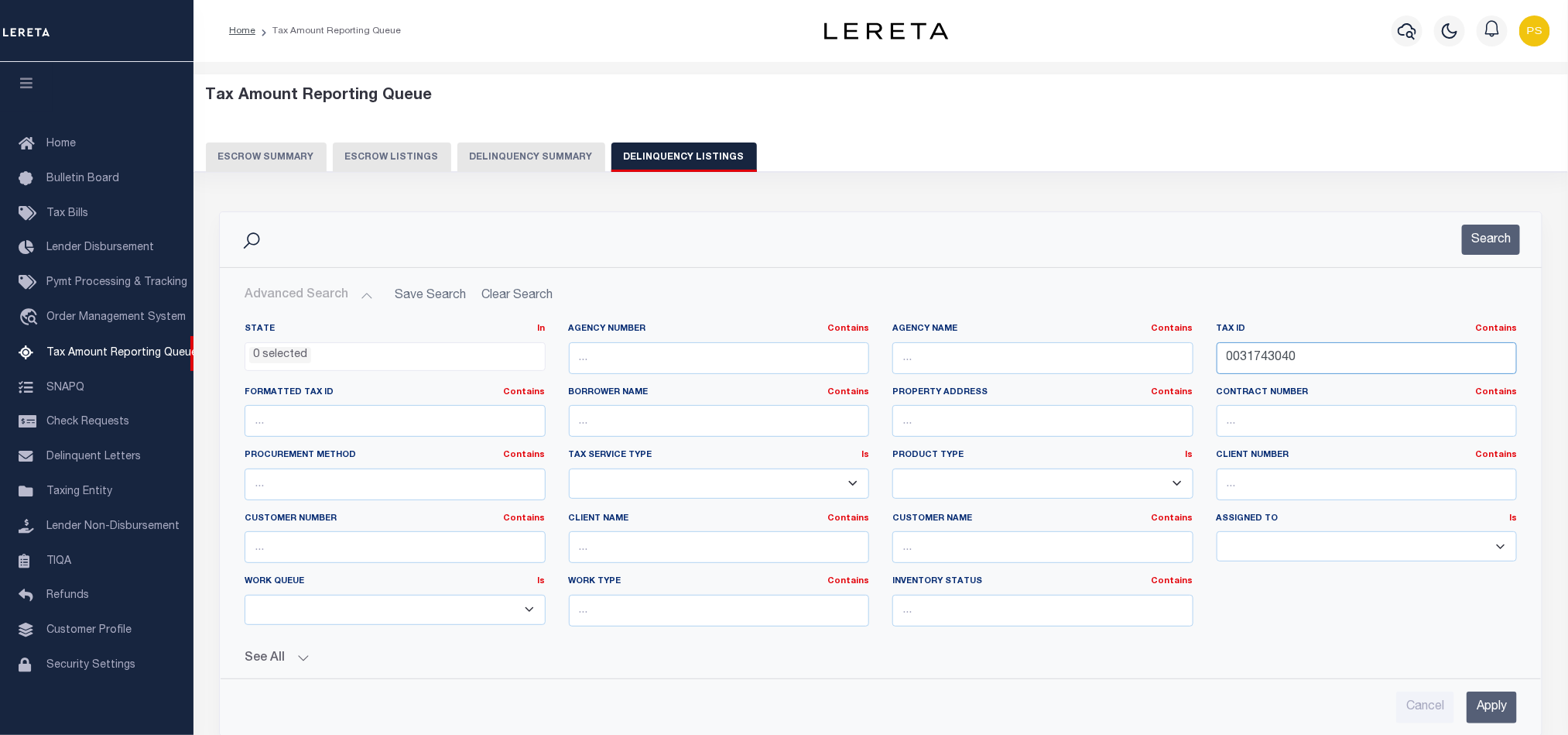
click at [1292, 364] on input "0031743040" at bounding box center [1367, 358] width 301 height 32
paste input "1-9596"
type input "001-9596"
click at [1502, 719] on input "Apply" at bounding box center [1492, 707] width 50 height 32
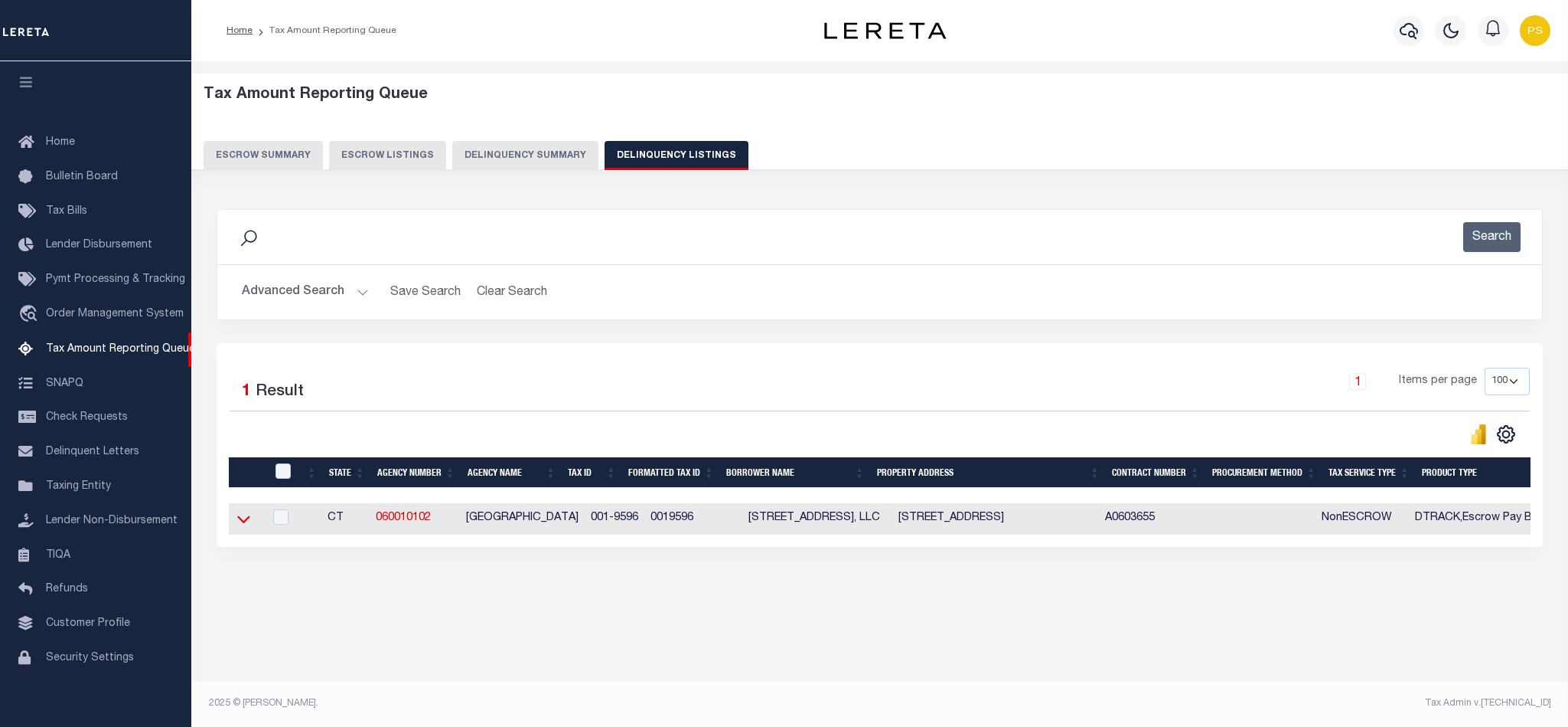
click at [241, 518] on icon at bounding box center [244, 519] width 13 height 16
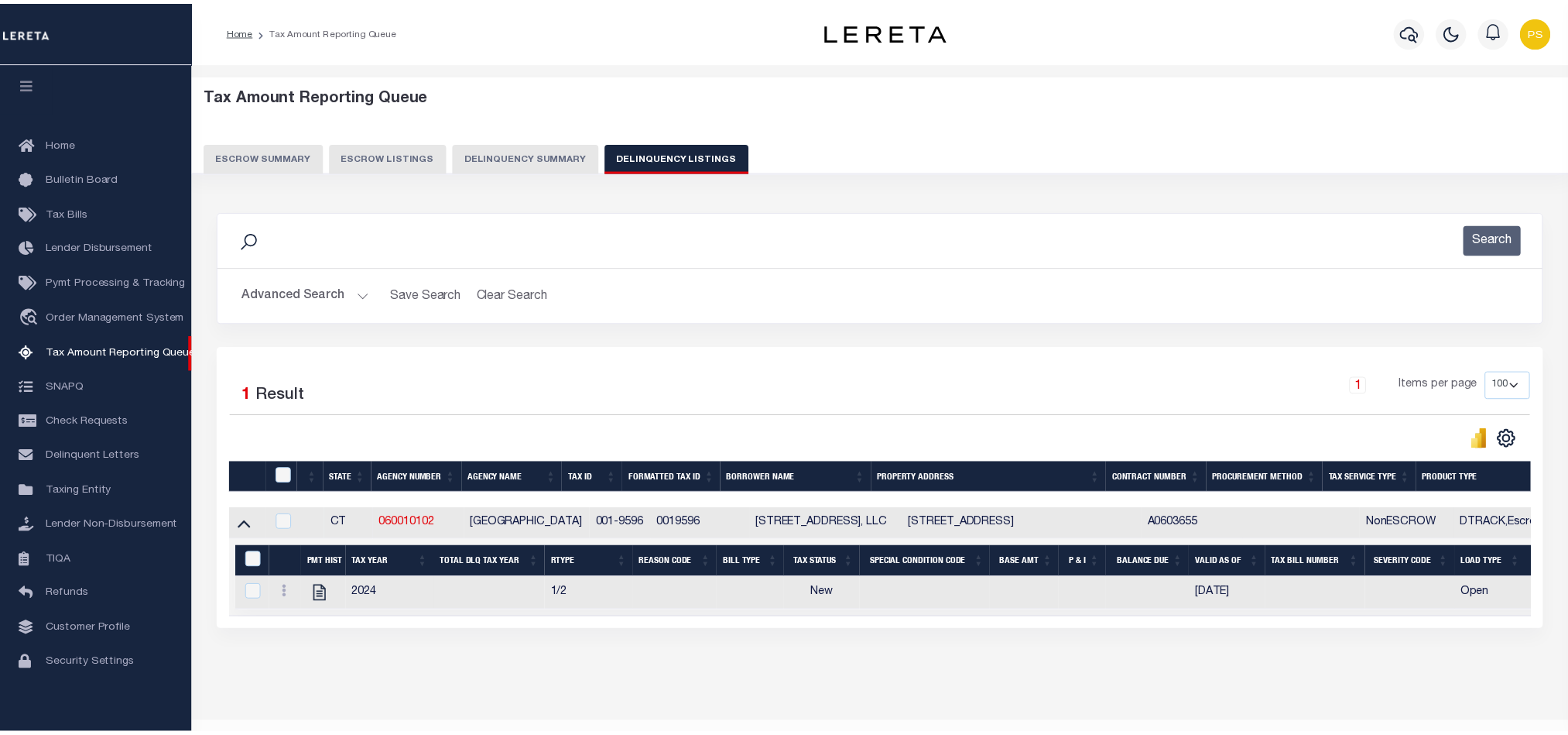
scroll to position [54, 0]
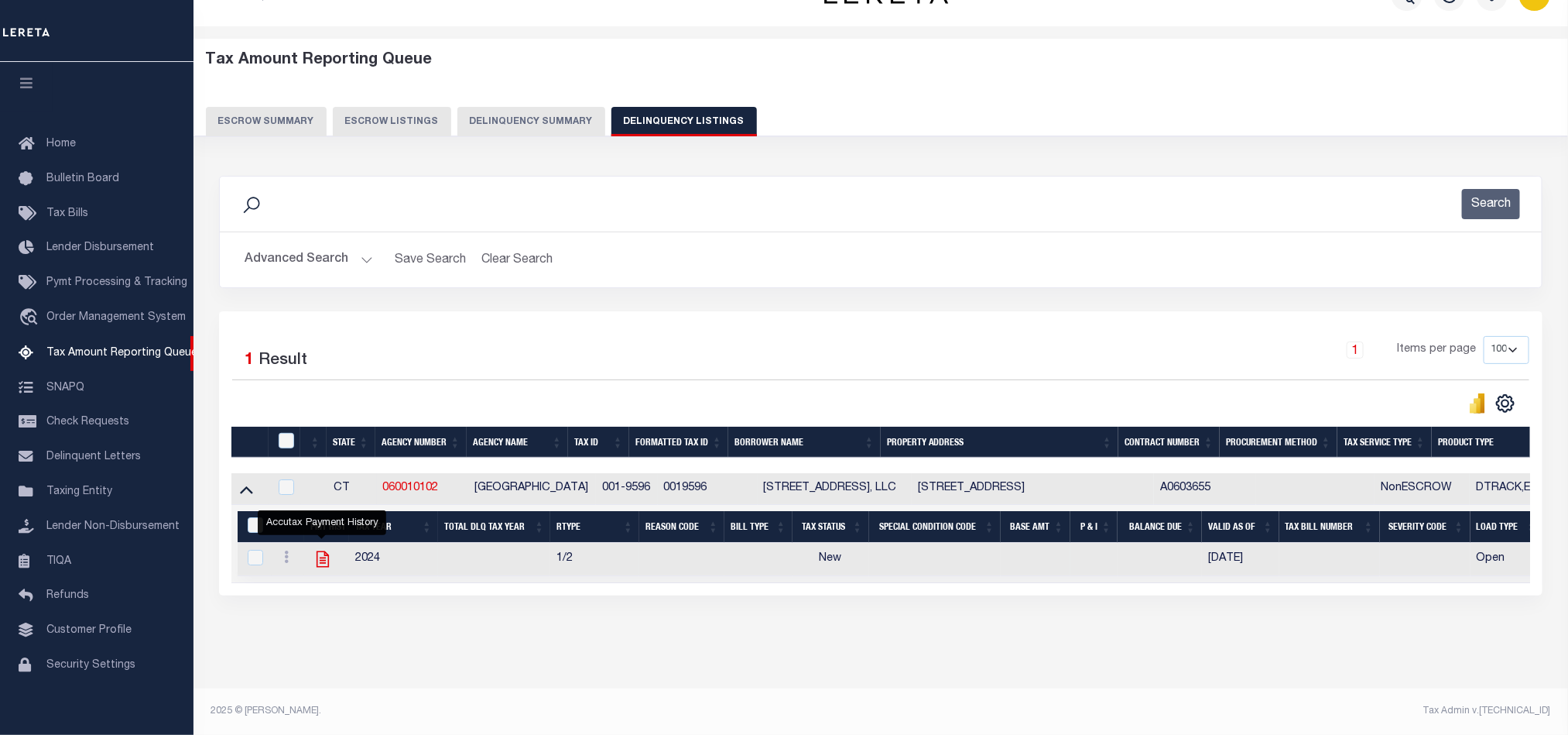
click at [316, 551] on icon "" at bounding box center [322, 559] width 12 height 16
checkbox input "true"
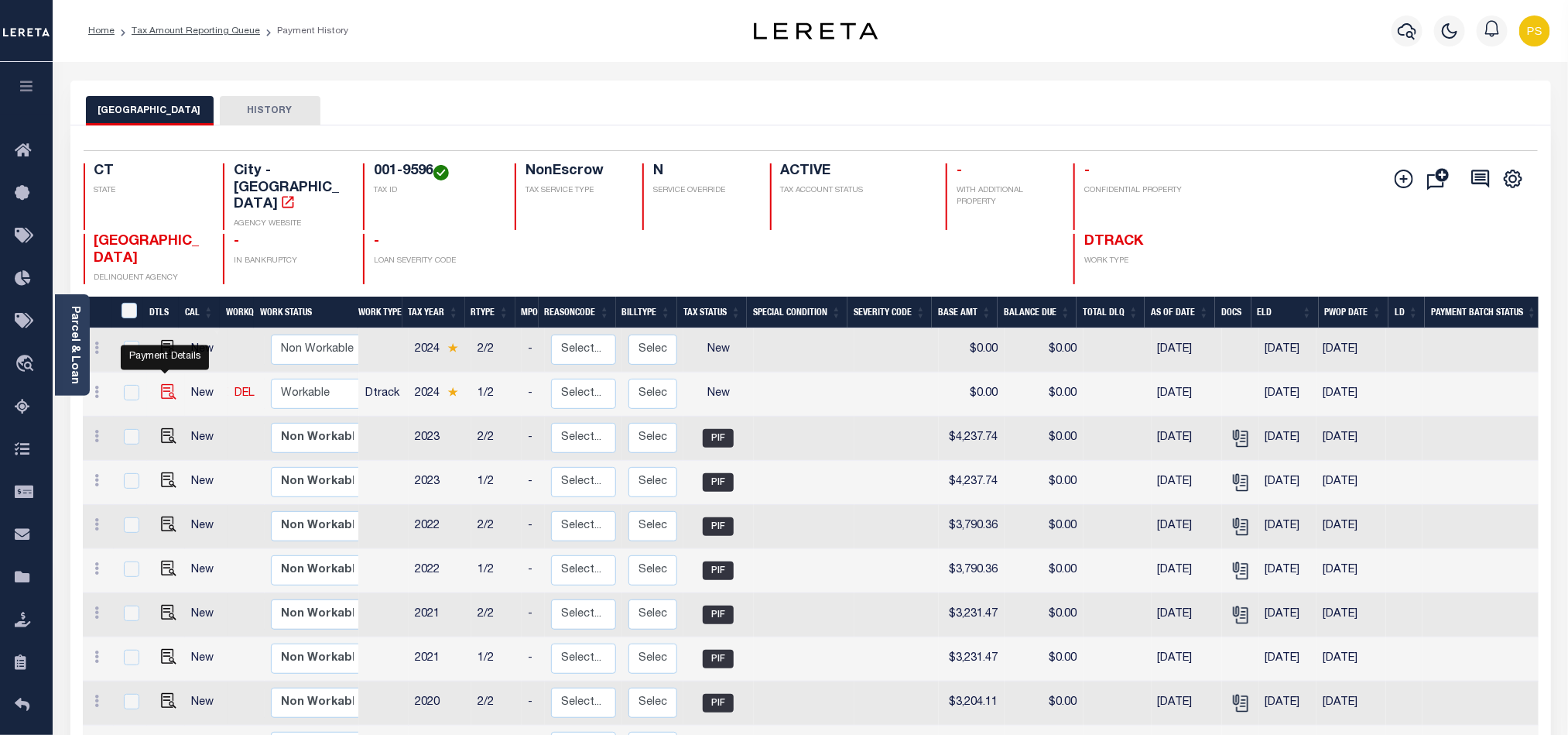
click at [168, 384] on img "" at bounding box center [168, 391] width 15 height 15
checkbox input "true"
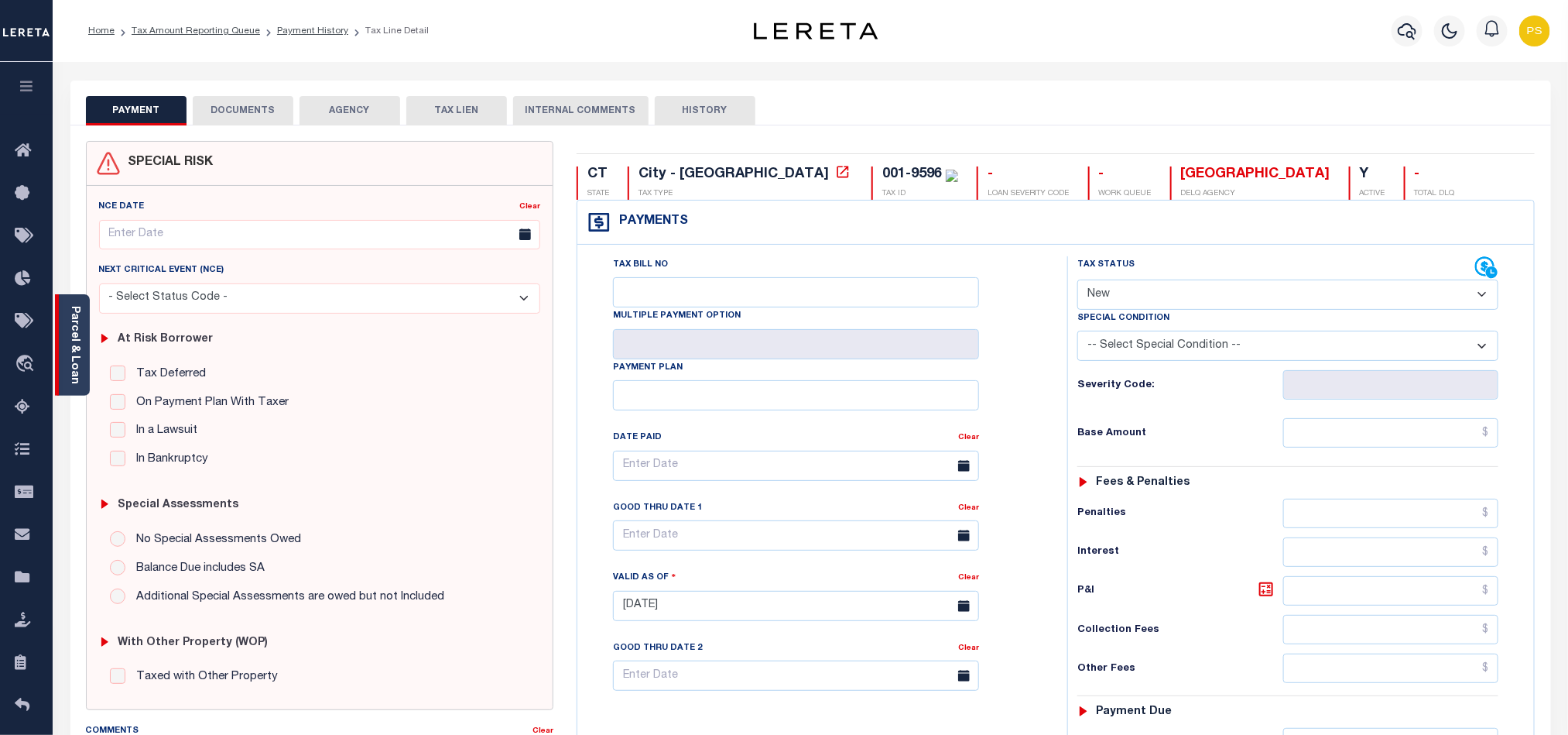
click at [71, 345] on link "Parcel & Loan" at bounding box center [74, 345] width 11 height 78
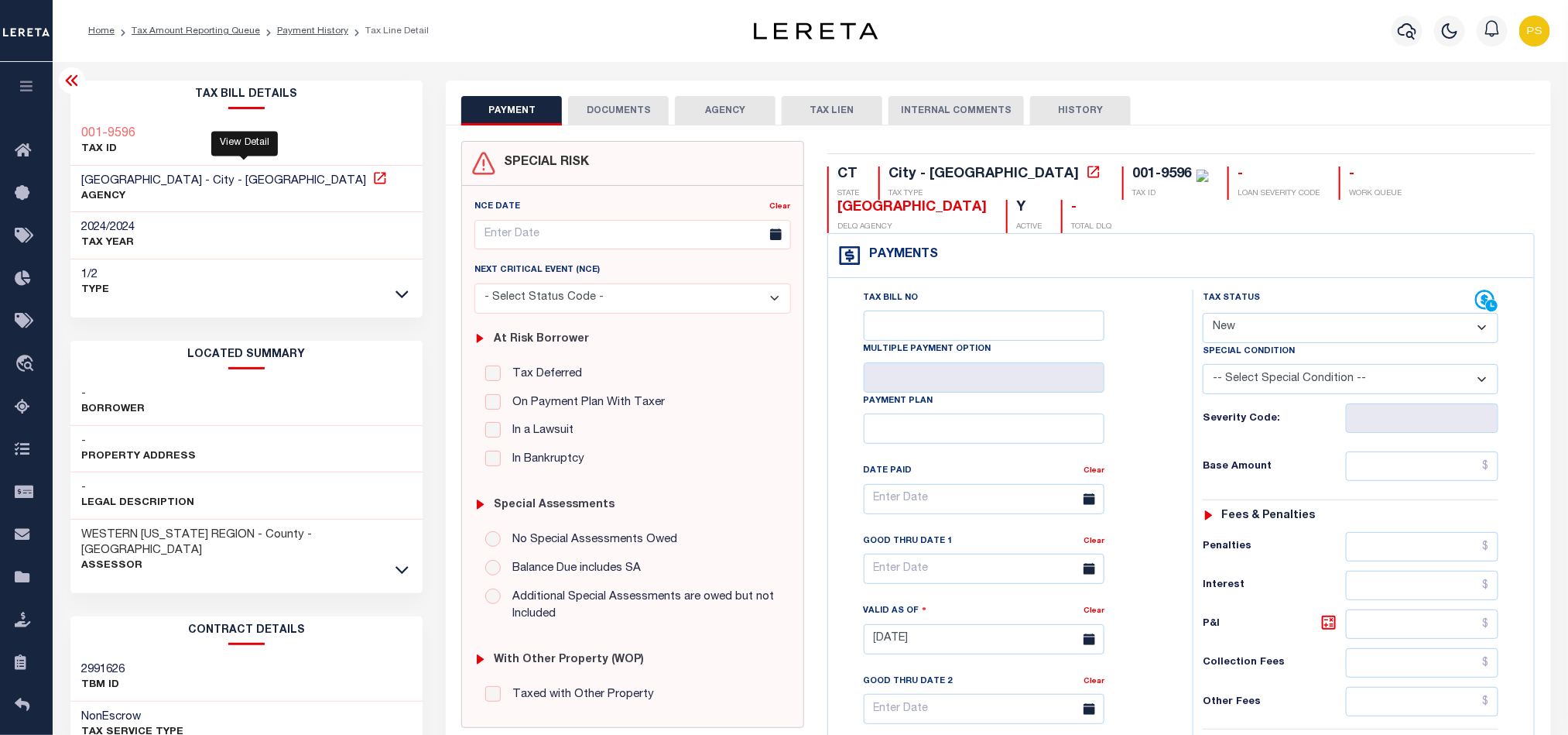
click at [372, 182] on icon at bounding box center [380, 177] width 15 height 15
click at [1242, 339] on select "- Select Status Code - Open Due/Unpaid Paid Incomplete No Tax Due Internal Refu…" at bounding box center [1351, 328] width 296 height 30
select select "PYD"
click at [1203, 315] on select "- Select Status Code - Open Due/Unpaid Paid Incomplete No Tax Due Internal Refu…" at bounding box center [1351, 328] width 296 height 30
type input "[DATE]"
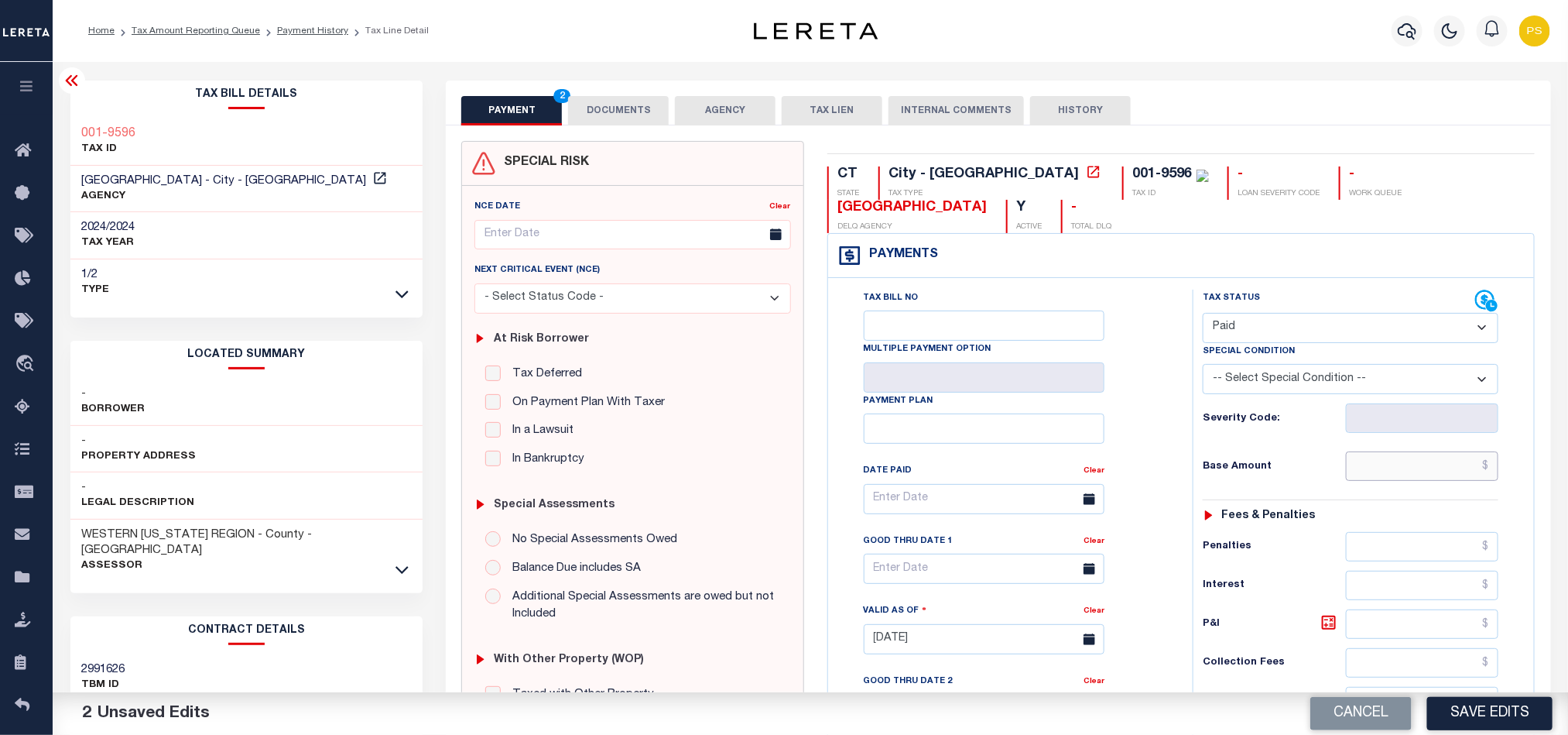
click at [1447, 468] on input "text" at bounding box center [1422, 466] width 154 height 29
paste input "4,339.33"
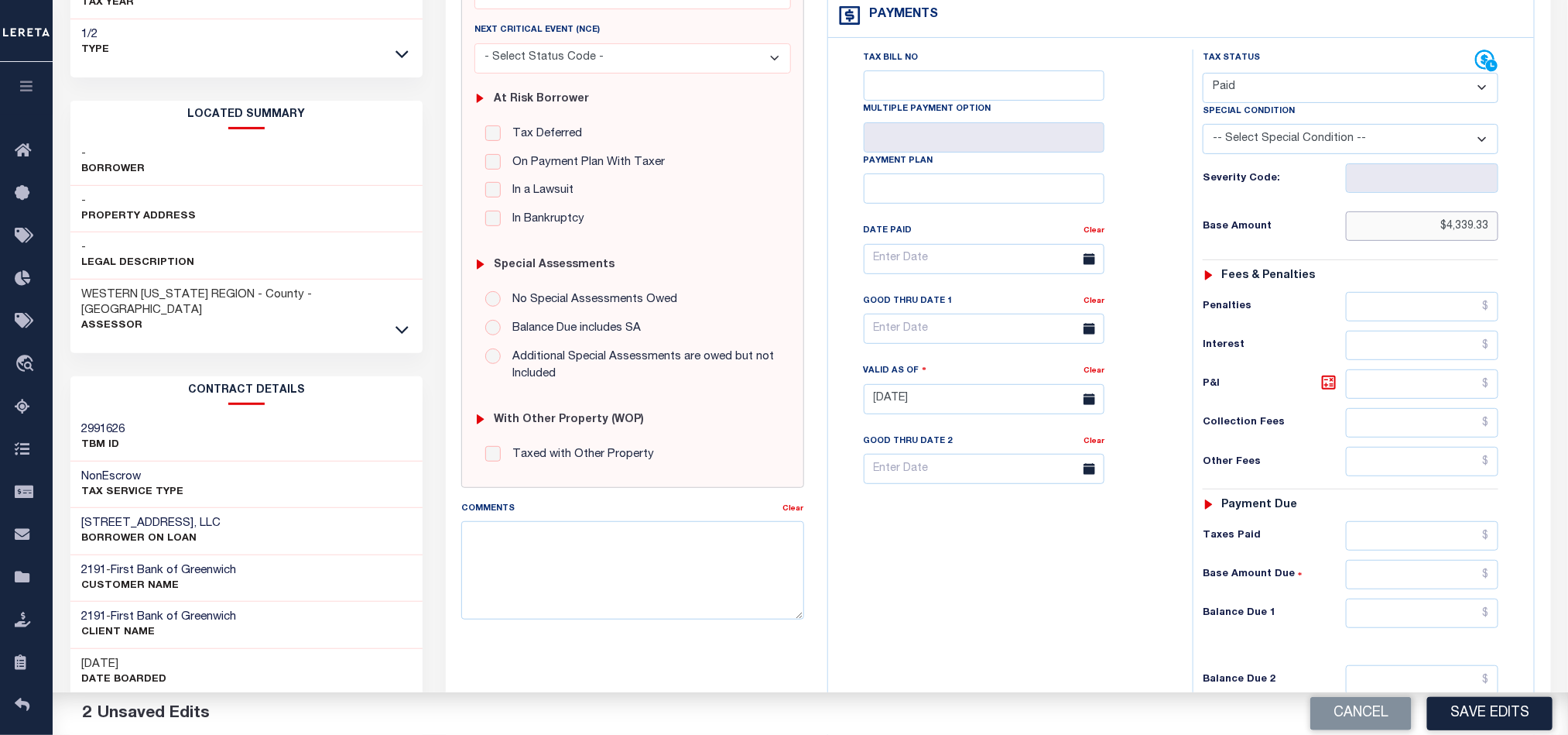
scroll to position [348, 0]
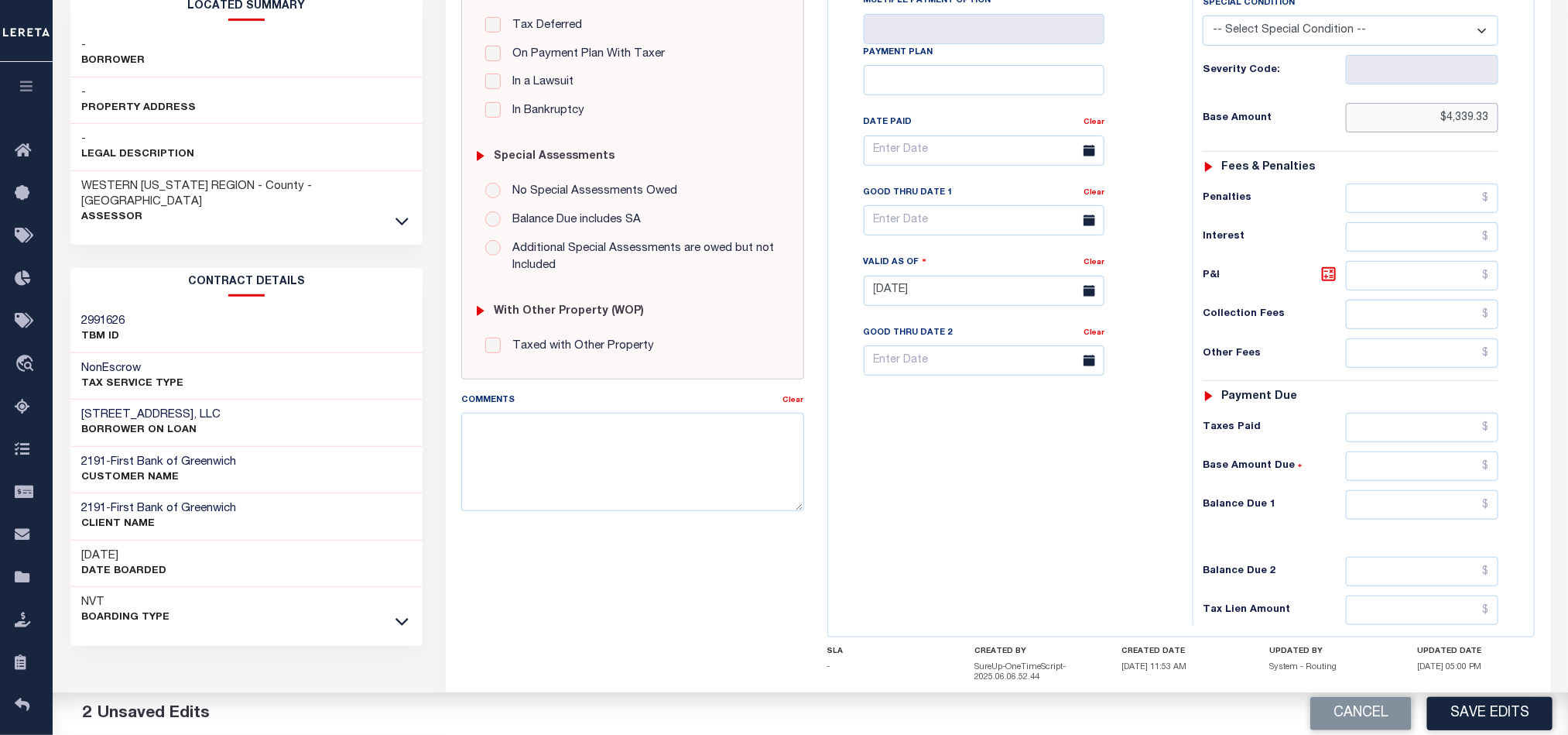
type input "$4,339.33"
drag, startPoint x: 1449, startPoint y: 520, endPoint x: 1584, endPoint y: 644, distance: 183.3
click at [1449, 520] on input "text" at bounding box center [1422, 505] width 154 height 29
type input "$0.00"
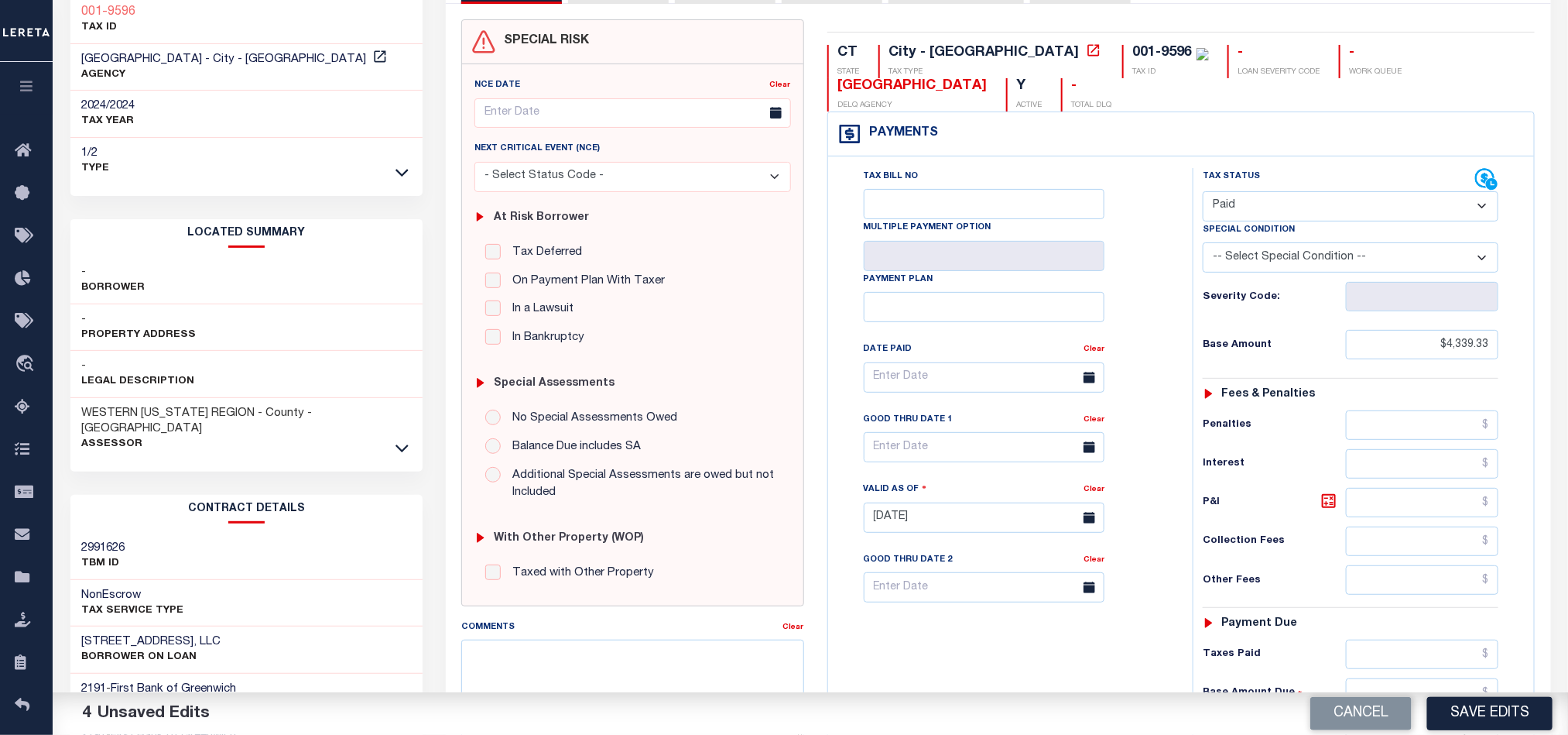
scroll to position [0, 0]
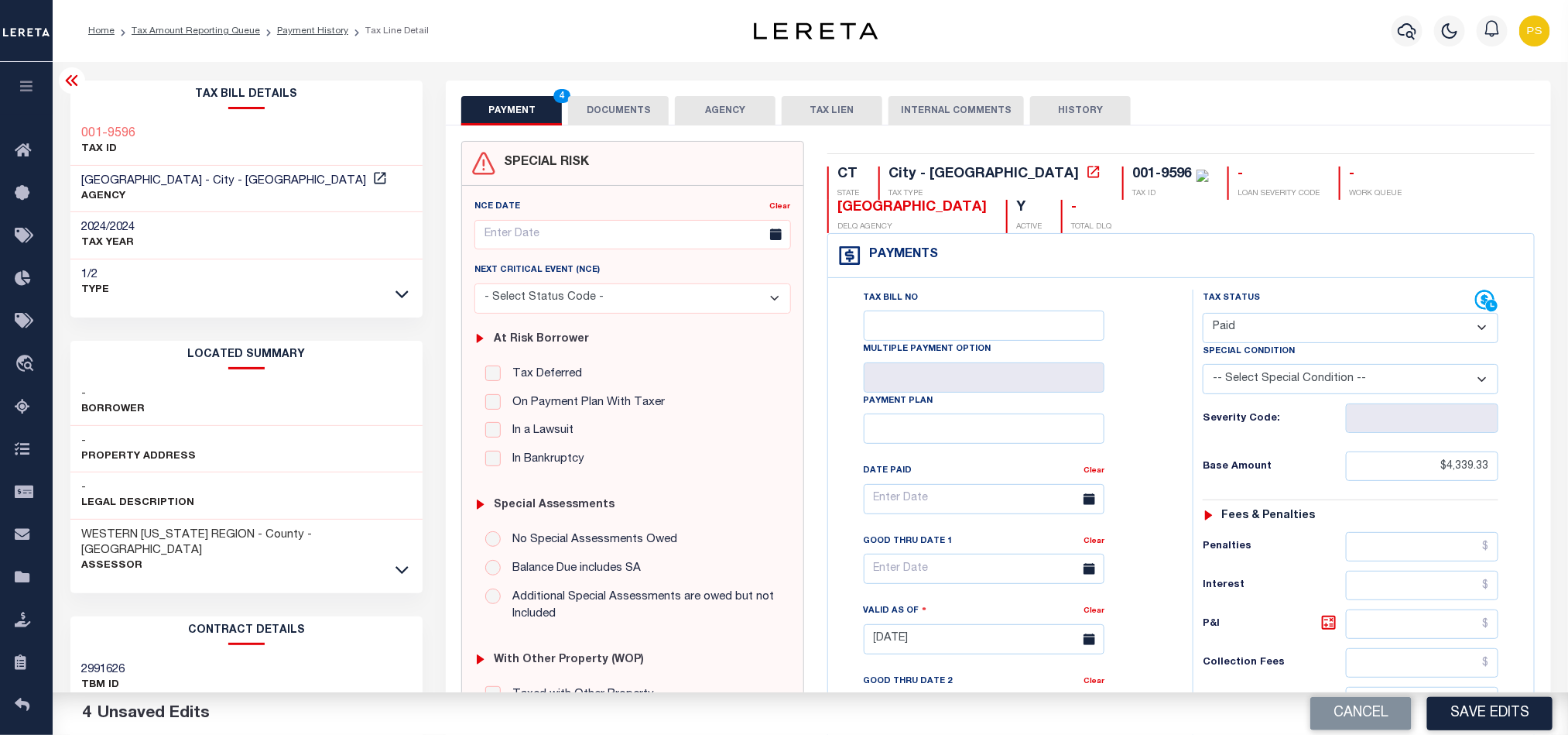
click at [615, 115] on button "DOCUMENTS" at bounding box center [619, 111] width 101 height 29
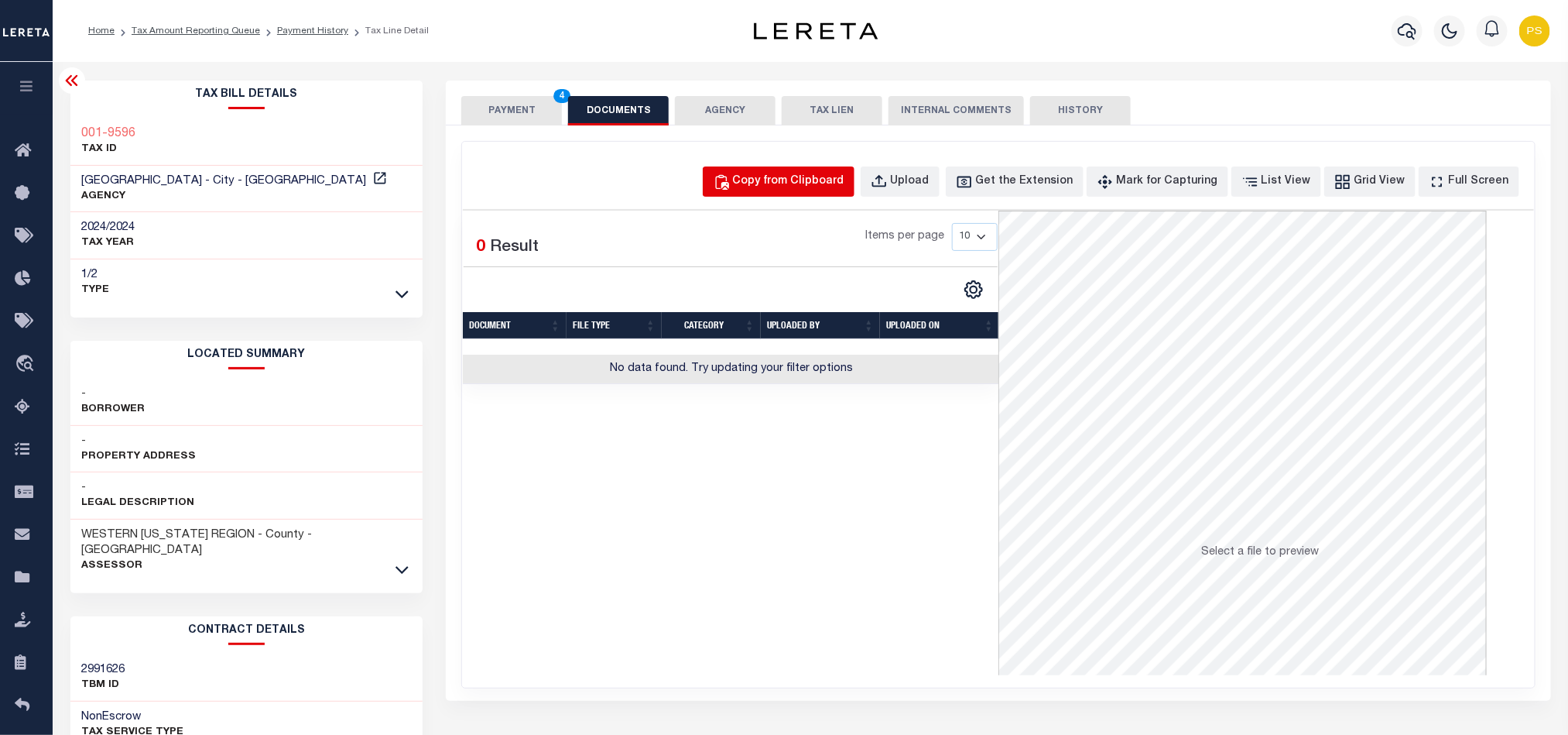
click at [844, 188] on div "Copy from Clipboard" at bounding box center [788, 181] width 111 height 17
select select "POP"
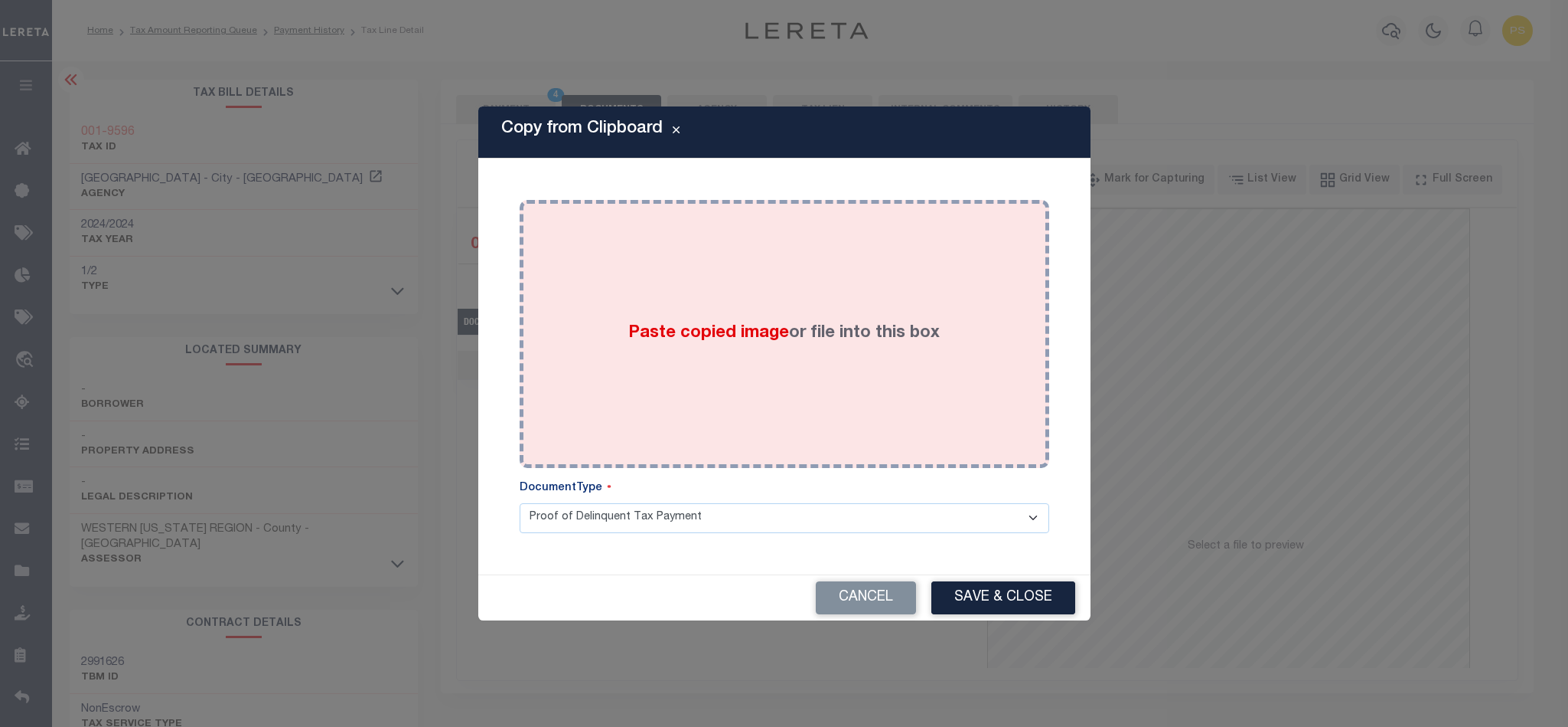
click at [820, 339] on label "Paste copied image or file into this box" at bounding box center [784, 333] width 312 height 25
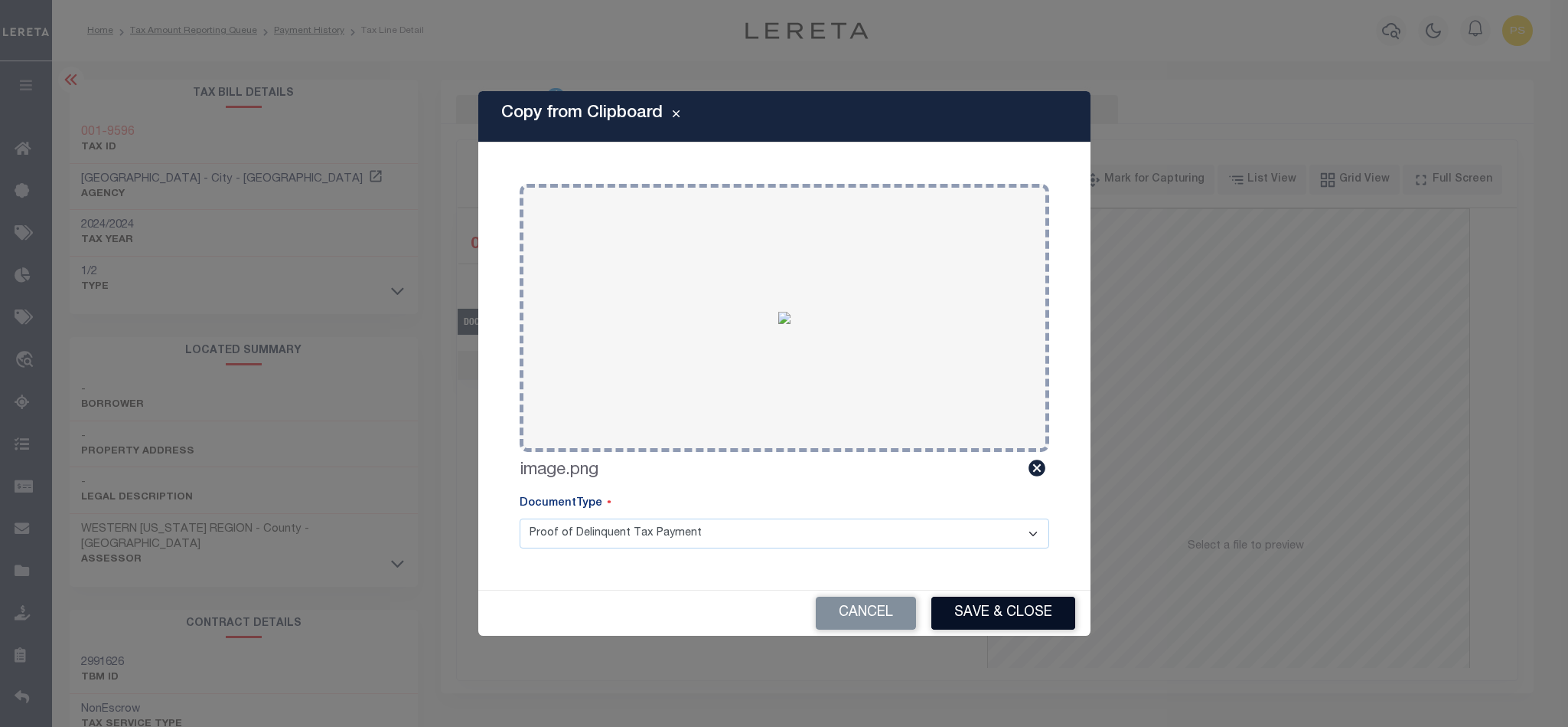
click at [1020, 610] on button "Save & Close" at bounding box center [1003, 613] width 144 height 33
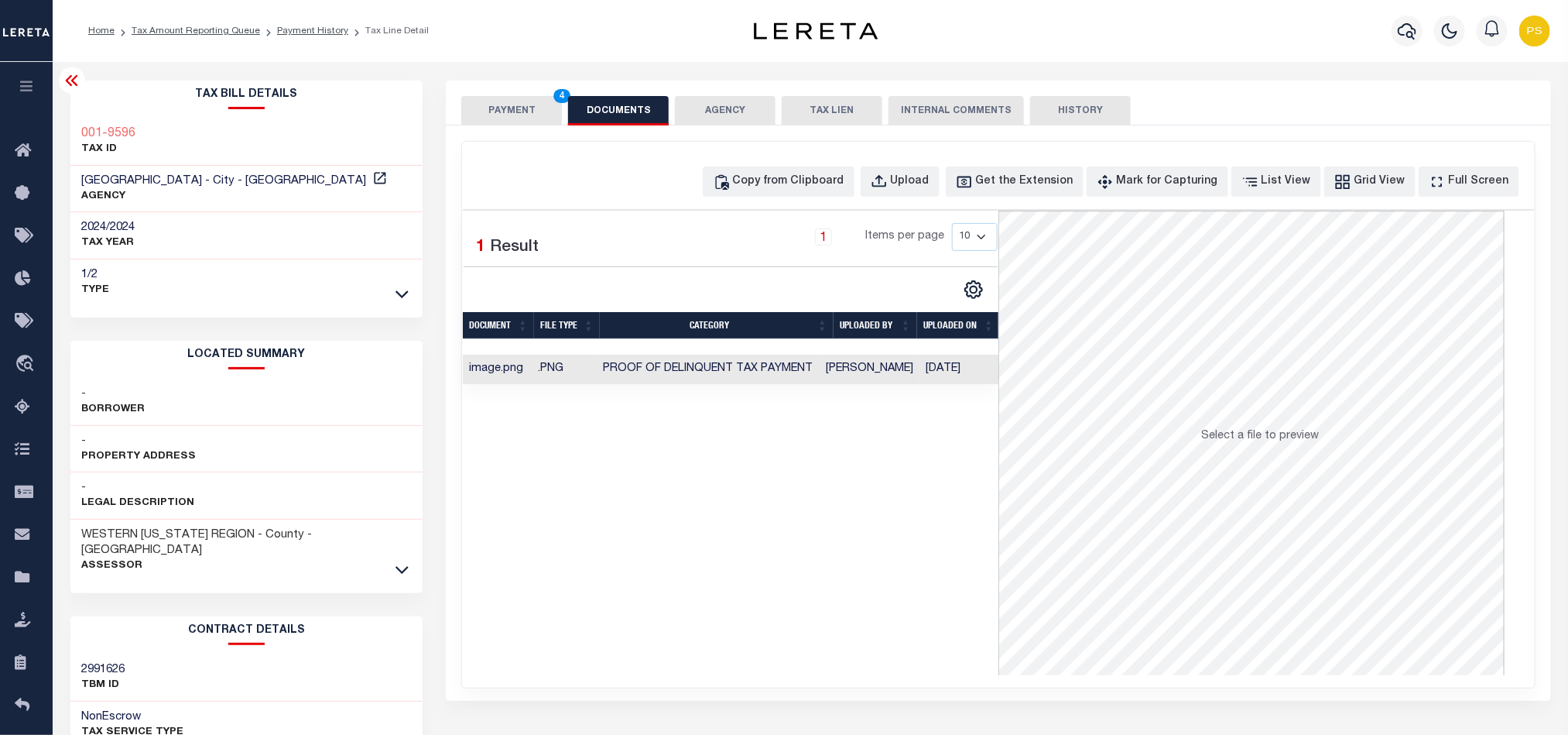
click at [499, 114] on button "PAYMENT 4" at bounding box center [512, 111] width 101 height 29
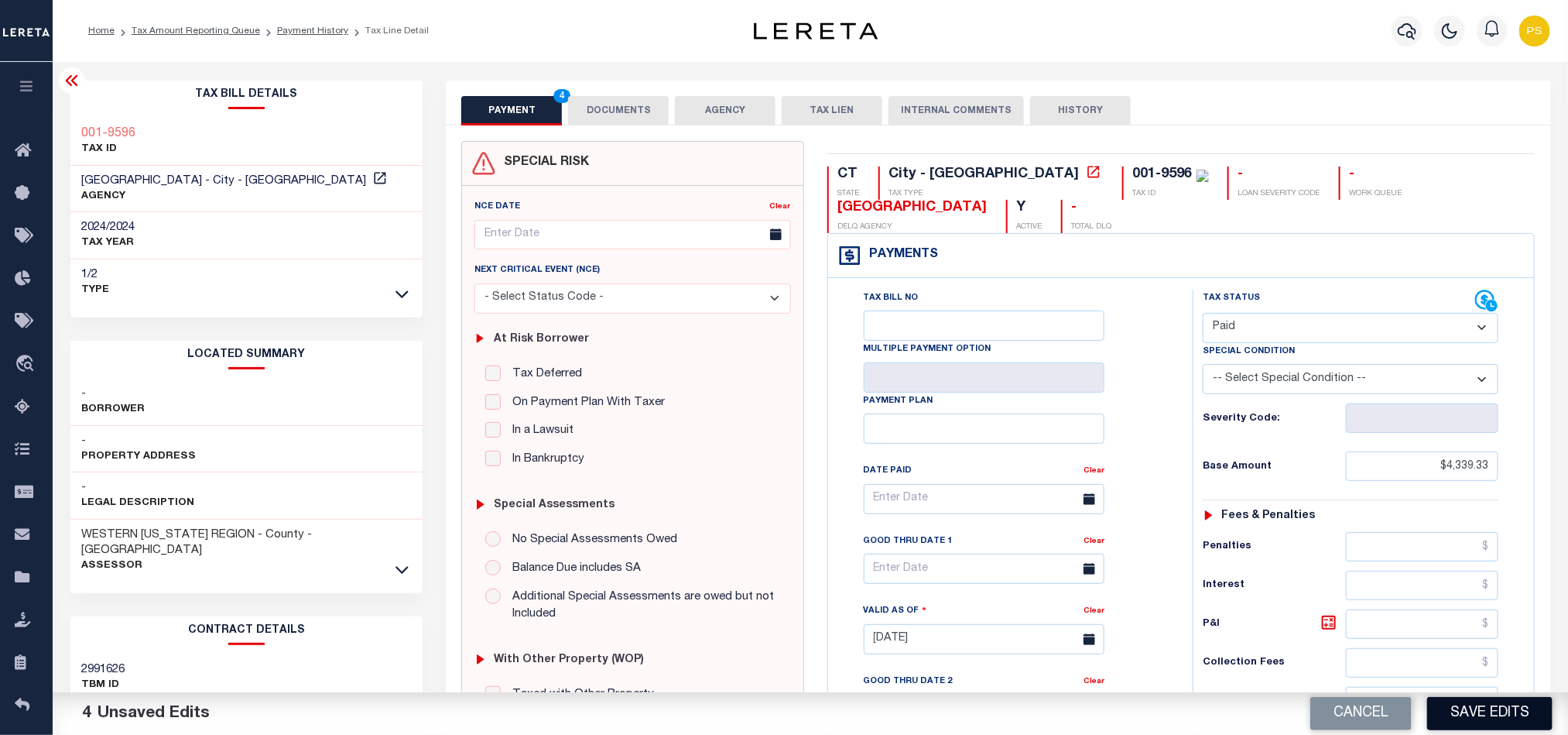
click at [1486, 721] on button "Save Edits" at bounding box center [1490, 713] width 125 height 33
checkbox input "false"
type input "$4,339.33"
type input "$0"
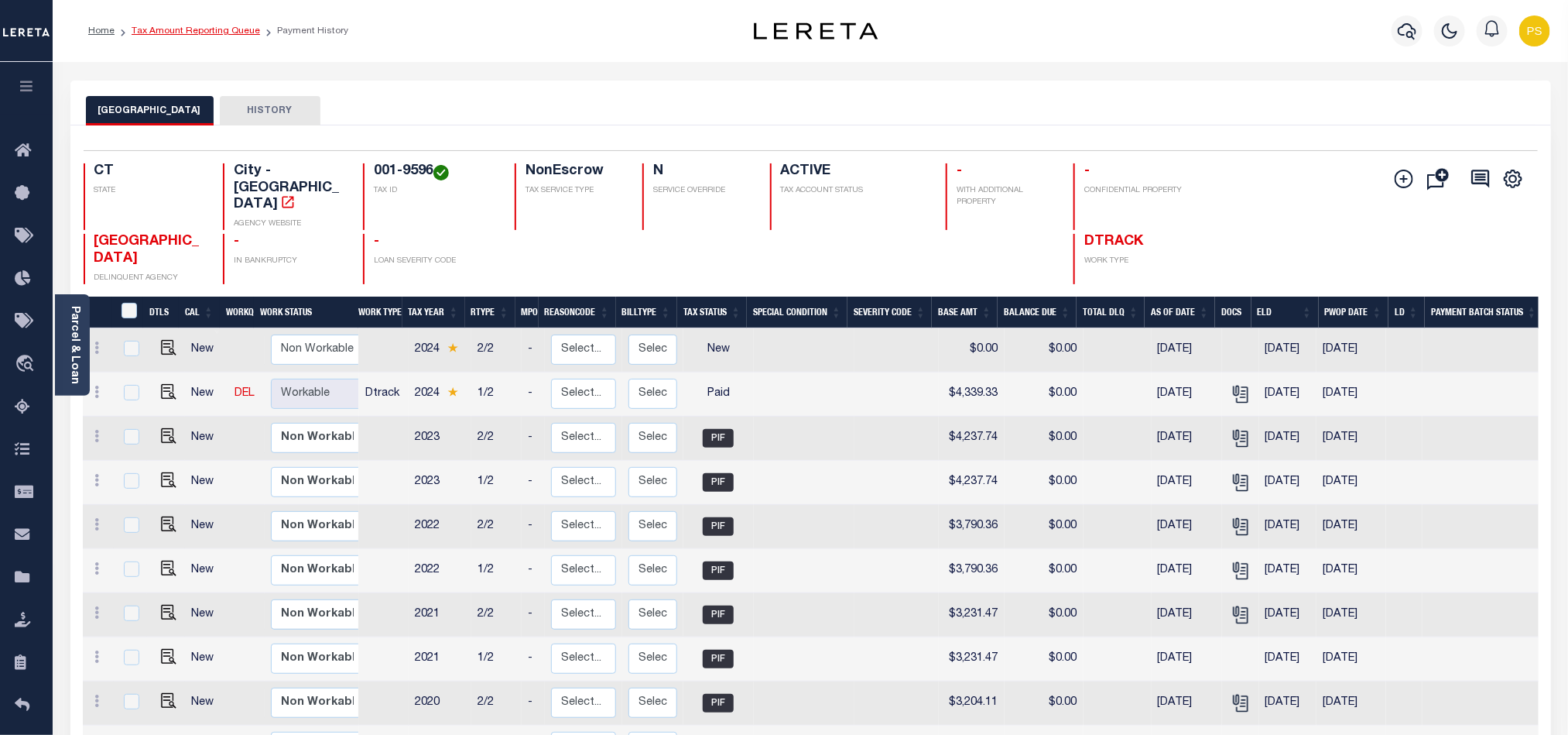
click at [242, 36] on link "Tax Amount Reporting Queue" at bounding box center [196, 30] width 128 height 9
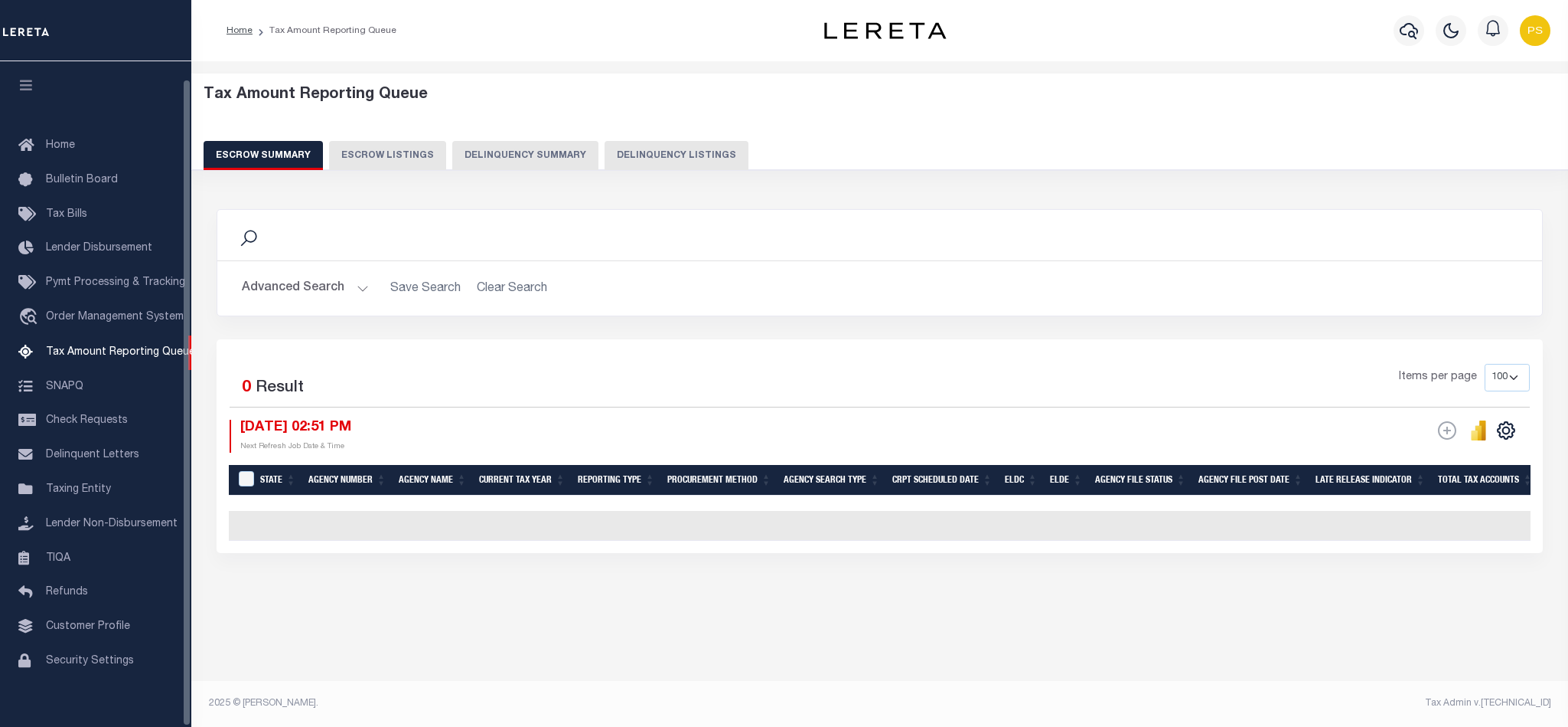
select select "100"
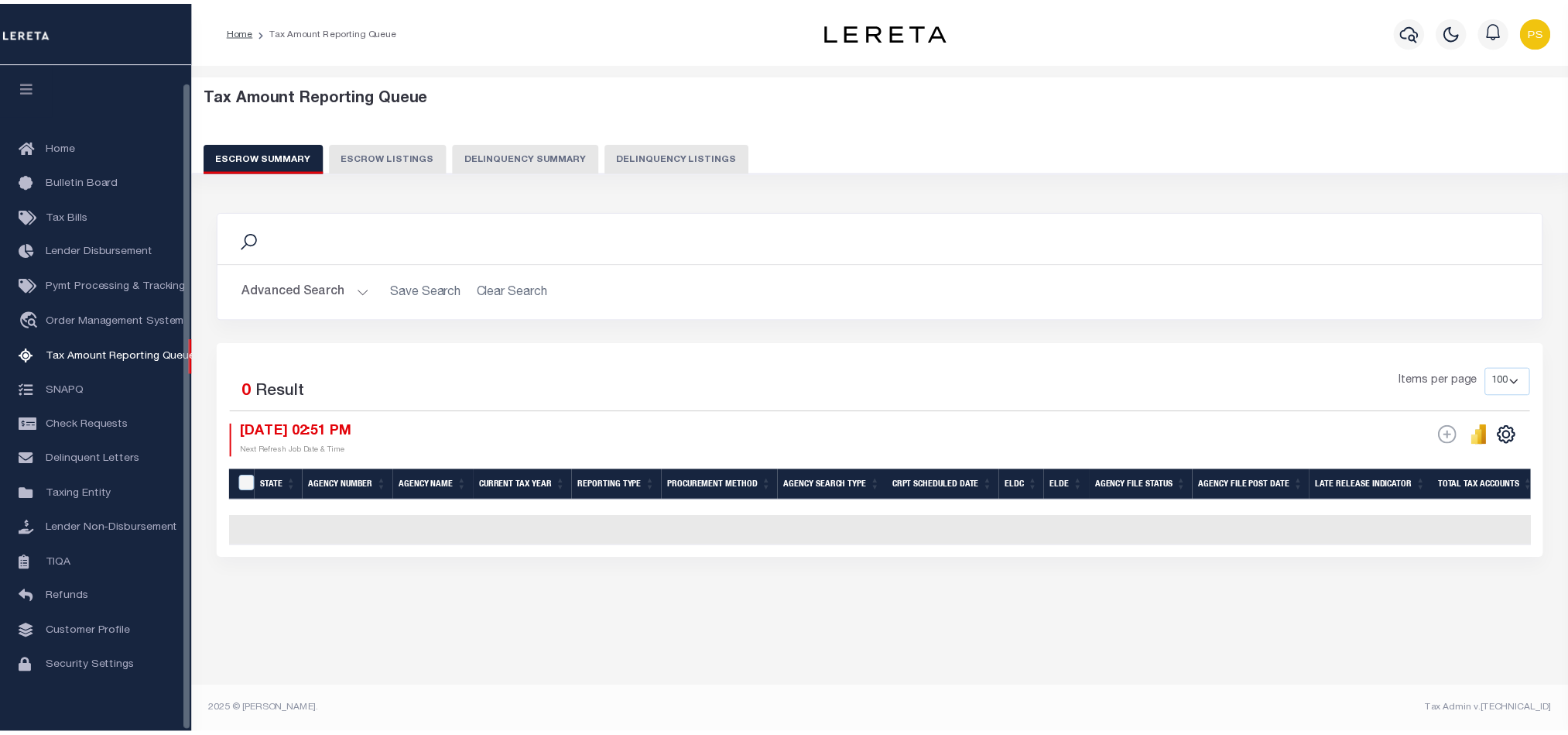
scroll to position [19, 0]
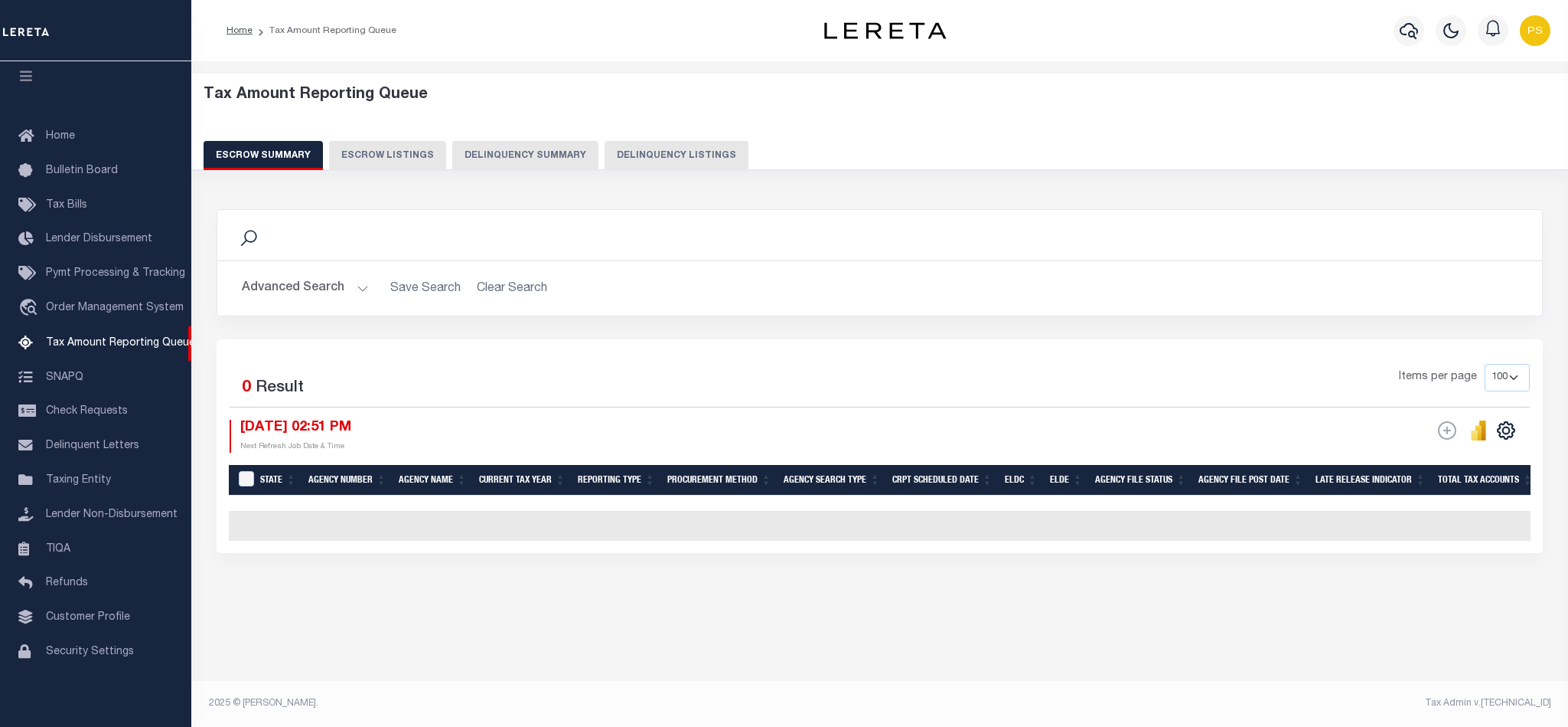
click at [696, 154] on button "Delinquency Listings" at bounding box center [676, 155] width 144 height 29
select select "100"
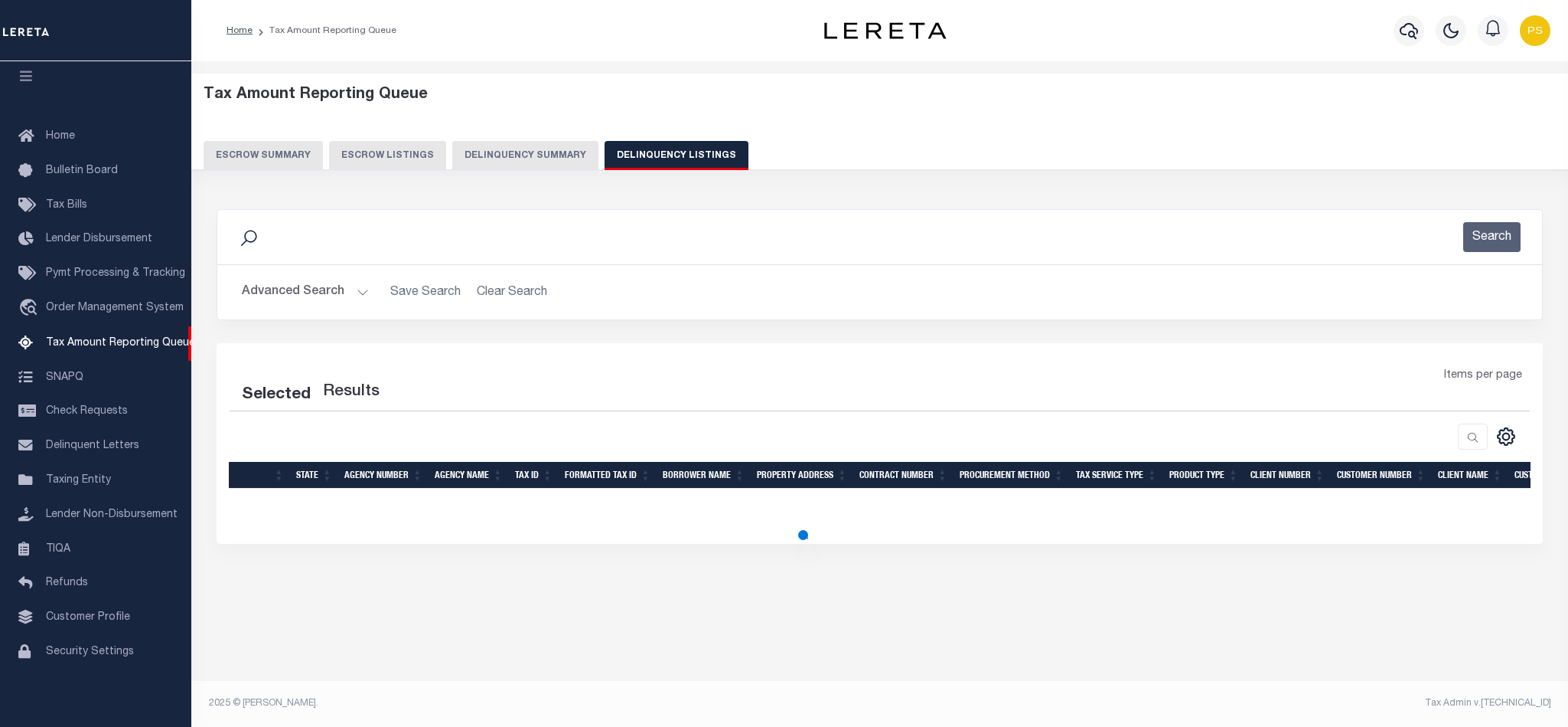
select select "100"
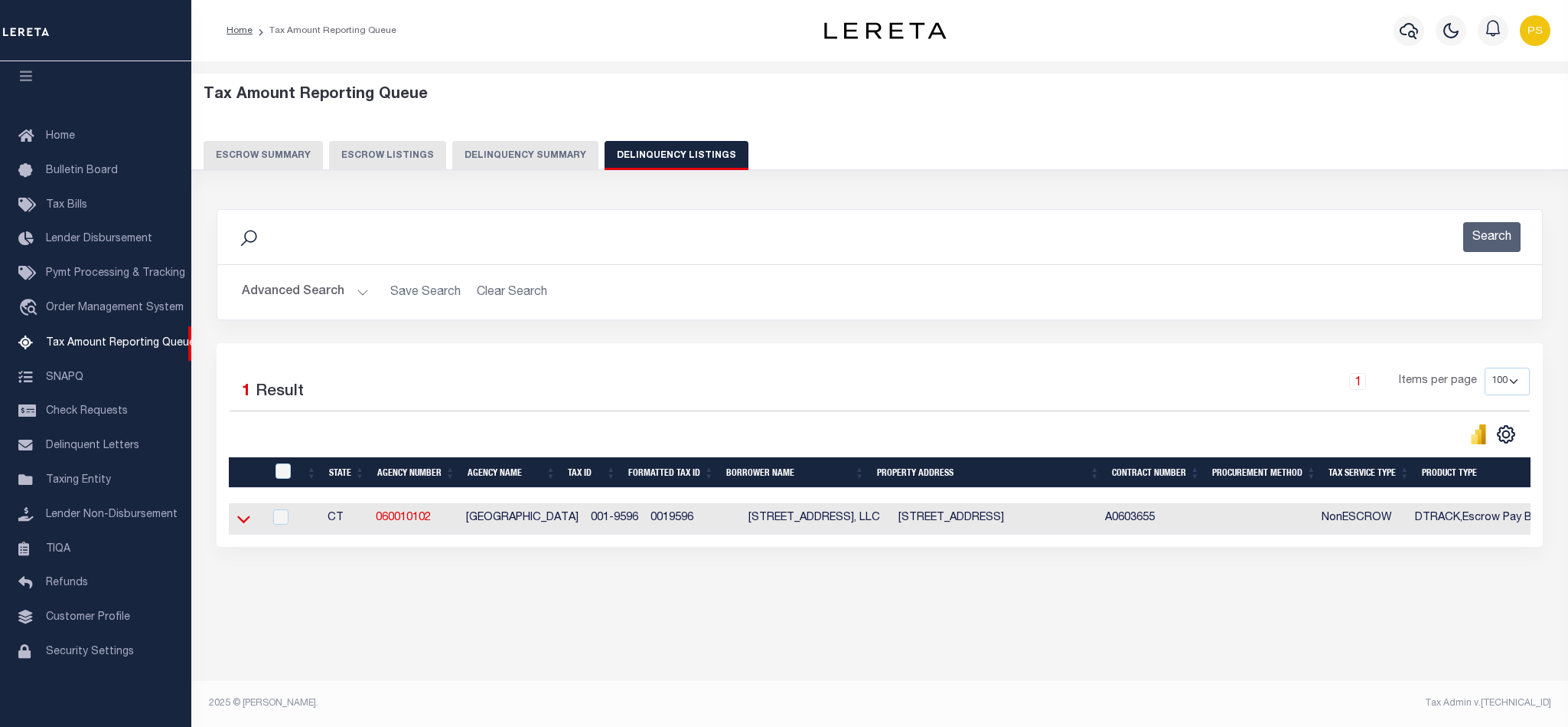
click at [241, 521] on icon at bounding box center [244, 519] width 13 height 16
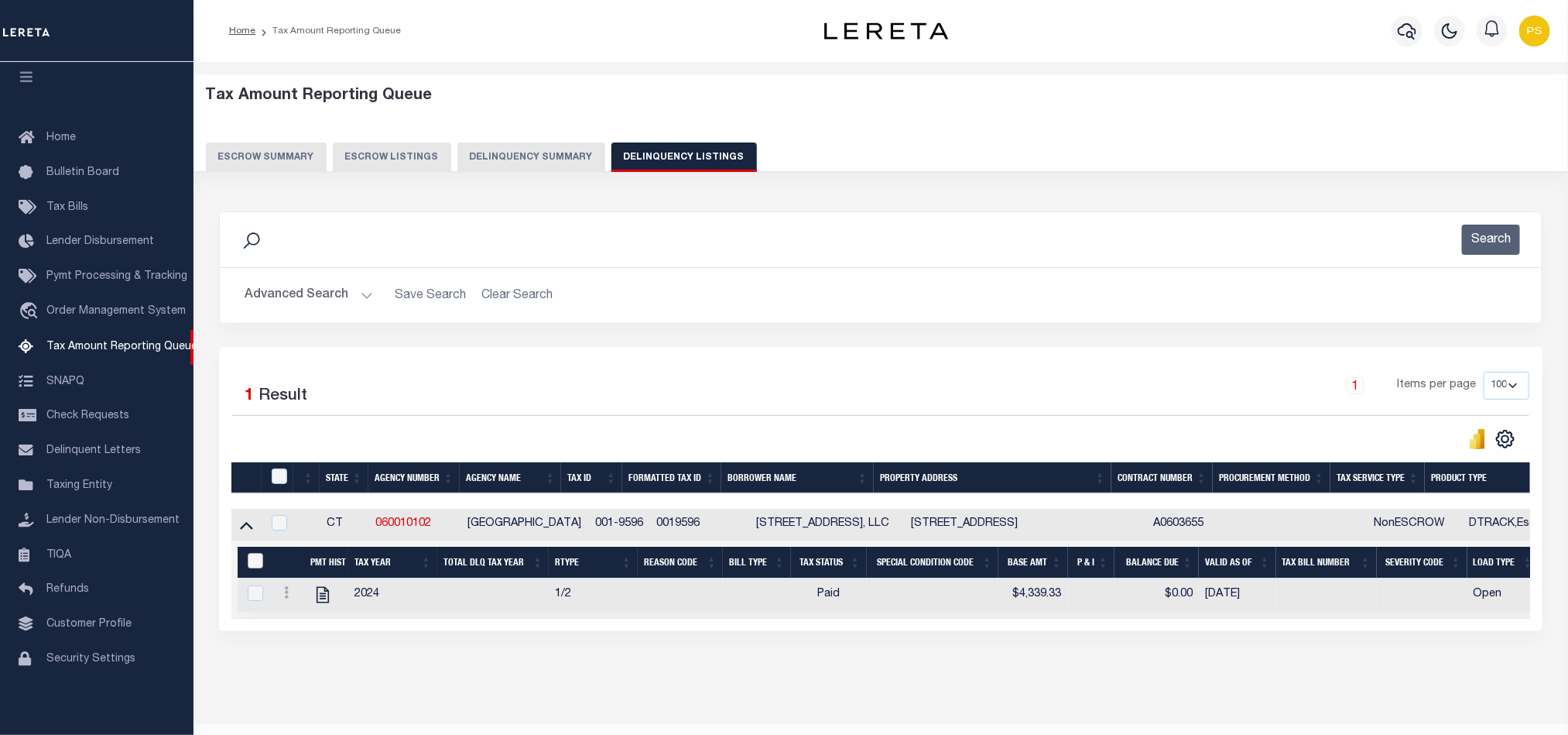
click at [251, 568] on input "&nbsp;" at bounding box center [255, 560] width 15 height 15
checkbox input "true"
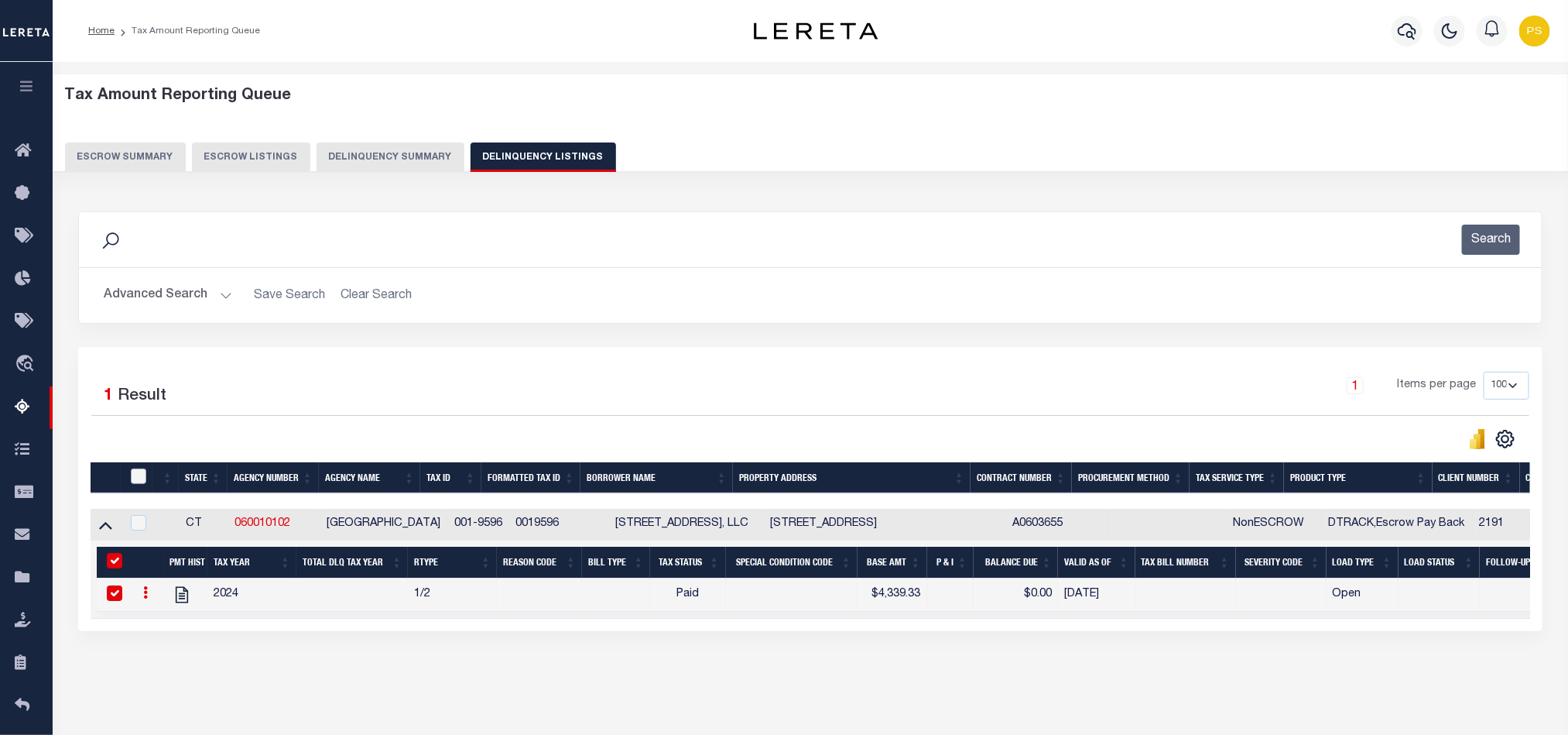
click at [135, 484] on input "checkbox" at bounding box center [138, 476] width 15 height 15
checkbox input "true"
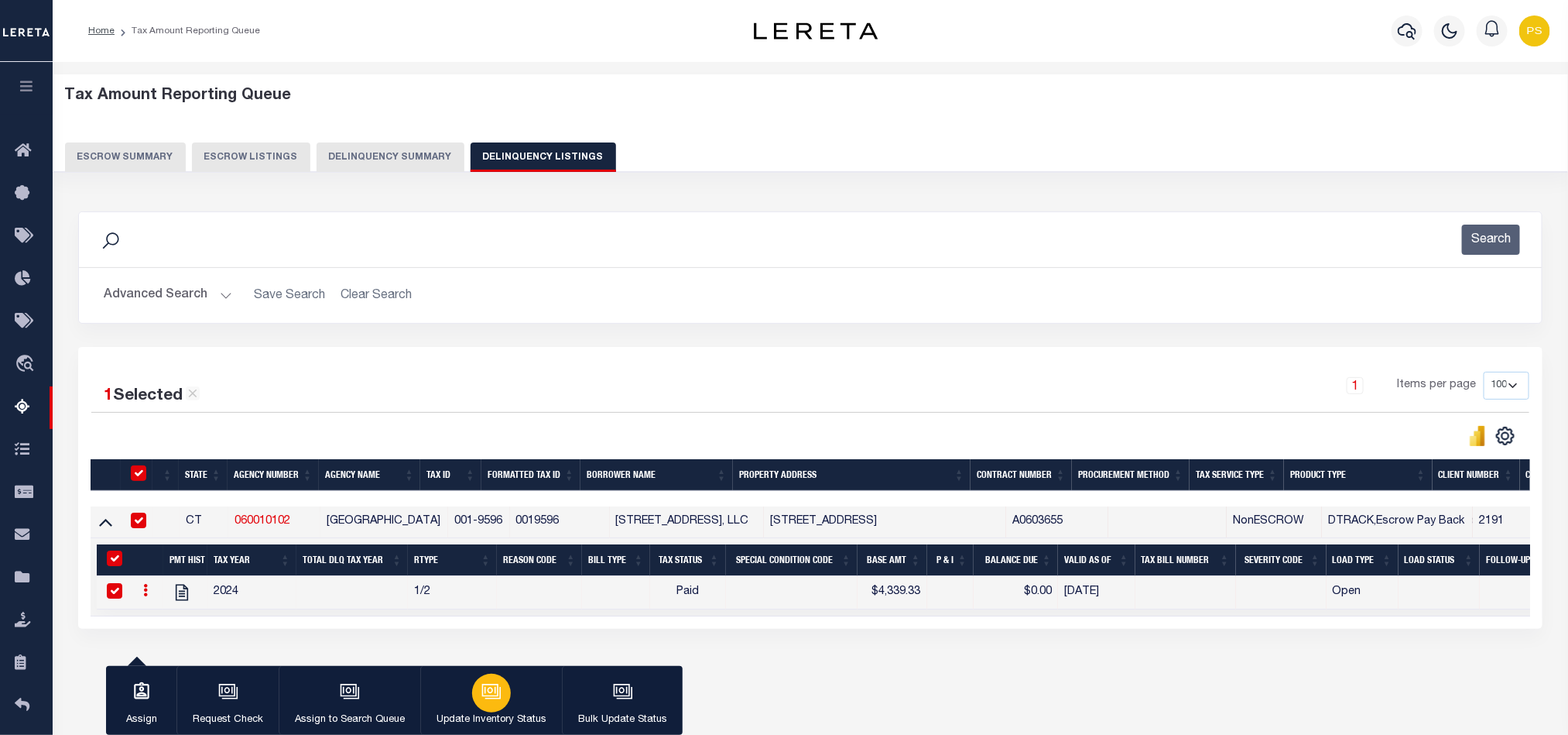
click at [476, 697] on div "button" at bounding box center [492, 693] width 39 height 39
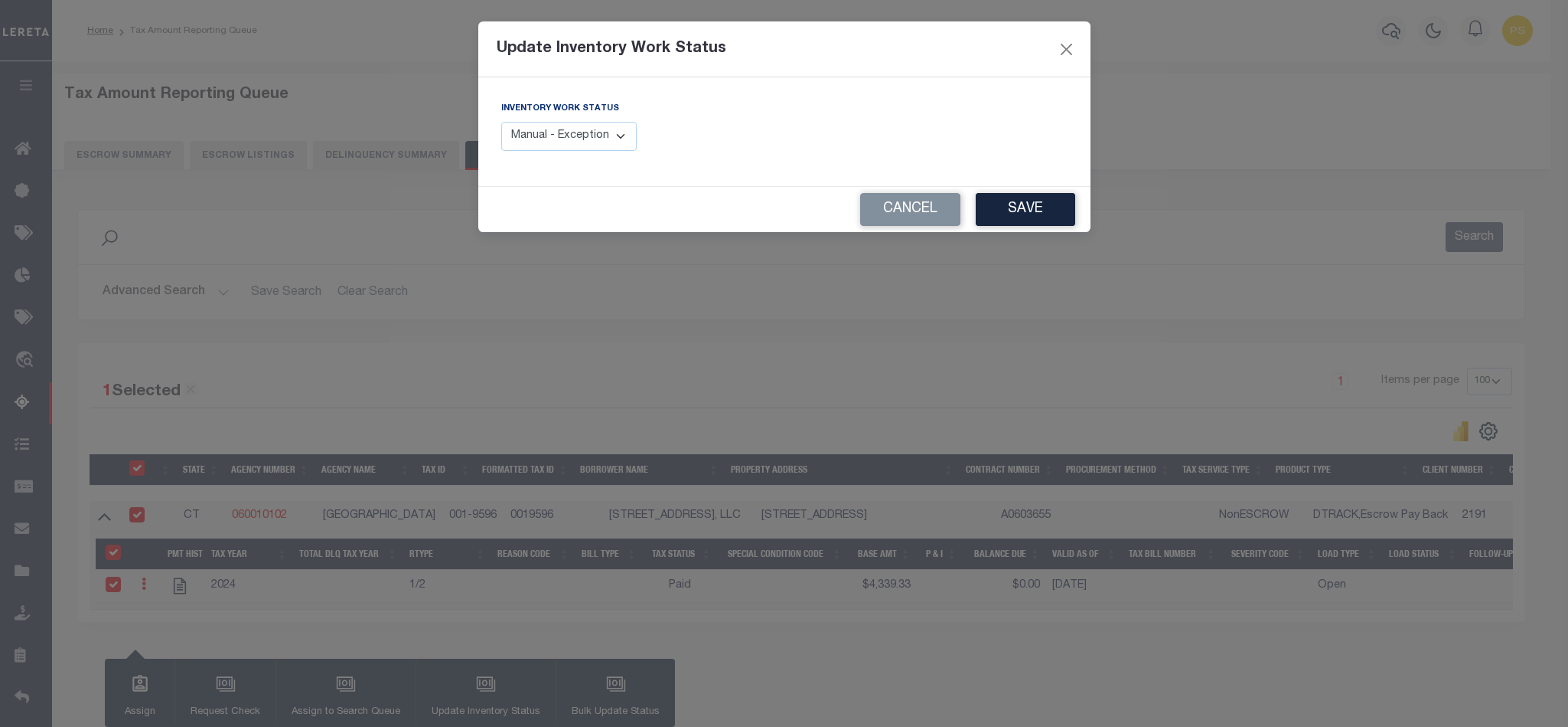
click at [602, 147] on select "Manual - Exception Pended - Awaiting Search Late Add Exception Completed" at bounding box center [569, 136] width 136 height 30
select select "4"
click at [502, 122] on select "Manual - Exception Pended - Awaiting Search Late Add Exception Completed" at bounding box center [569, 136] width 136 height 30
click at [1050, 212] on button "Save" at bounding box center [1026, 209] width 100 height 33
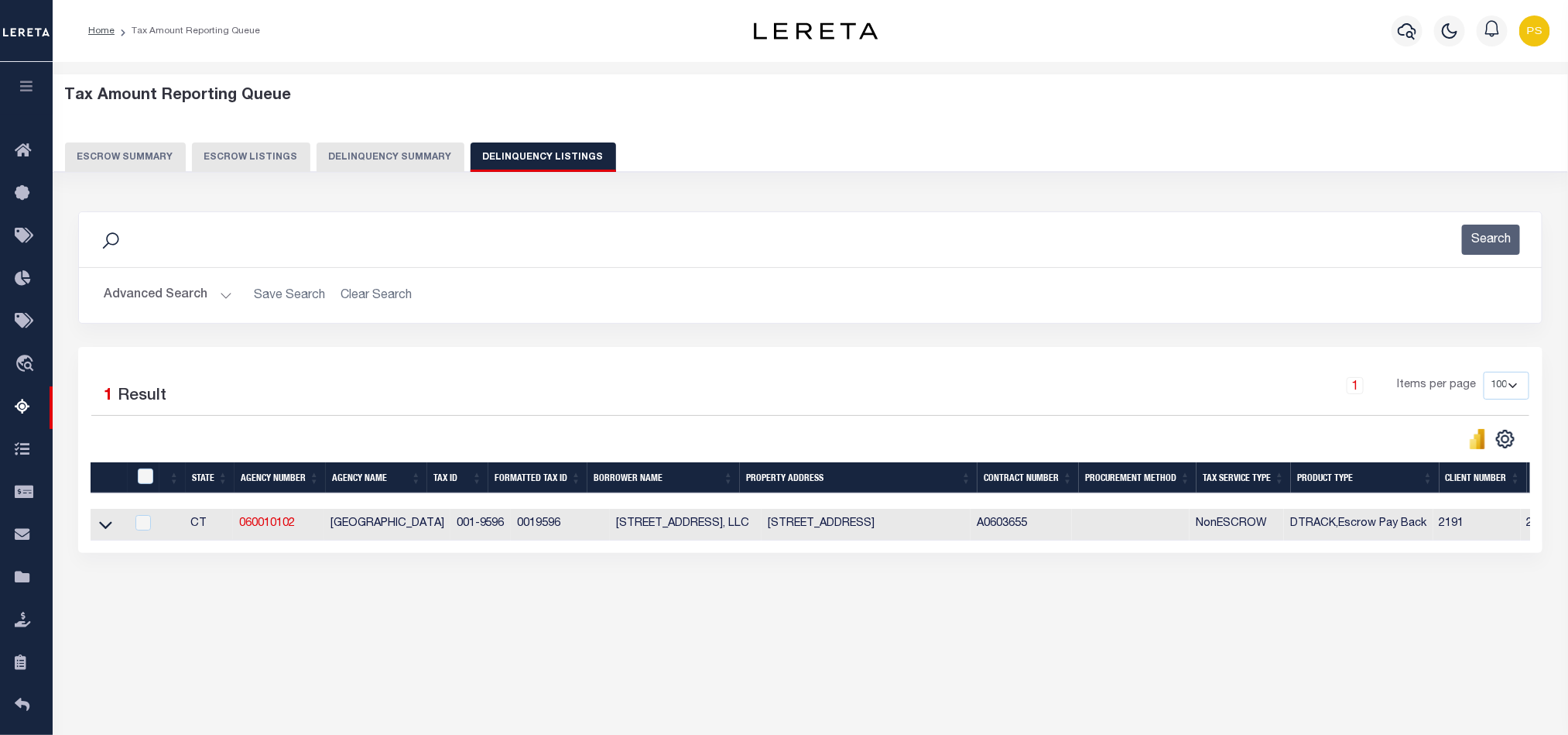
click at [158, 296] on button "Advanced Search" at bounding box center [168, 295] width 128 height 30
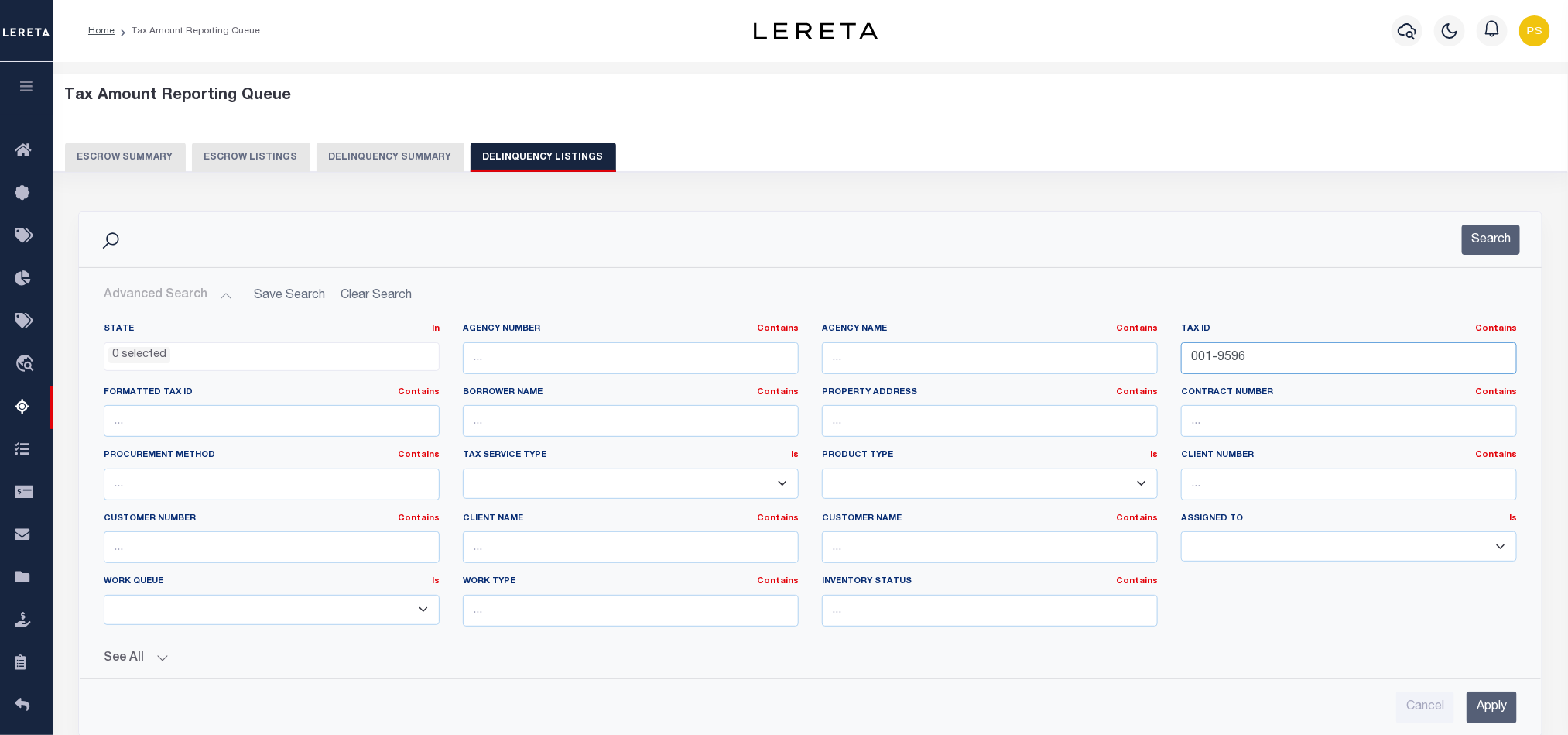
click at [1218, 360] on input "001-9596" at bounding box center [1349, 358] width 336 height 32
paste input "664"
type input "001-9664"
click at [1491, 715] on input "Apply" at bounding box center [1492, 707] width 50 height 32
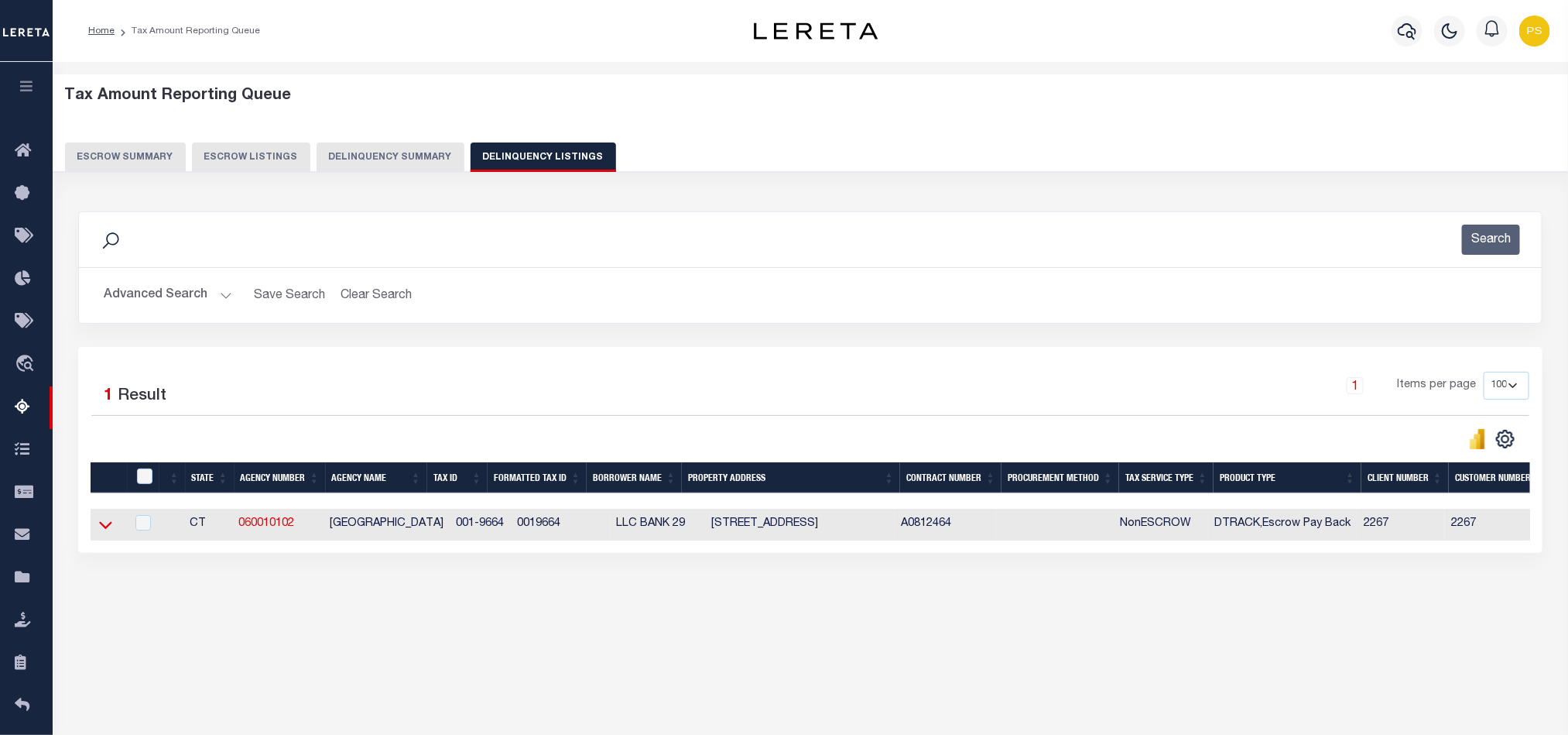
click at [109, 527] on icon at bounding box center [106, 524] width 13 height 16
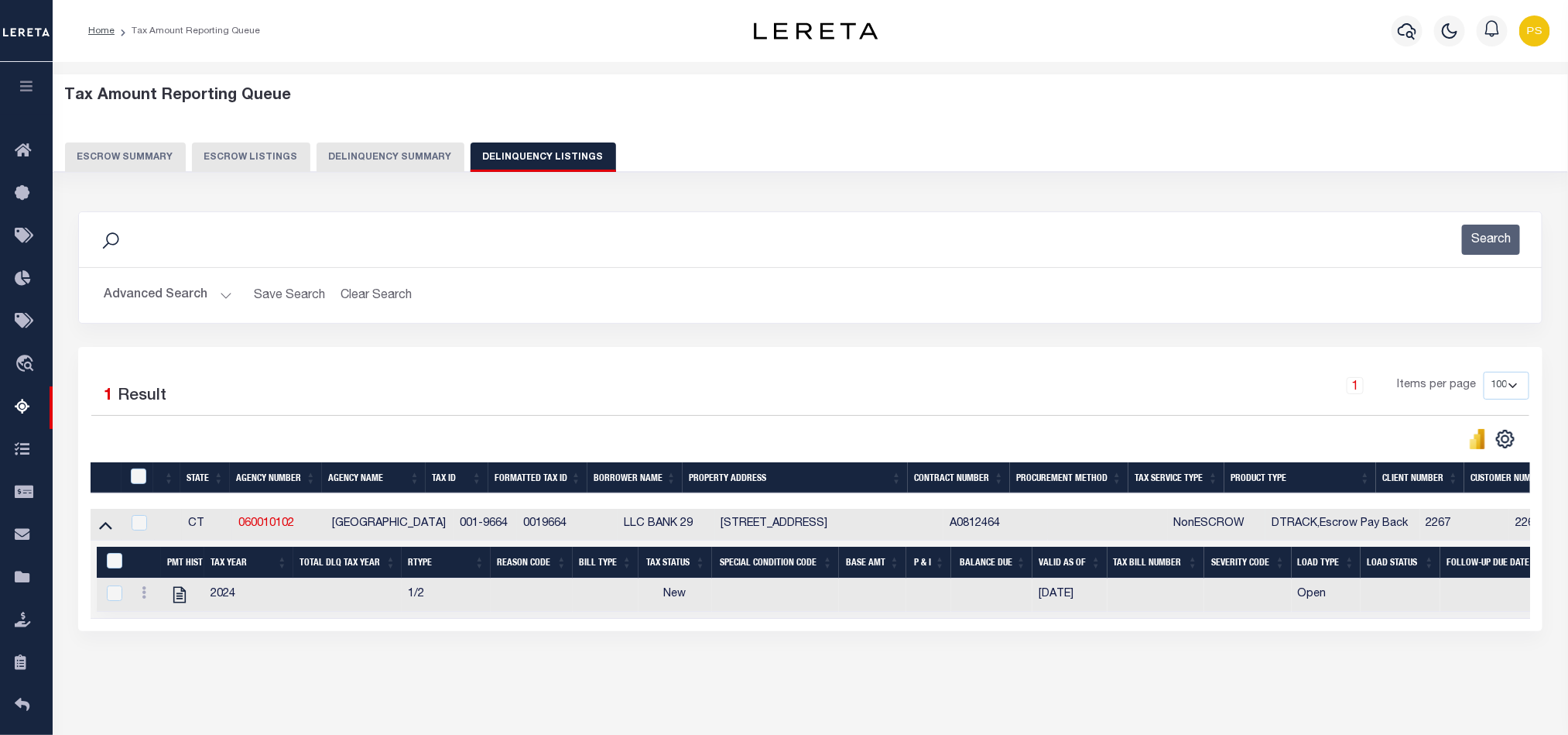
scroll to position [28, 0]
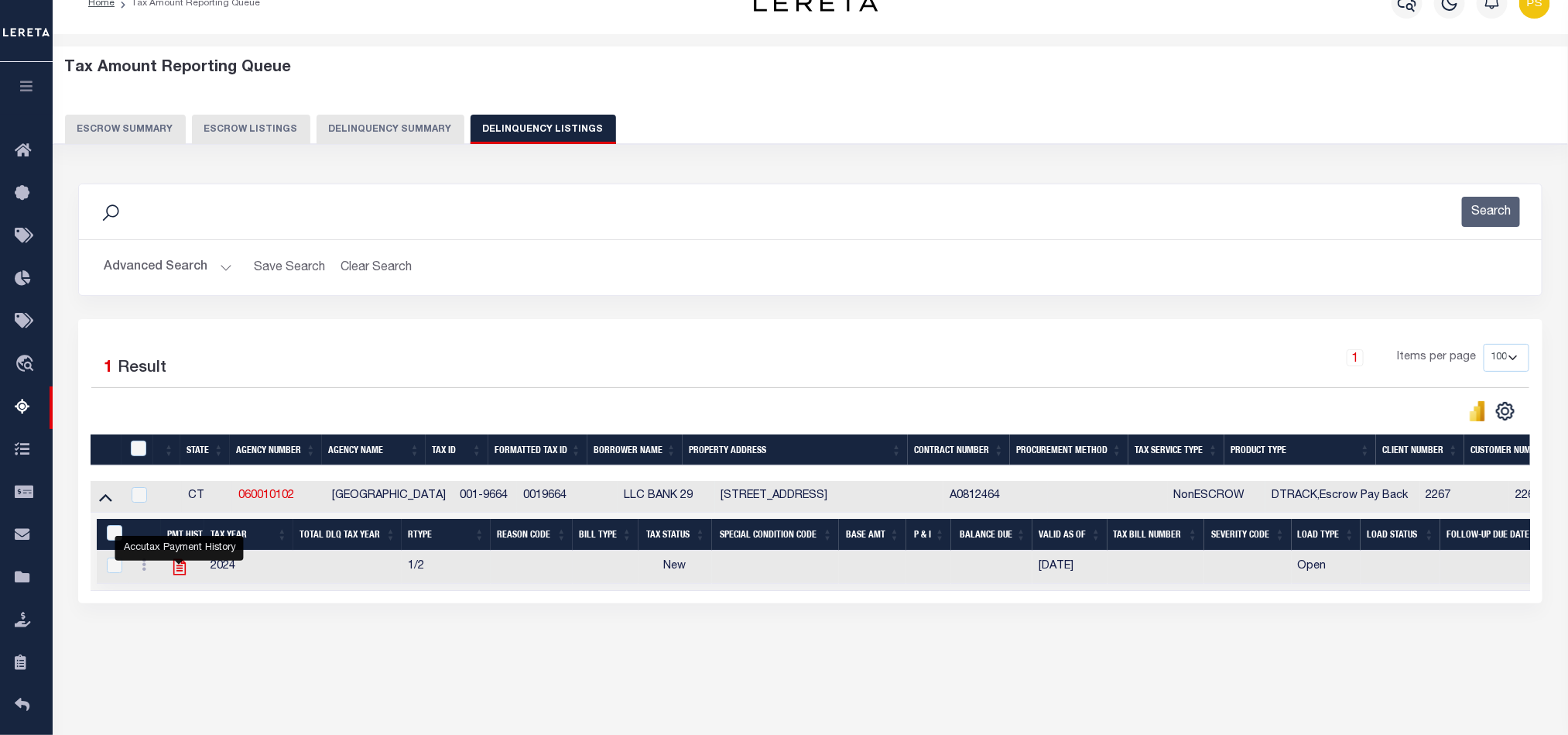
click at [180, 575] on icon "" at bounding box center [180, 567] width 20 height 20
checkbox input "true"
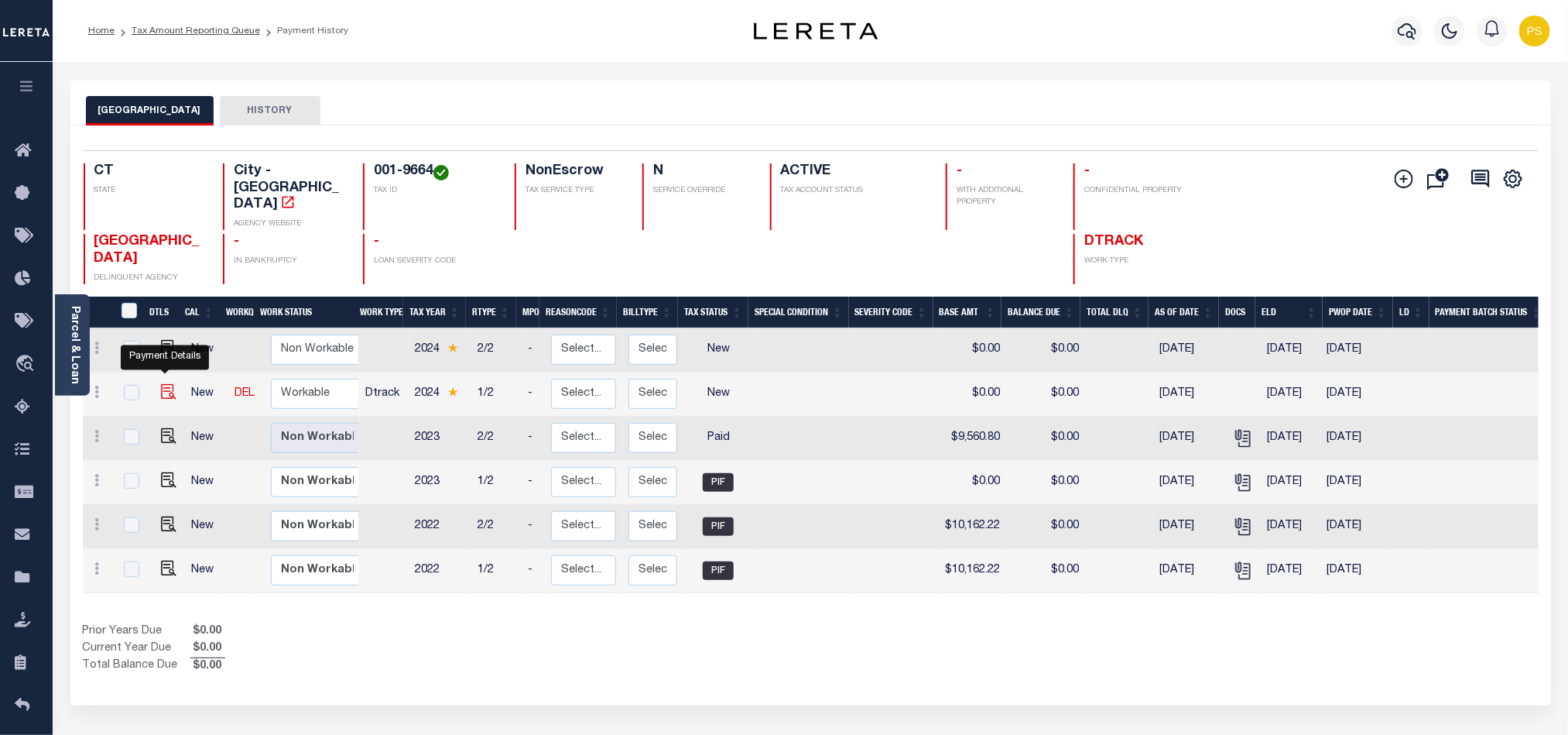
click at [163, 384] on img "" at bounding box center [168, 391] width 15 height 15
checkbox input "true"
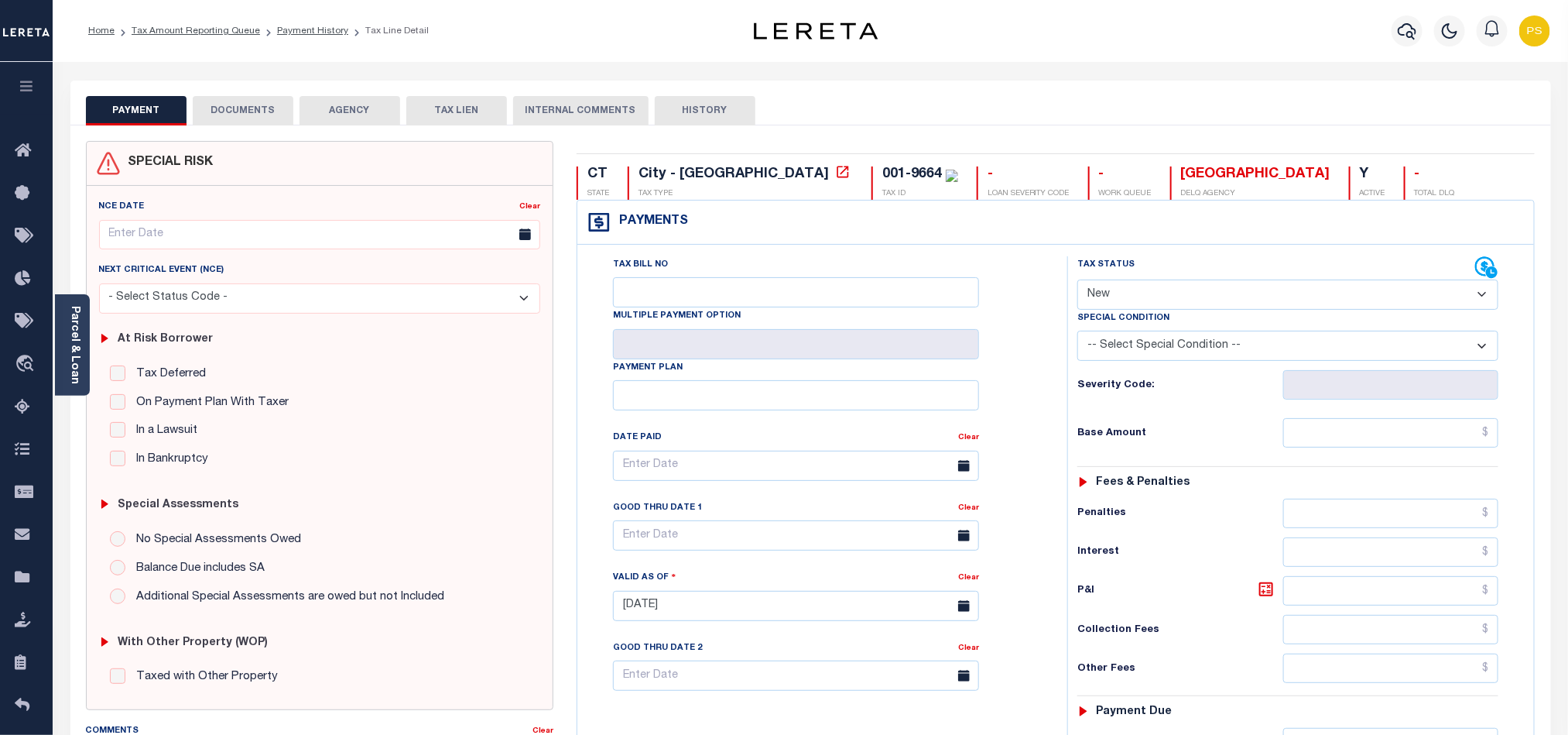
click at [1125, 302] on select "- Select Status Code - Open Due/Unpaid Paid Incomplete No Tax Due Internal Refu…" at bounding box center [1288, 294] width 421 height 30
select select "PYD"
click at [1077, 281] on select "- Select Status Code - Open Due/Unpaid Paid Incomplete No Tax Due Internal Refu…" at bounding box center [1288, 294] width 421 height 30
type input "[DATE]"
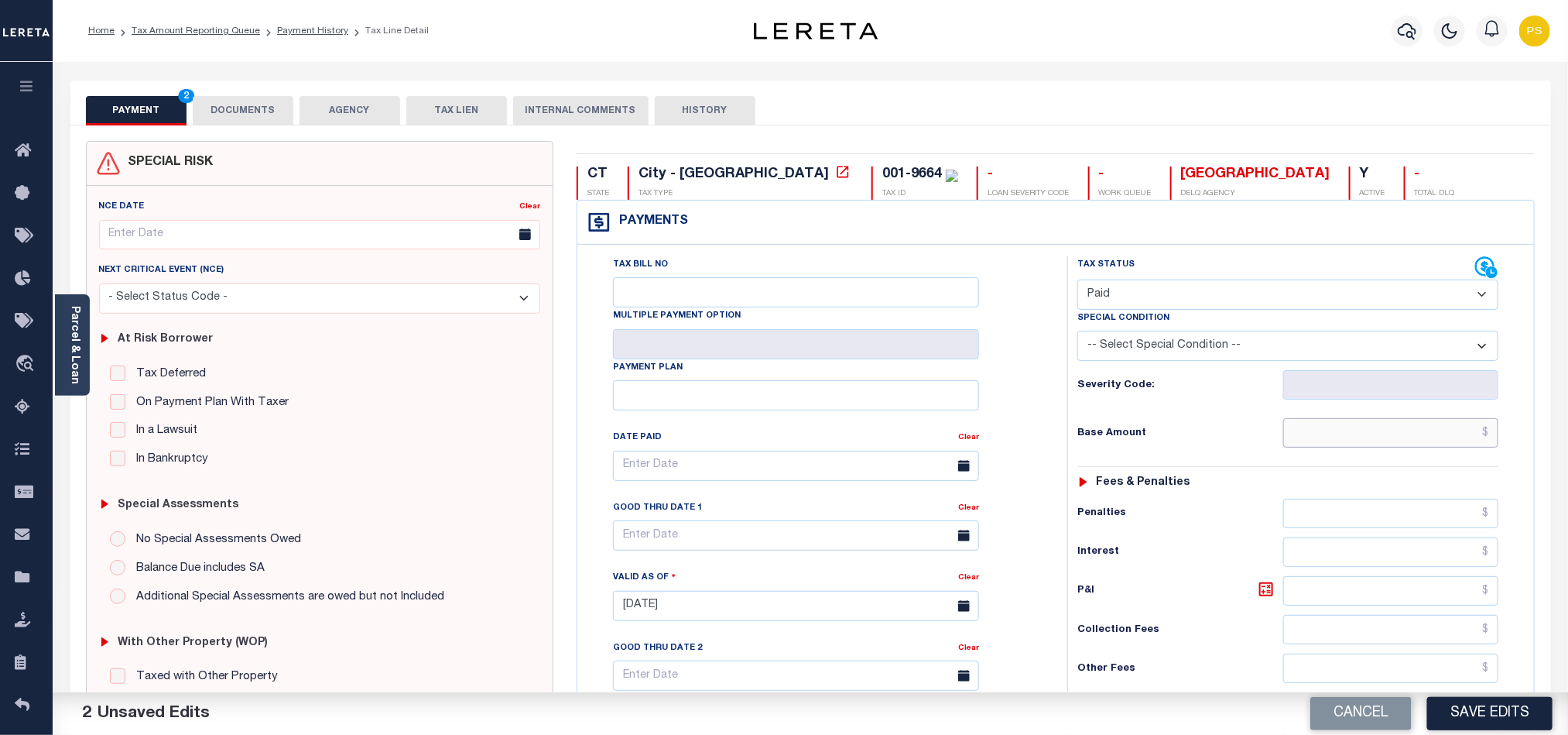
click at [1454, 440] on input "text" at bounding box center [1392, 433] width 216 height 29
paste input "5,315.10"
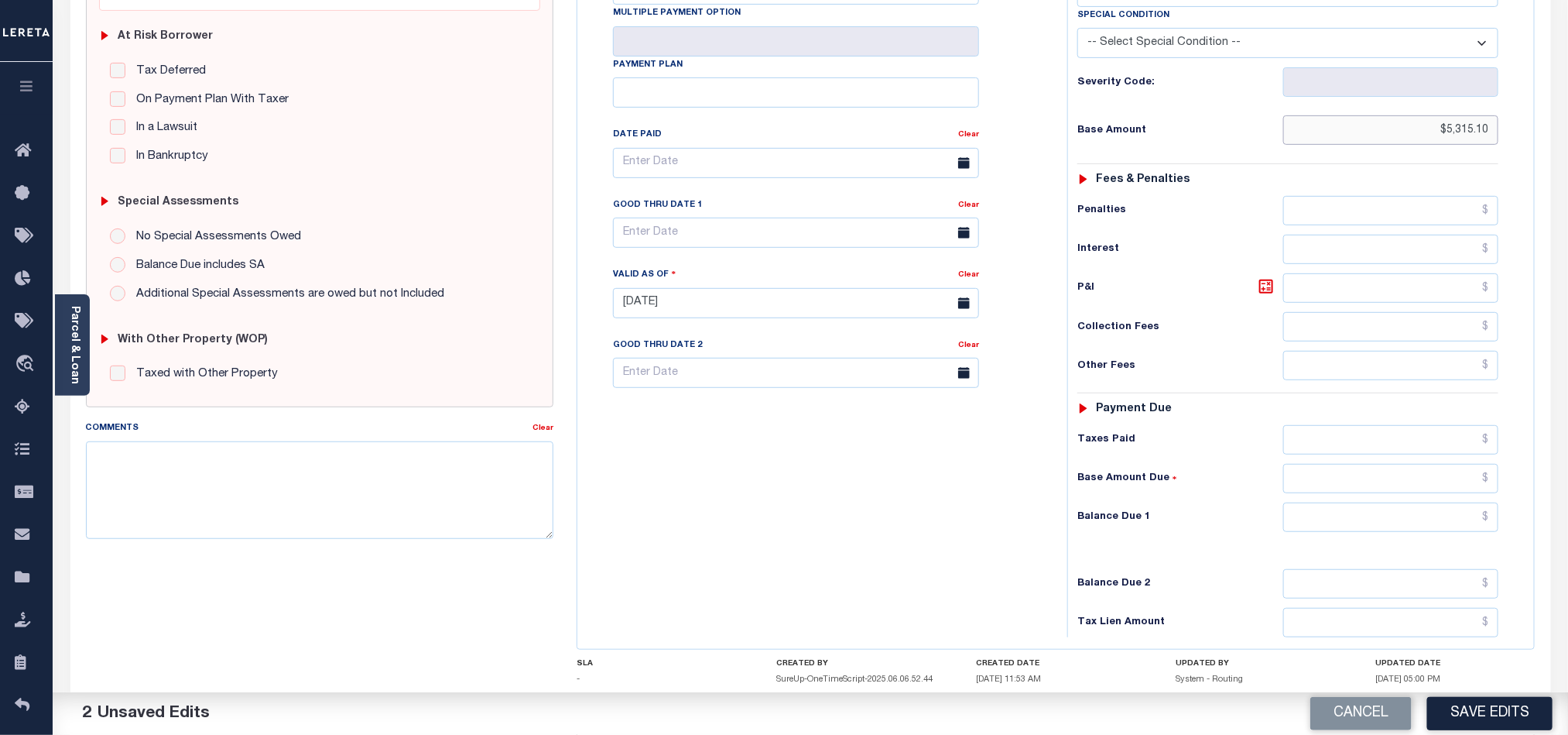
scroll to position [348, 0]
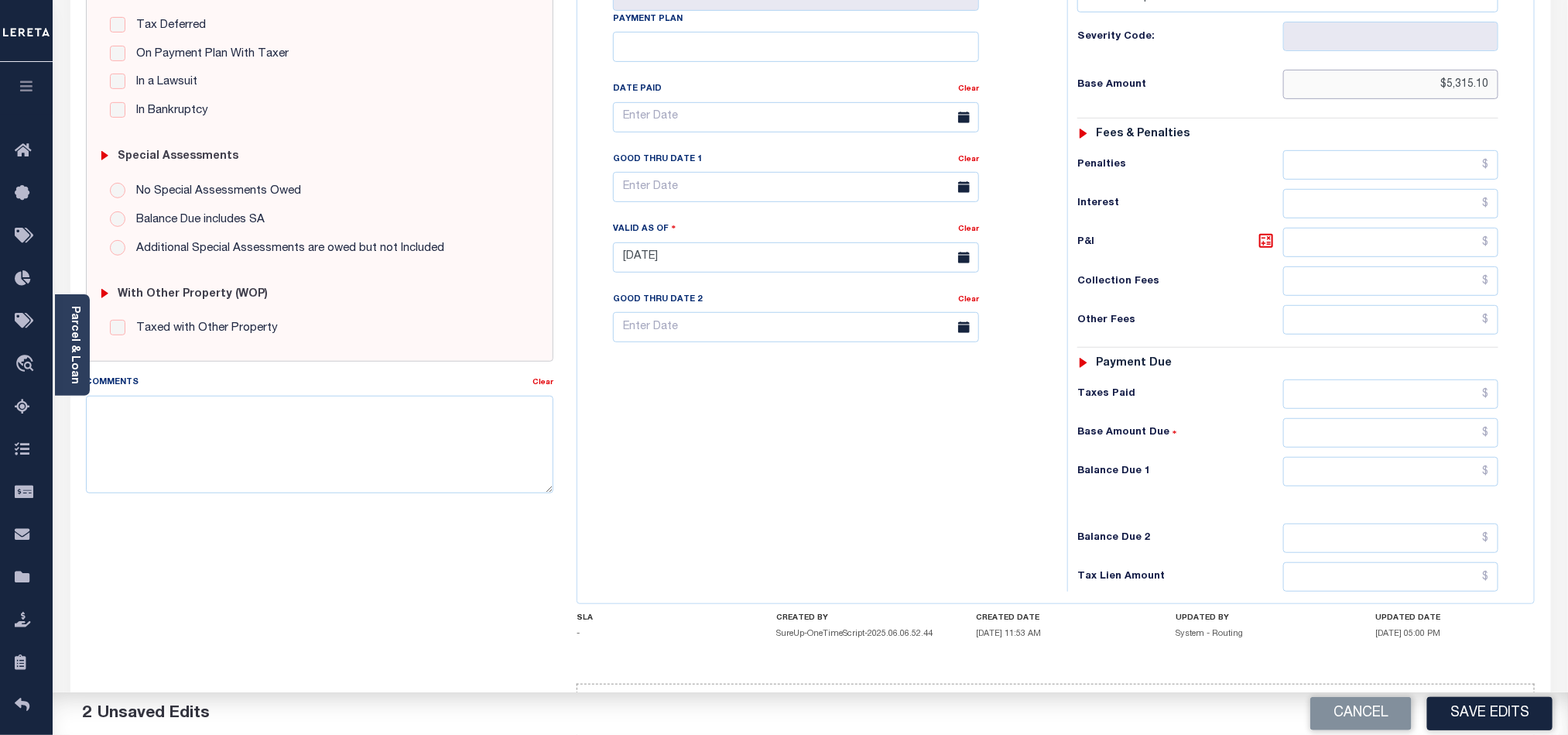
type input "$5,315.10"
click at [1369, 486] on input "text" at bounding box center [1392, 472] width 216 height 29
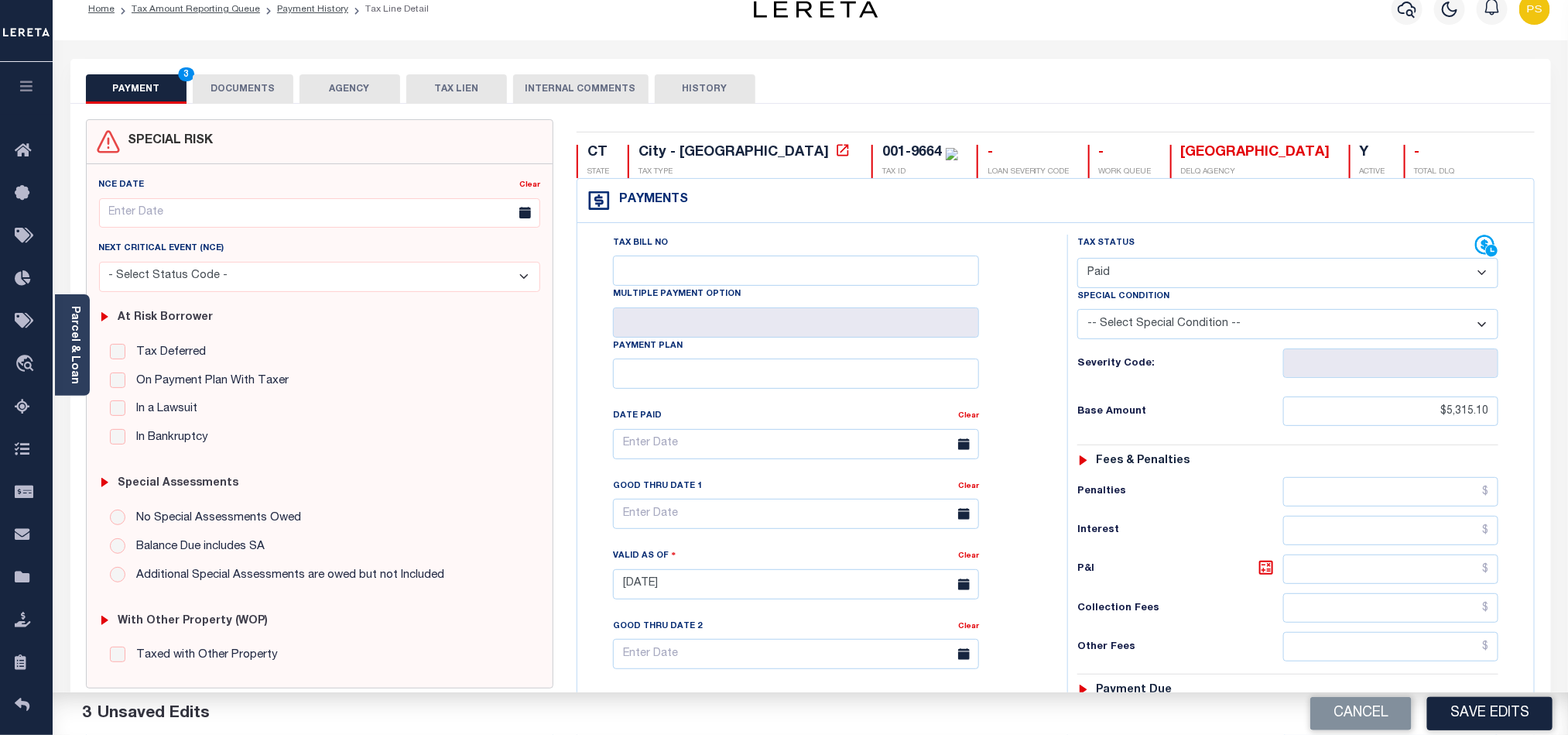
scroll to position [0, 0]
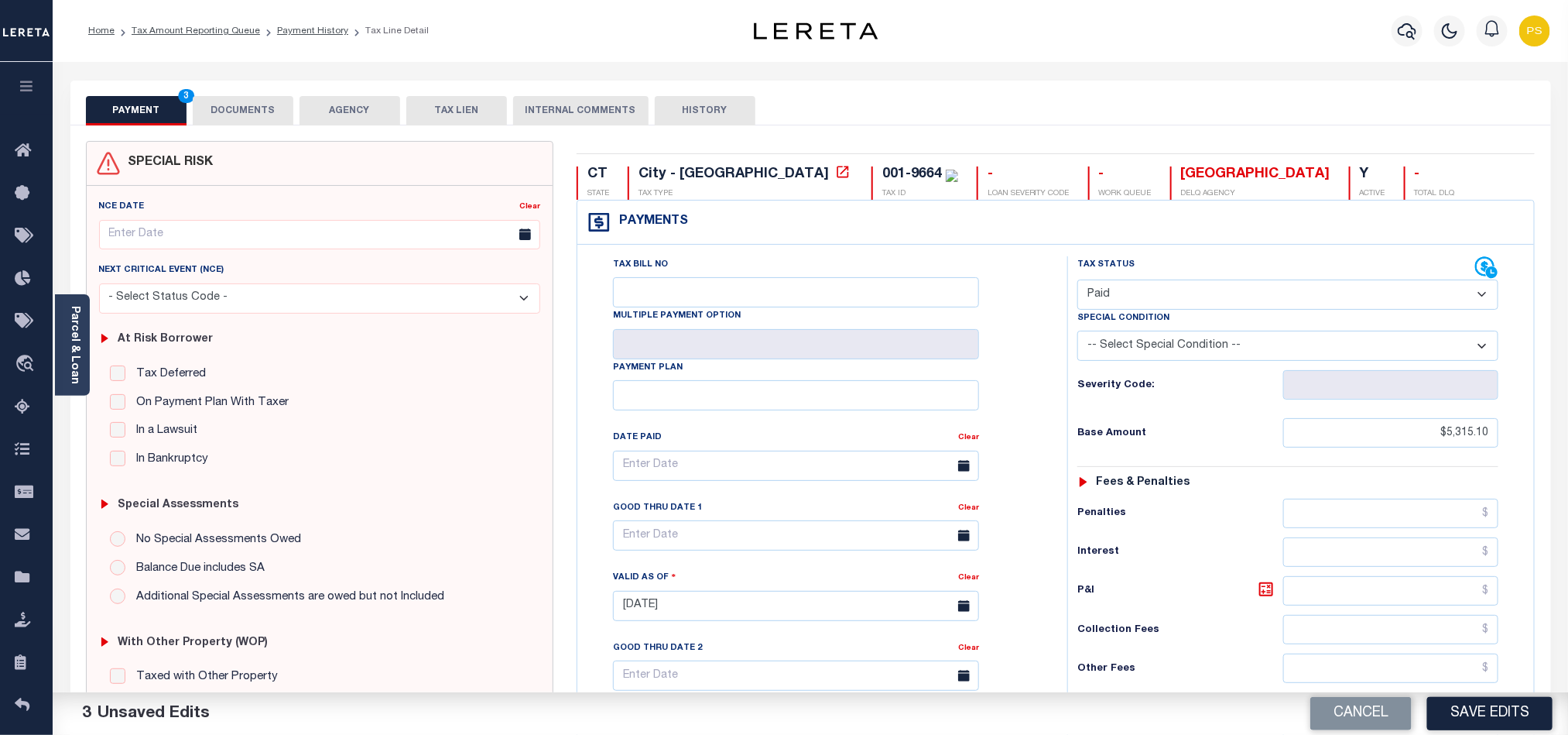
type input "$0.00"
click at [250, 109] on button "DOCUMENTS" at bounding box center [243, 111] width 101 height 29
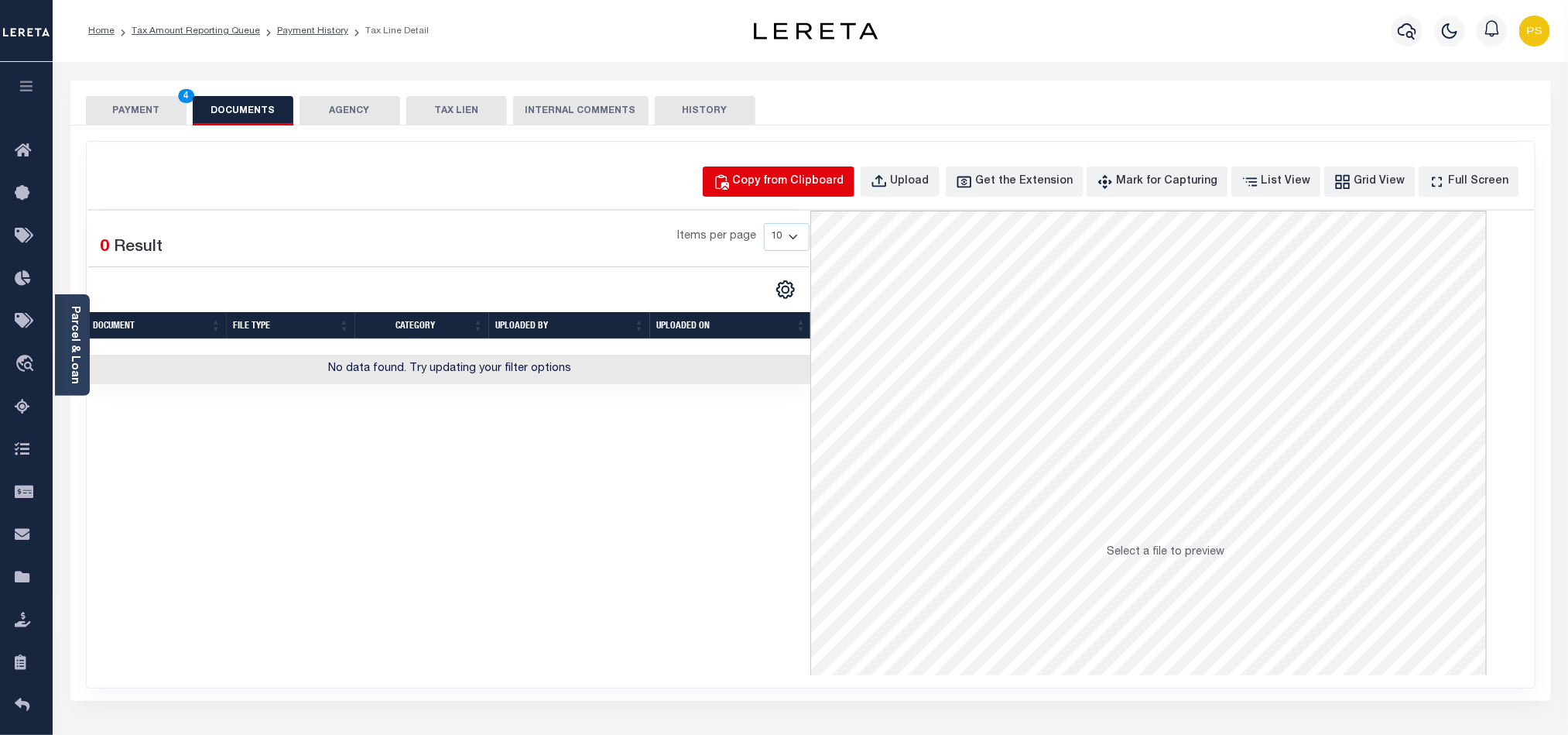
click at [836, 175] on div "Copy from Clipboard" at bounding box center [788, 181] width 111 height 17
select select "POP"
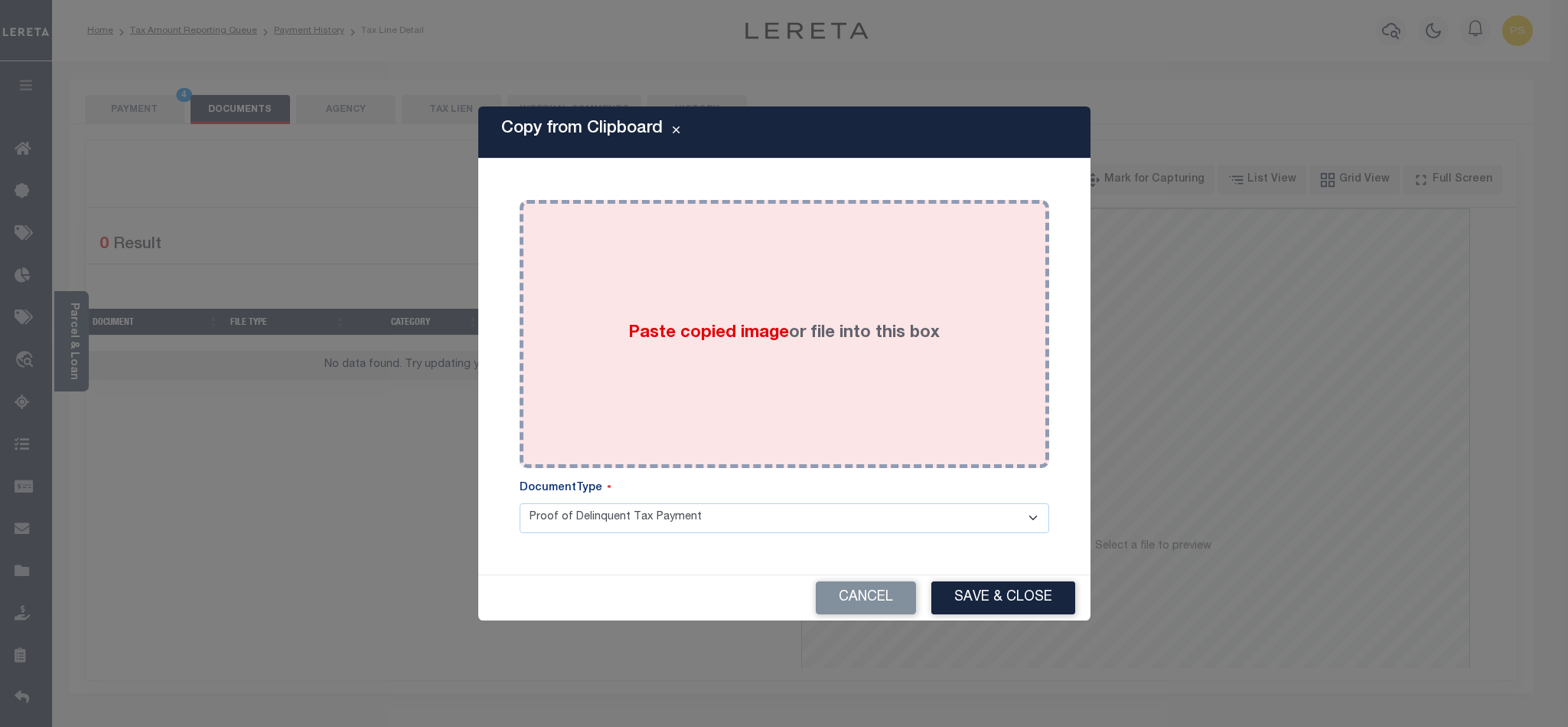
click at [730, 333] on span "Paste copied image" at bounding box center [709, 333] width 161 height 17
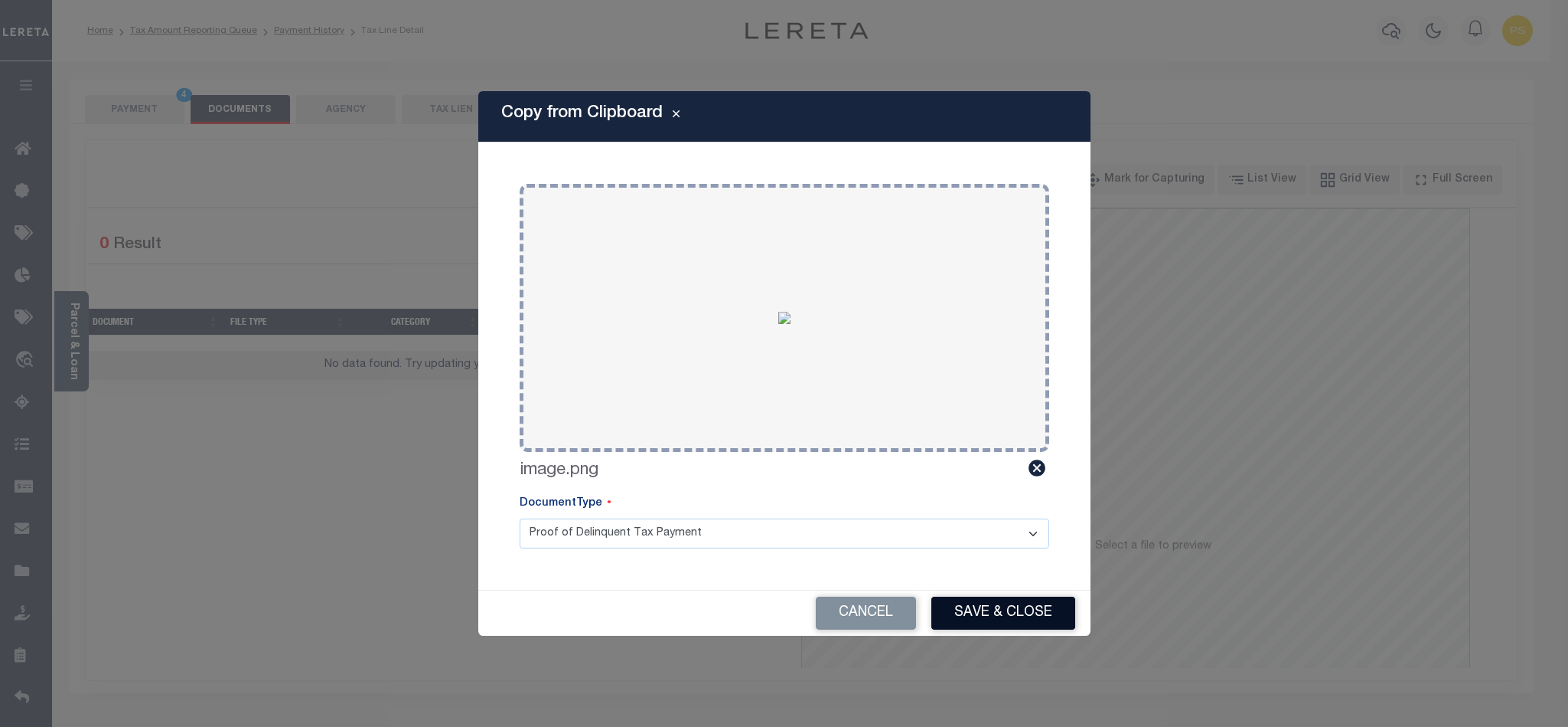
click at [1025, 614] on button "Save & Close" at bounding box center [1003, 613] width 144 height 33
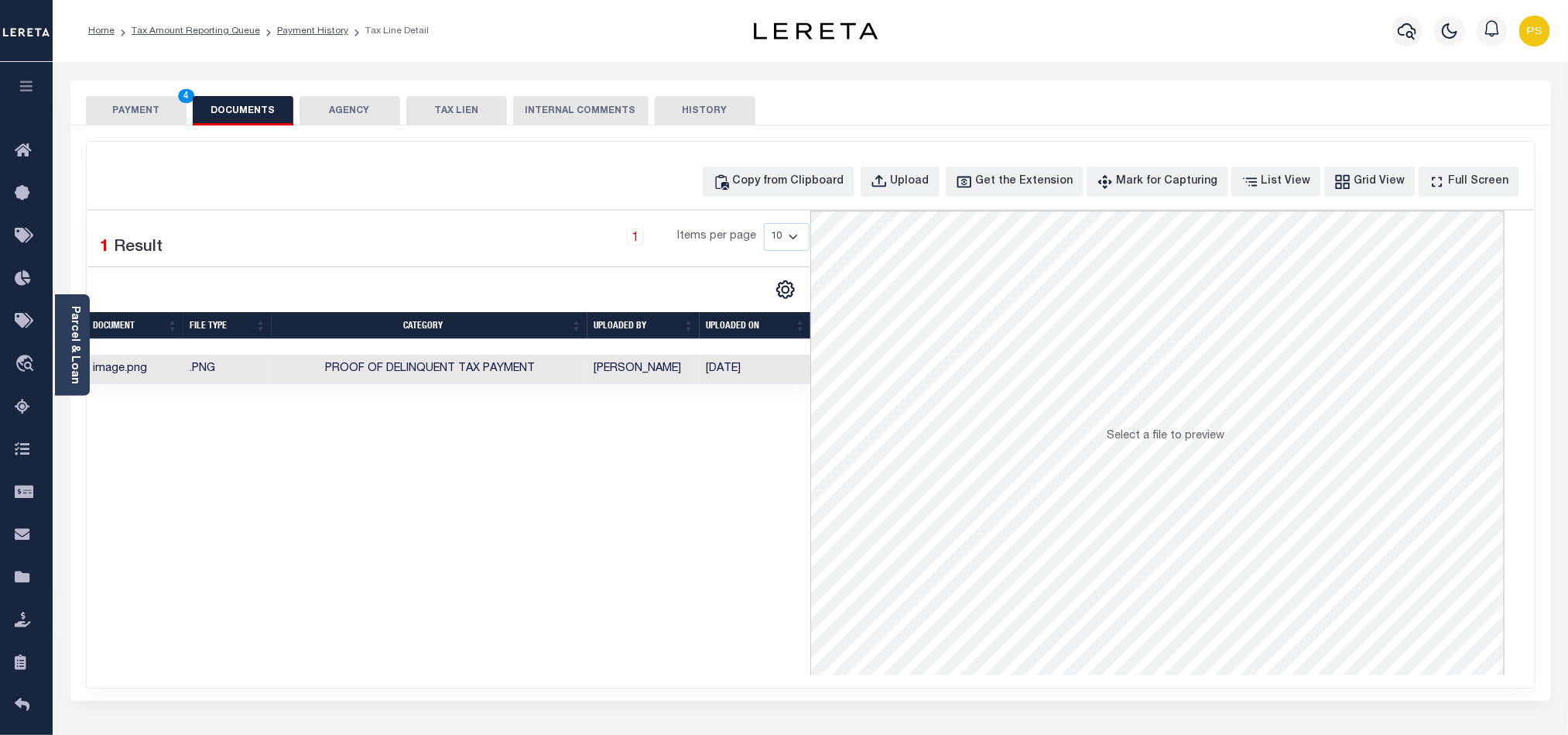
click at [137, 115] on button "PAYMENT 4" at bounding box center [137, 111] width 101 height 29
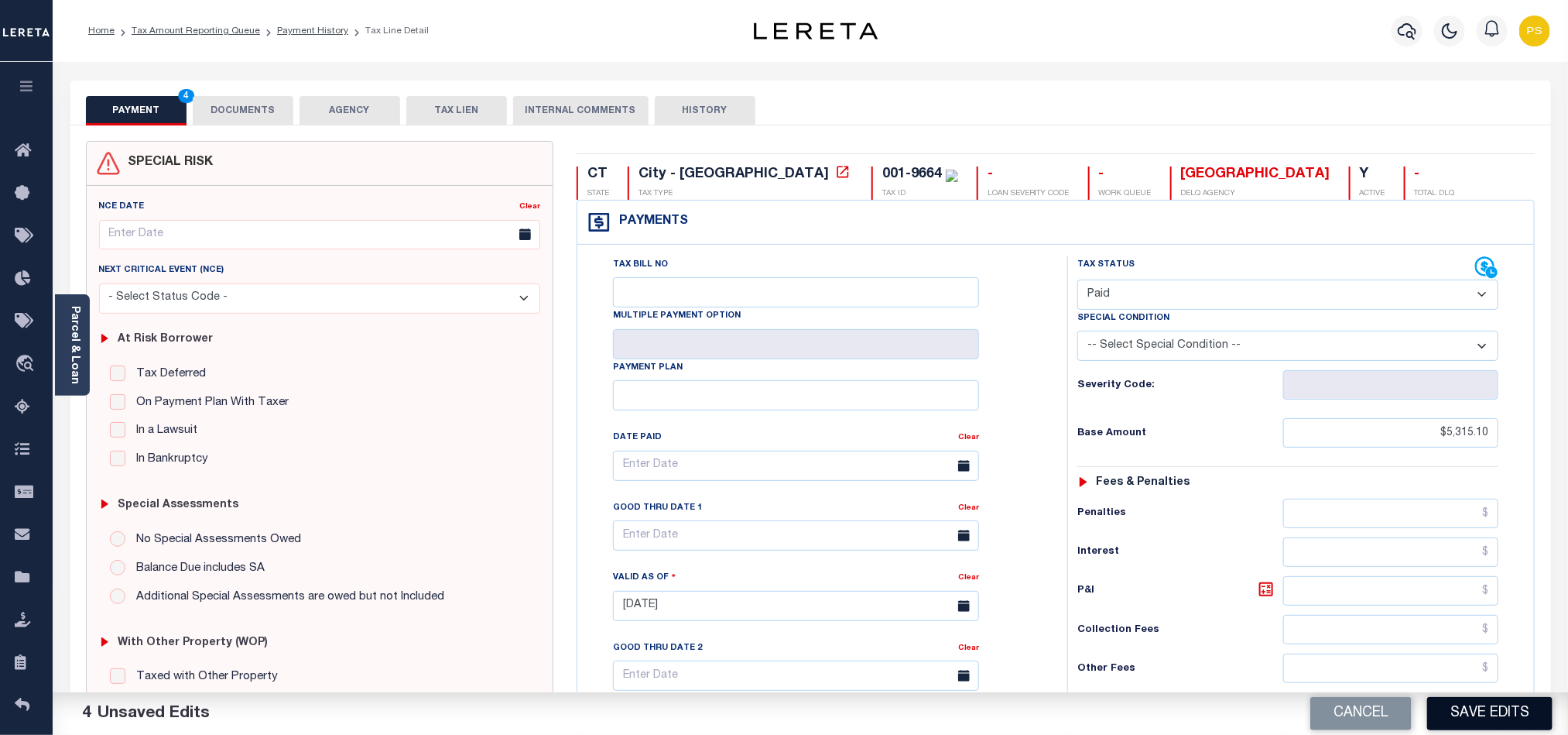
click at [1501, 716] on button "Save Edits" at bounding box center [1490, 713] width 125 height 33
checkbox input "false"
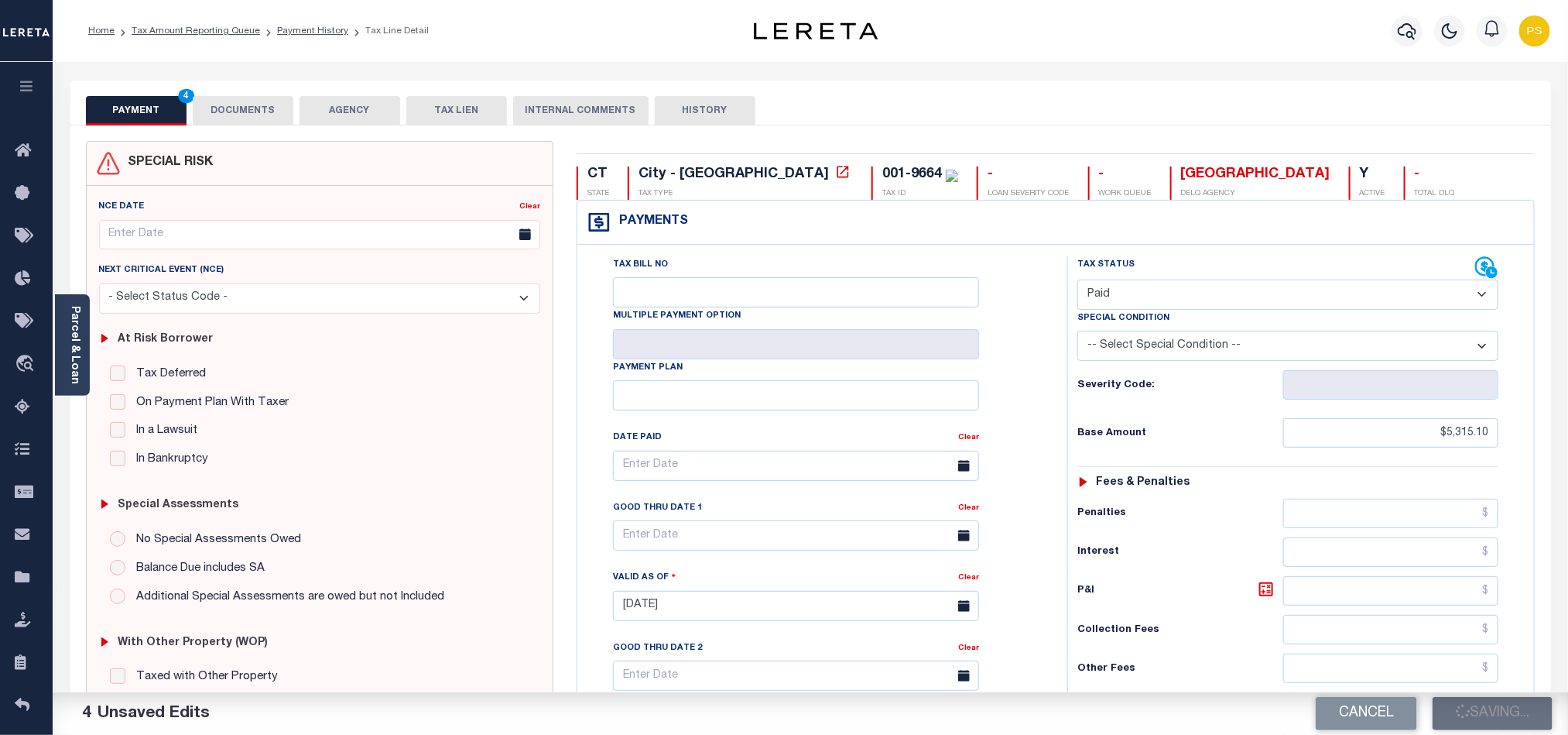
type input "$5,315.1"
type input "$0"
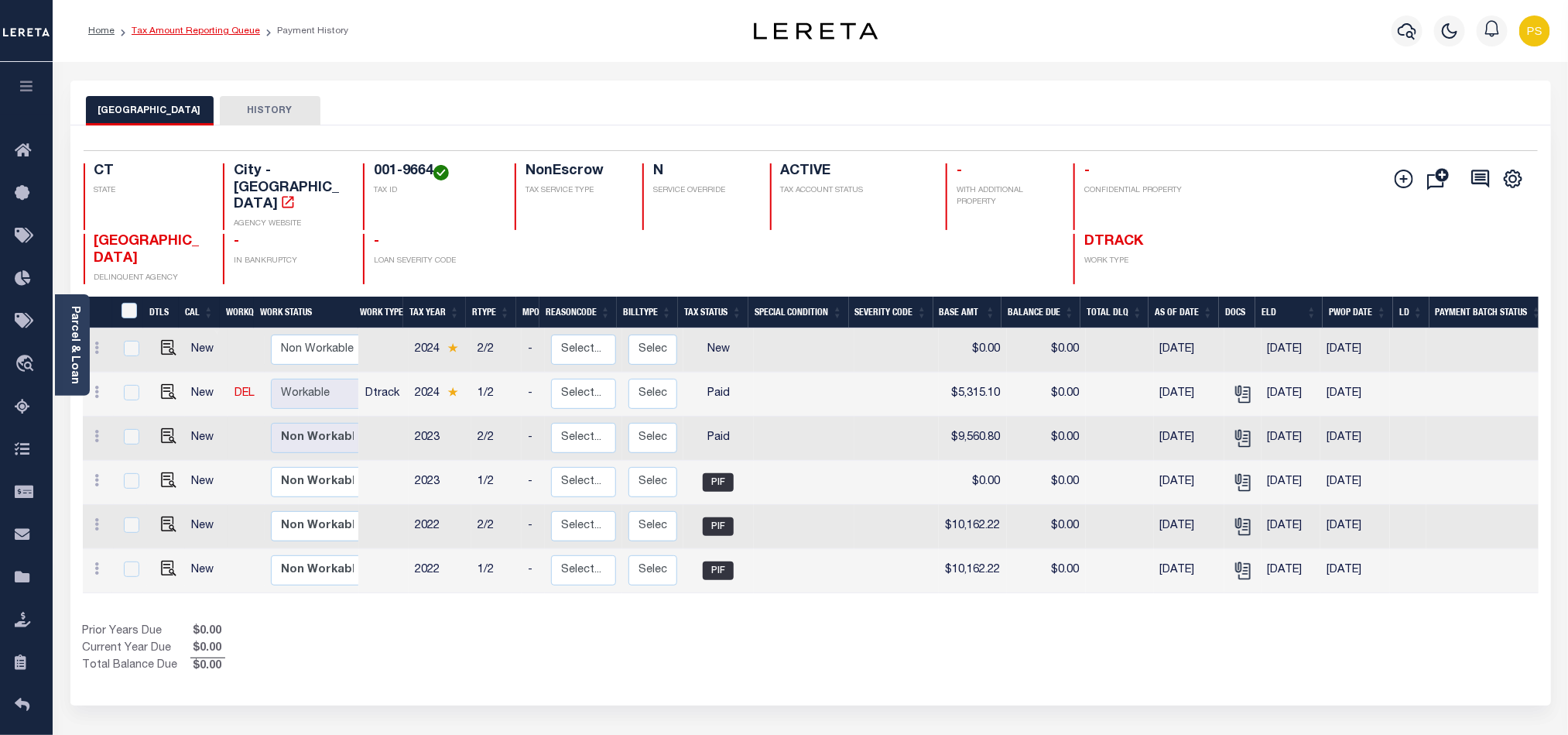
click at [230, 33] on link "Tax Amount Reporting Queue" at bounding box center [196, 30] width 128 height 9
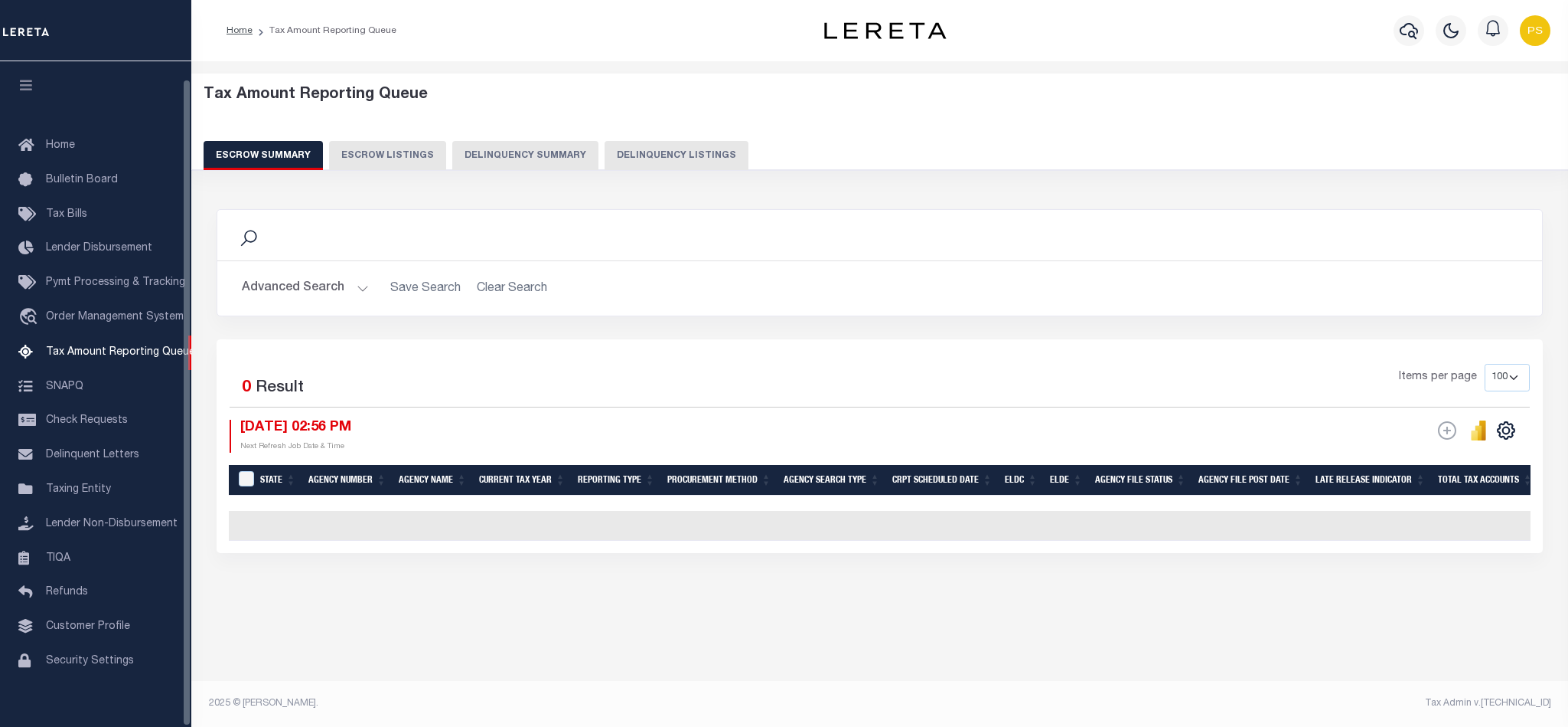
select select "100"
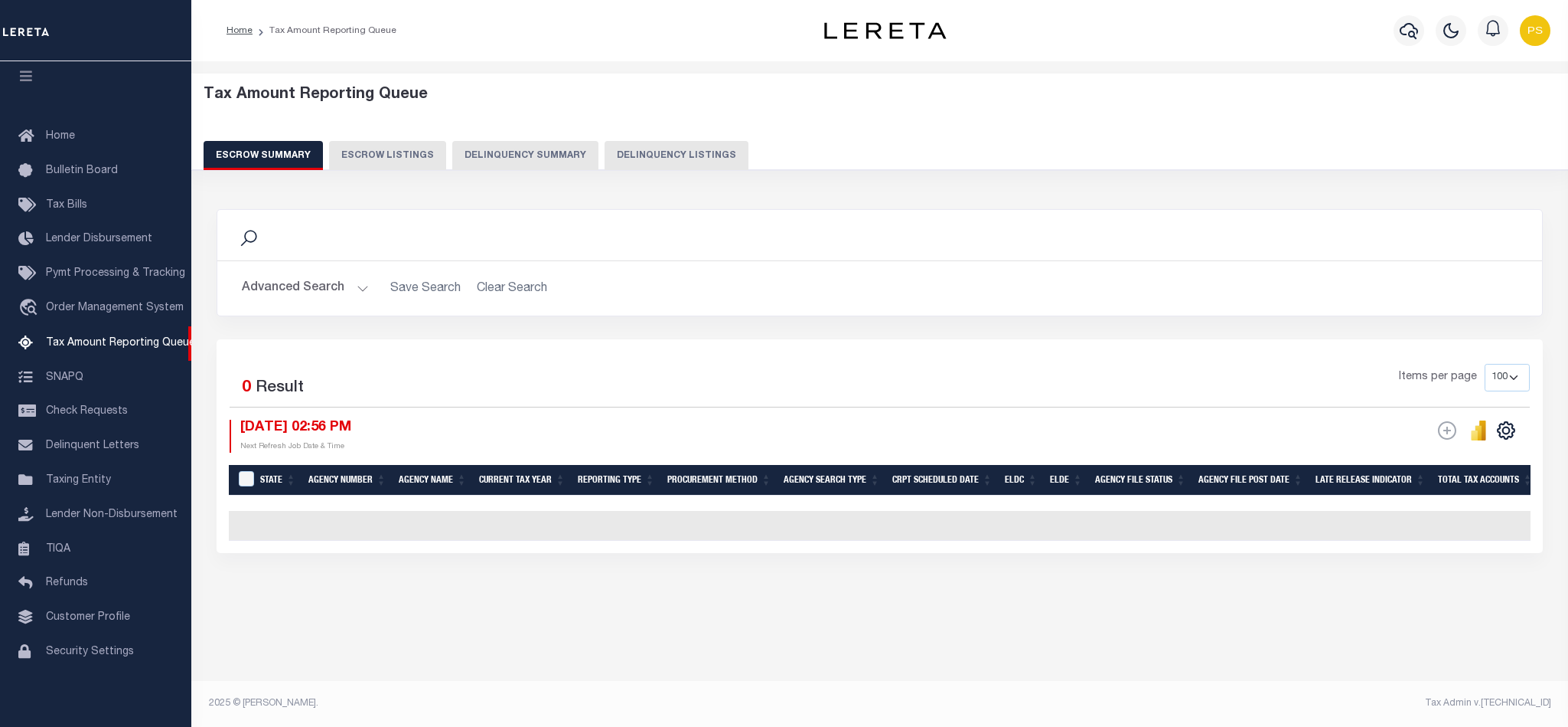
click at [714, 161] on button "Delinquency Listings" at bounding box center [676, 155] width 144 height 29
select select "100"
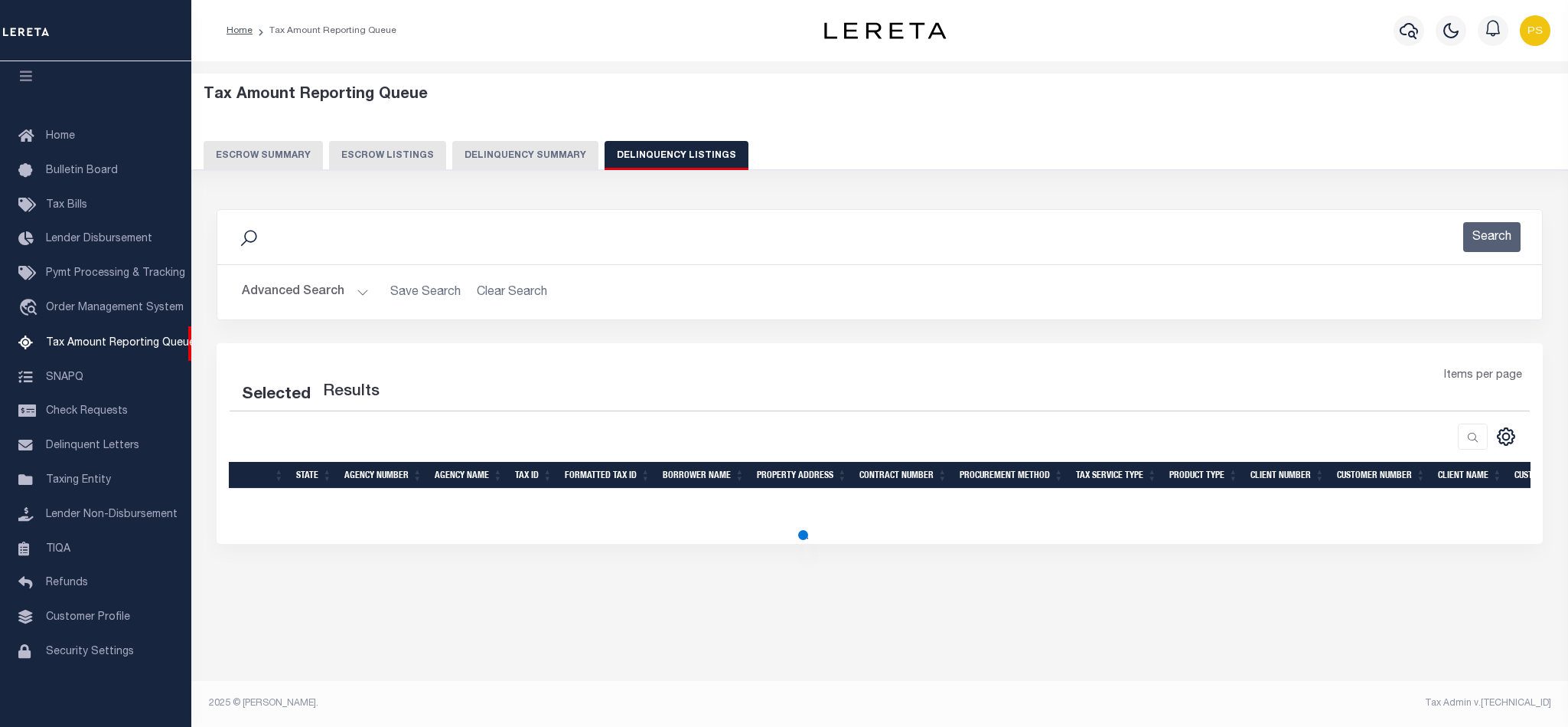
select select "100"
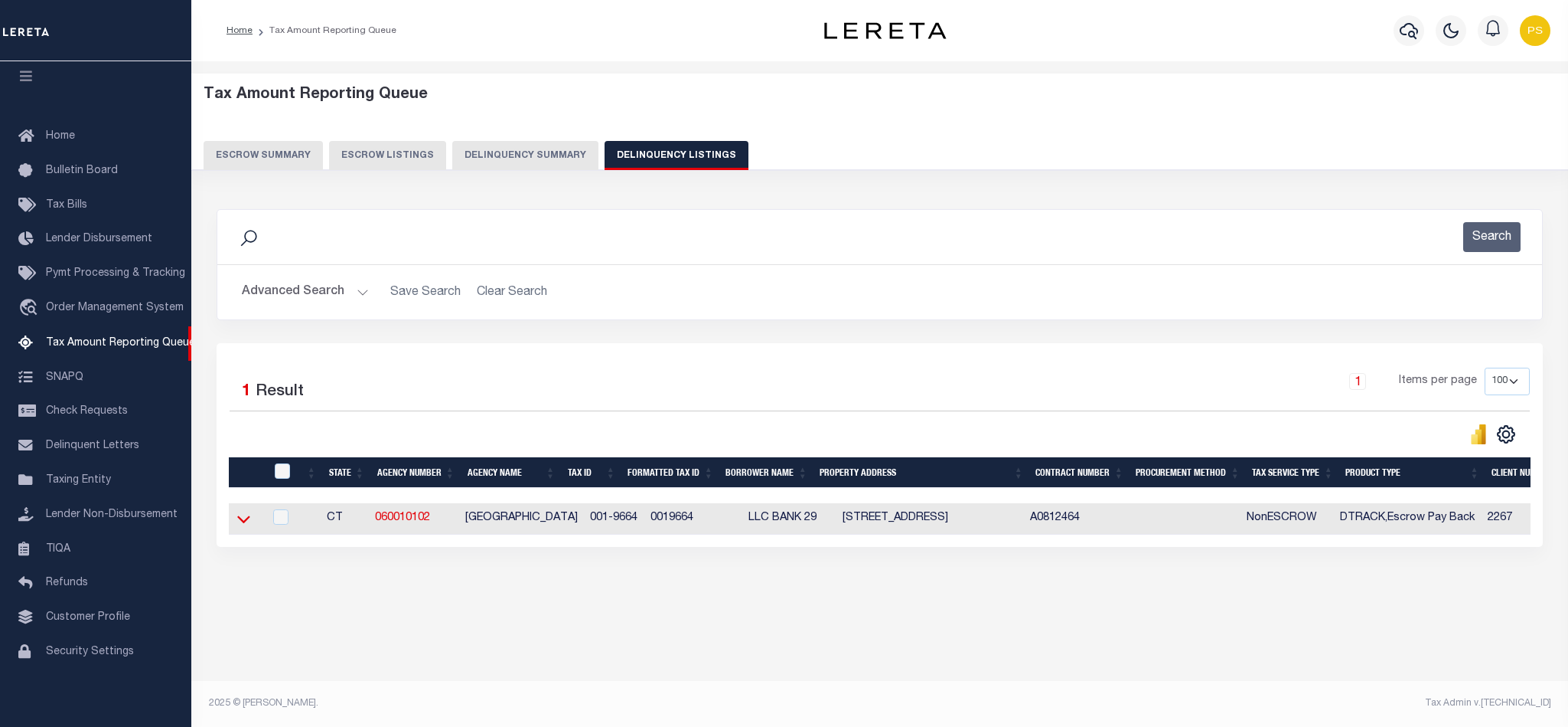
click at [244, 521] on icon at bounding box center [244, 519] width 13 height 16
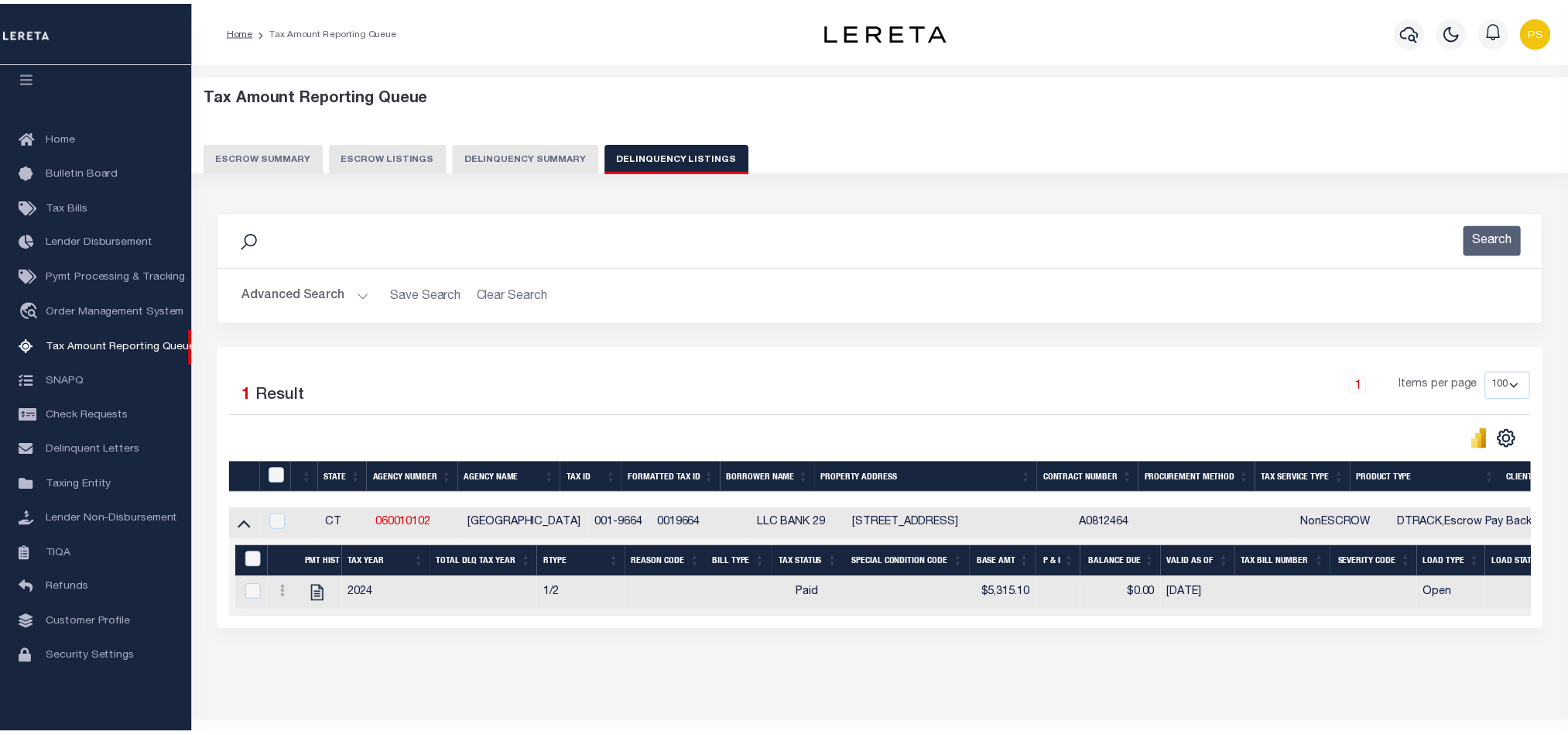
scroll to position [54, 0]
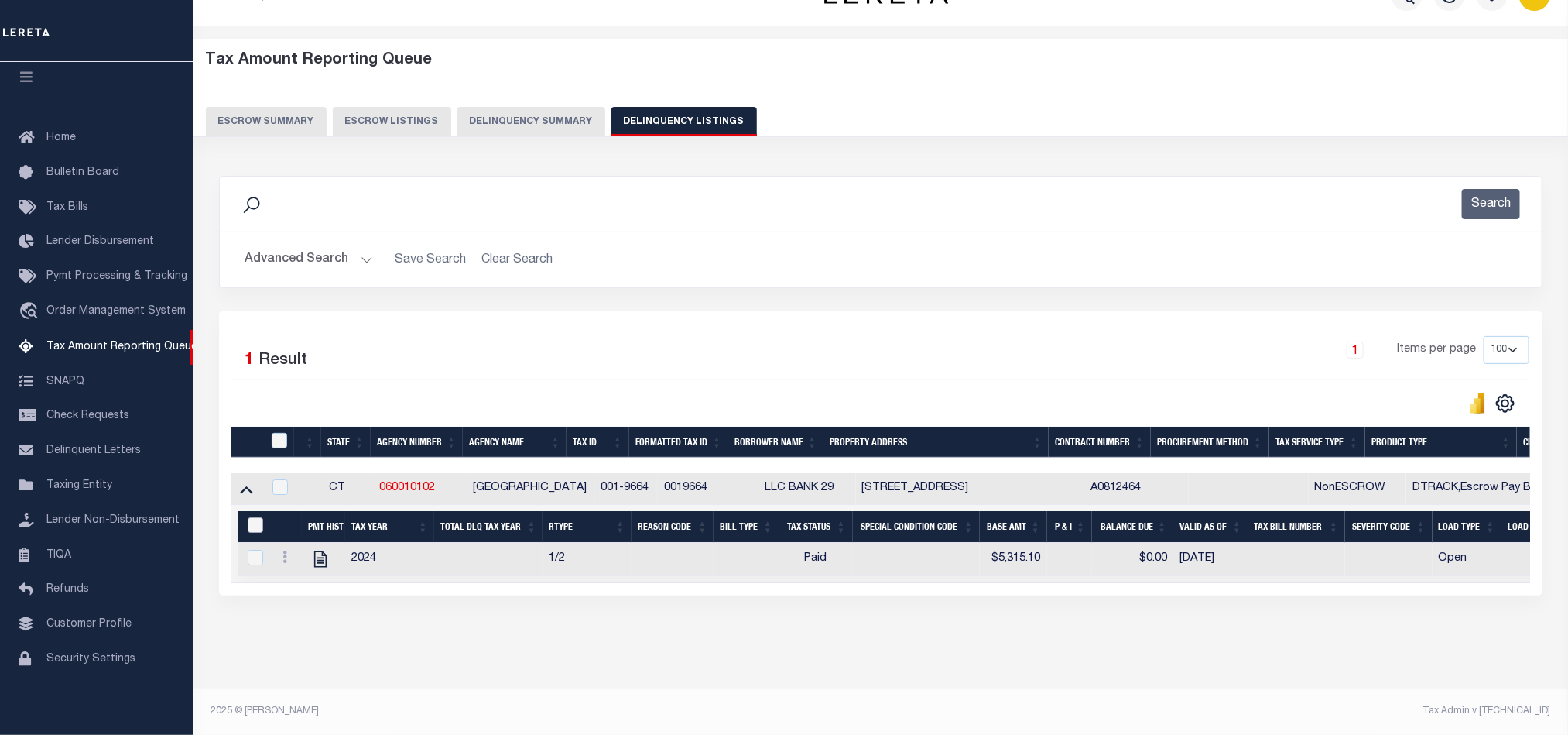
click at [254, 517] on input "&nbsp;" at bounding box center [255, 524] width 15 height 15
checkbox input "true"
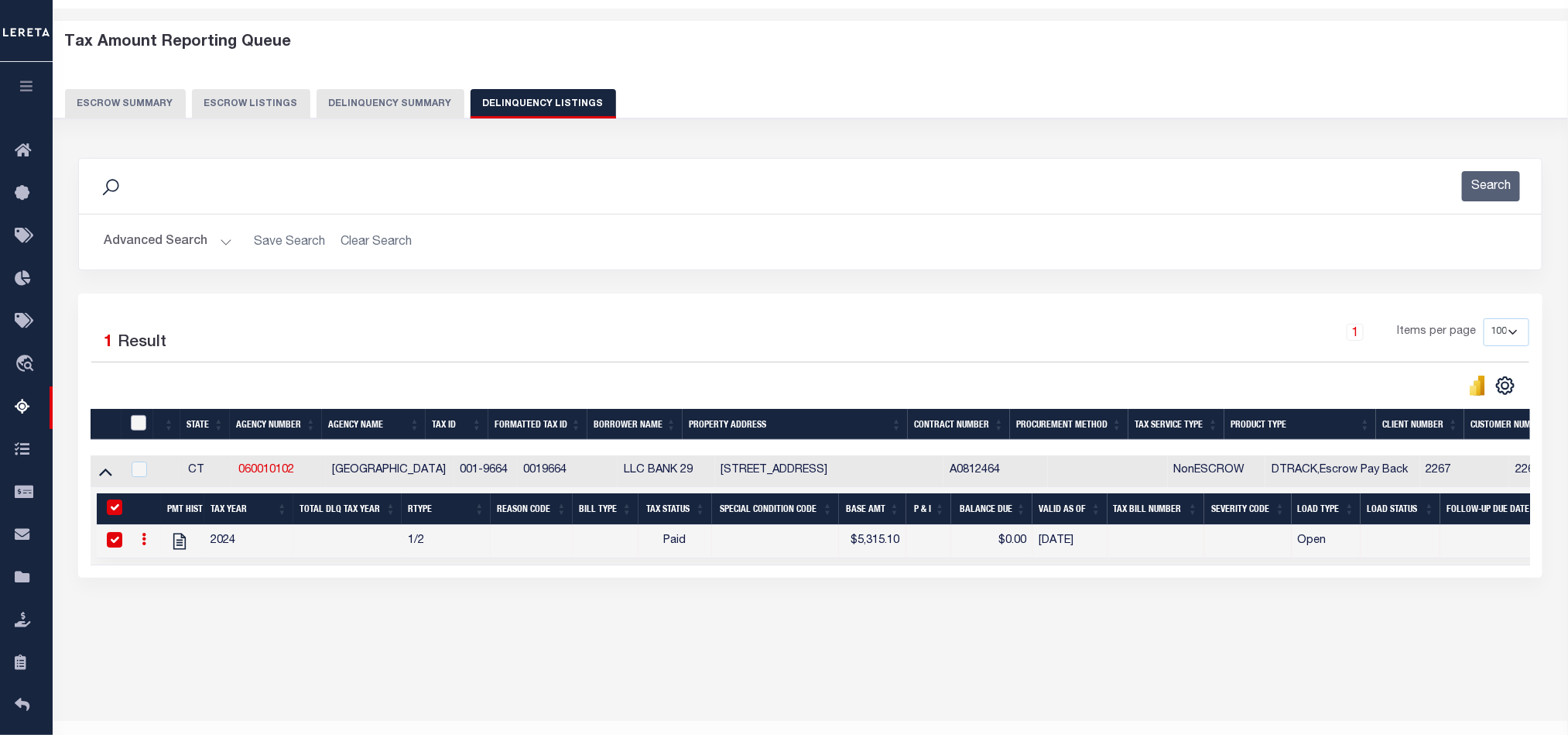
click at [141, 421] on input "checkbox" at bounding box center [138, 422] width 15 height 15
checkbox input "true"
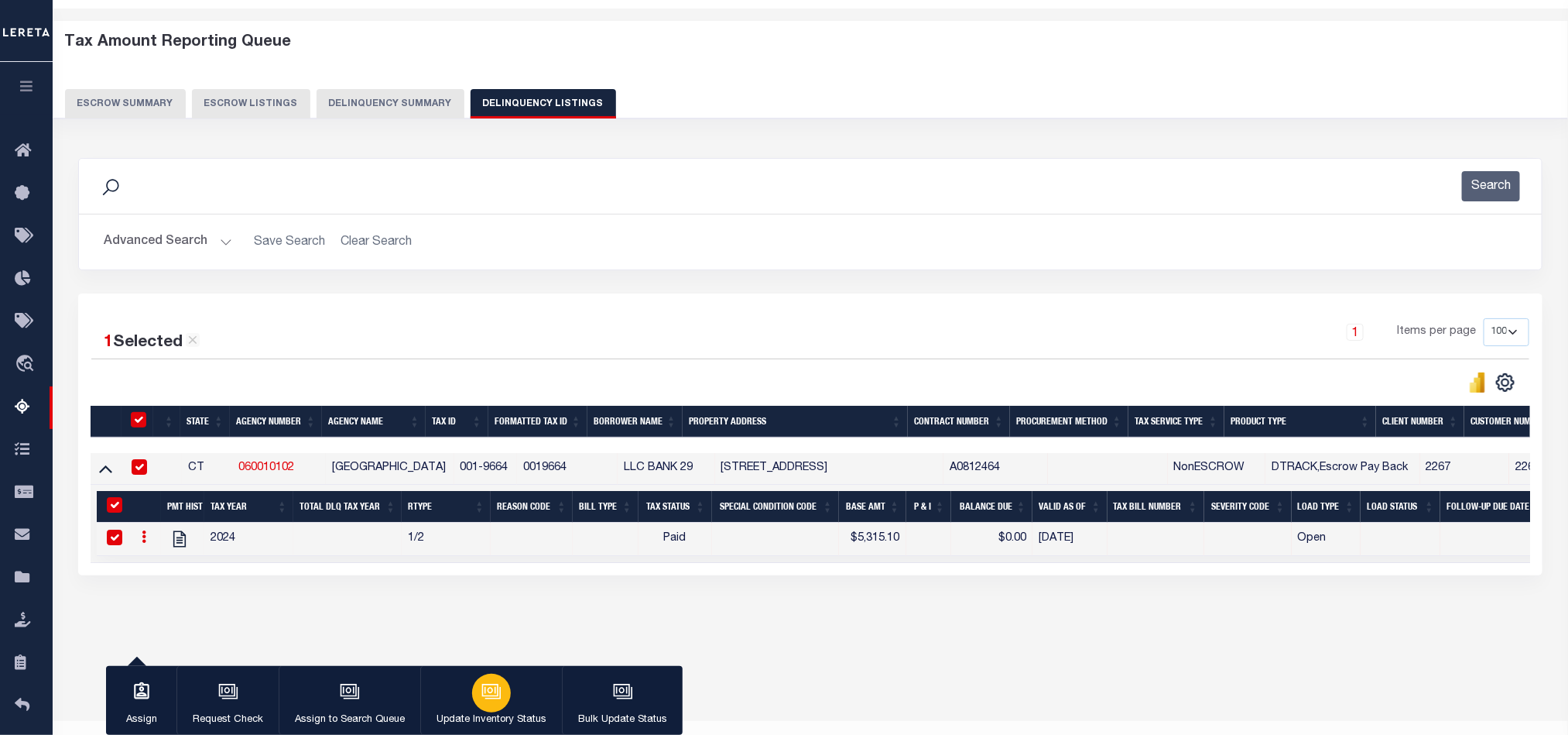
click at [485, 693] on icon "button" at bounding box center [491, 691] width 20 height 20
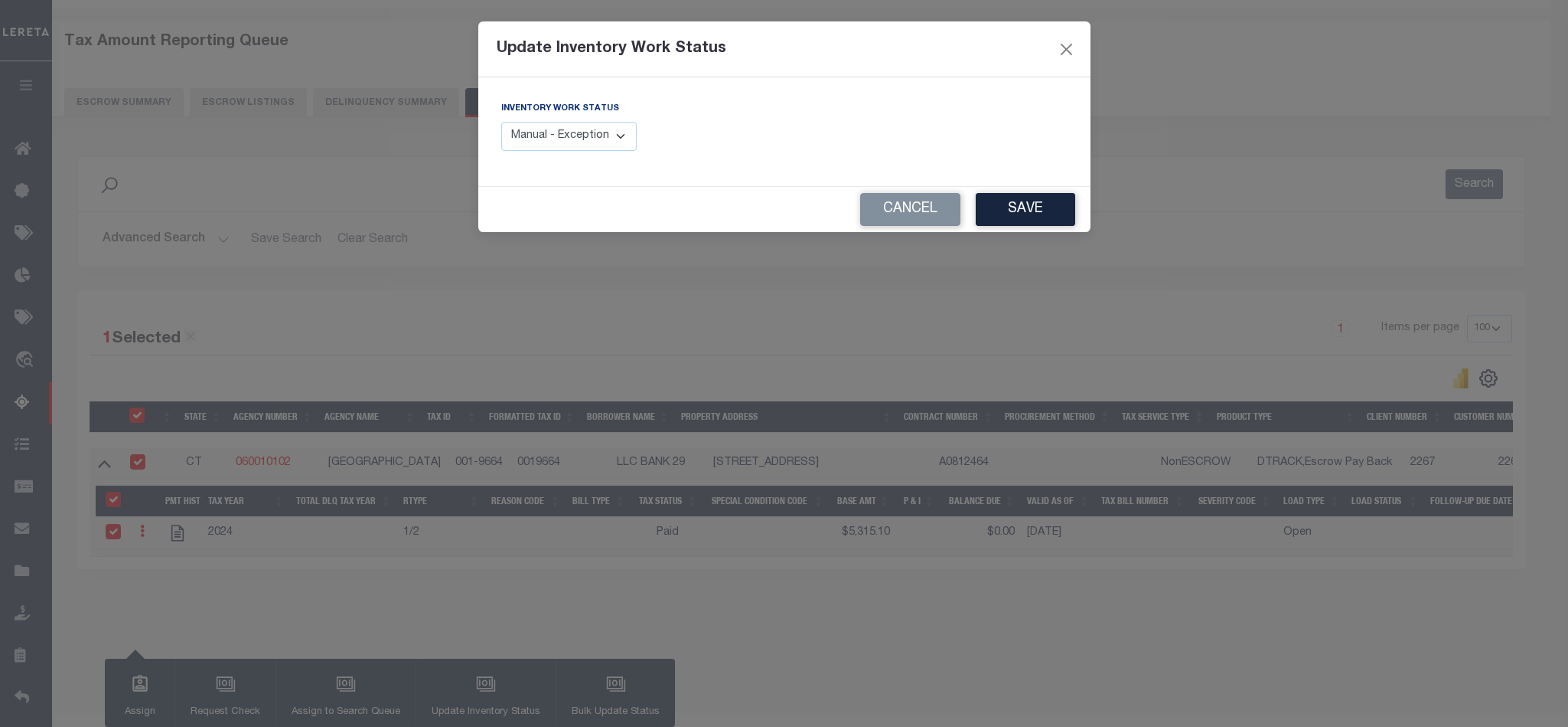
drag, startPoint x: 565, startPoint y: 134, endPoint x: 568, endPoint y: 150, distance: 16.3
click at [565, 134] on select "Manual - Exception Pended - Awaiting Search Late Add Exception Completed" at bounding box center [569, 136] width 136 height 30
select select "4"
click at [502, 122] on select "Manual - Exception Pended - Awaiting Search Late Add Exception Completed" at bounding box center [569, 136] width 136 height 30
click at [1017, 205] on button "Save" at bounding box center [1026, 209] width 100 height 33
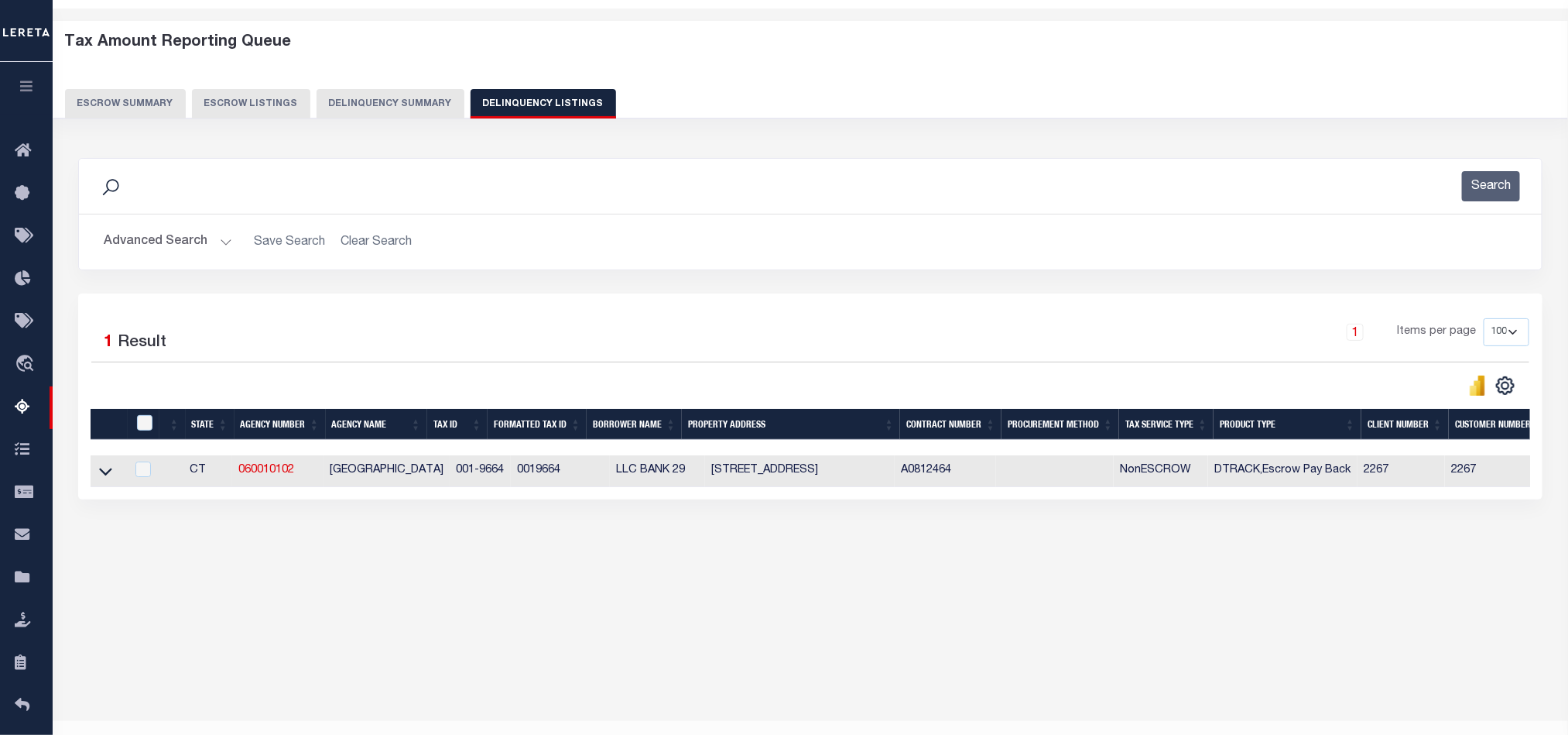
click at [156, 240] on button "Advanced Search" at bounding box center [168, 241] width 128 height 30
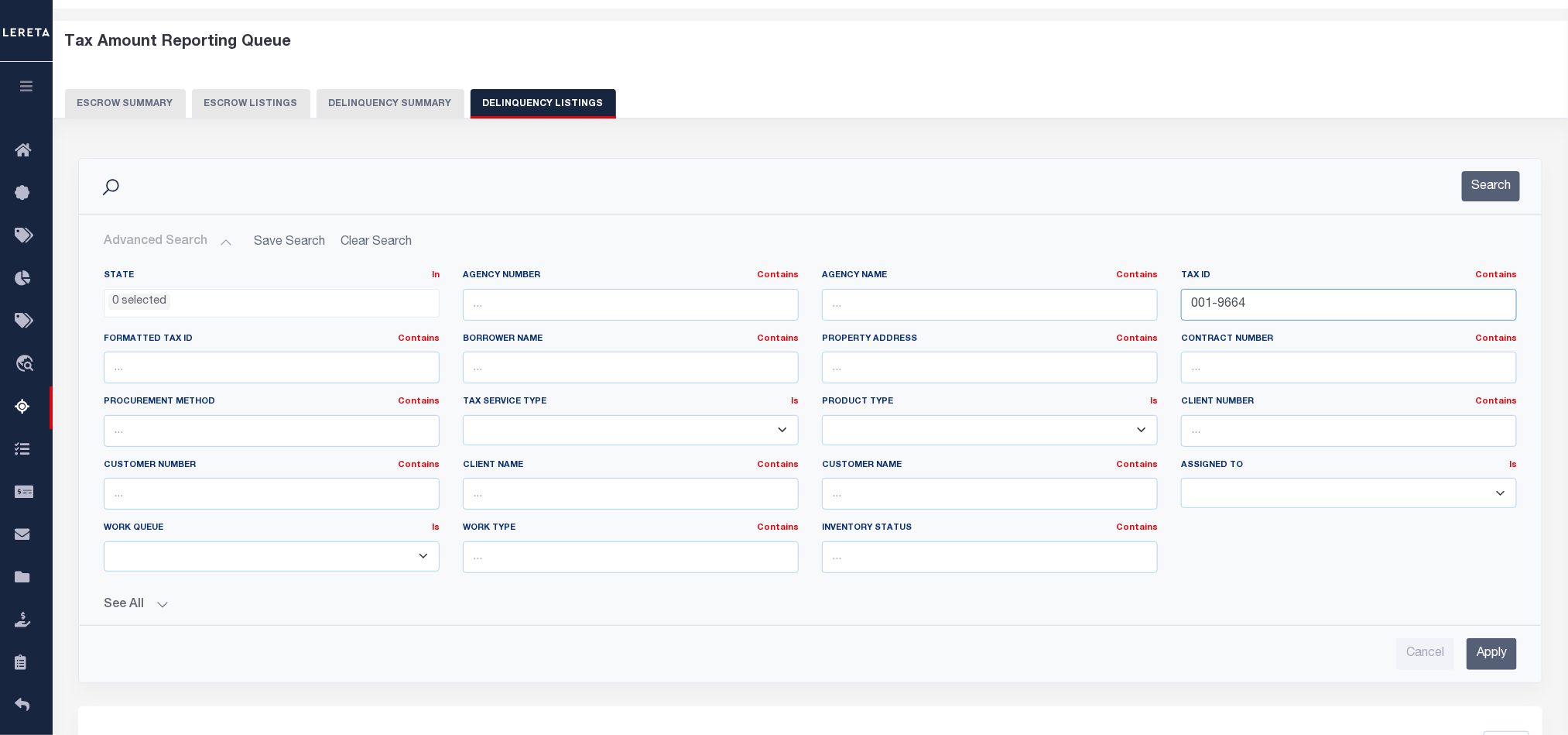
click at [1220, 311] on input "001-9664" at bounding box center [1349, 304] width 336 height 32
paste input "2-0219"
type input "002-0219"
click at [1507, 658] on input "Apply" at bounding box center [1492, 654] width 50 height 32
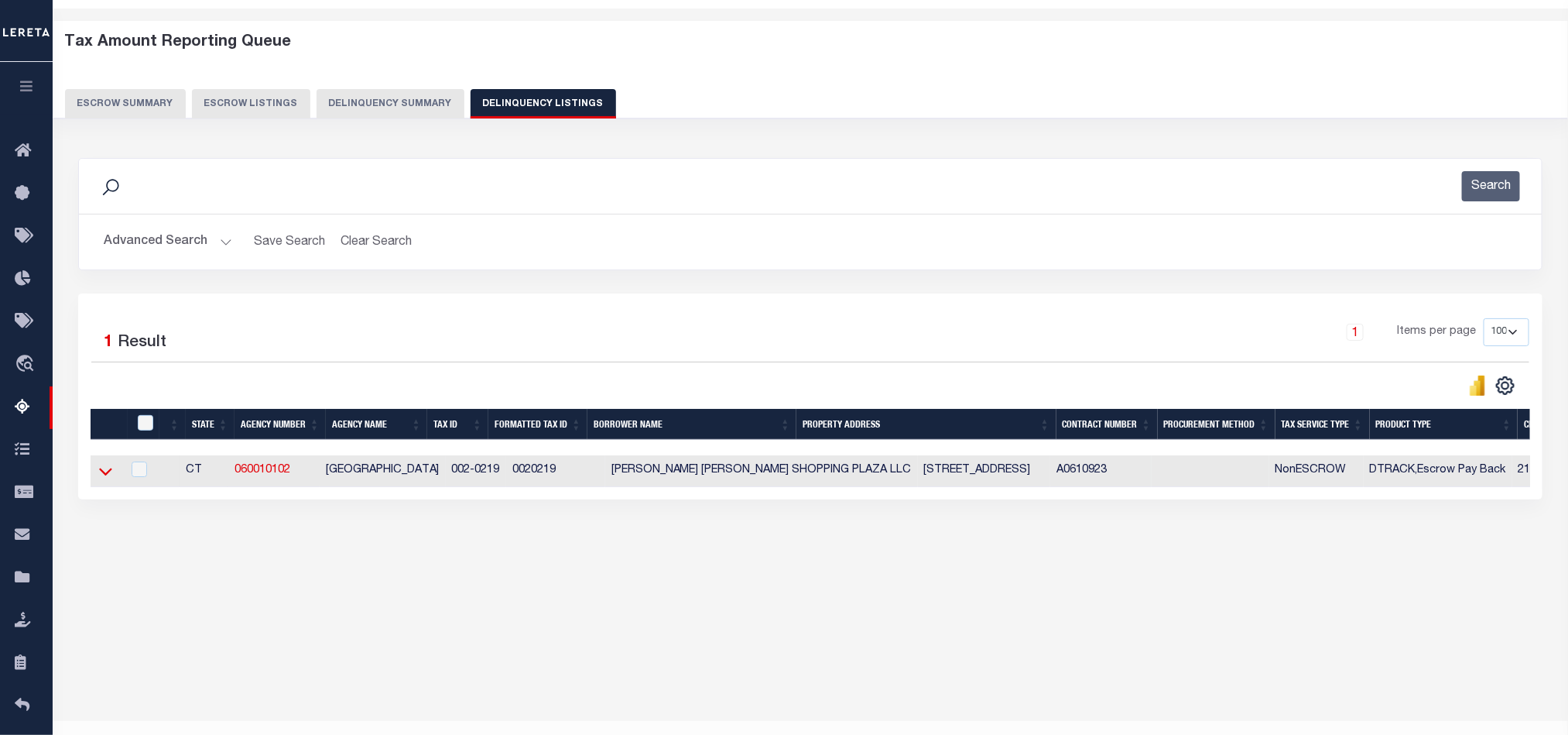
click at [105, 474] on icon at bounding box center [106, 471] width 13 height 16
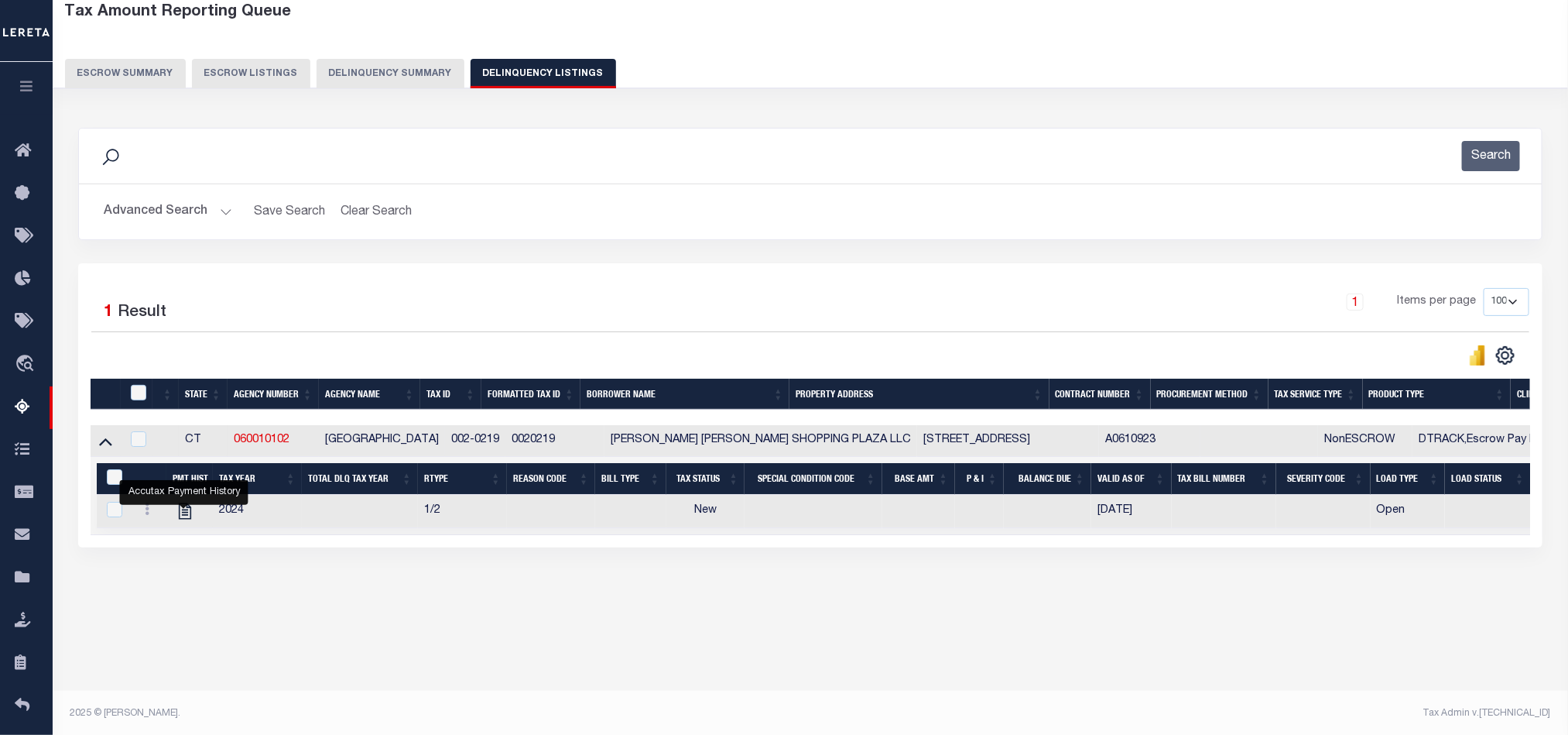
scroll to position [86, 0]
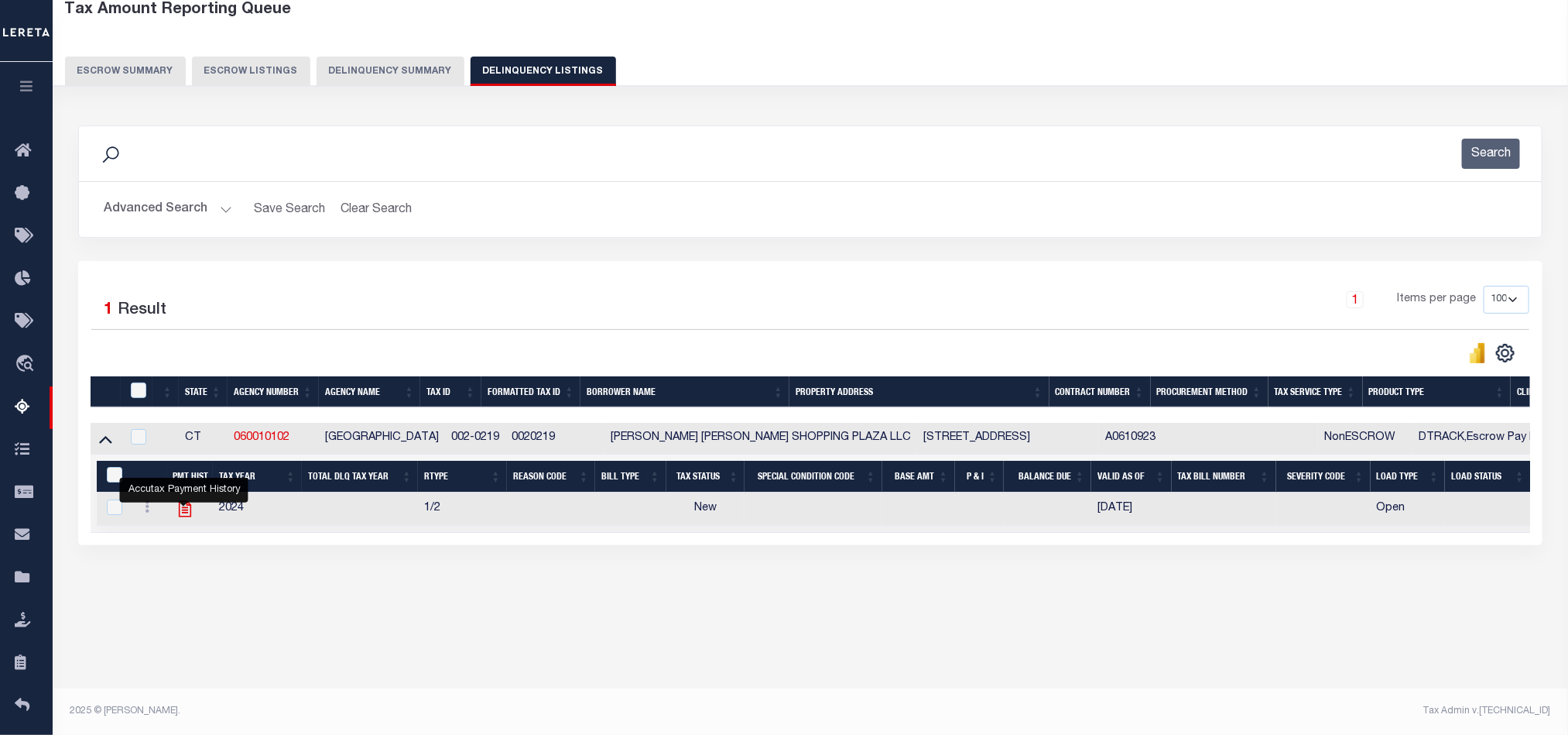
click at [186, 519] on icon "" at bounding box center [185, 508] width 20 height 20
checkbox input "true"
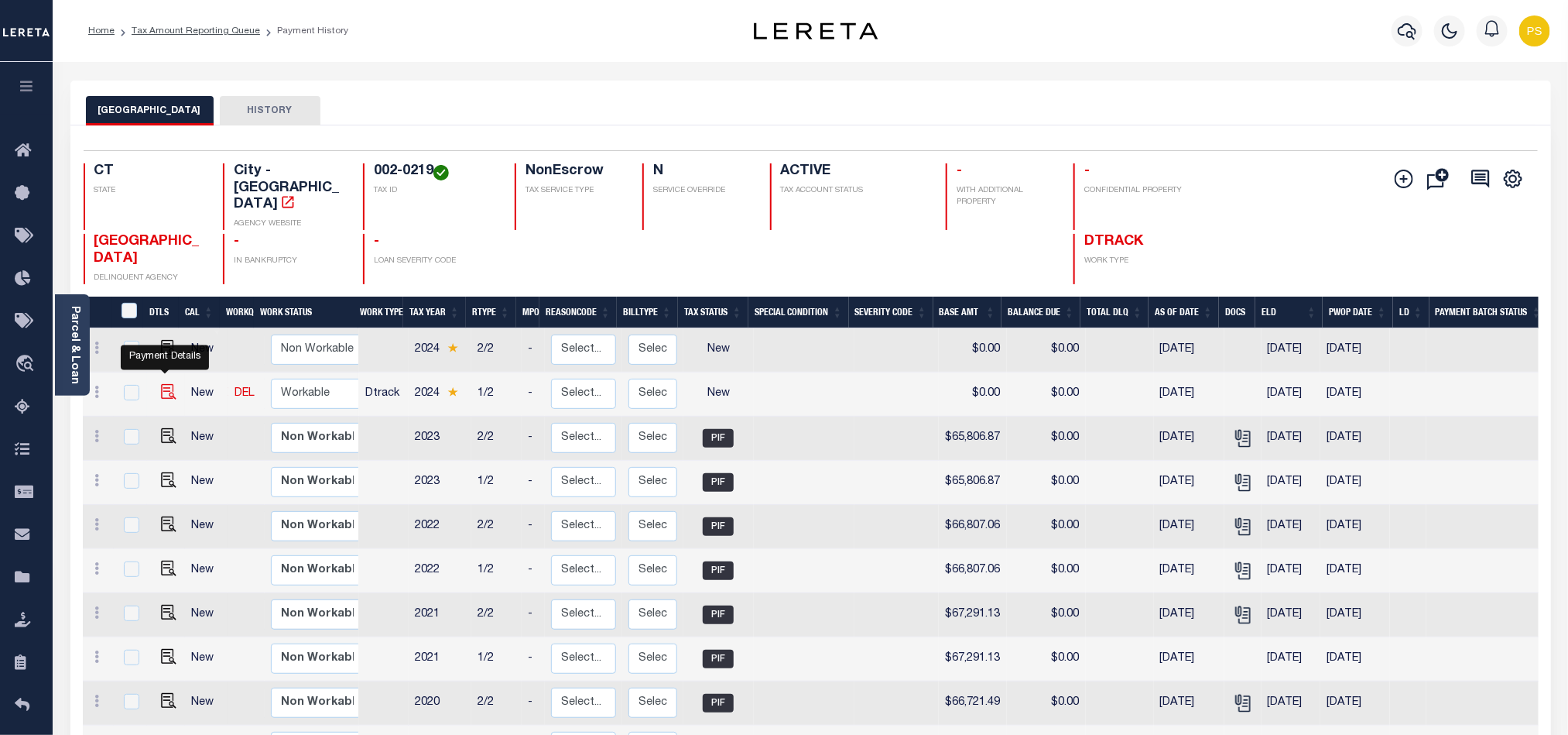
click at [166, 384] on img "" at bounding box center [168, 391] width 15 height 15
checkbox input "true"
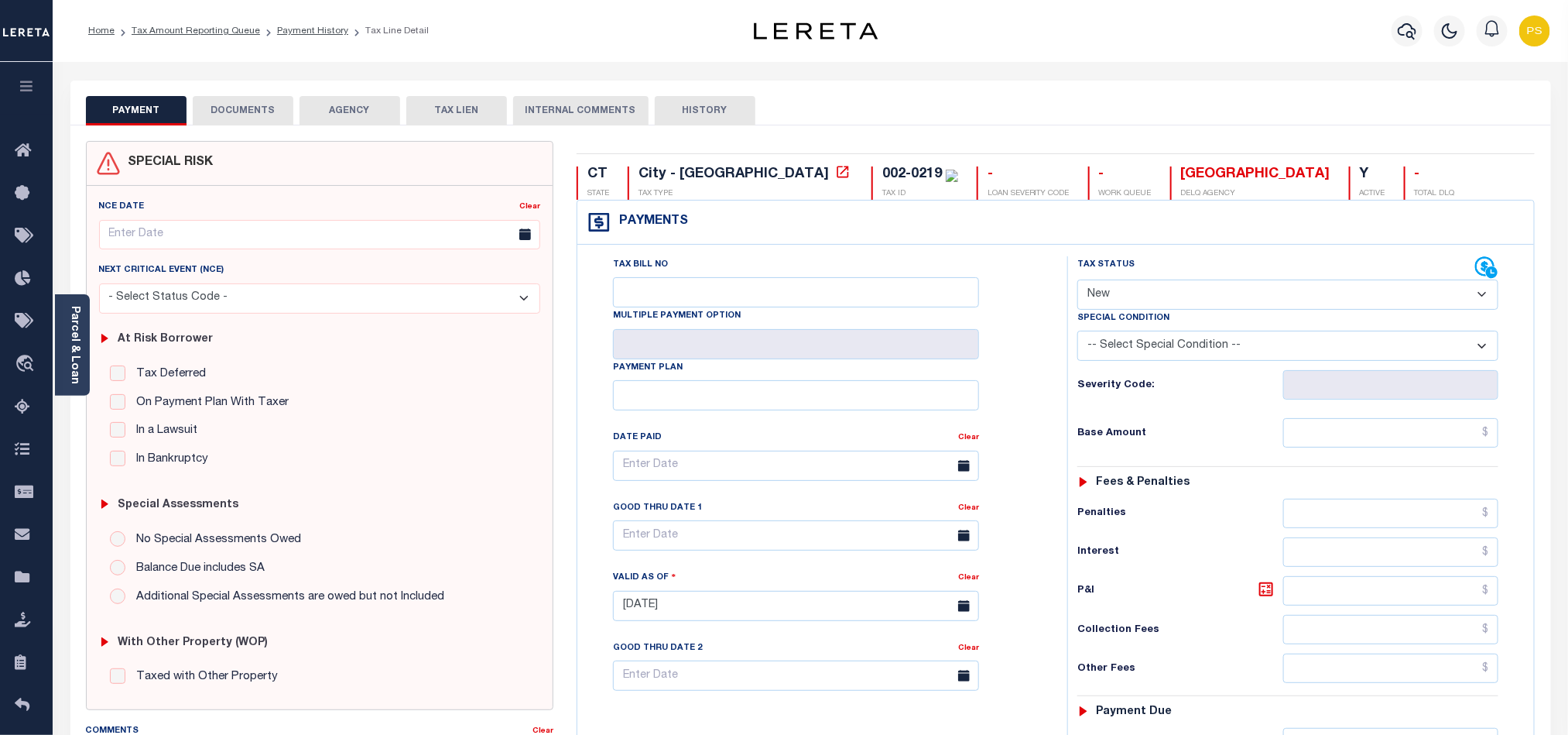
click at [1227, 307] on select "- Select Status Code - Open Due/Unpaid Paid Incomplete No Tax Due Internal Refu…" at bounding box center [1288, 294] width 421 height 30
select select "PYD"
click at [1077, 281] on select "- Select Status Code - Open Due/Unpaid Paid Incomplete No Tax Due Internal Refu…" at bounding box center [1288, 294] width 421 height 30
type input "08/28/2025"
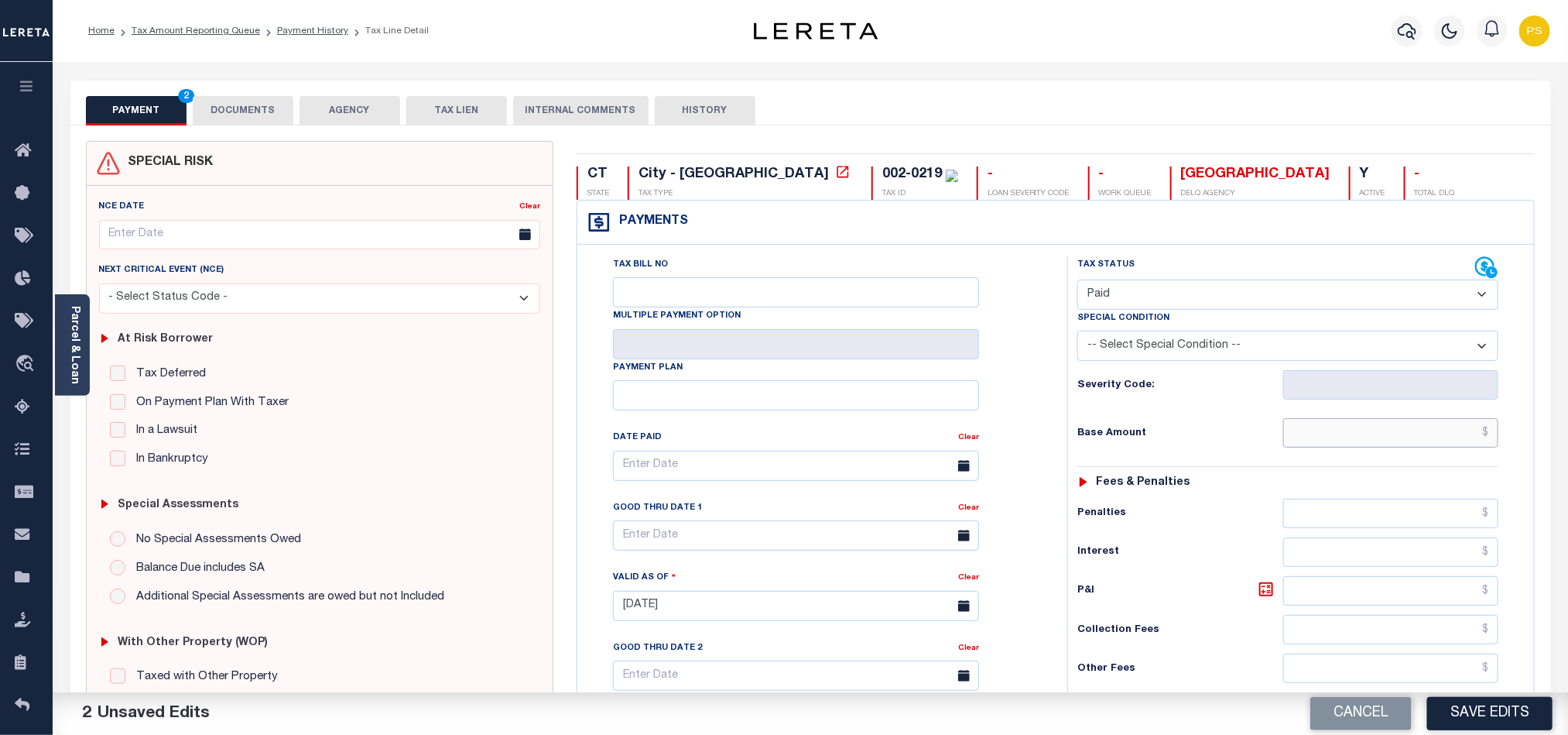
click at [1457, 437] on input "text" at bounding box center [1392, 433] width 216 height 29
paste input "67,384.44"
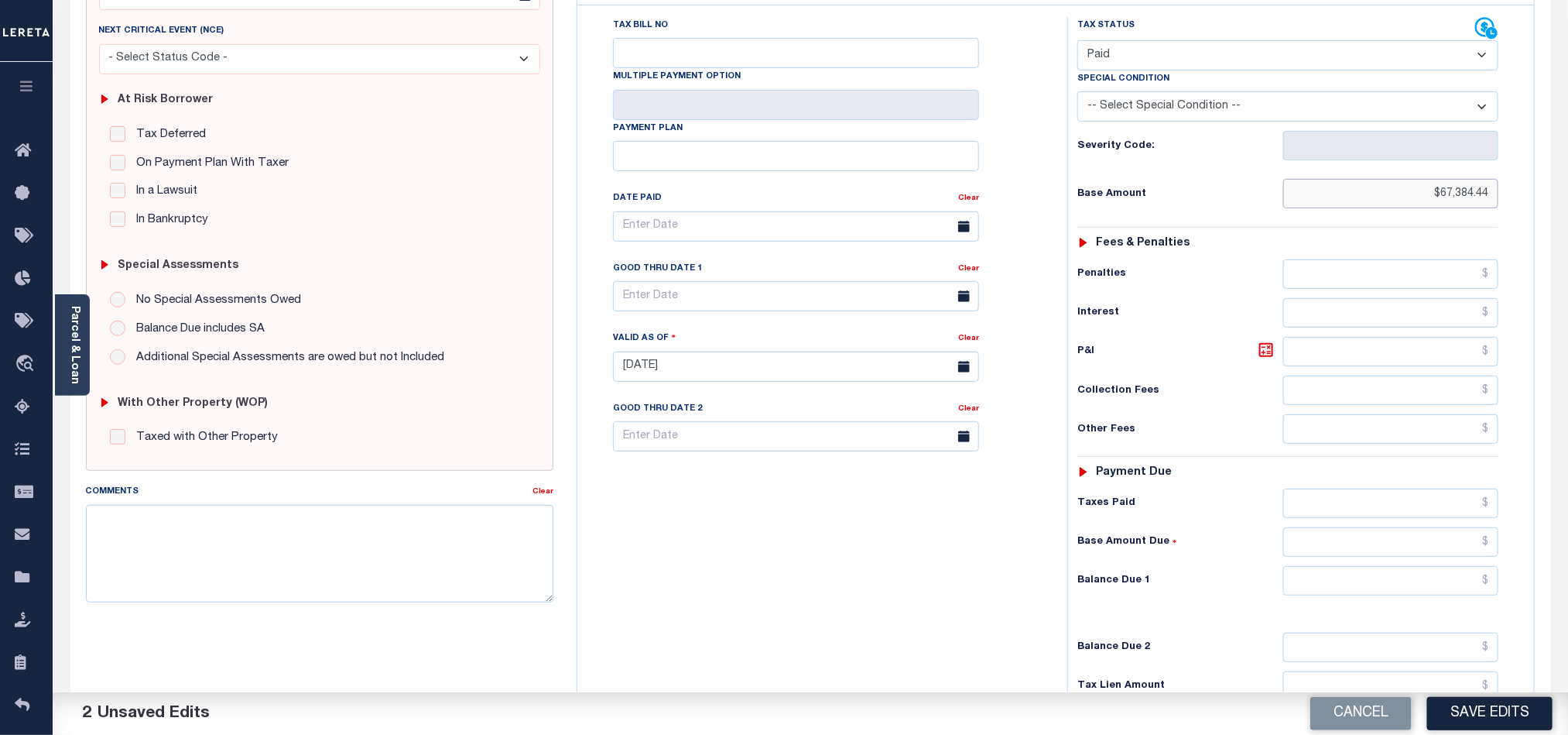
scroll to position [348, 0]
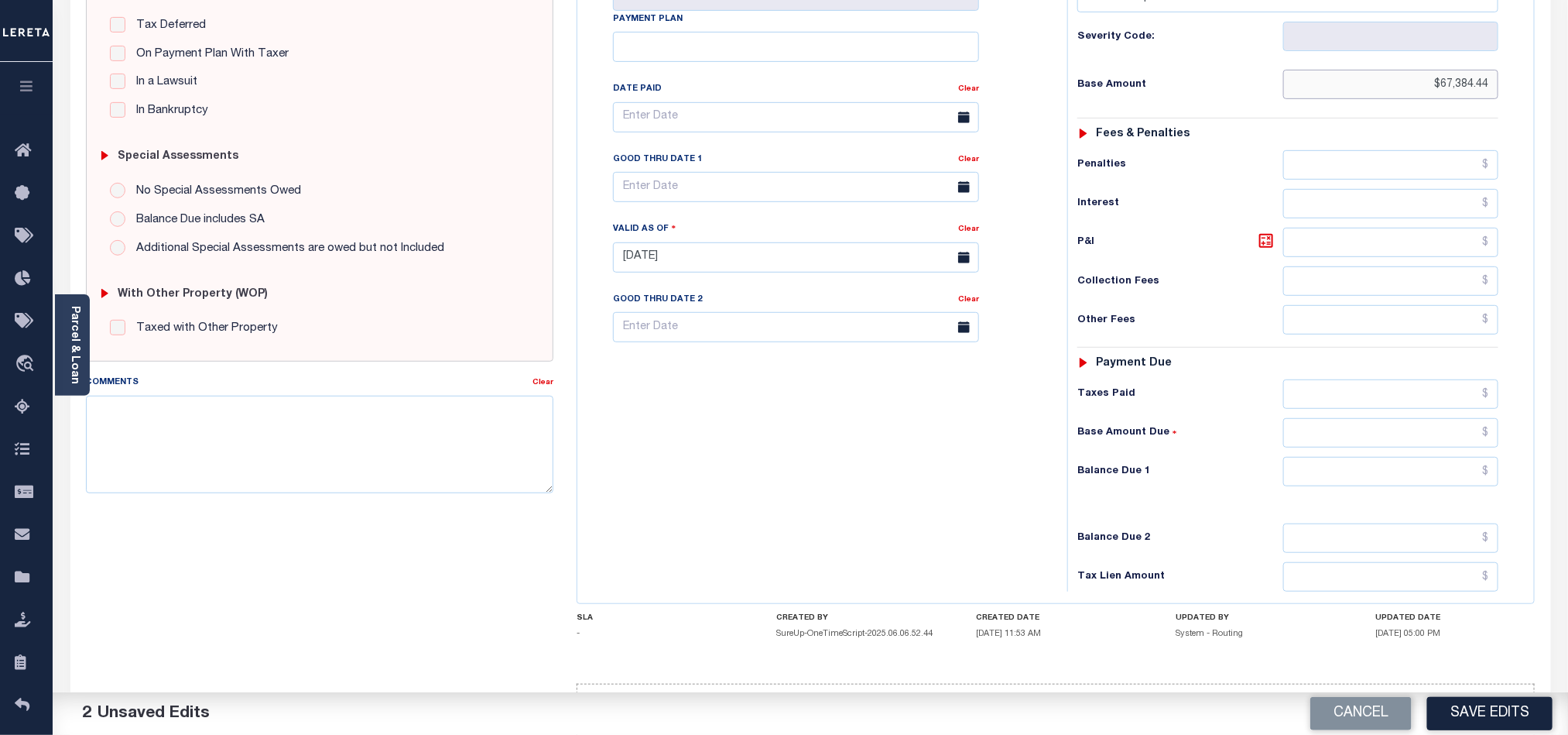
type input "$67,384.44"
drag, startPoint x: 1372, startPoint y: 479, endPoint x: 1434, endPoint y: 524, distance: 76.6
click at [1372, 479] on input "text" at bounding box center [1392, 472] width 216 height 29
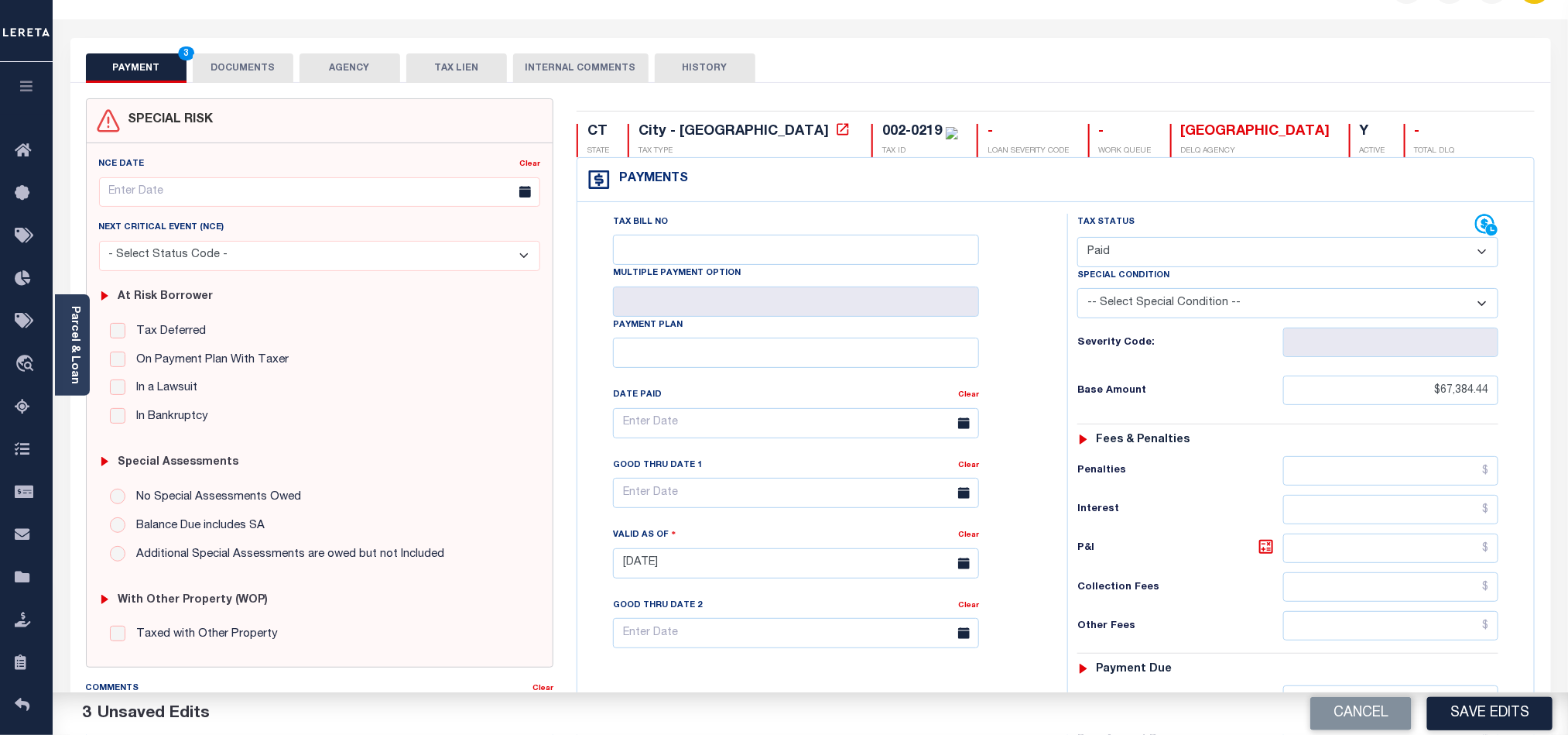
scroll to position [0, 0]
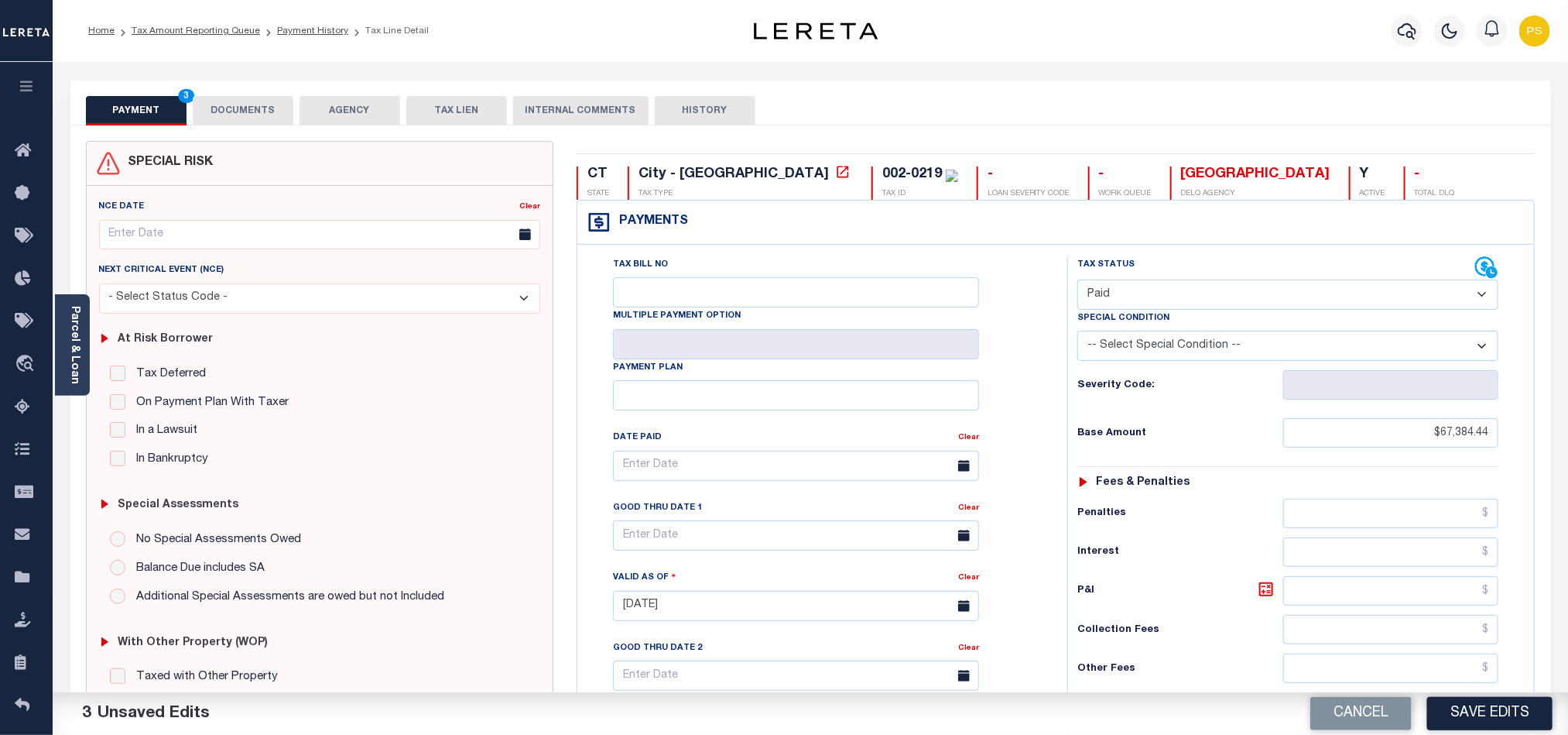
type input "$0.00"
click at [260, 111] on button "DOCUMENTS" at bounding box center [243, 111] width 101 height 29
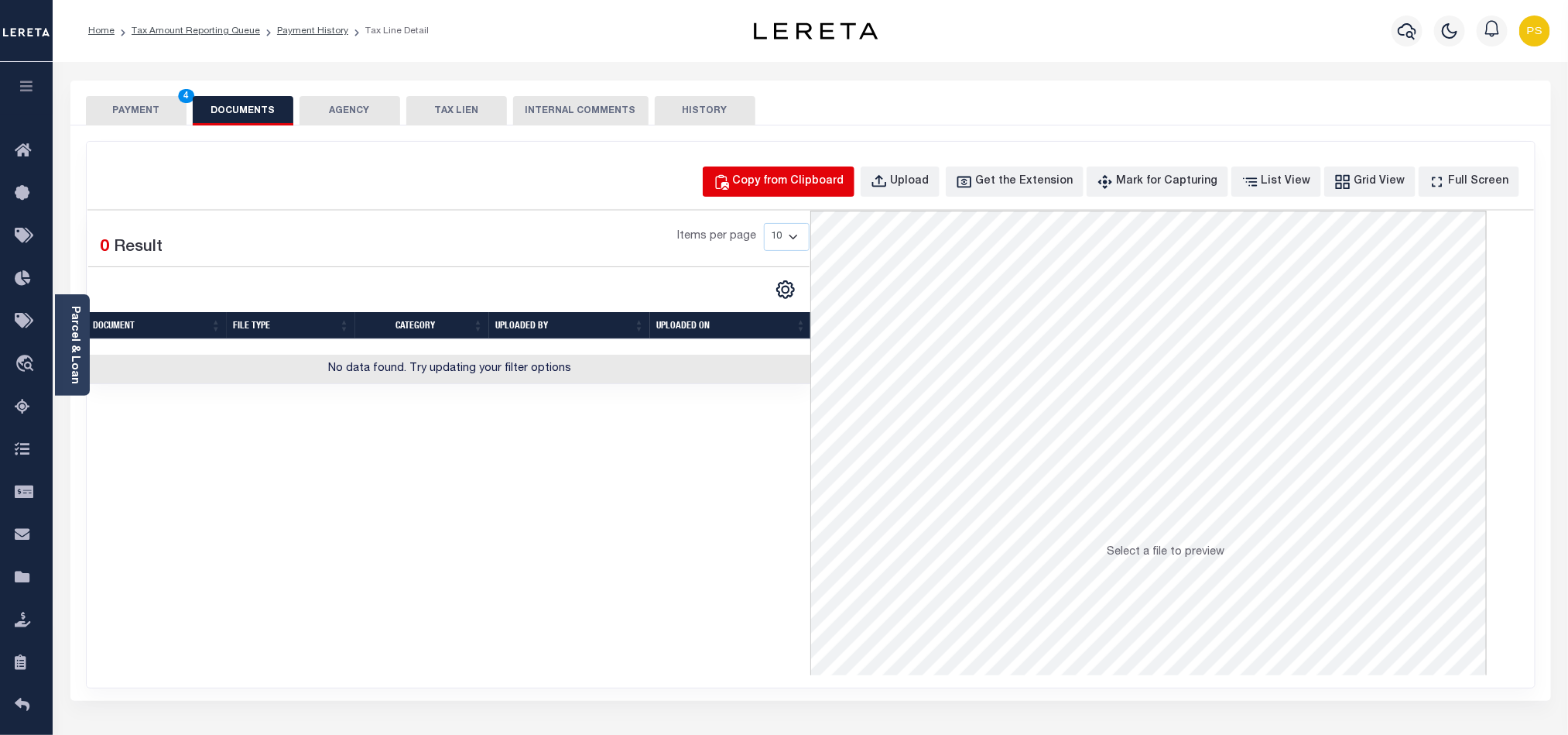
click at [822, 197] on button "Copy from Clipboard" at bounding box center [779, 181] width 152 height 30
select select "POP"
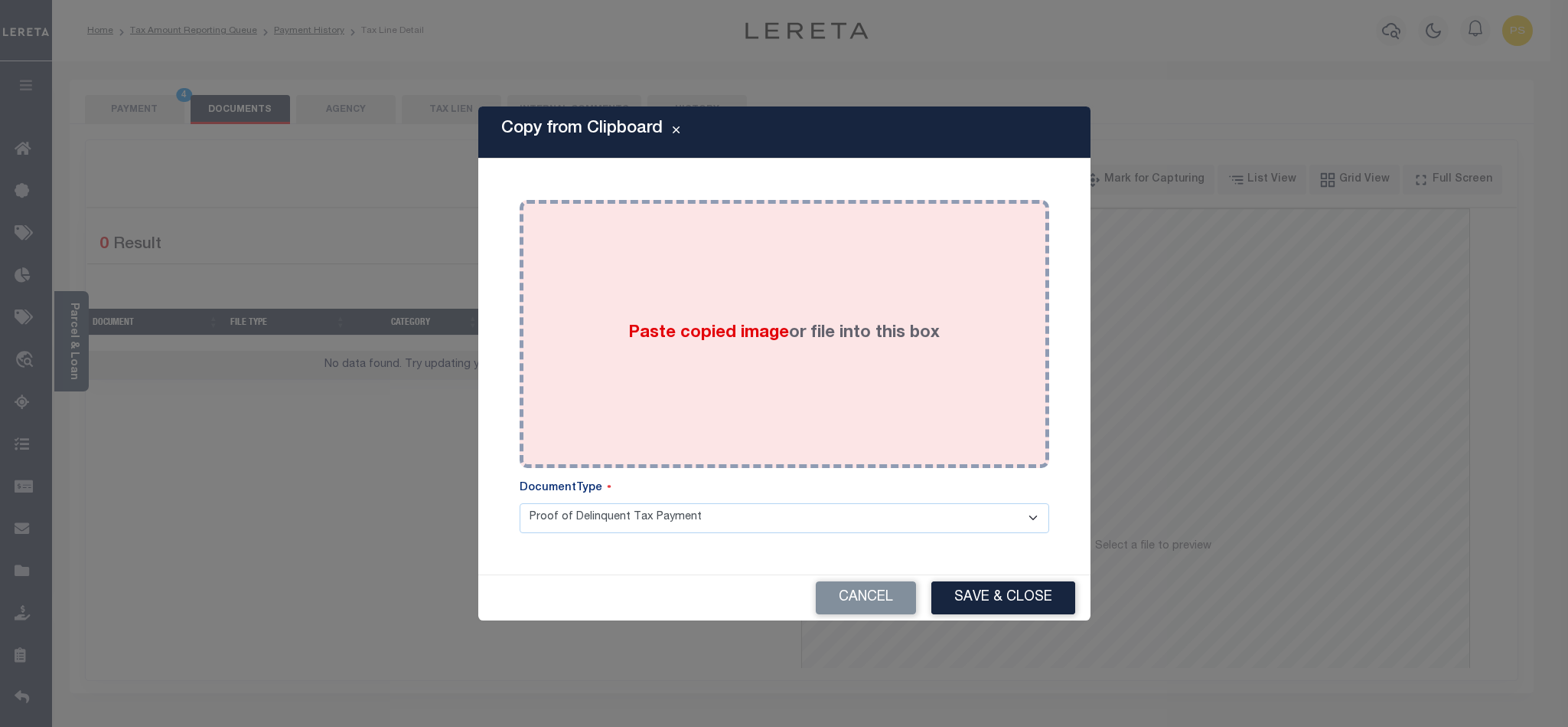
click at [680, 321] on label "Paste copied image or file into this box" at bounding box center [784, 333] width 312 height 25
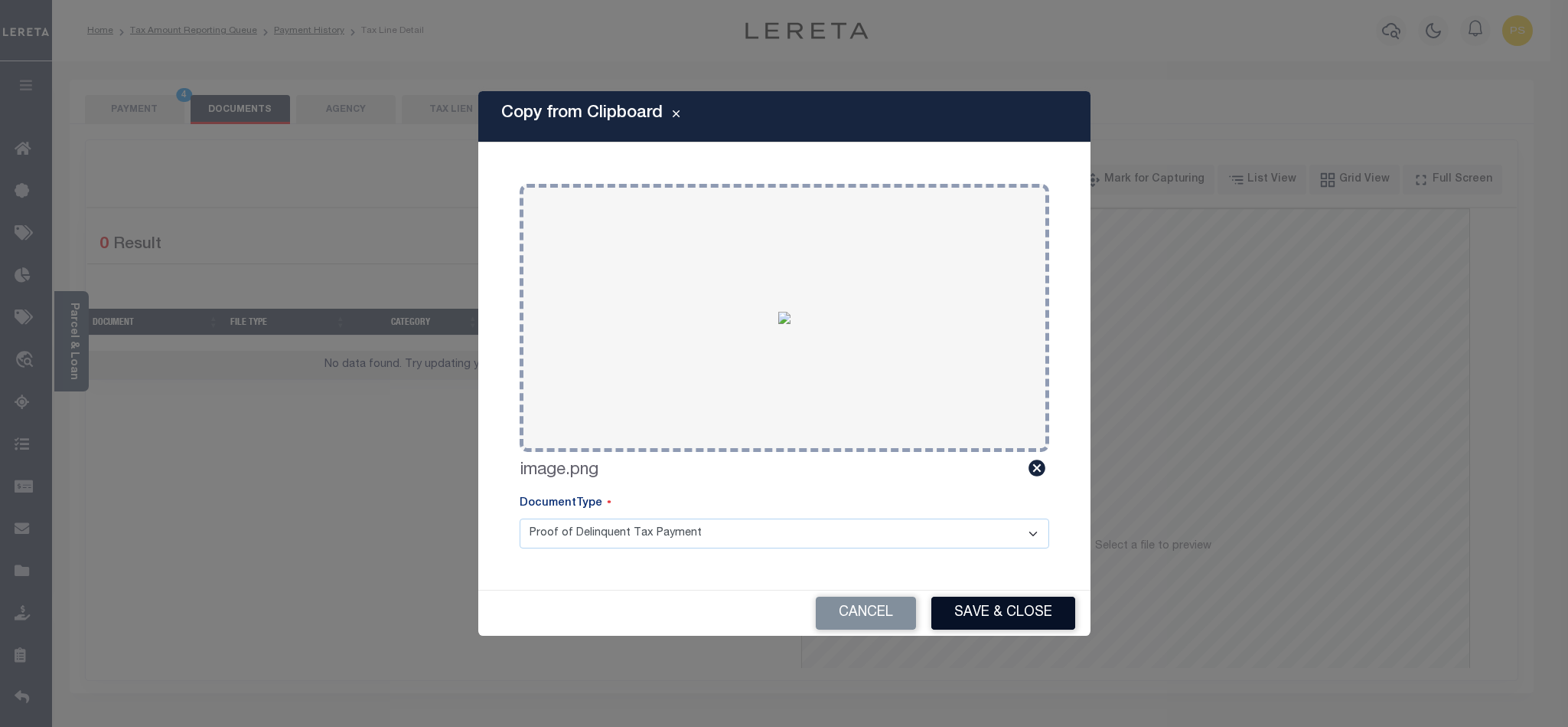
click at [1001, 616] on button "Save & Close" at bounding box center [1003, 613] width 144 height 33
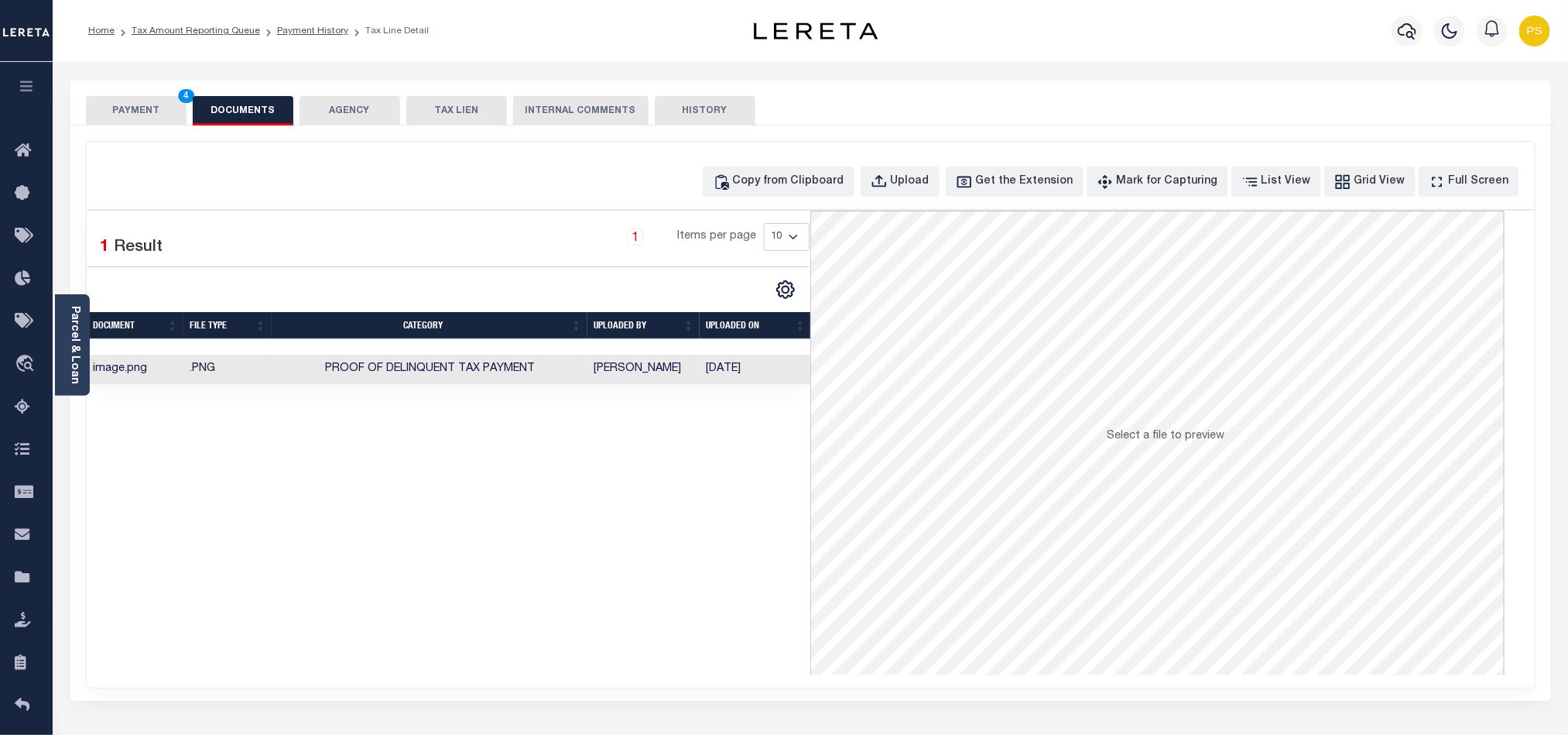
click at [125, 112] on button "PAYMENT 4" at bounding box center [137, 111] width 101 height 29
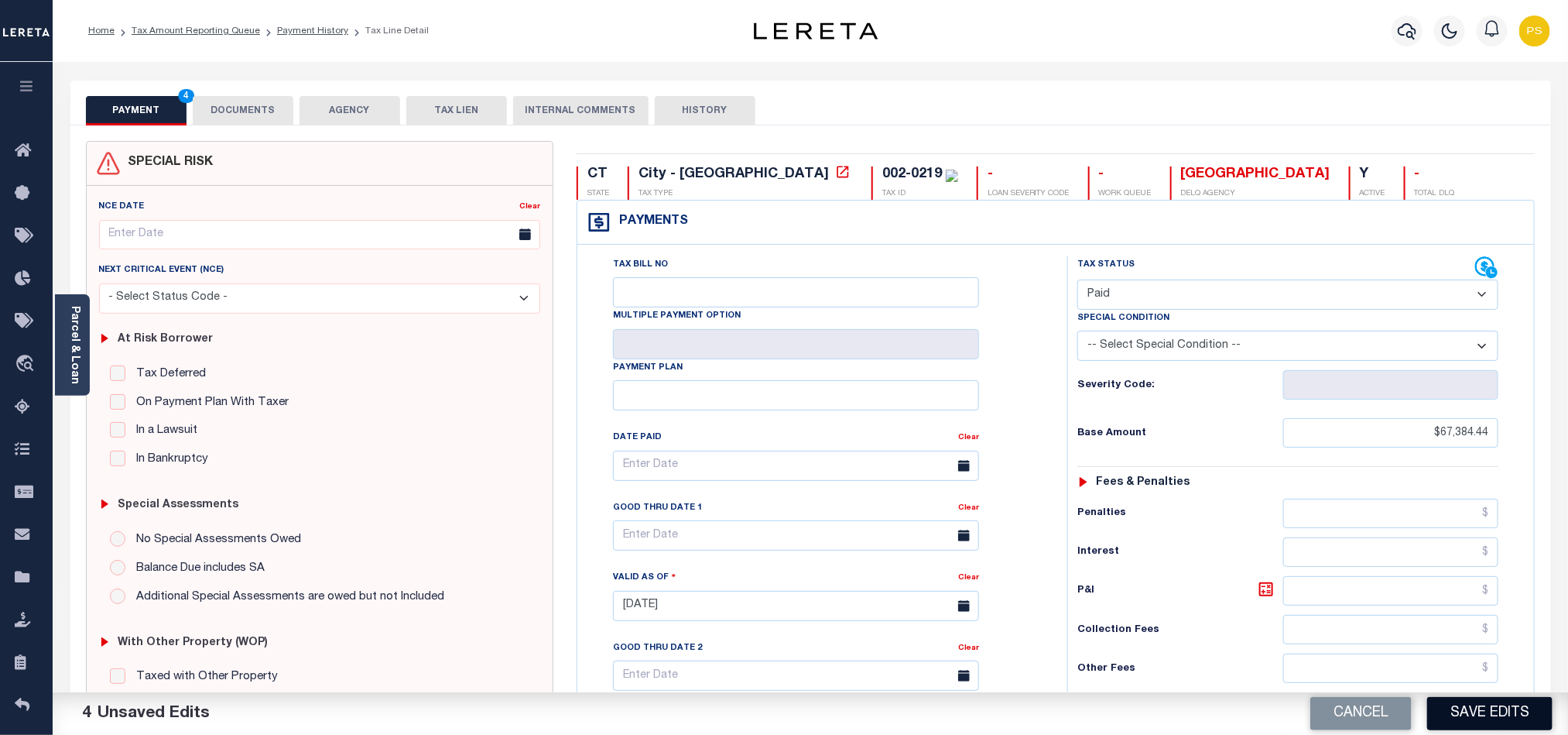
click at [1494, 711] on button "Save Edits" at bounding box center [1490, 713] width 125 height 33
checkbox input "false"
type input "$67,384.44"
type input "$0"
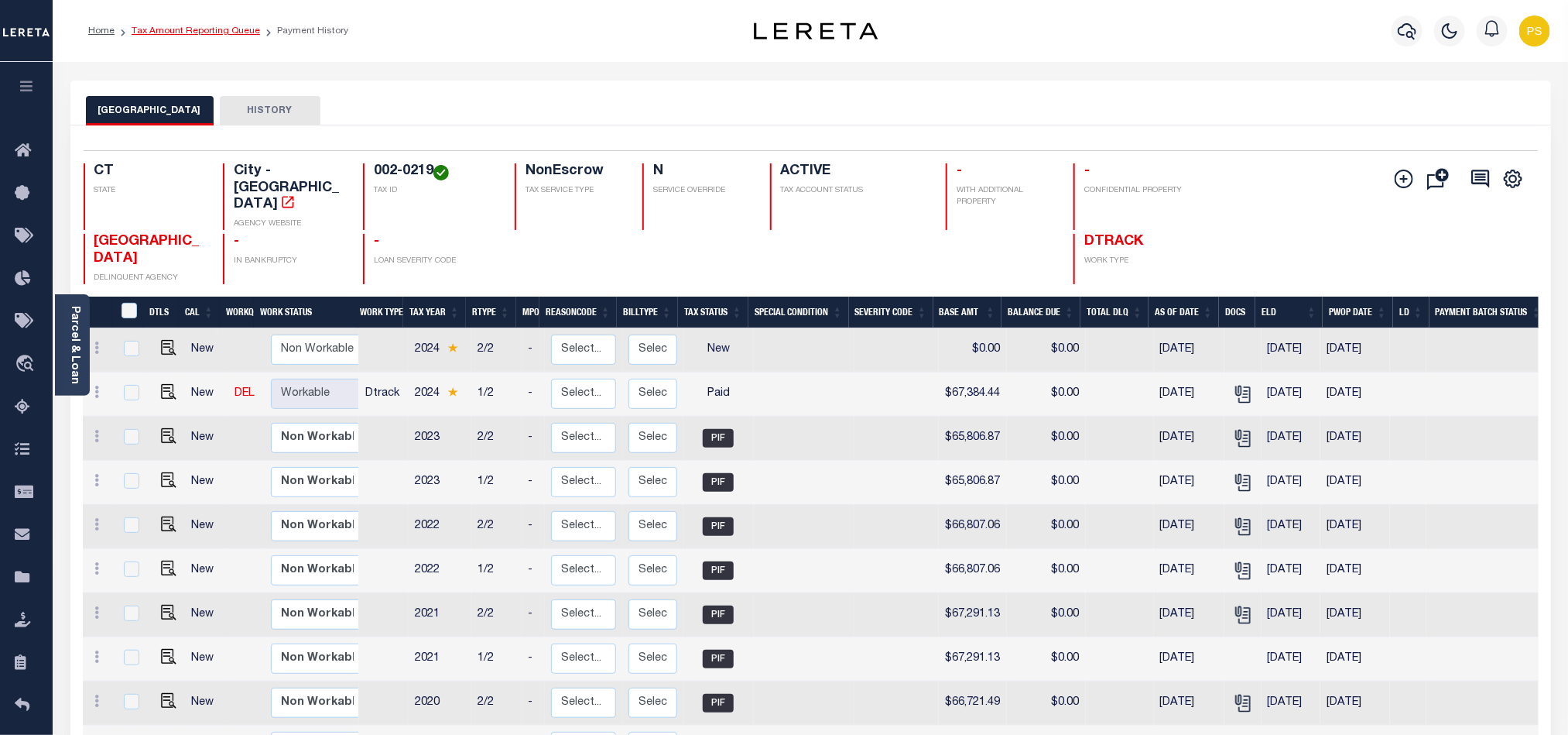
click at [186, 28] on link "Tax Amount Reporting Queue" at bounding box center [196, 30] width 128 height 9
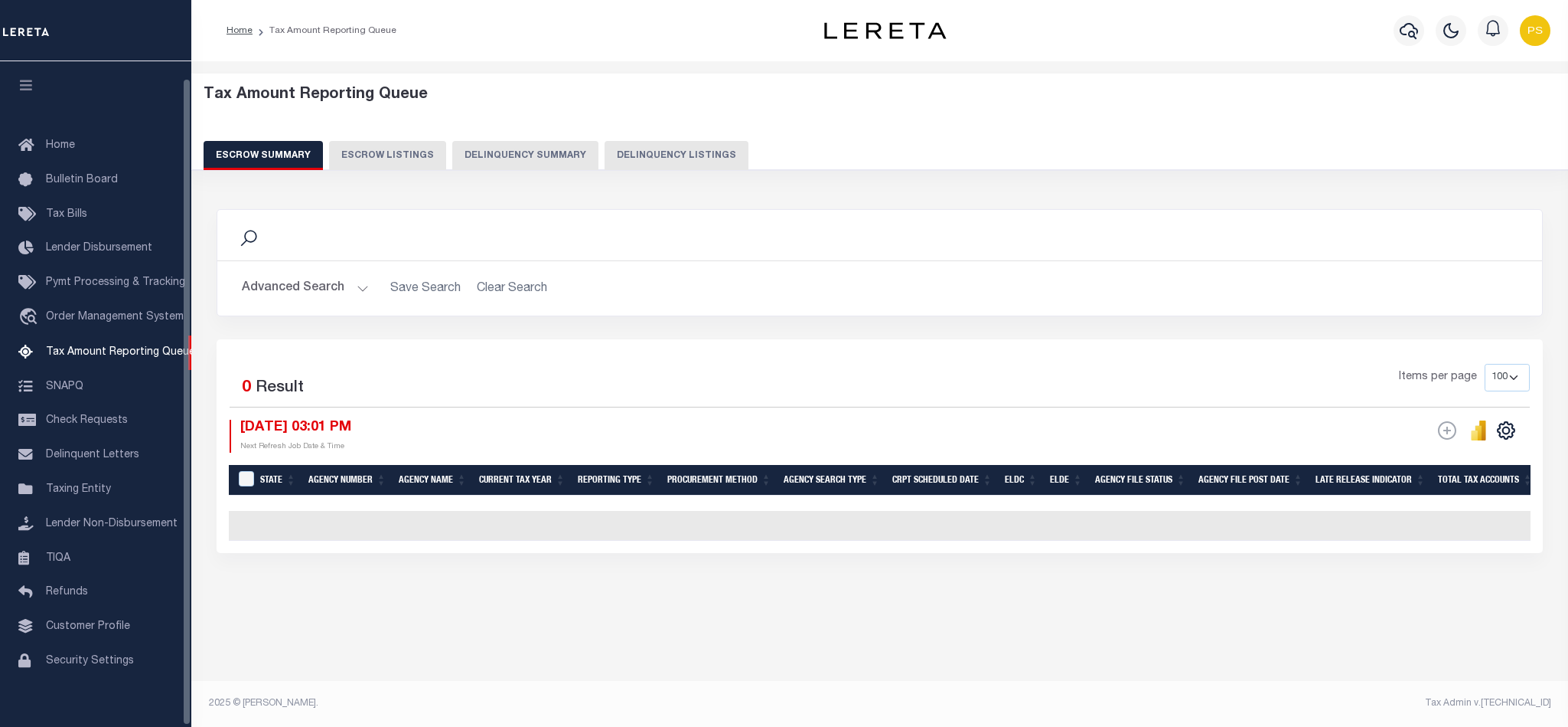
select select "100"
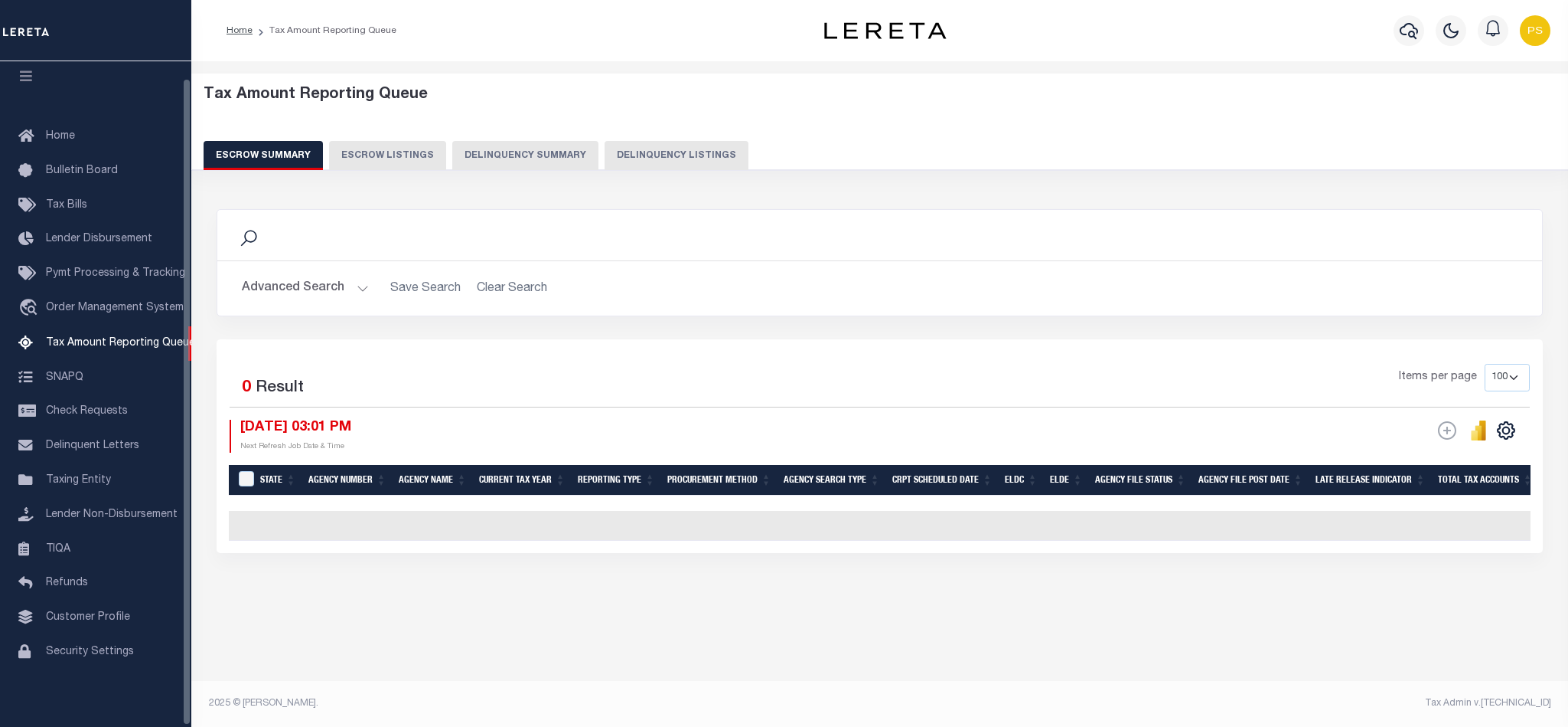
click at [657, 152] on button "Delinquency Listings" at bounding box center [676, 155] width 144 height 29
select select "100"
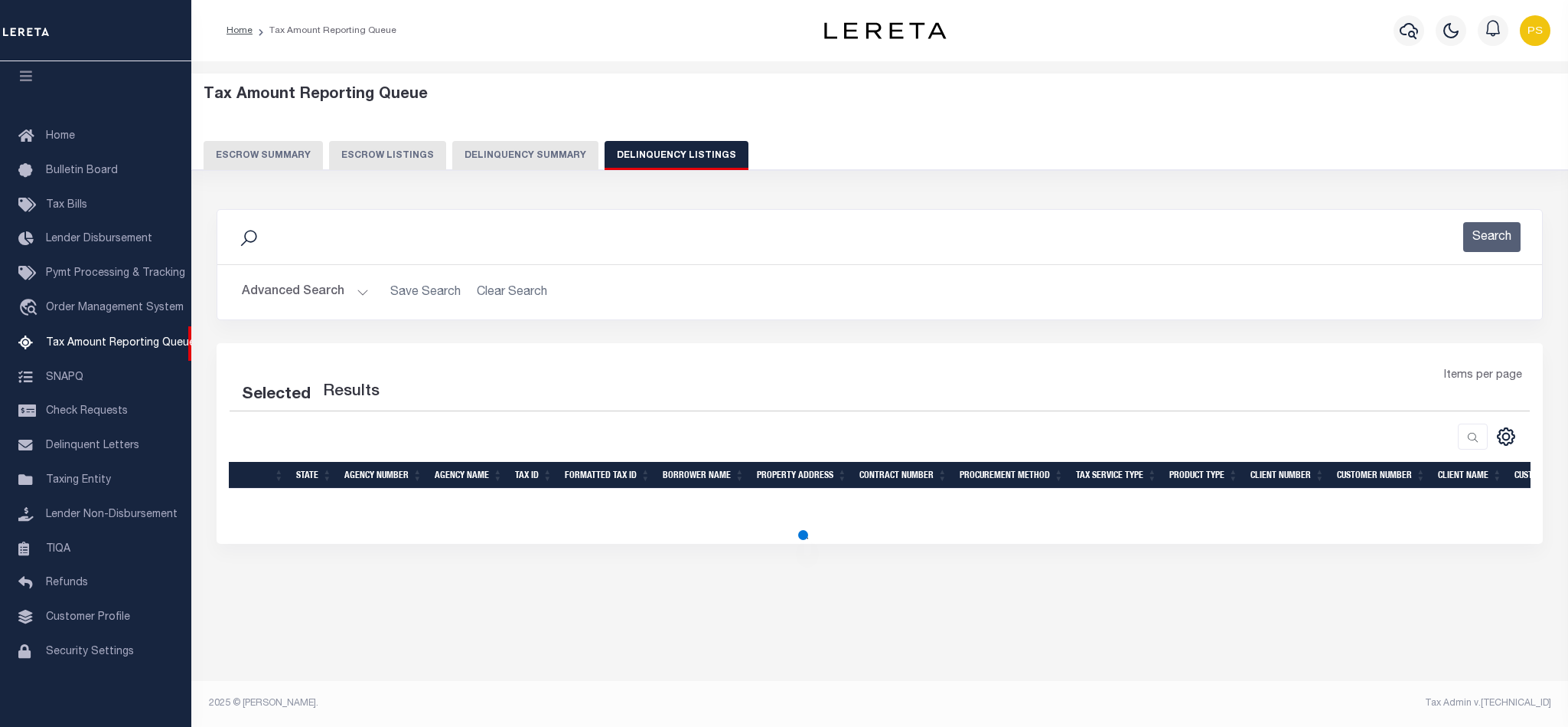
select select "100"
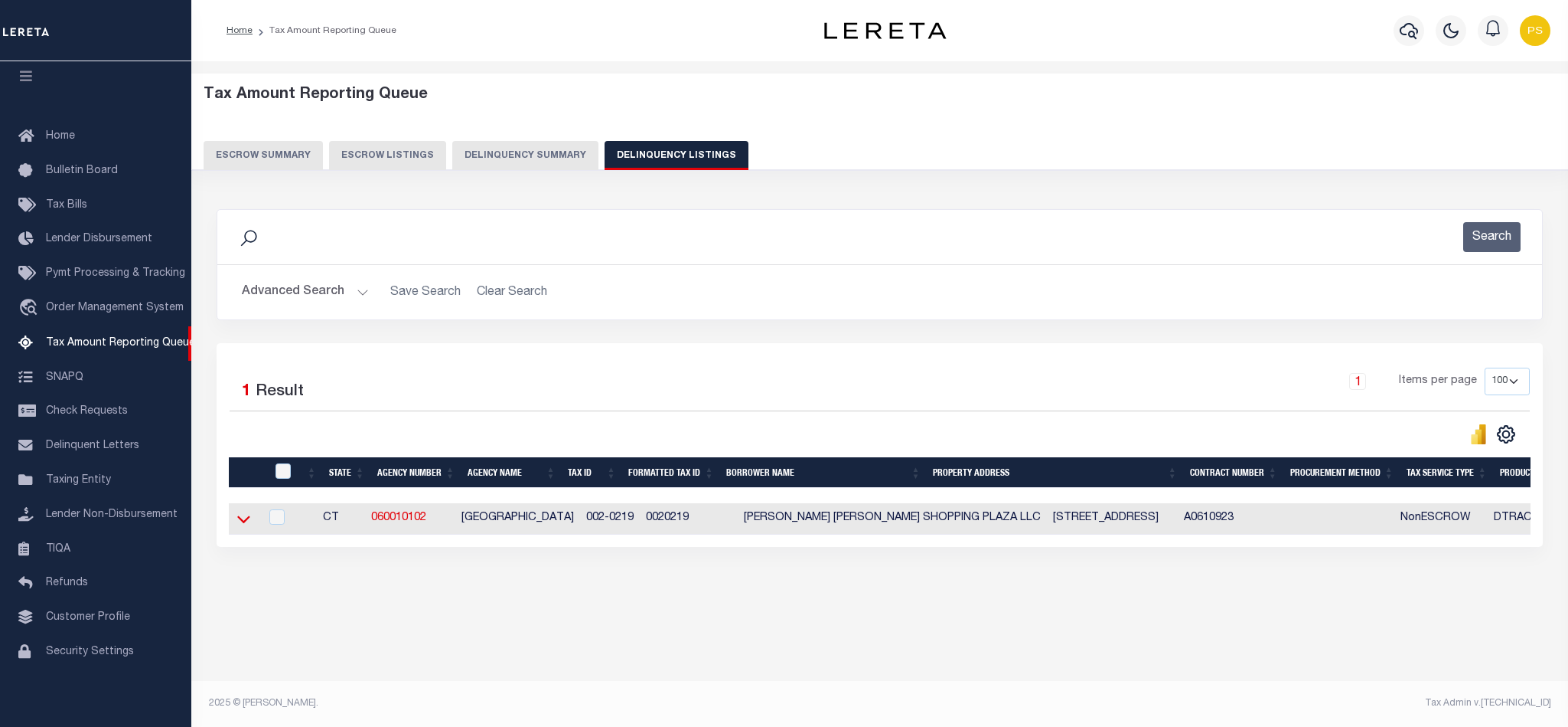
click at [244, 522] on icon at bounding box center [244, 519] width 13 height 16
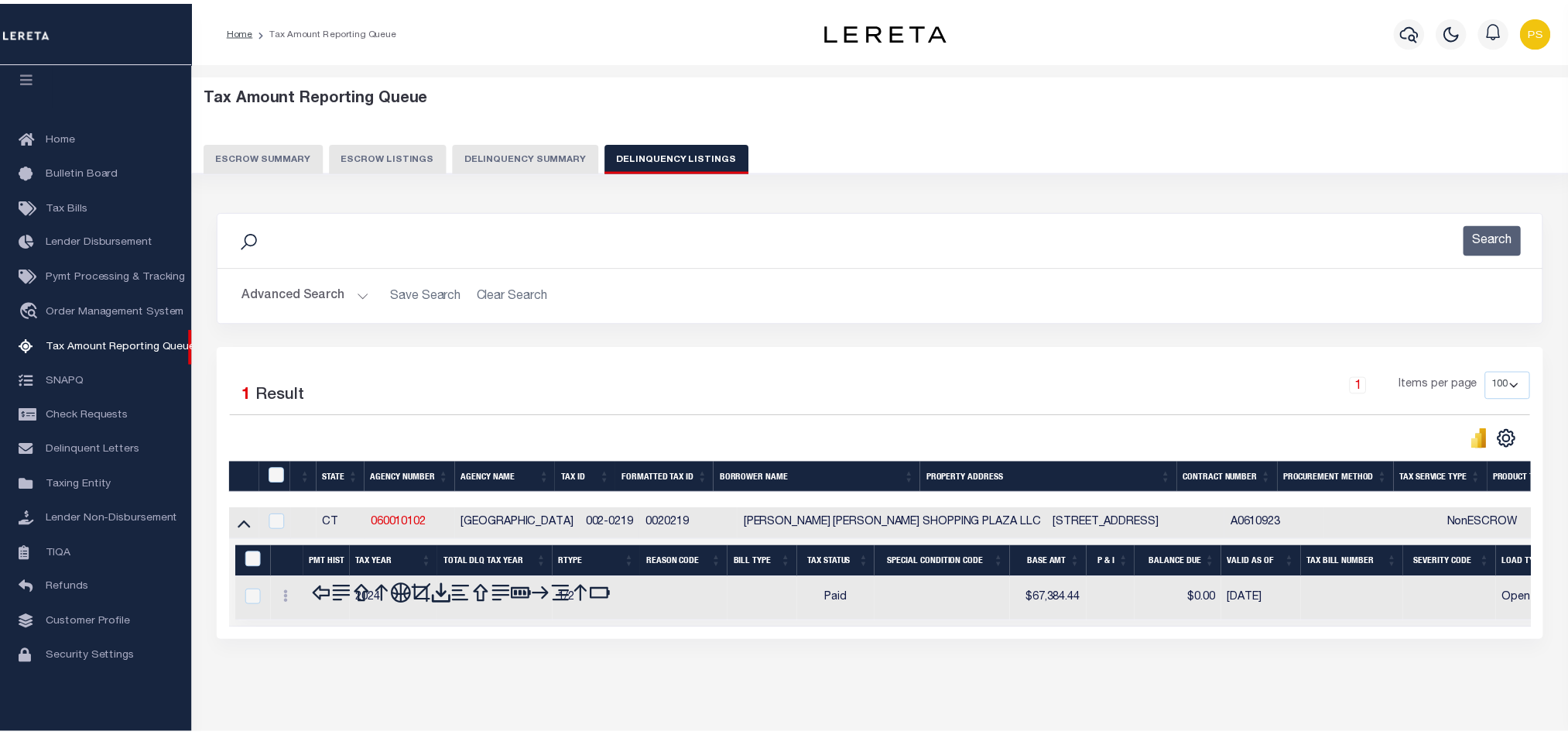
scroll to position [54, 0]
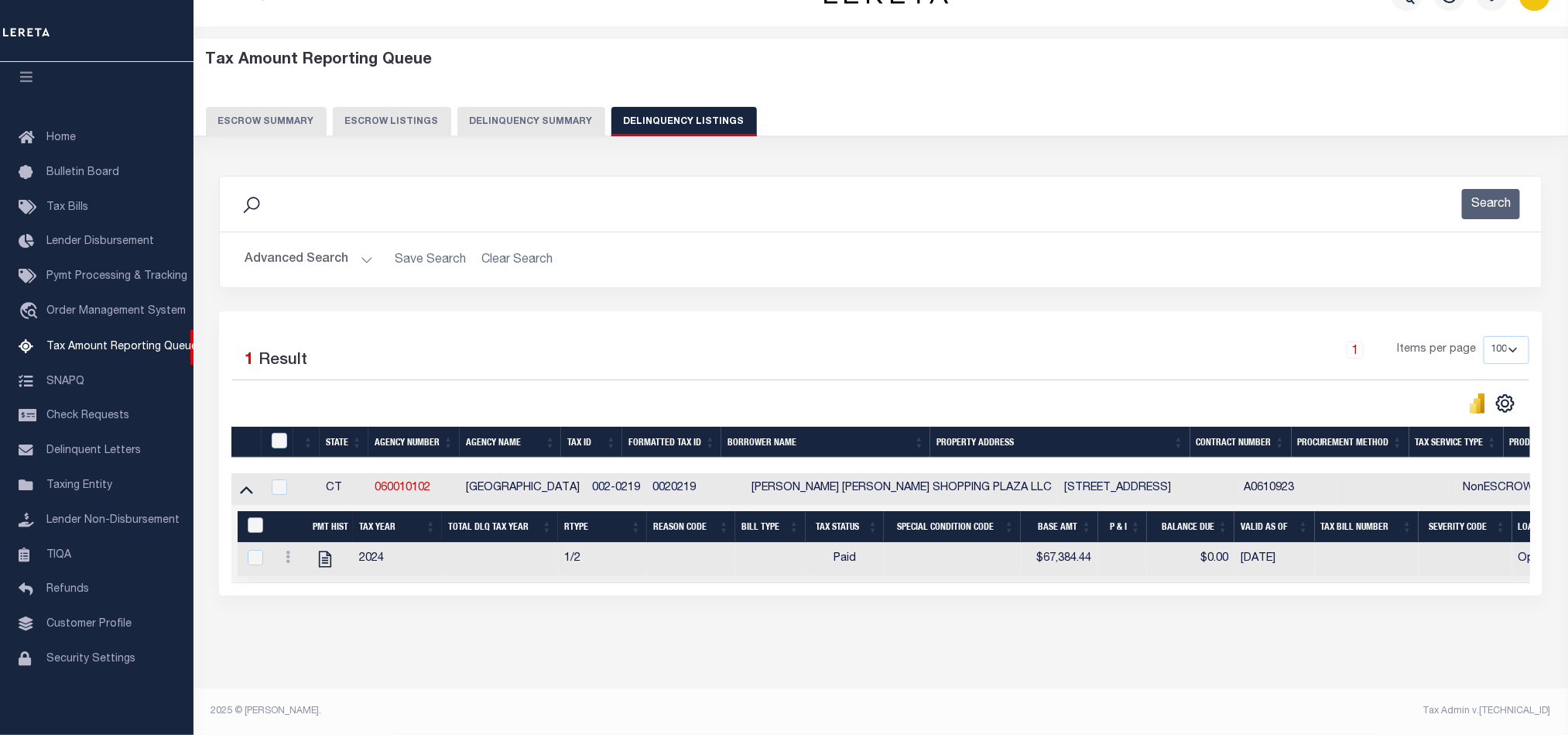
click at [255, 518] on input "&nbsp;" at bounding box center [255, 524] width 15 height 15
checkbox input "true"
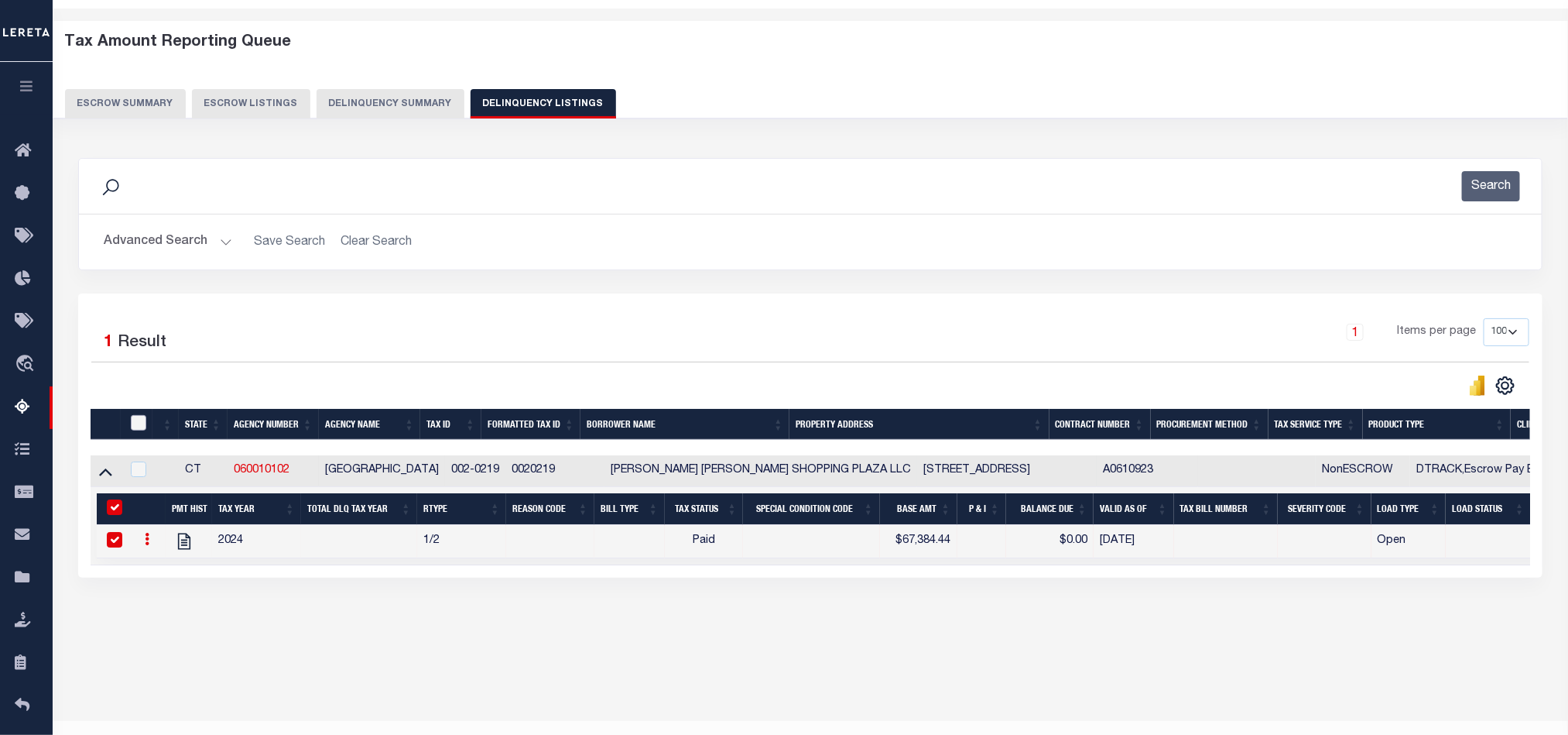
click at [135, 430] on input "checkbox" at bounding box center [138, 422] width 15 height 15
checkbox input "true"
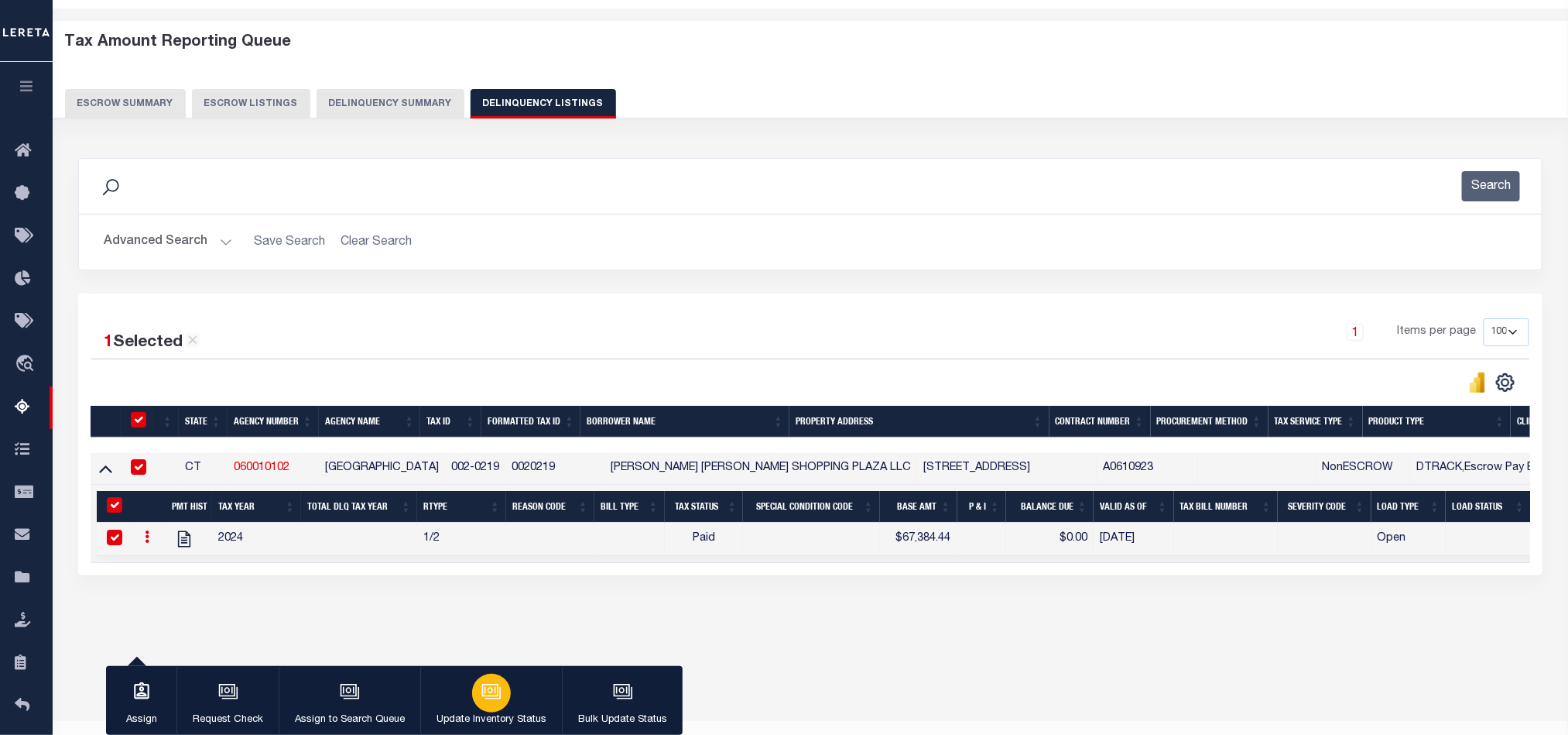
click at [510, 681] on button "Update Inventory Status" at bounding box center [491, 701] width 141 height 70
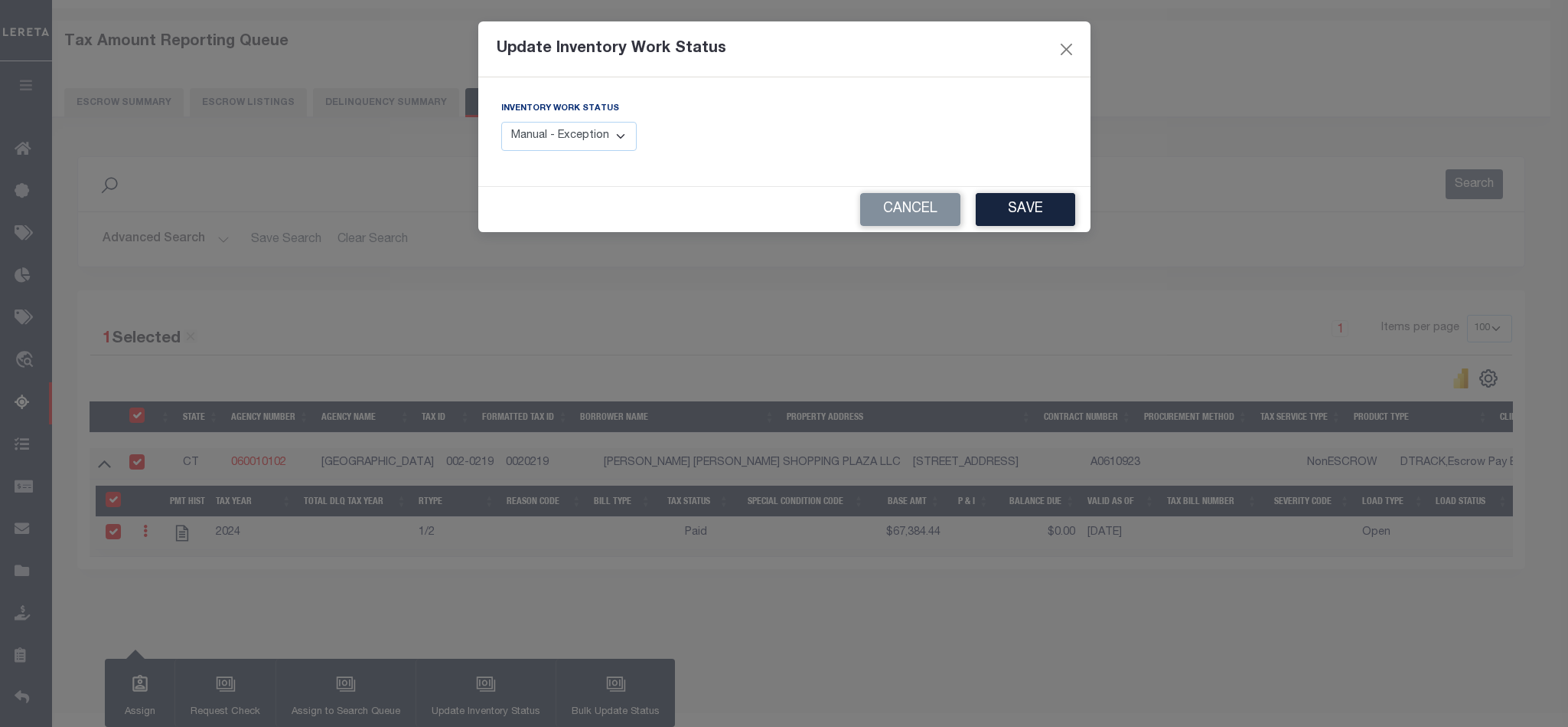
click at [582, 143] on select "Manual - Exception Pended - Awaiting Search Late Add Exception Completed" at bounding box center [569, 136] width 136 height 30
select select "4"
click at [502, 122] on select "Manual - Exception Pended - Awaiting Search Late Add Exception Completed" at bounding box center [569, 136] width 136 height 30
click at [1036, 216] on button "Save" at bounding box center [1026, 209] width 100 height 33
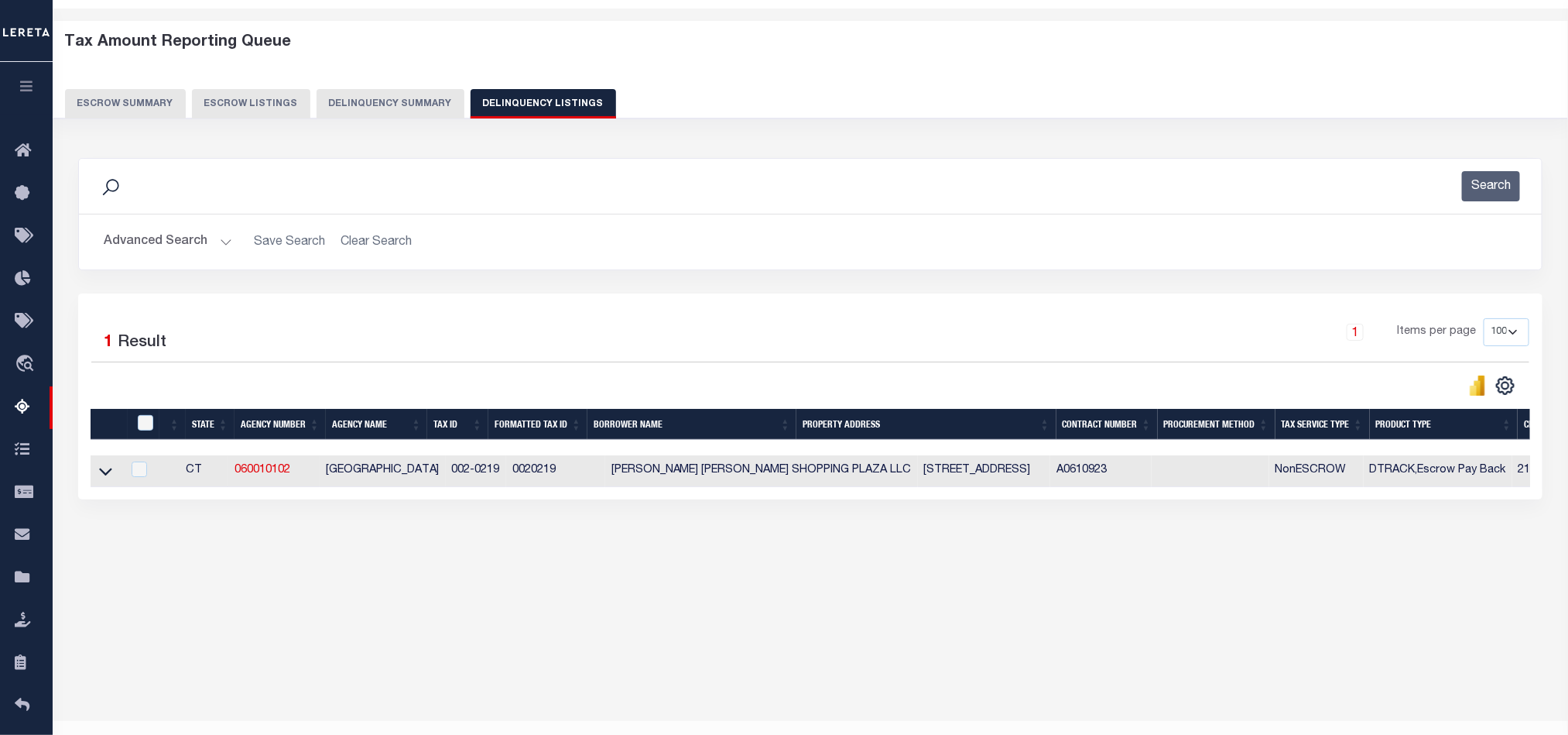
click at [140, 241] on button "Advanced Search" at bounding box center [168, 241] width 128 height 30
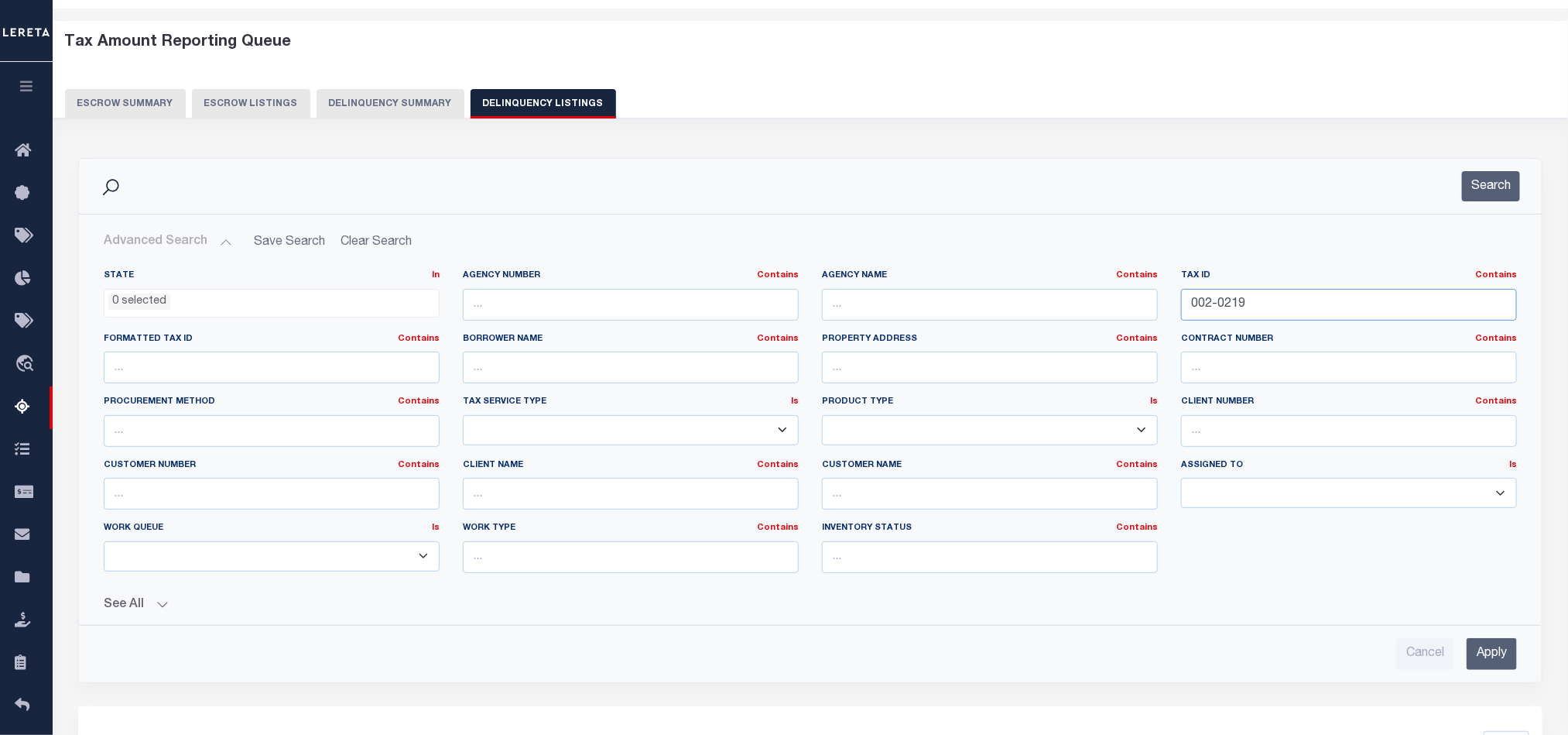
click at [1234, 302] on input "002-0219" at bounding box center [1349, 304] width 336 height 32
paste input "1394"
type input "002-1394"
click at [1503, 660] on input "Apply" at bounding box center [1492, 654] width 50 height 32
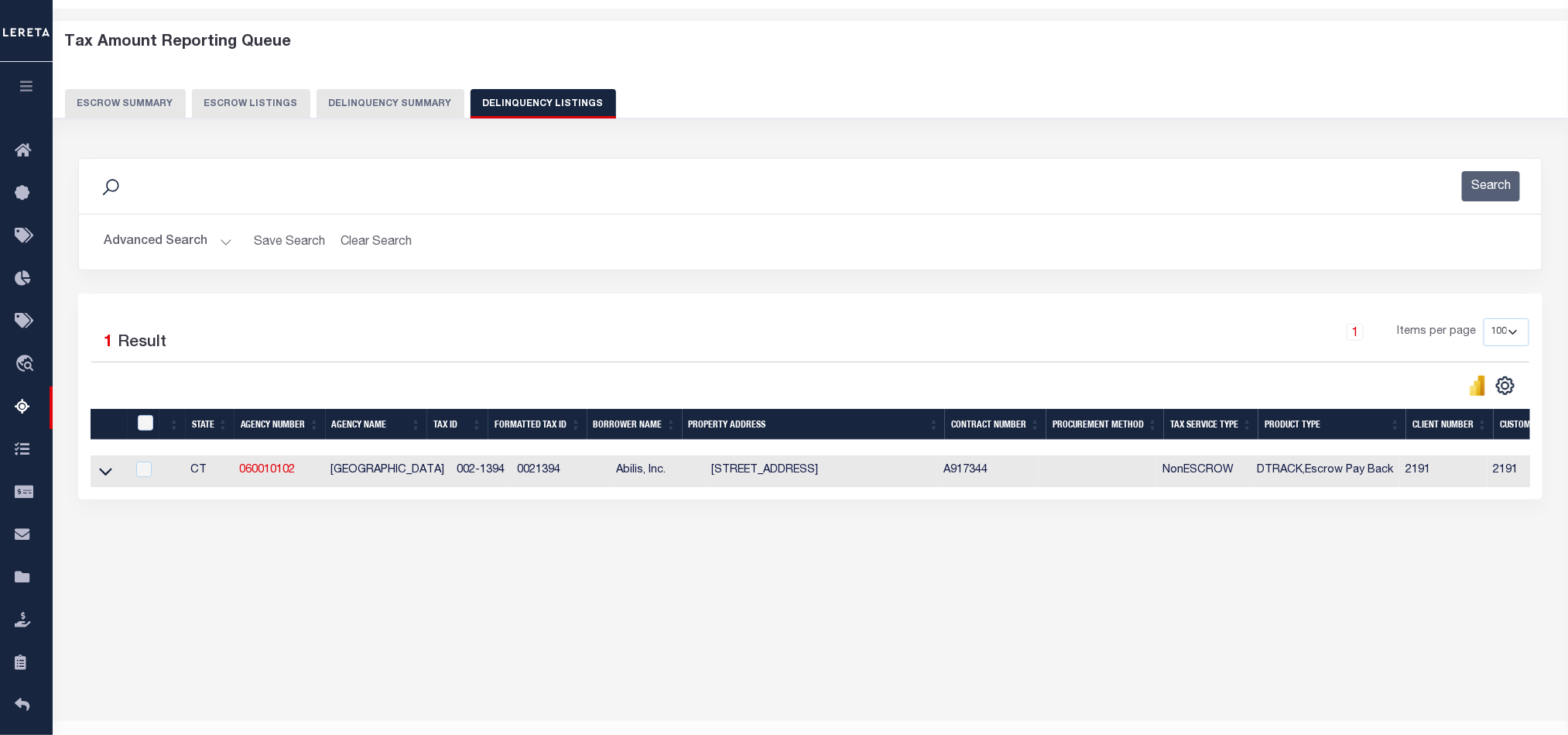
drag, startPoint x: 103, startPoint y: 478, endPoint x: 440, endPoint y: 488, distance: 337.1
click at [103, 476] on icon at bounding box center [106, 472] width 13 height 8
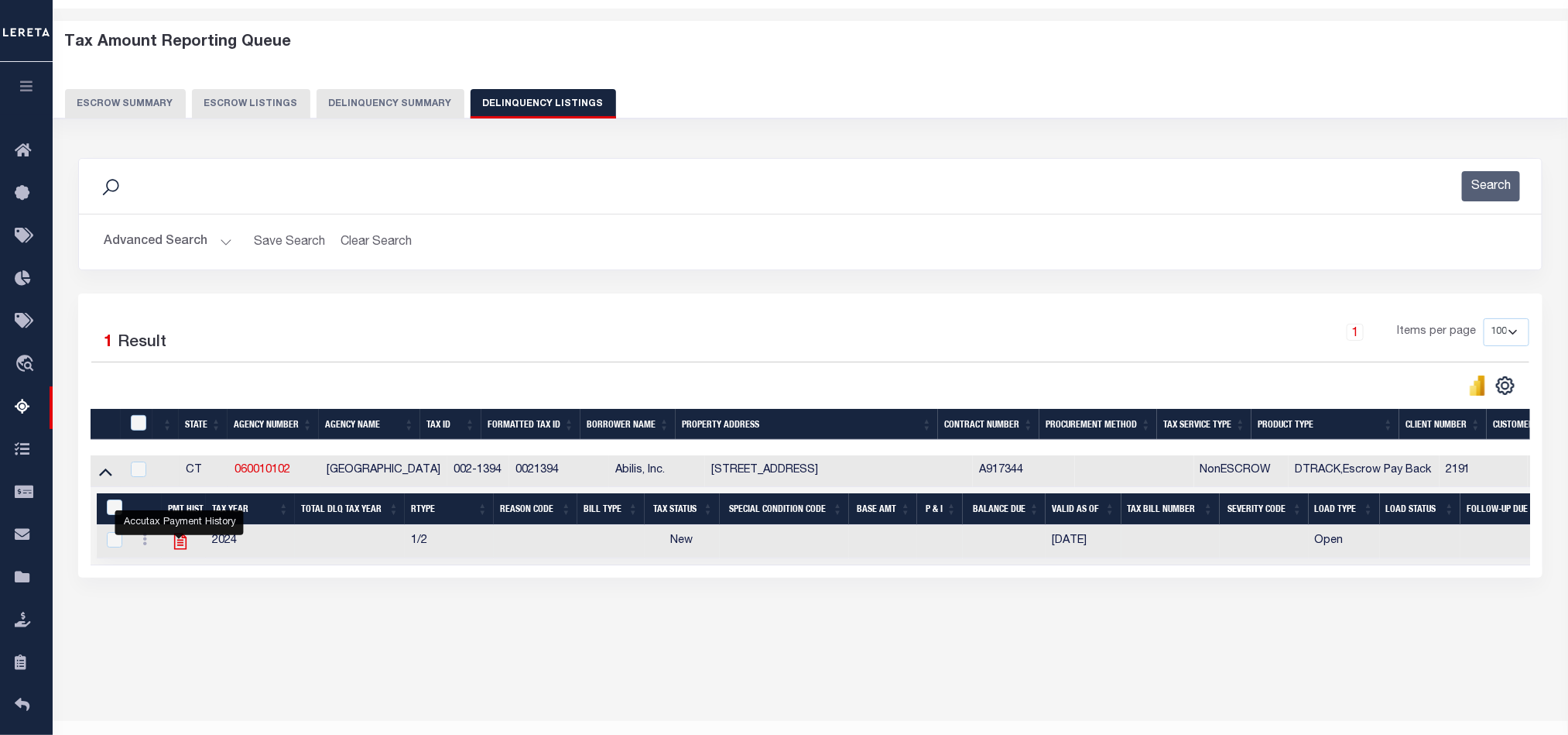
click at [172, 550] on icon "" at bounding box center [180, 541] width 20 height 20
checkbox input "true"
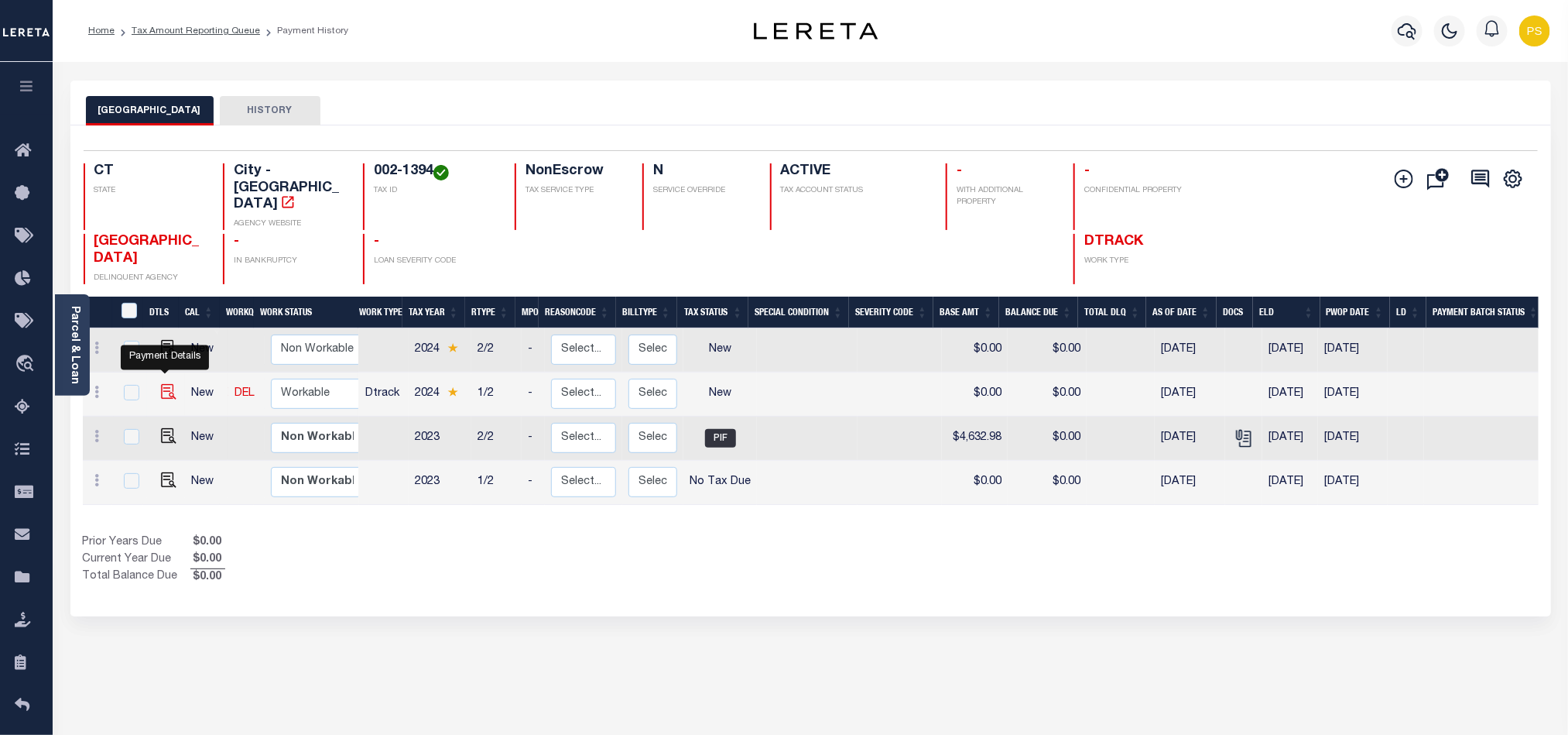
click at [163, 384] on img "" at bounding box center [168, 391] width 15 height 15
checkbox input "true"
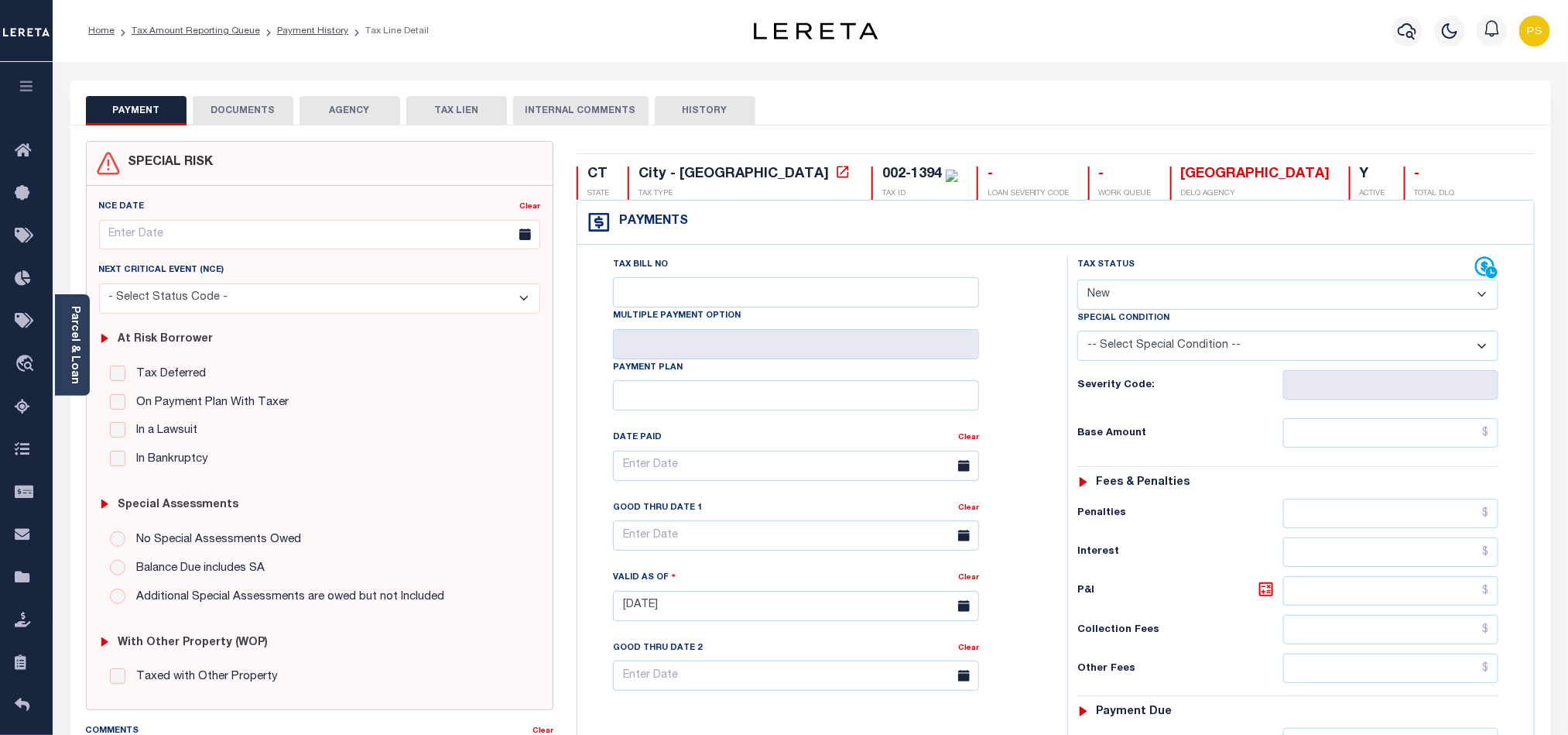
click at [1158, 302] on select "- Select Status Code - Open Due/Unpaid Paid Incomplete No Tax Due Internal Refu…" at bounding box center [1288, 294] width 421 height 30
select select "NTX"
click at [1077, 281] on select "- Select Status Code - Open Due/Unpaid Paid Incomplete No Tax Due Internal Refu…" at bounding box center [1288, 294] width 421 height 30
type input "[DATE]"
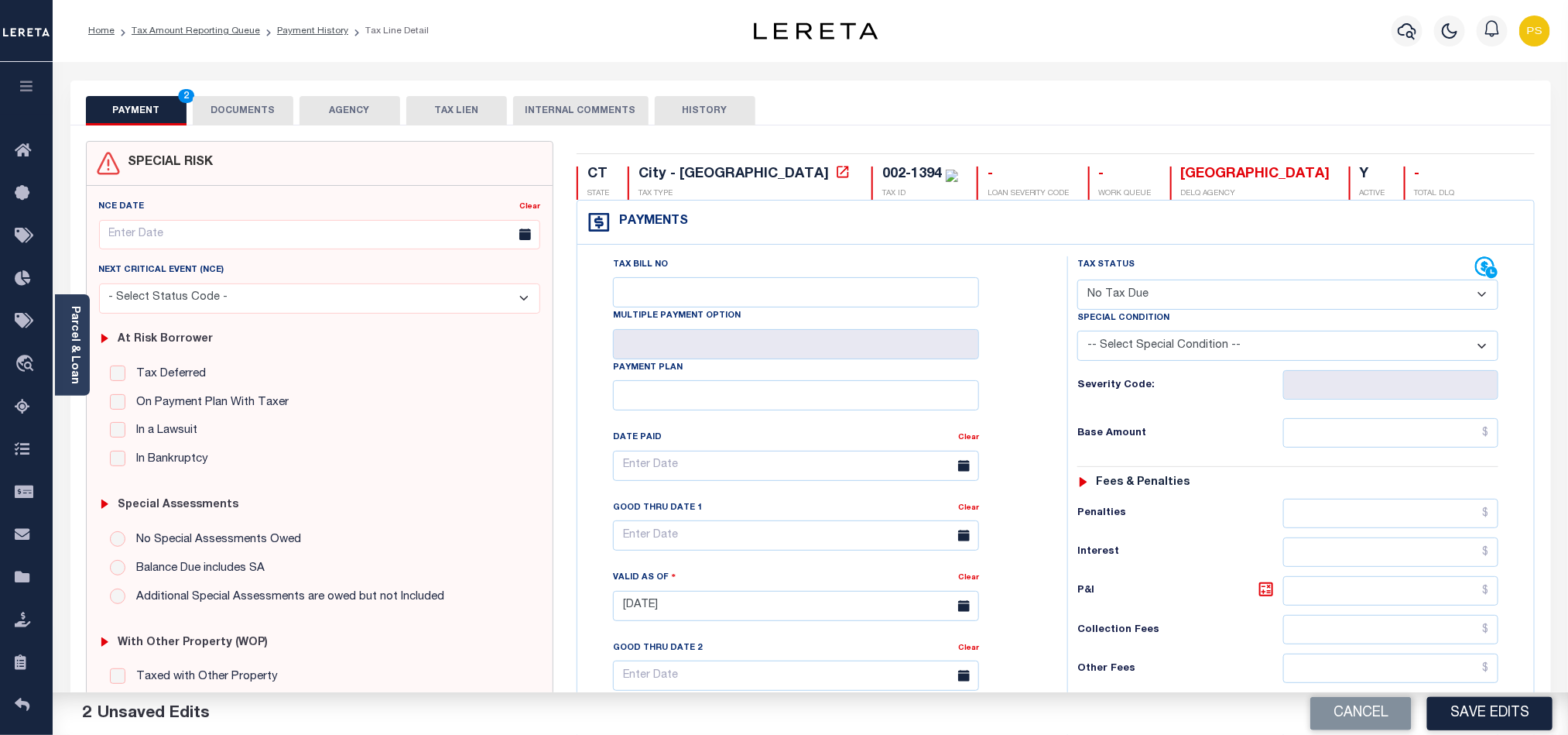
click at [1266, 364] on div "Severity Code:" at bounding box center [1288, 381] width 445 height 39
click at [1117, 351] on select "-- Select Special Condition -- 3RD PARTY TAX LIEN AGENCY TAX LIEN (A.K.A Inside…" at bounding box center [1288, 346] width 421 height 30
select select "5"
click at [1077, 334] on select "-- Select Special Condition -- 3RD PARTY TAX LIEN AGENCY TAX LIEN (A.K.A Inside…" at bounding box center [1288, 346] width 421 height 30
click at [1452, 444] on input "text" at bounding box center [1392, 433] width 216 height 29
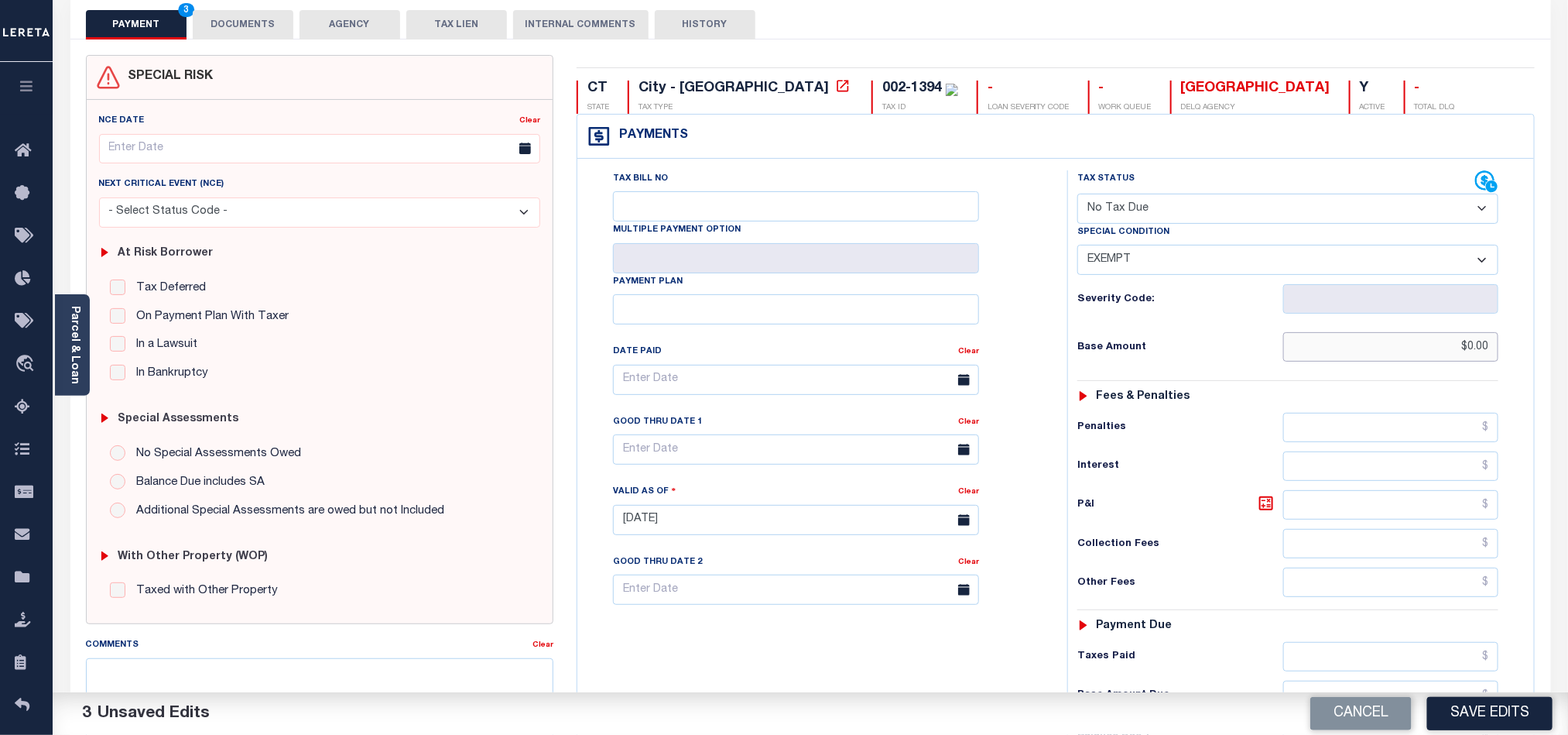
scroll to position [416, 0]
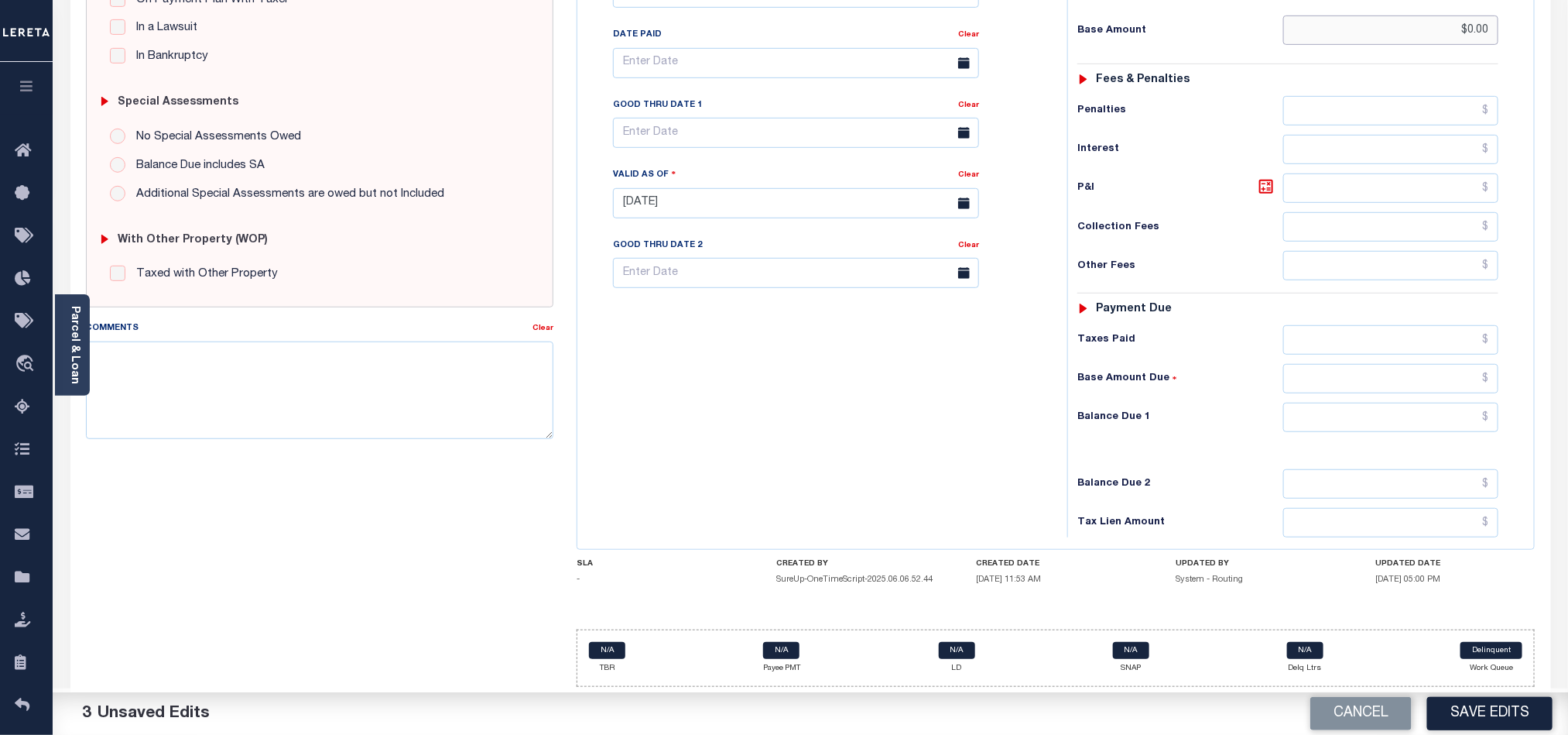
type input "$0.00"
click at [1413, 423] on input "text" at bounding box center [1392, 417] width 216 height 29
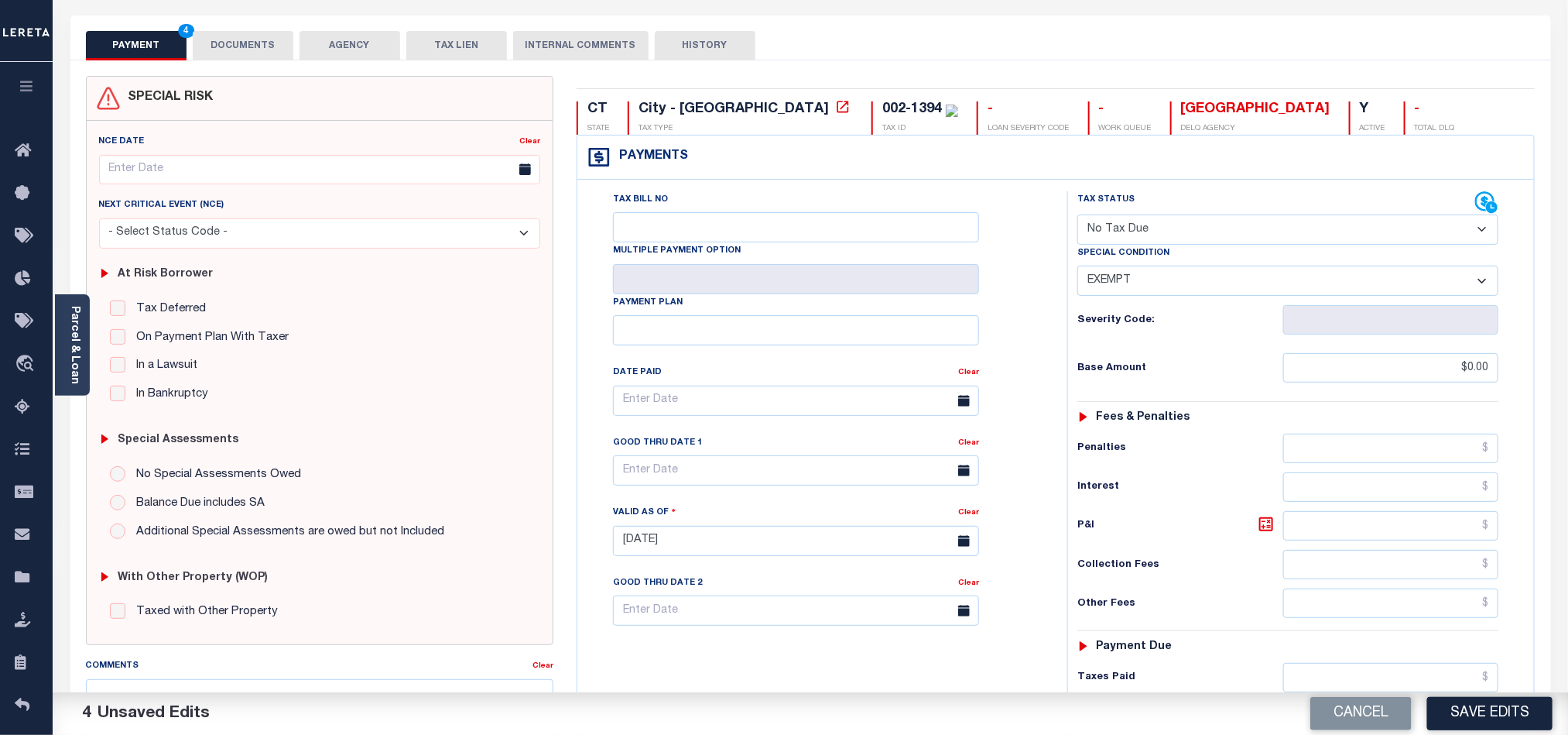
scroll to position [0, 0]
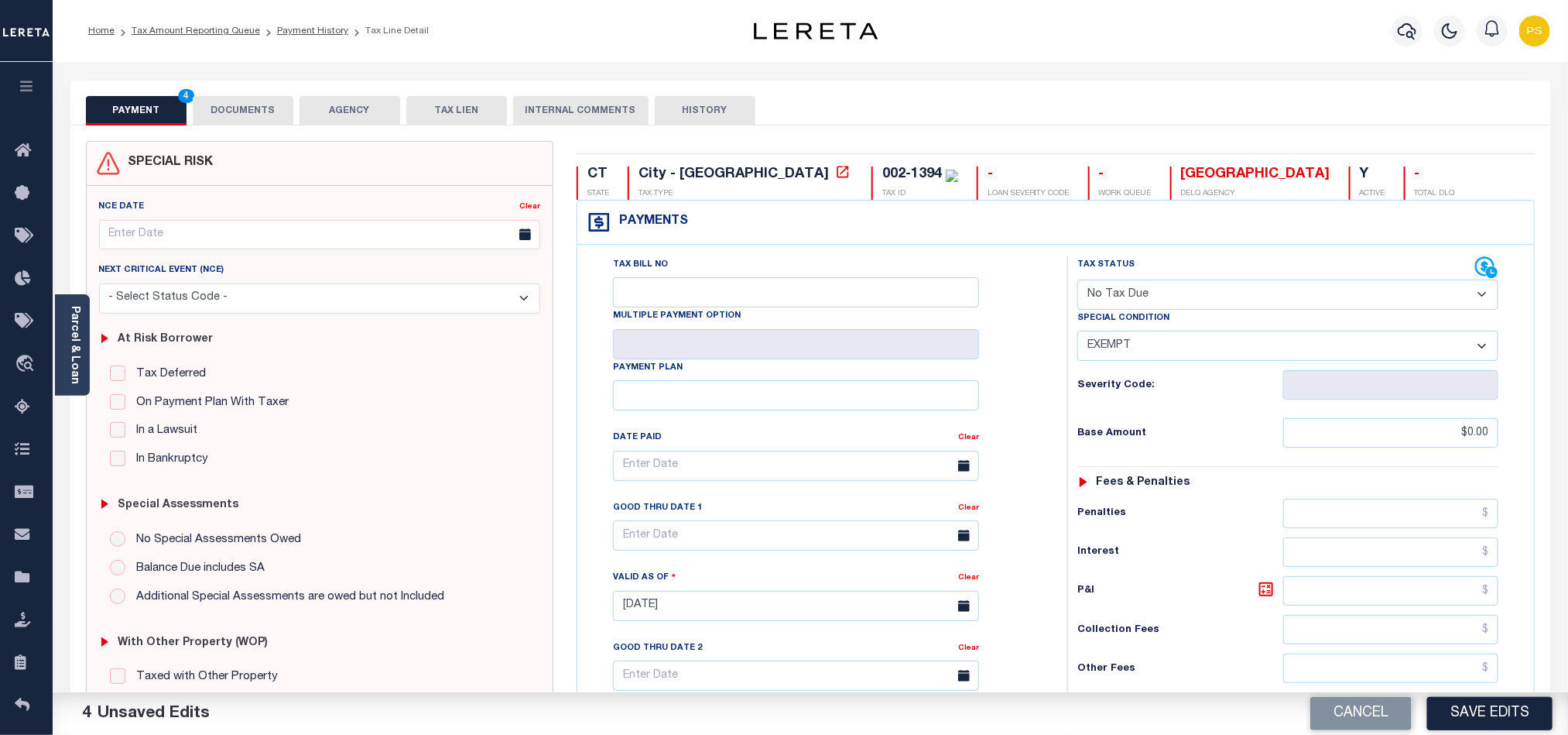
type input "$0.00"
click at [255, 111] on button "DOCUMENTS" at bounding box center [243, 111] width 101 height 29
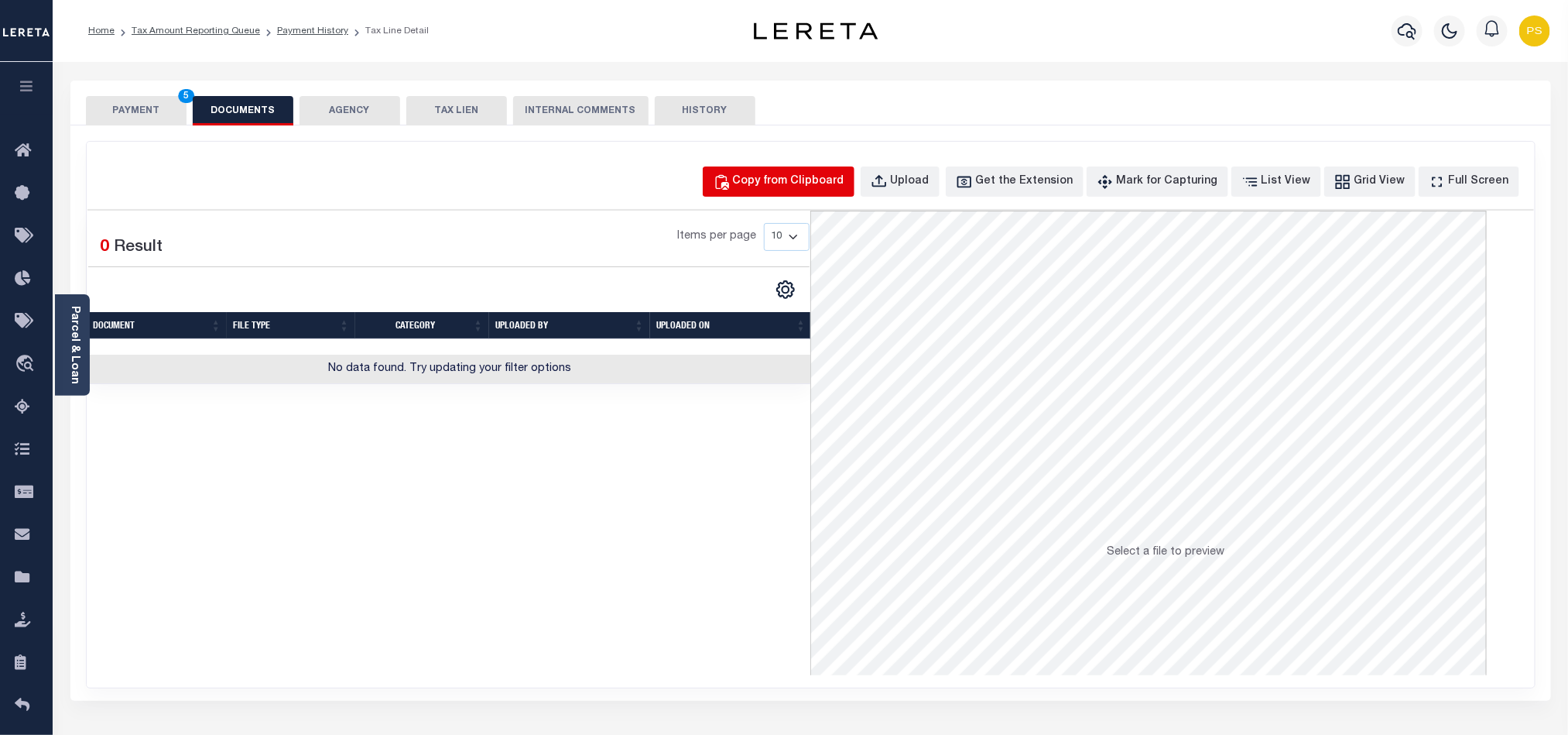
click at [789, 179] on div "Copy from Clipboard" at bounding box center [788, 181] width 111 height 17
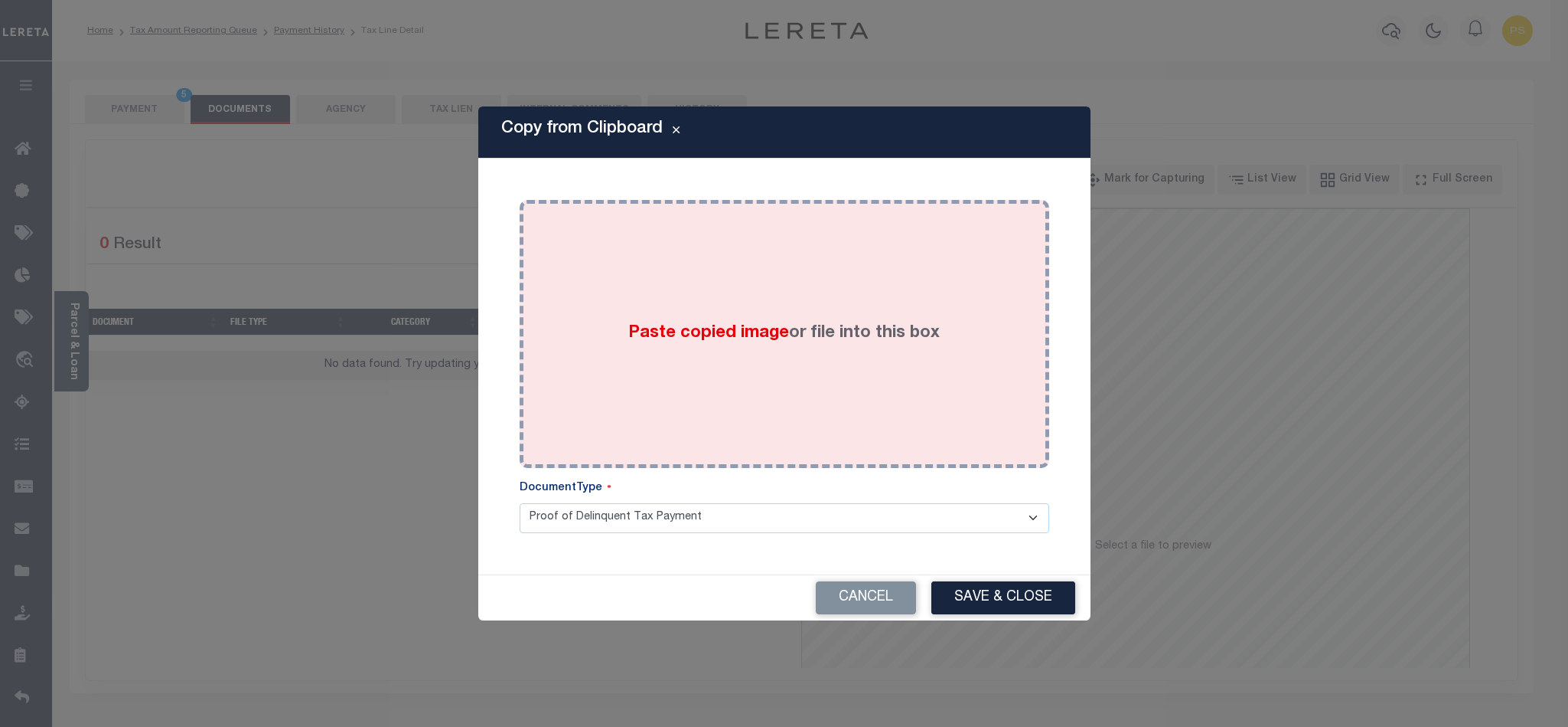
click at [678, 343] on label "Paste copied image or file into this box" at bounding box center [784, 333] width 312 height 25
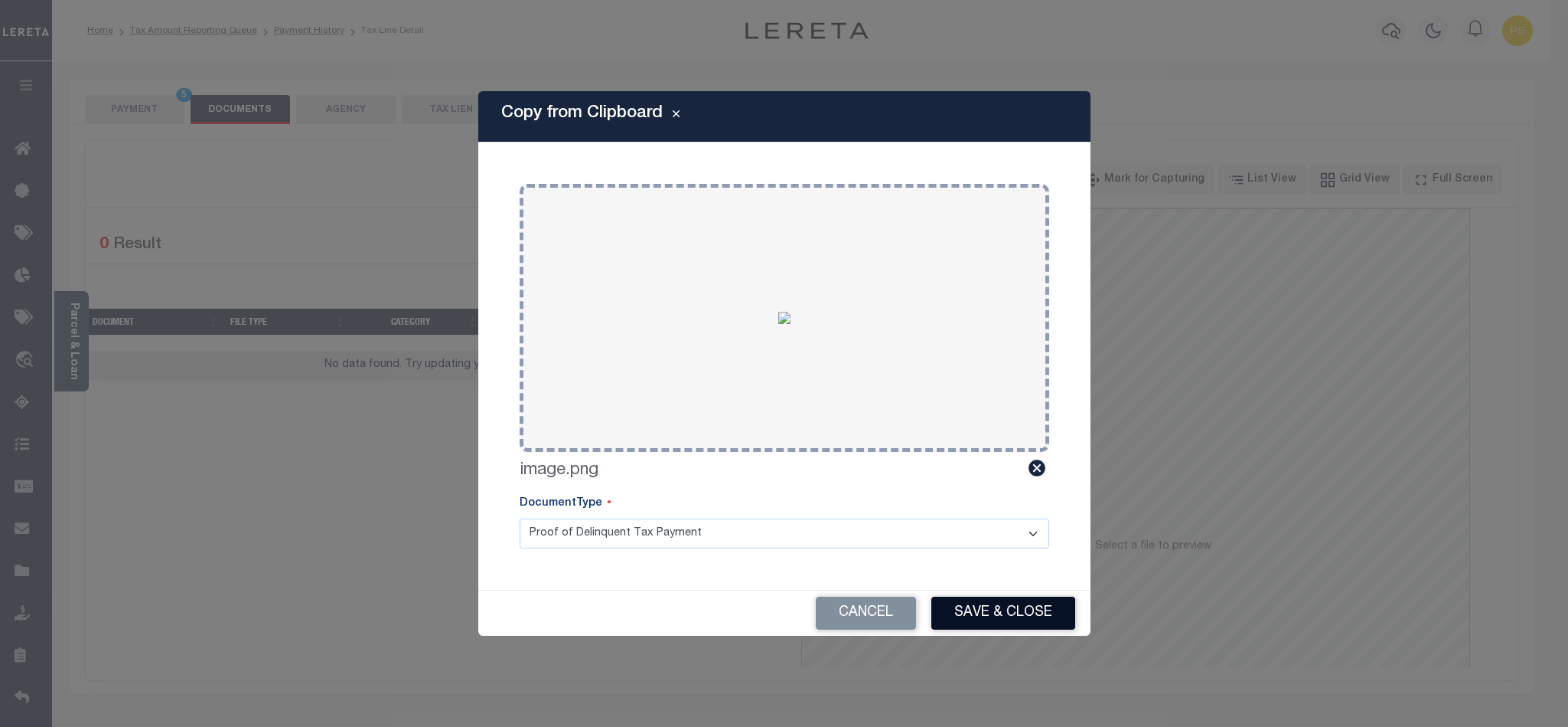
click at [987, 614] on button "Save & Close" at bounding box center [1003, 613] width 144 height 33
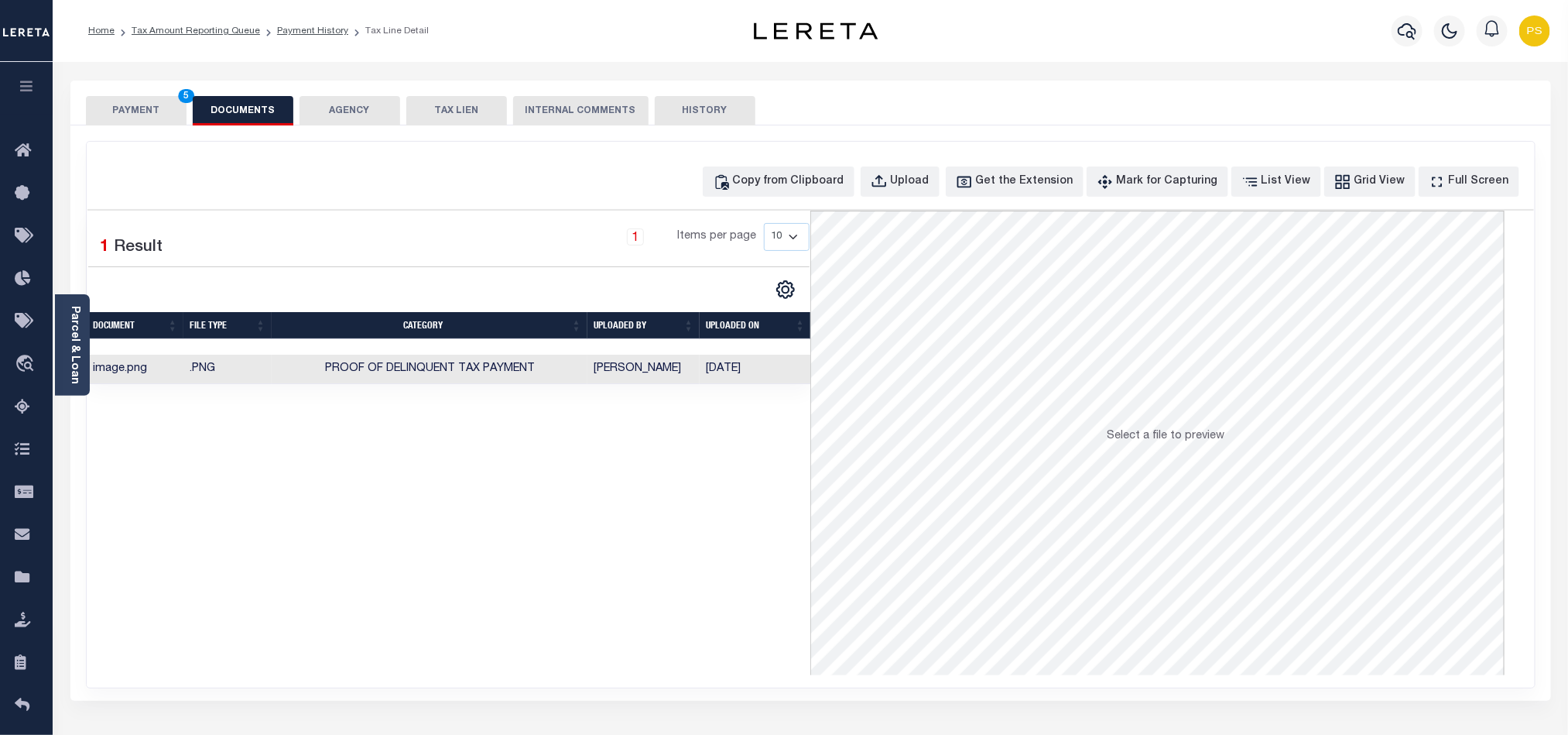
click at [131, 115] on button "PAYMENT 5" at bounding box center [137, 111] width 101 height 29
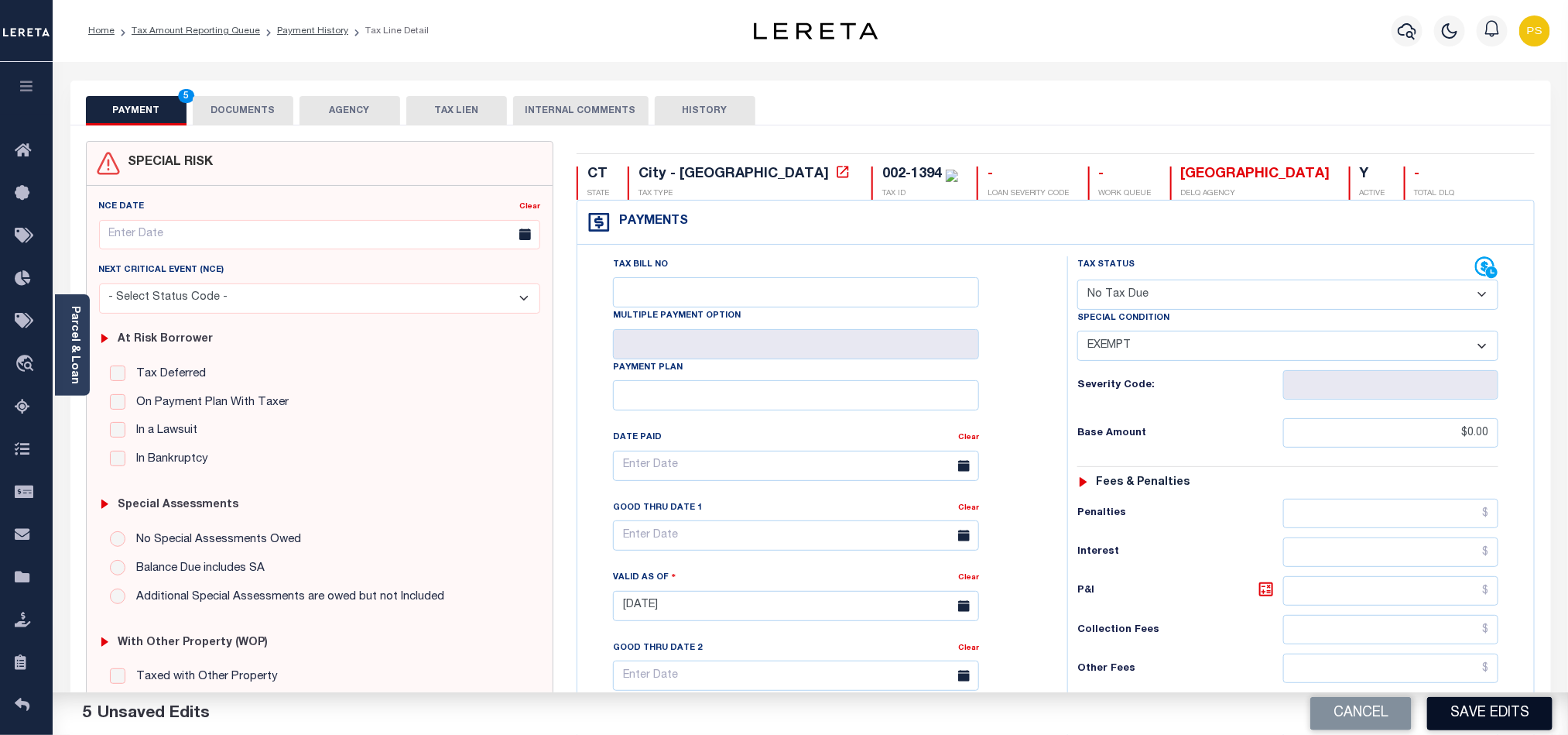
click at [1501, 711] on button "Save Edits" at bounding box center [1490, 713] width 125 height 33
checkbox input "false"
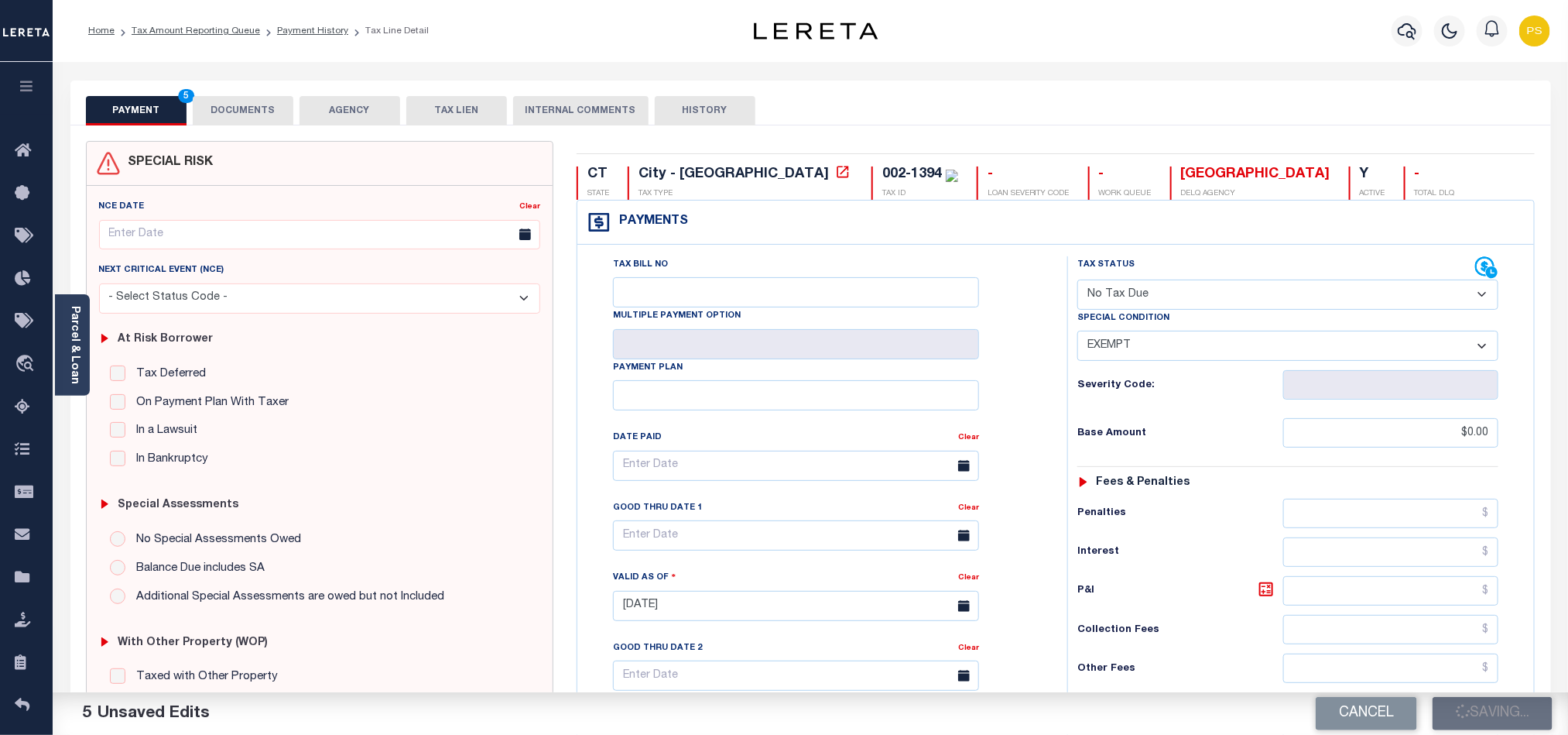
type input "$0"
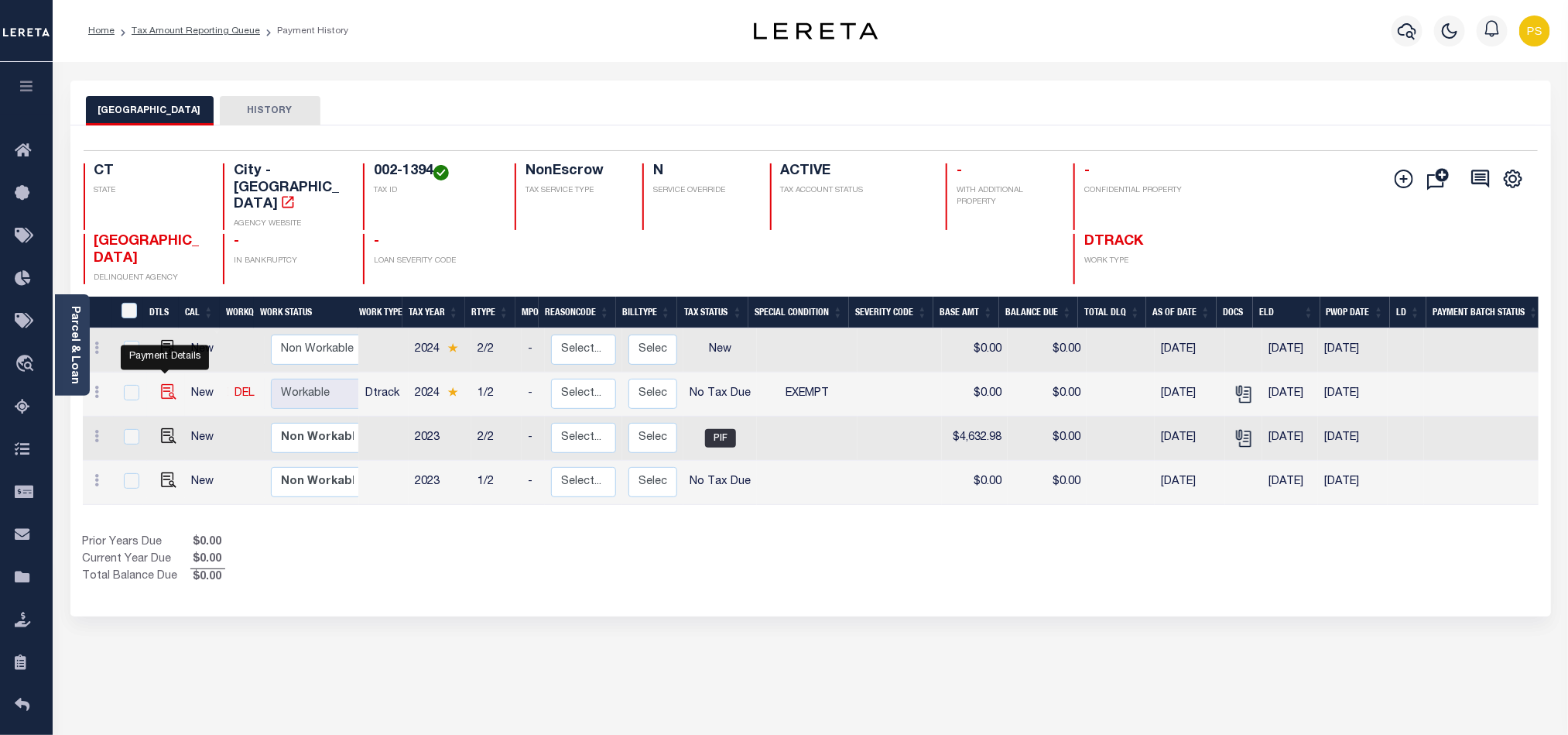
click at [161, 384] on img "" at bounding box center [168, 391] width 15 height 15
checkbox input "true"
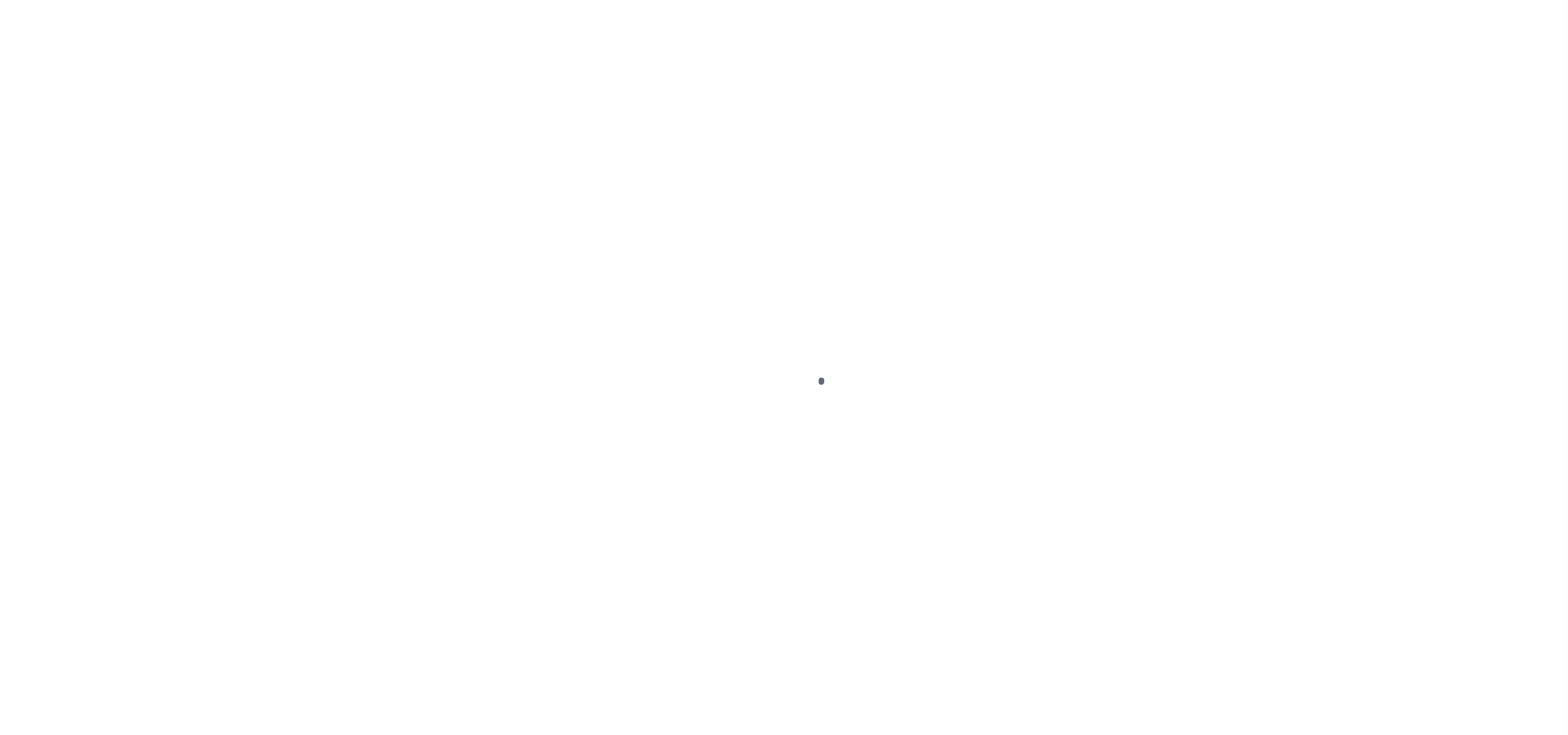
select select "NTX"
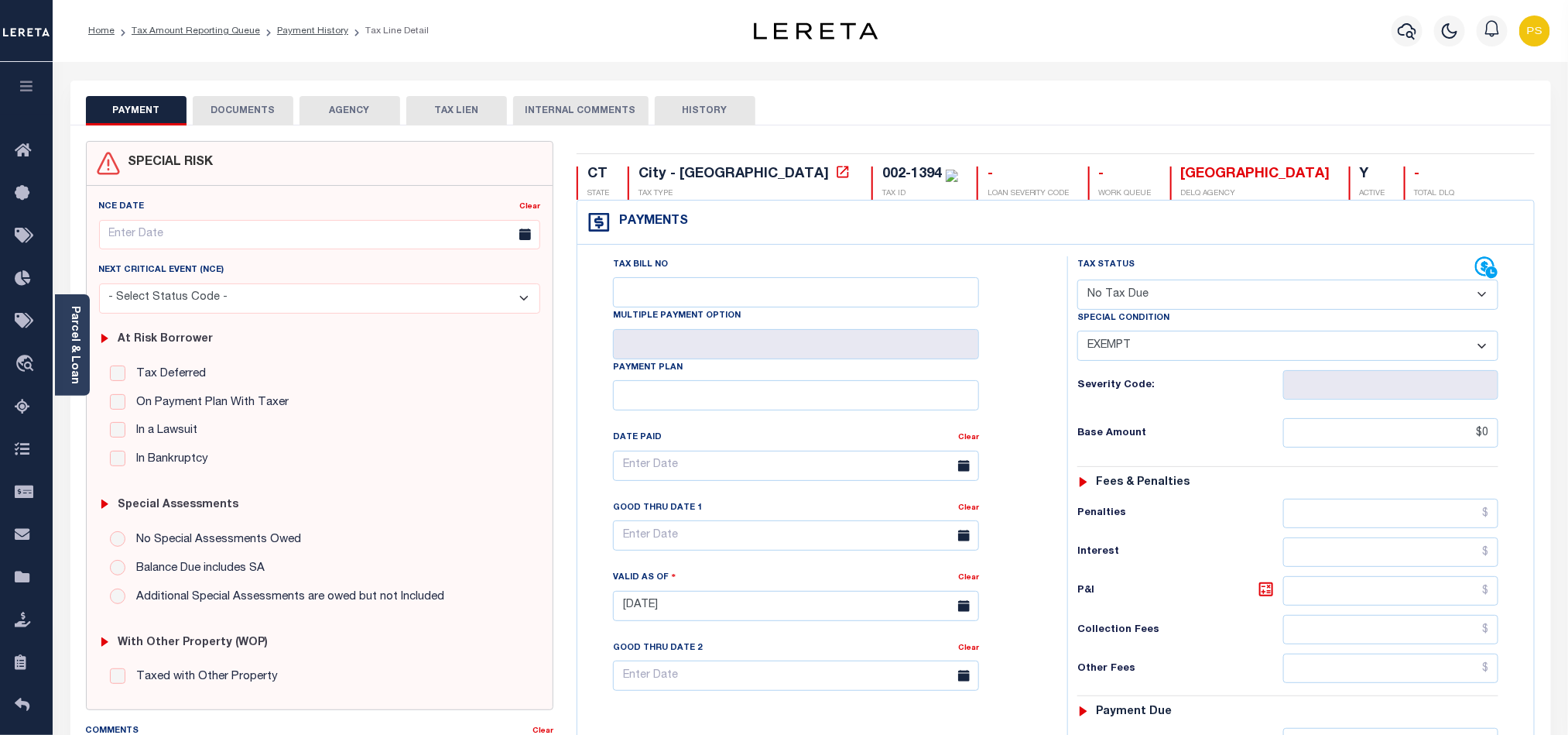
click at [1149, 350] on select "-- Select Special Condition -- 3RD PARTY TAX LIEN AGENCY TAX LIEN (A.K.A Inside…" at bounding box center [1288, 346] width 421 height 30
select select "0"
click at [1077, 334] on select "-- Select Special Condition -- 3RD PARTY TAX LIEN AGENCY TAX LIEN (A.K.A Inside…" at bounding box center [1288, 346] width 421 height 30
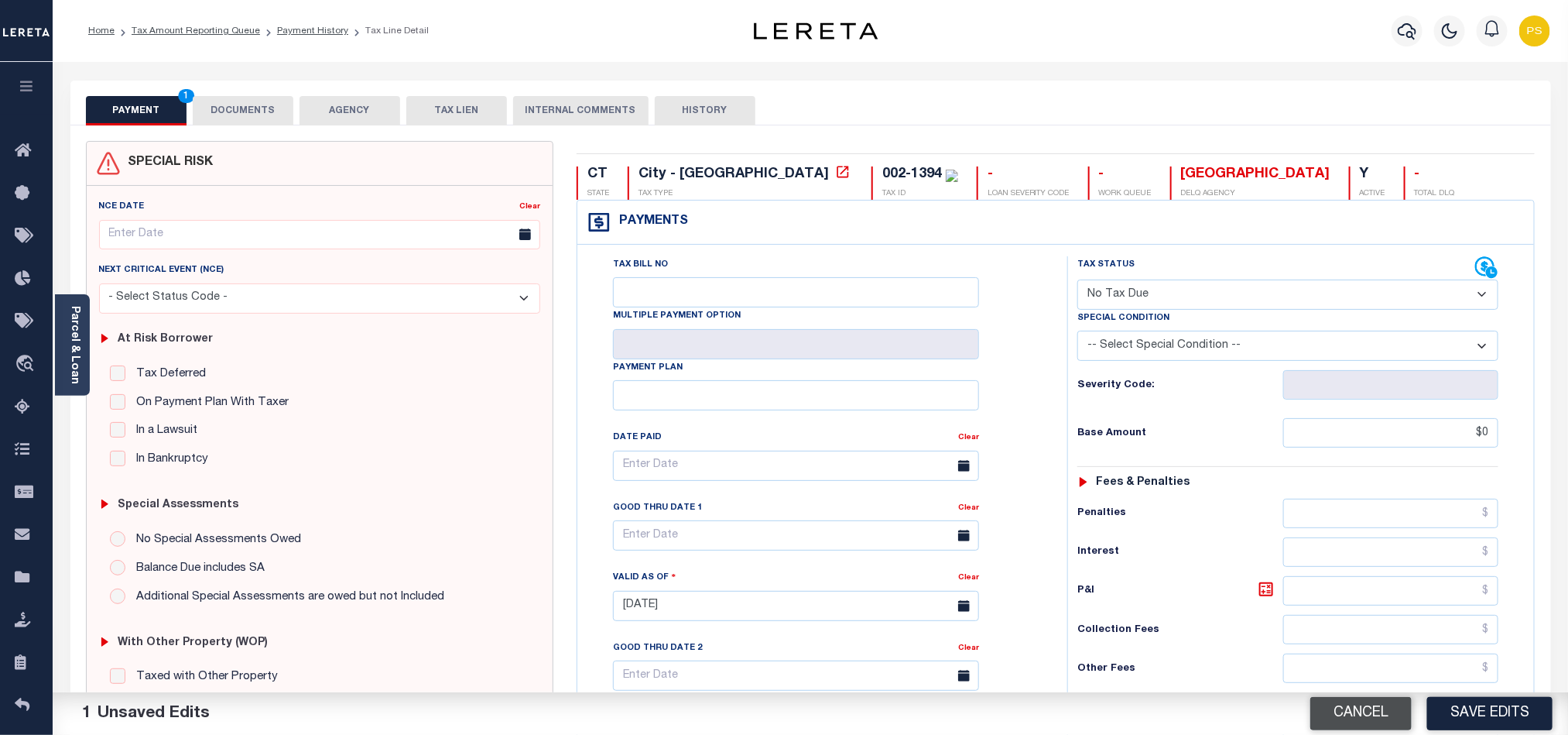
scroll to position [233, 0]
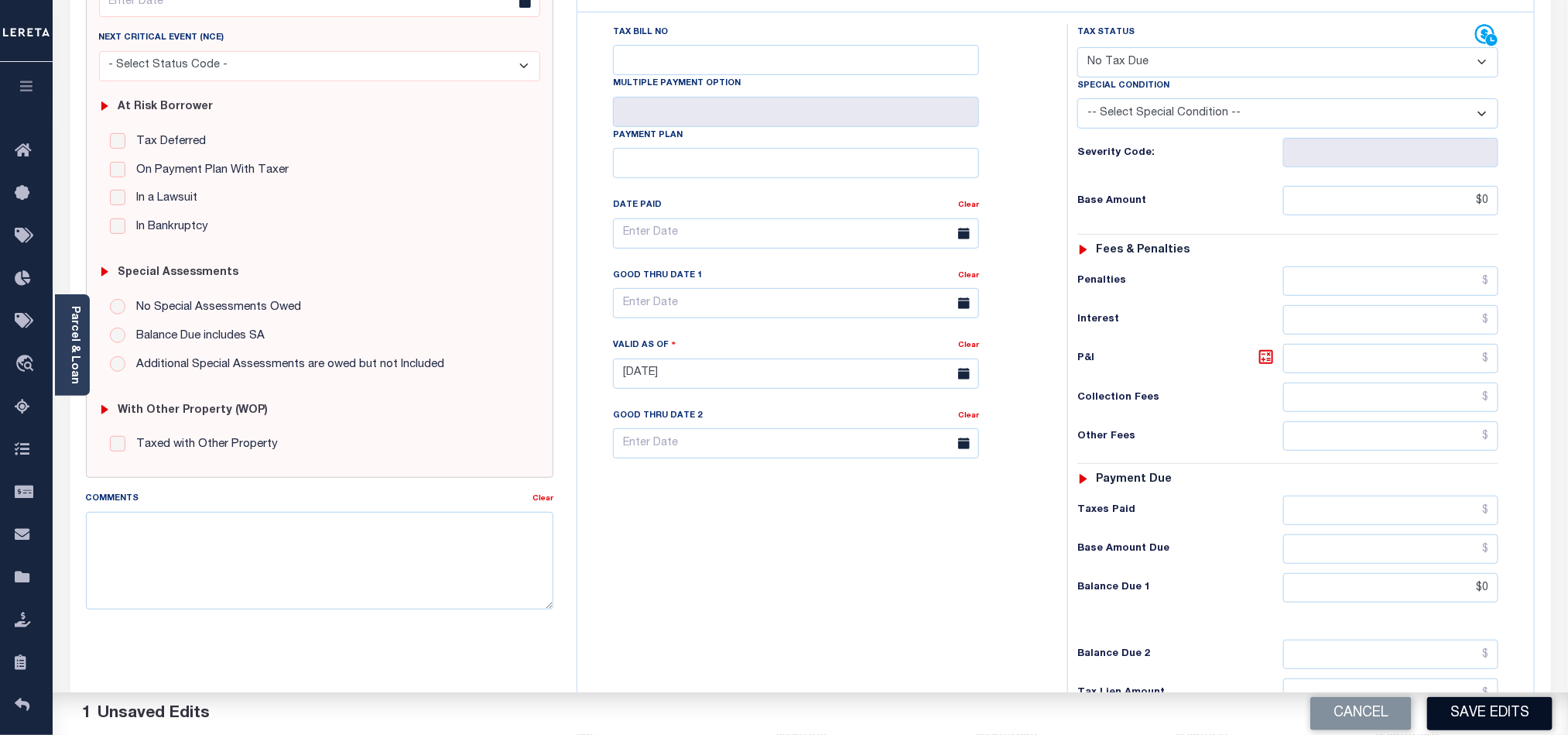
click at [1484, 713] on button "Save Edits" at bounding box center [1490, 713] width 125 height 33
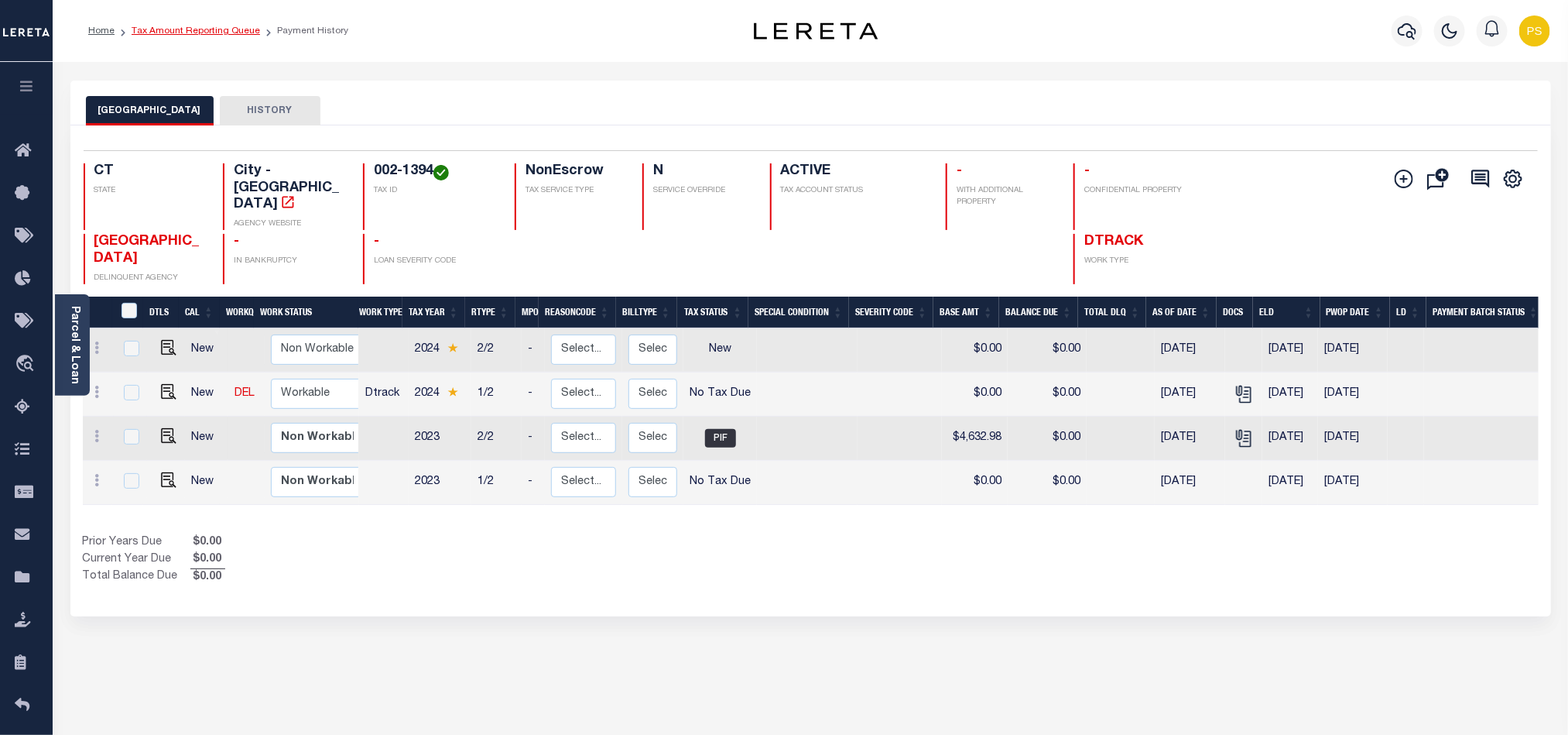
click at [221, 31] on link "Tax Amount Reporting Queue" at bounding box center [196, 30] width 128 height 9
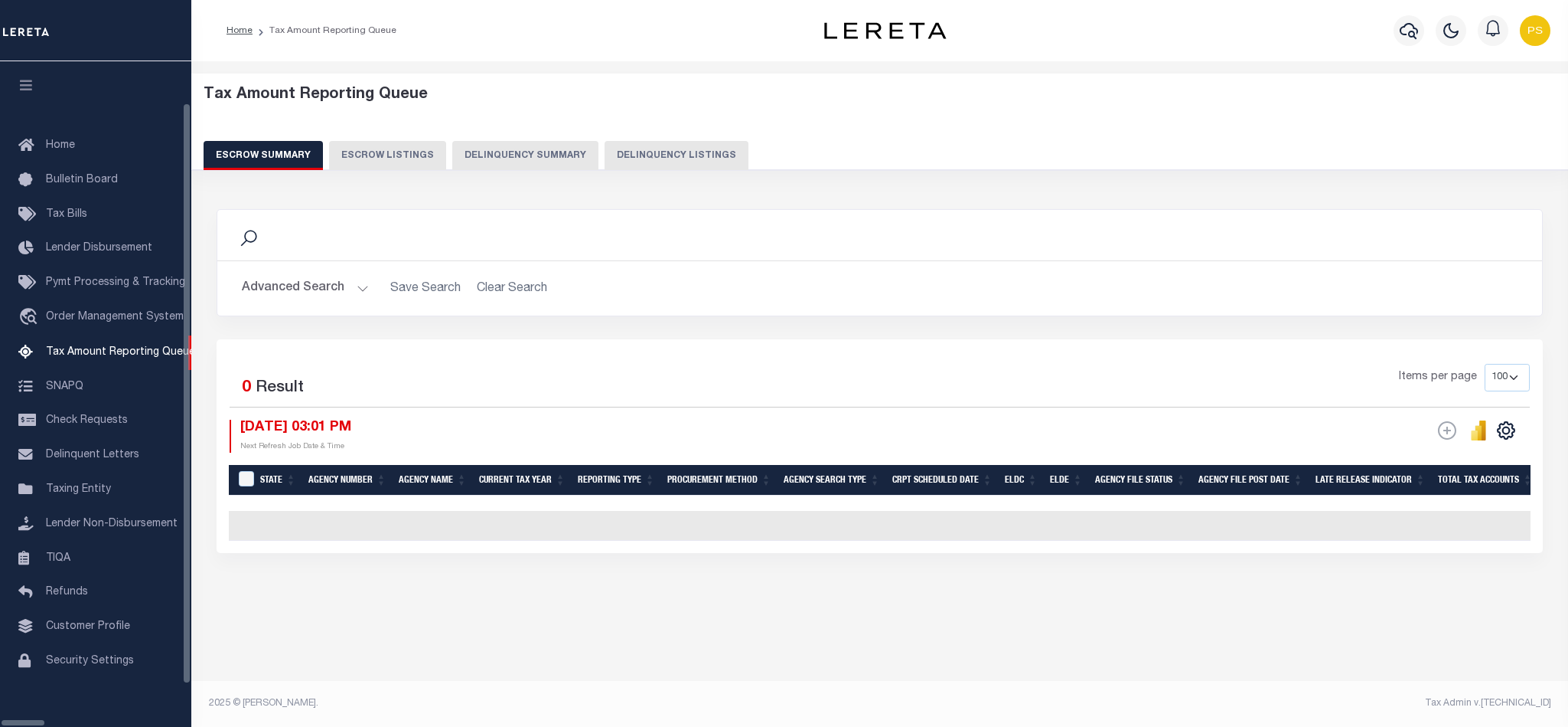
select select "100"
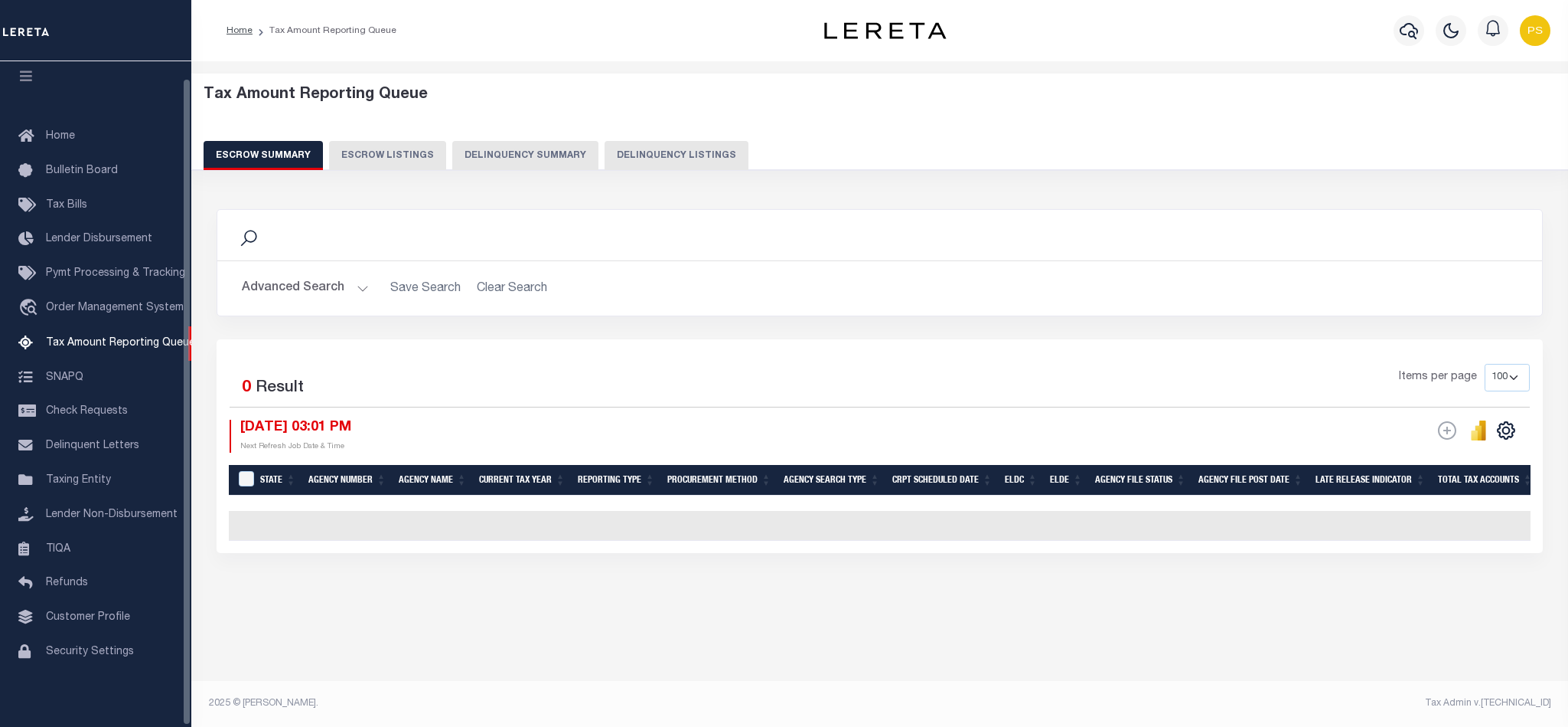
click at [649, 161] on button "Delinquency Listings" at bounding box center [676, 155] width 144 height 29
select select "100"
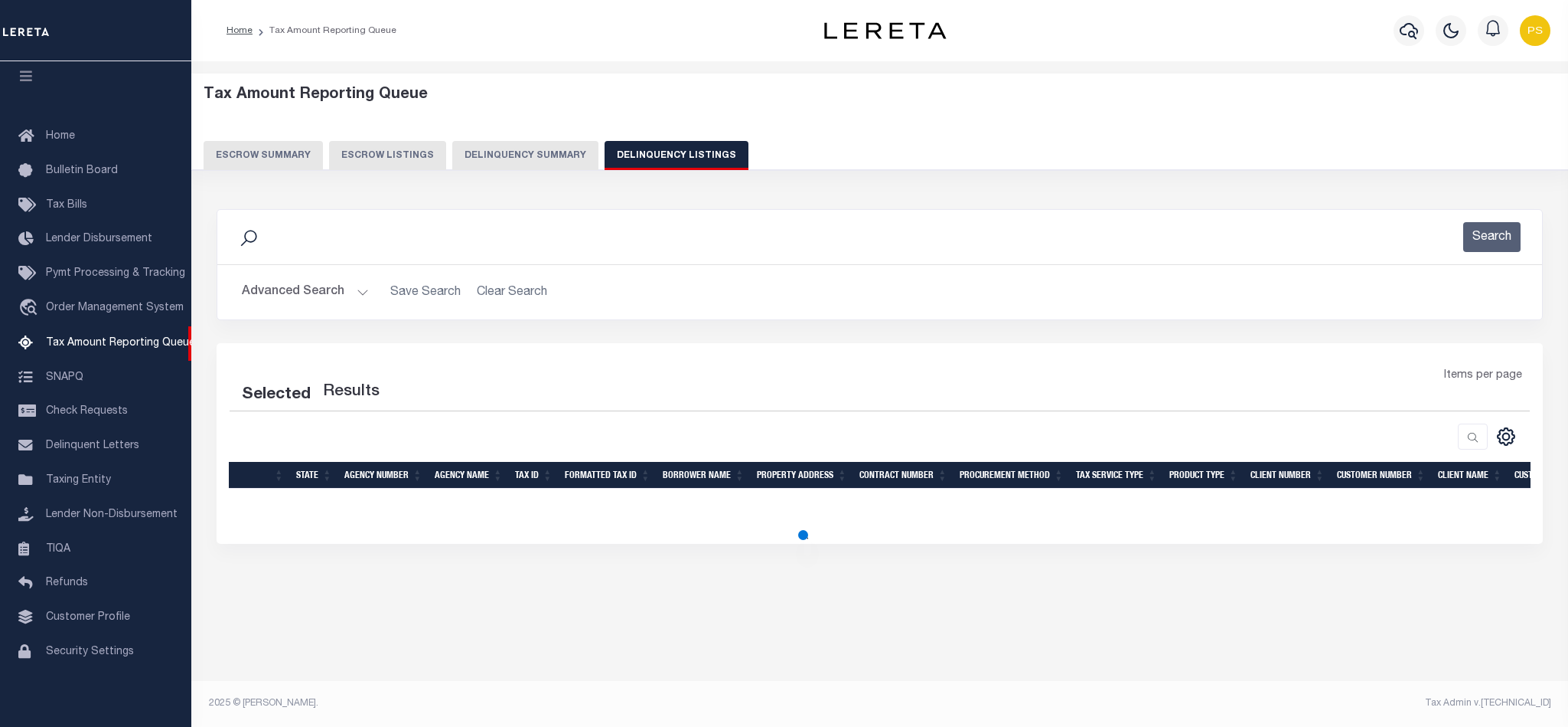
select select "100"
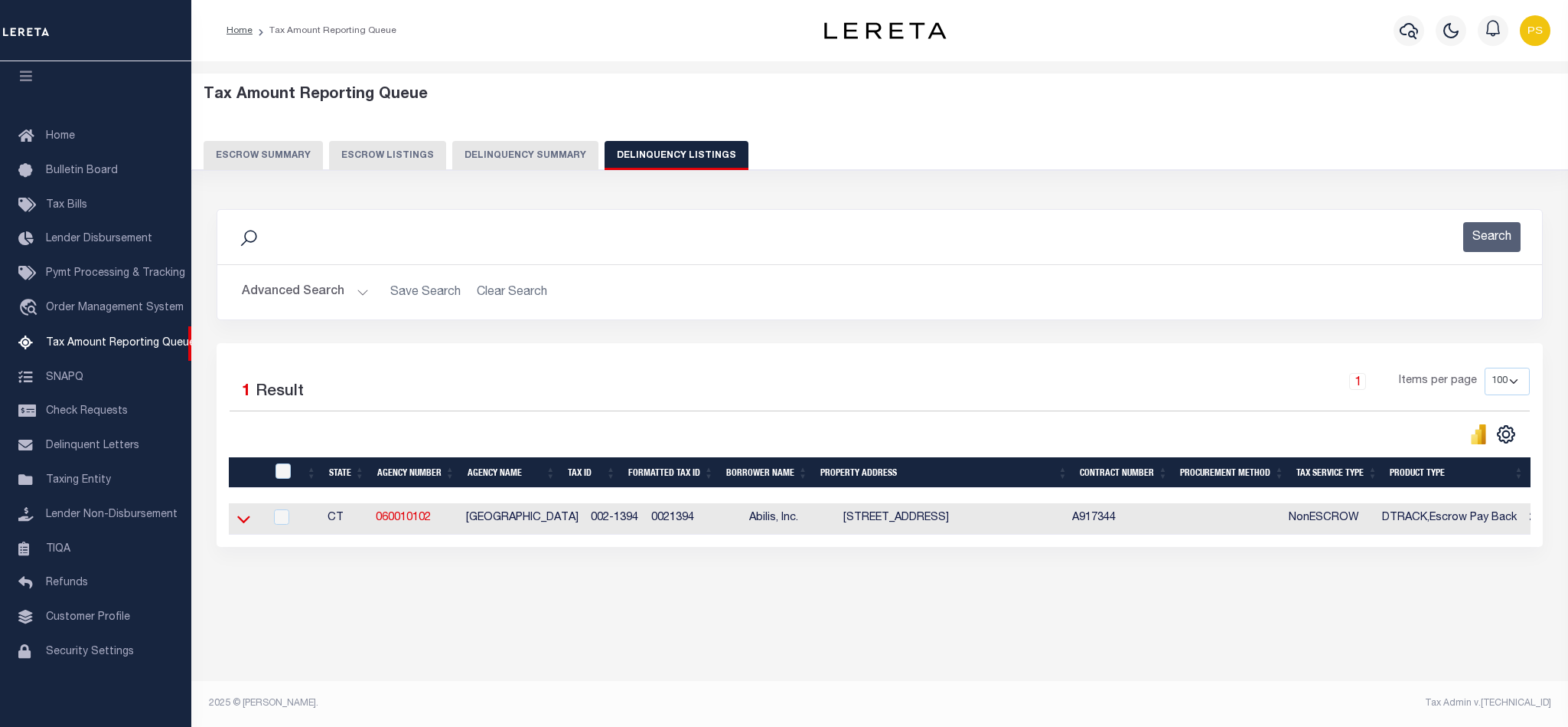
click at [244, 527] on icon at bounding box center [244, 519] width 13 height 16
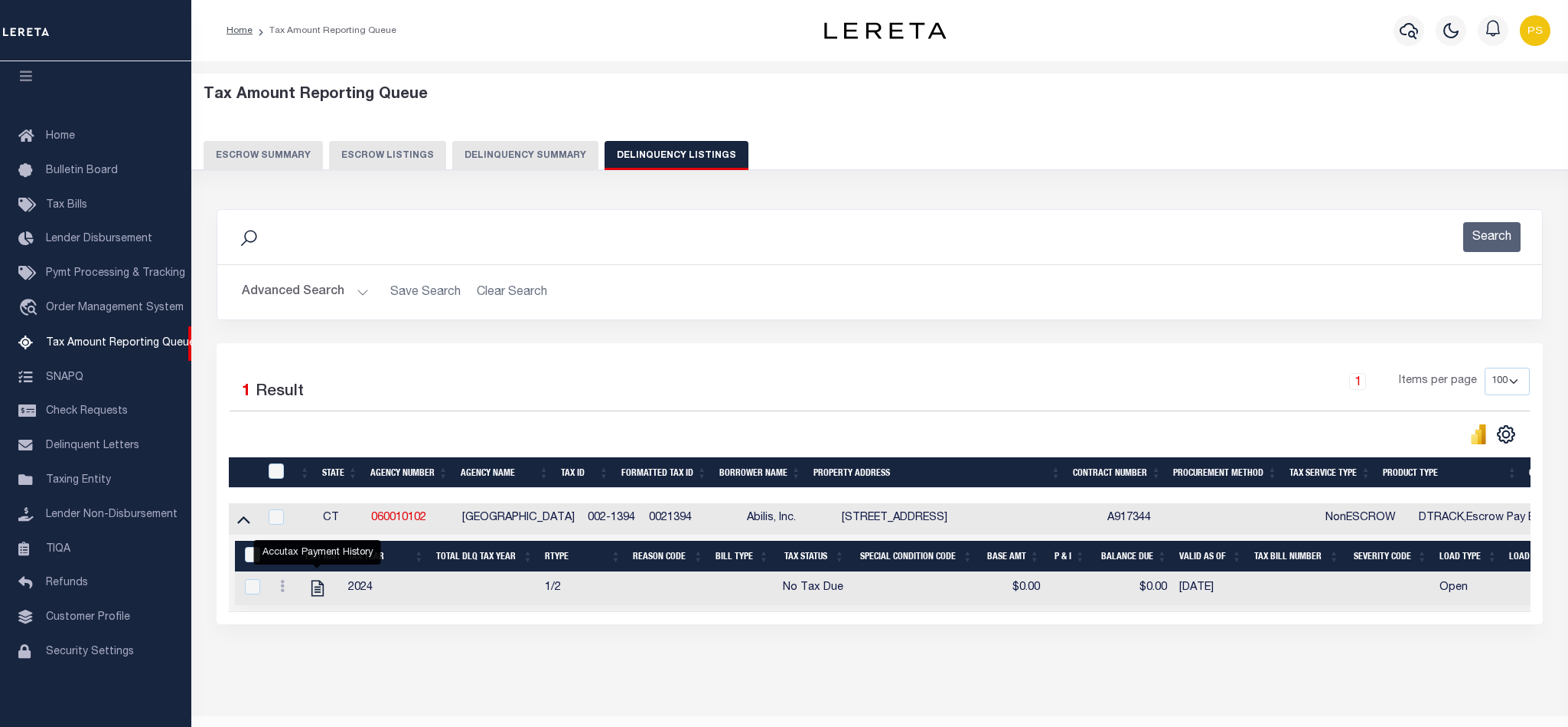
scroll to position [53, 0]
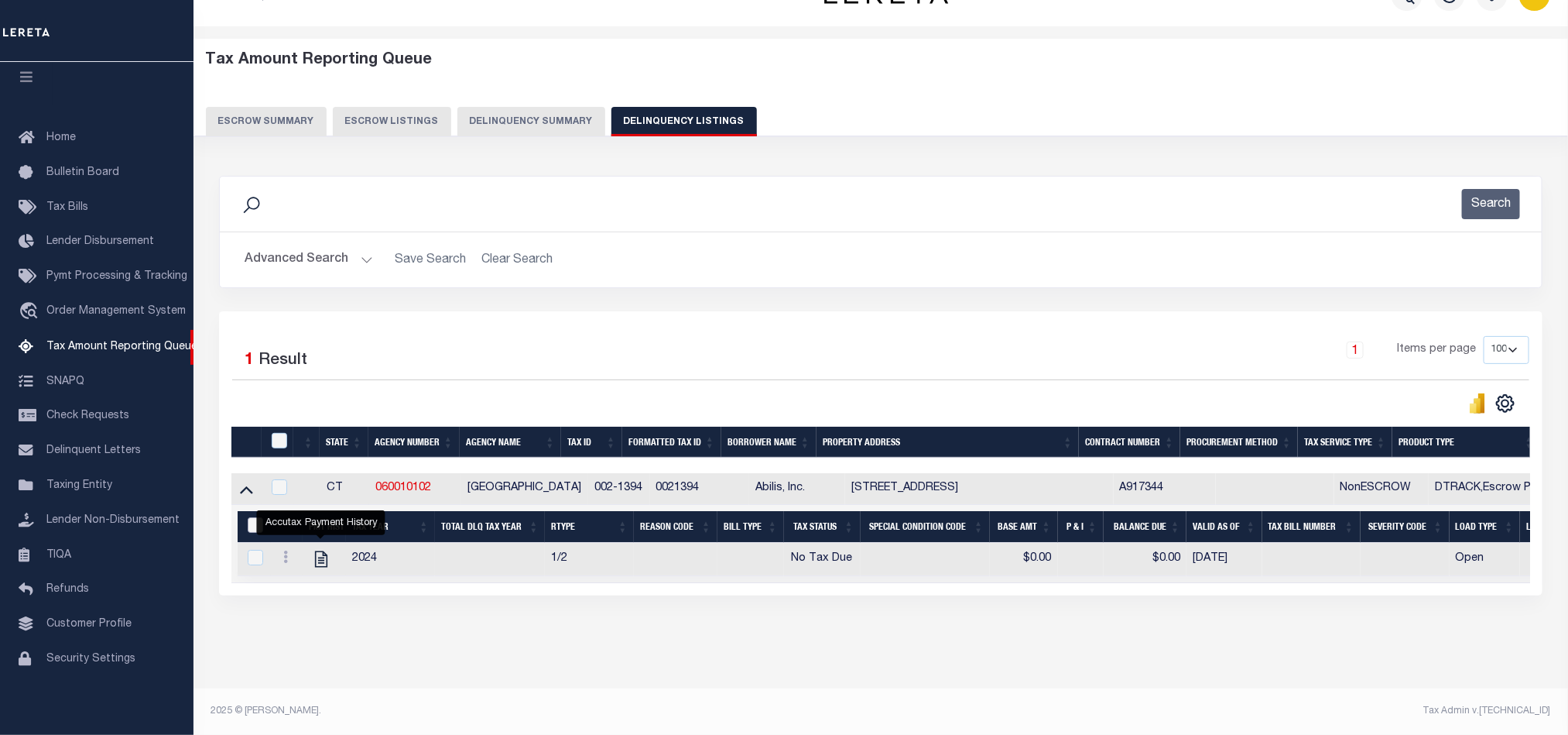
click at [251, 519] on input "&nbsp;" at bounding box center [255, 524] width 15 height 15
checkbox input "true"
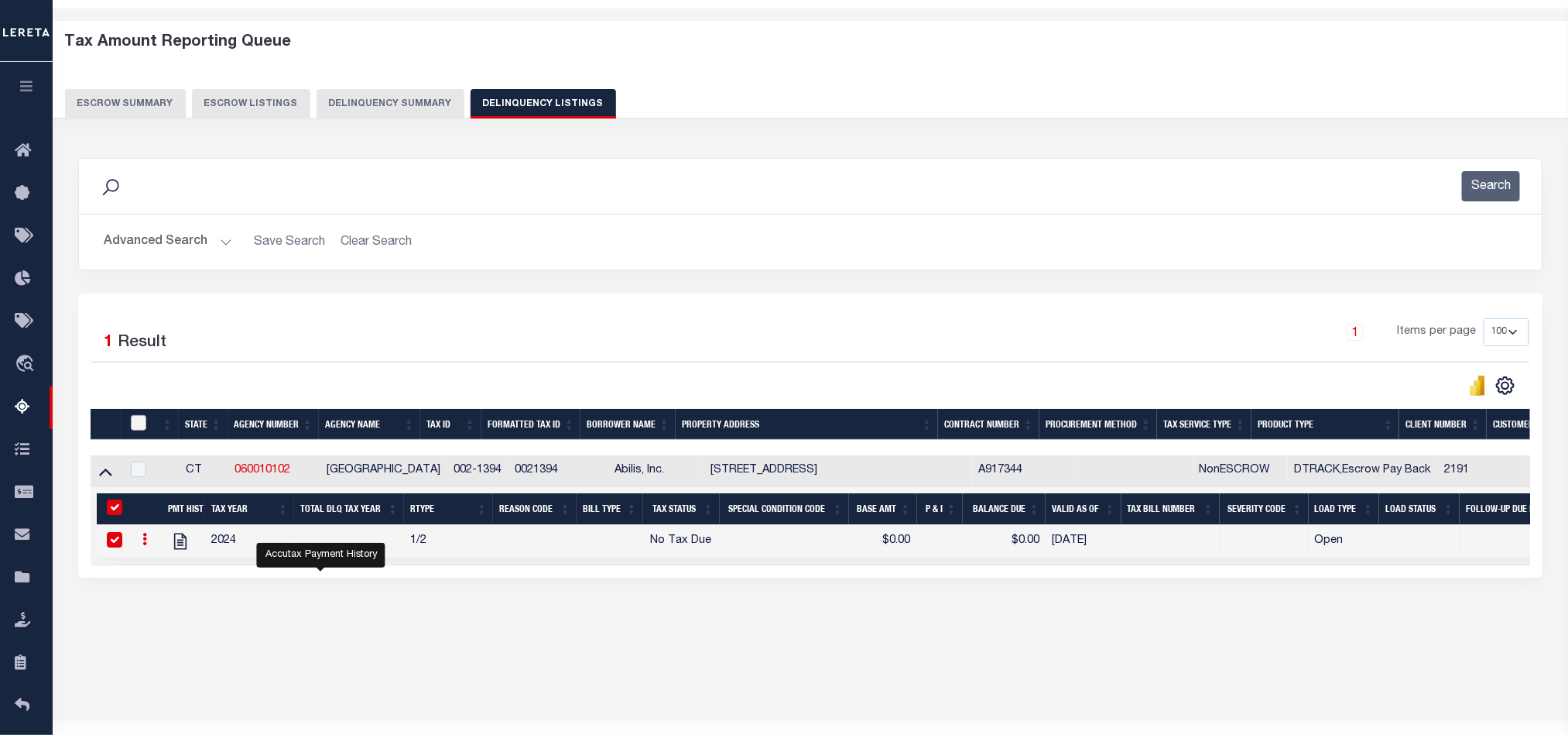
click at [137, 429] on input "checkbox" at bounding box center [138, 422] width 15 height 15
checkbox input "true"
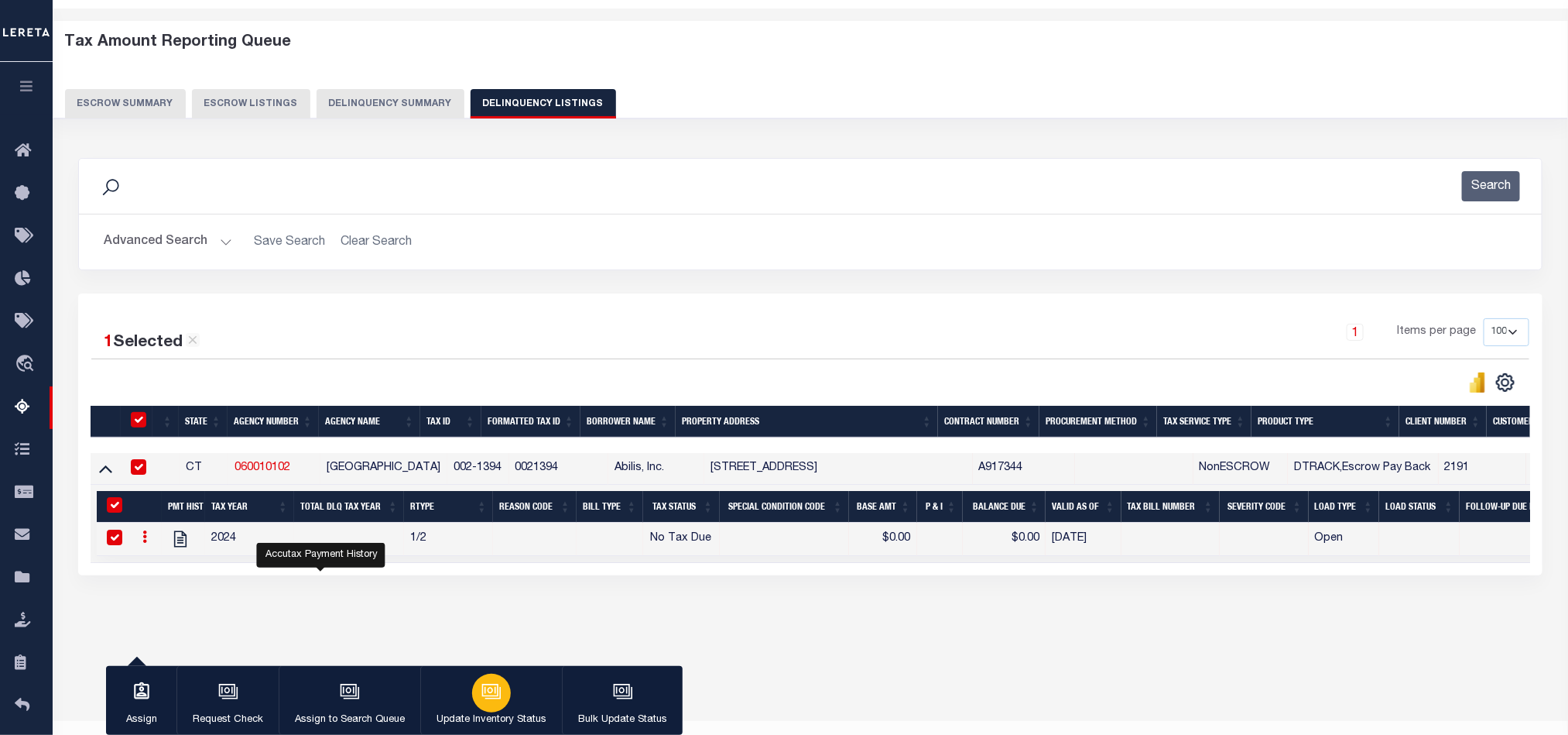
click at [502, 689] on div "button" at bounding box center [492, 693] width 39 height 39
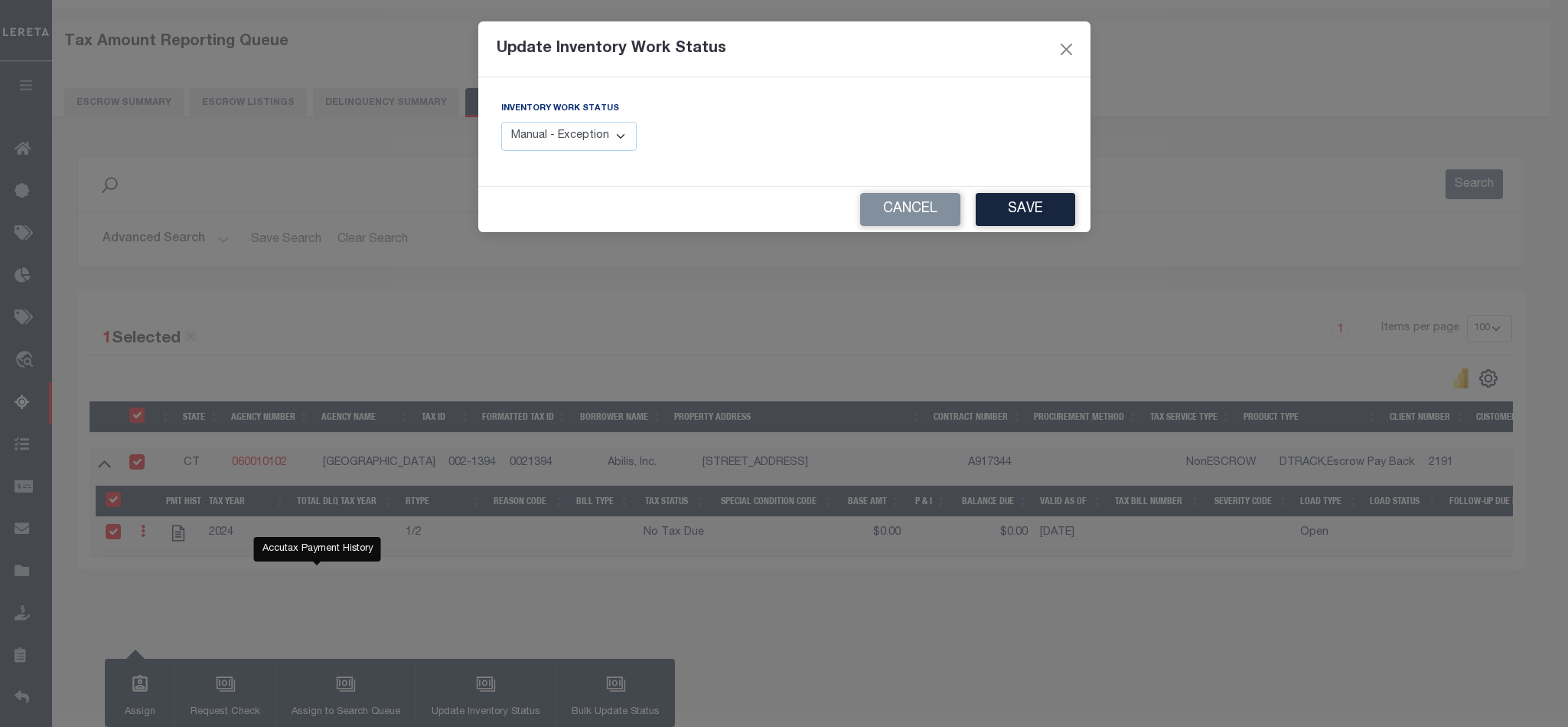
click at [574, 140] on select "Manual - Exception Pended - Awaiting Search Late Add Exception Completed" at bounding box center [569, 136] width 136 height 30
select select "4"
click at [502, 122] on select "Manual - Exception Pended - Awaiting Search Late Add Exception Completed" at bounding box center [569, 136] width 136 height 30
click at [1009, 219] on button "Save" at bounding box center [1026, 209] width 100 height 33
